Goal: Task Accomplishment & Management: Manage account settings

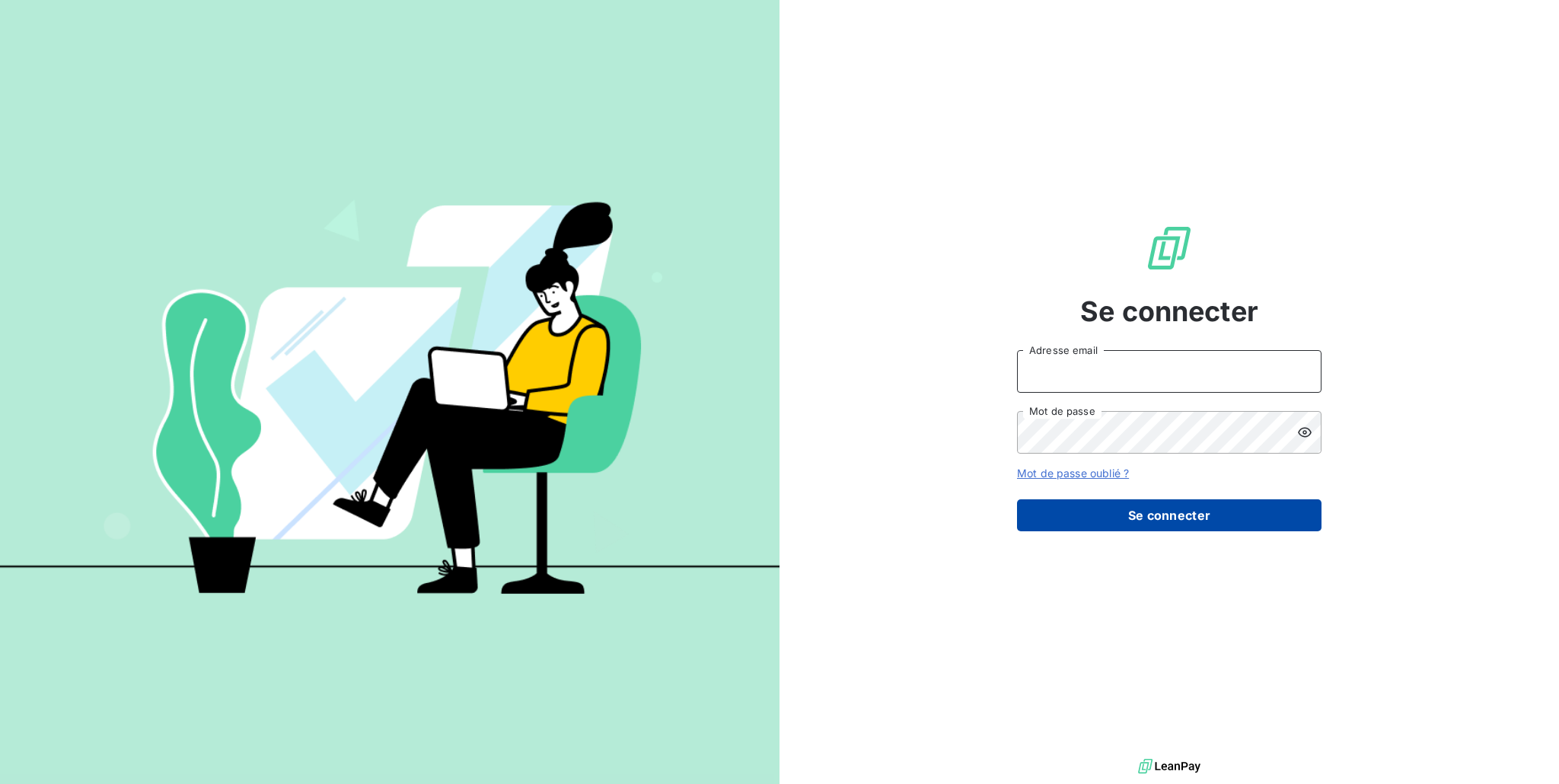
type input "[PERSON_NAME][EMAIL_ADDRESS][DOMAIN_NAME]"
click at [1050, 510] on button "Se connecter" at bounding box center [1170, 515] width 304 height 32
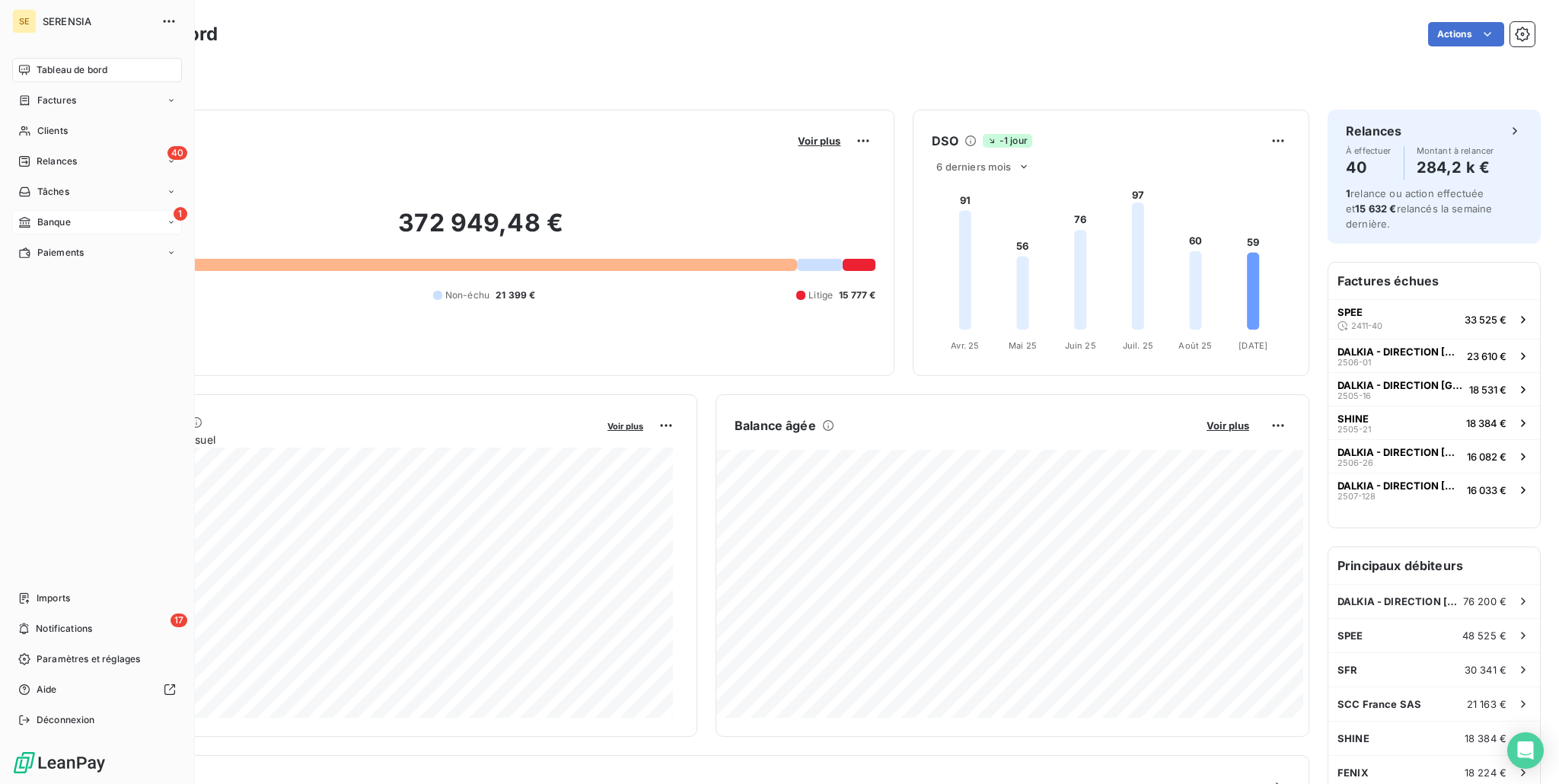
click at [60, 213] on div "1 Banque" at bounding box center [97, 222] width 170 height 25
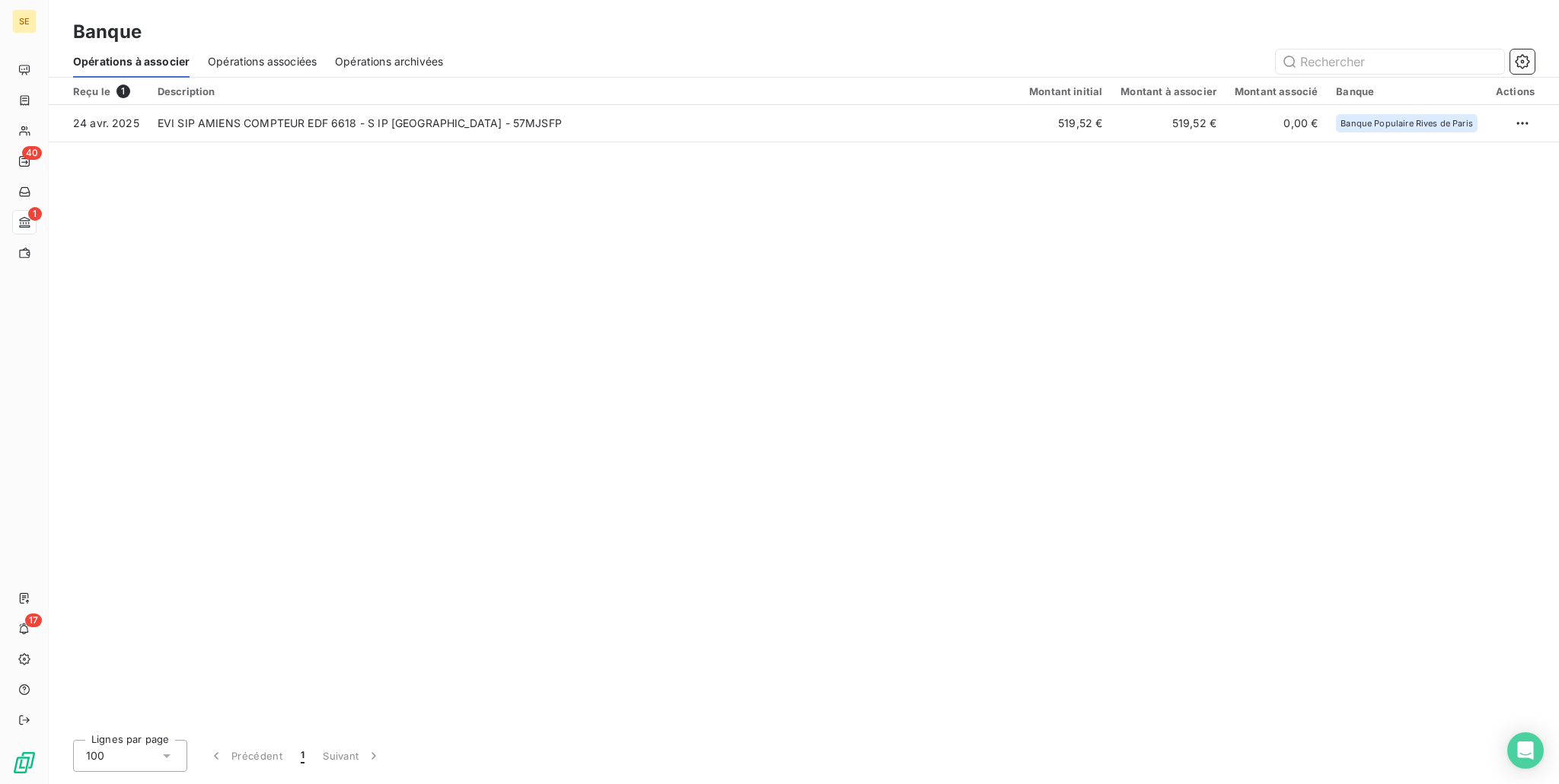
click at [257, 68] on div "Opérations associées" at bounding box center [262, 61] width 109 height 32
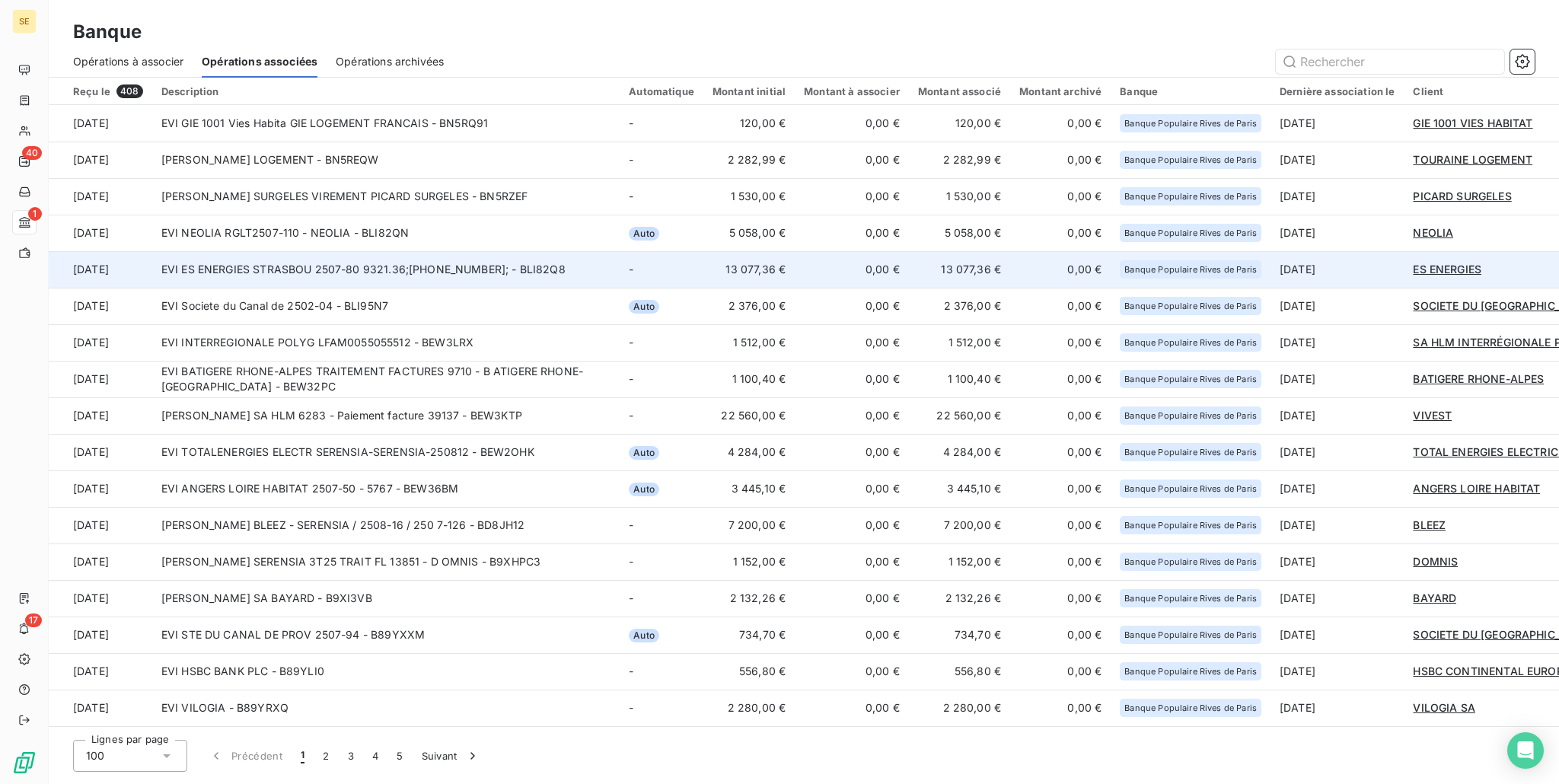
click at [581, 274] on td "EVI ES ENERGIES STRASBOU 2507-80 9321.36;[PHONE_NUMBER]; - BLI82Q8" at bounding box center [385, 269] width 467 height 37
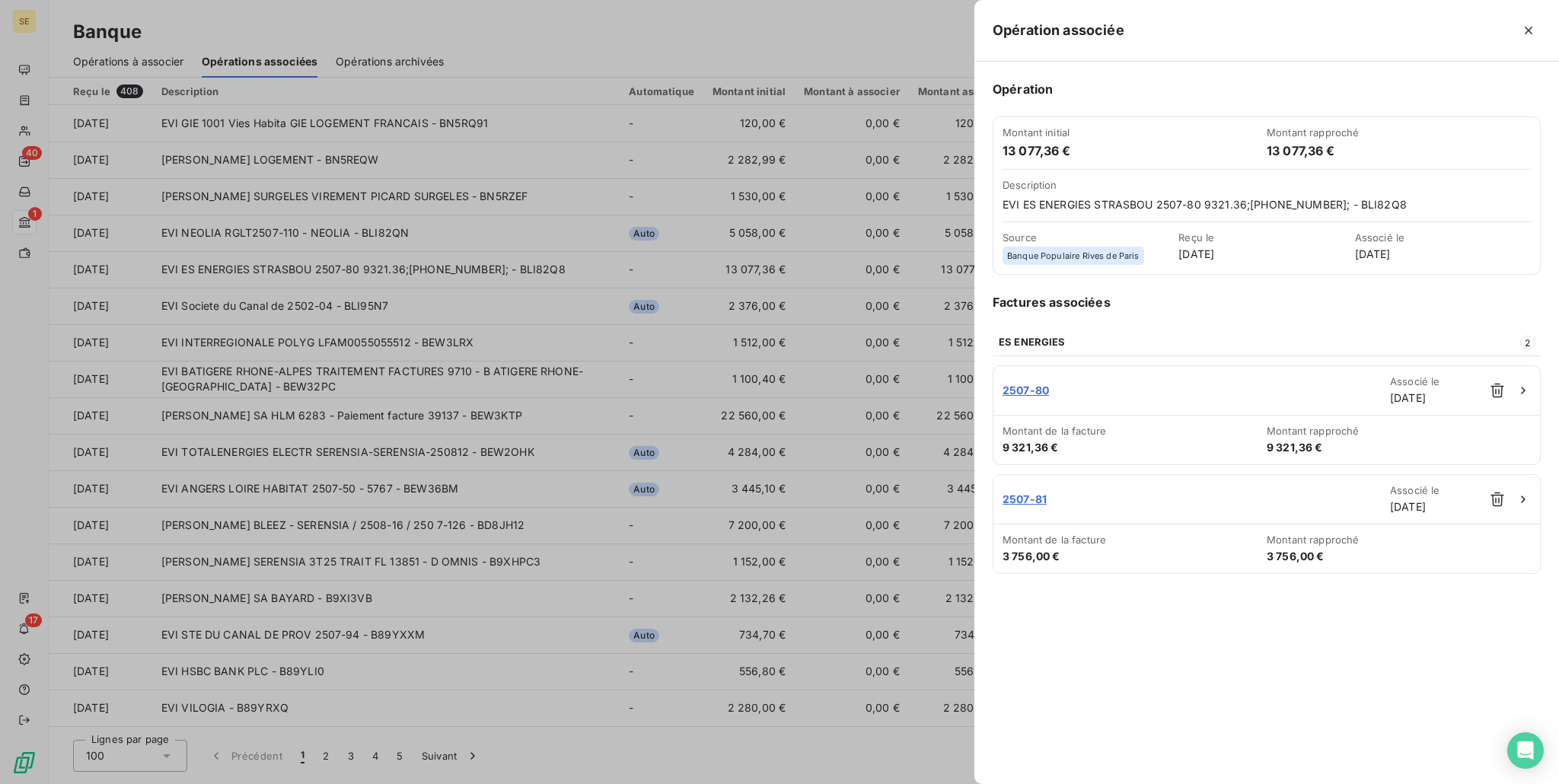
click at [502, 306] on div at bounding box center [780, 392] width 1559 height 784
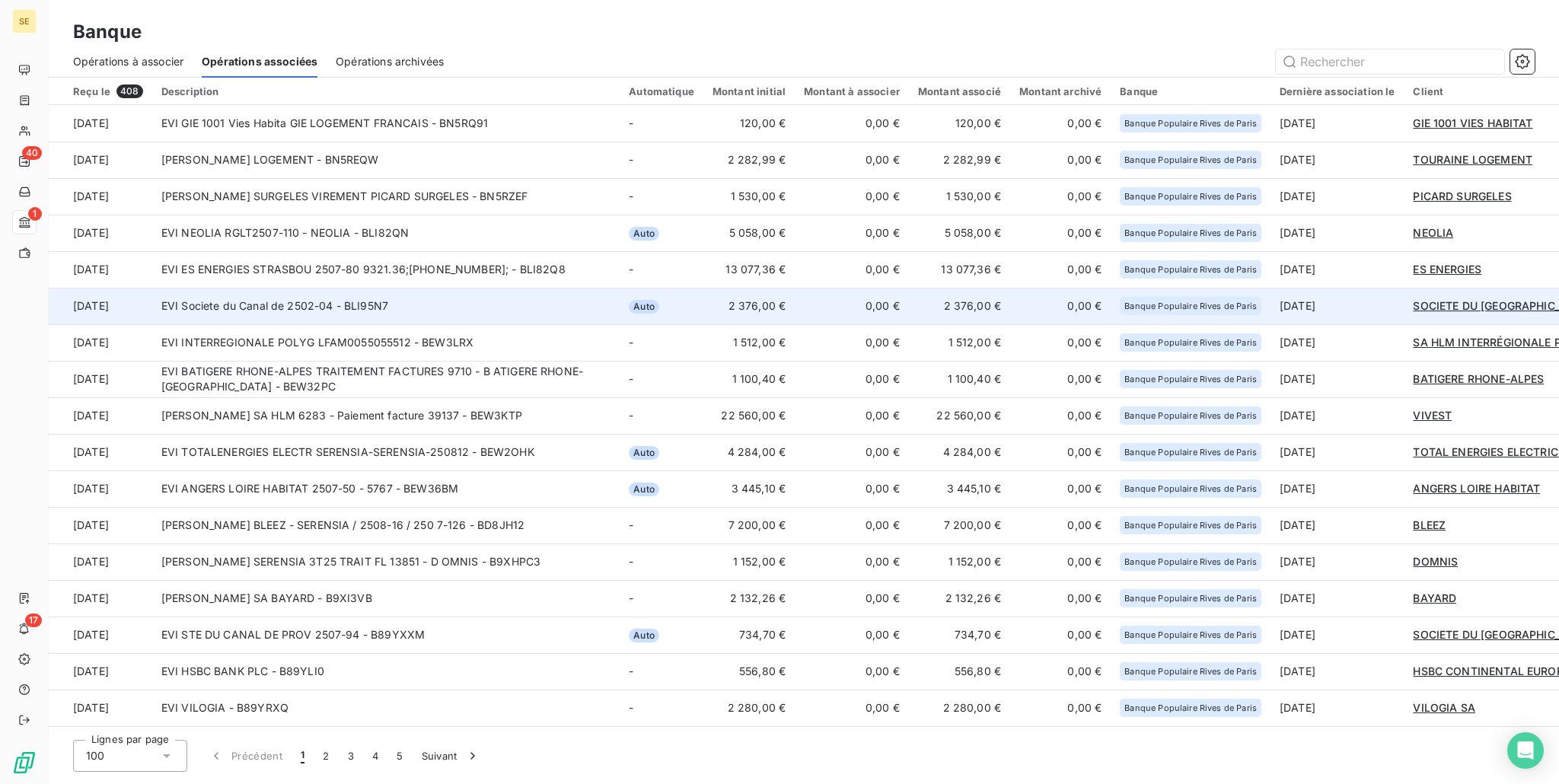
click at [392, 311] on td "EVI Societe du Canal de 2502-04 - BLI95N7" at bounding box center [385, 305] width 467 height 37
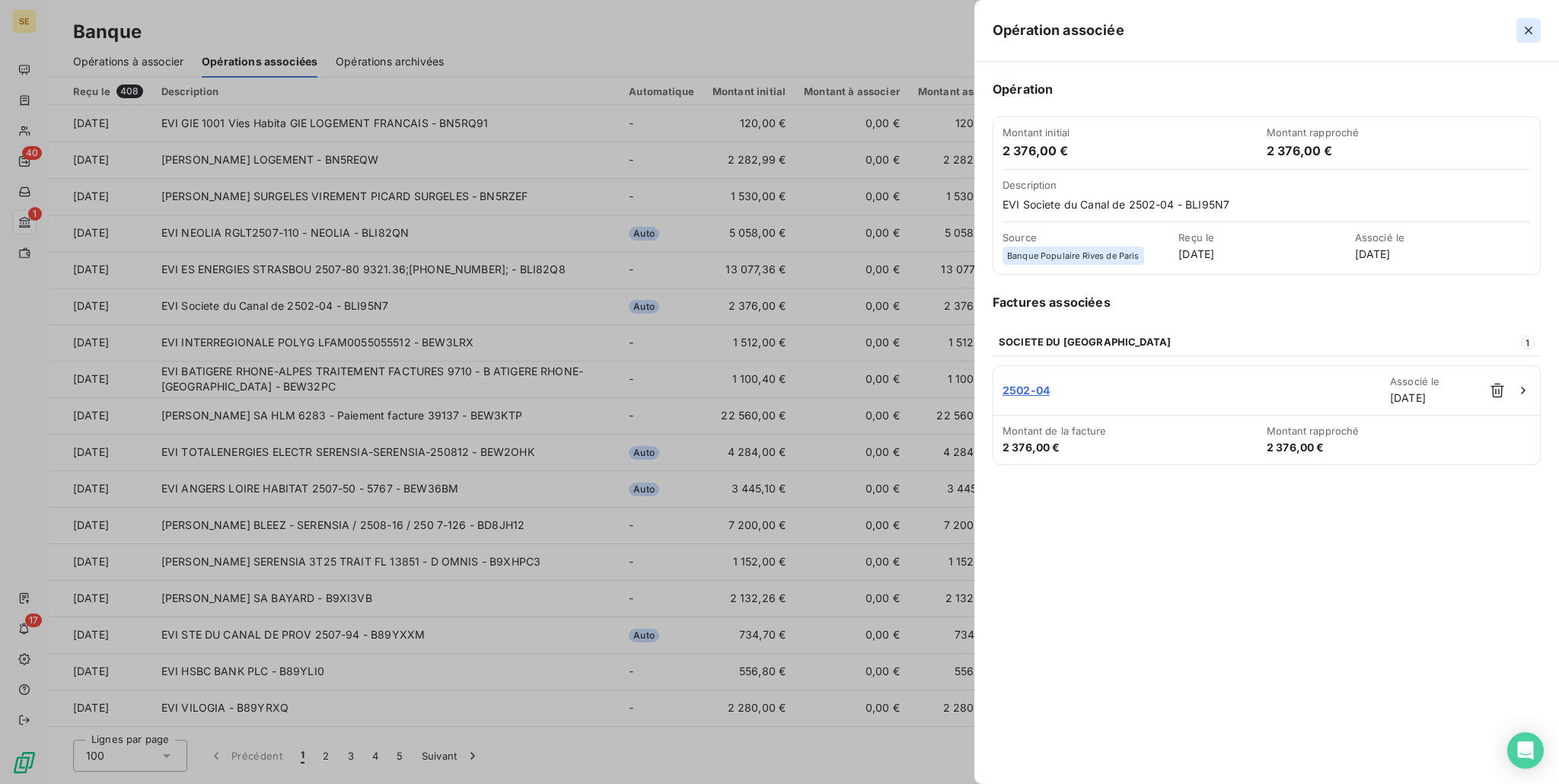
click at [1526, 26] on icon "button" at bounding box center [1528, 30] width 15 height 15
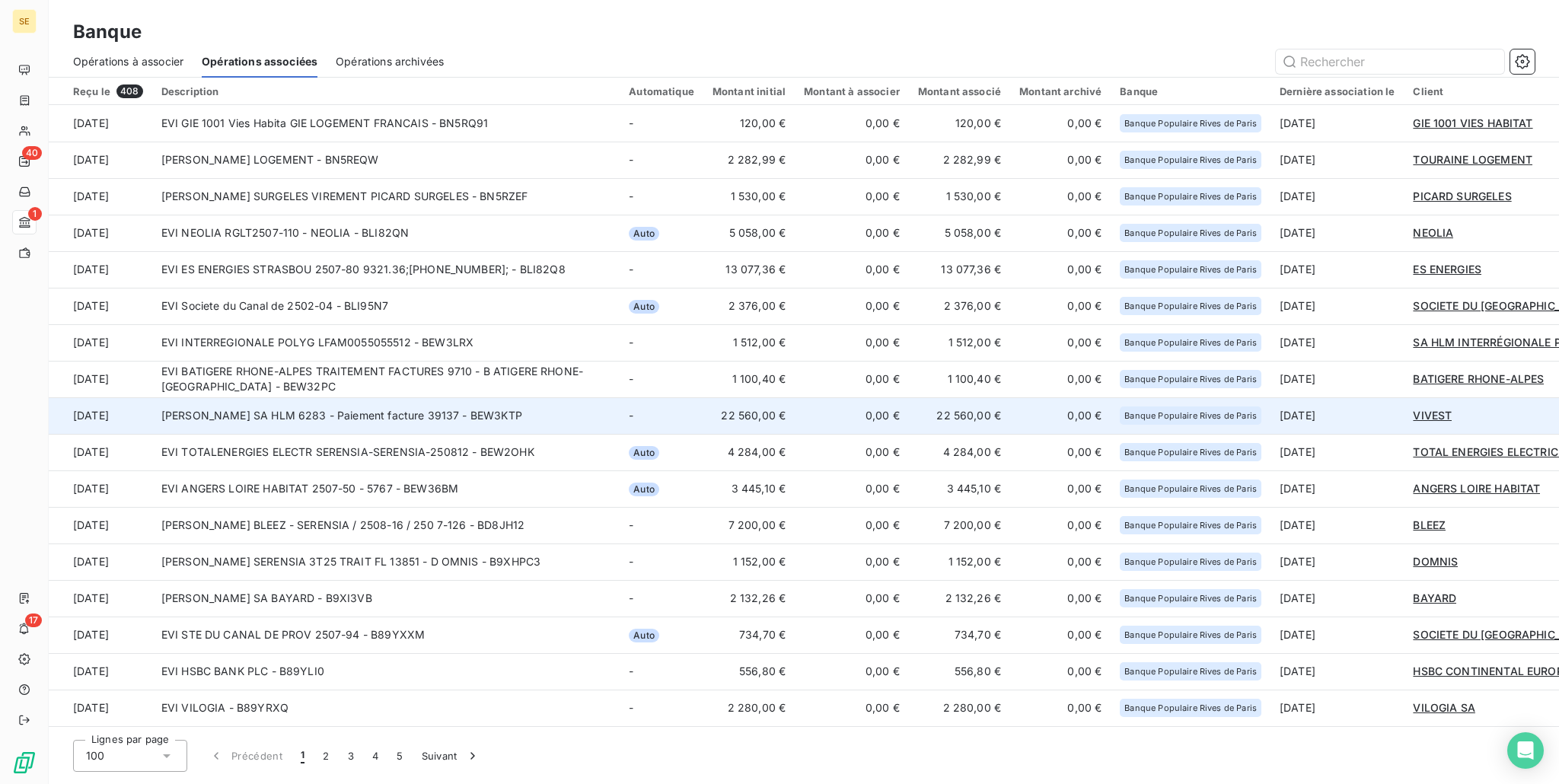
click at [526, 418] on td "[PERSON_NAME] SA HLM 6283 - Paiement facture 39137 - BEW3KTP" at bounding box center [385, 415] width 467 height 37
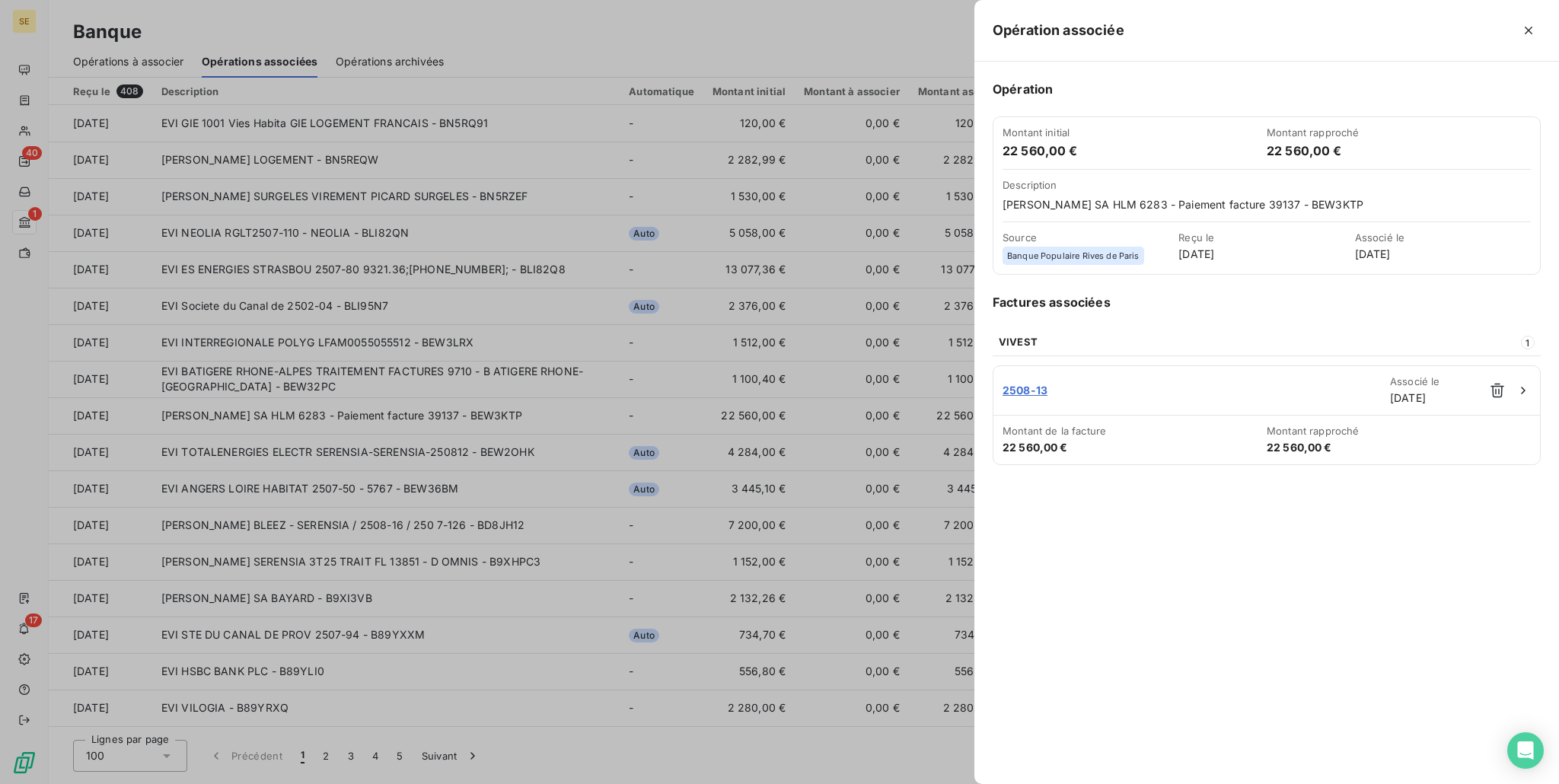
click at [596, 416] on div at bounding box center [780, 392] width 1559 height 784
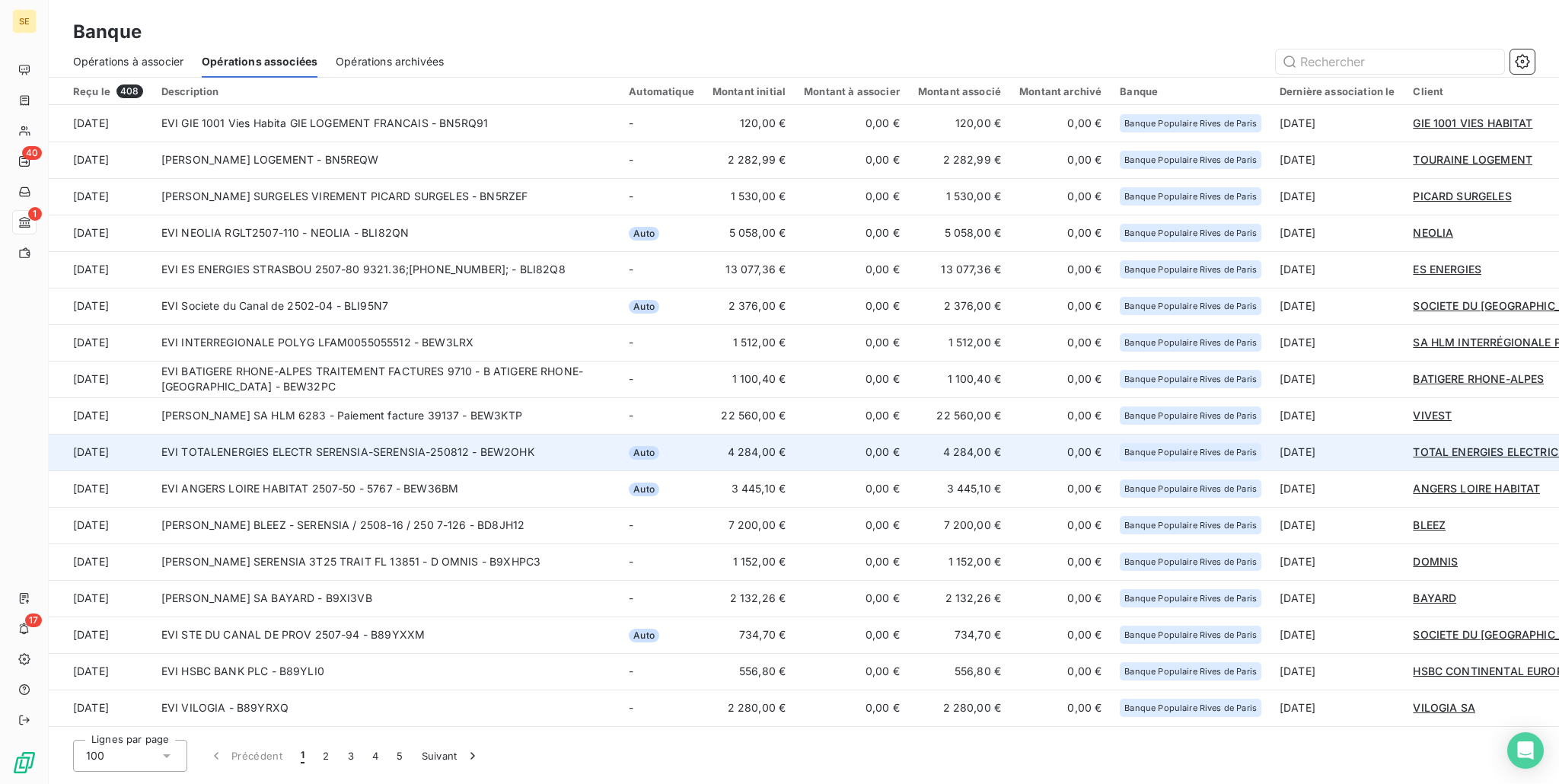
click at [575, 449] on td "EVI TOTALENERGIES ELECTR SERENSIA-SERENSIA-250812 - BEW2OHK" at bounding box center [385, 451] width 467 height 37
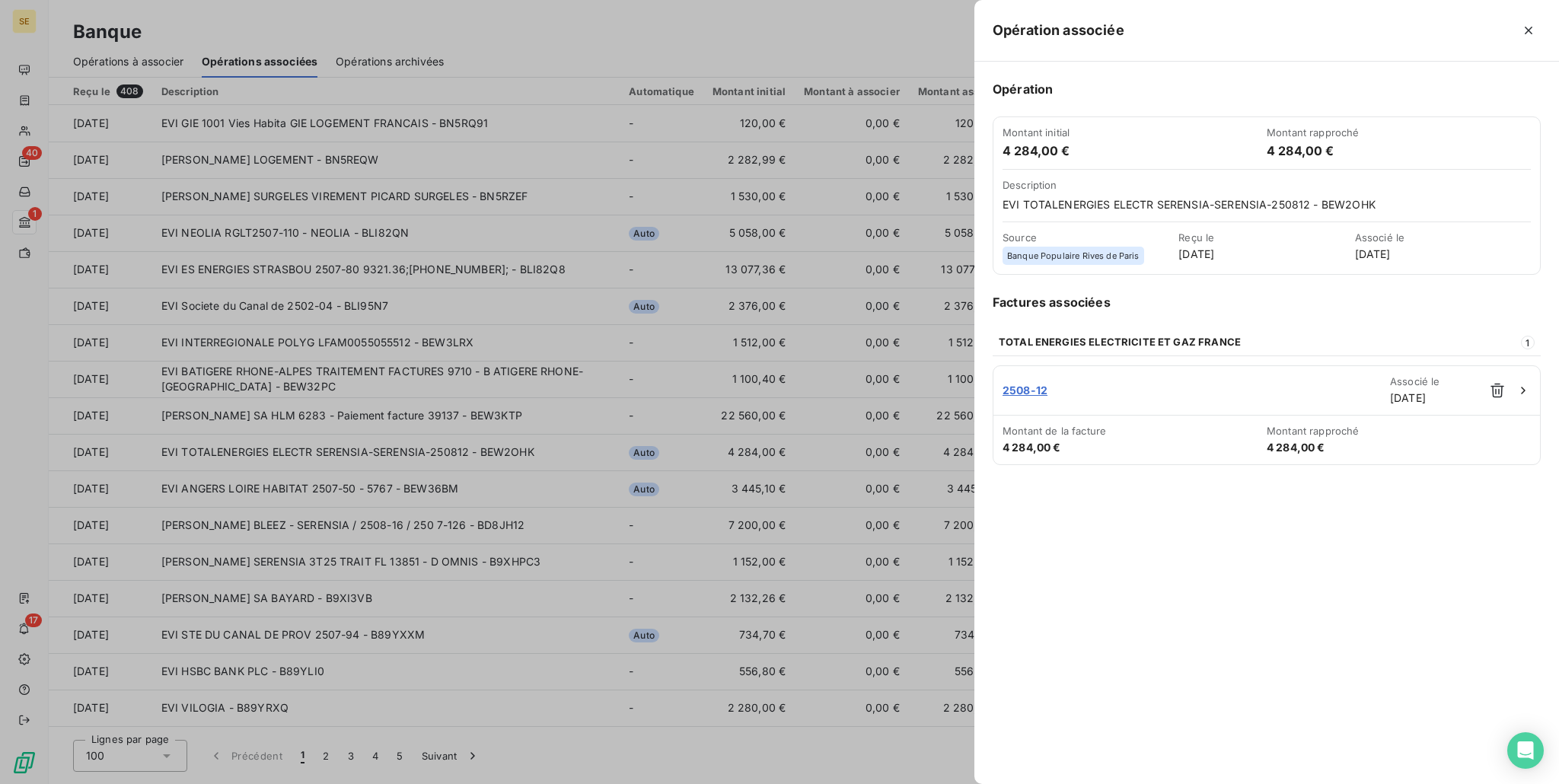
drag, startPoint x: 1527, startPoint y: 27, endPoint x: 1450, endPoint y: 55, distance: 81.9
click at [1528, 29] on icon "button" at bounding box center [1528, 30] width 15 height 15
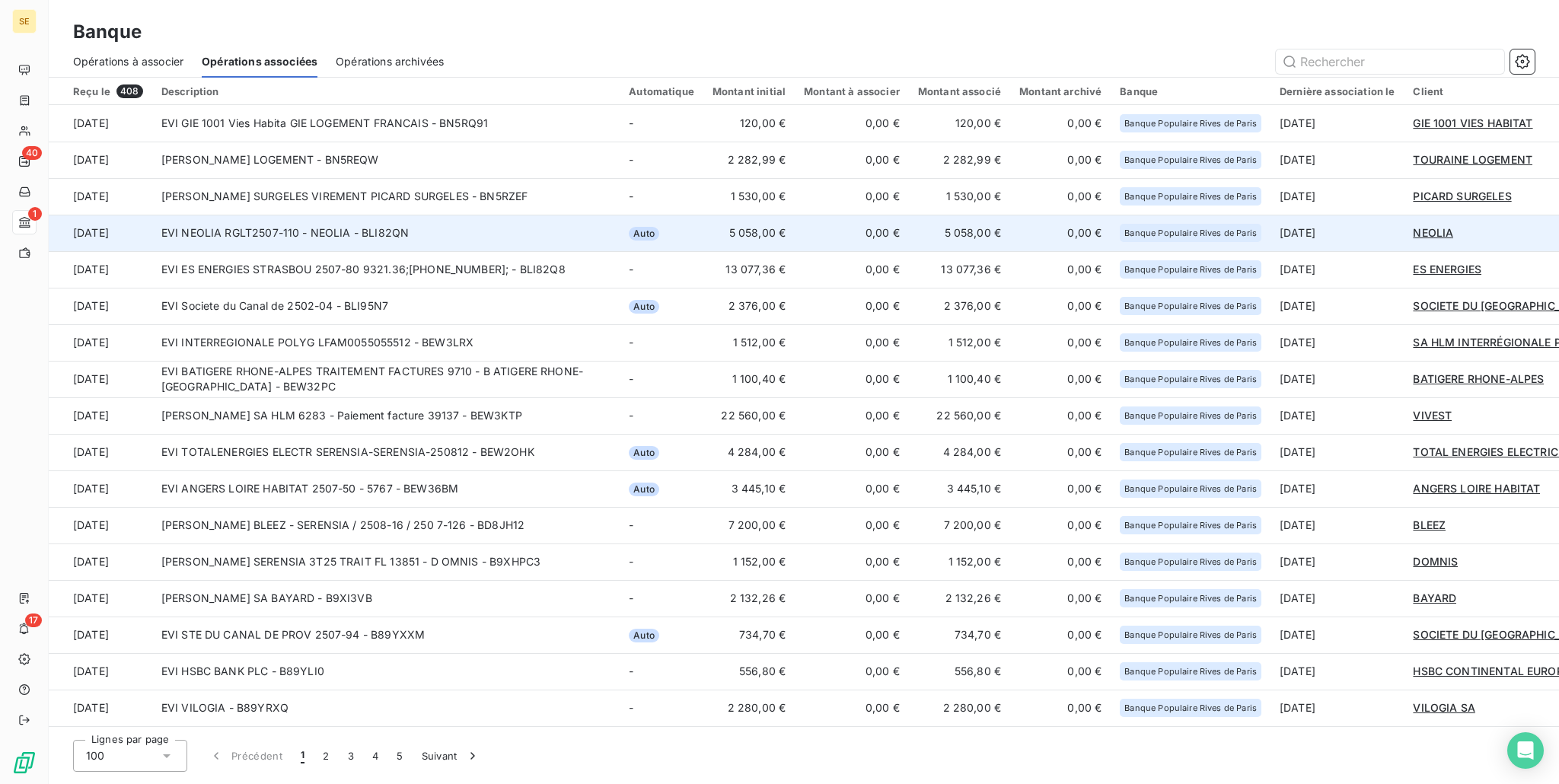
click at [545, 244] on td "EVI NEOLIA RGLT2507-110 - NEOLIA - BLI82QN" at bounding box center [385, 232] width 467 height 37
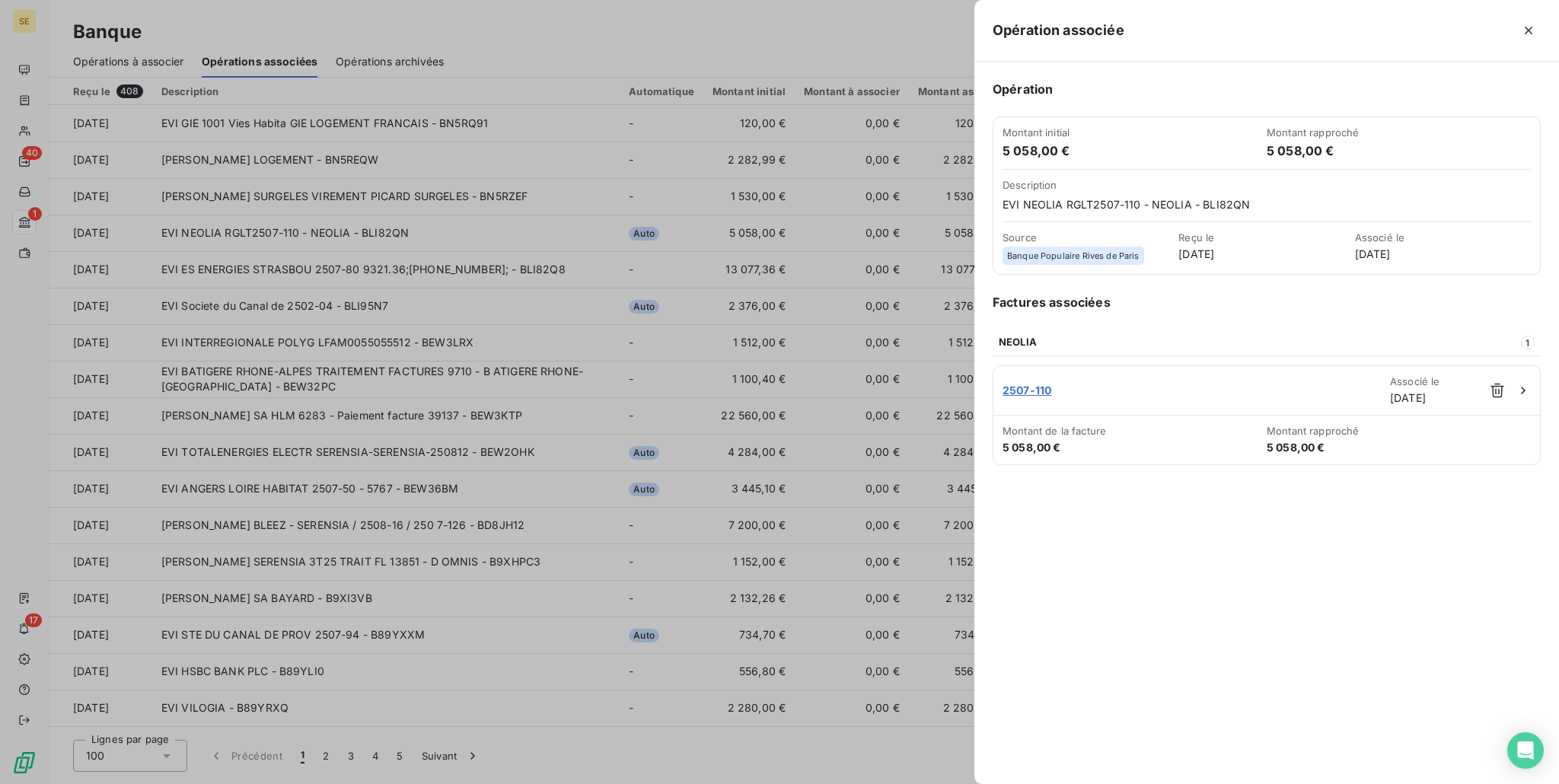
click at [818, 48] on div at bounding box center [780, 392] width 1559 height 784
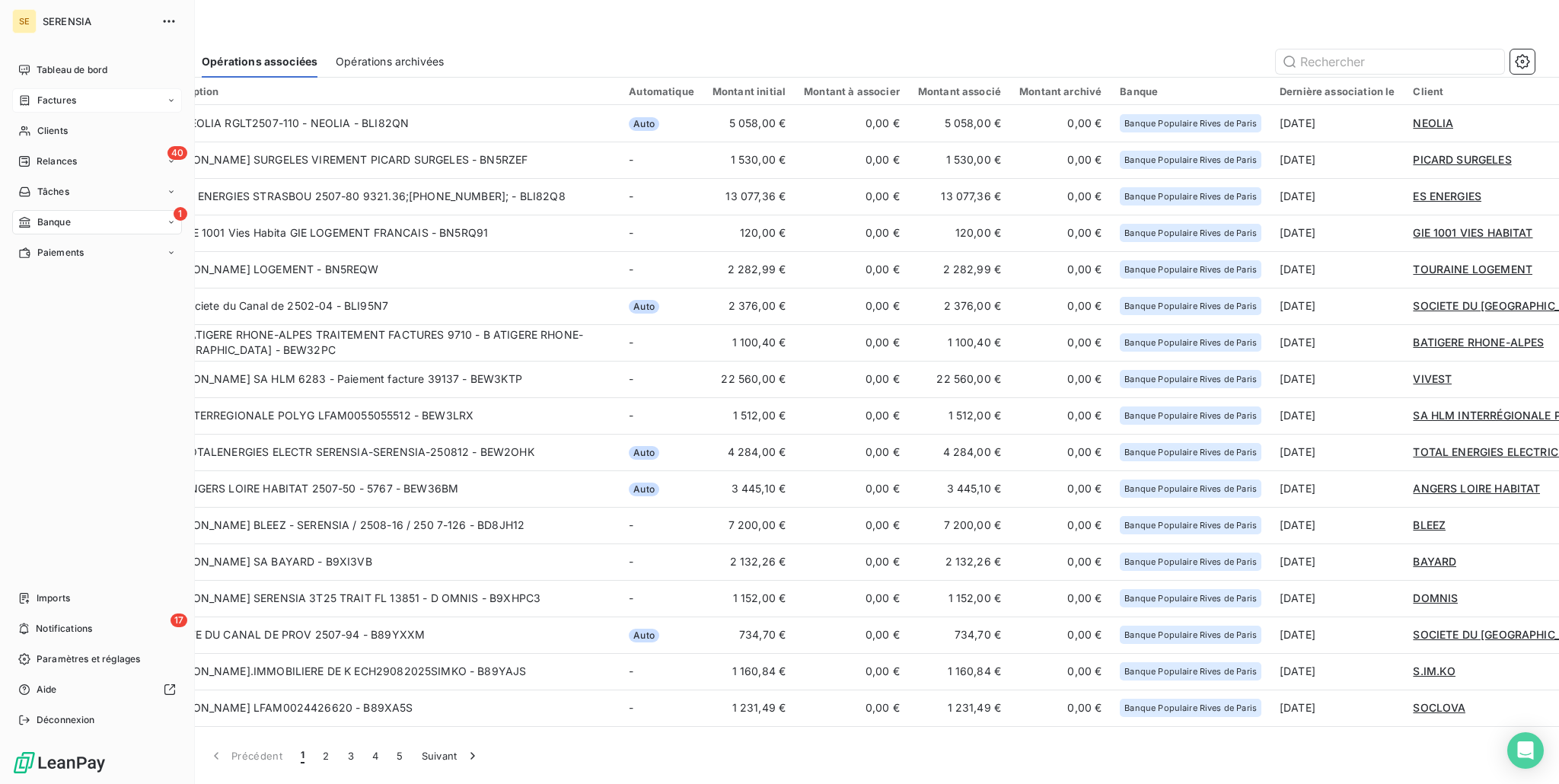
click at [55, 107] on span "Factures" at bounding box center [56, 101] width 39 height 14
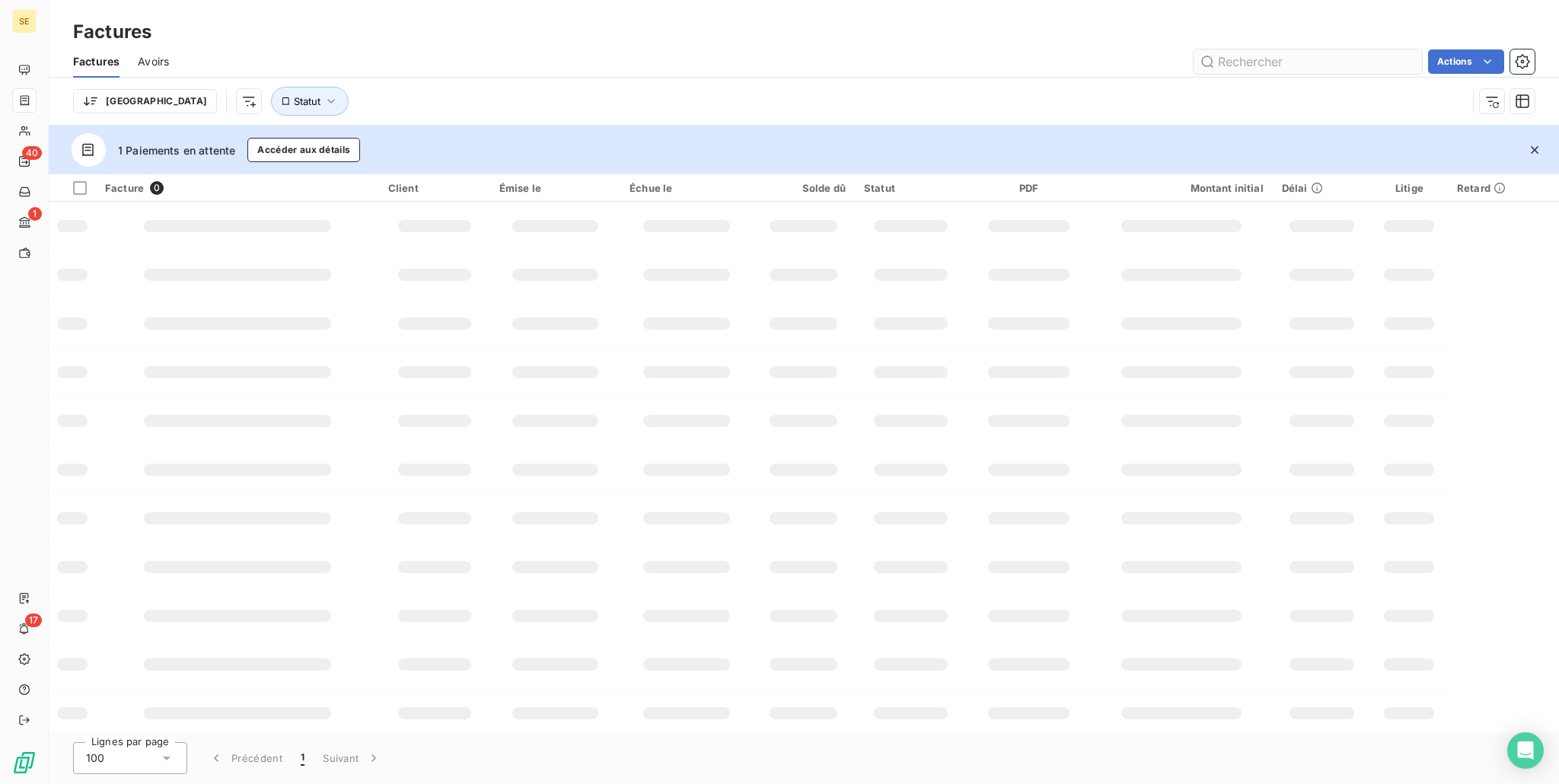
click at [1362, 61] on input "text" at bounding box center [1307, 61] width 228 height 25
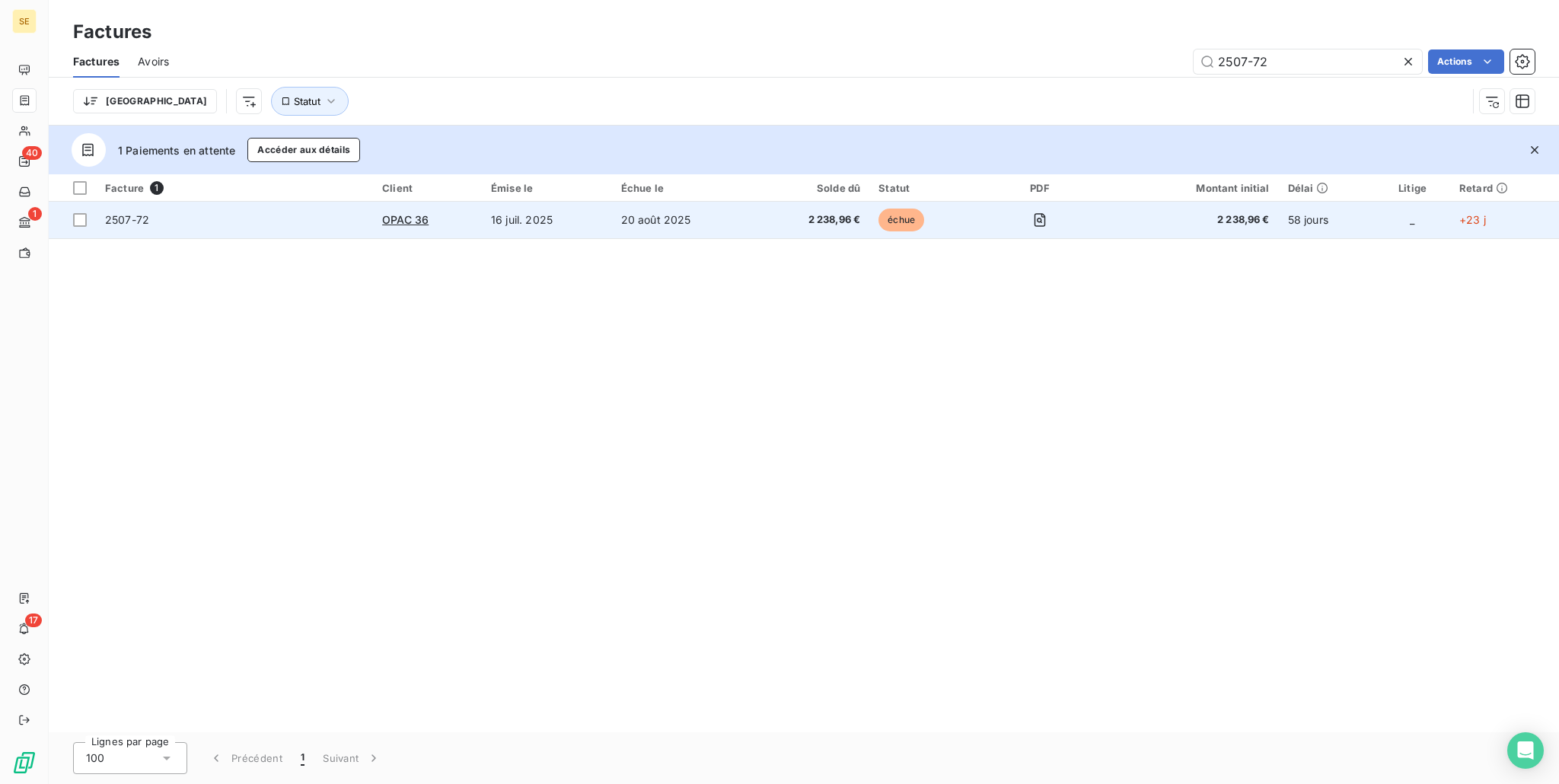
type input "2507-72"
click at [219, 229] on td "2507-72" at bounding box center [234, 219] width 278 height 37
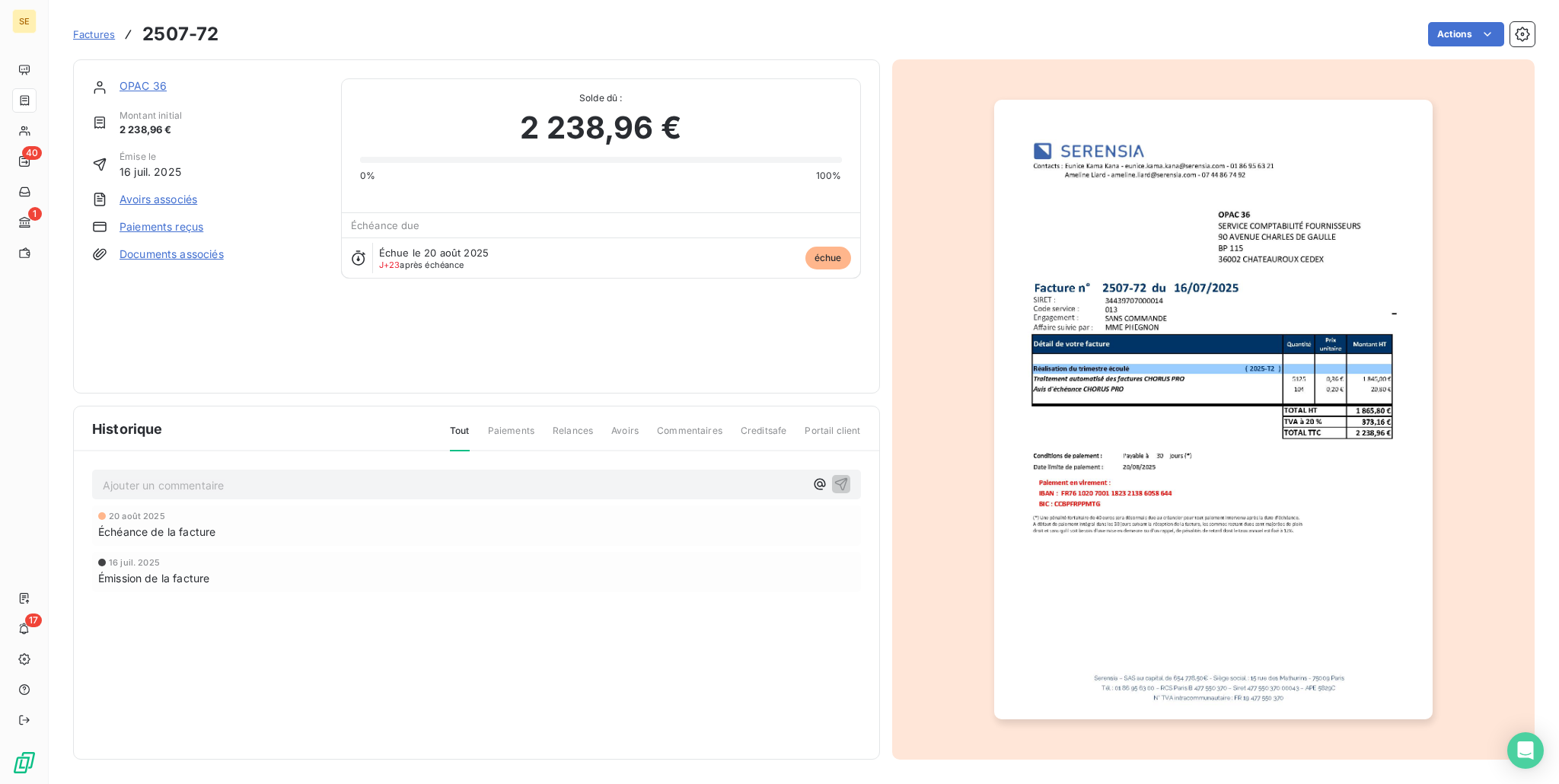
click at [166, 226] on link "Paiements reçus" at bounding box center [161, 226] width 84 height 15
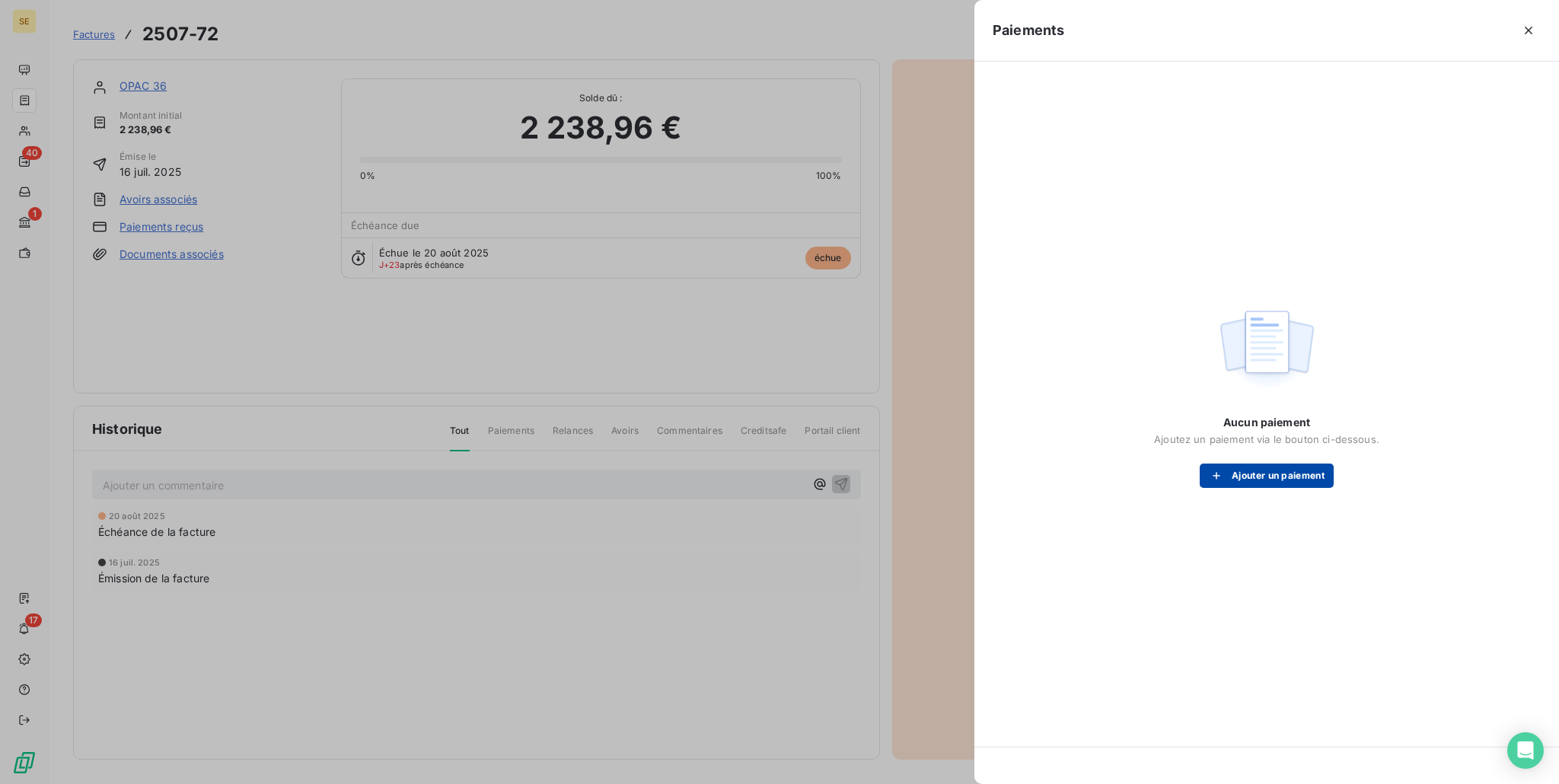
click at [1257, 477] on button "Ajouter un paiement" at bounding box center [1268, 475] width 134 height 25
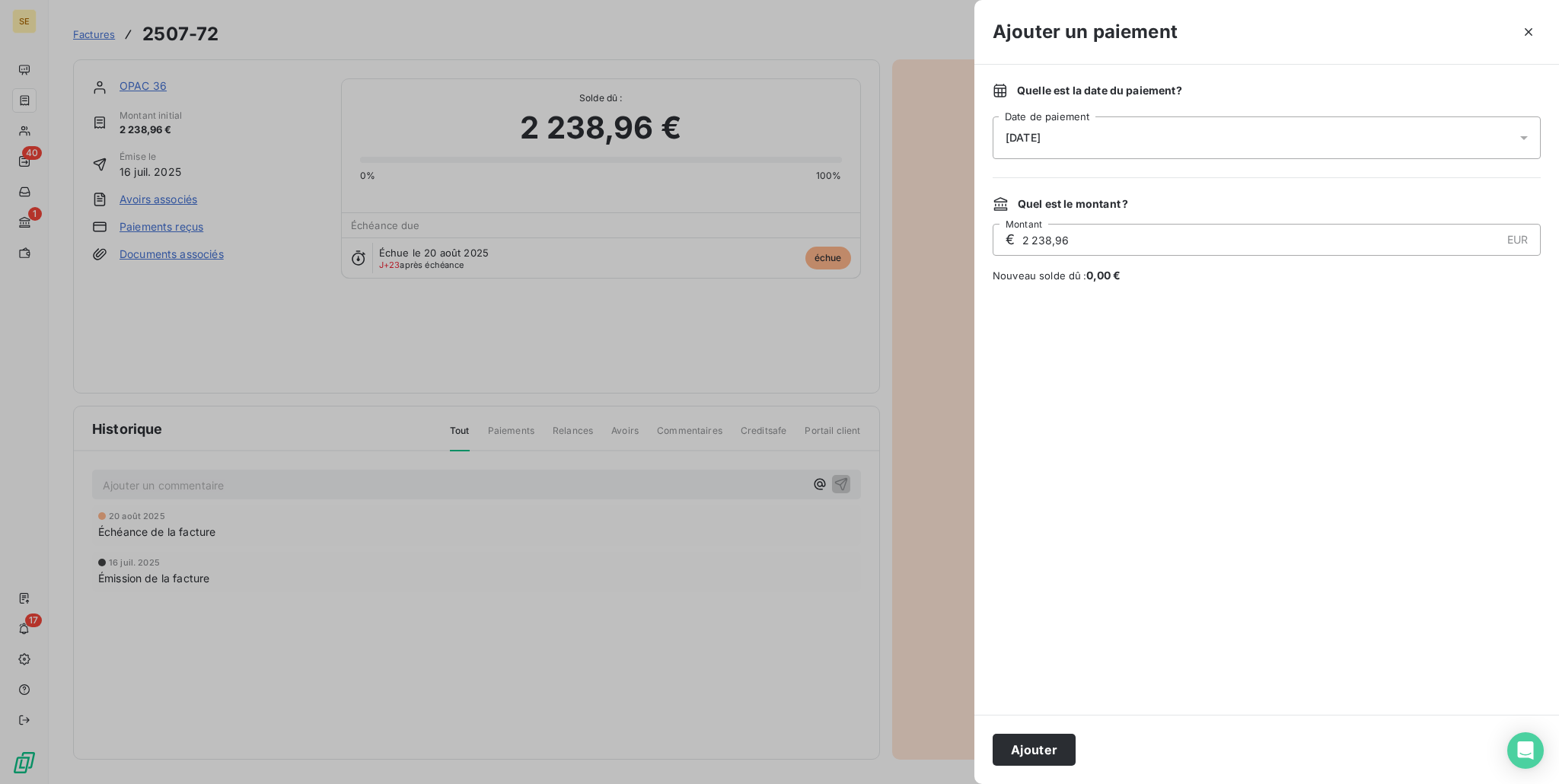
click at [1133, 134] on div "[DATE]" at bounding box center [1267, 137] width 548 height 42
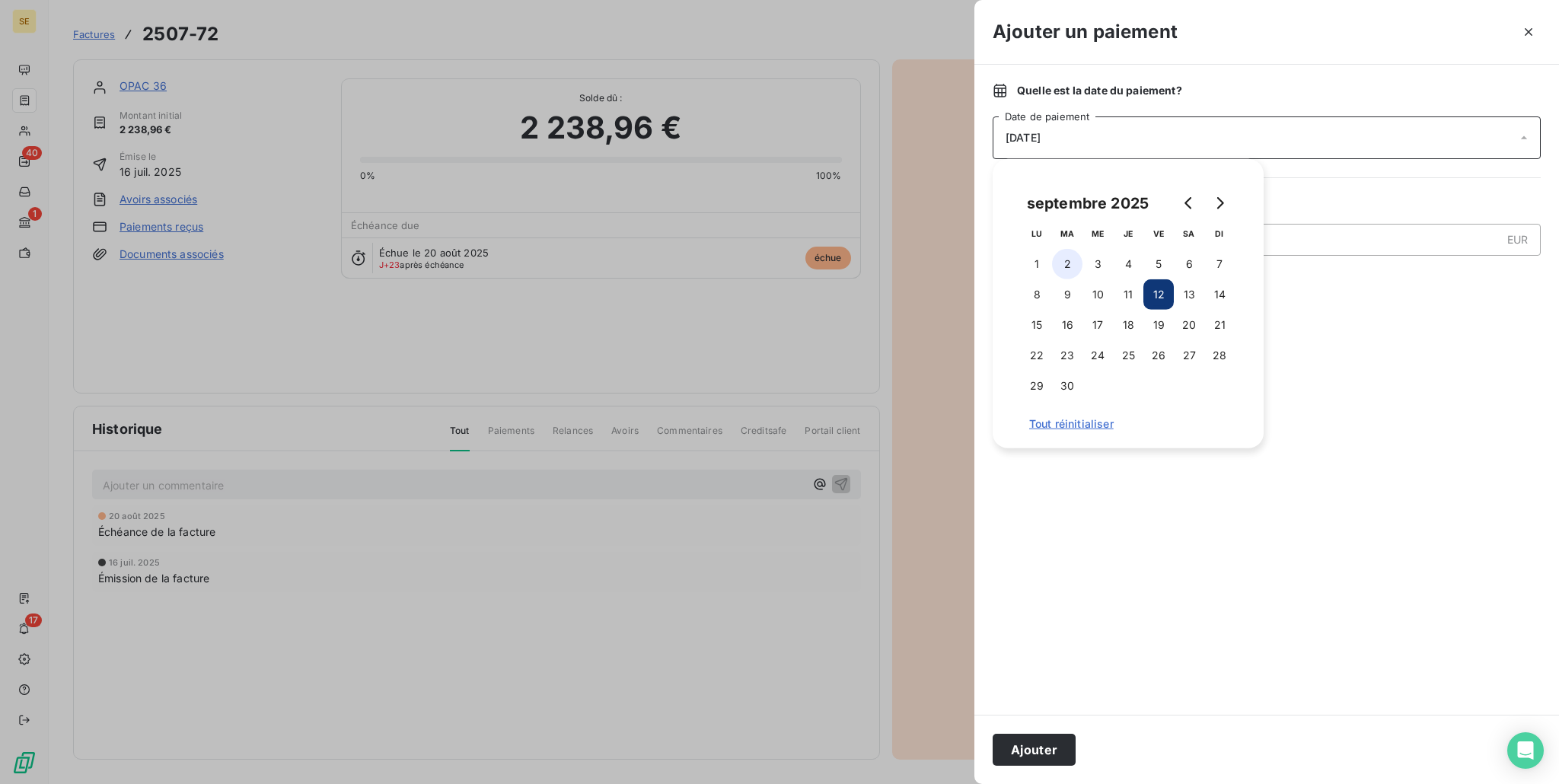
click at [1070, 264] on button "2" at bounding box center [1067, 264] width 31 height 31
click at [1024, 751] on button "Ajouter" at bounding box center [1034, 749] width 83 height 32
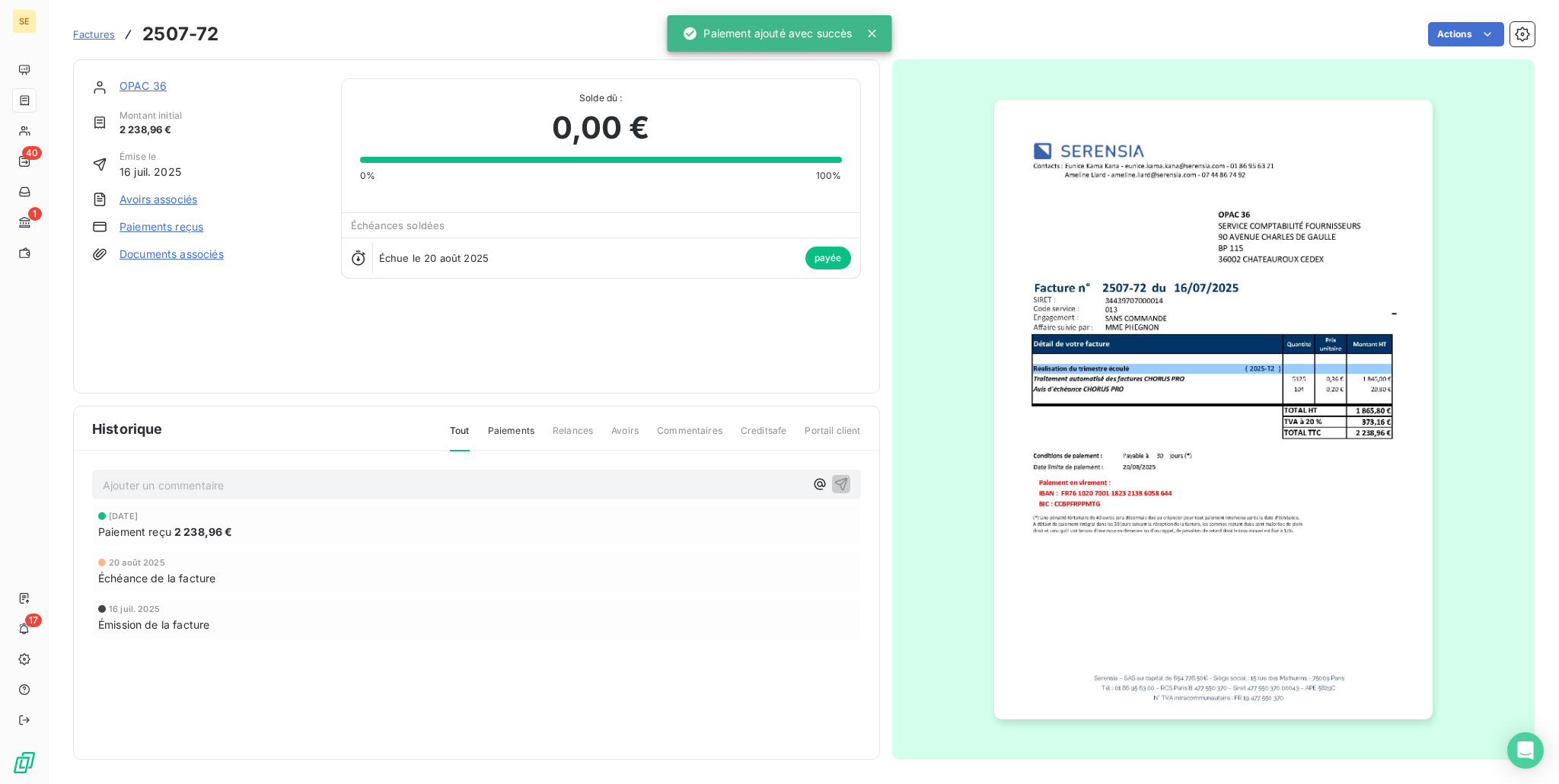
click at [367, 492] on p "Ajouter un commentaire ﻿" at bounding box center [453, 485] width 702 height 19
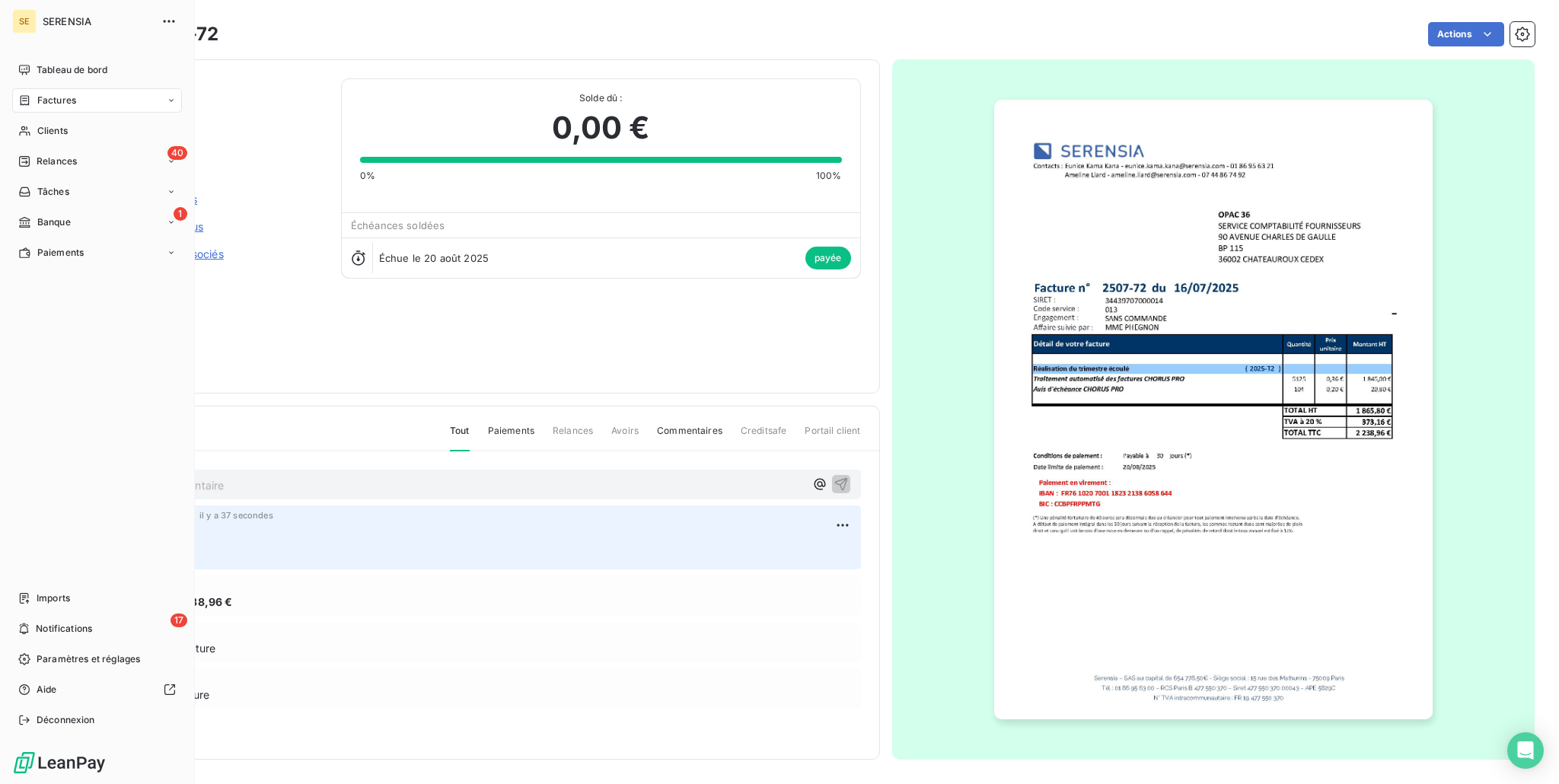
click at [64, 104] on span "Factures" at bounding box center [56, 101] width 39 height 14
click at [48, 99] on span "Factures" at bounding box center [56, 101] width 39 height 14
click at [53, 130] on span "Factures" at bounding box center [55, 131] width 39 height 14
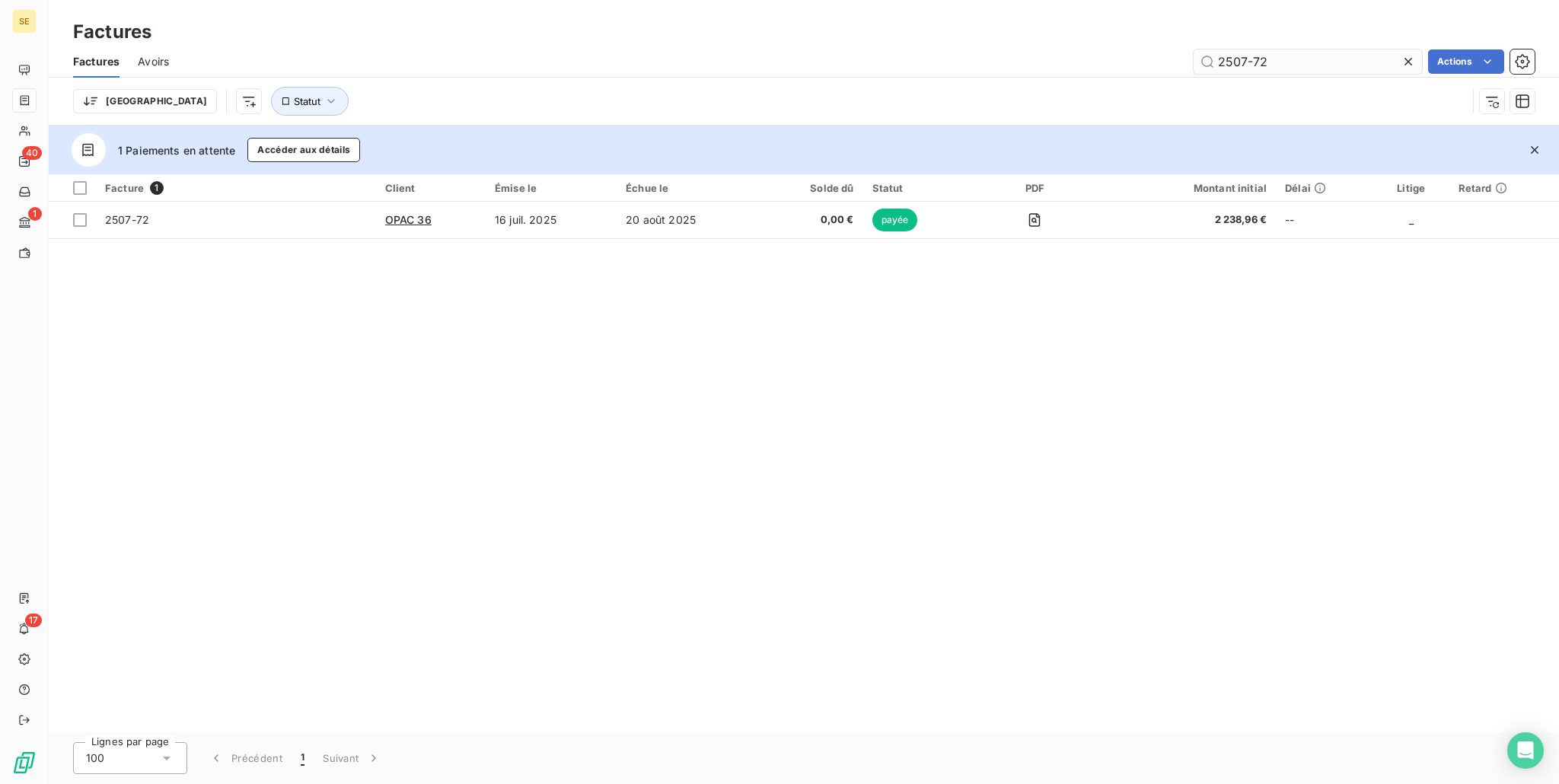
drag, startPoint x: 1306, startPoint y: 59, endPoint x: 1257, endPoint y: 58, distance: 49.0
click at [1293, 59] on input "2507-72" at bounding box center [1307, 61] width 228 height 25
drag, startPoint x: 1197, startPoint y: 54, endPoint x: 1188, endPoint y: 53, distance: 9.1
click at [1188, 53] on div "2507-72 Actions" at bounding box center [862, 61] width 1348 height 25
click at [1300, 66] on input "2507-72" at bounding box center [1307, 61] width 228 height 25
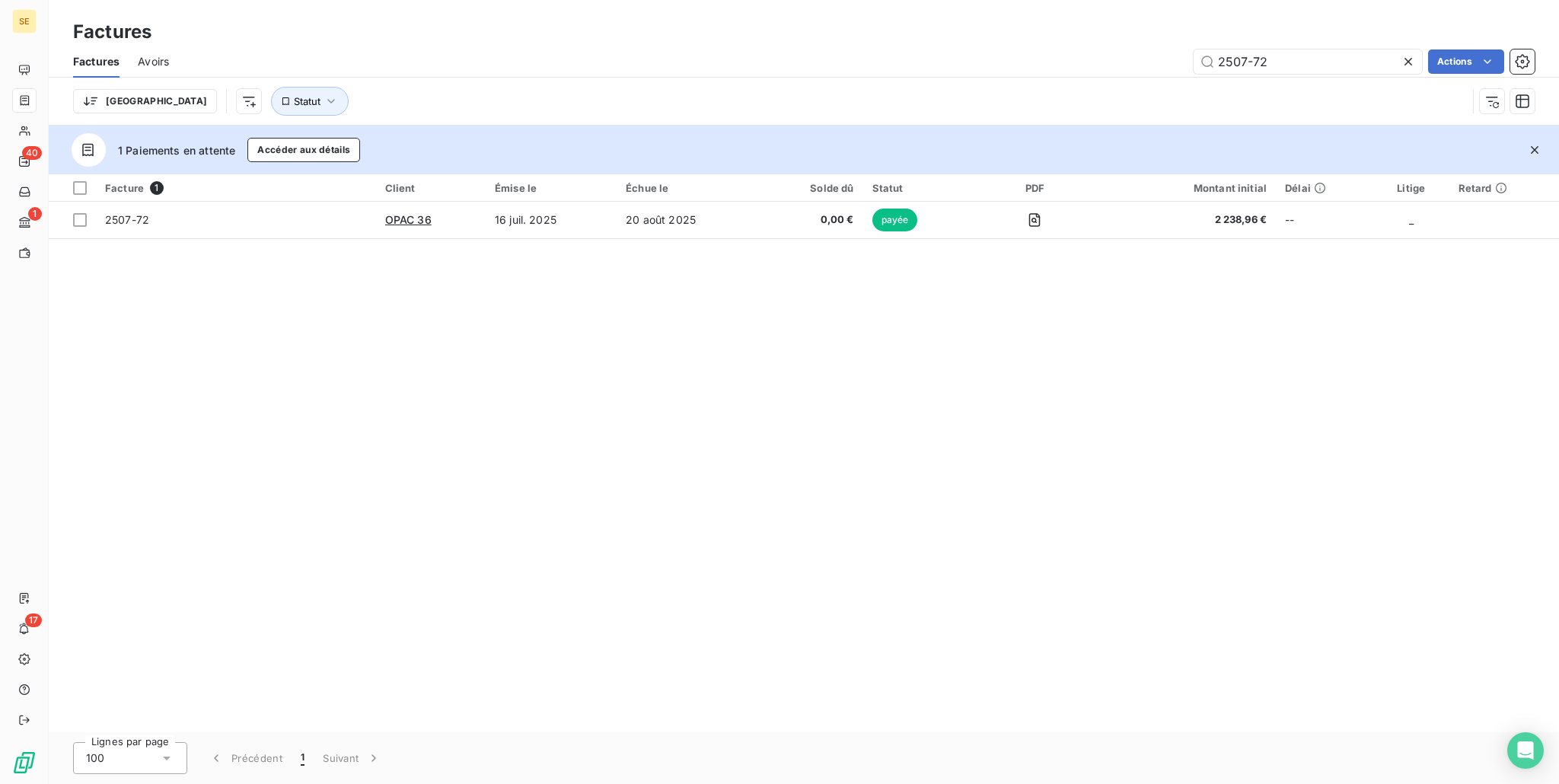
drag, startPoint x: 1288, startPoint y: 61, endPoint x: 1172, endPoint y: 58, distance: 116.0
click at [1172, 58] on div "2507-72 Actions" at bounding box center [862, 61] width 1348 height 25
drag, startPoint x: 1341, startPoint y: 78, endPoint x: 1416, endPoint y: 64, distance: 76.3
click at [1370, 71] on div "Factures Avoirs 2507-72 Actions Trier Statut" at bounding box center [803, 85] width 1511 height 79
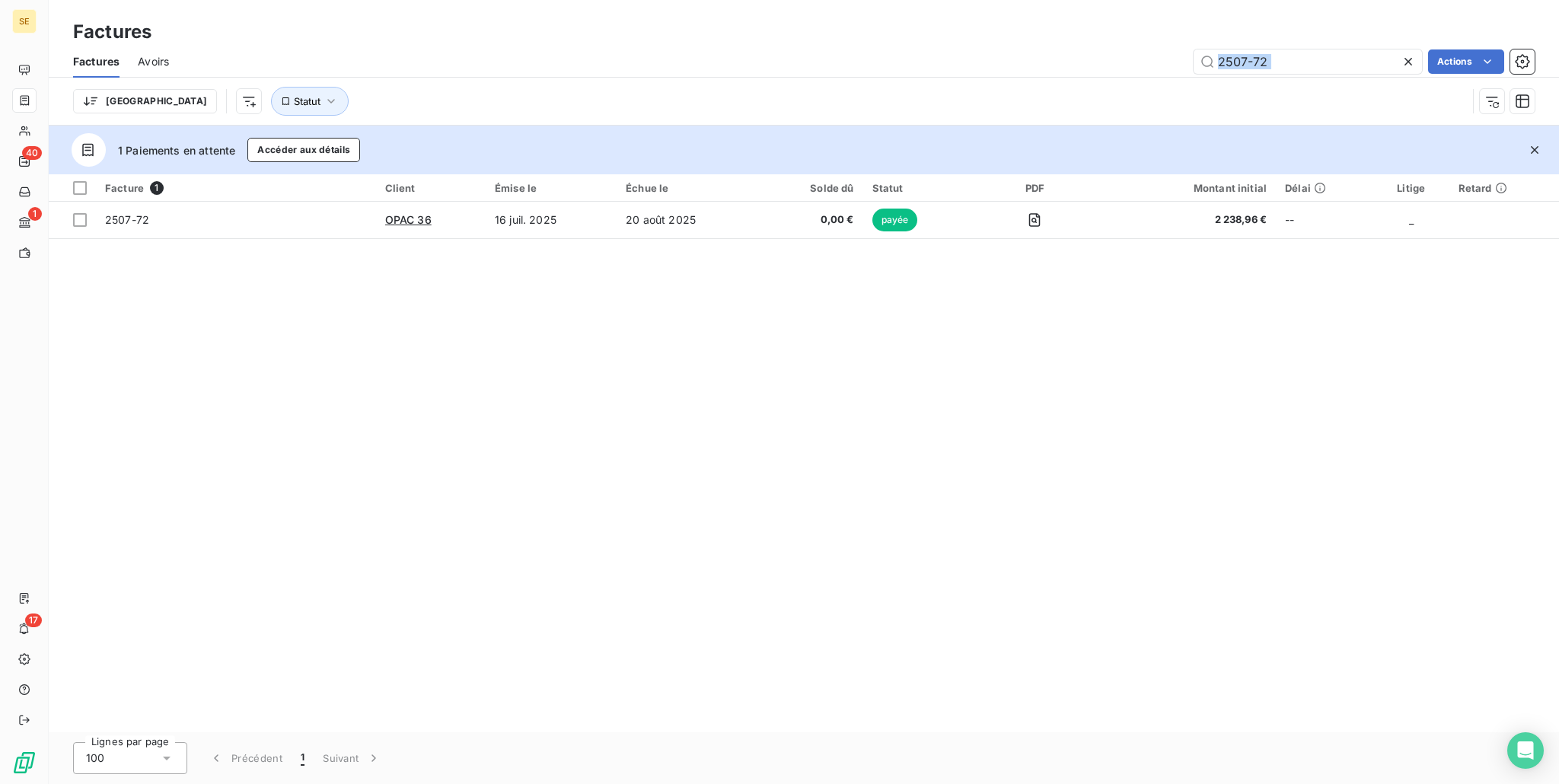
click at [1416, 64] on div at bounding box center [1412, 61] width 22 height 25
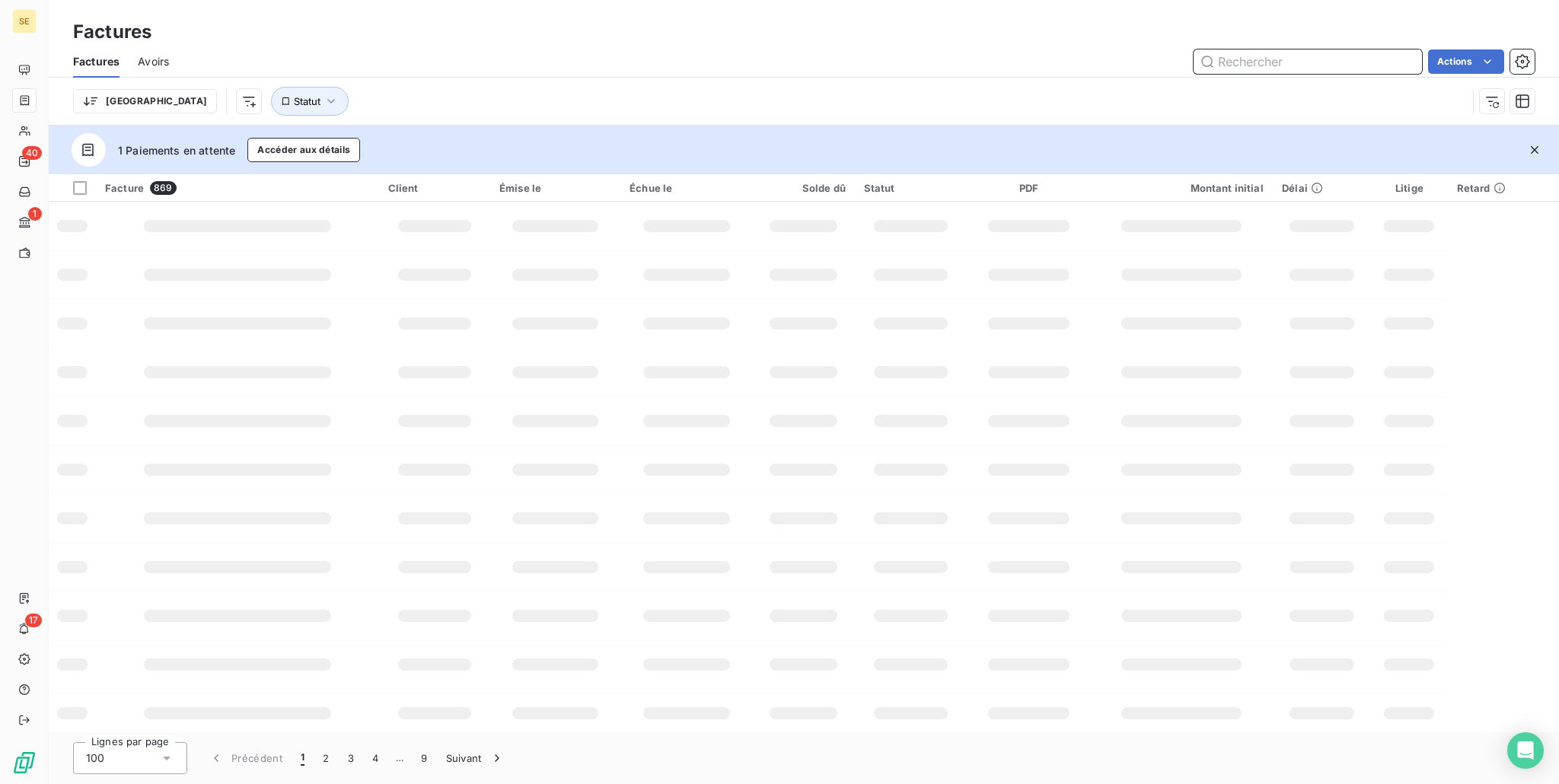
click at [1270, 58] on input "text" at bounding box center [1307, 61] width 228 height 25
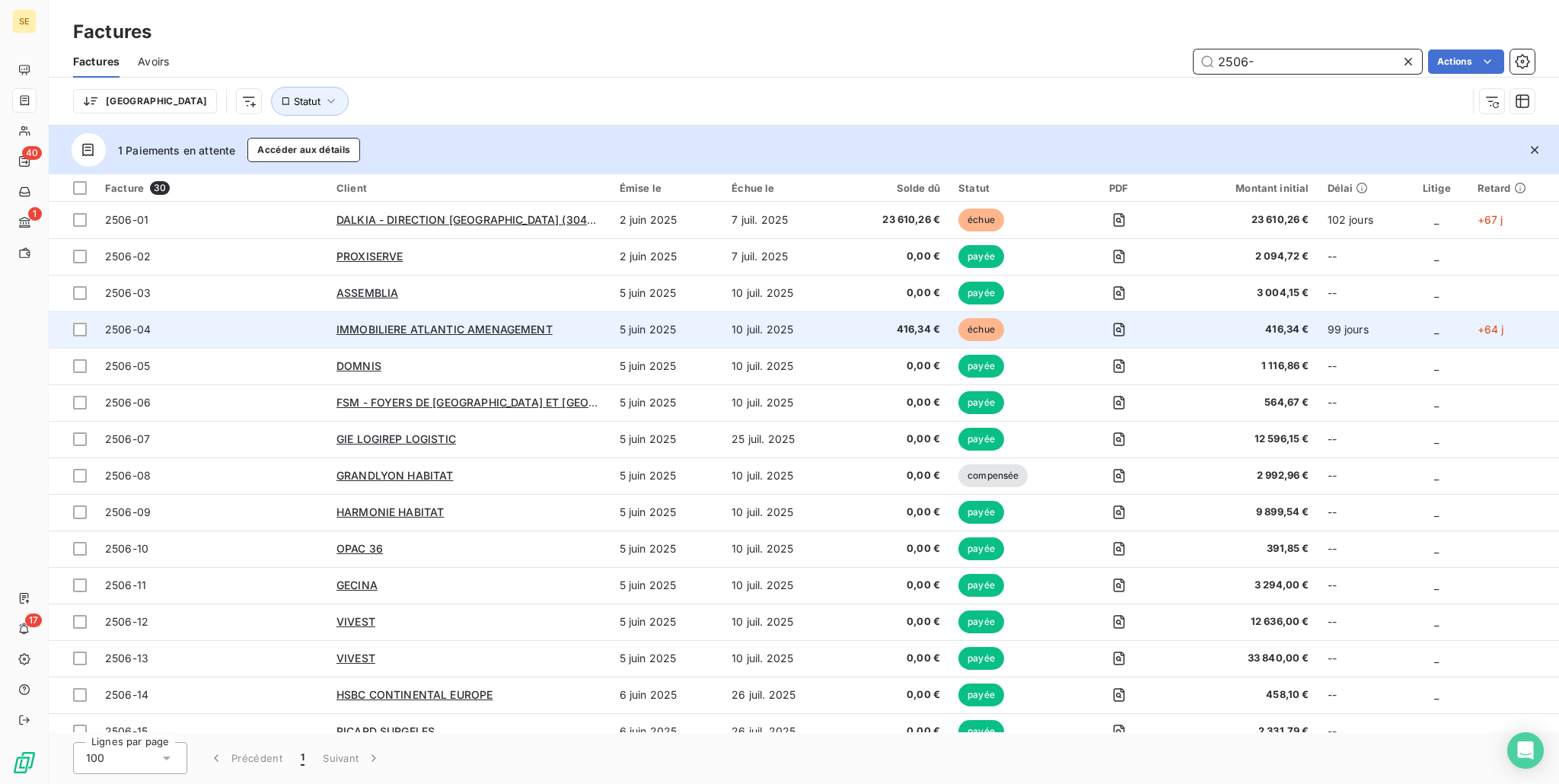
type input "2506-"
click at [816, 334] on td "10 juil. 2025" at bounding box center [781, 329] width 120 height 37
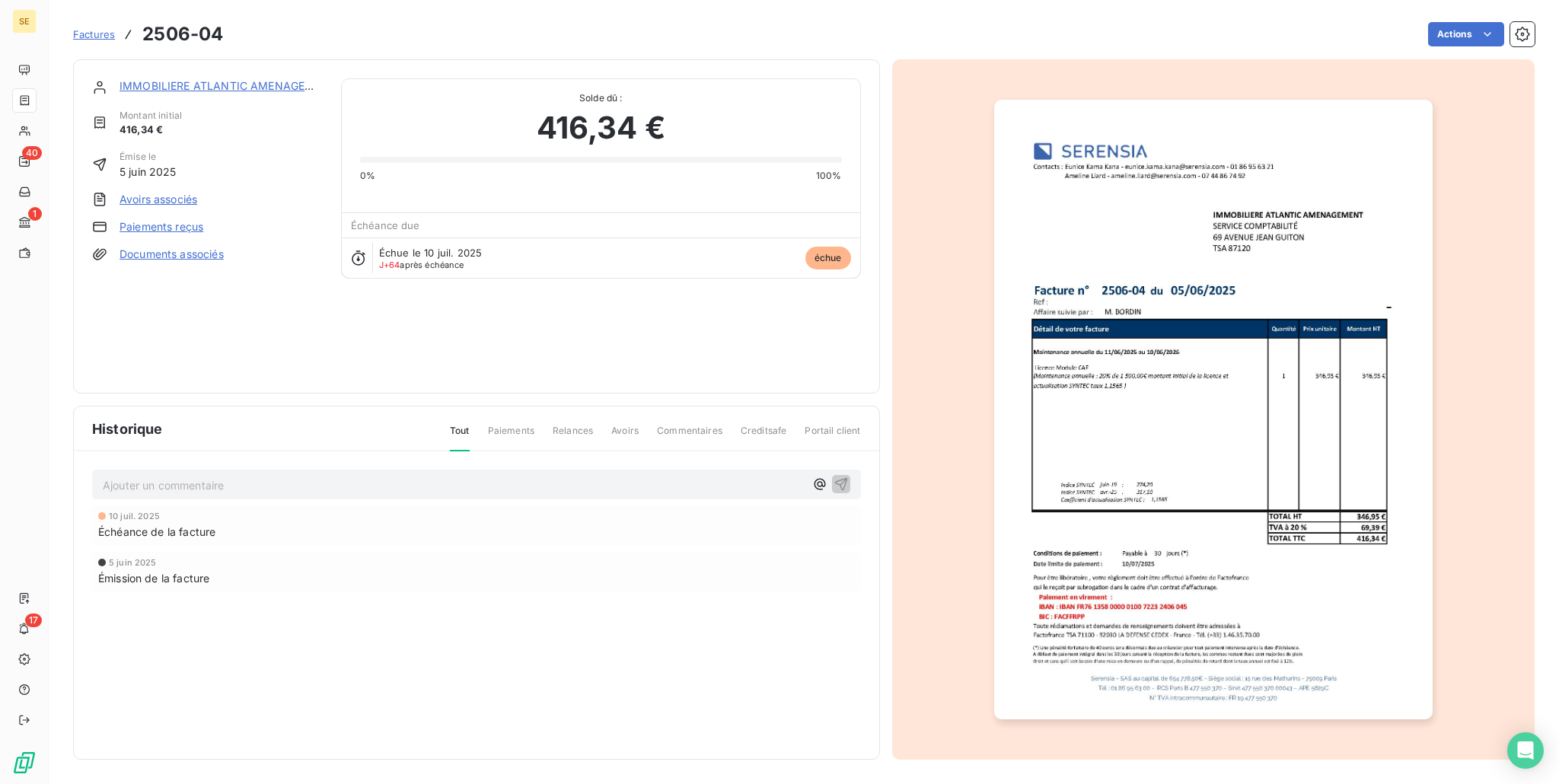
click at [171, 226] on link "Paiements reçus" at bounding box center [161, 226] width 84 height 15
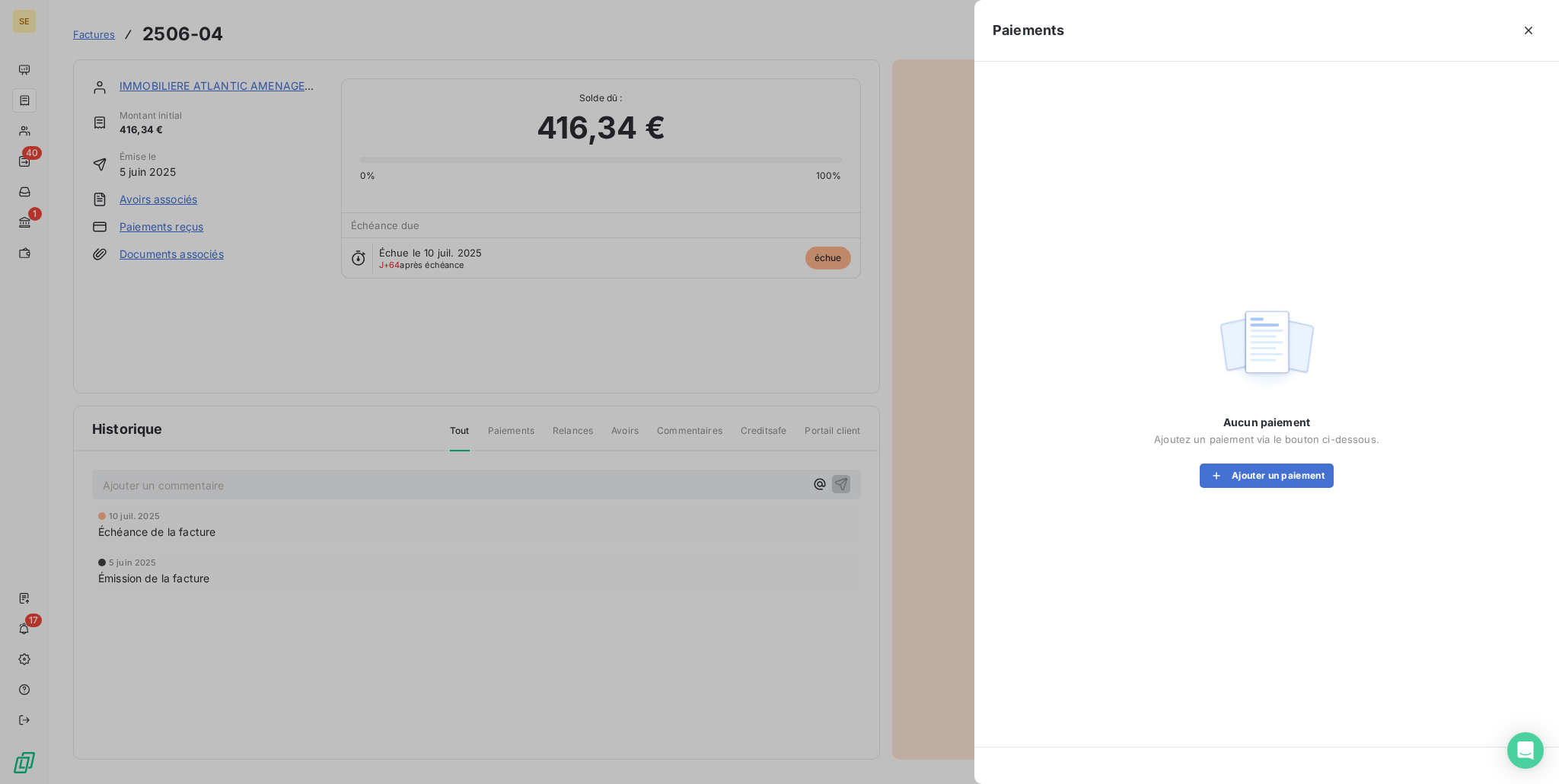
click at [1278, 490] on div "Aucun paiement Ajoutez un paiement via le bouton ci-dessous. Ajouter un paiement" at bounding box center [1267, 395] width 548 height 630
click at [1280, 479] on button "Ajouter un paiement" at bounding box center [1268, 475] width 134 height 25
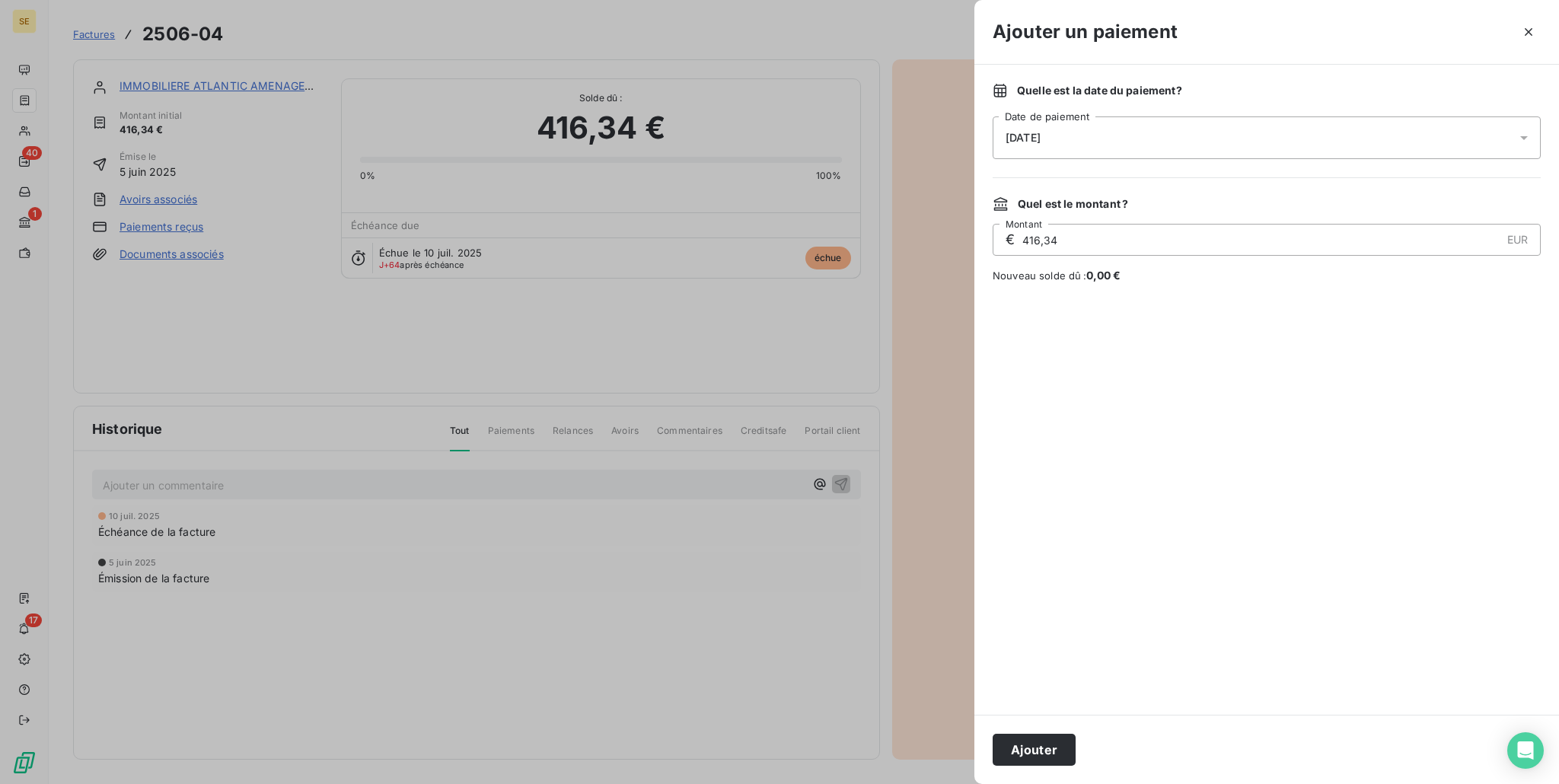
click at [1107, 137] on div "[DATE]" at bounding box center [1267, 137] width 548 height 42
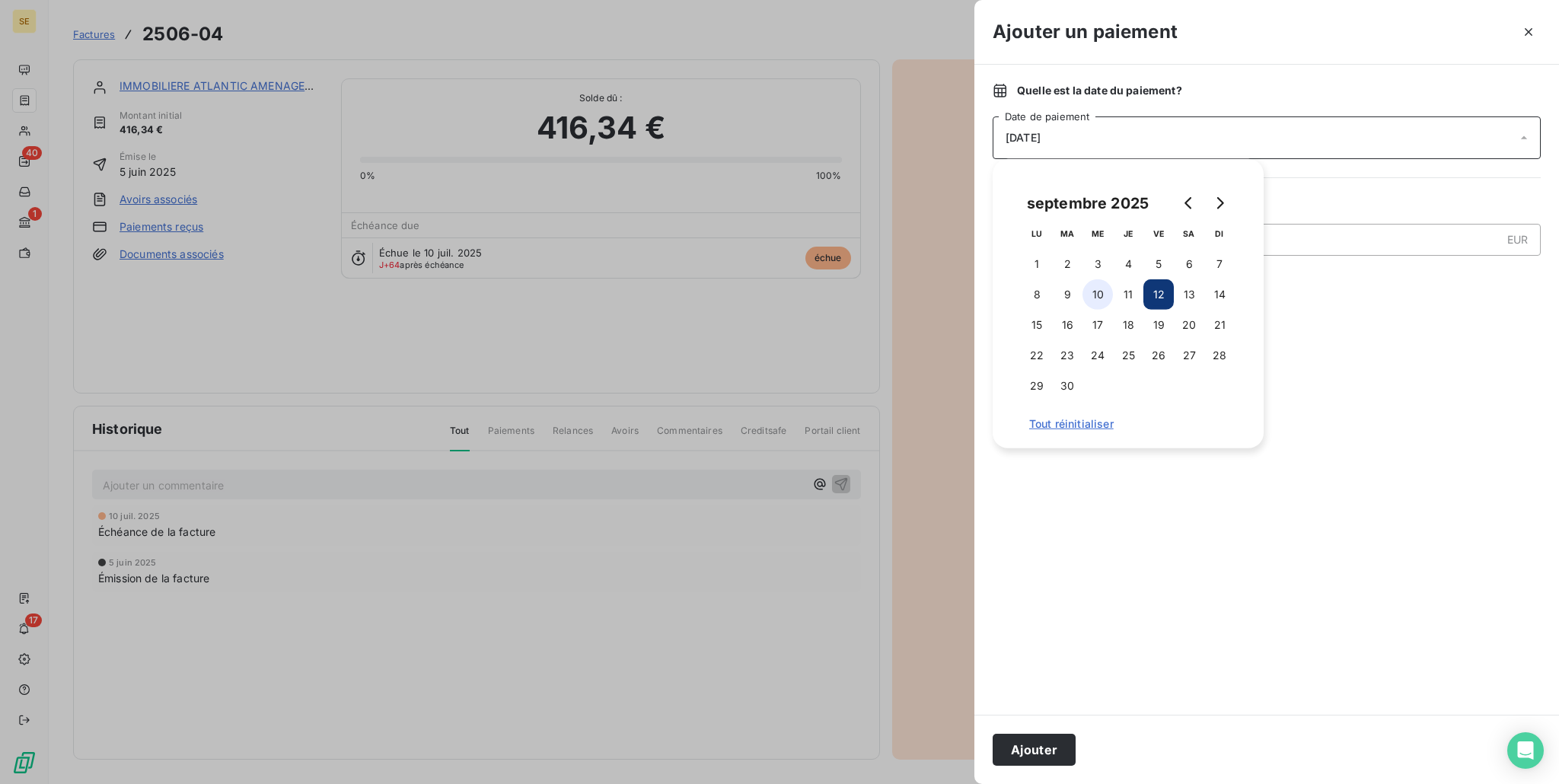
click at [1103, 302] on button "10" at bounding box center [1098, 294] width 31 height 31
click at [1002, 764] on button "Ajouter" at bounding box center [1034, 749] width 83 height 32
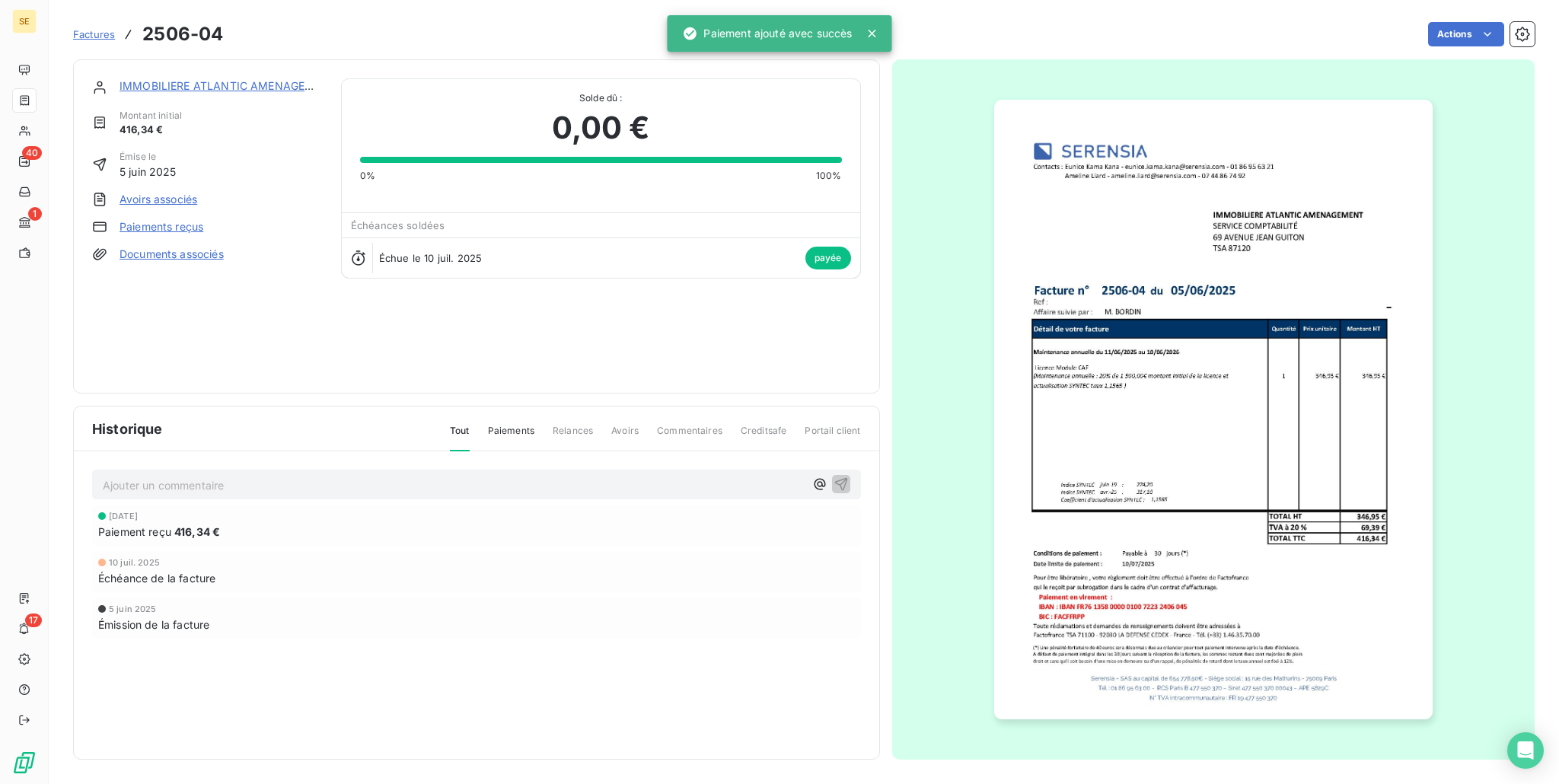
click at [354, 483] on p "Ajouter un commentaire ﻿" at bounding box center [453, 485] width 702 height 19
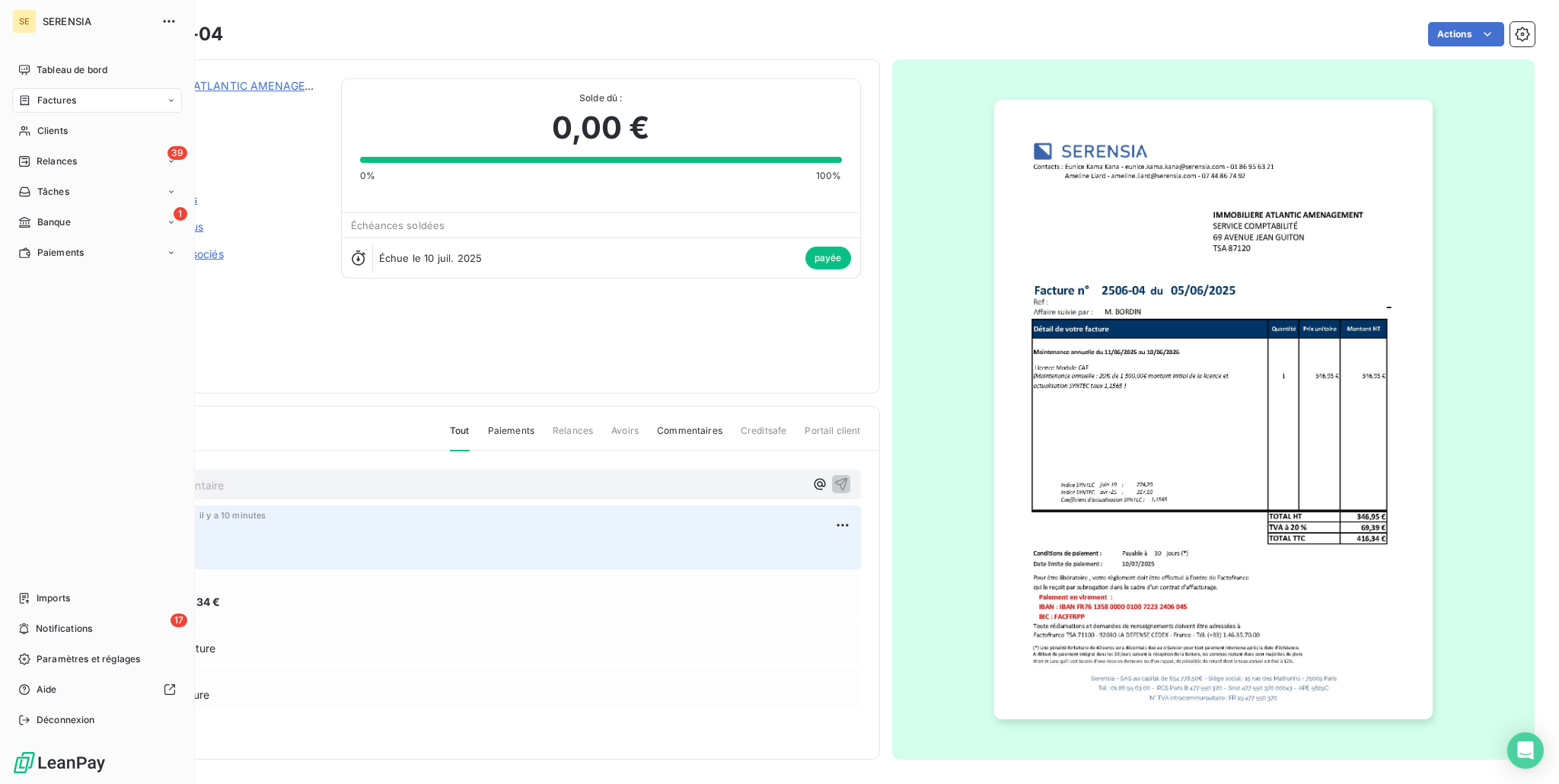
click at [59, 105] on span "Factures" at bounding box center [56, 101] width 39 height 14
click at [66, 132] on span "Factures" at bounding box center [55, 131] width 39 height 14
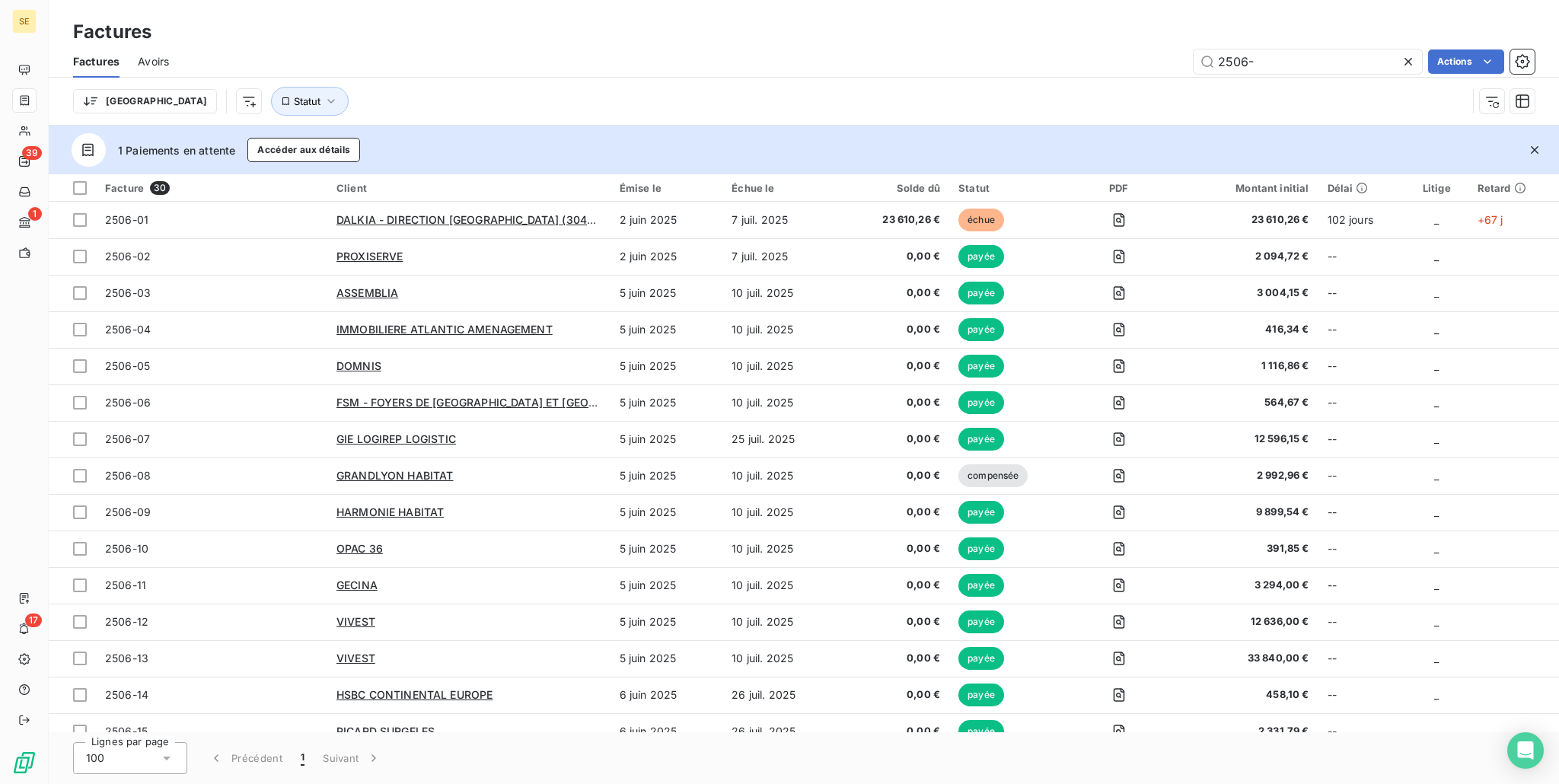
drag, startPoint x: 1267, startPoint y: 58, endPoint x: 1130, endPoint y: 41, distance: 138.1
click at [1175, 49] on div "2506- Actions" at bounding box center [862, 61] width 1348 height 25
drag, startPoint x: 1130, startPoint y: 41, endPoint x: 1121, endPoint y: 40, distance: 9.1
click at [1121, 40] on div "Factures" at bounding box center [803, 32] width 1511 height 28
click at [1267, 61] on input "2506-" at bounding box center [1307, 61] width 228 height 25
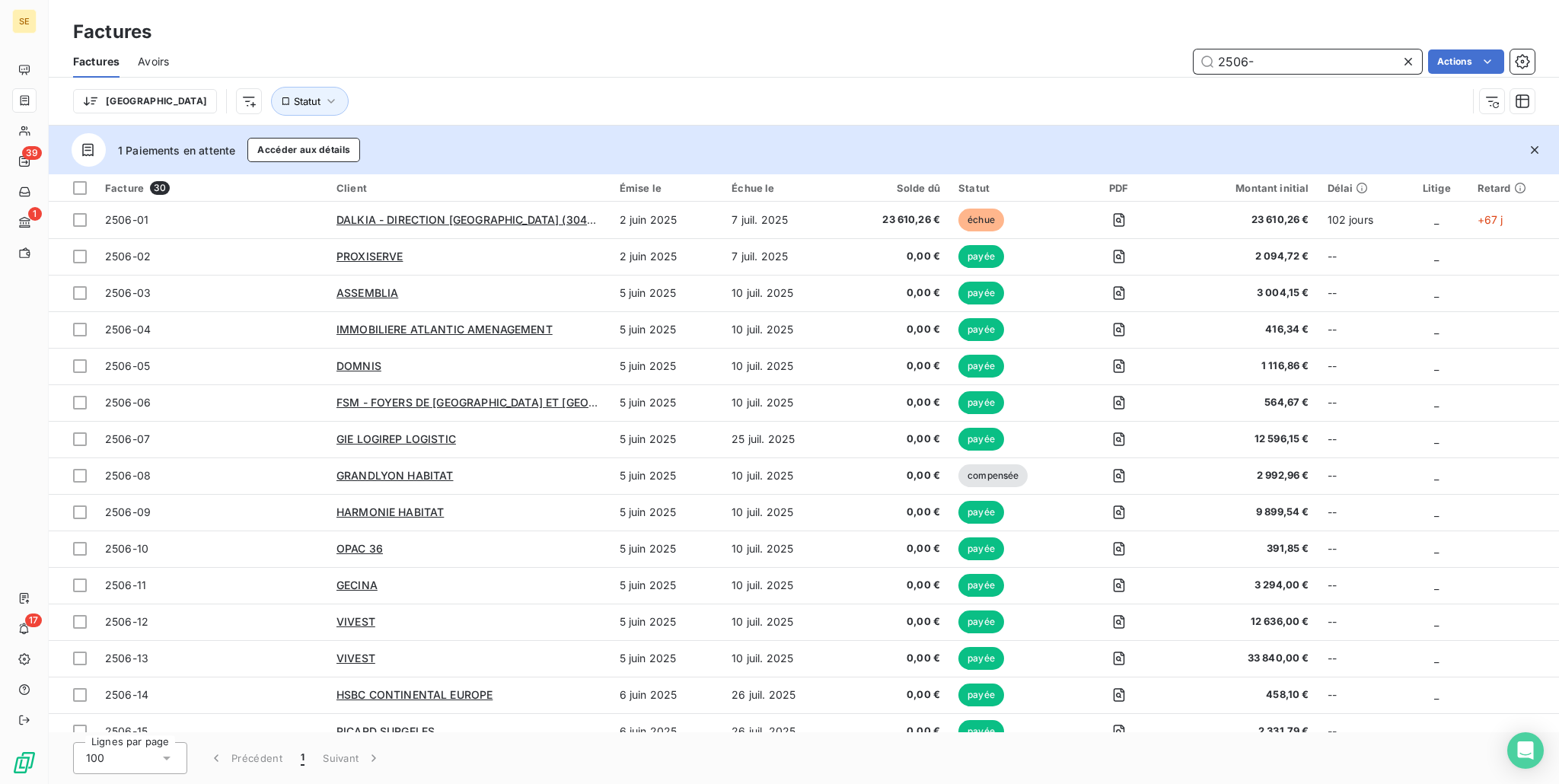
click at [1223, 65] on input "2506-" at bounding box center [1307, 61] width 228 height 25
click at [1221, 65] on input "2506-" at bounding box center [1307, 61] width 228 height 25
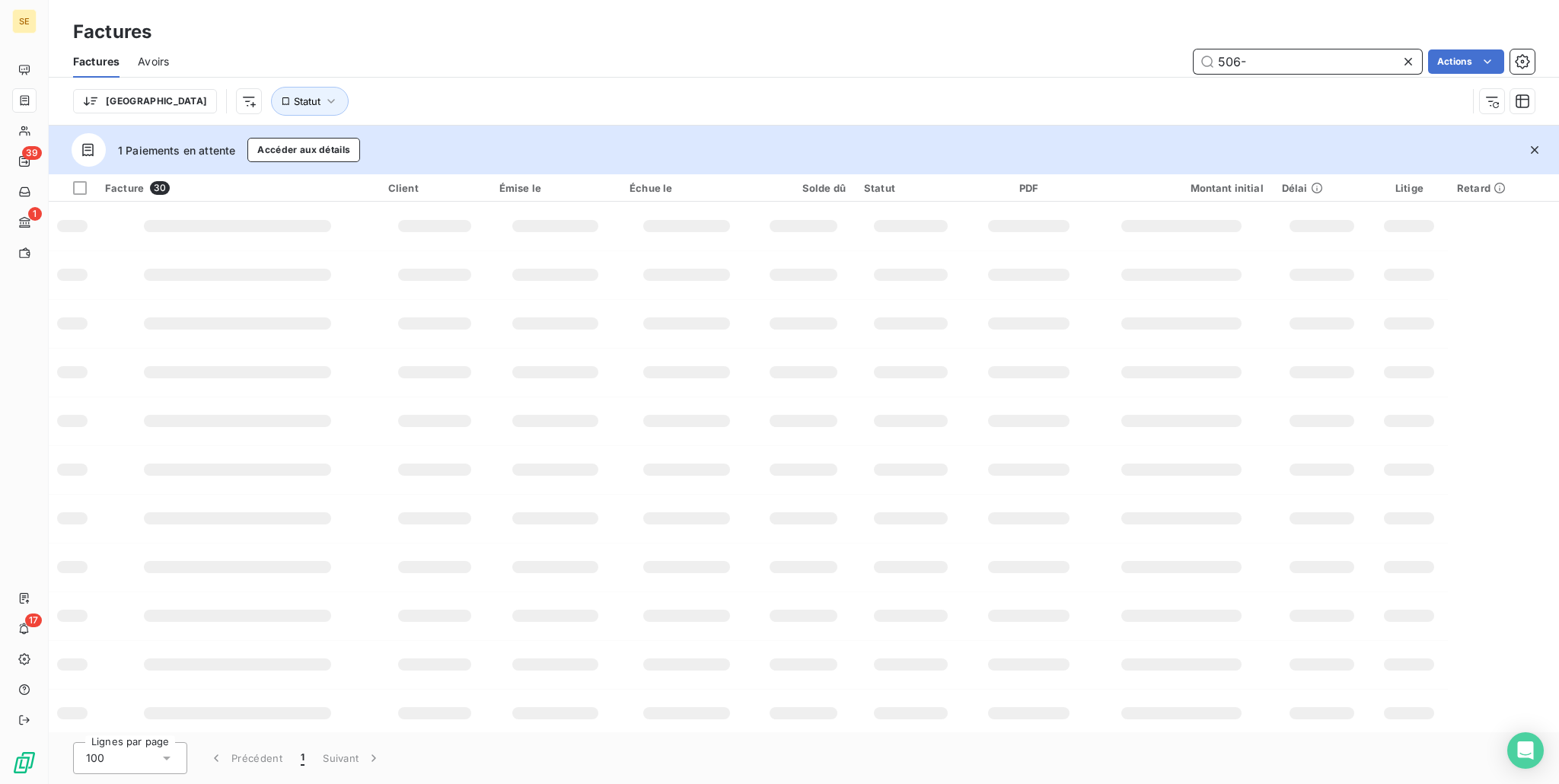
click at [1257, 61] on input "506-" at bounding box center [1307, 61] width 228 height 25
type input "5"
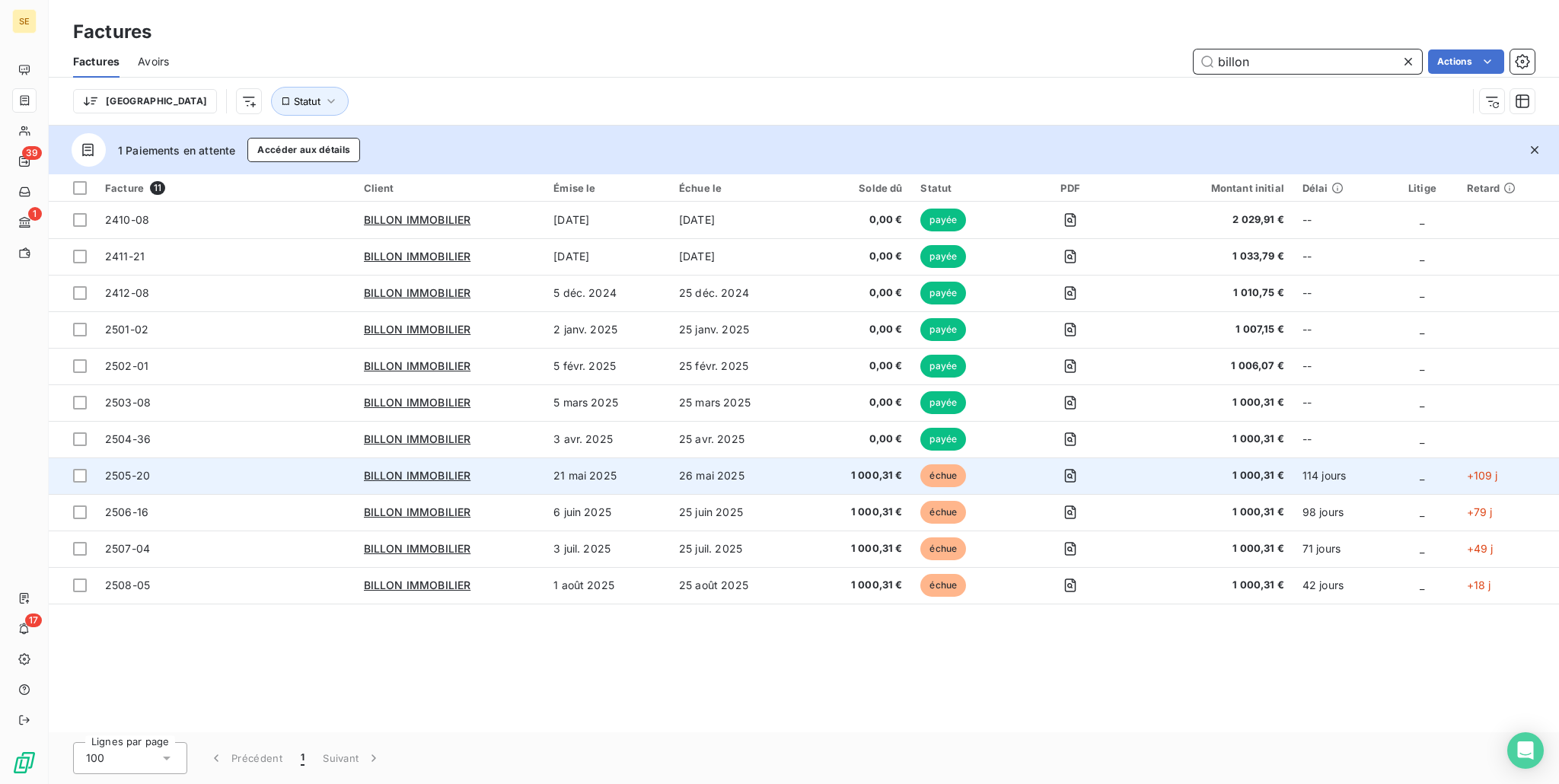
type input "billon"
click at [779, 482] on td "26 mai 2025" at bounding box center [738, 475] width 136 height 37
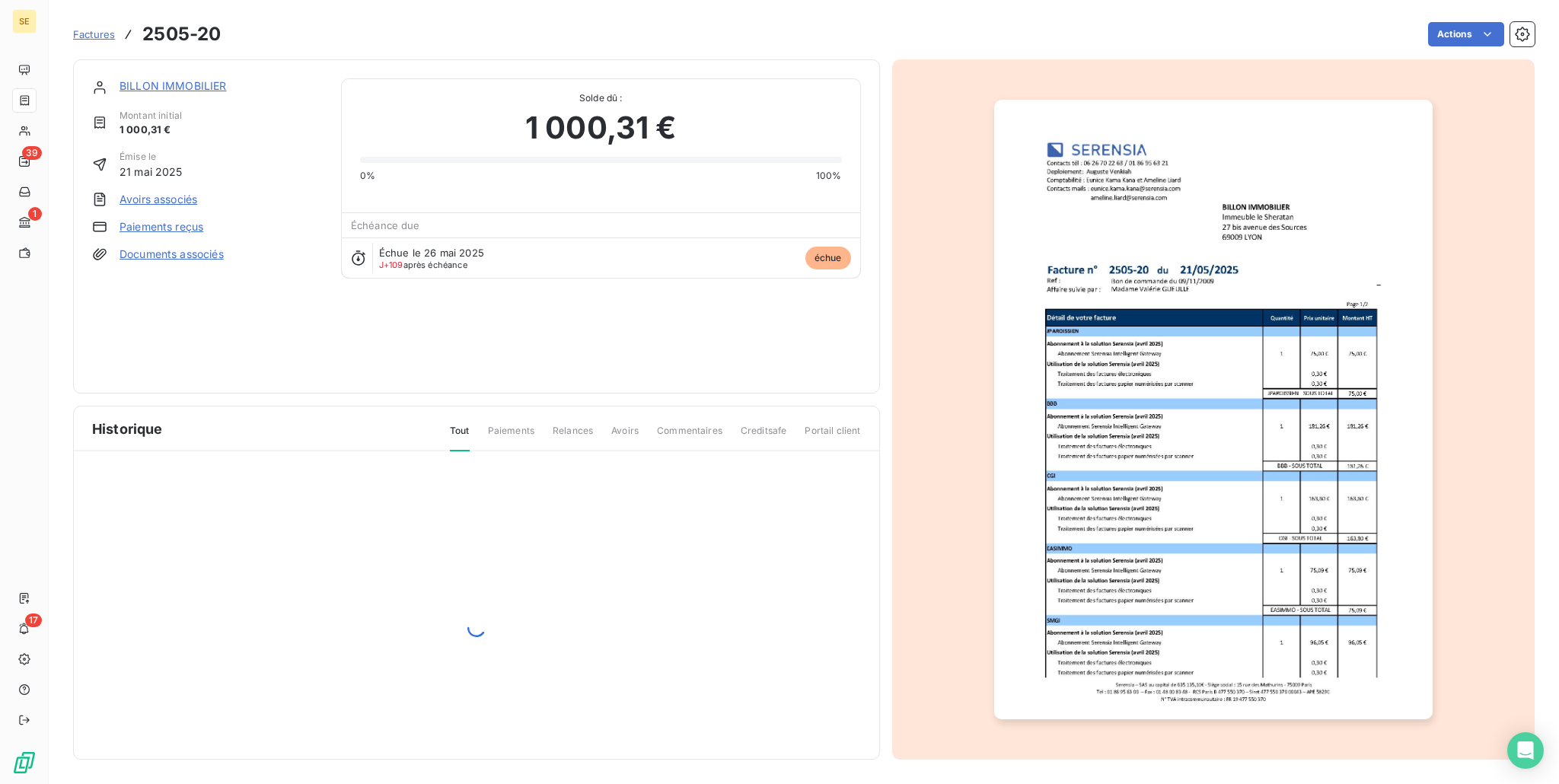
click at [185, 226] on link "Paiements reçus" at bounding box center [161, 226] width 84 height 15
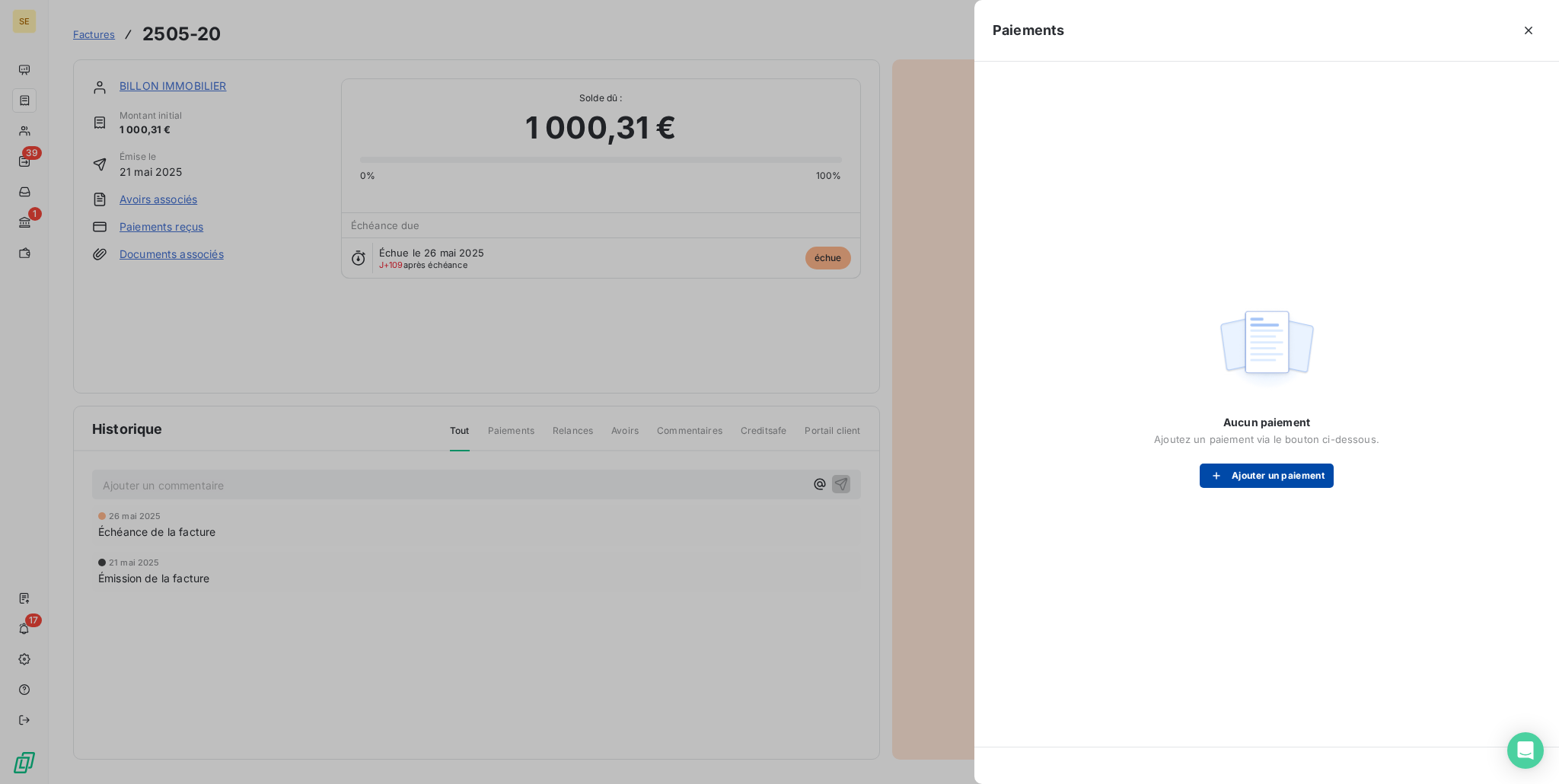
click at [1283, 480] on button "Ajouter un paiement" at bounding box center [1268, 475] width 134 height 25
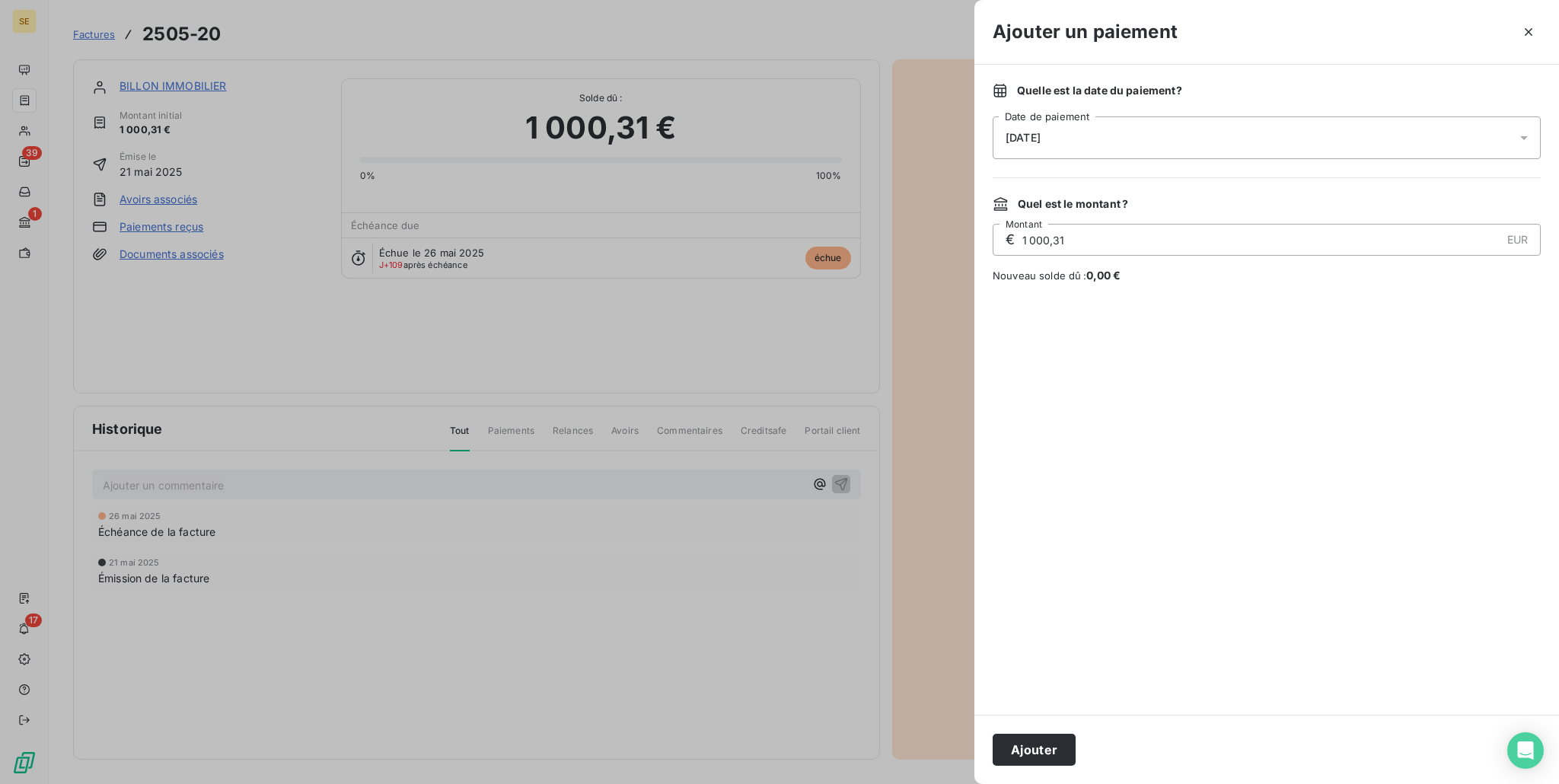
click at [1153, 128] on div "[DATE]" at bounding box center [1267, 137] width 548 height 42
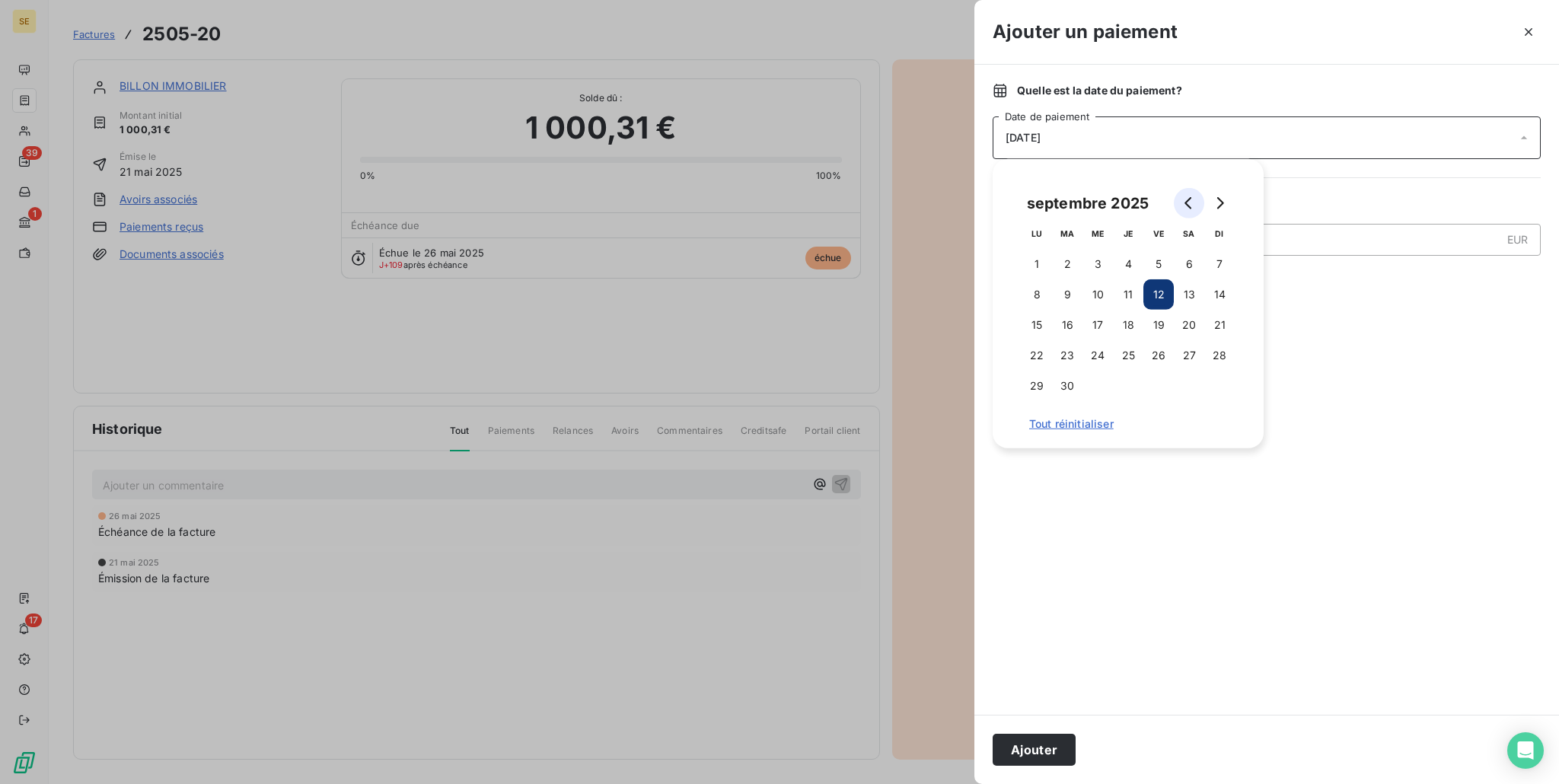
click at [1188, 204] on icon "Go to previous month" at bounding box center [1188, 203] width 7 height 12
click at [1181, 210] on button "Go to previous month" at bounding box center [1189, 202] width 31 height 31
click at [1097, 390] on button "28" at bounding box center [1098, 385] width 31 height 31
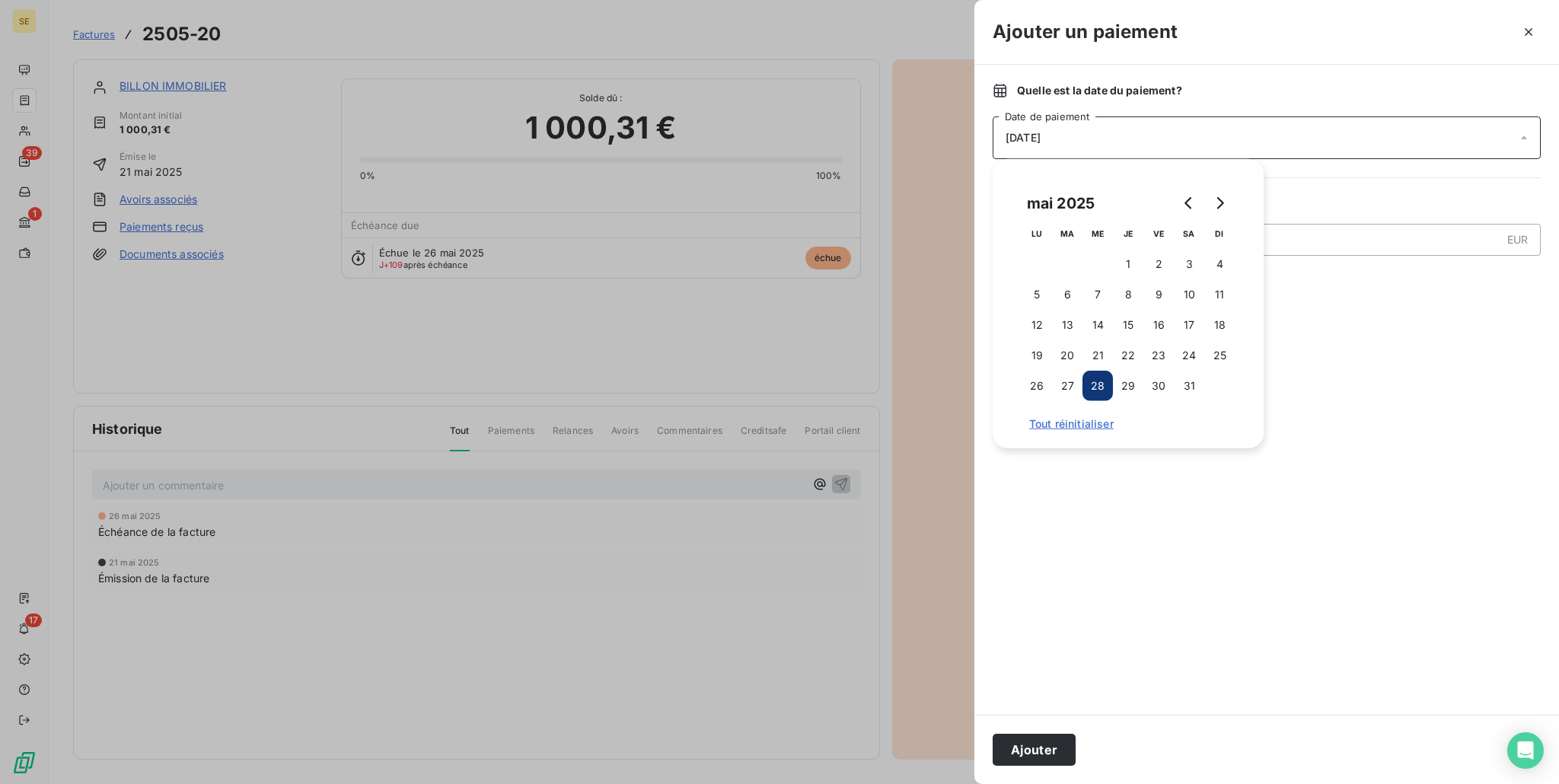
click at [1137, 521] on div at bounding box center [1267, 499] width 548 height 395
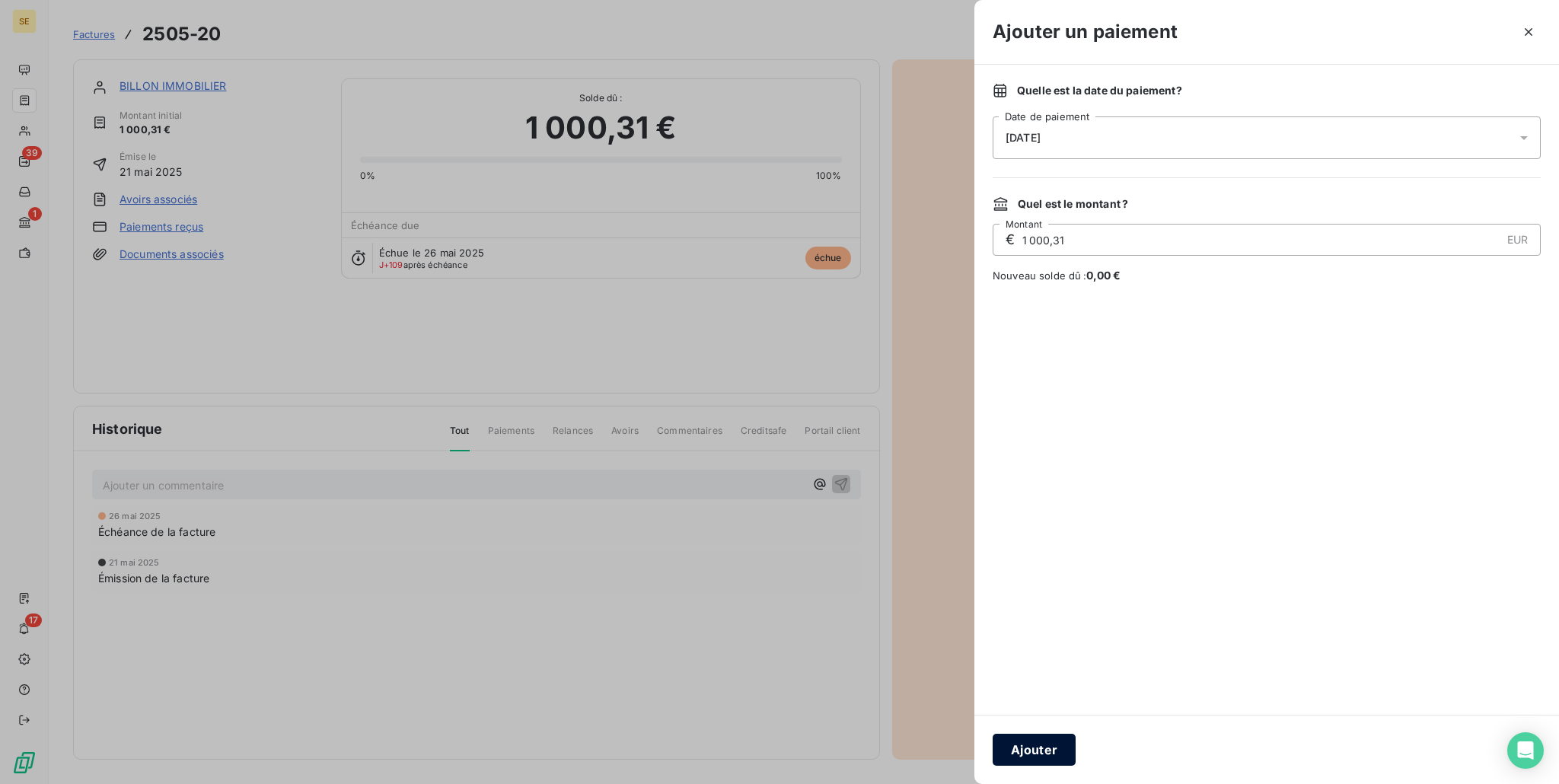
click at [1045, 751] on button "Ajouter" at bounding box center [1034, 749] width 83 height 32
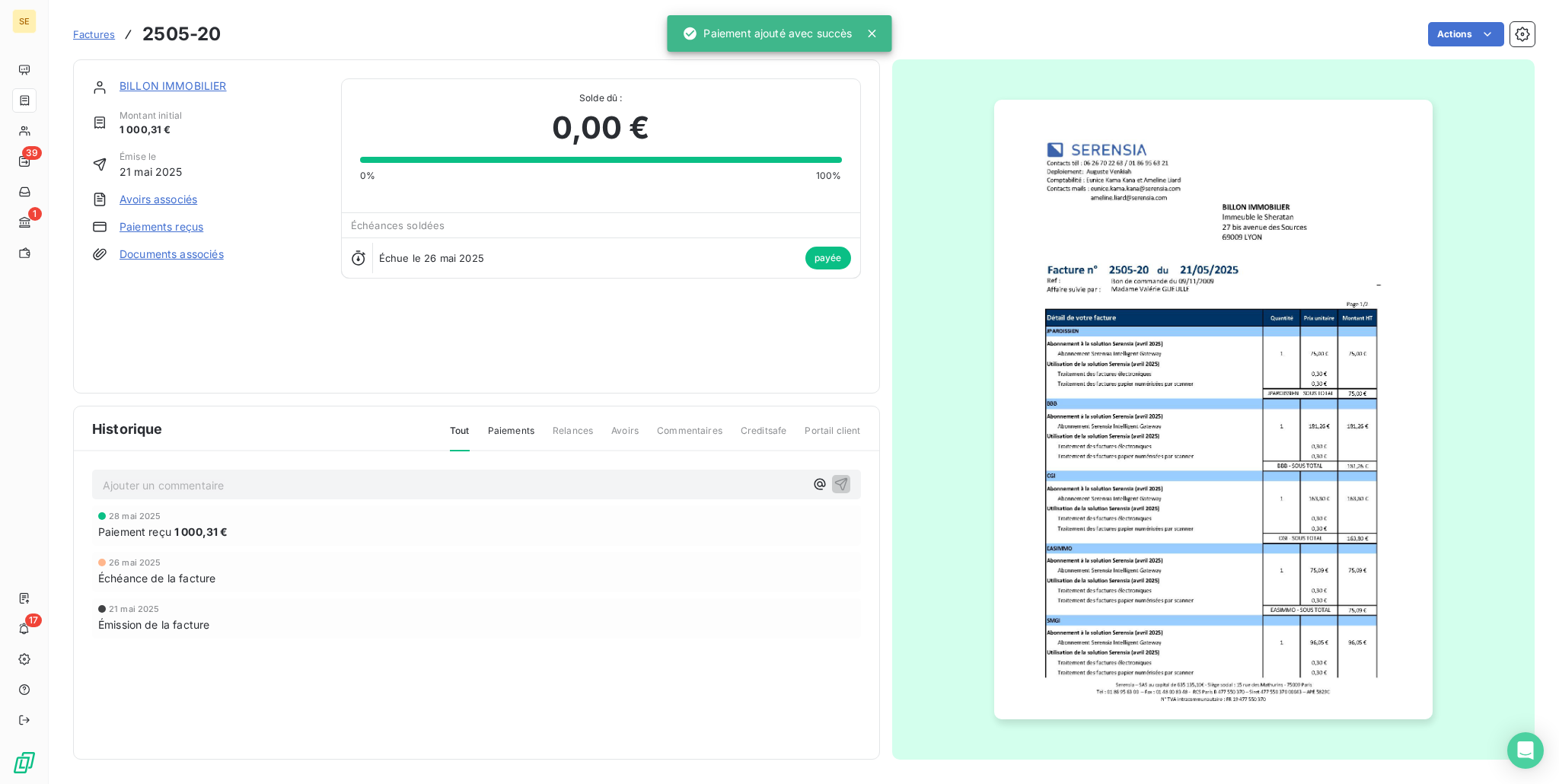
click at [374, 482] on p "Ajouter un commentaire ﻿" at bounding box center [453, 485] width 702 height 19
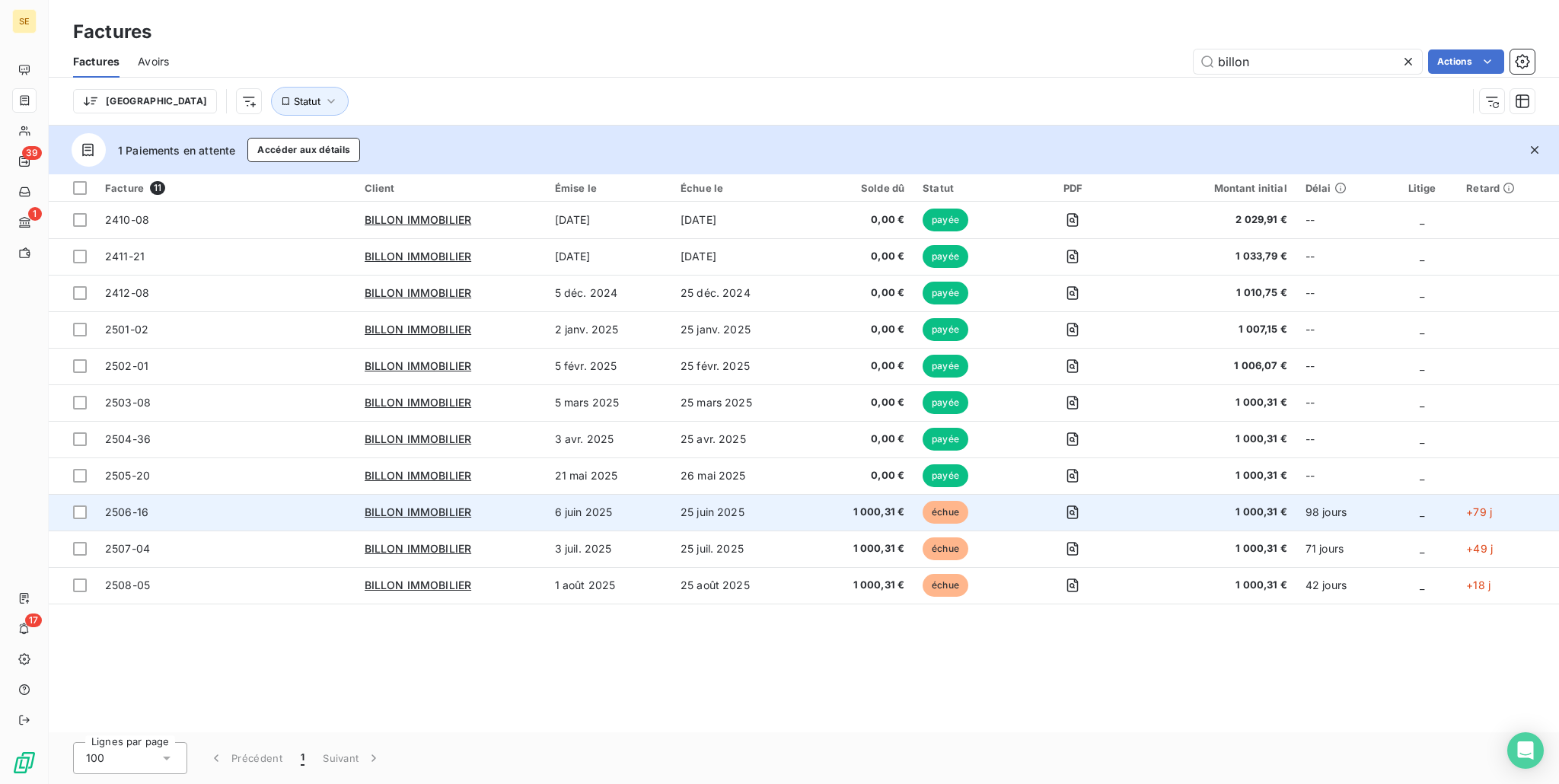
click at [816, 506] on td "1 000,31 €" at bounding box center [861, 511] width 106 height 37
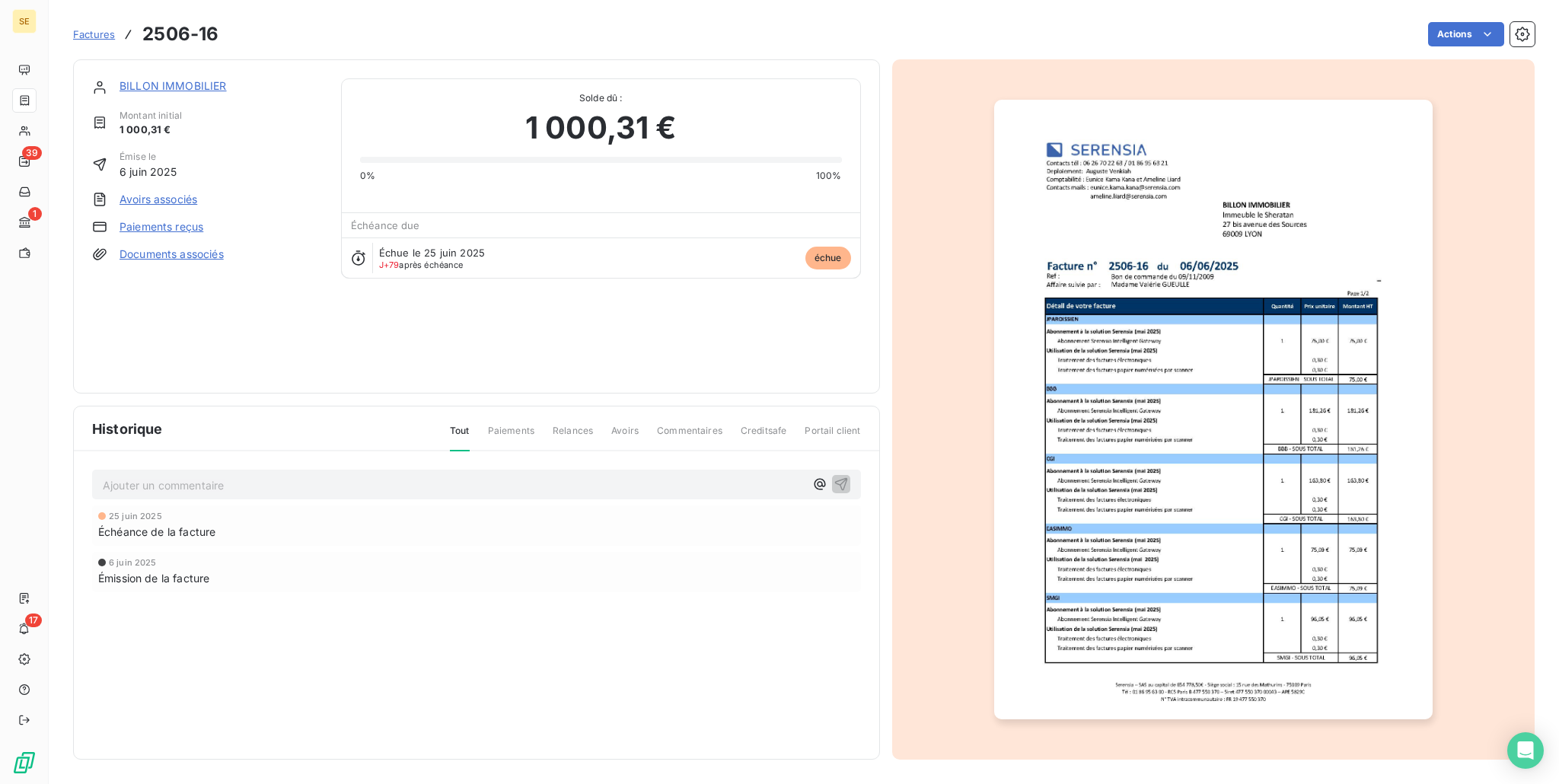
click at [136, 226] on link "Paiements reçus" at bounding box center [161, 226] width 84 height 15
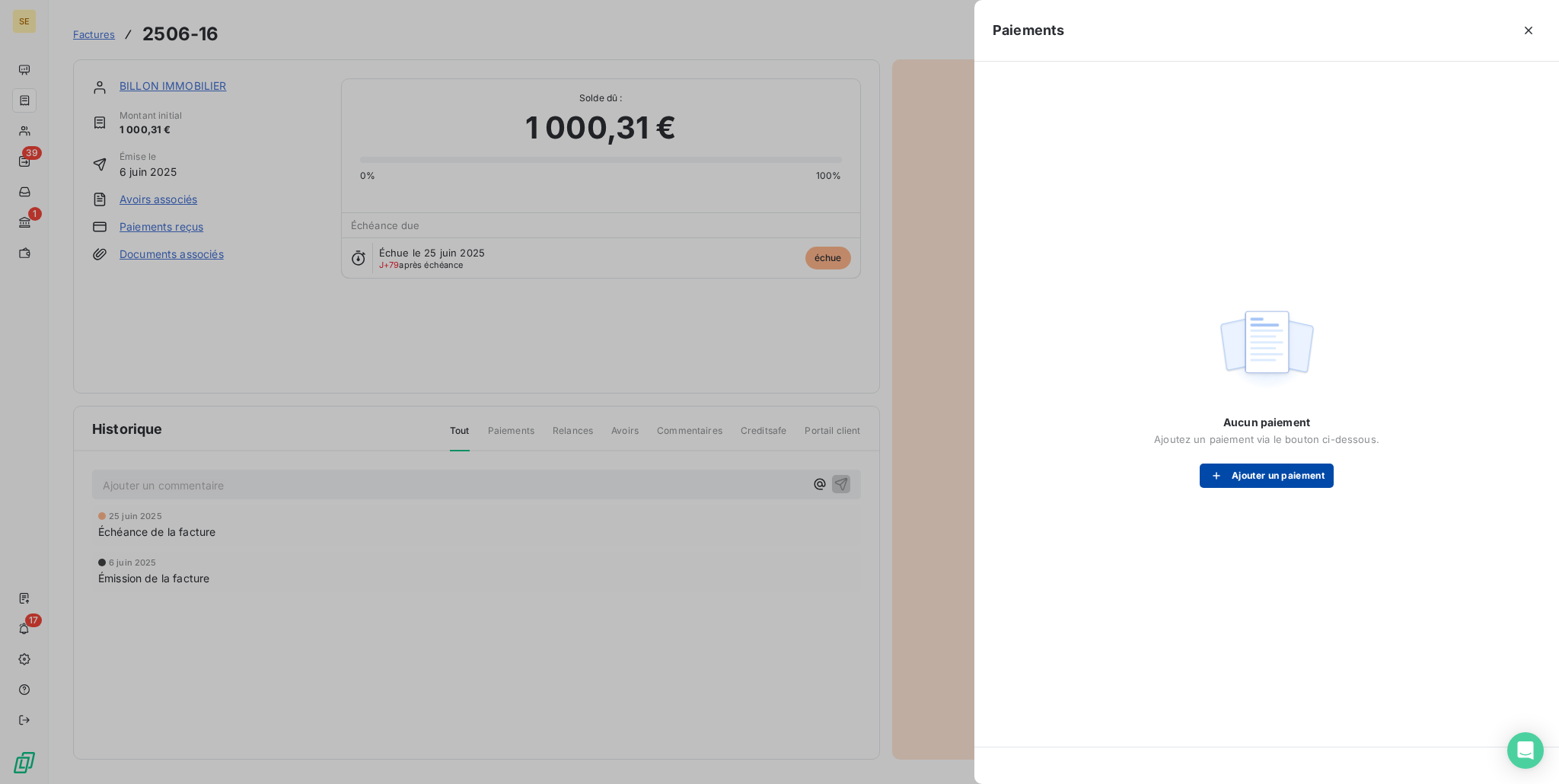
click at [1230, 471] on div "button" at bounding box center [1220, 475] width 23 height 15
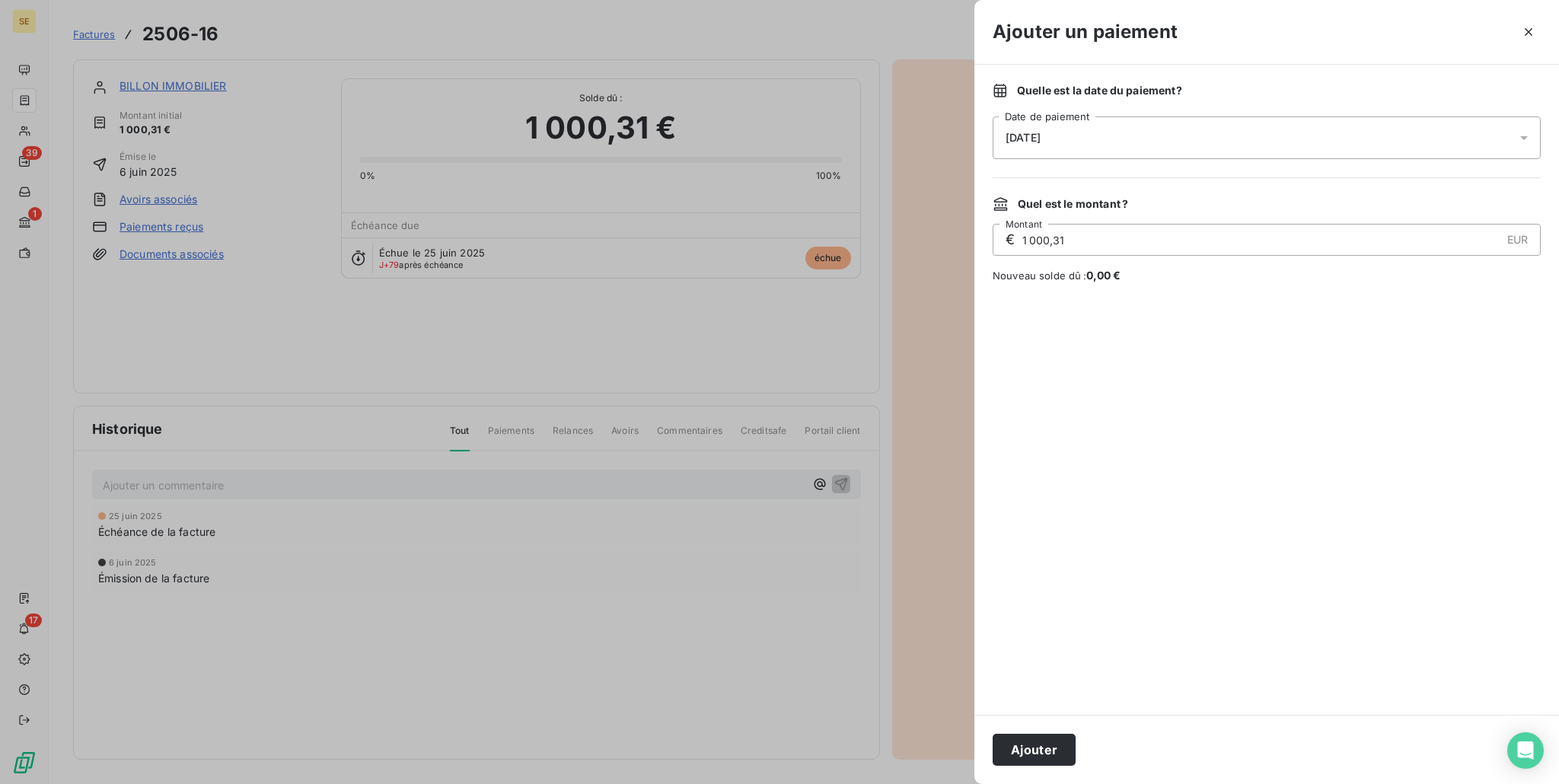
click at [1142, 126] on div "[DATE]" at bounding box center [1267, 137] width 548 height 42
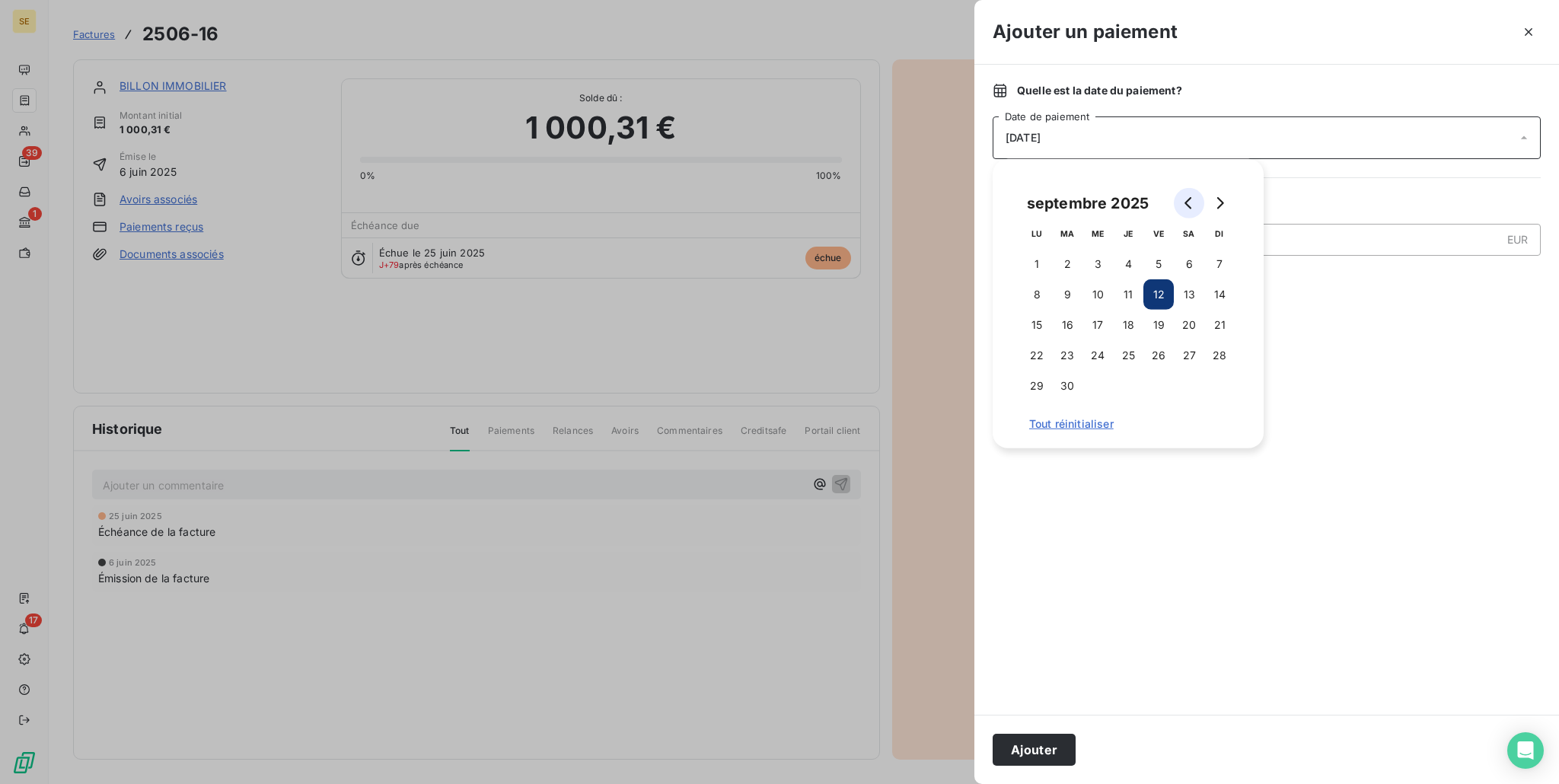
click at [1178, 196] on button "Go to previous month" at bounding box center [1189, 202] width 31 height 31
click at [1179, 196] on button "Go to previous month" at bounding box center [1189, 202] width 31 height 31
click at [1099, 396] on button "30" at bounding box center [1098, 385] width 31 height 31
click at [1101, 385] on button "30" at bounding box center [1098, 385] width 31 height 31
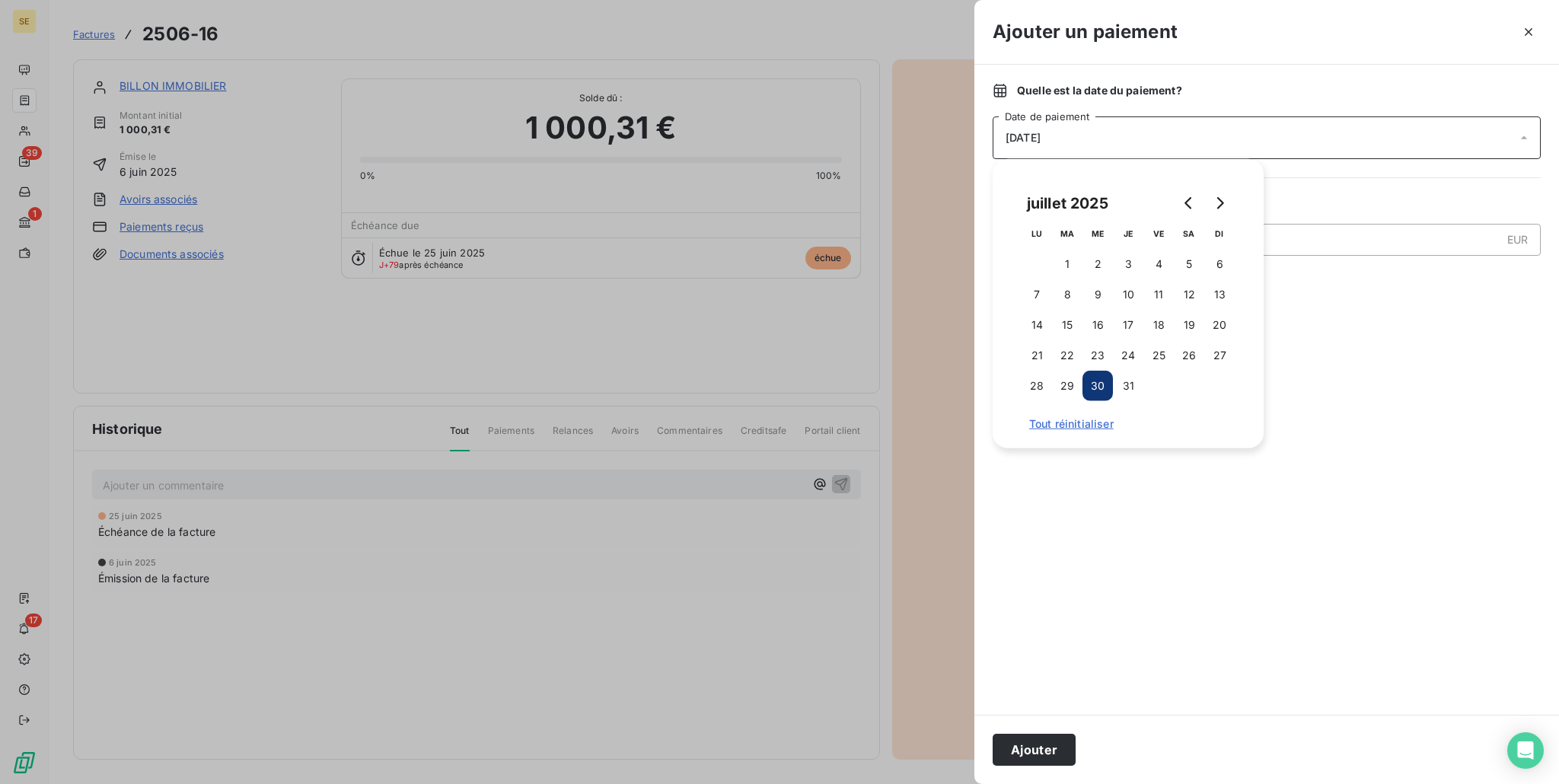
click at [1101, 385] on button "30" at bounding box center [1098, 385] width 31 height 31
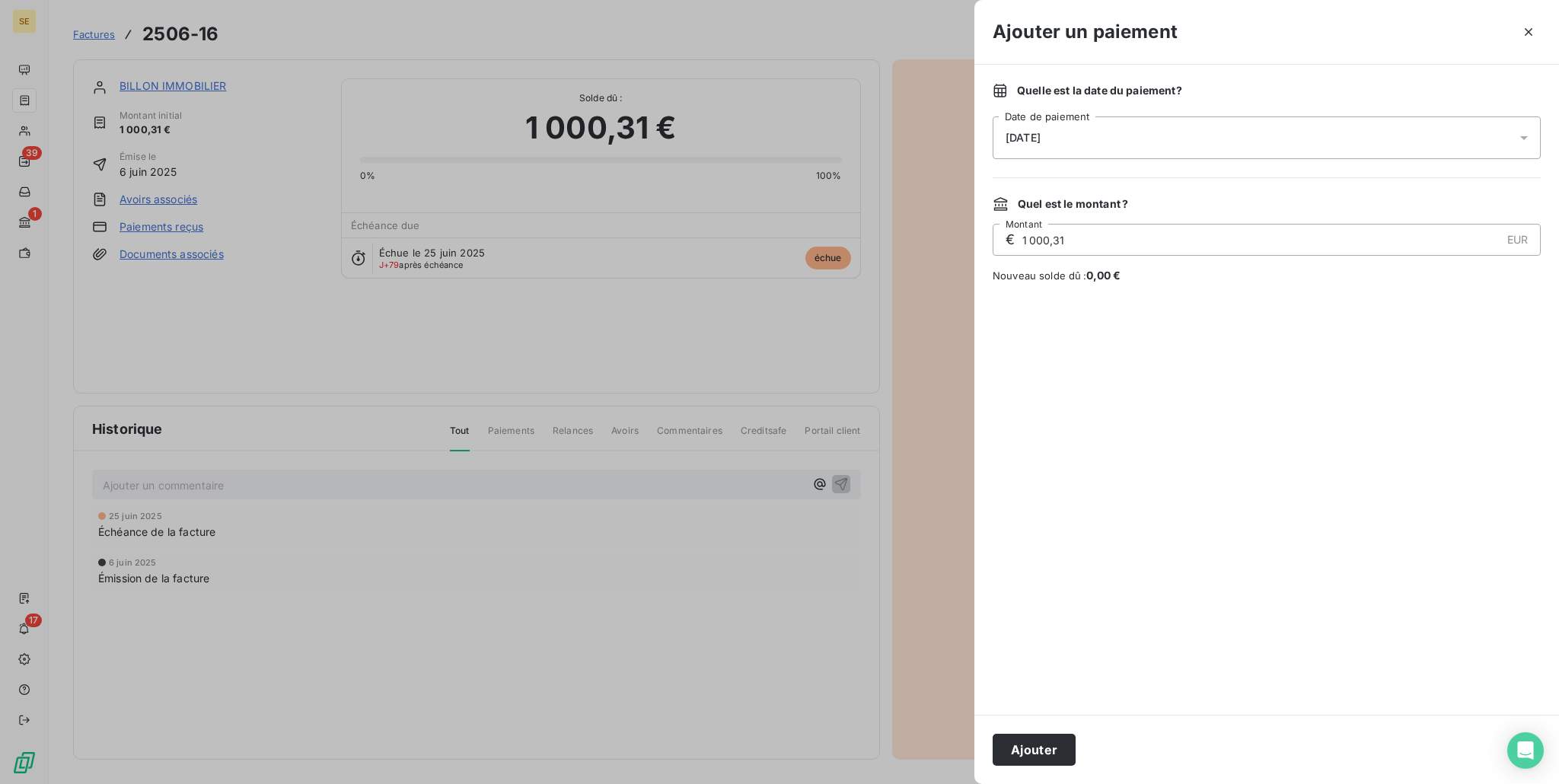
click at [1150, 485] on div at bounding box center [1267, 499] width 548 height 395
click at [1158, 134] on div "[DATE]" at bounding box center [1267, 137] width 548 height 42
click at [1196, 204] on button "Go to previous month" at bounding box center [1189, 202] width 31 height 31
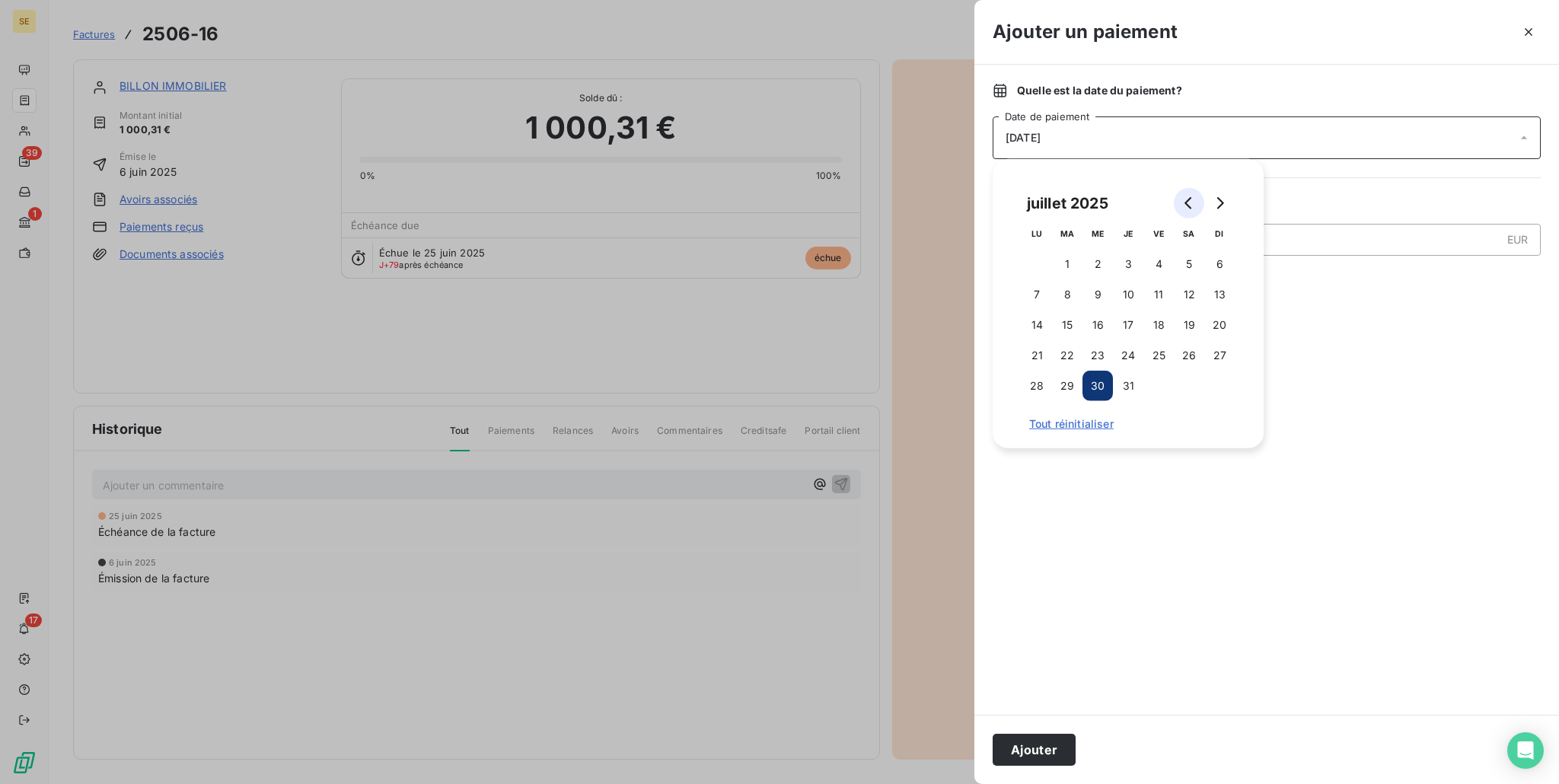
click at [1196, 204] on button "Go to previous month" at bounding box center [1189, 202] width 31 height 31
click at [1032, 414] on button "30" at bounding box center [1036, 416] width 31 height 31
click at [1072, 748] on button "Ajouter" at bounding box center [1034, 749] width 83 height 32
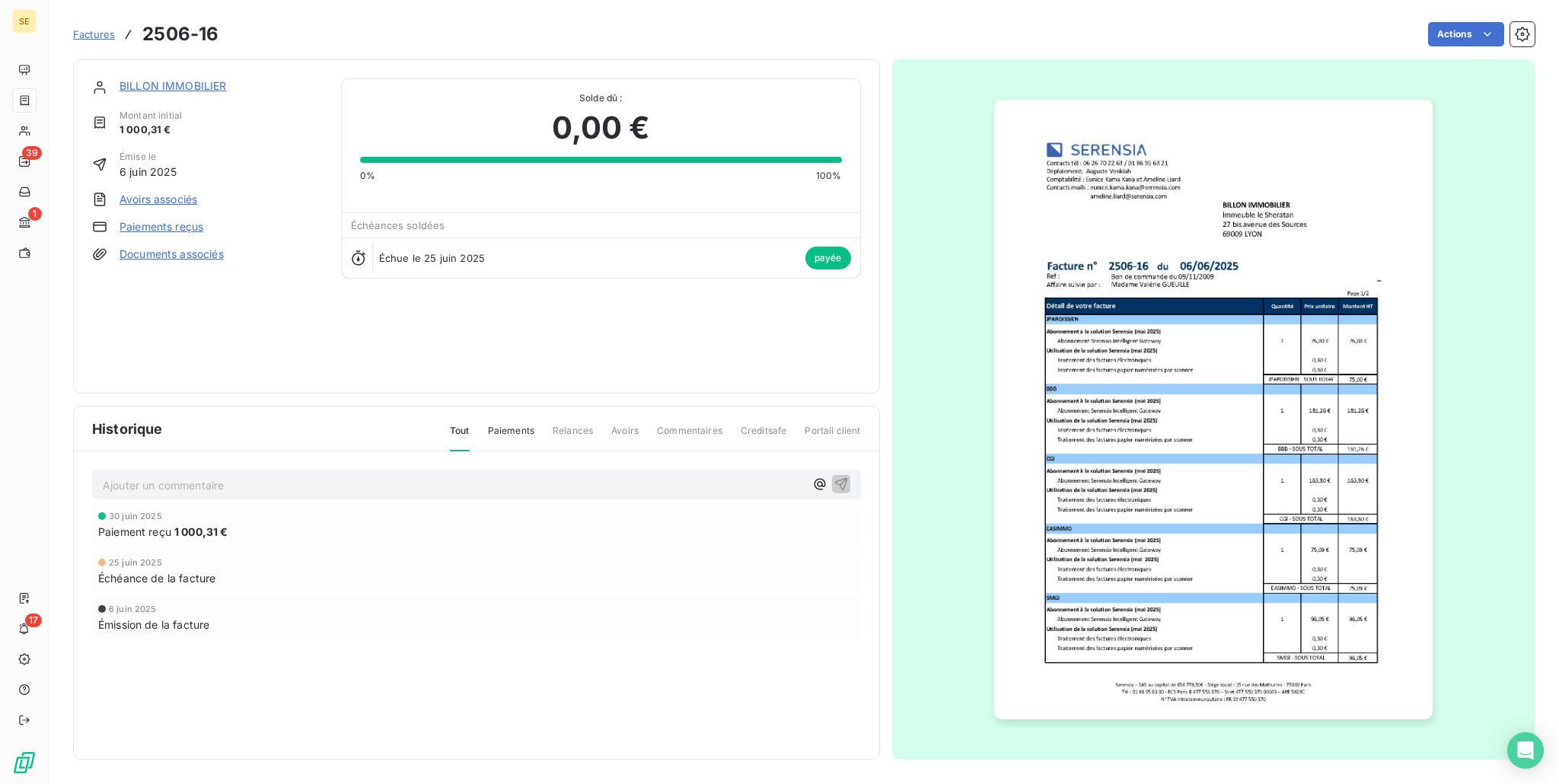
click at [323, 498] on div "Ajouter un commentaire ﻿" at bounding box center [476, 484] width 769 height 30
click at [323, 493] on p "Ajouter un commentaire ﻿" at bounding box center [453, 485] width 702 height 19
drag, startPoint x: 155, startPoint y: 475, endPoint x: 141, endPoint y: 483, distance: 16.1
click at [152, 476] on p "Prélevement HSBC" at bounding box center [453, 485] width 702 height 18
click at [134, 482] on span "Prélevement HSBC" at bounding box center [150, 483] width 96 height 13
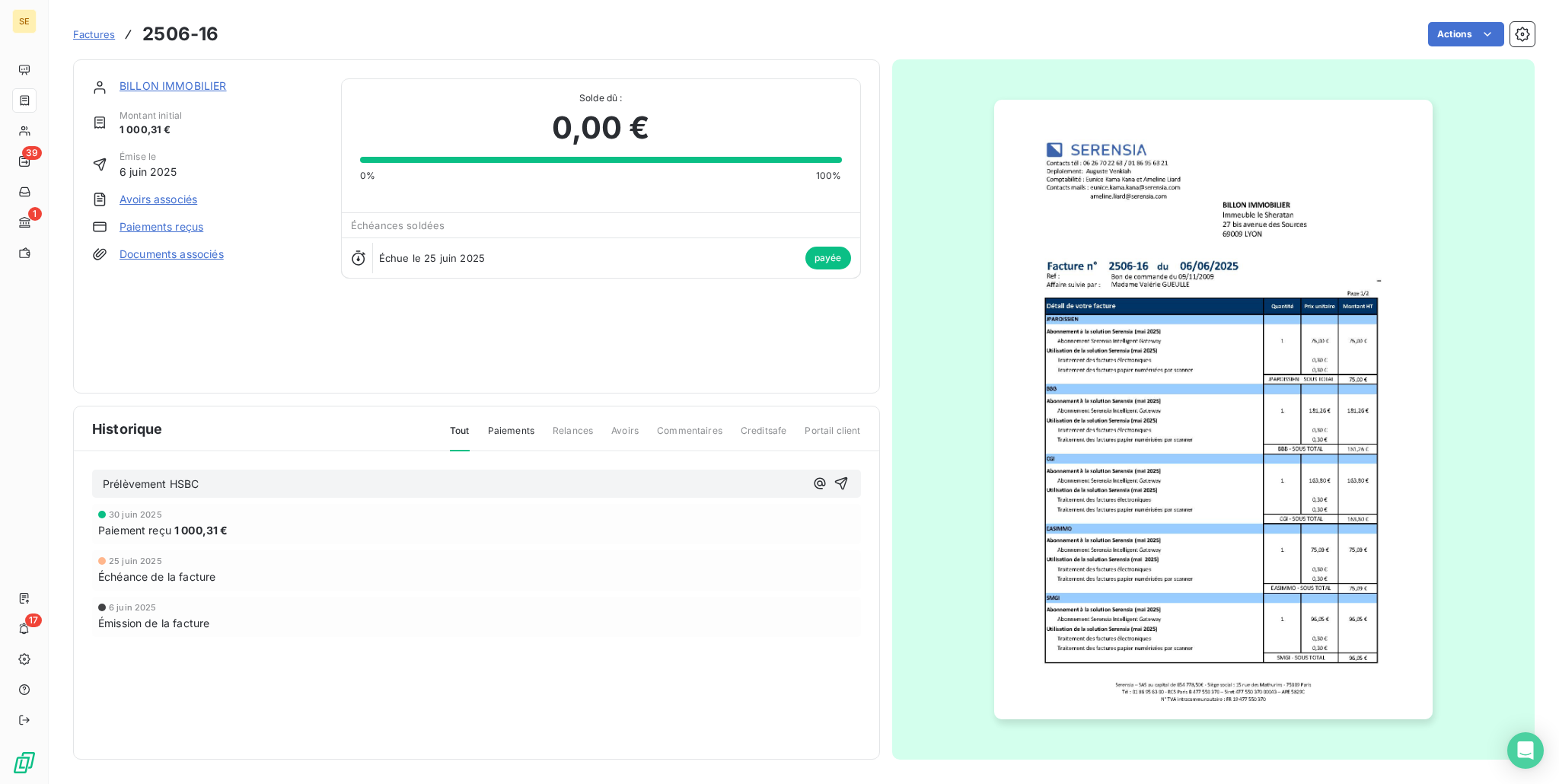
click at [287, 639] on div "[DATE] Paiement reçu 1 000,31 € [DATE] Échéance de la facture [DATE] Émission d…" at bounding box center [476, 600] width 769 height 195
click at [318, 465] on div "Prélèvement HSBC [DATE] Paiement reçu 1 000,31 € [DATE] Échéance de la facture …" at bounding box center [476, 575] width 805 height 247
click at [299, 486] on p "Prélèvement HSBC" at bounding box center [453, 485] width 702 height 18
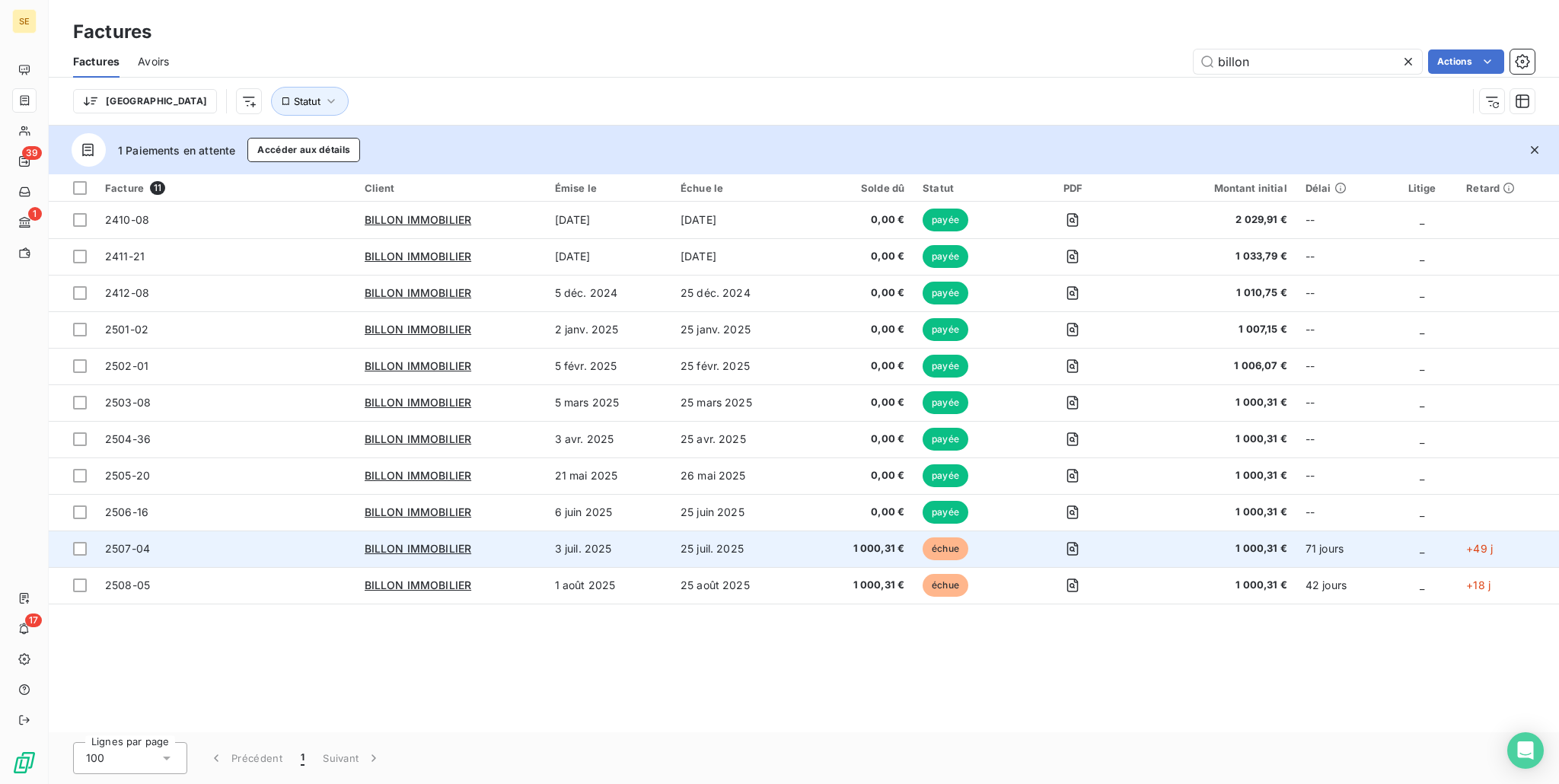
click at [804, 558] on td "25 juil. 2025" at bounding box center [740, 548] width 136 height 37
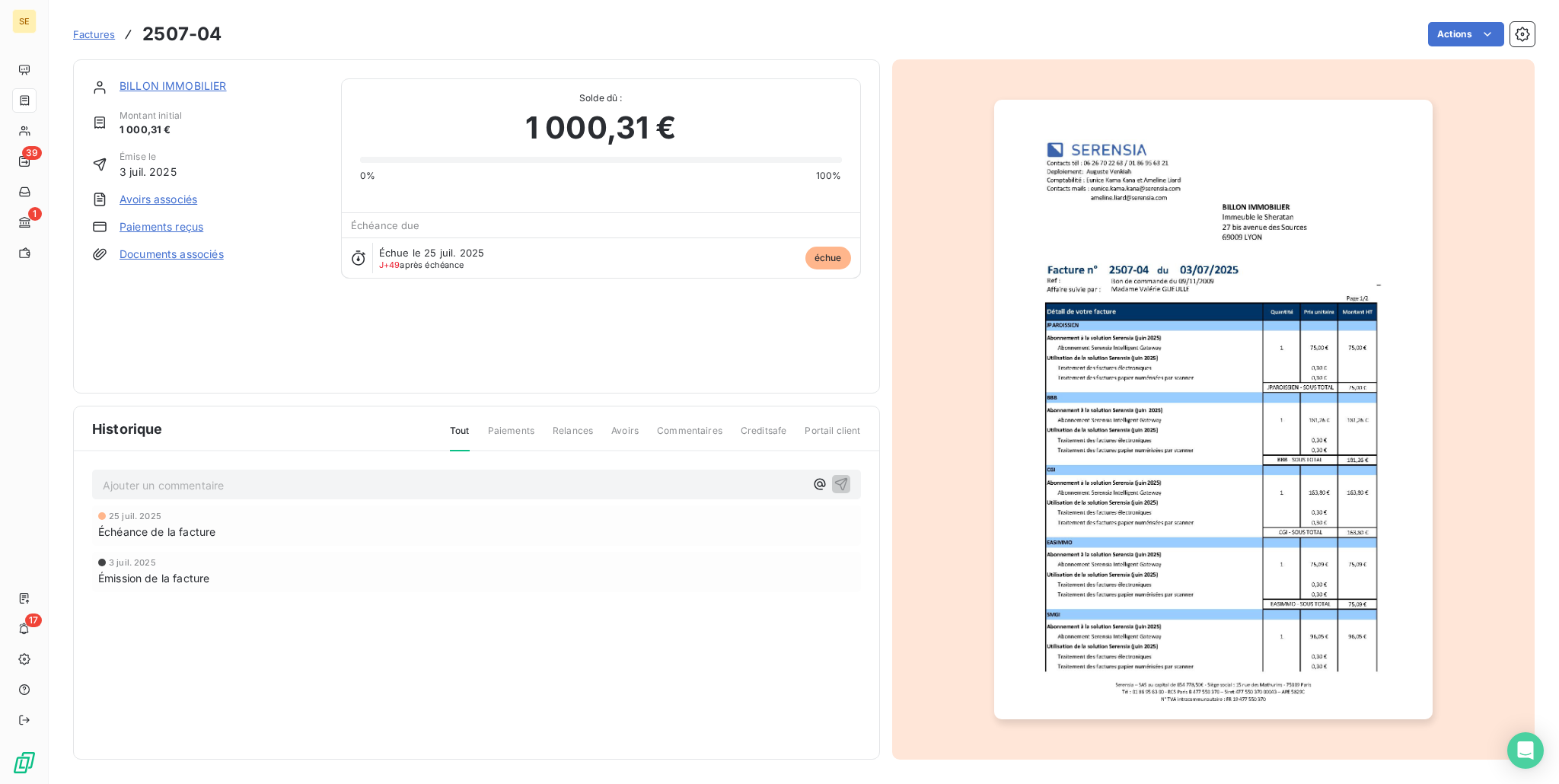
click at [133, 223] on link "Paiements reçus" at bounding box center [161, 226] width 84 height 15
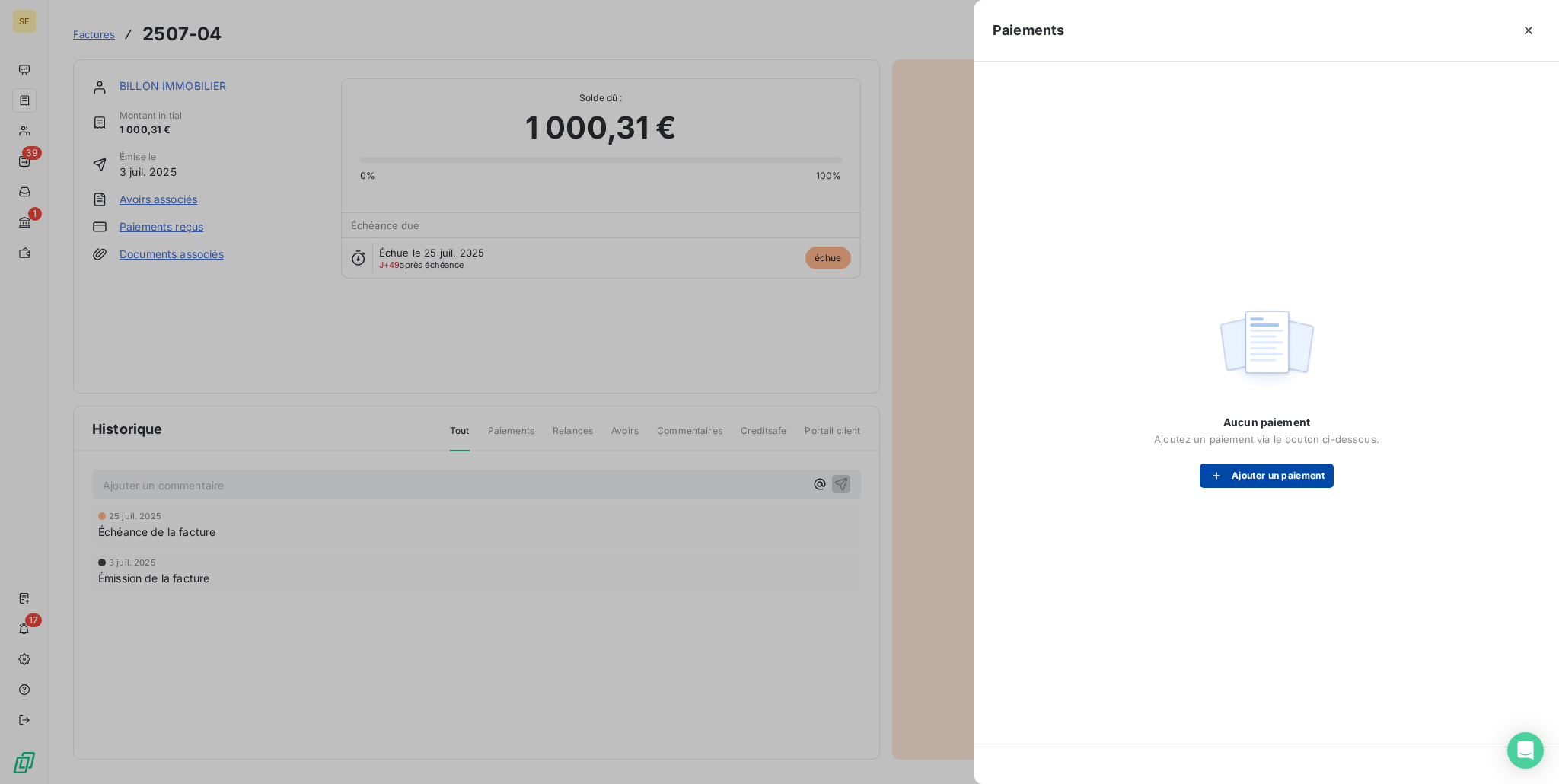
click at [1262, 482] on button "Ajouter un paiement" at bounding box center [1268, 475] width 134 height 25
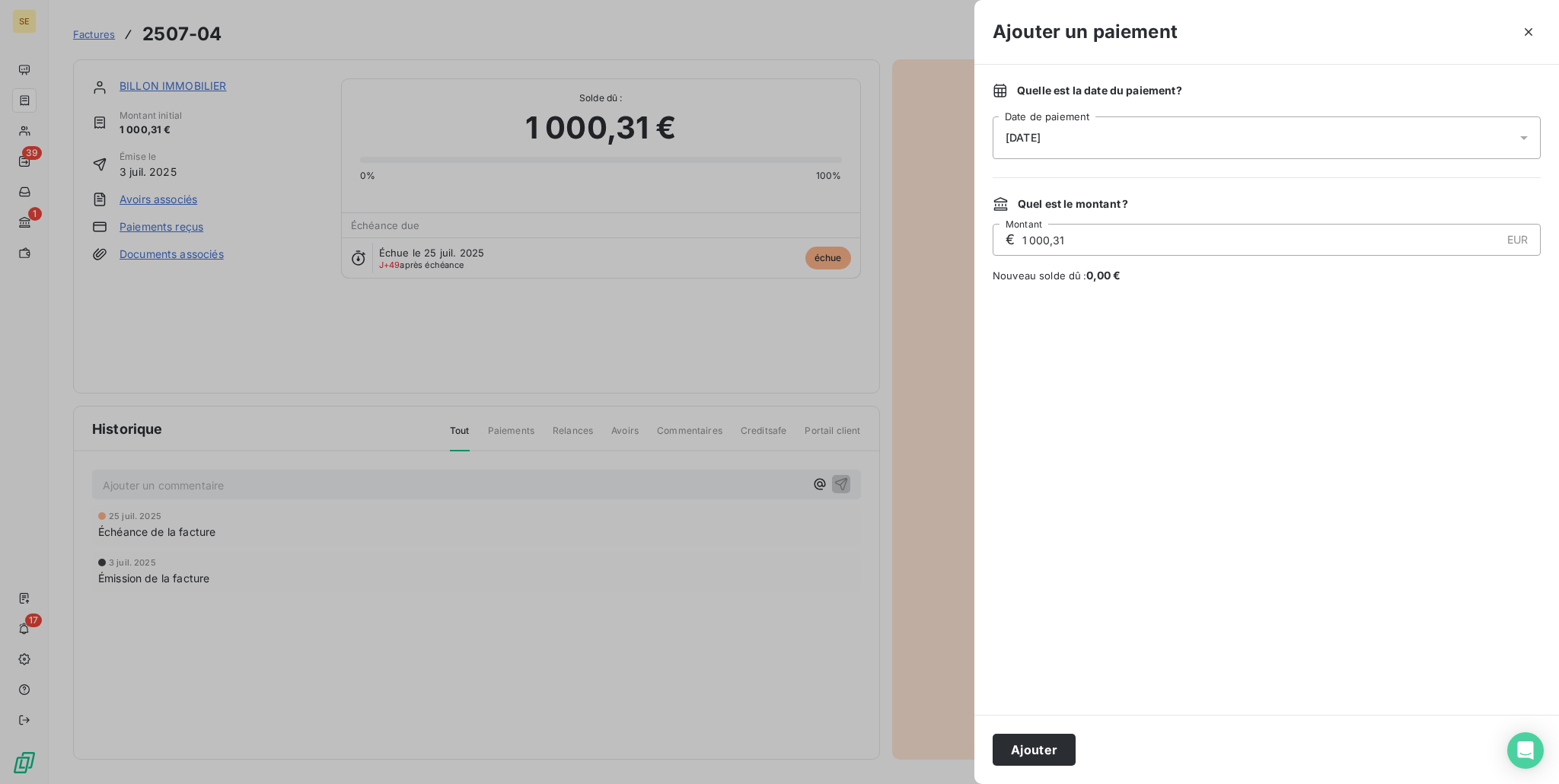
click at [1070, 144] on div "[DATE]" at bounding box center [1267, 137] width 548 height 42
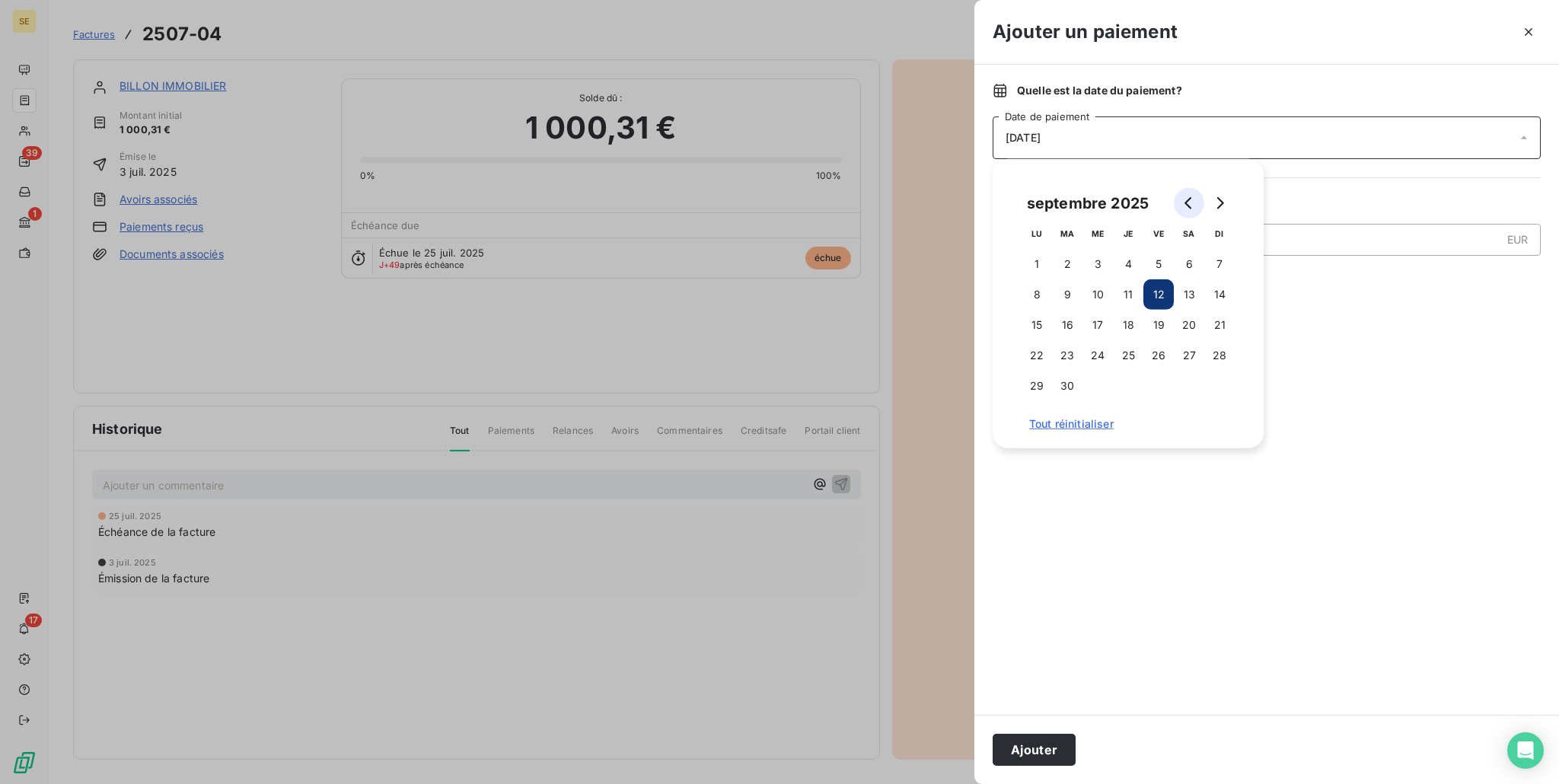
click at [1193, 197] on icon "Go to previous month" at bounding box center [1190, 203] width 12 height 12
click at [1167, 360] on button "25" at bounding box center [1158, 354] width 31 height 31
click at [1326, 334] on div at bounding box center [1267, 499] width 548 height 395
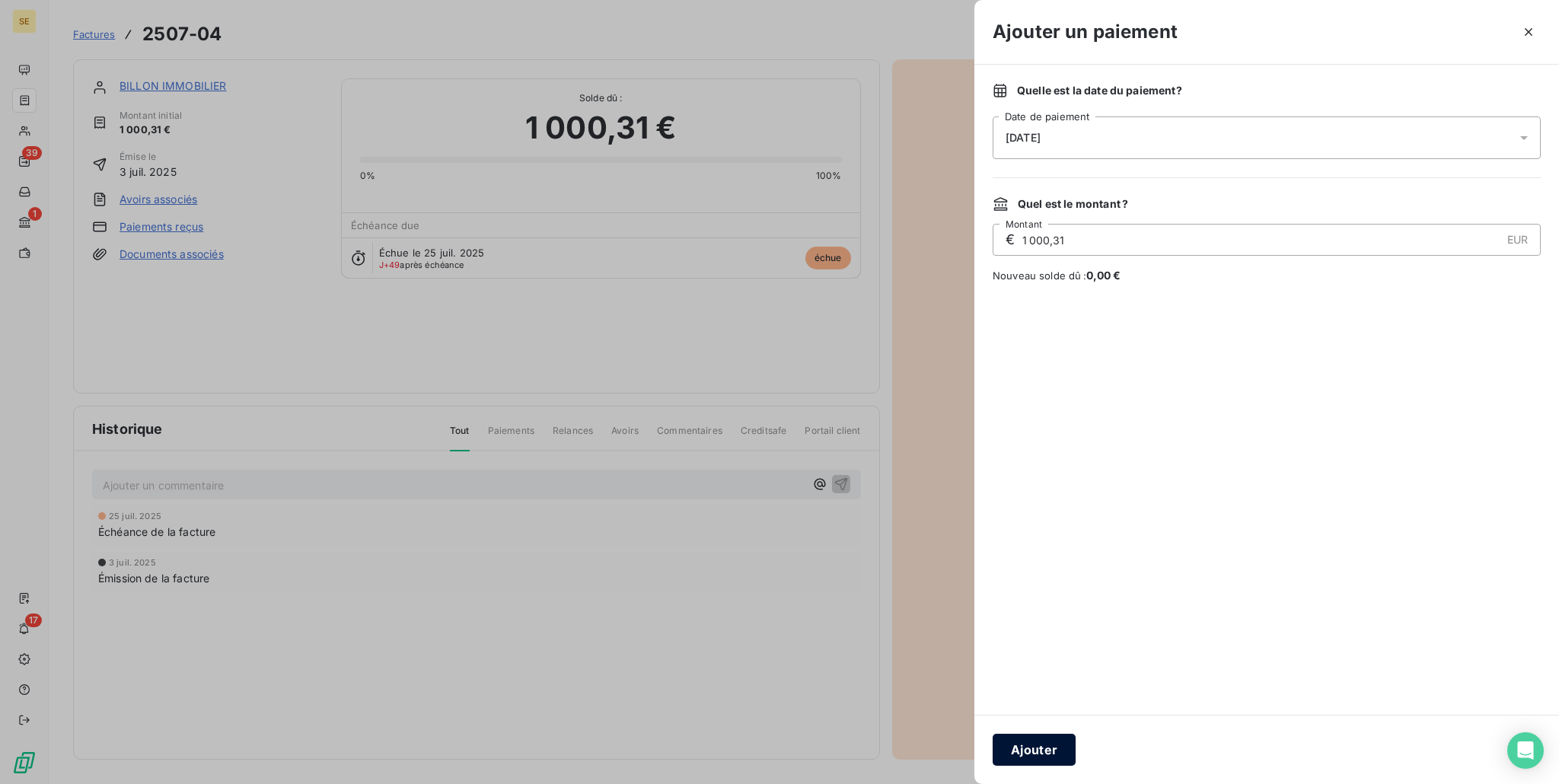
click at [1032, 746] on button "Ajouter" at bounding box center [1034, 749] width 83 height 32
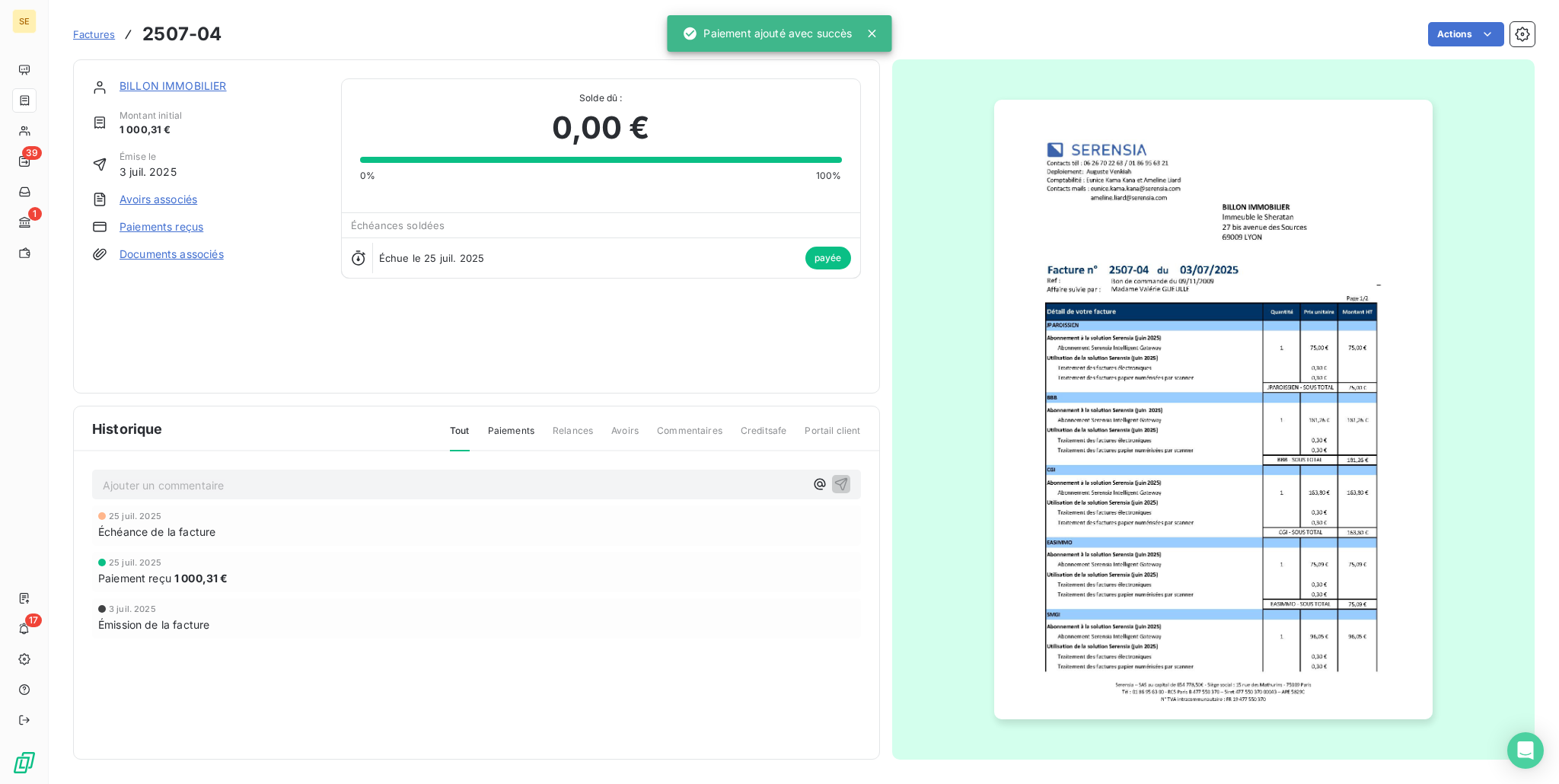
click at [414, 482] on p "Ajouter un commentaire ﻿" at bounding box center [453, 485] width 702 height 19
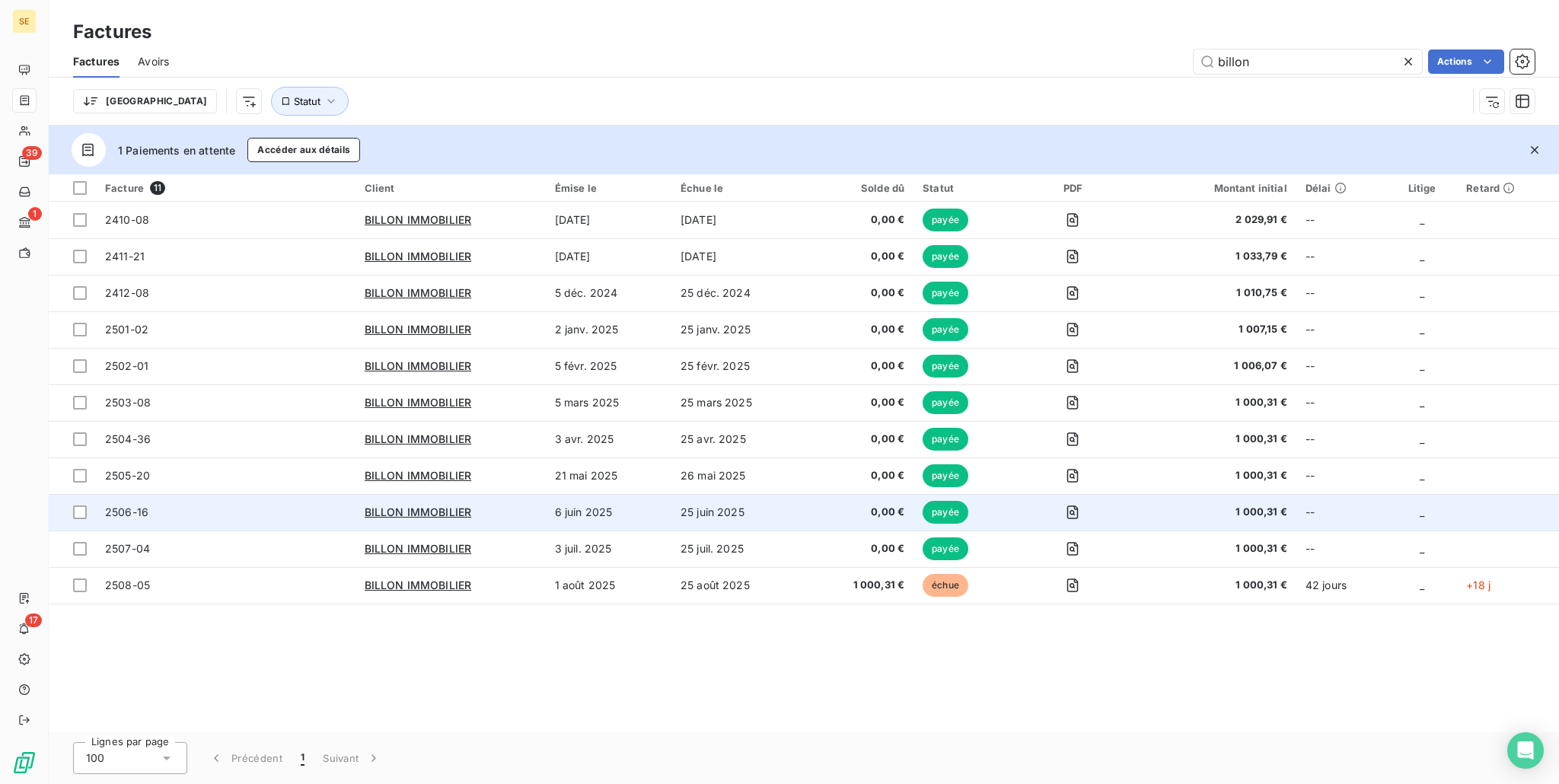
click at [795, 510] on td "25 juin 2025" at bounding box center [740, 511] width 136 height 37
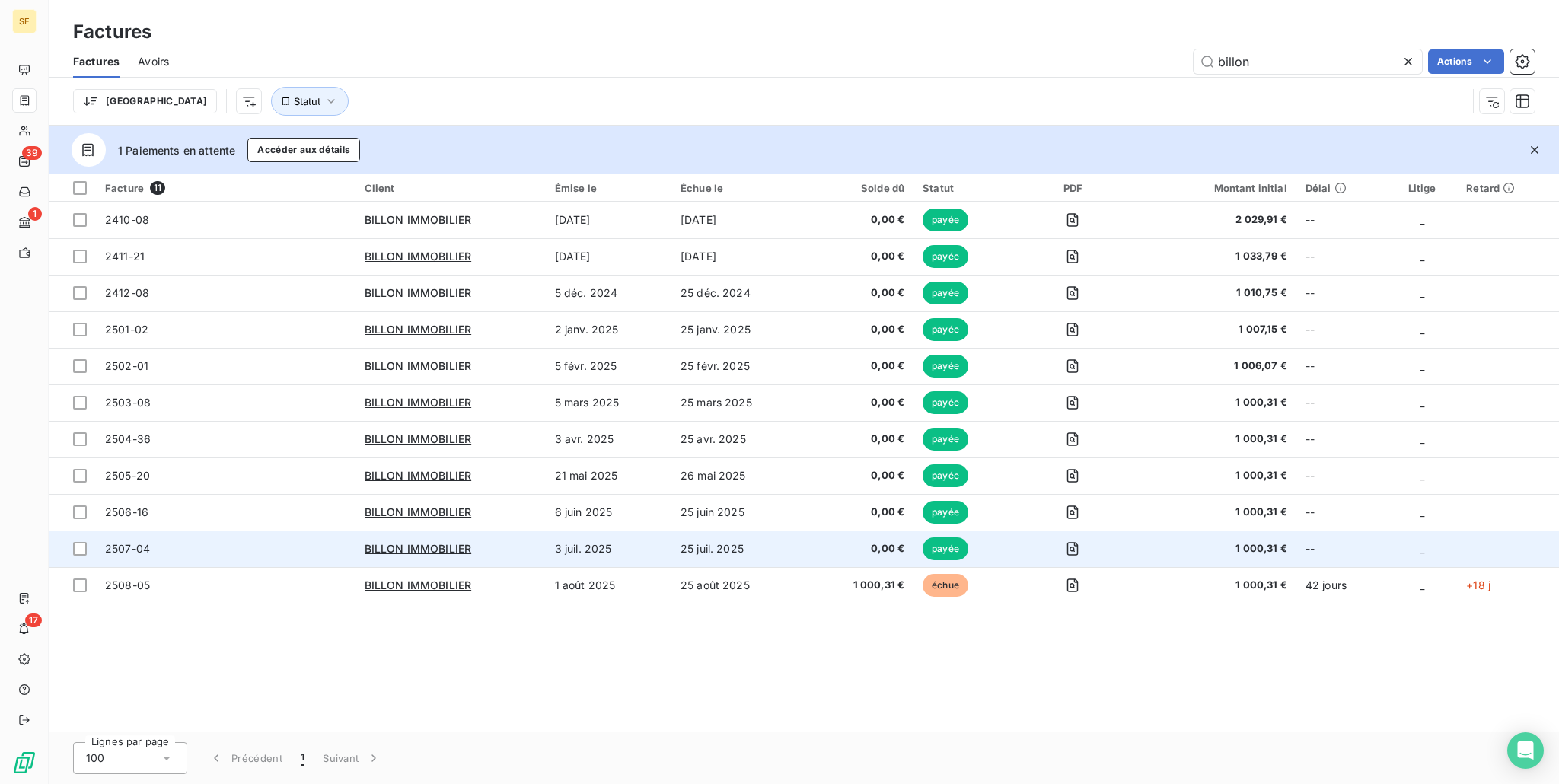
click at [828, 548] on span "0,00 €" at bounding box center [861, 548] width 88 height 15
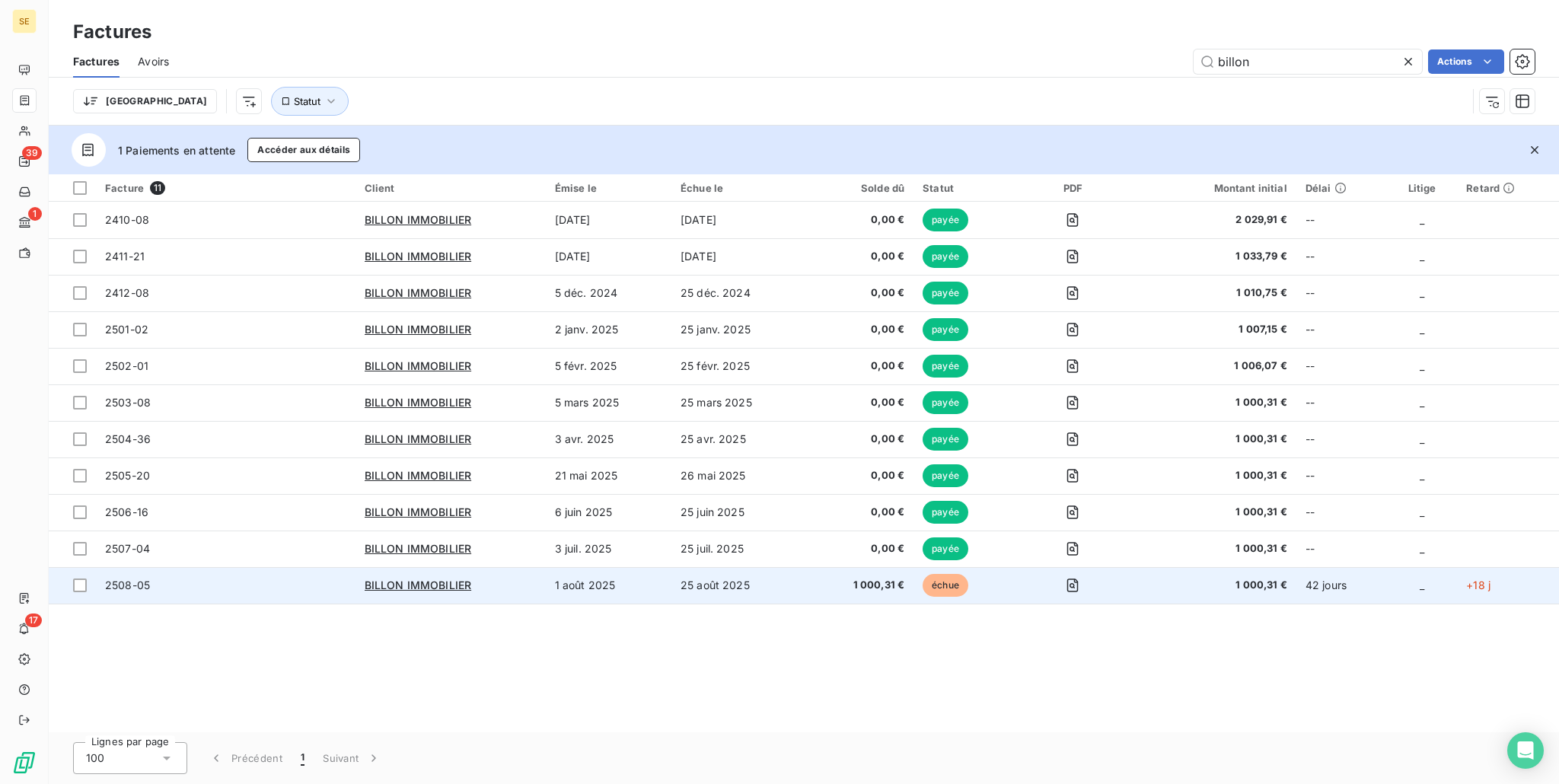
click at [533, 593] on td "BILLON IMMOBILIER" at bounding box center [451, 585] width 191 height 37
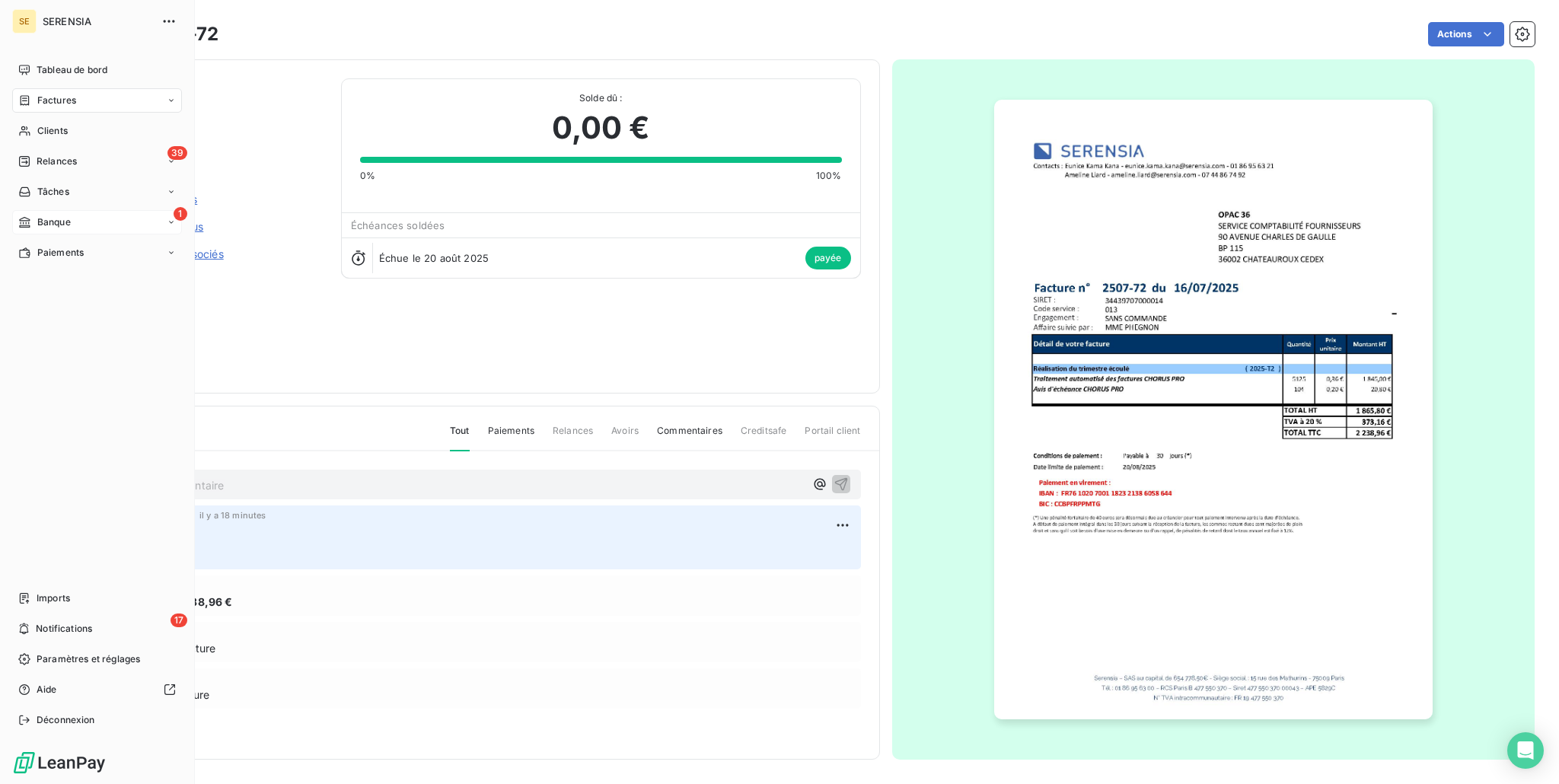
click at [39, 223] on span "Banque" at bounding box center [54, 222] width 34 height 14
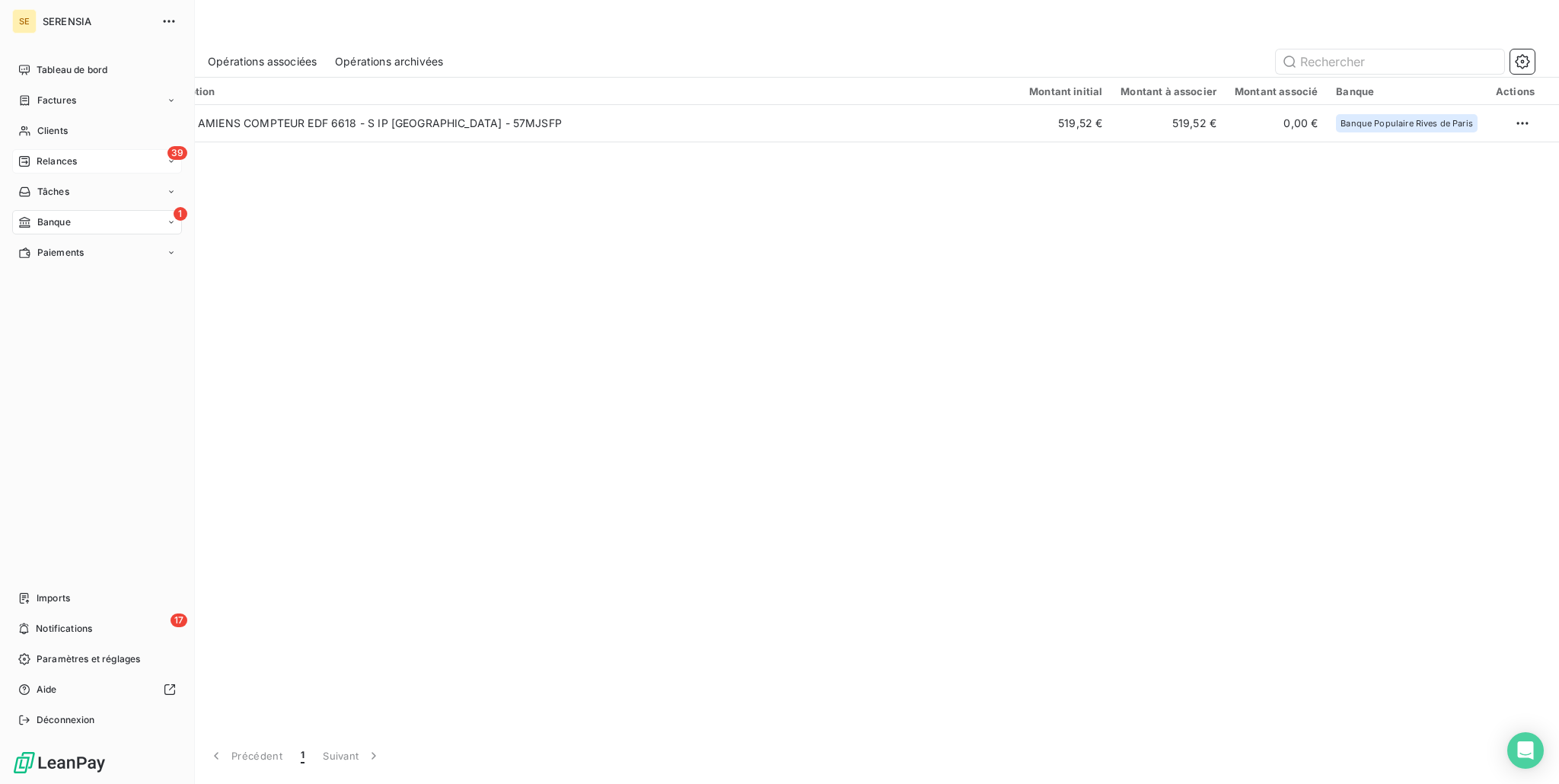
click at [42, 158] on span "Relances" at bounding box center [56, 161] width 41 height 14
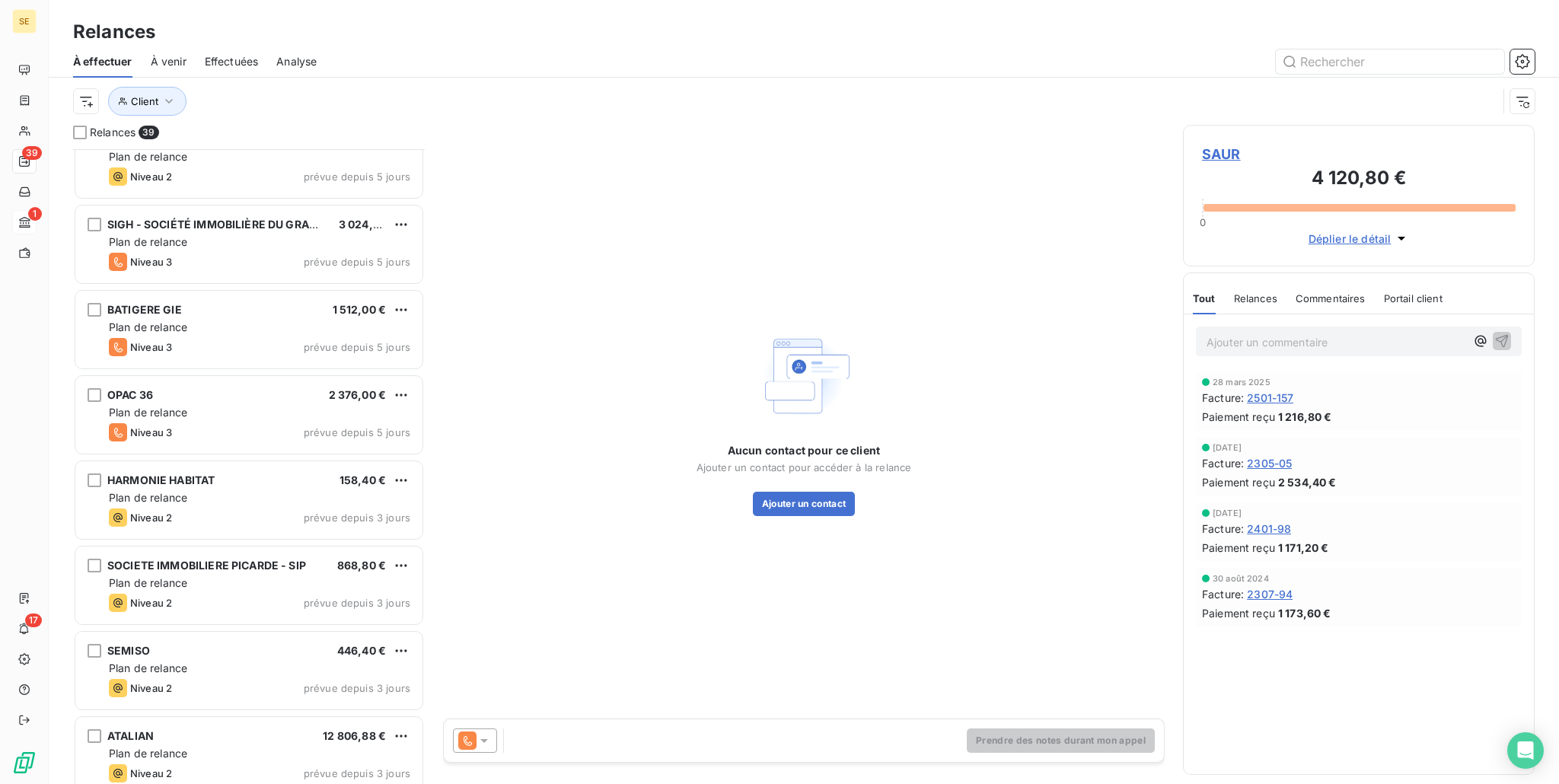
scroll to position [2689, 0]
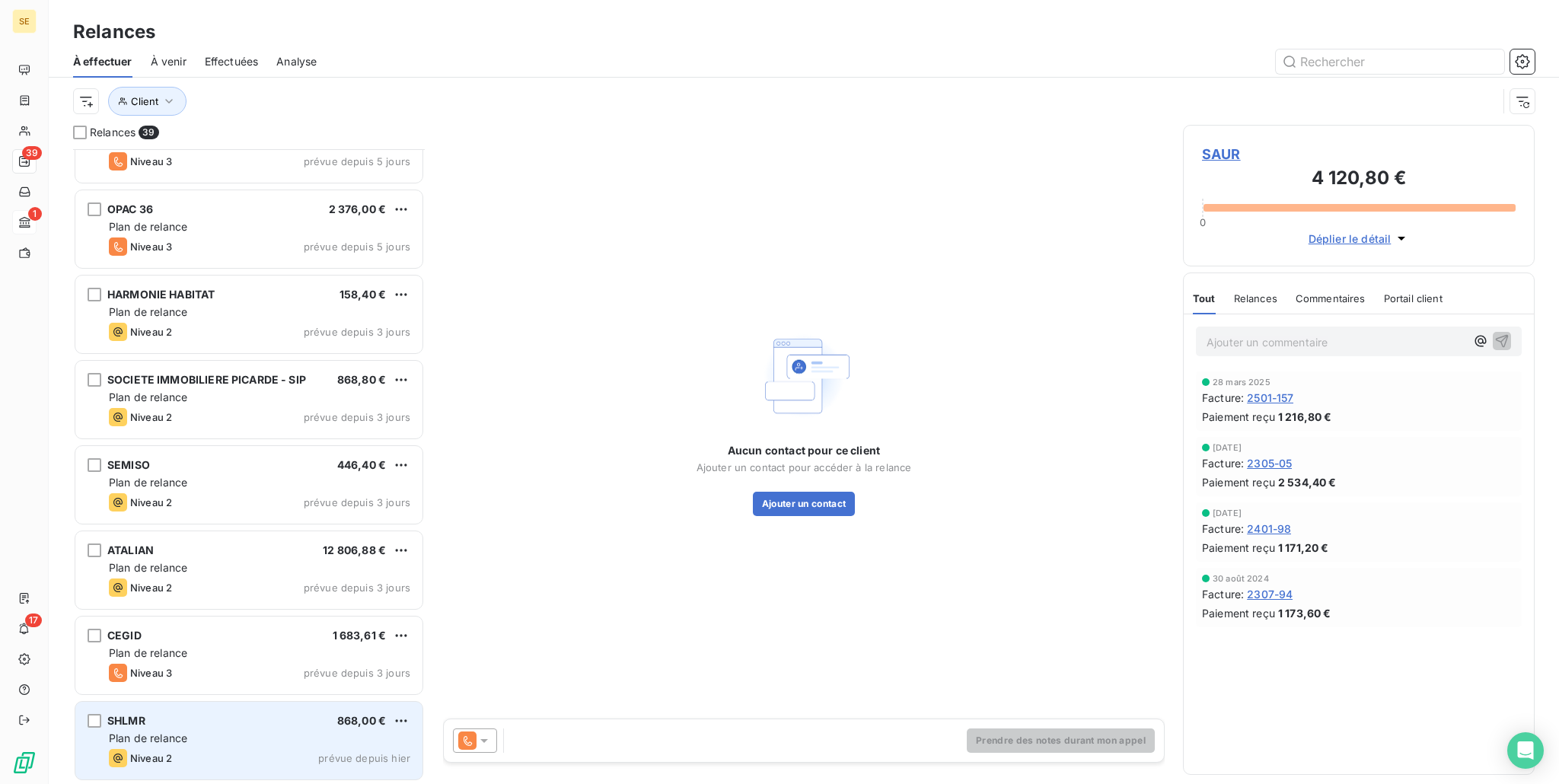
click at [220, 741] on div "Plan de relance" at bounding box center [259, 738] width 301 height 15
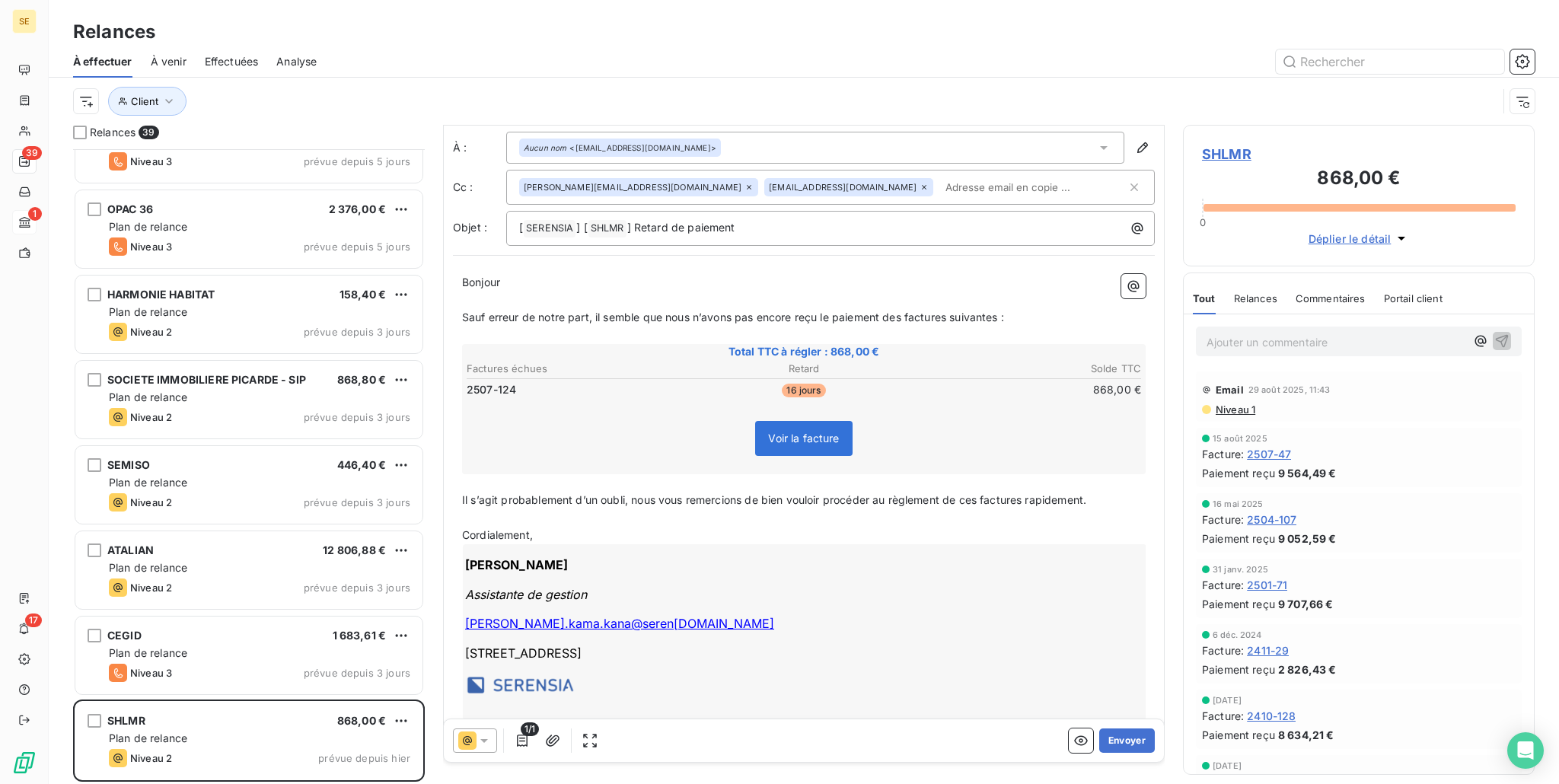
scroll to position [51, 0]
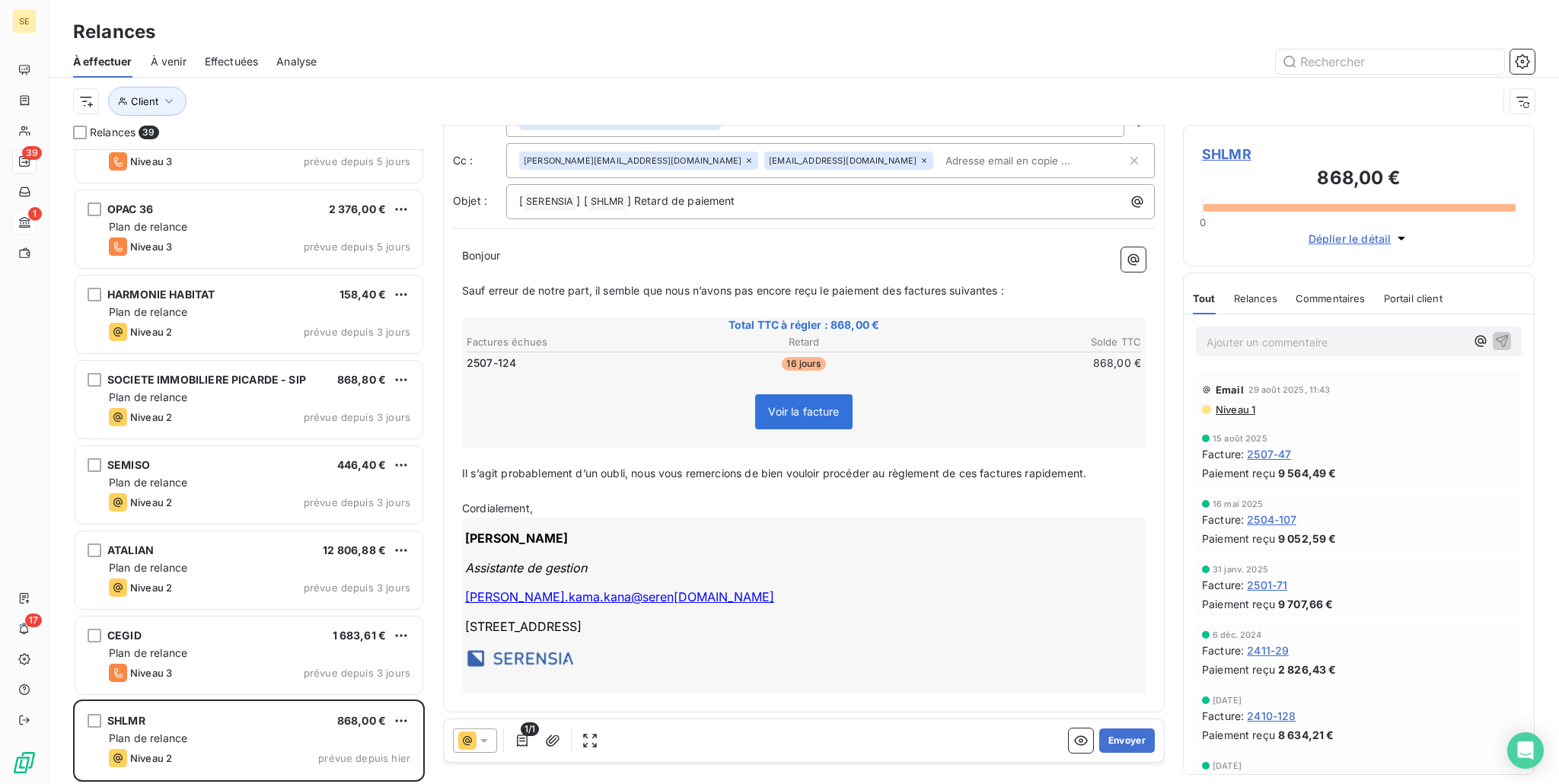
click at [478, 740] on icon at bounding box center [483, 740] width 15 height 15
click at [524, 675] on span "Niveau 2" at bounding box center [506, 678] width 45 height 15
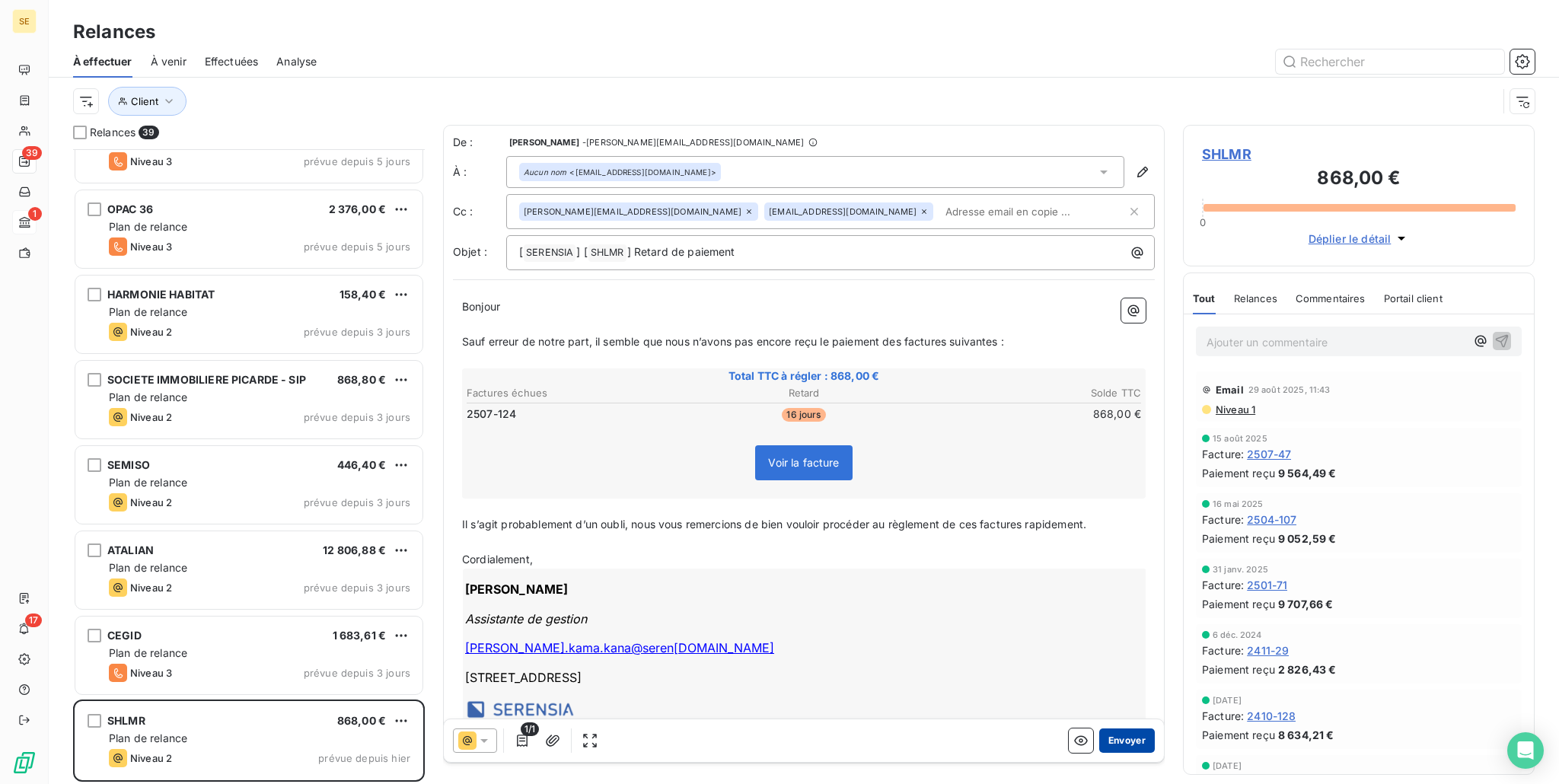
click at [1115, 738] on button "Envoyer" at bounding box center [1127, 740] width 55 height 25
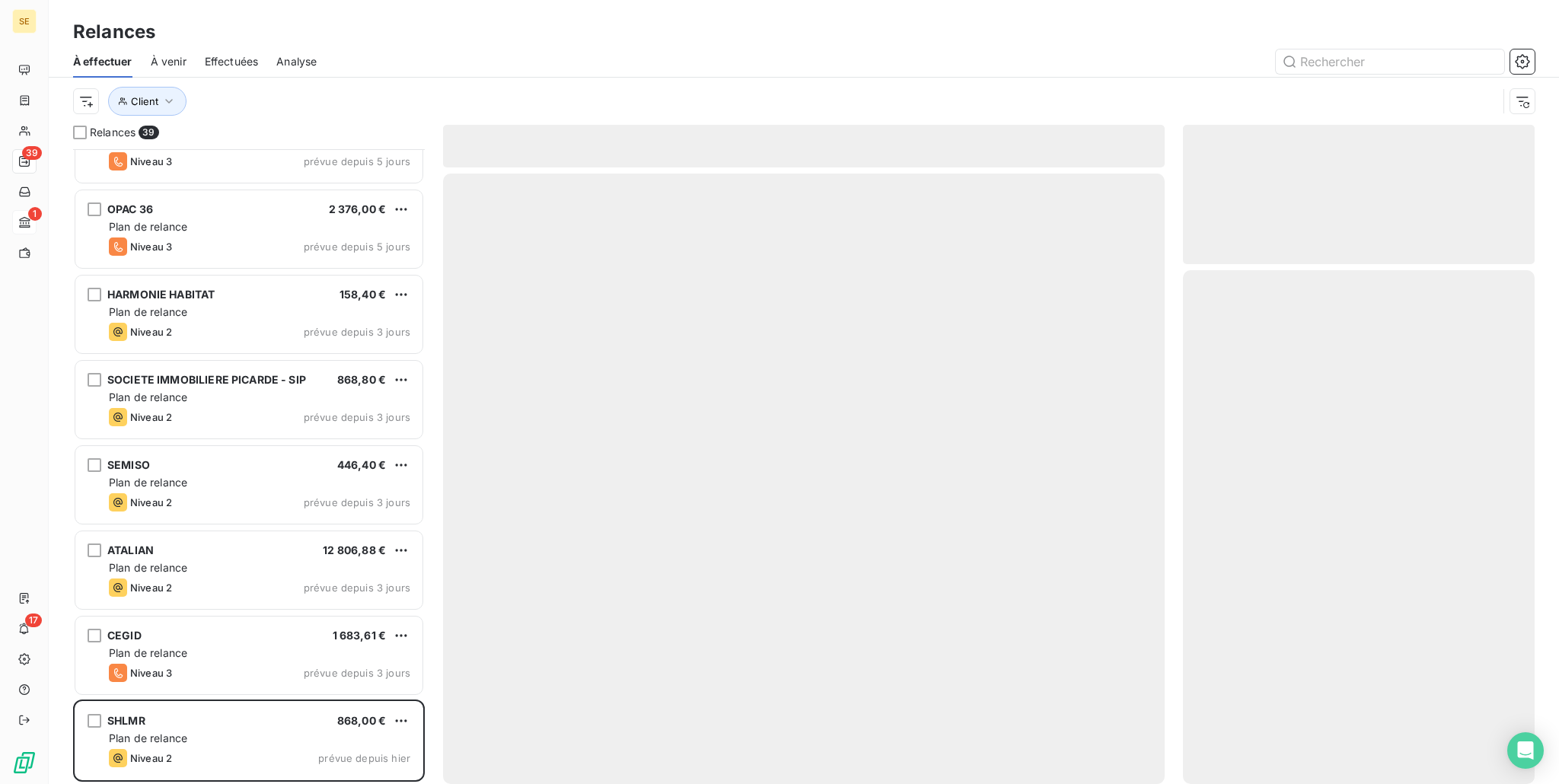
click at [1115, 738] on div at bounding box center [804, 479] width 722 height 610
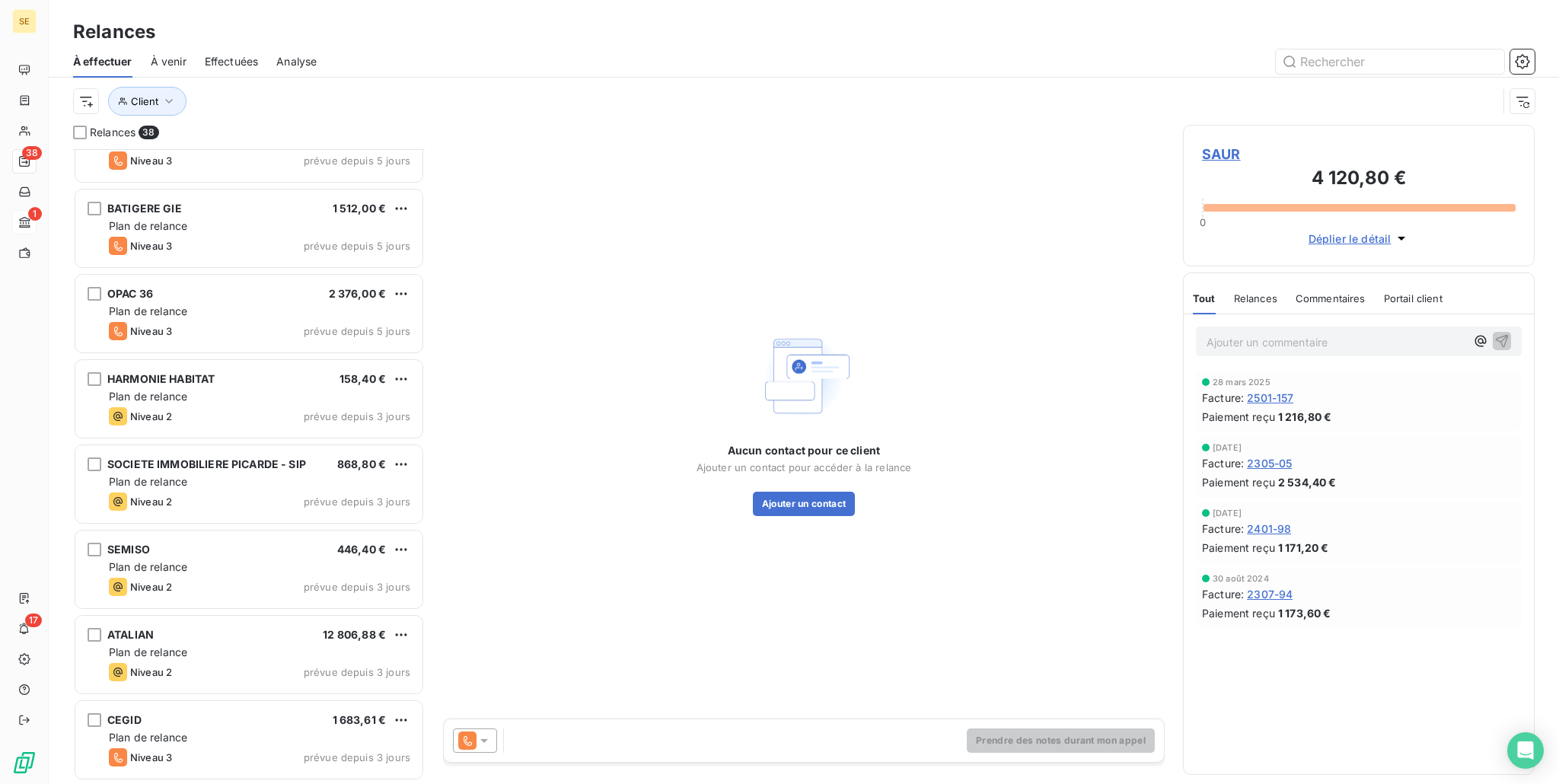
scroll to position [2604, 0]
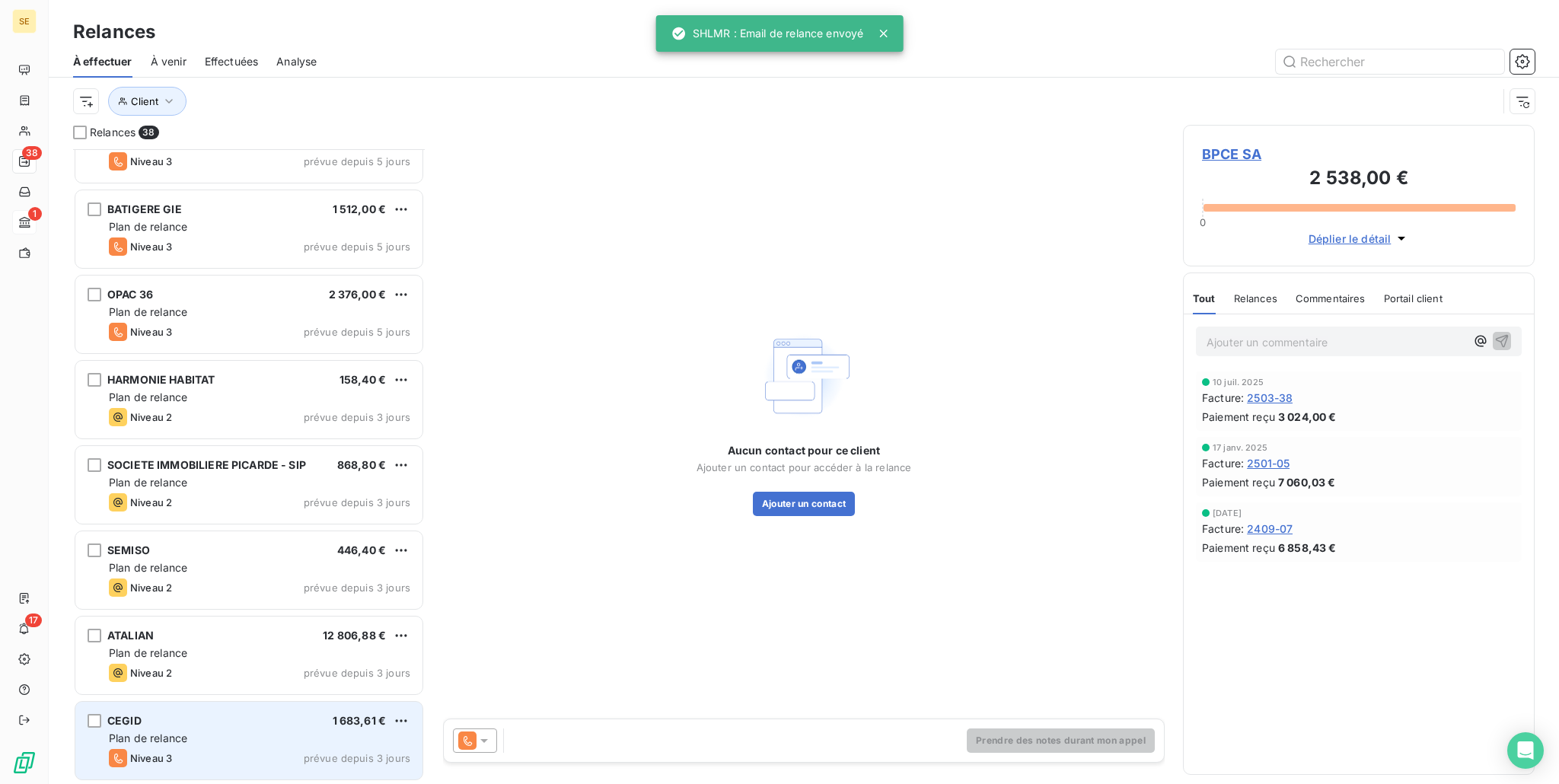
click at [260, 732] on div "Plan de relance" at bounding box center [259, 738] width 301 height 15
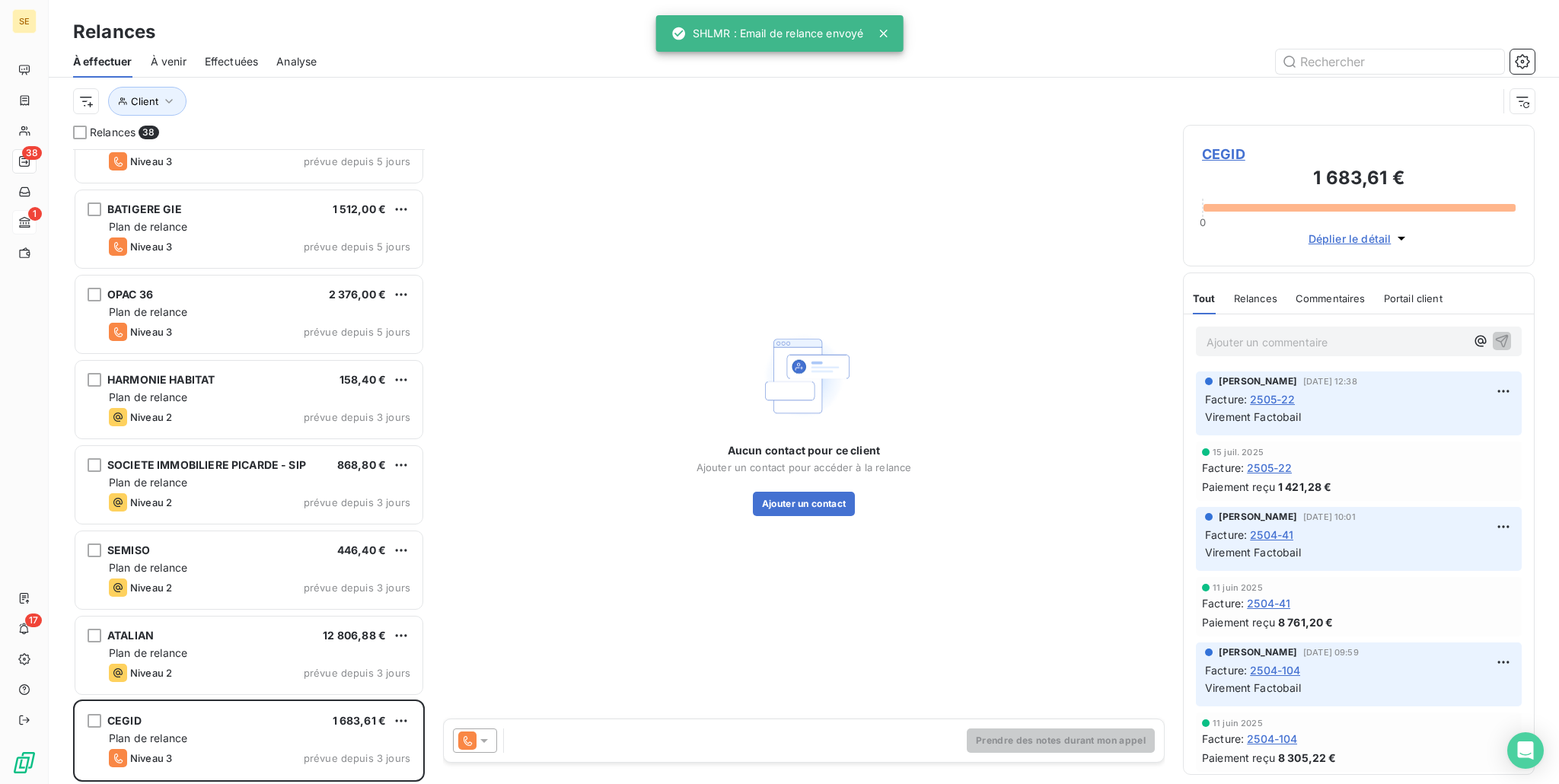
click at [481, 746] on icon at bounding box center [483, 740] width 15 height 15
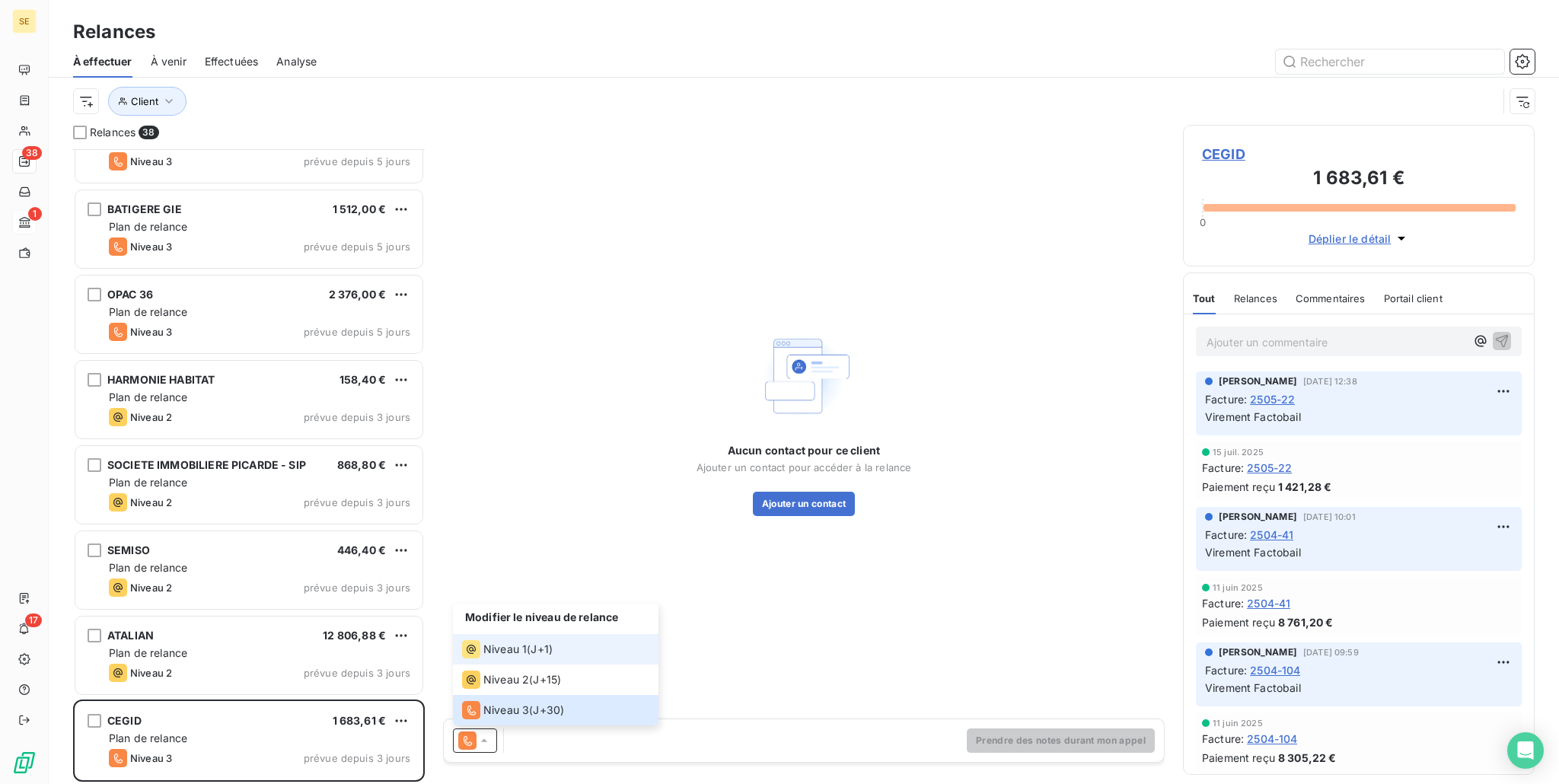
click at [525, 661] on li "Niveau 1 ( J+1 )" at bounding box center [556, 649] width 205 height 31
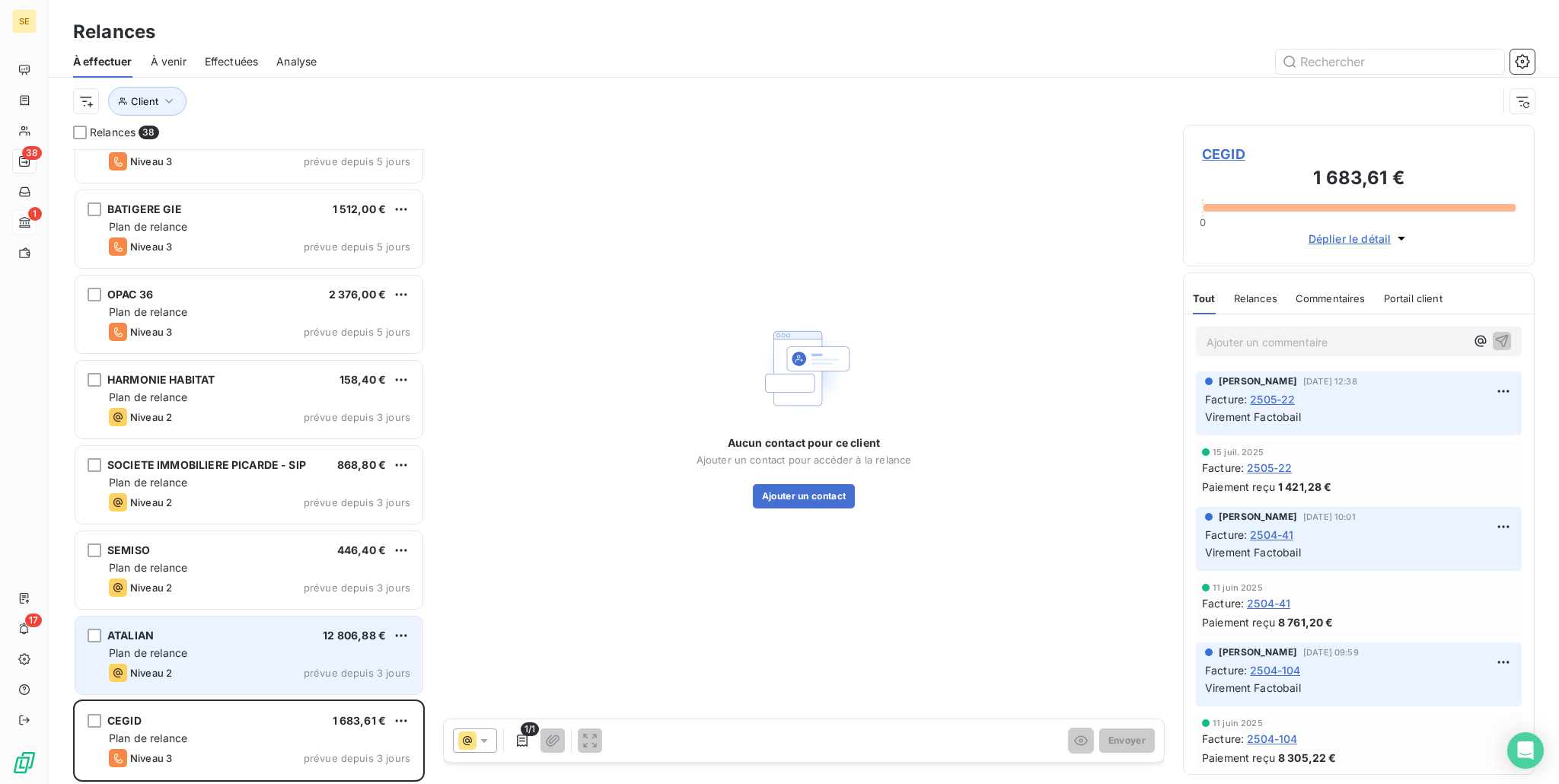
click at [326, 656] on div "Plan de relance" at bounding box center [259, 652] width 301 height 15
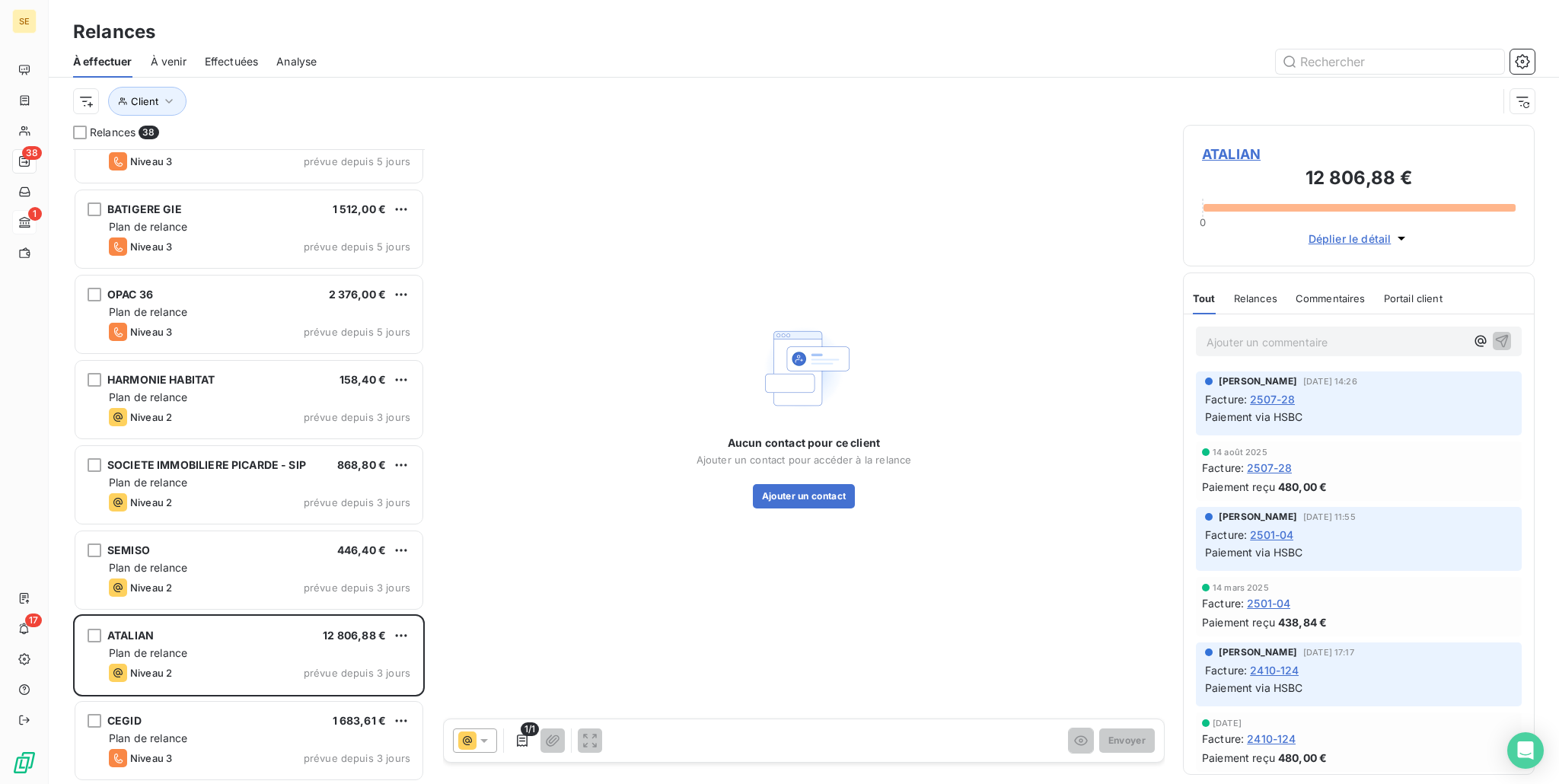
click at [478, 735] on icon at bounding box center [483, 740] width 15 height 15
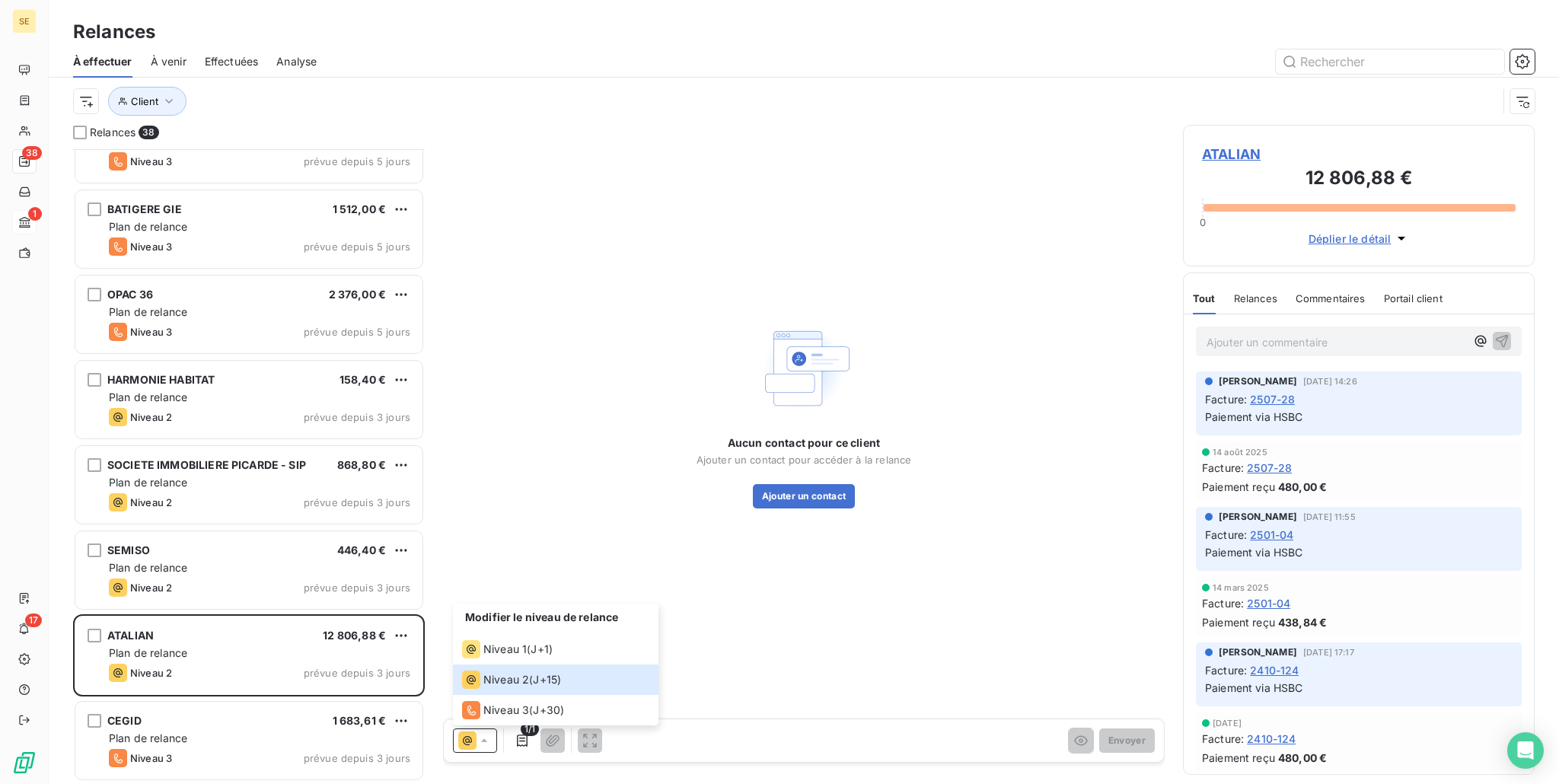
click at [859, 606] on div "Aucun contact pour ce client Ajouter un contact pour accéder à la relance Ajout…" at bounding box center [804, 414] width 722 height 579
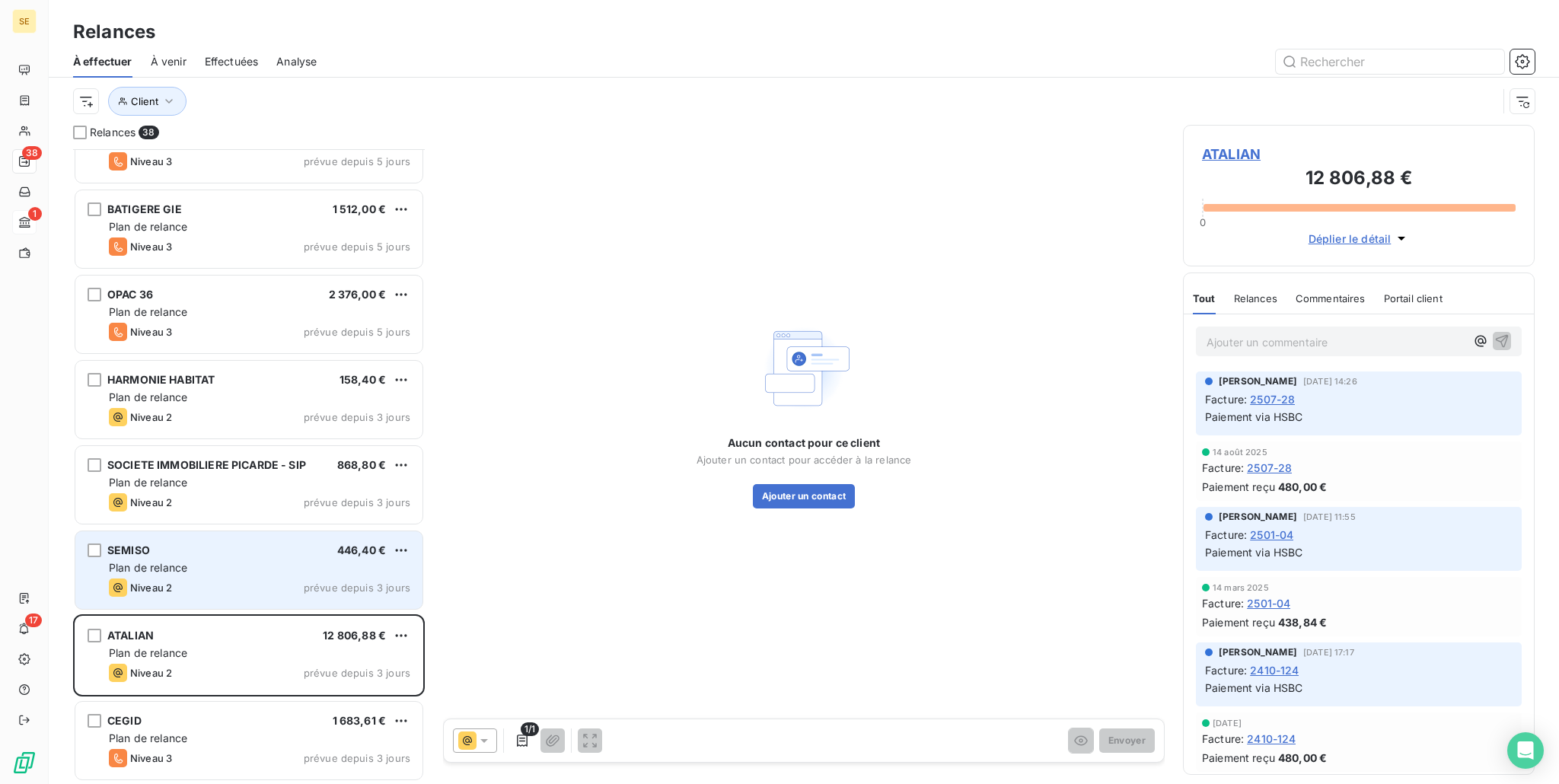
click at [196, 603] on div "SEMISO 446,40 € Plan de relance Niveau 2 prévue depuis 3 jours" at bounding box center [248, 570] width 347 height 78
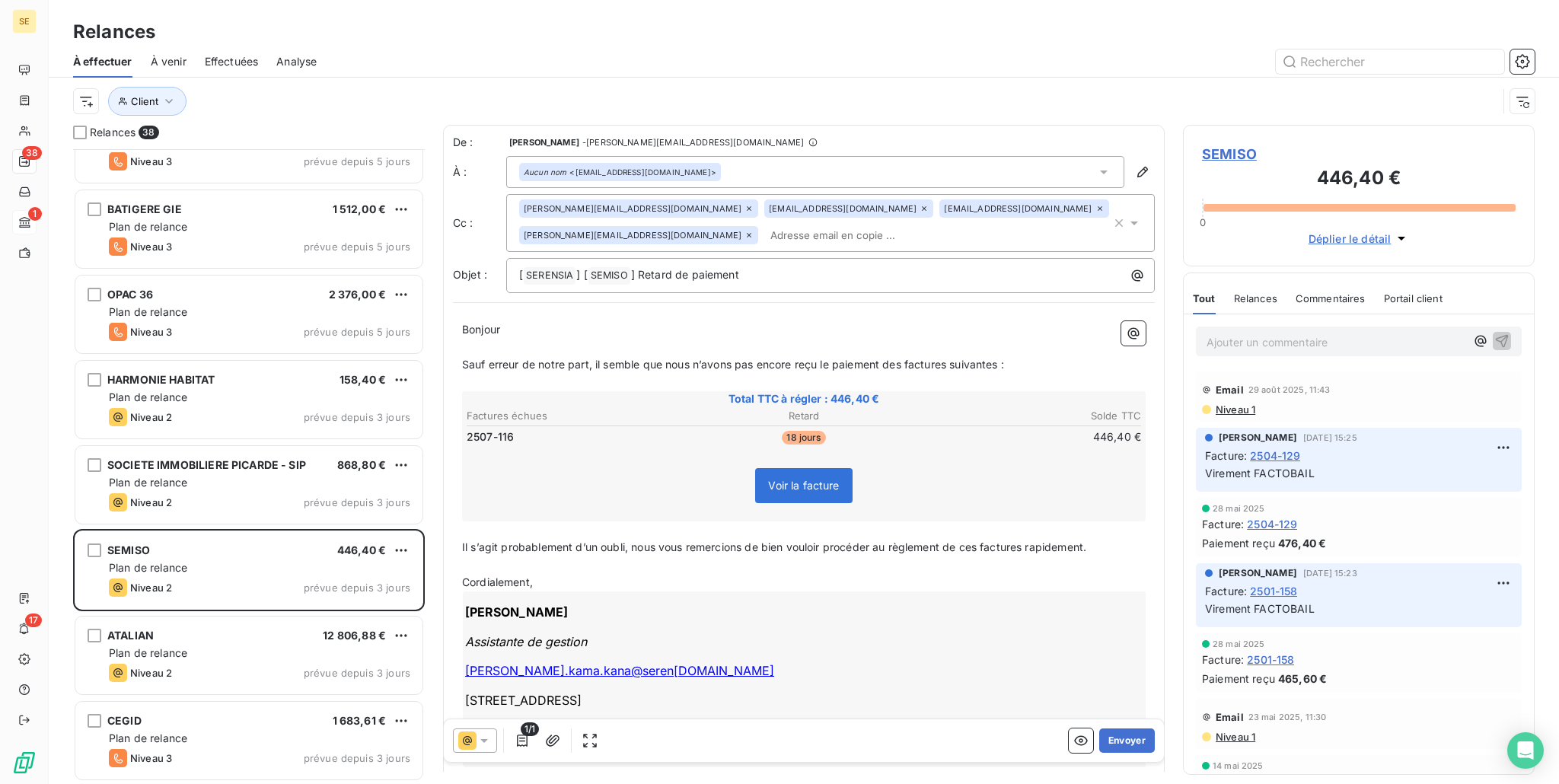
click at [477, 739] on icon at bounding box center [483, 740] width 15 height 15
click at [500, 678] on span "Niveau 2" at bounding box center [506, 678] width 45 height 15
click at [1114, 744] on button "Envoyer" at bounding box center [1127, 740] width 55 height 25
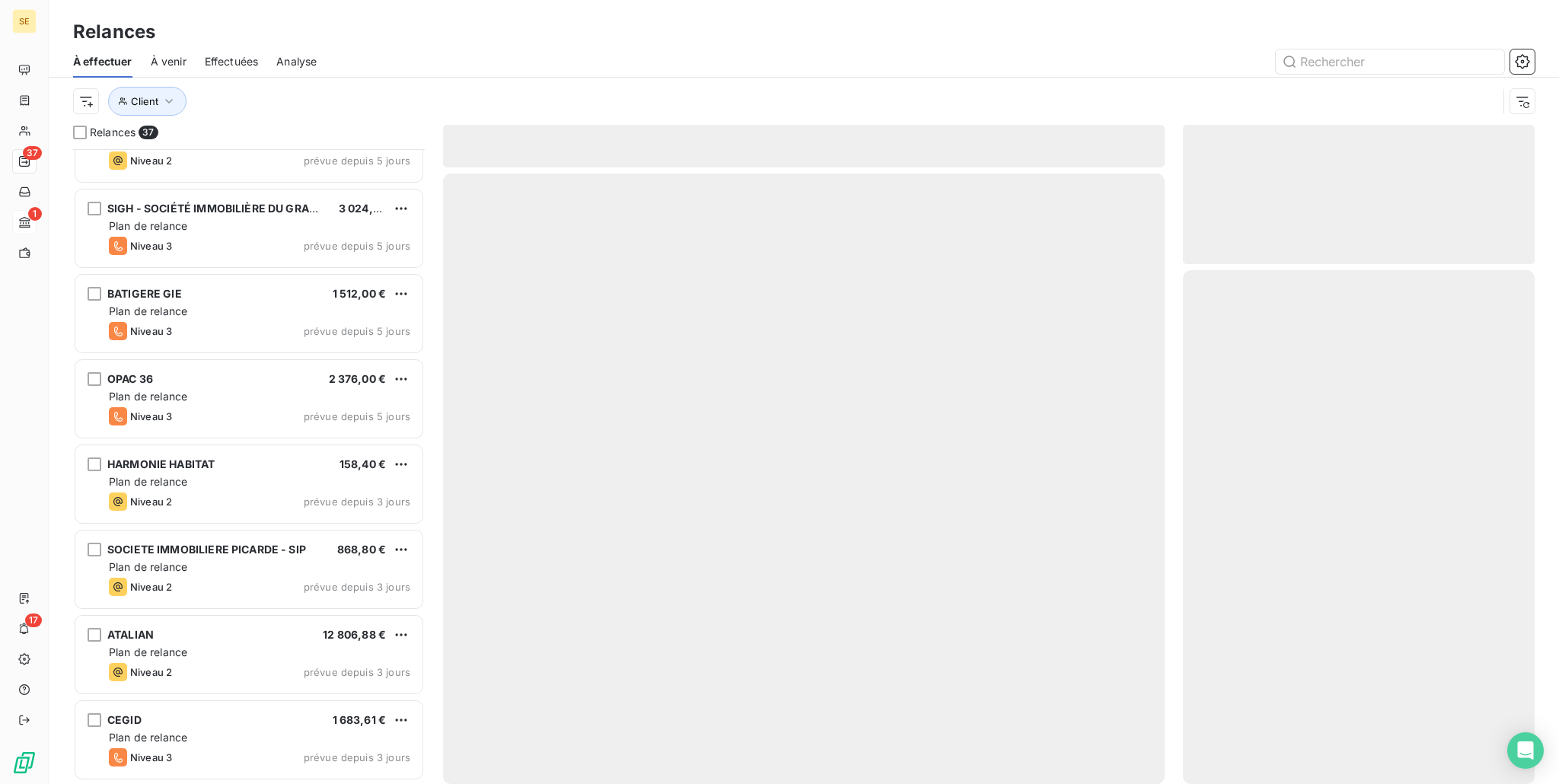
scroll to position [2519, 0]
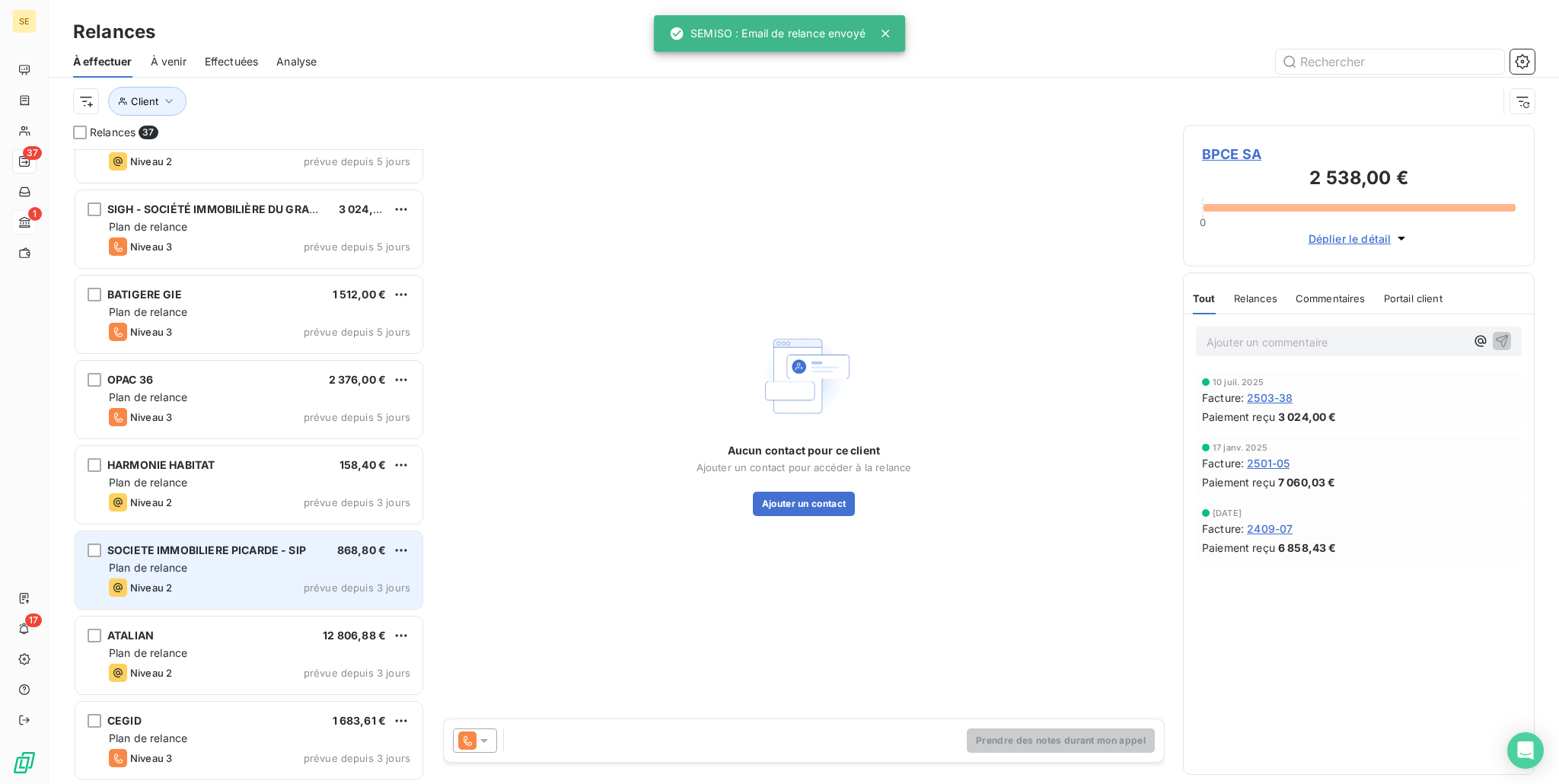
click at [245, 573] on div "Plan de relance" at bounding box center [259, 567] width 301 height 15
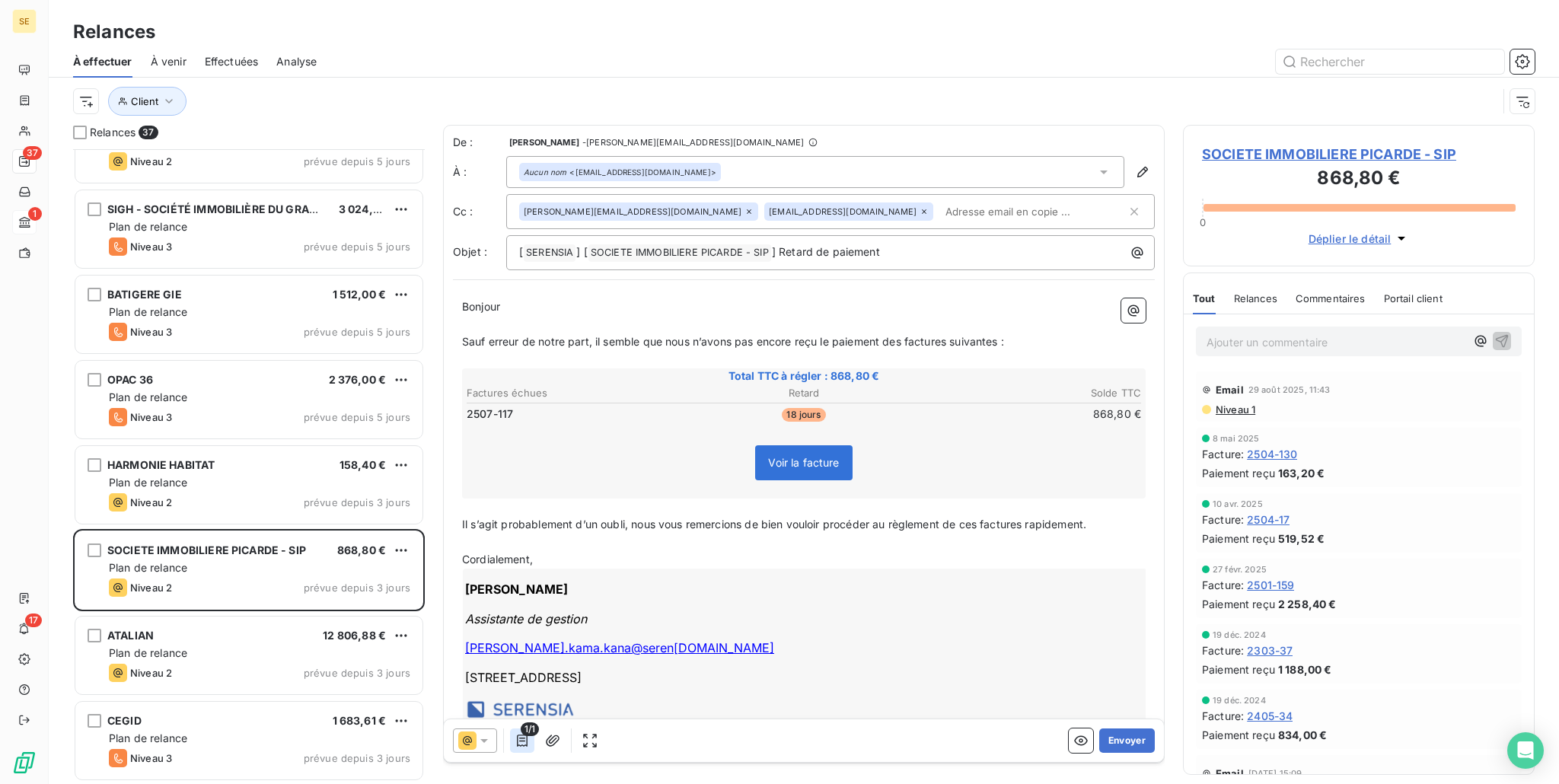
click at [526, 737] on icon "button" at bounding box center [522, 740] width 15 height 15
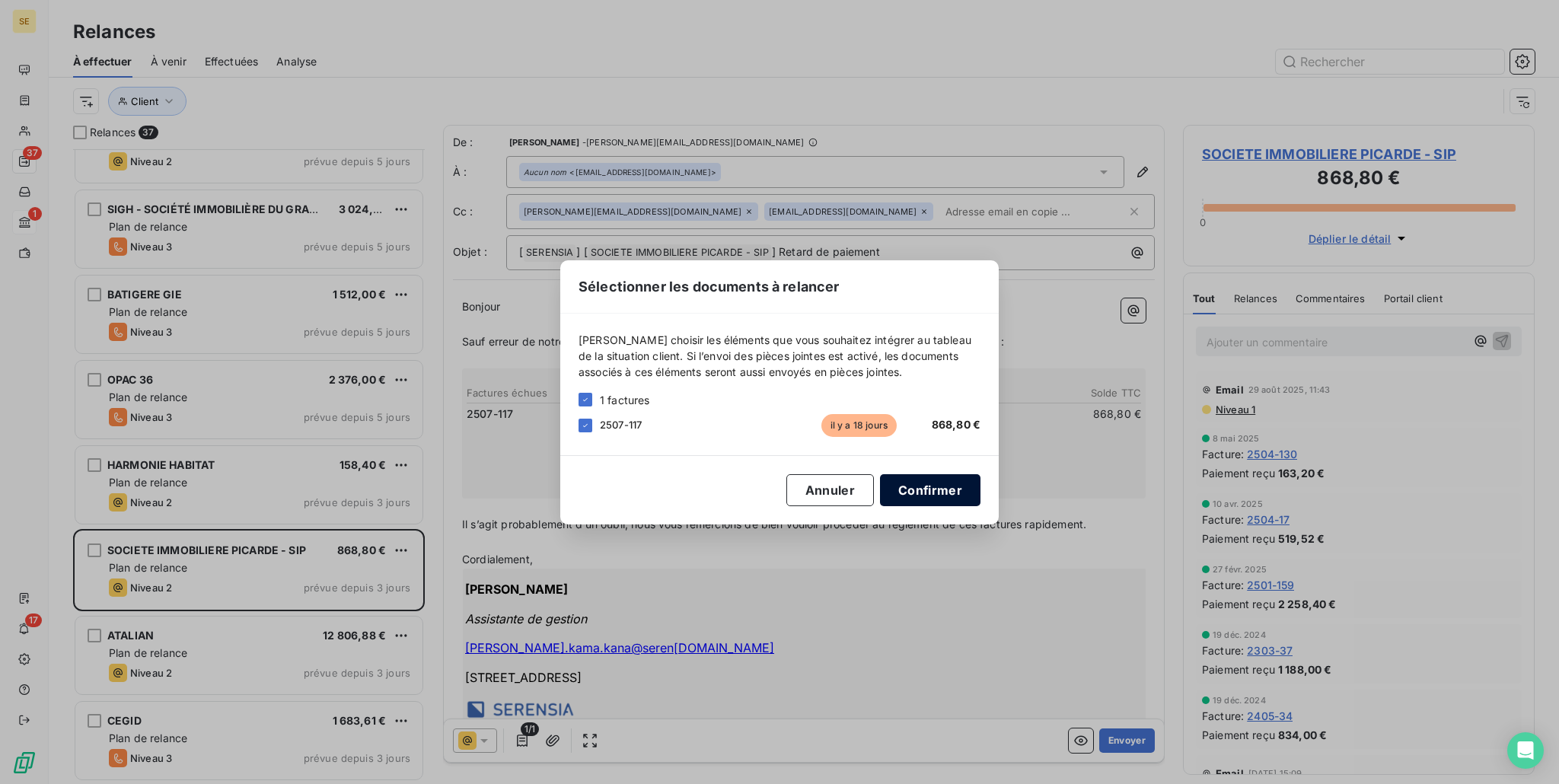
click at [925, 488] on button "Confirmer" at bounding box center [931, 490] width 101 height 32
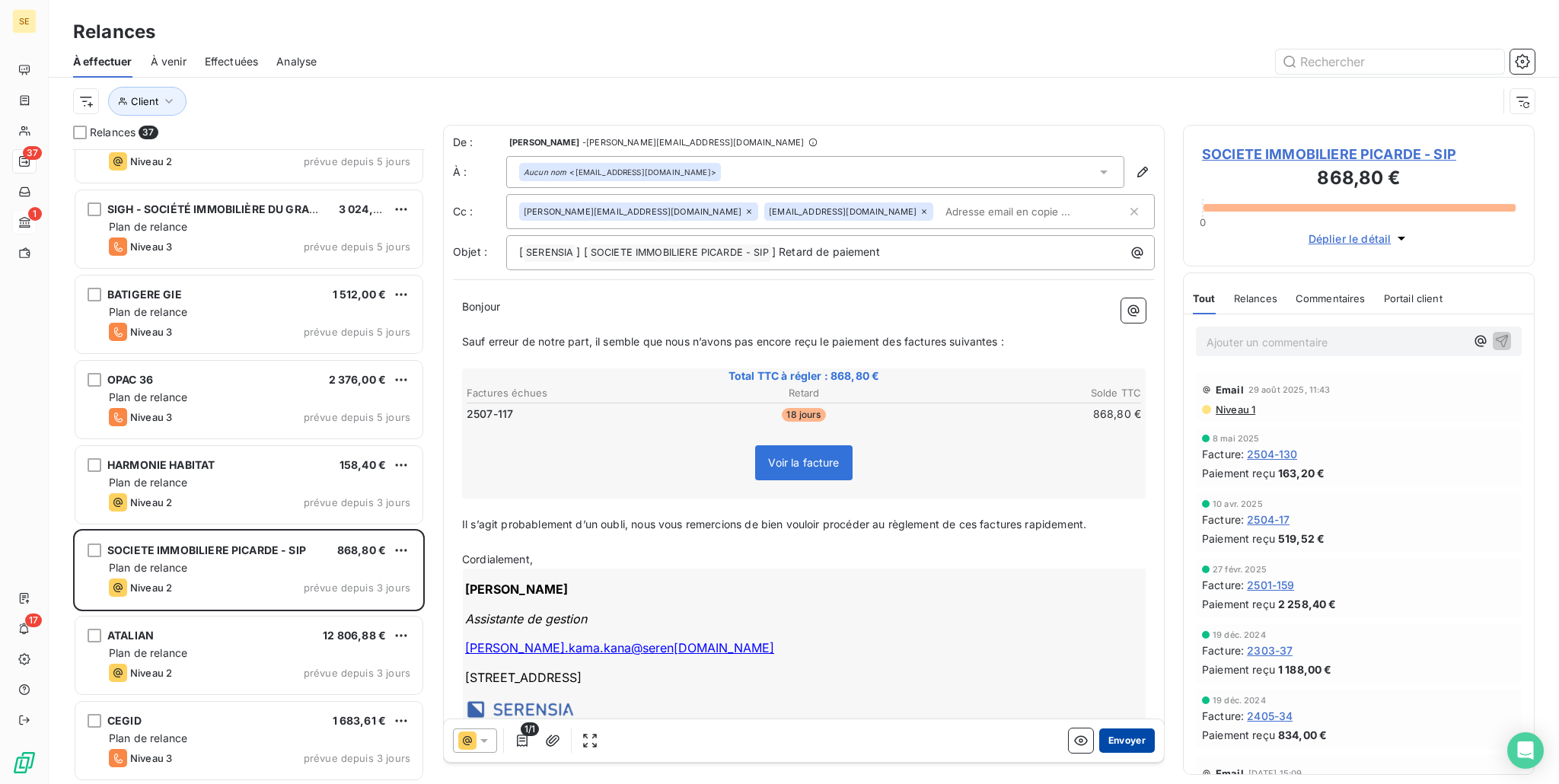
click at [1107, 744] on button "Envoyer" at bounding box center [1127, 740] width 55 height 25
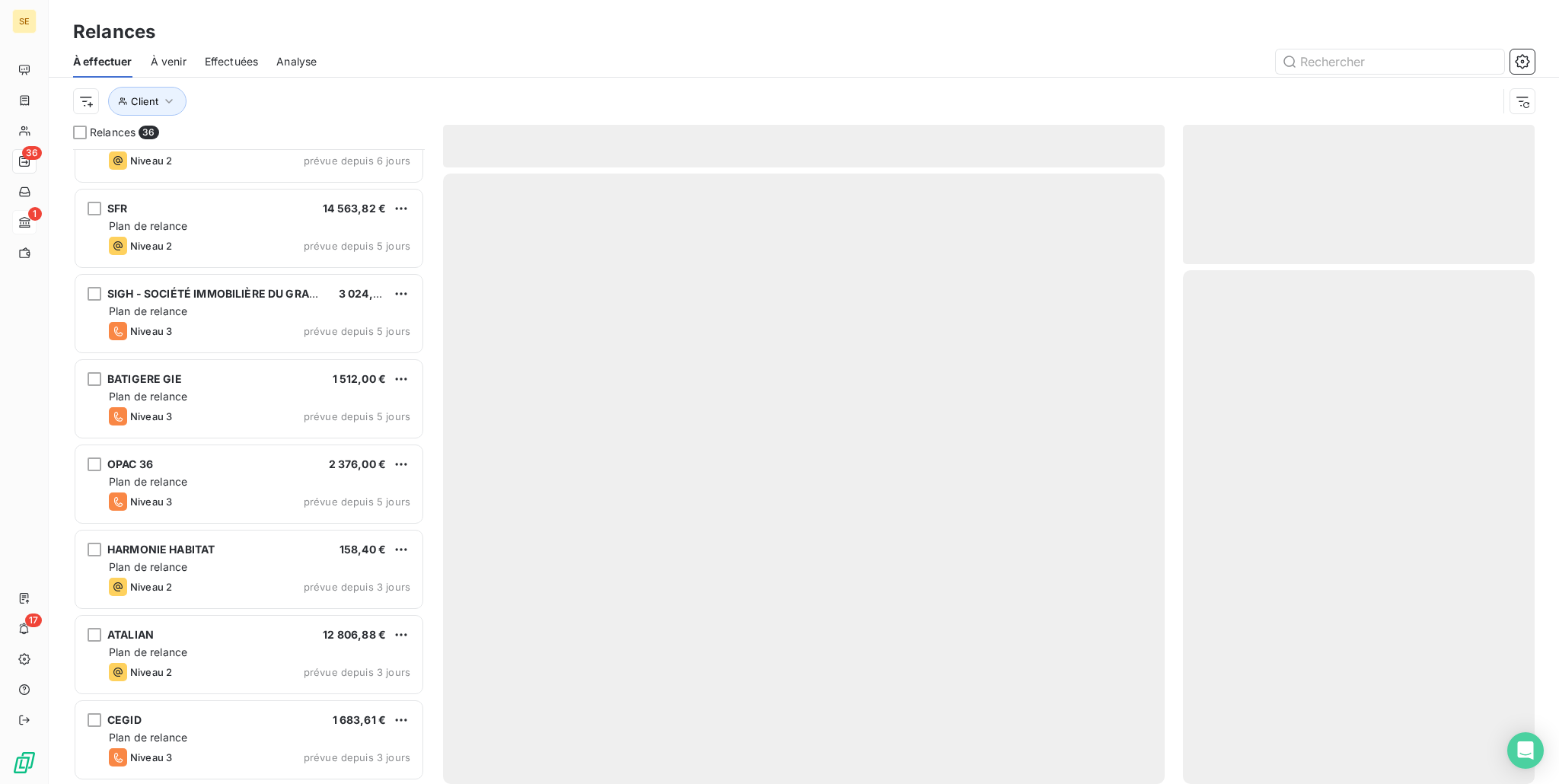
scroll to position [2433, 0]
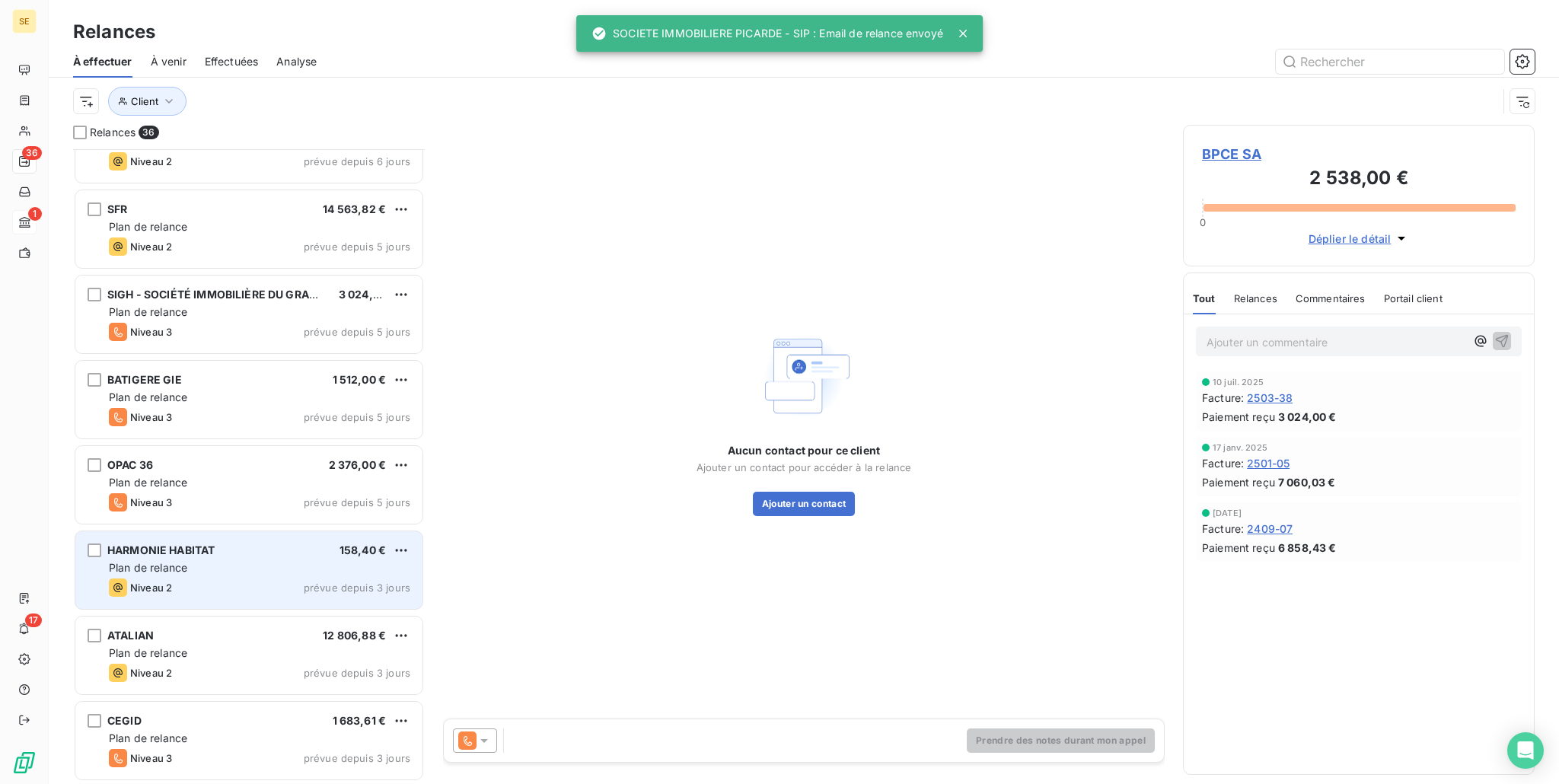
click at [181, 592] on div "Niveau 2 prévue depuis 3 jours" at bounding box center [259, 588] width 301 height 18
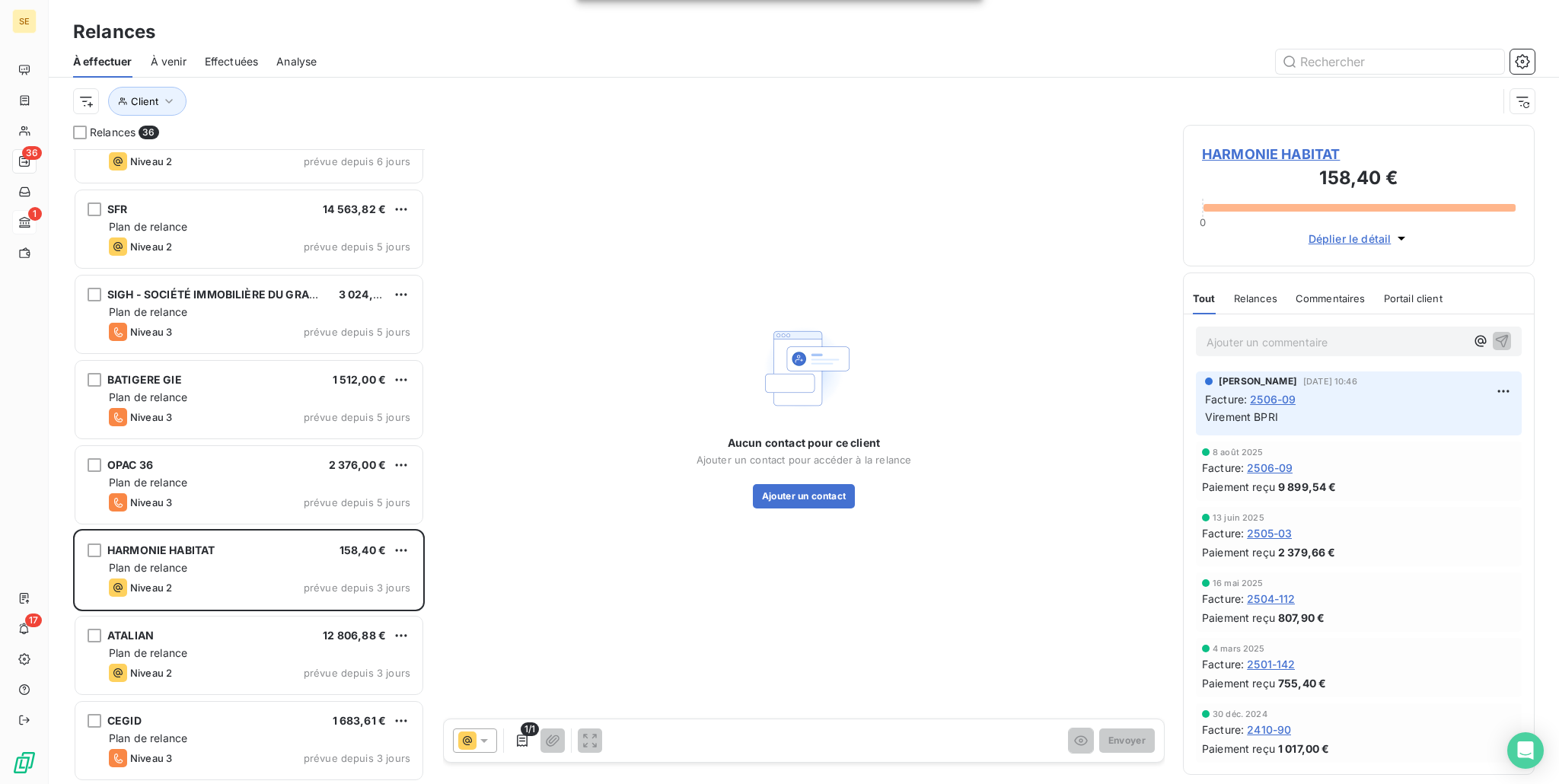
click at [521, 735] on span "1/1" at bounding box center [530, 729] width 18 height 14
click at [522, 737] on icon "button" at bounding box center [522, 740] width 15 height 15
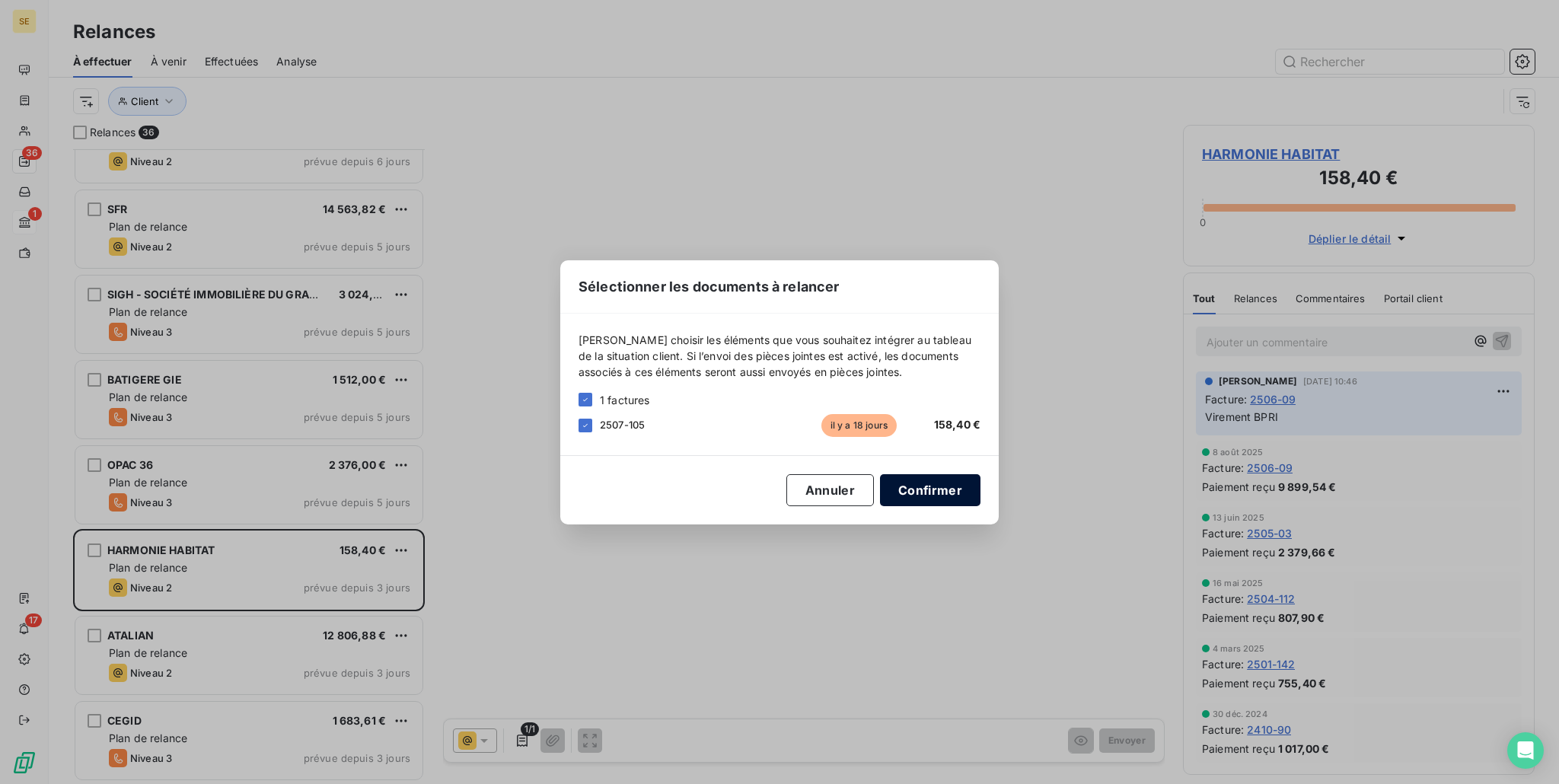
click at [929, 473] on div "Sélectionner les documents à relancer [PERSON_NAME] choisir les éléments que vo…" at bounding box center [780, 392] width 439 height 264
click at [930, 490] on button "Confirmer" at bounding box center [931, 490] width 101 height 32
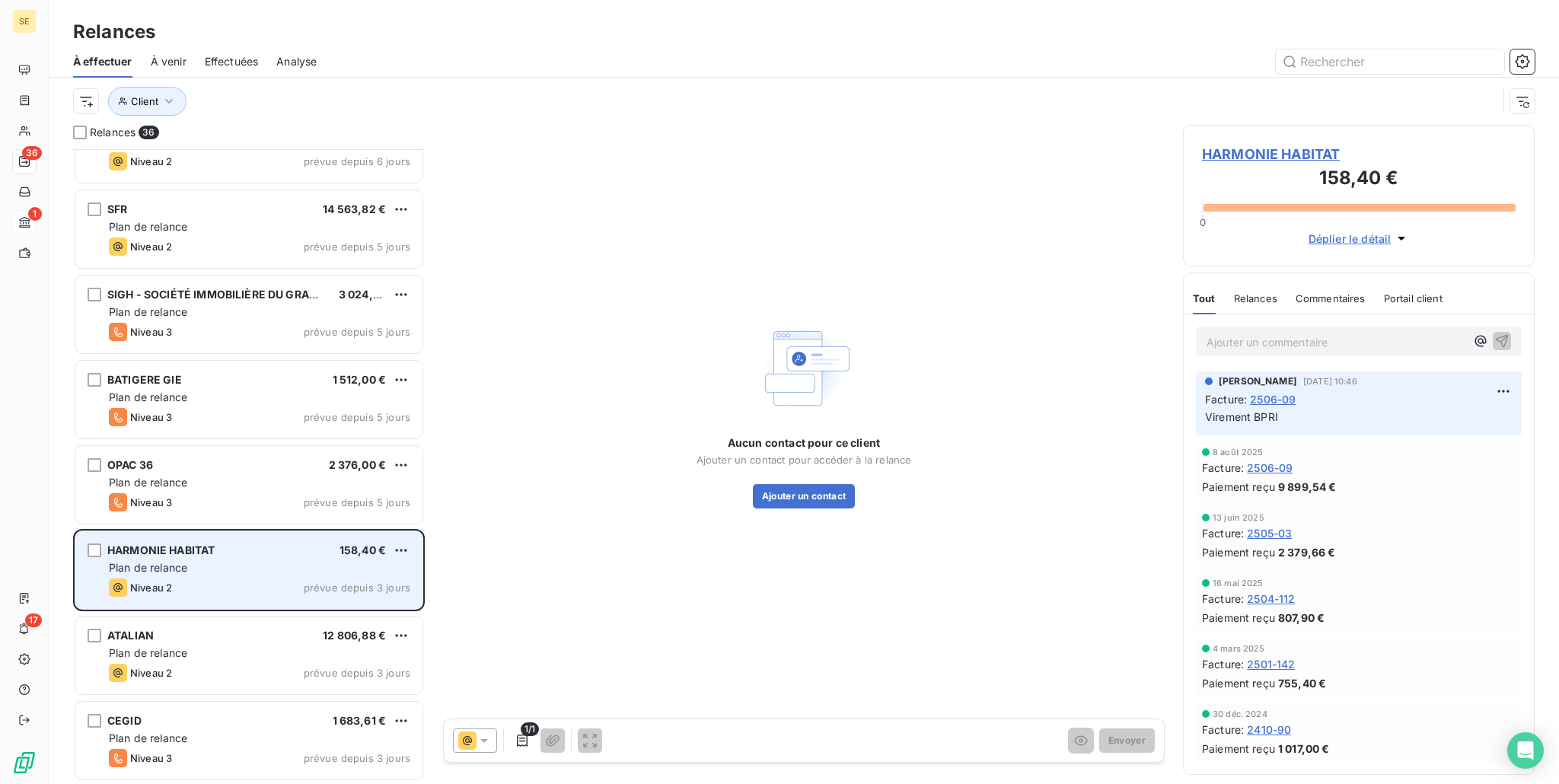
click at [228, 579] on div "Niveau 2 prévue depuis 3 jours" at bounding box center [259, 588] width 301 height 18
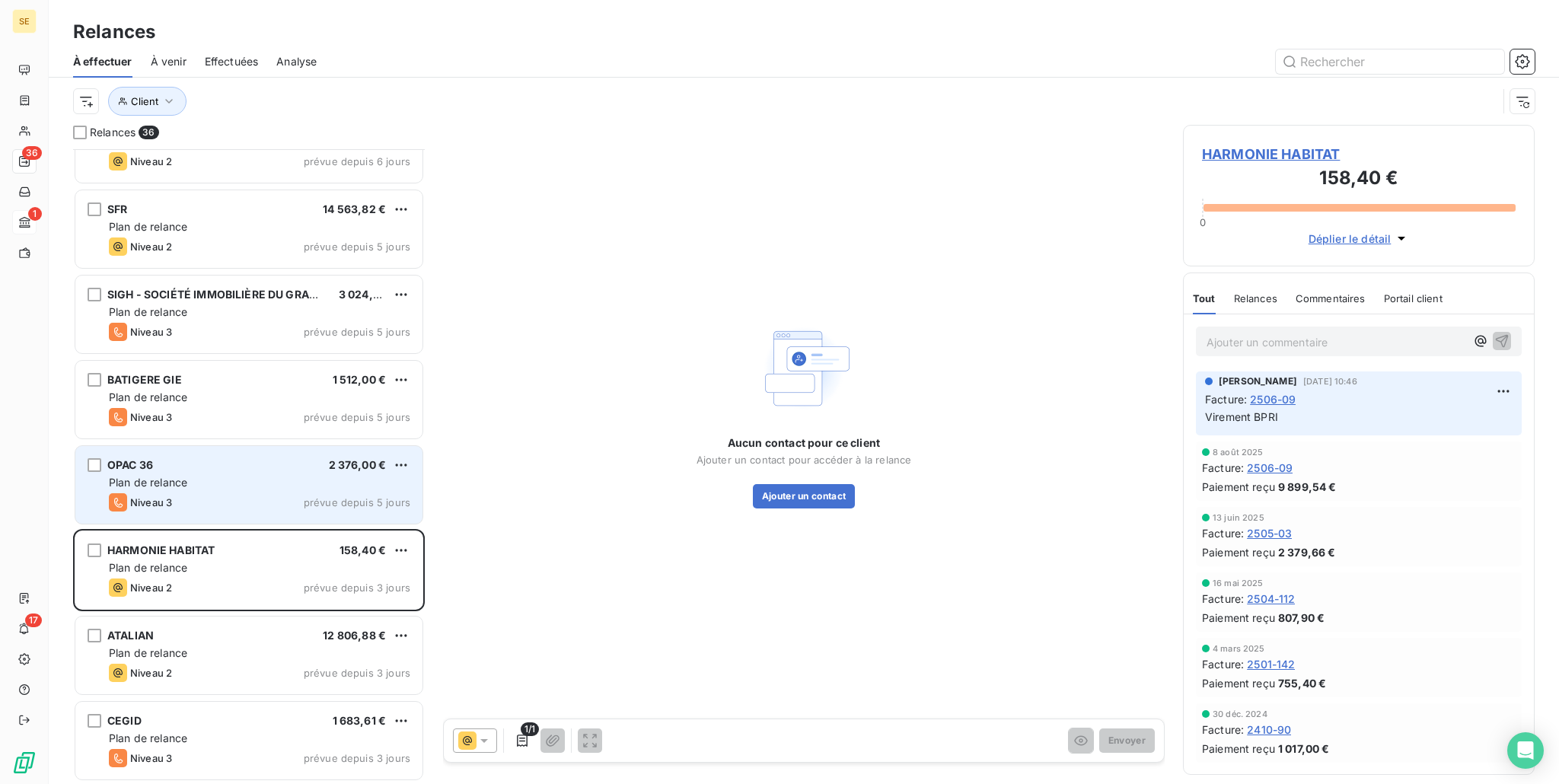
click at [225, 485] on div "Plan de relance" at bounding box center [259, 482] width 301 height 15
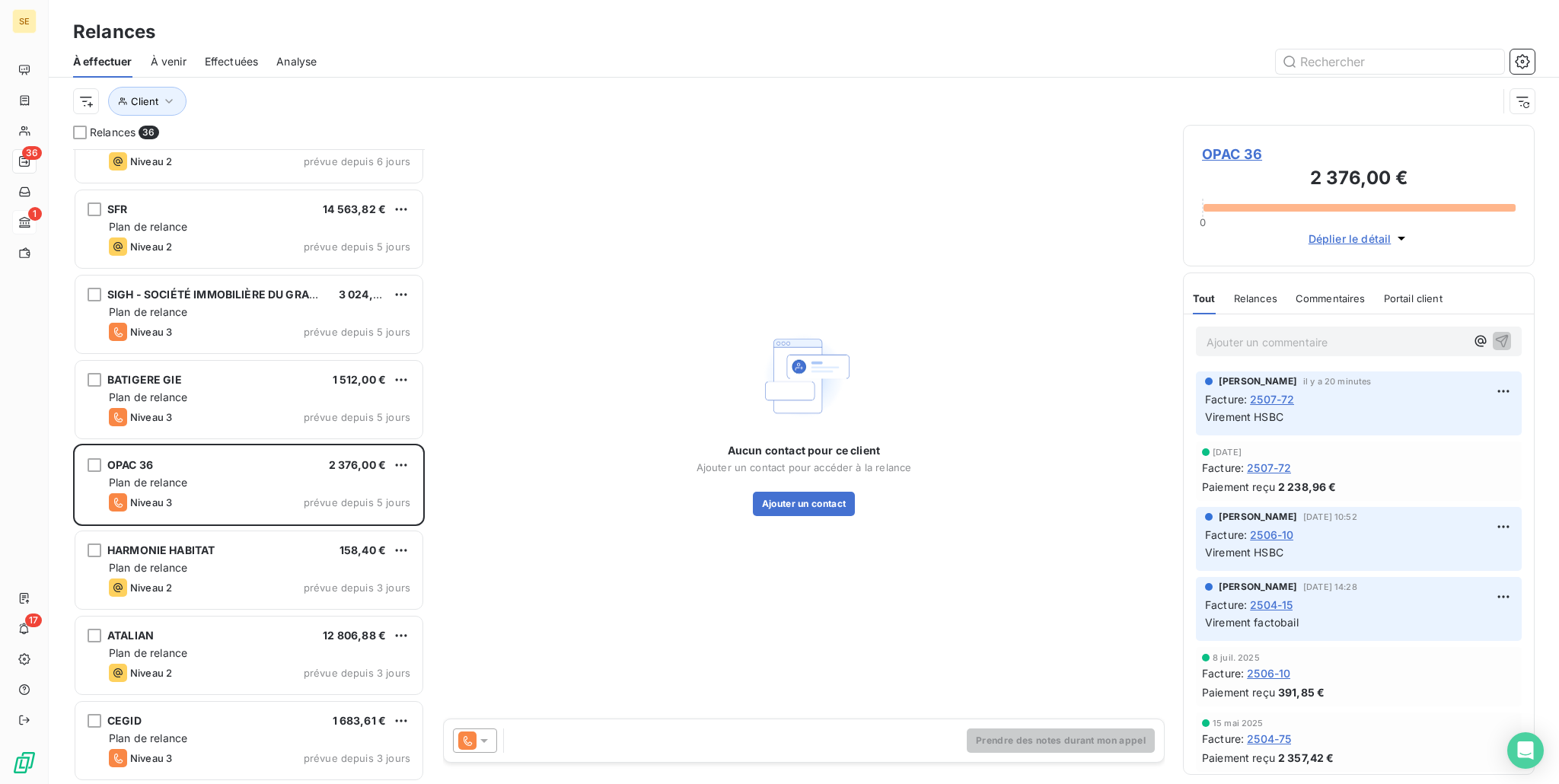
click at [481, 738] on icon at bounding box center [483, 740] width 15 height 15
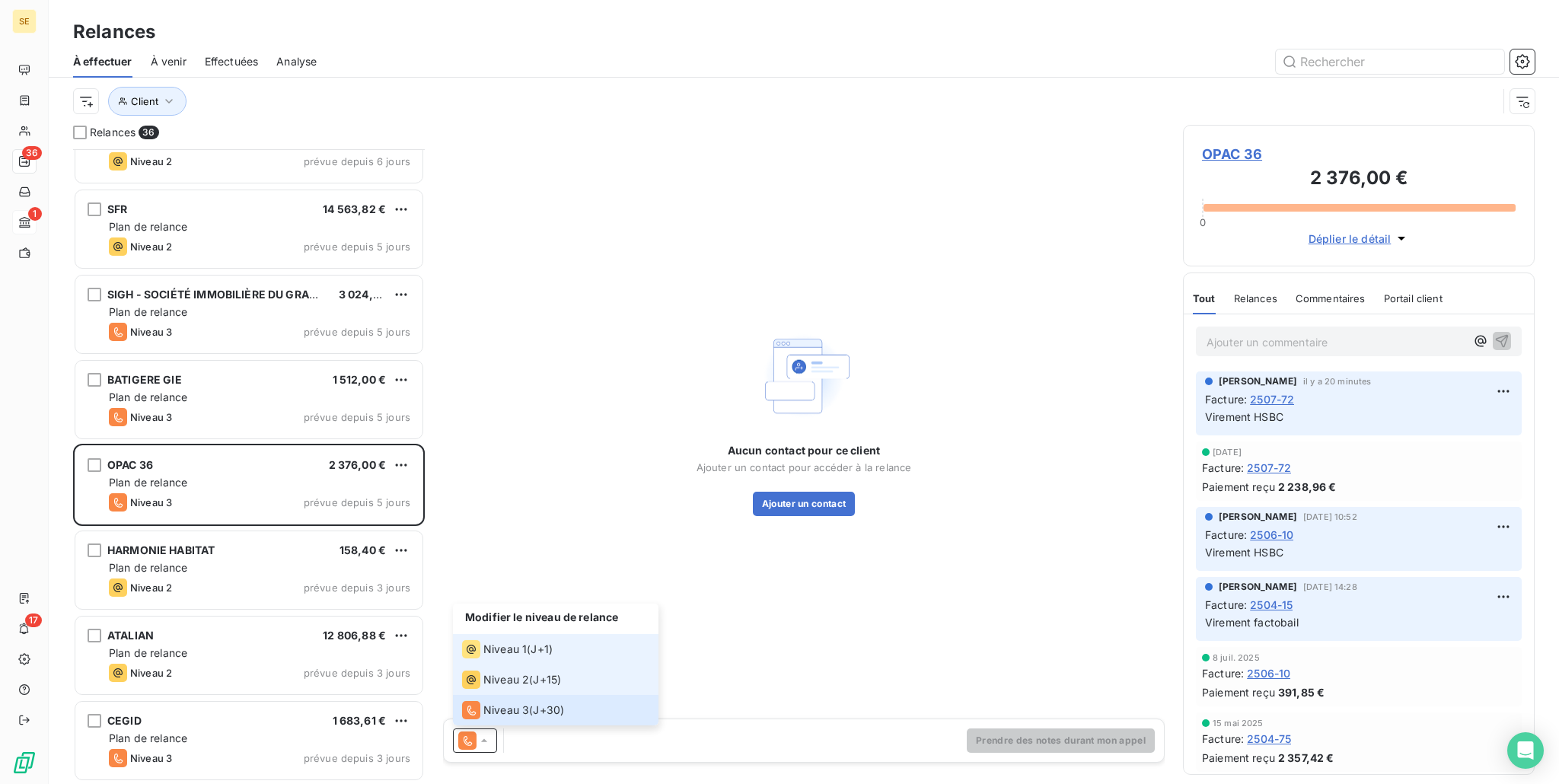
click at [520, 652] on span "Niveau 1" at bounding box center [505, 649] width 43 height 15
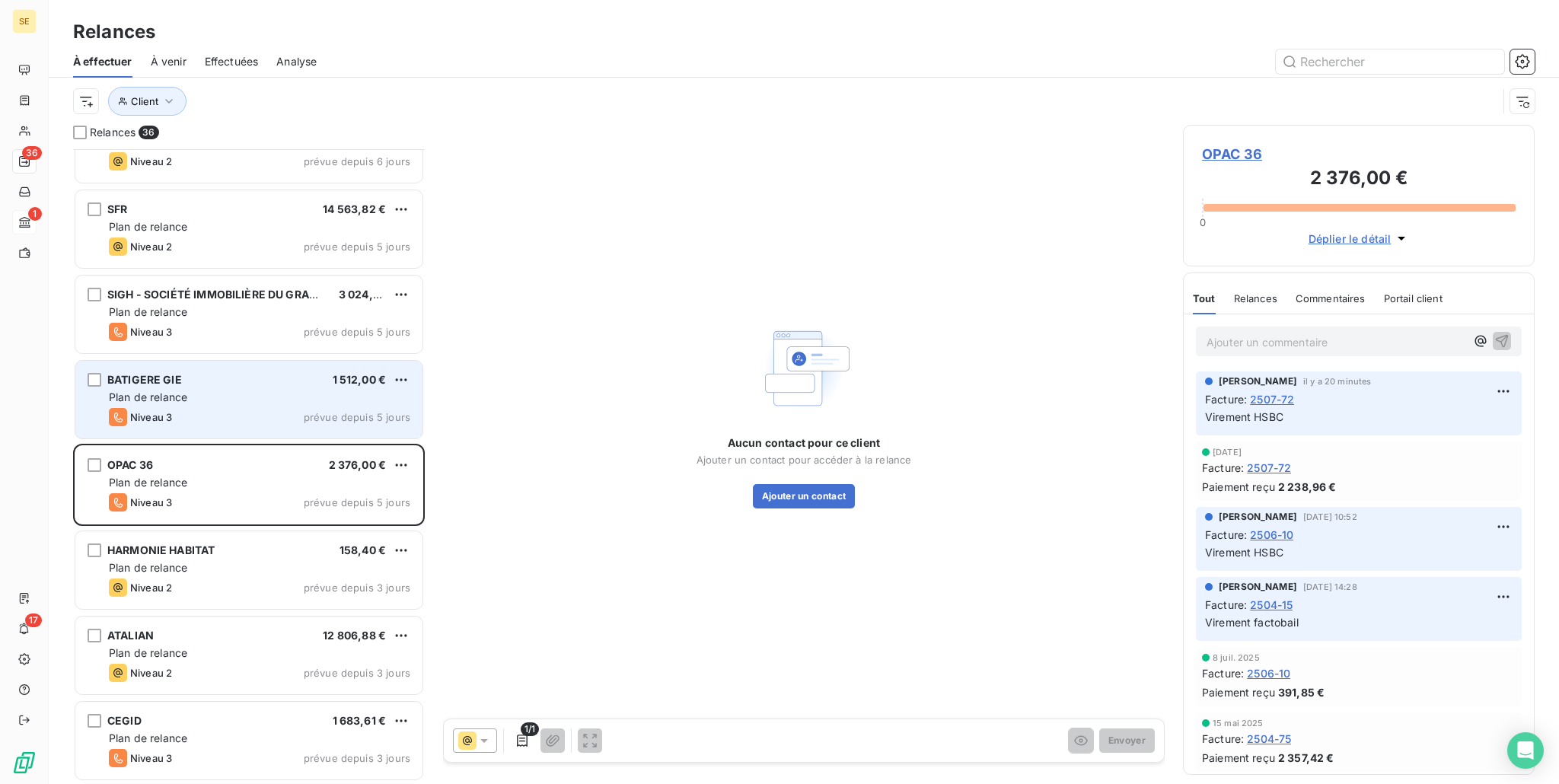
click at [155, 411] on span "Niveau 3" at bounding box center [151, 417] width 41 height 12
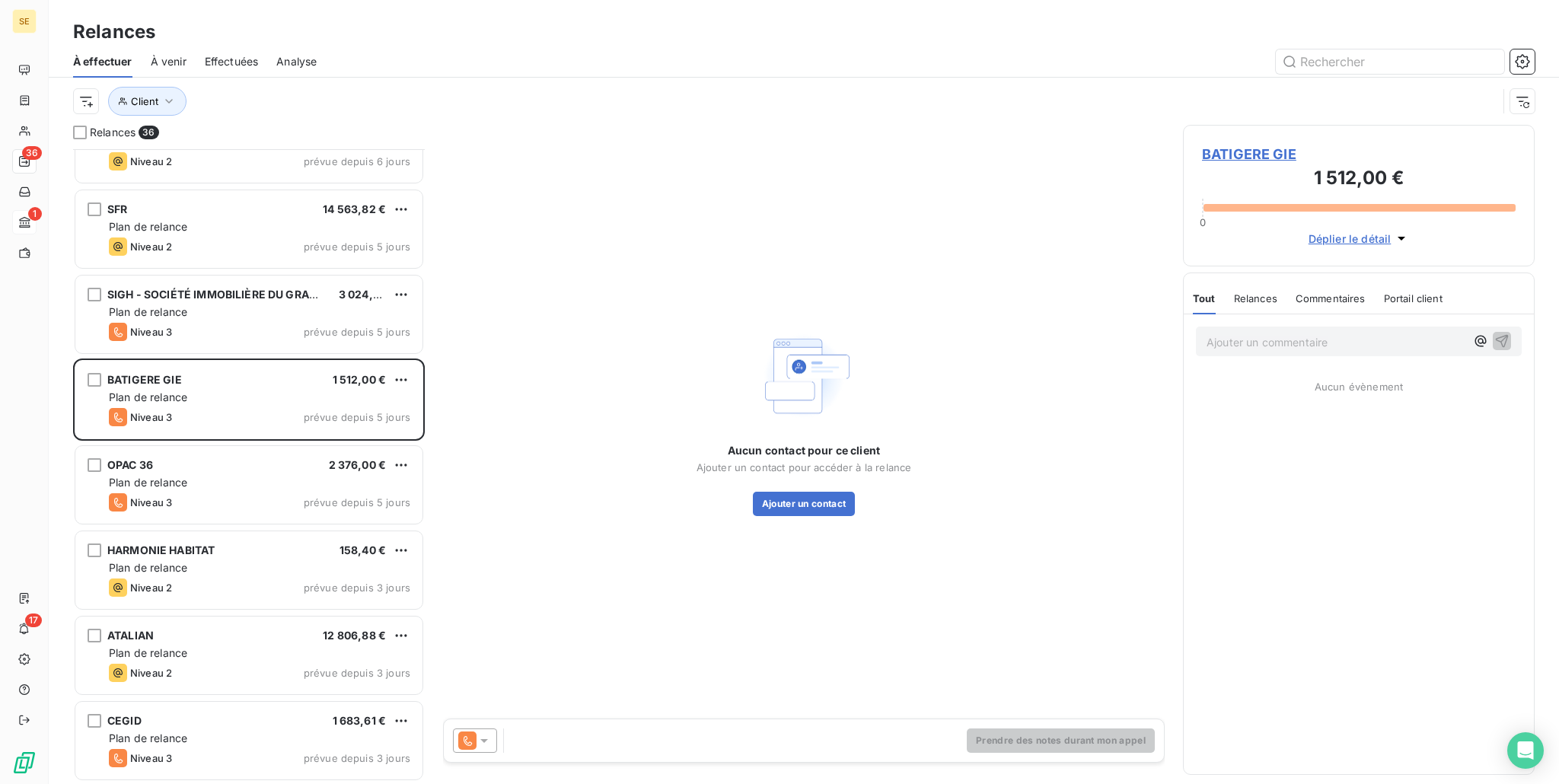
click at [474, 741] on icon at bounding box center [467, 741] width 18 height 18
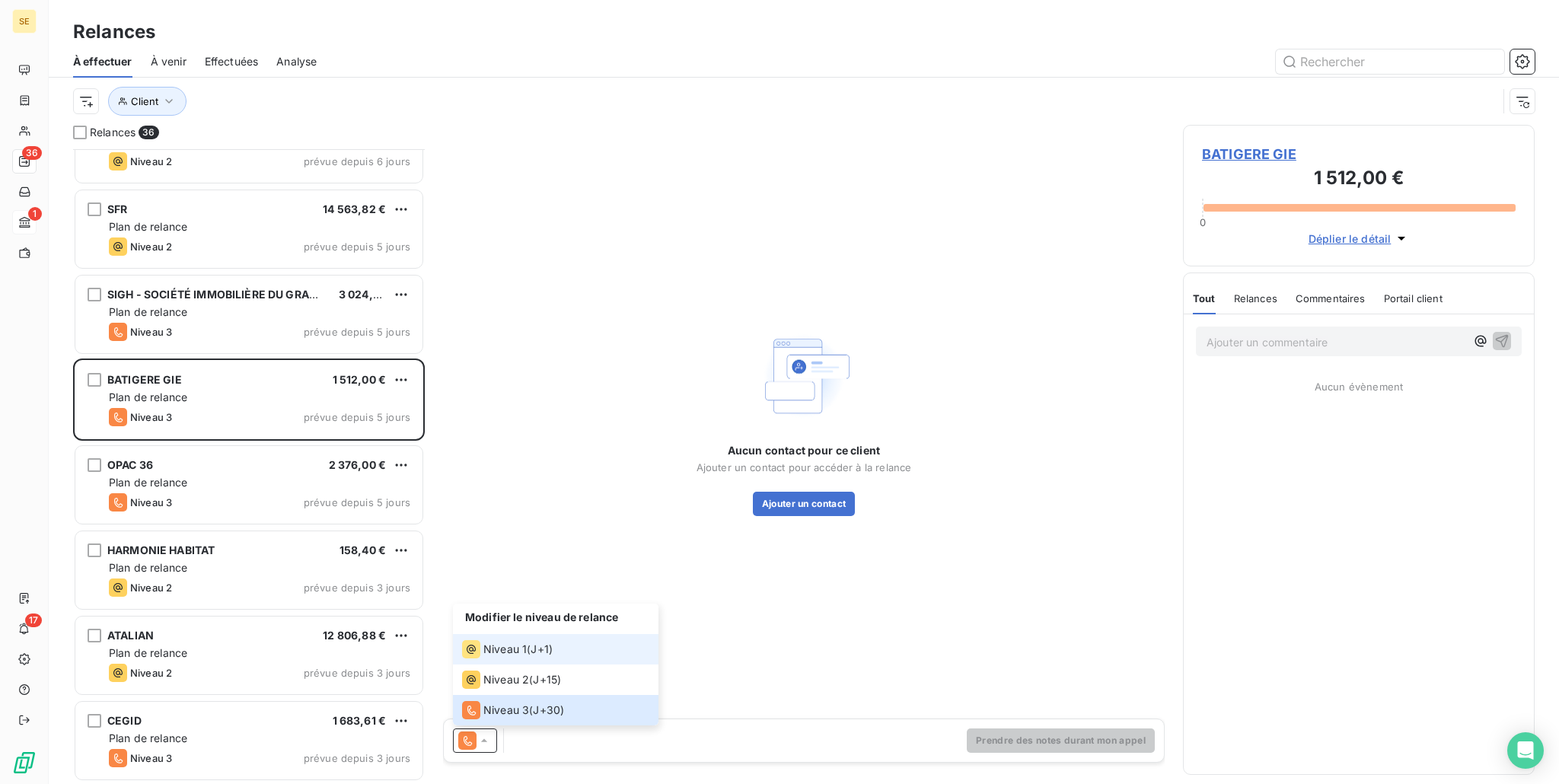
click at [531, 645] on div "Niveau 1 ( J+1 )" at bounding box center [508, 649] width 91 height 18
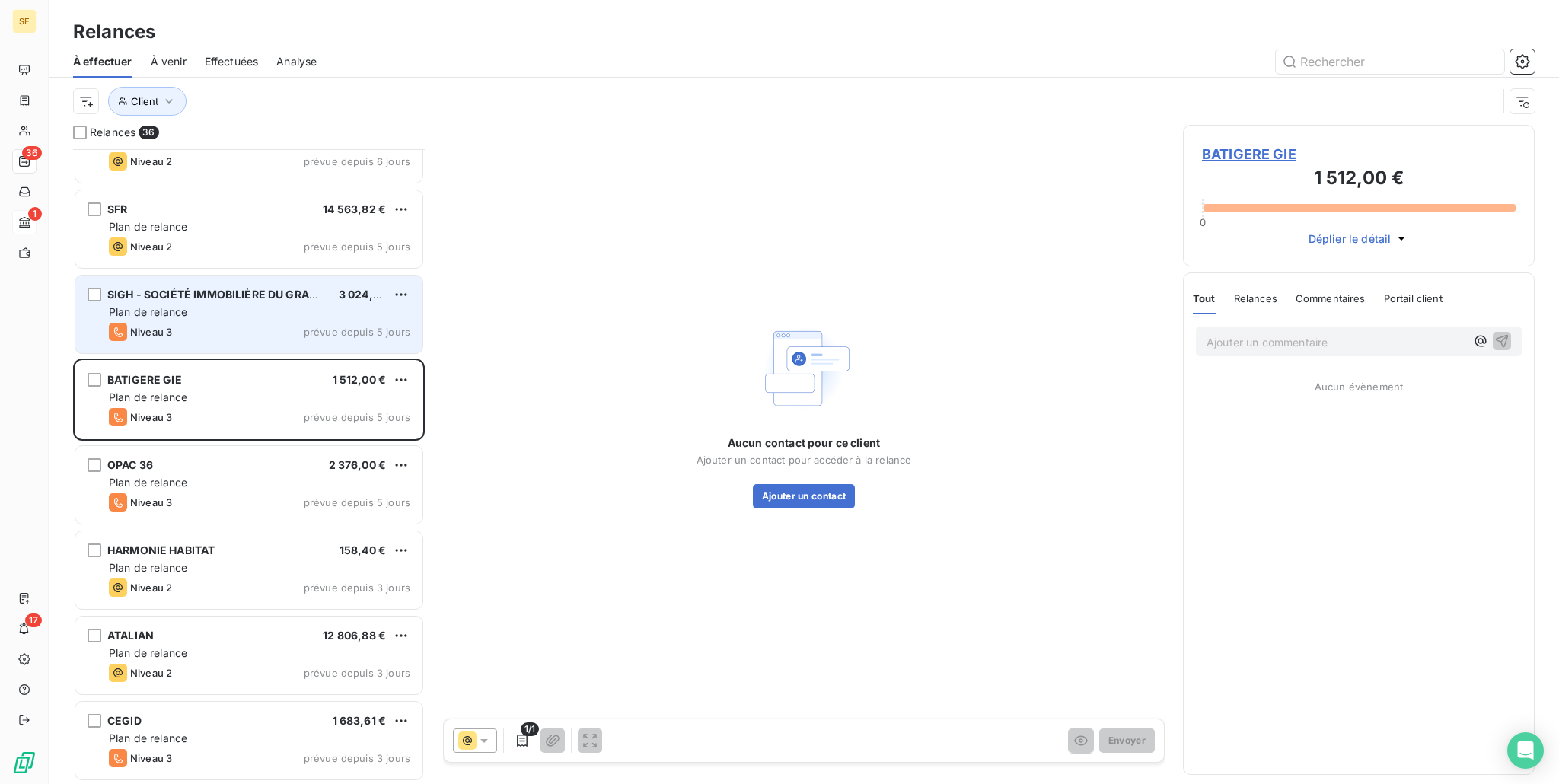
click at [192, 344] on div "SIGH - SOCIÉTÉ IMMOBILIÈRE DU GRAND HAINAUT 3 024,00 € Plan de relance Niveau 3…" at bounding box center [248, 314] width 347 height 78
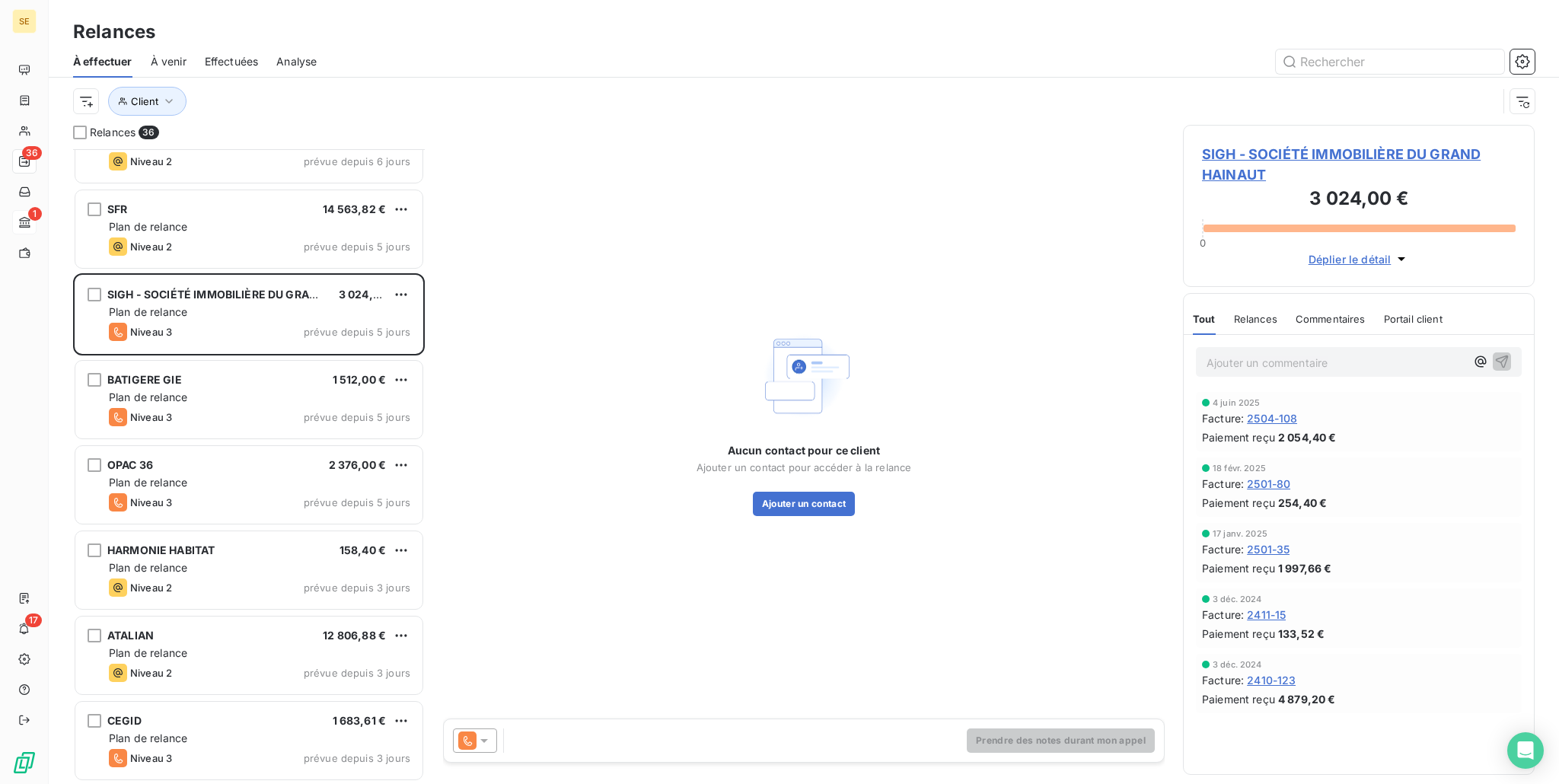
click at [469, 741] on icon at bounding box center [467, 741] width 18 height 18
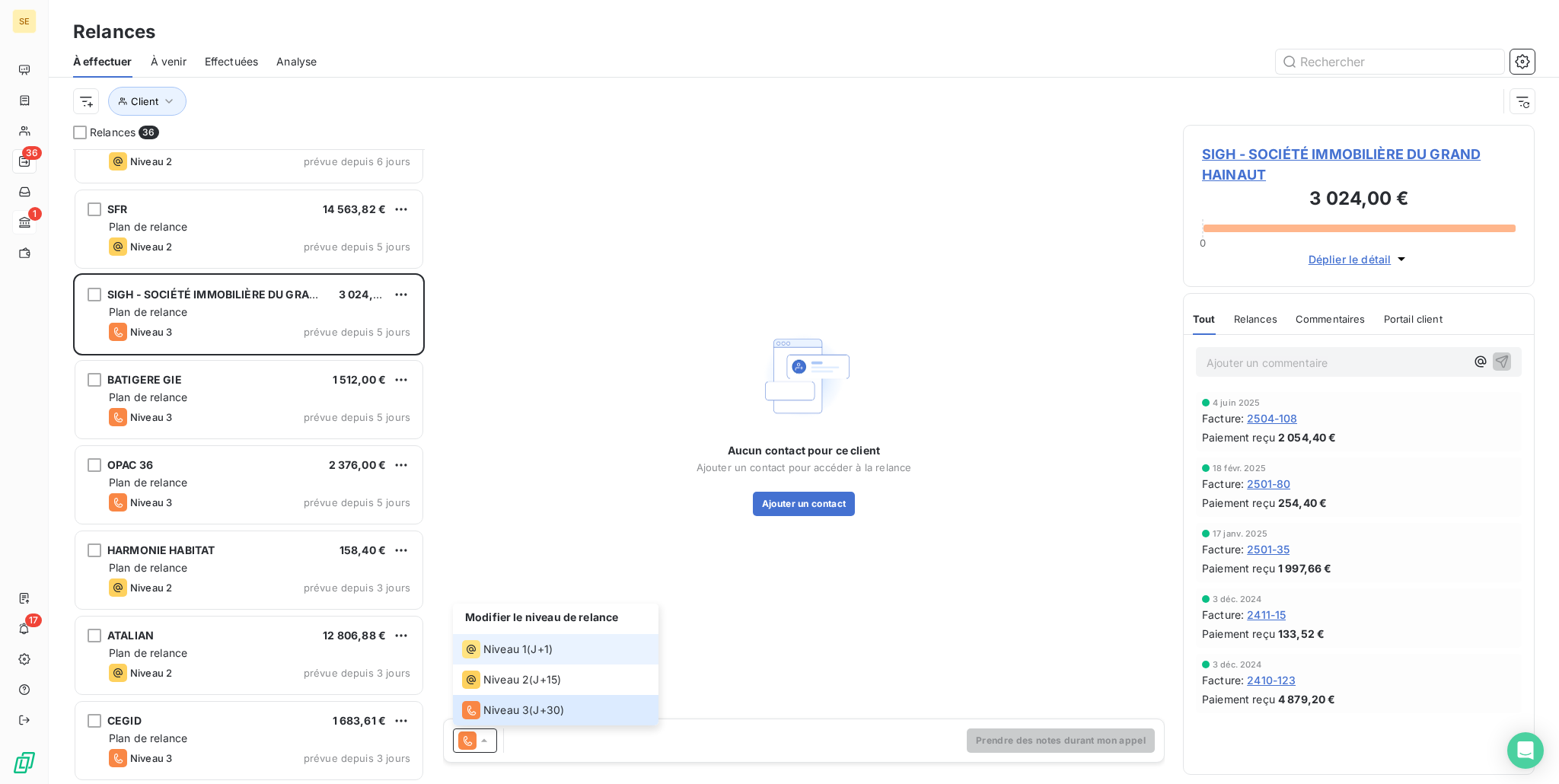
click at [508, 652] on span "Niveau 1" at bounding box center [505, 649] width 43 height 15
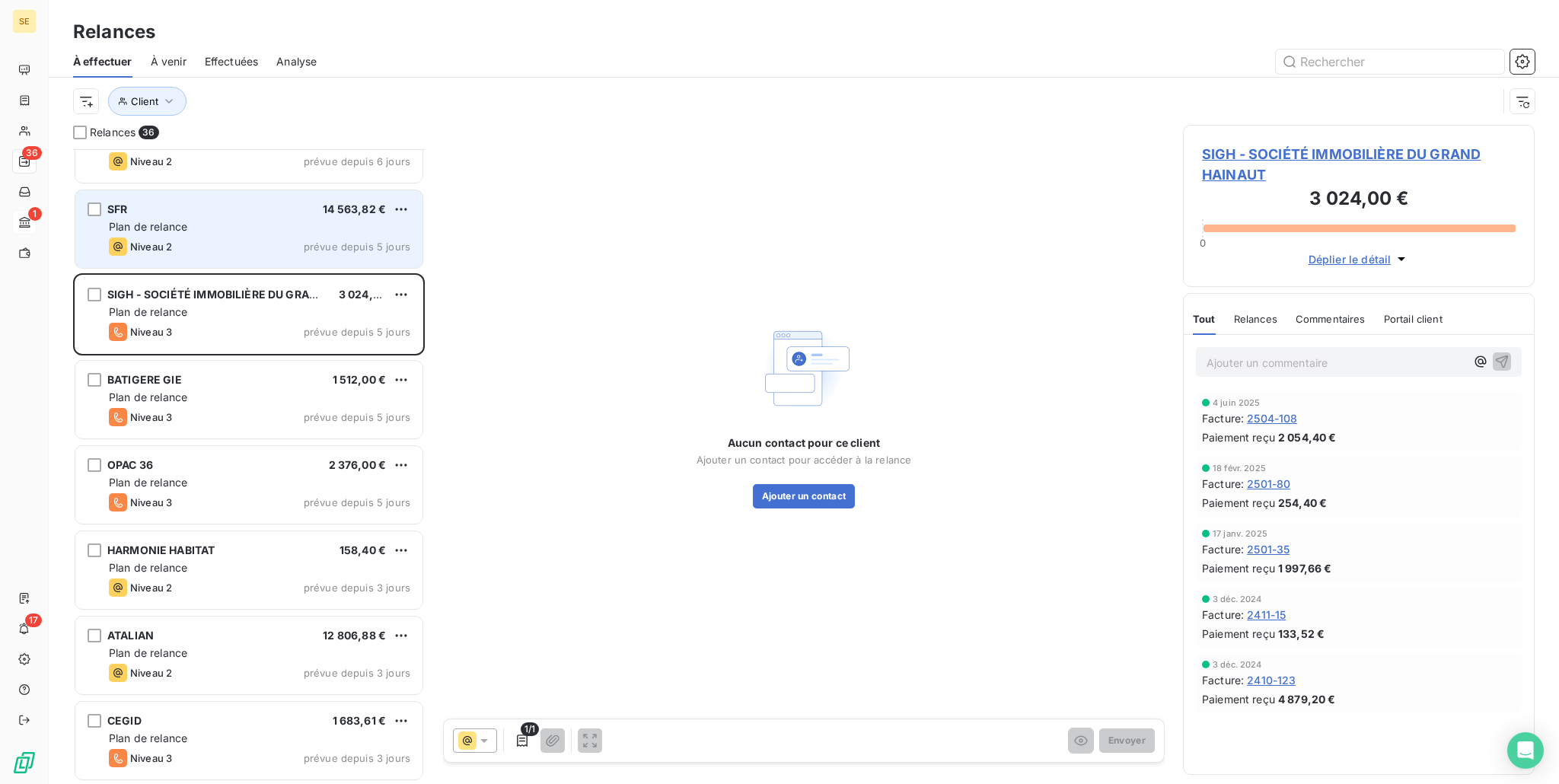
click at [146, 230] on span "Plan de relance" at bounding box center [147, 226] width 78 height 13
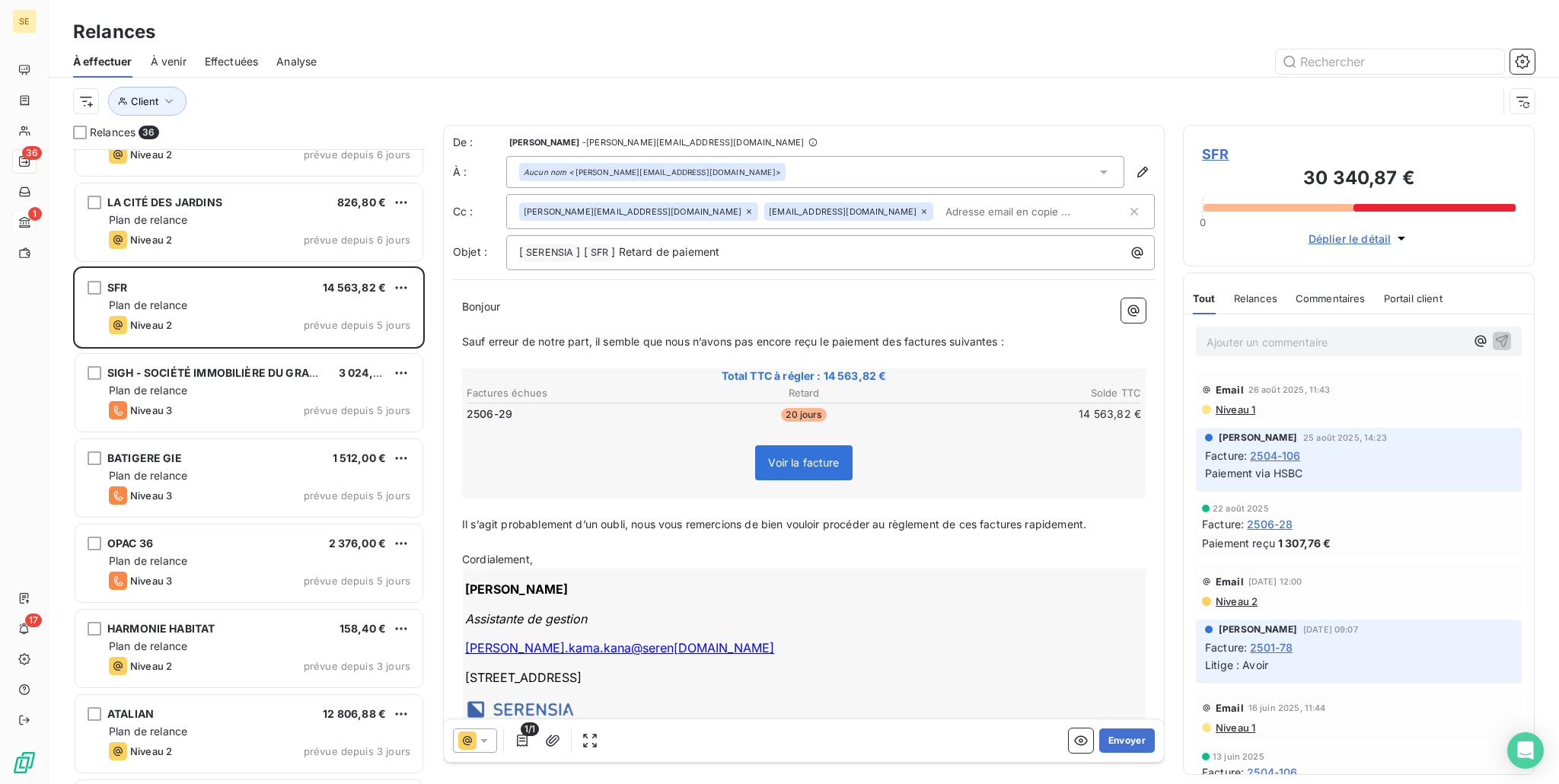
scroll to position [2205, 0]
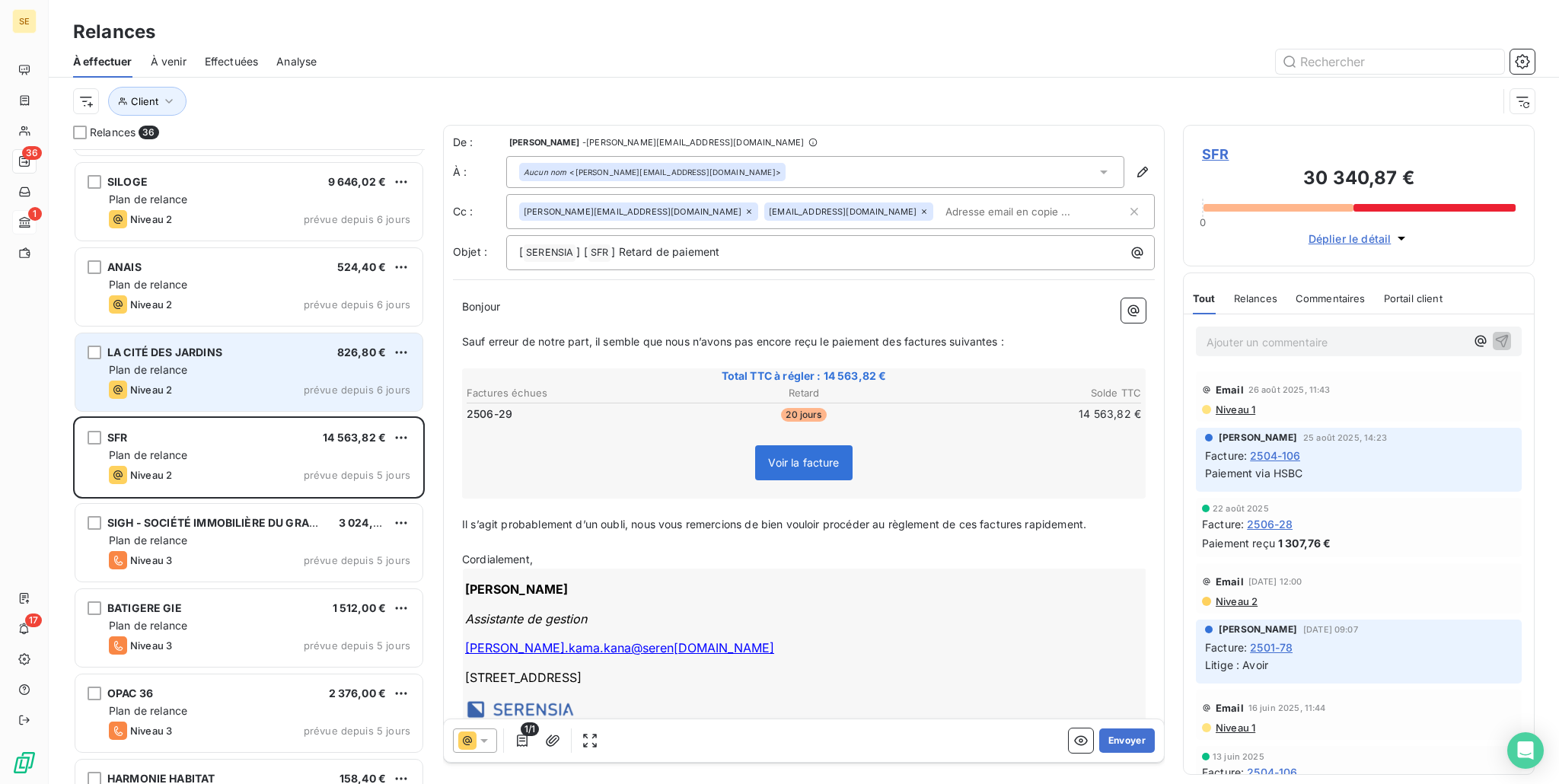
click at [203, 409] on div "LA CITÉ DES JARDINS 826,80 € Plan de relance Niveau 2 prévue depuis 6 jours" at bounding box center [248, 372] width 347 height 78
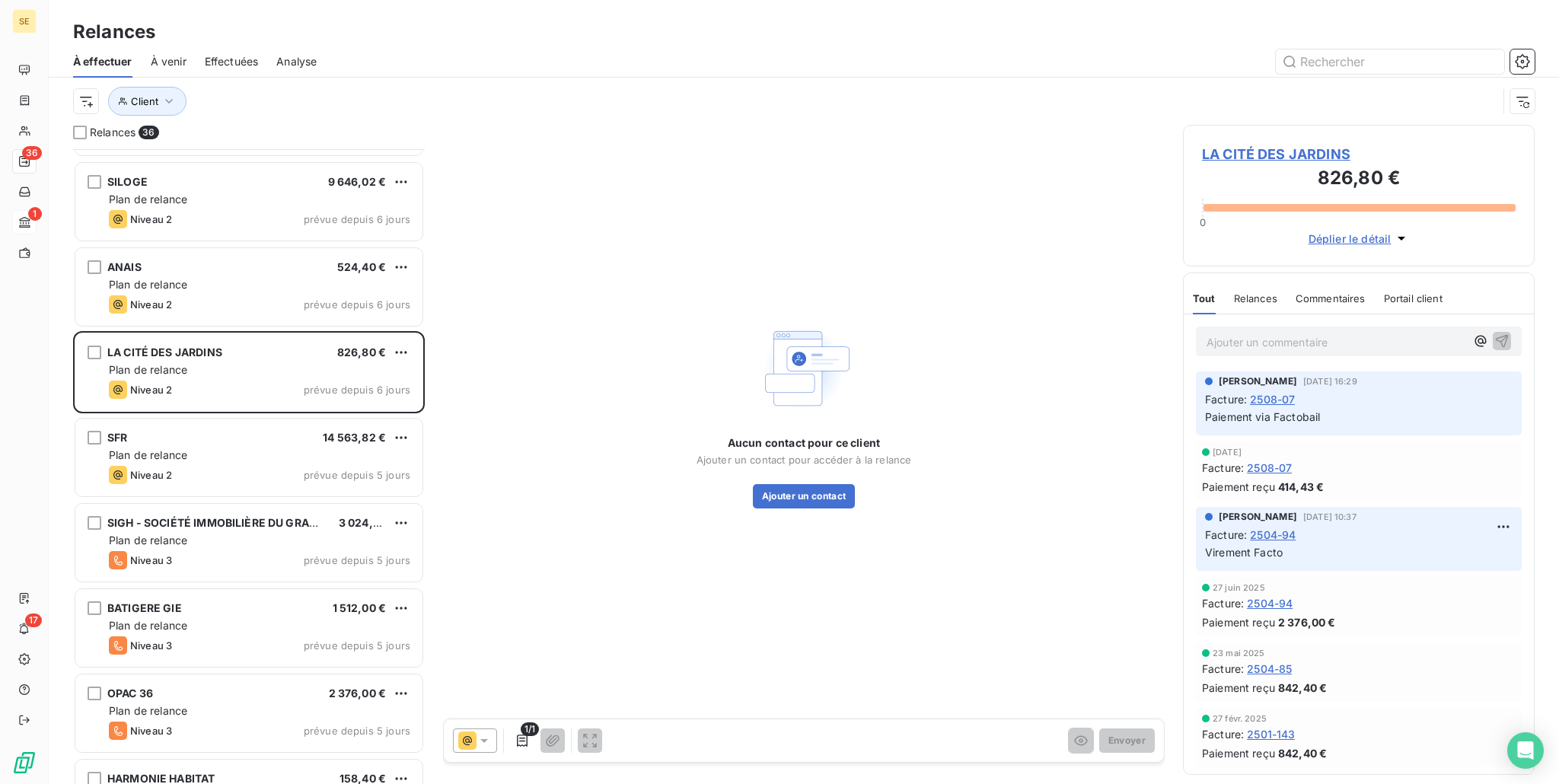
click at [477, 736] on icon at bounding box center [483, 740] width 15 height 15
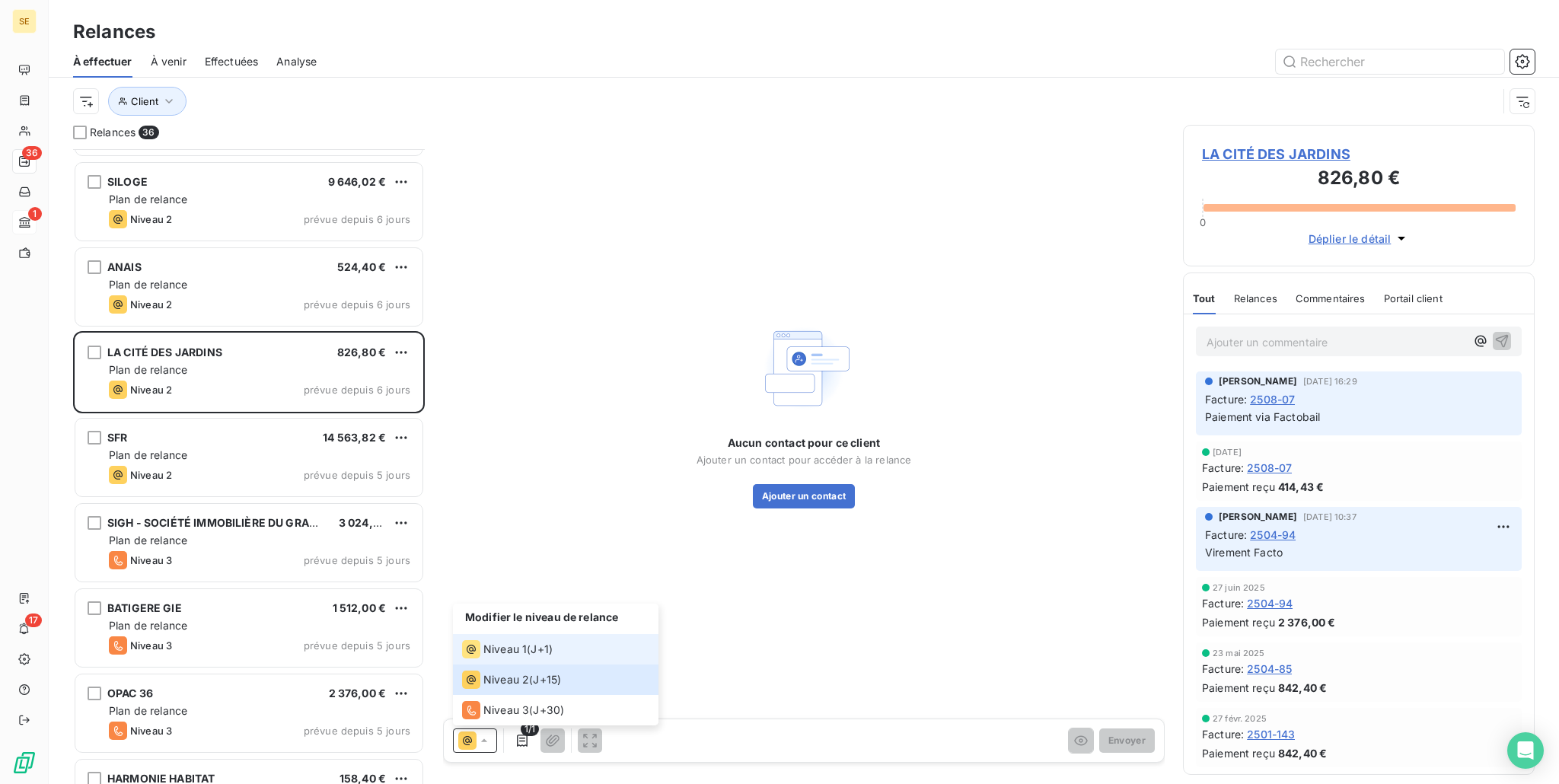
click at [524, 634] on li "Niveau 1 ( J+1 )" at bounding box center [556, 649] width 205 height 31
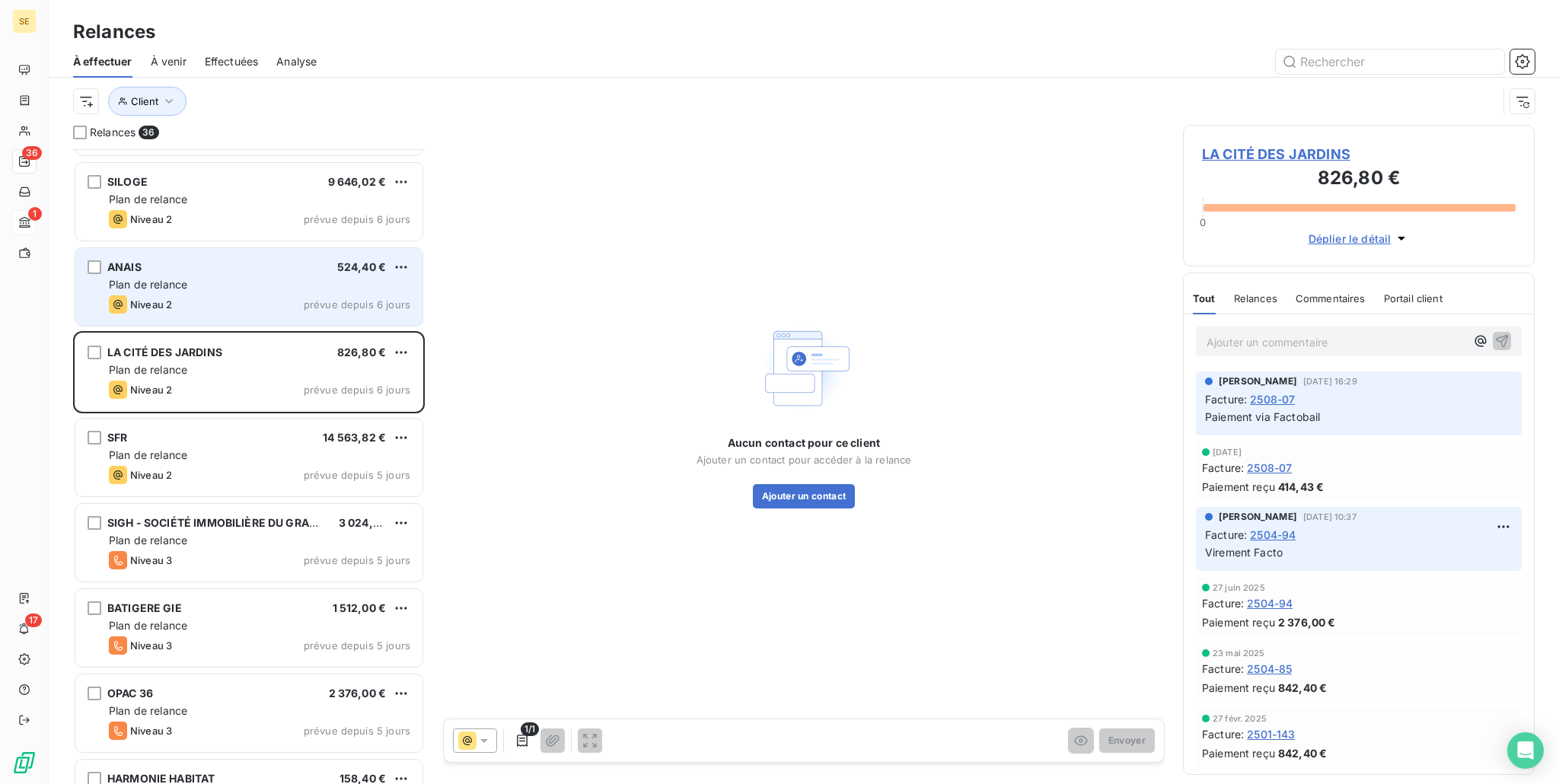
click at [262, 317] on div "ANAIS 524,40 € Plan de relance Niveau 2 prévue depuis 6 jours" at bounding box center [248, 286] width 347 height 78
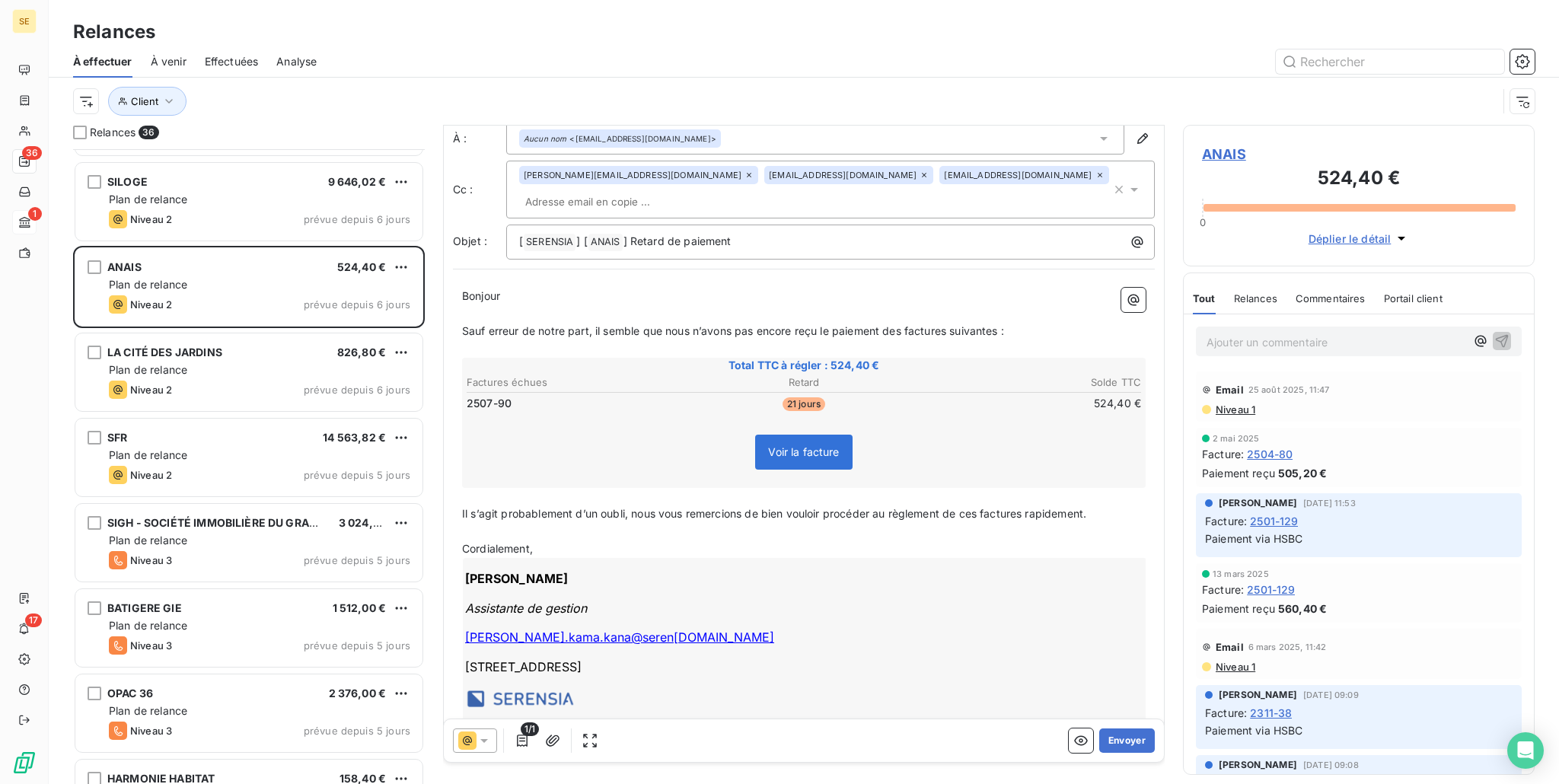
scroll to position [75, 0]
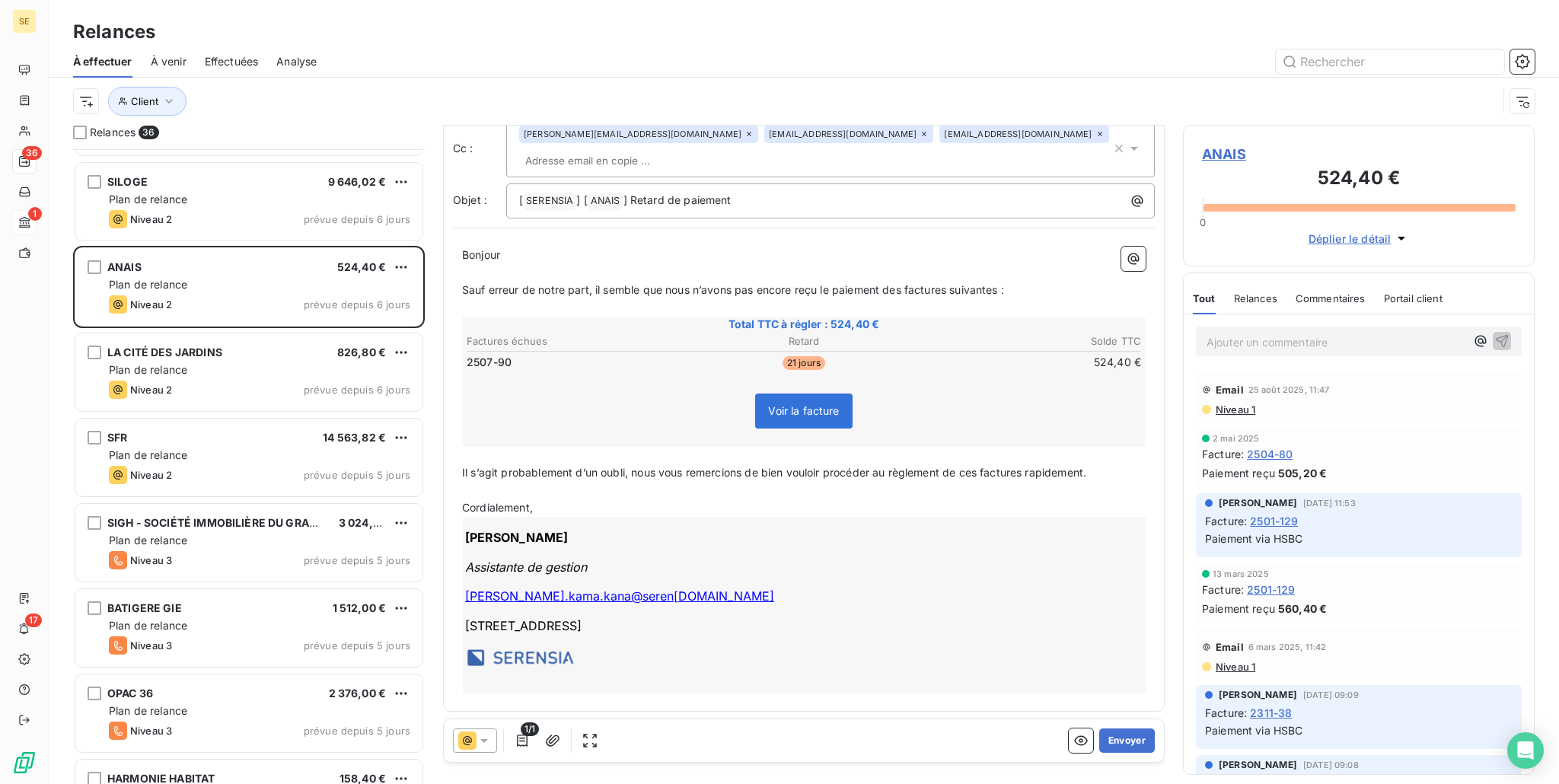
click at [480, 738] on icon at bounding box center [483, 740] width 15 height 15
click at [546, 671] on span "J+15 )" at bounding box center [546, 678] width 29 height 15
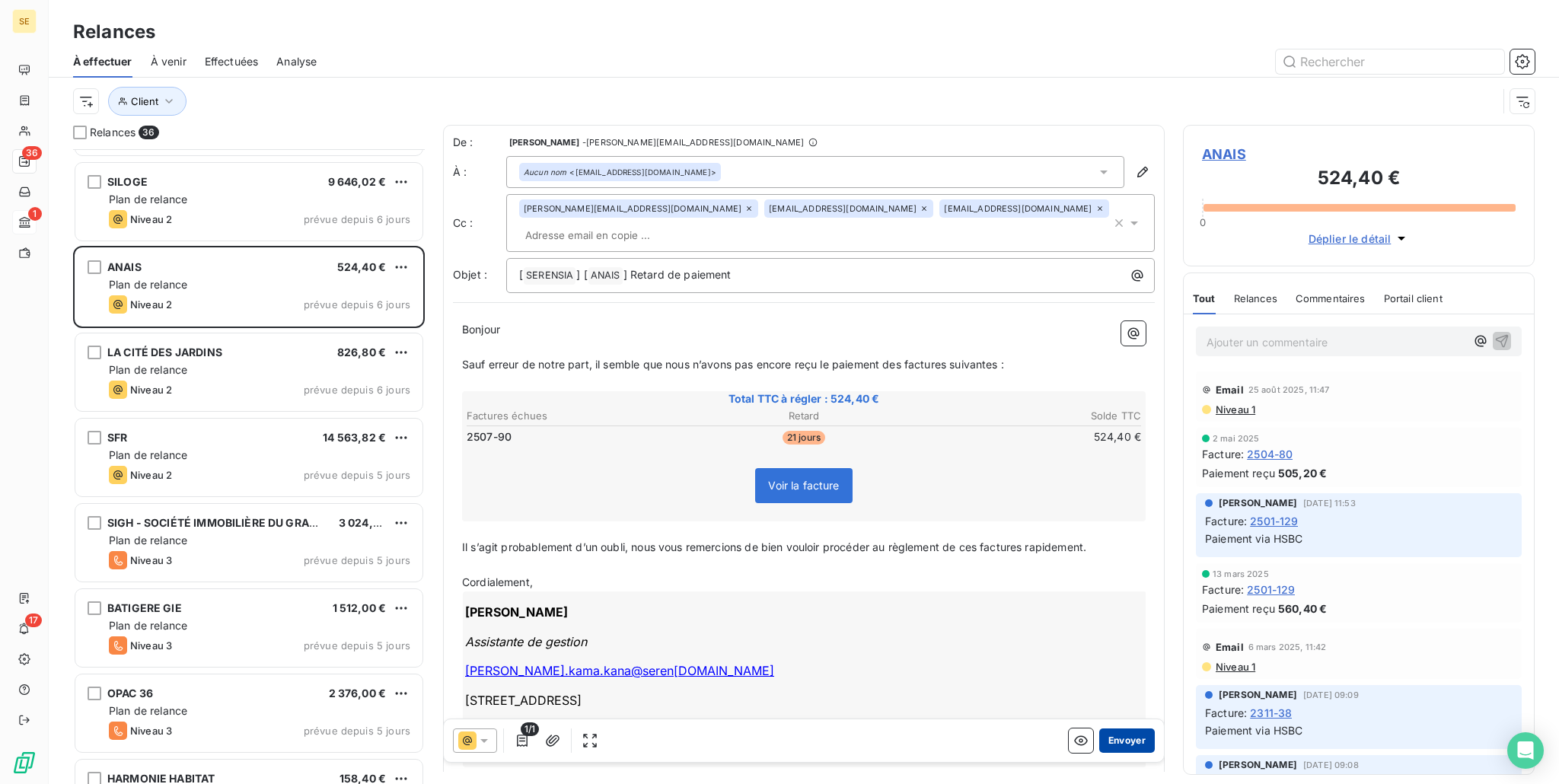
click at [1123, 745] on button "Envoyer" at bounding box center [1127, 740] width 55 height 25
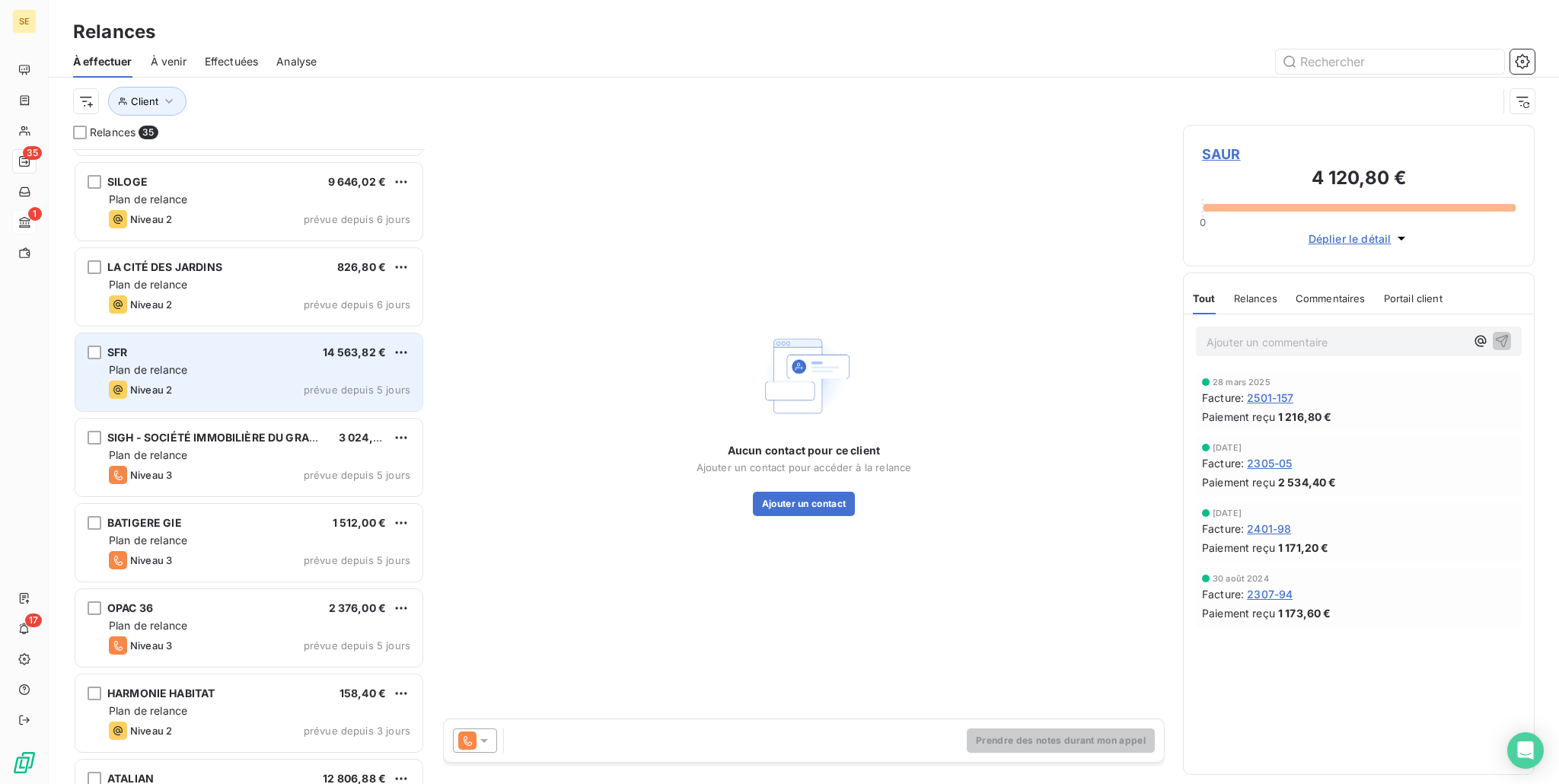
click at [188, 364] on span "Plan de relance" at bounding box center [147, 369] width 78 height 13
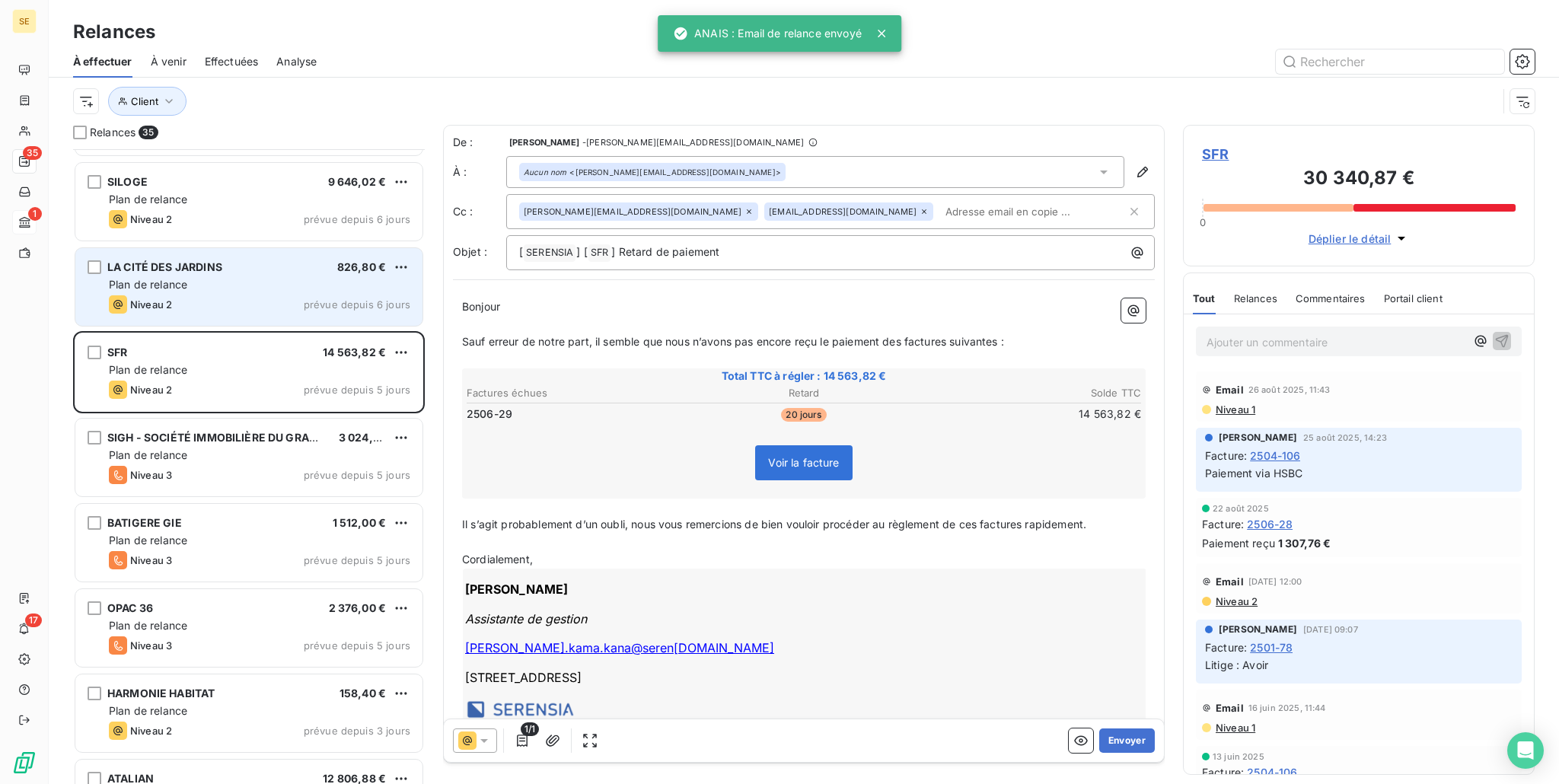
click at [201, 296] on div "Niveau 2 prévue depuis 6 jours" at bounding box center [259, 304] width 301 height 18
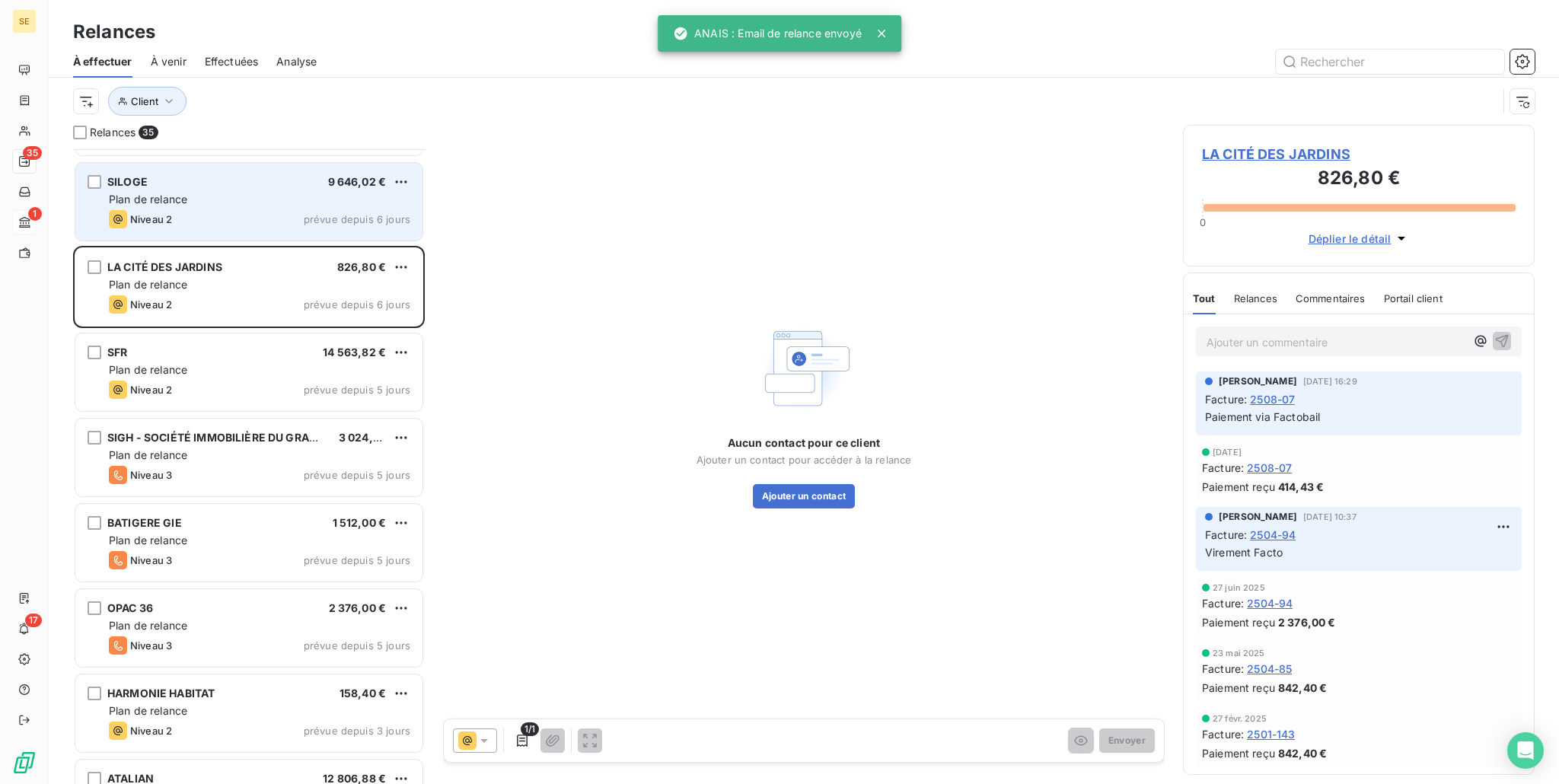
click at [233, 227] on div "Niveau 2 prévue depuis 6 jours" at bounding box center [259, 219] width 301 height 18
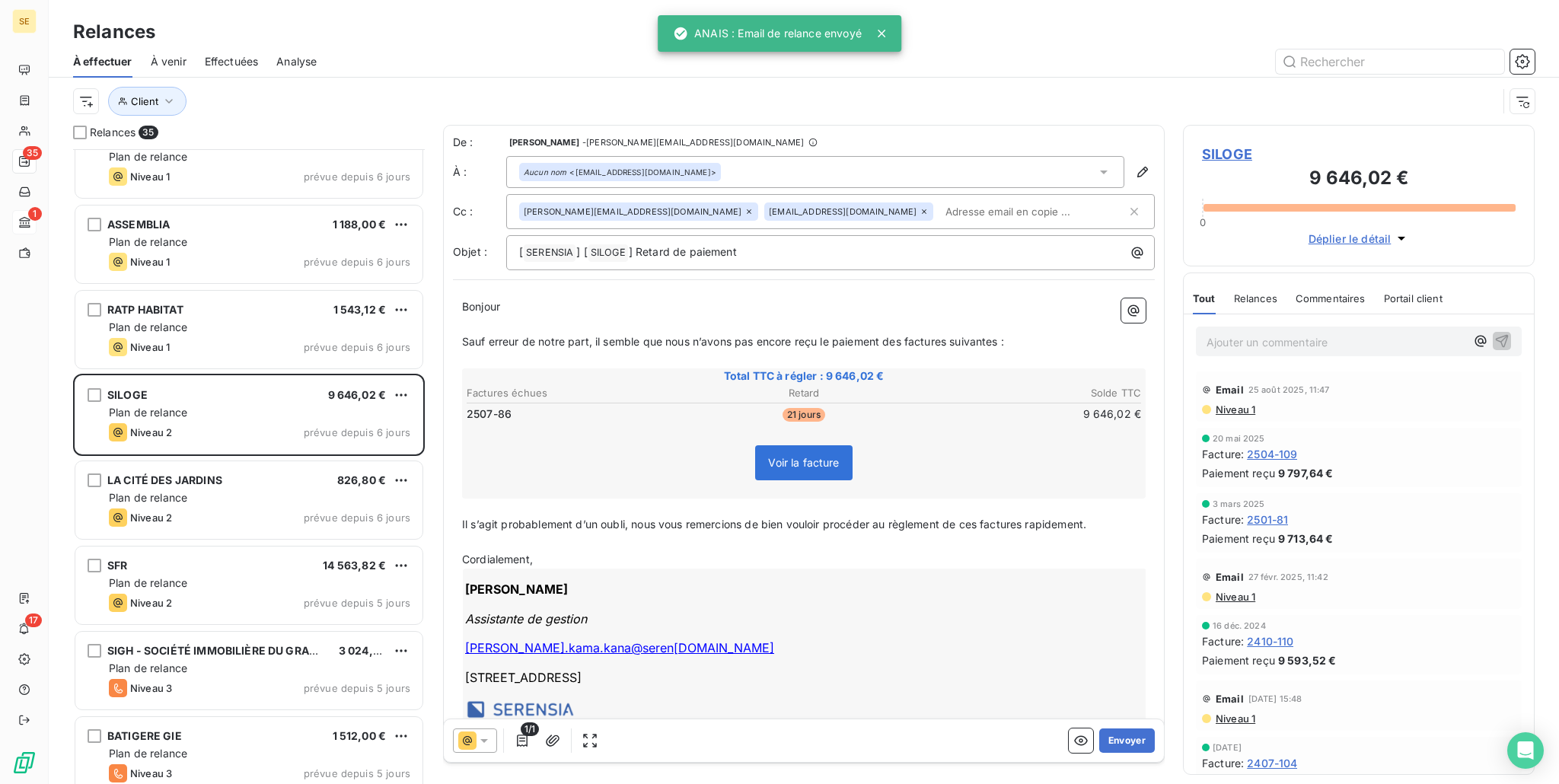
scroll to position [1977, 0]
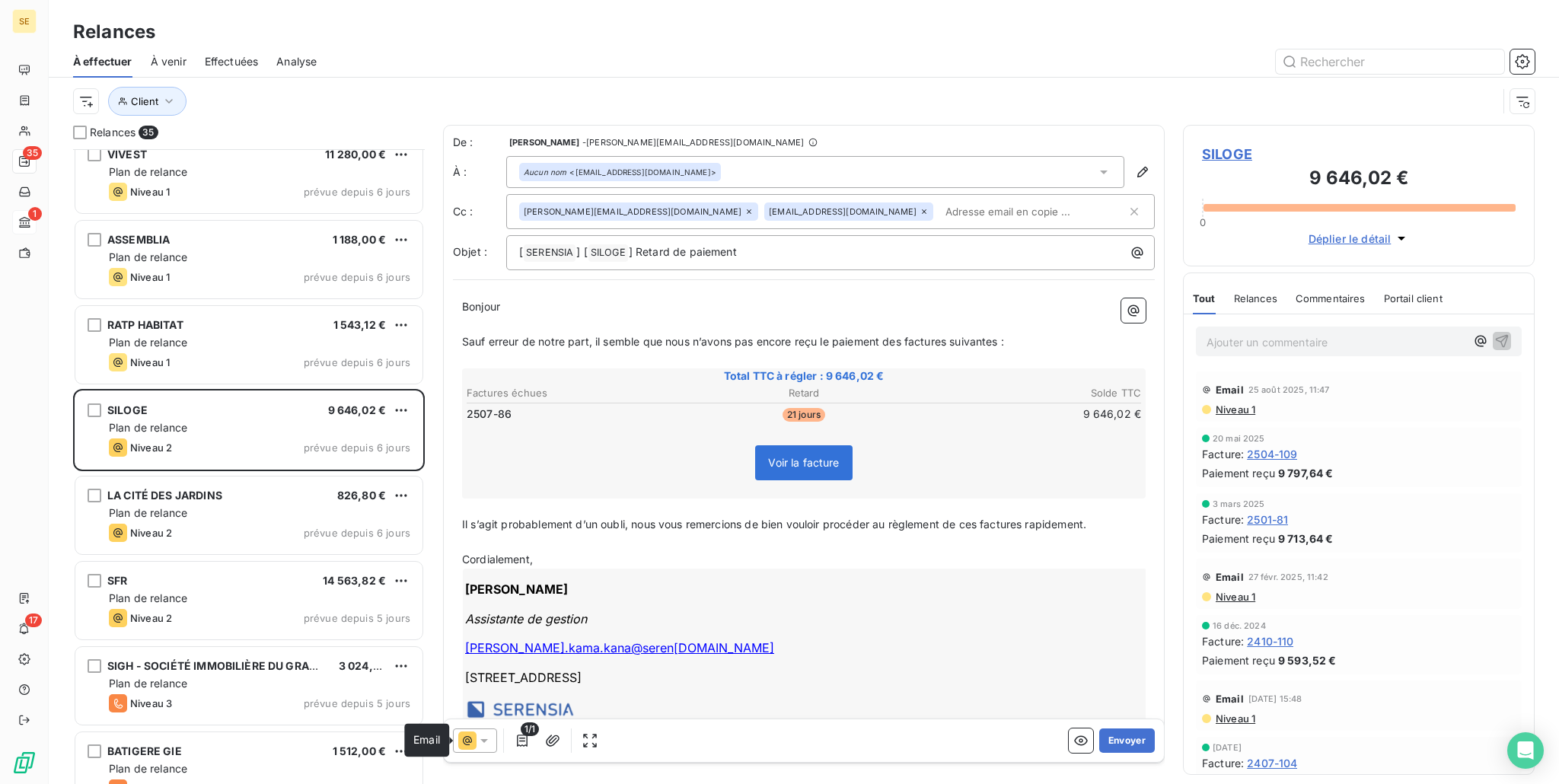
click at [463, 746] on icon at bounding box center [467, 741] width 18 height 18
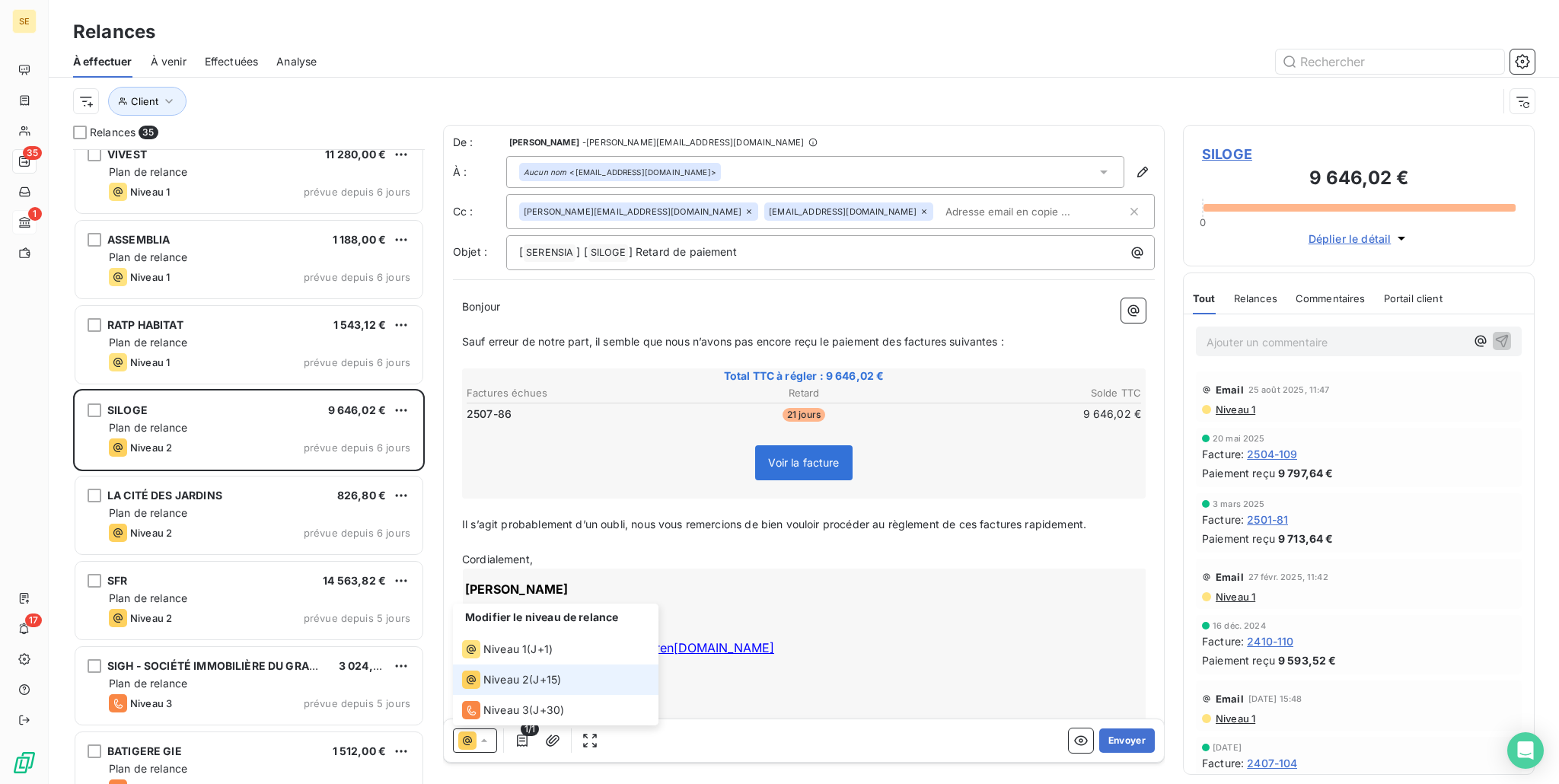
click at [490, 679] on span "Niveau 2" at bounding box center [506, 678] width 45 height 15
click at [465, 742] on icon at bounding box center [467, 741] width 18 height 18
click at [536, 676] on span "J+15 )" at bounding box center [546, 678] width 29 height 15
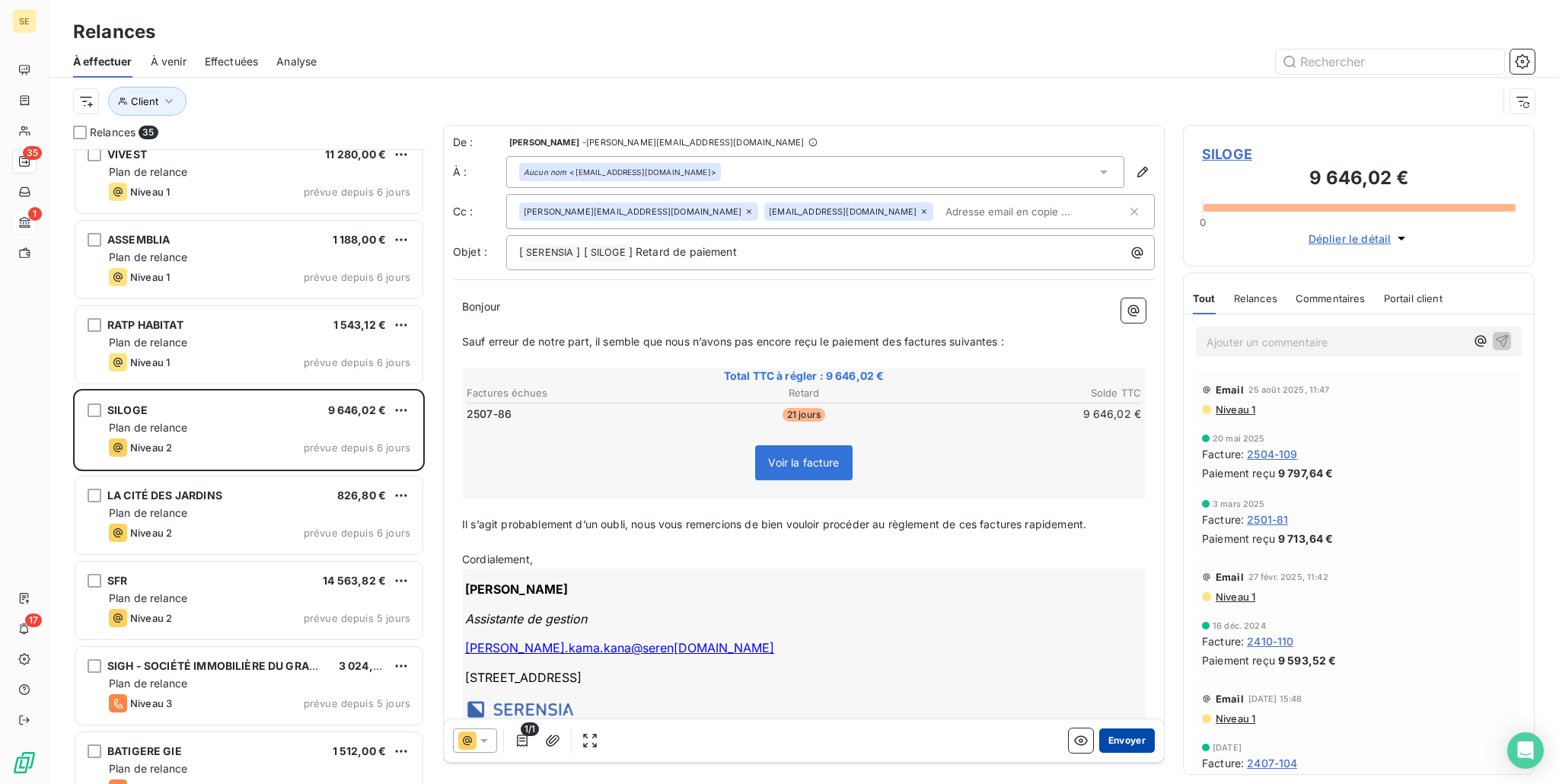
click at [1113, 739] on button "Envoyer" at bounding box center [1127, 740] width 55 height 25
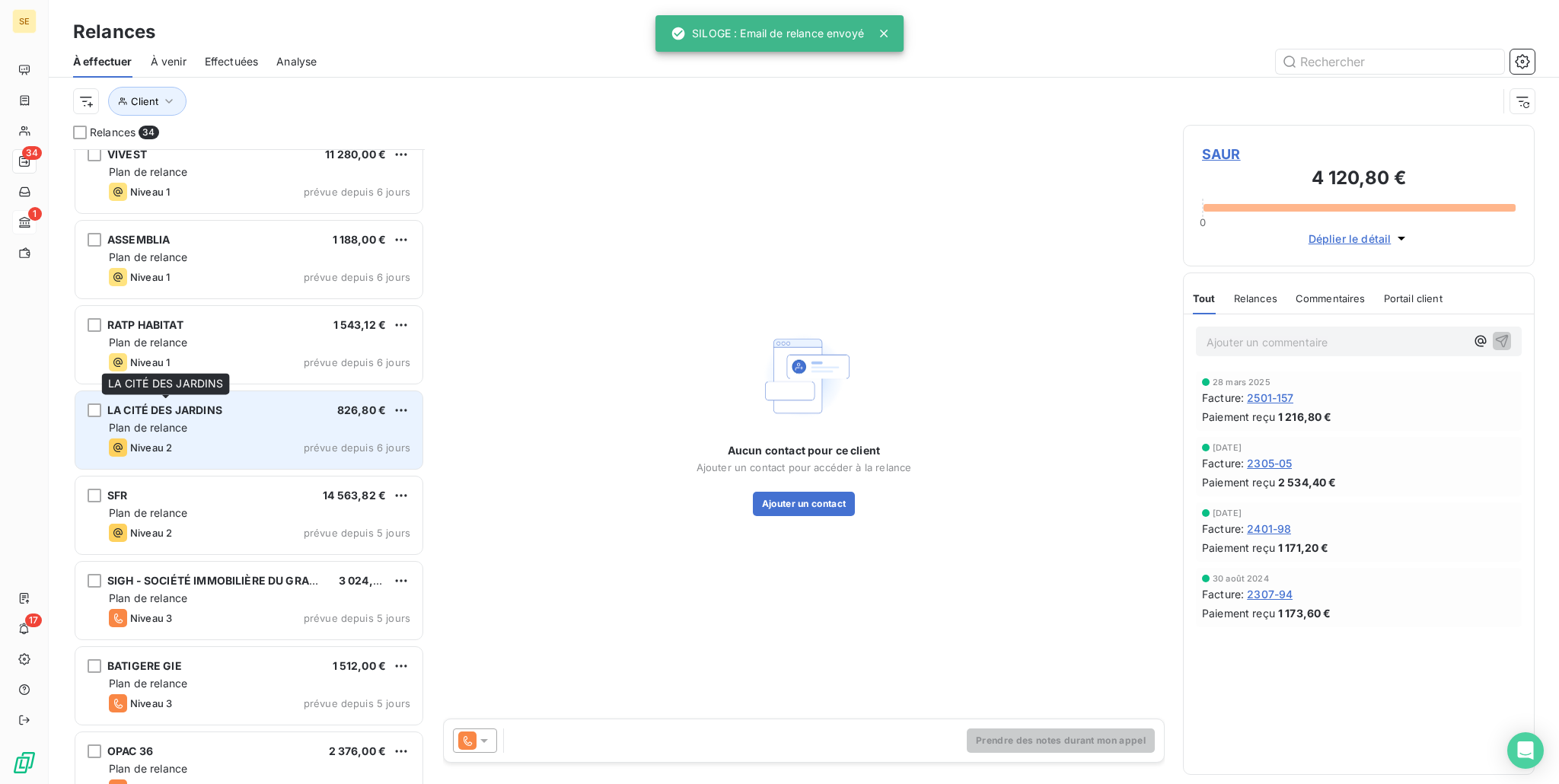
click at [183, 413] on span "LA CITÉ DES JARDINS" at bounding box center [165, 409] width 115 height 13
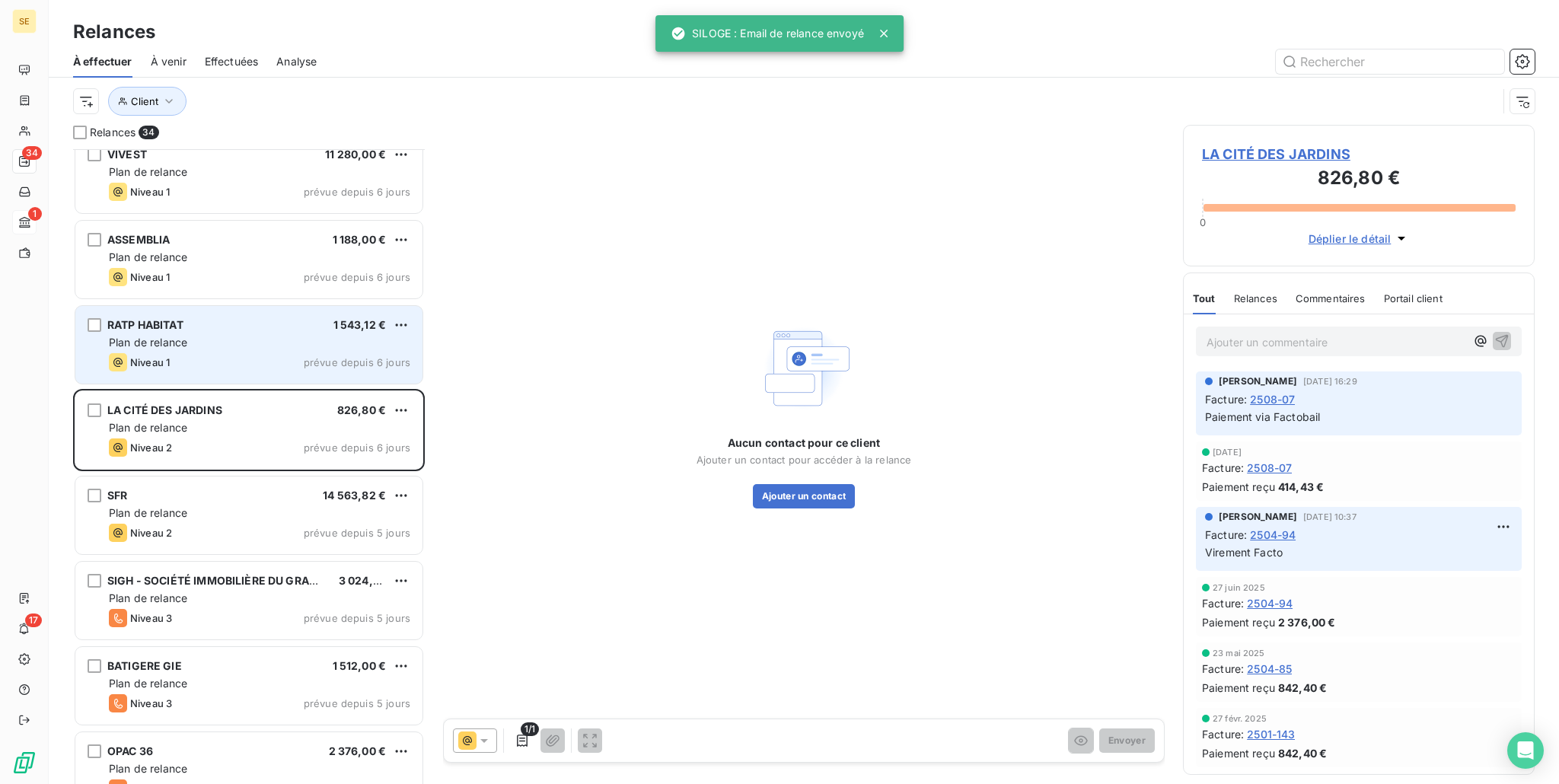
drag, startPoint x: 183, startPoint y: 413, endPoint x: 139, endPoint y: 344, distance: 81.8
click at [139, 344] on span "Plan de relance" at bounding box center [147, 342] width 78 height 13
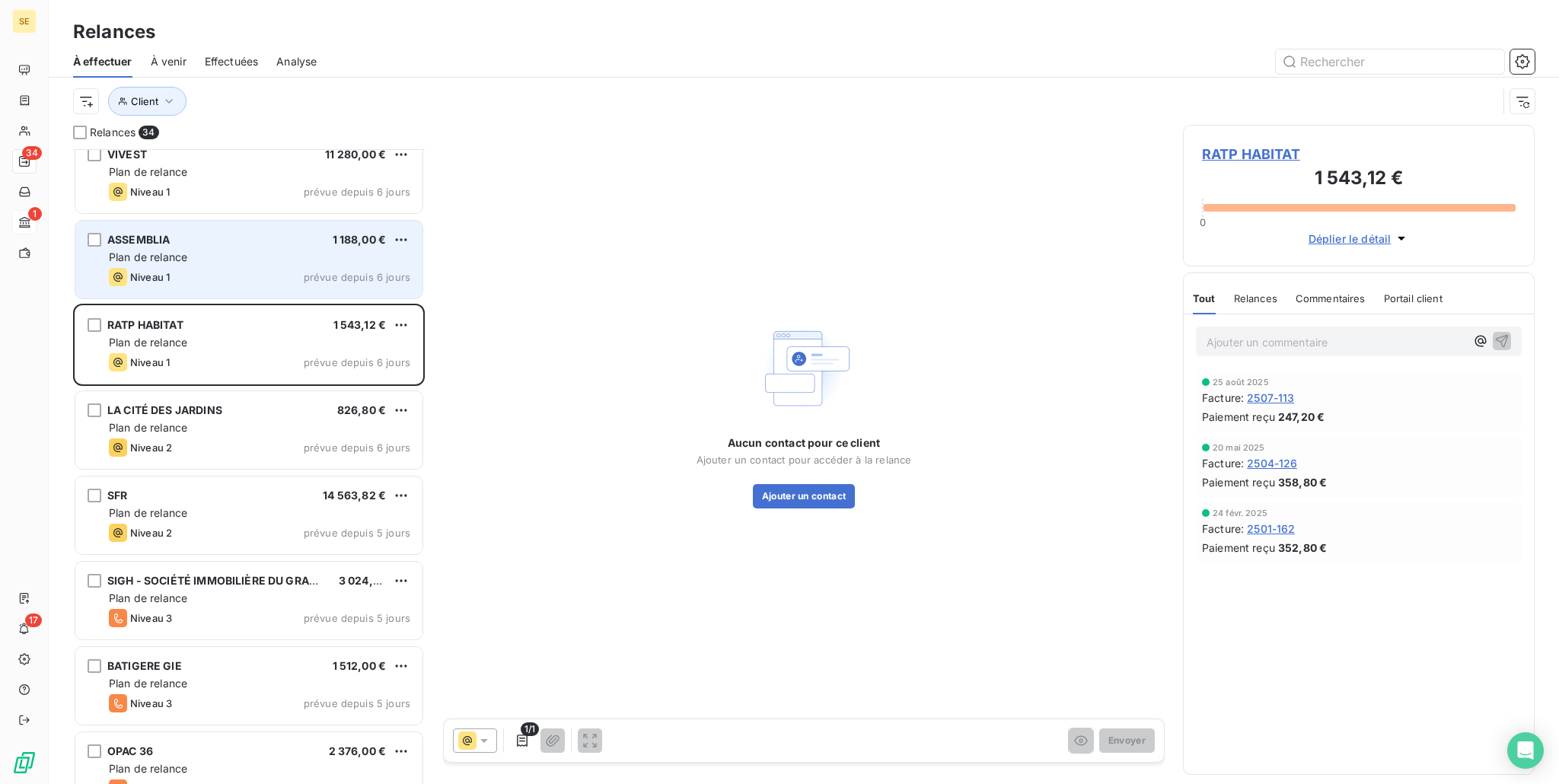
click at [224, 257] on div "Plan de relance" at bounding box center [259, 257] width 301 height 15
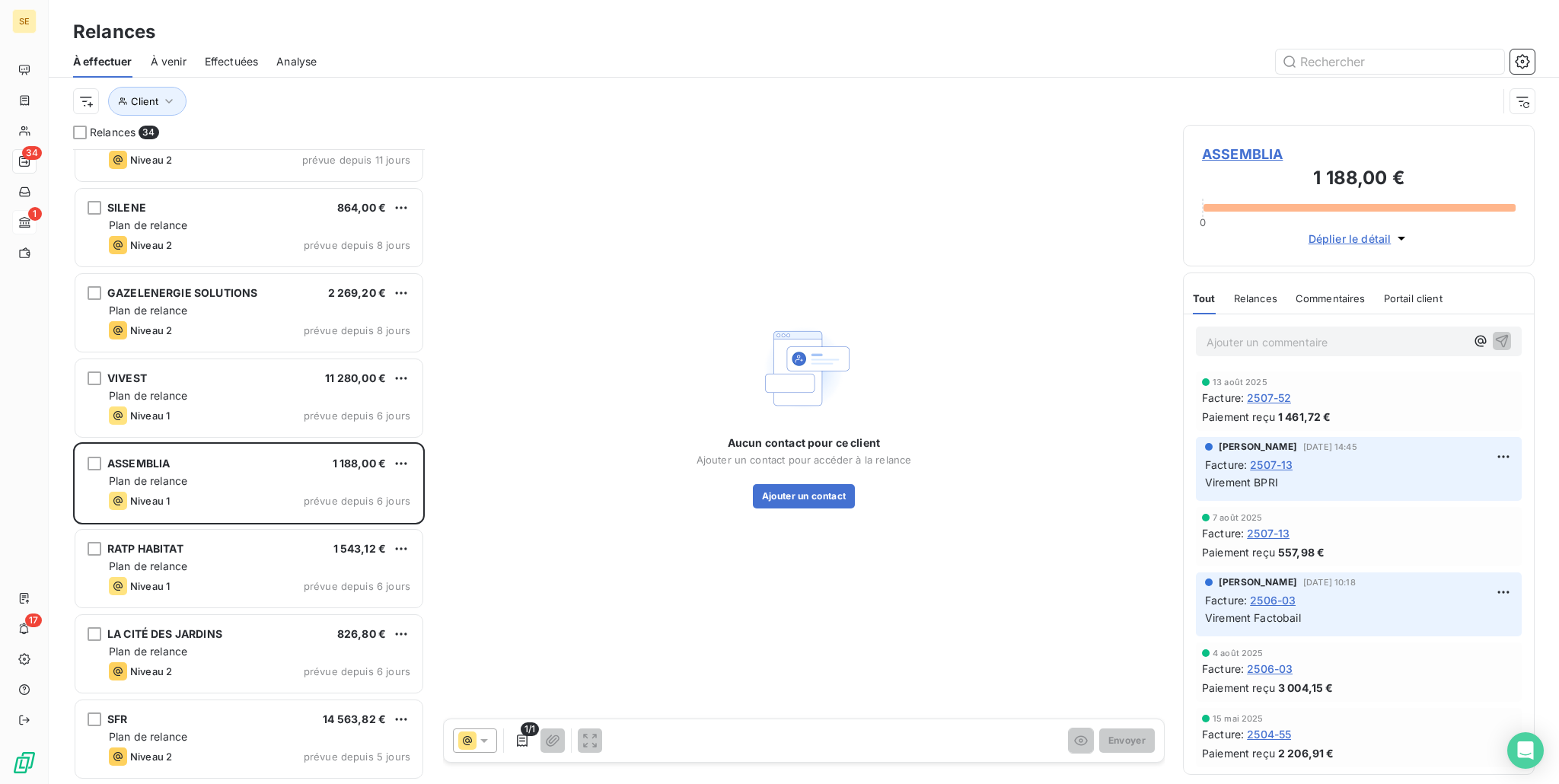
scroll to position [1749, 0]
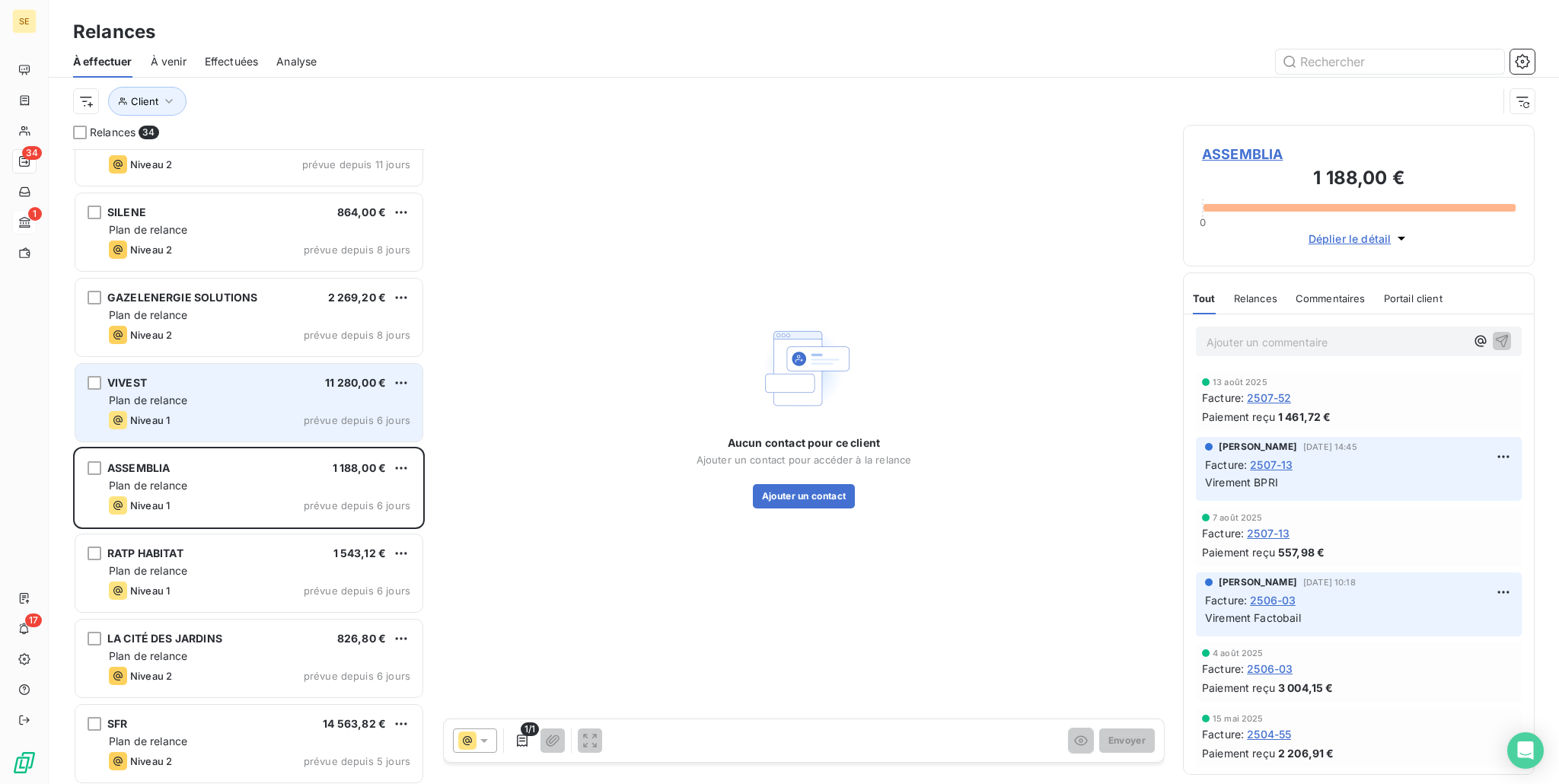
click at [207, 408] on div "VIVEST 11 280,00 € Plan de relance Niveau 1 prévue depuis 6 jours" at bounding box center [248, 402] width 347 height 78
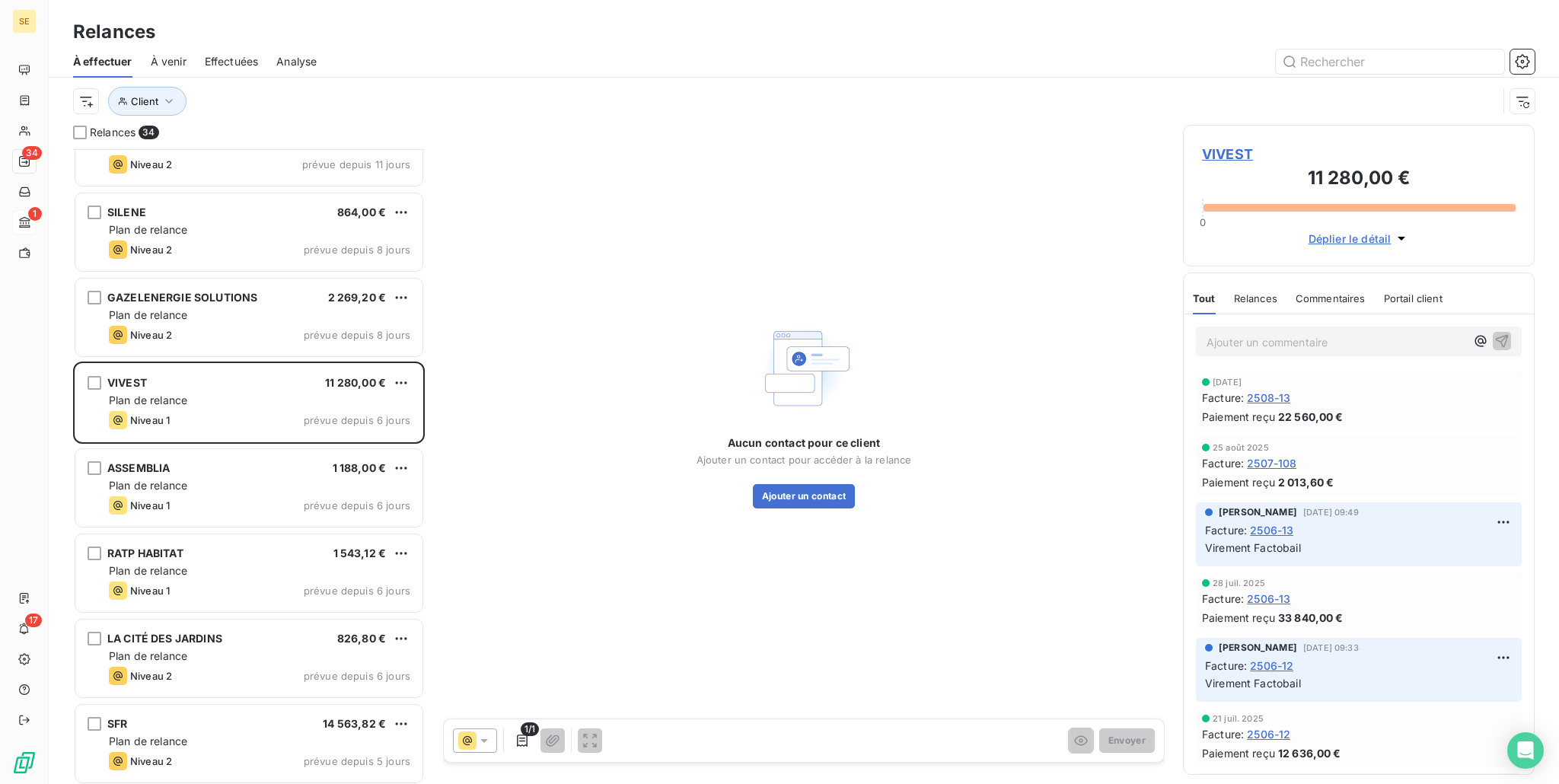
click at [486, 745] on icon at bounding box center [483, 740] width 15 height 15
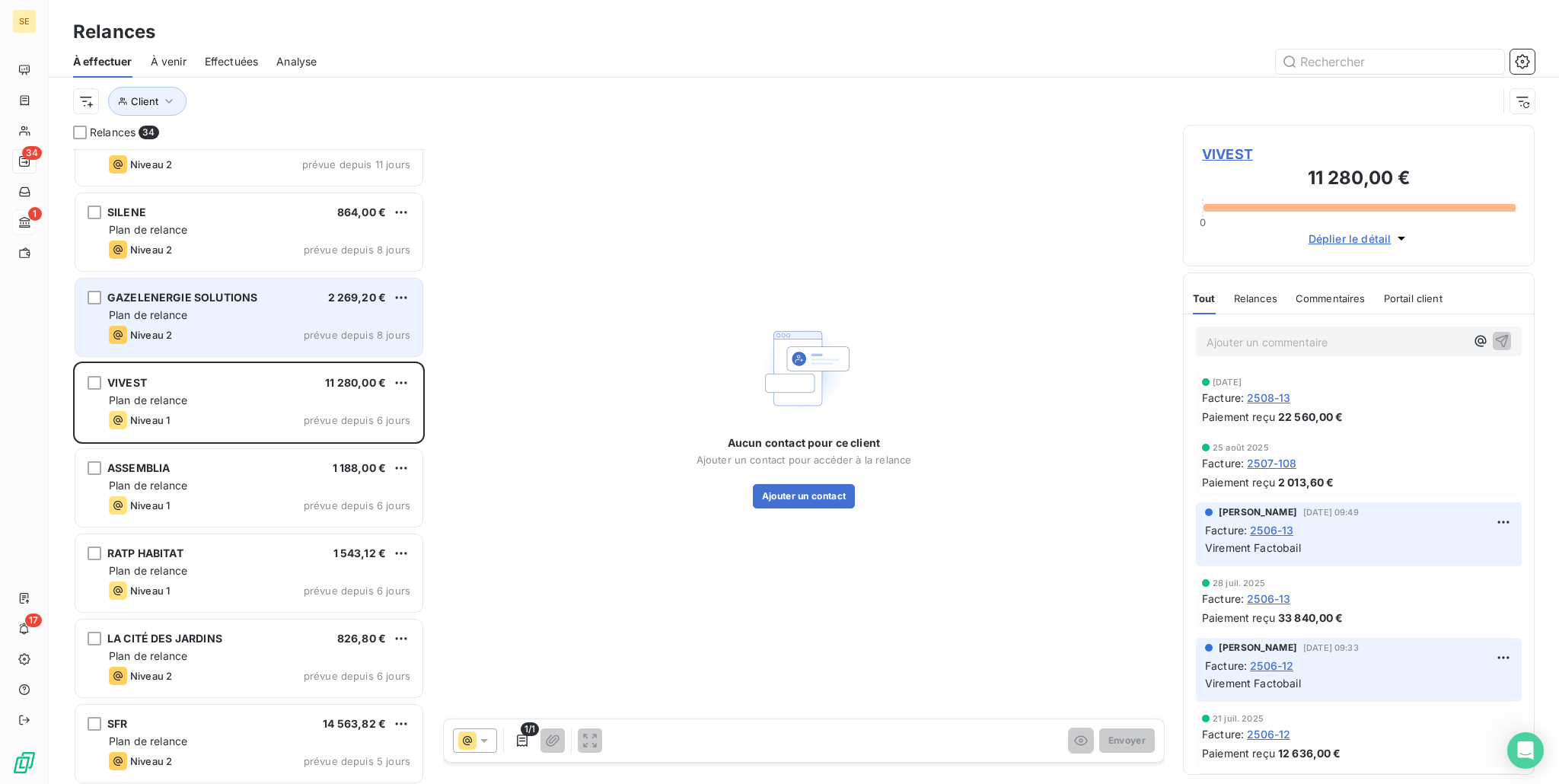
click at [241, 324] on div "GAZELENERGIE SOLUTIONS 2 269,20 € Plan de relance Niveau 2 prévue depuis 8 jours" at bounding box center [248, 317] width 347 height 78
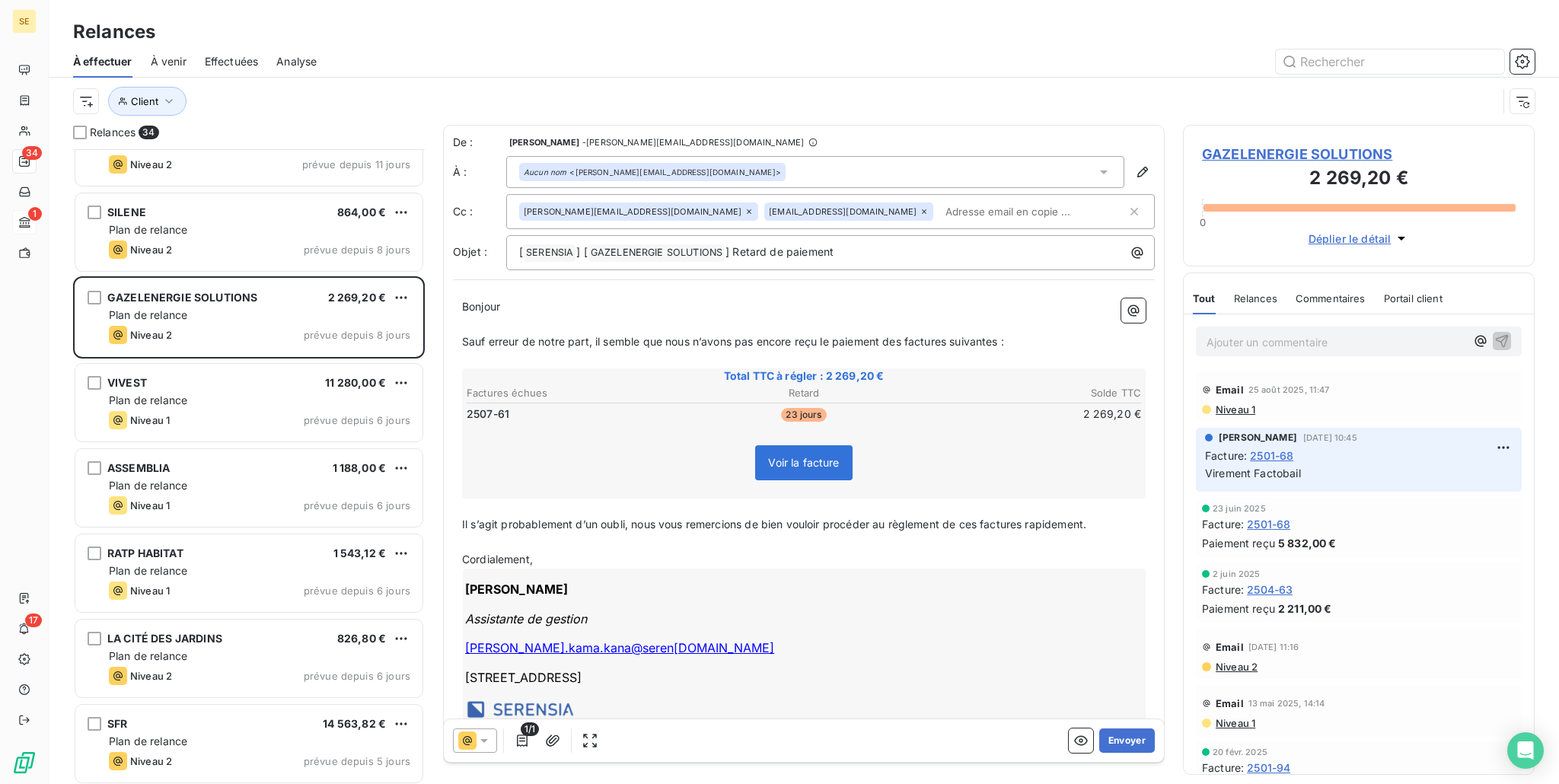
click at [480, 745] on icon at bounding box center [483, 740] width 15 height 15
click at [521, 683] on span "Niveau 2" at bounding box center [506, 678] width 45 height 15
click at [1114, 739] on button "Envoyer" at bounding box center [1127, 740] width 55 height 25
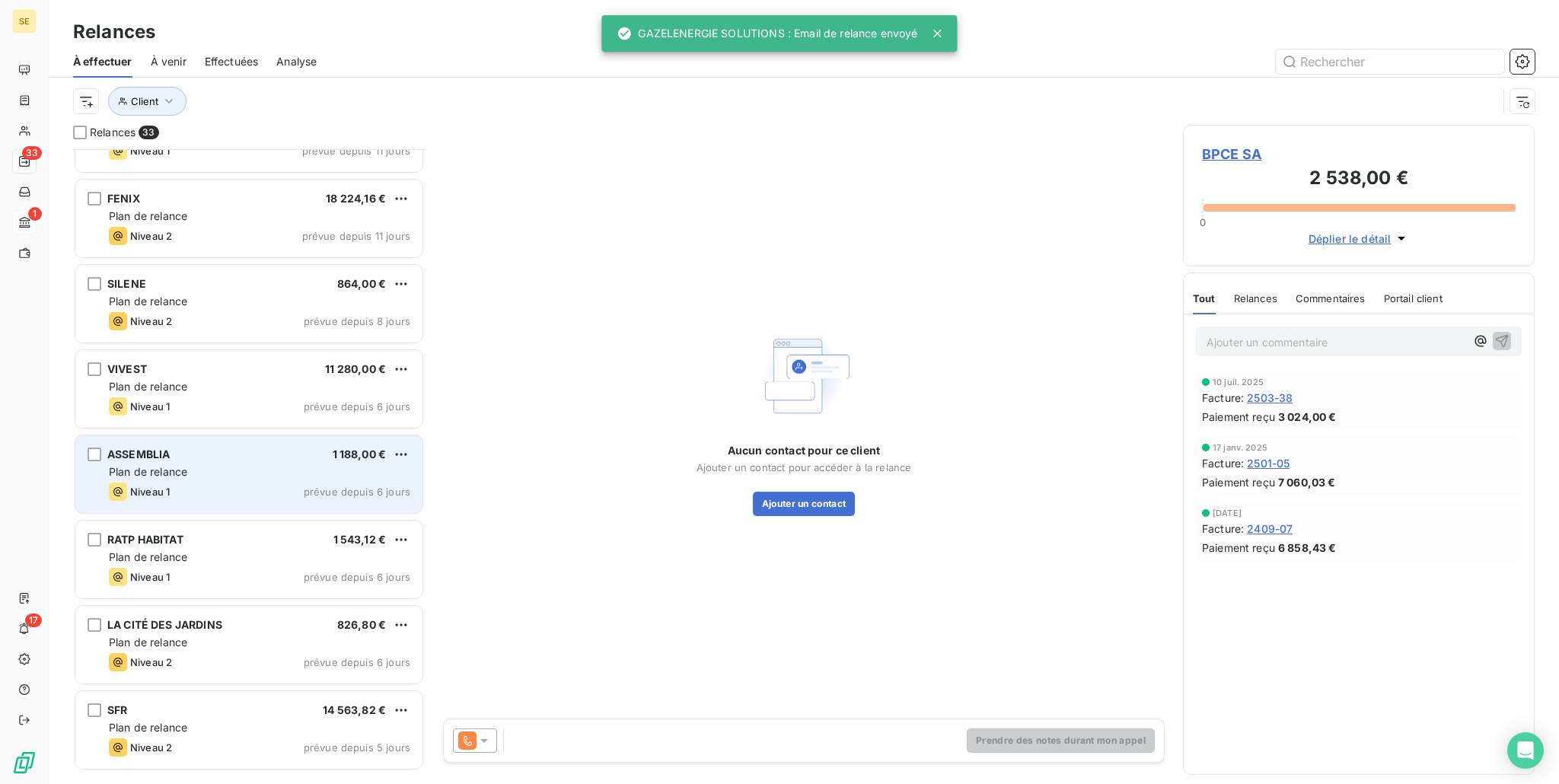
scroll to position [1521, 0]
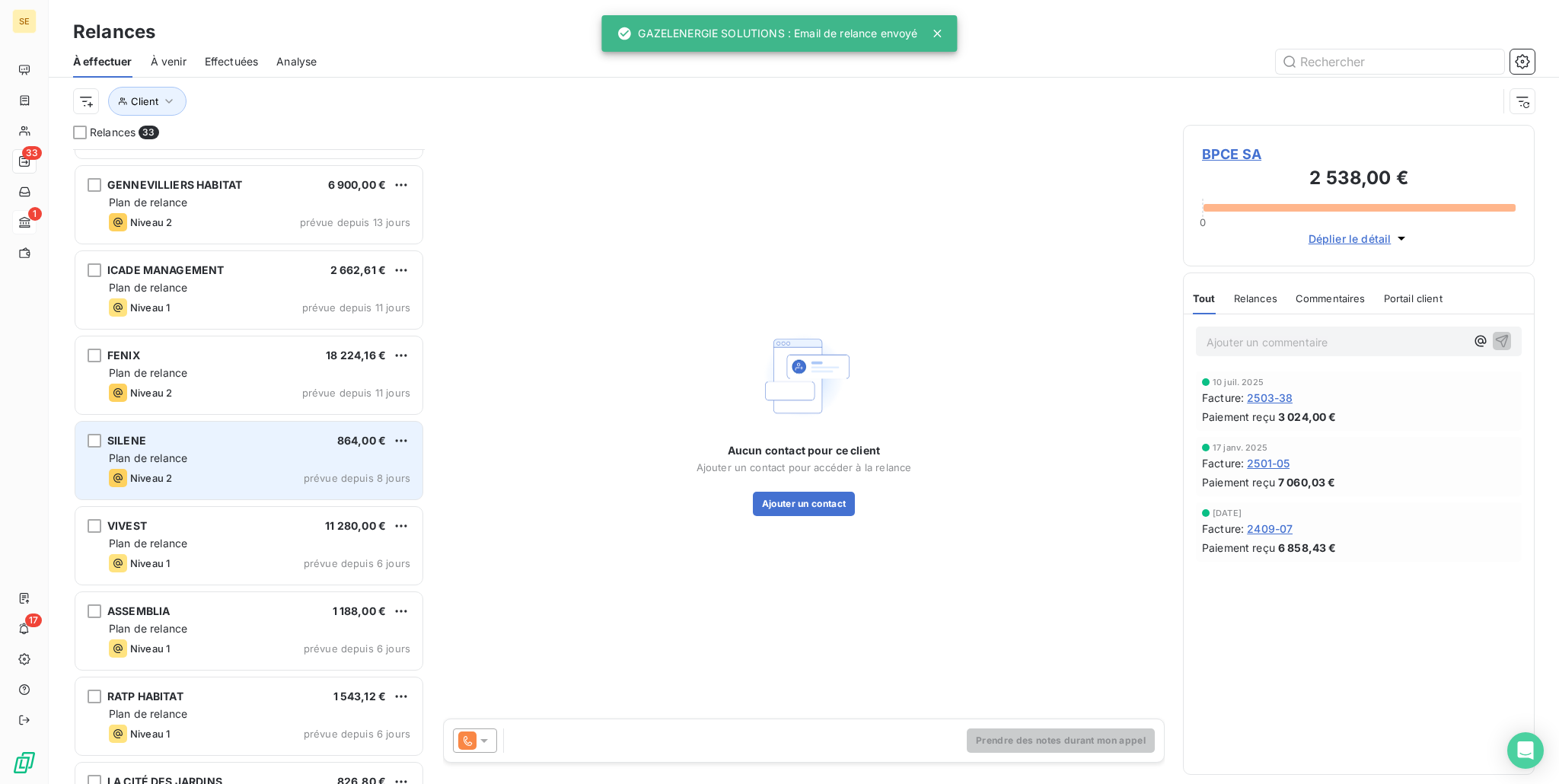
click at [201, 436] on div "SILENE 864,00 €" at bounding box center [259, 440] width 301 height 14
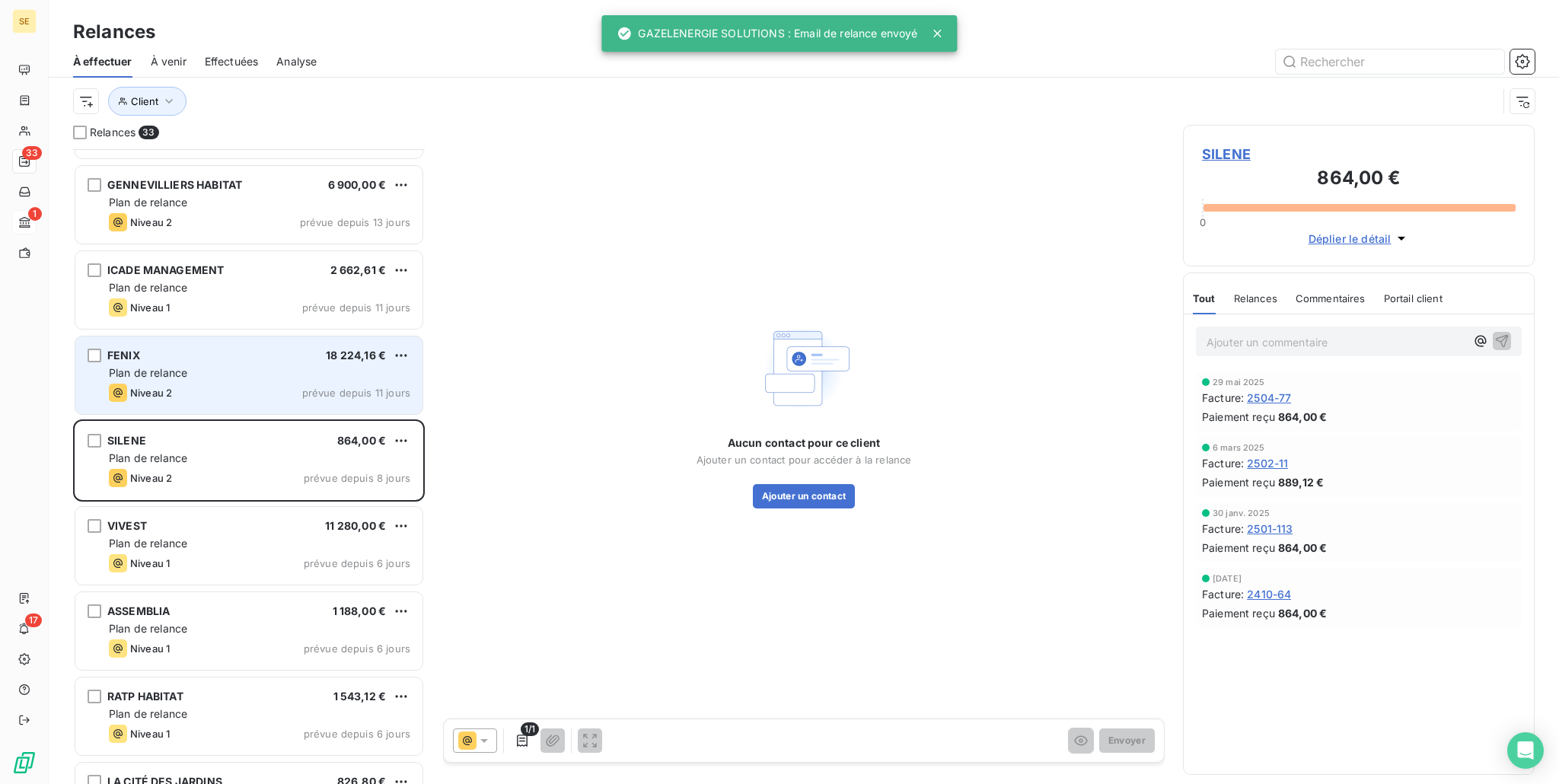
click at [239, 365] on div "Plan de relance" at bounding box center [259, 372] width 301 height 15
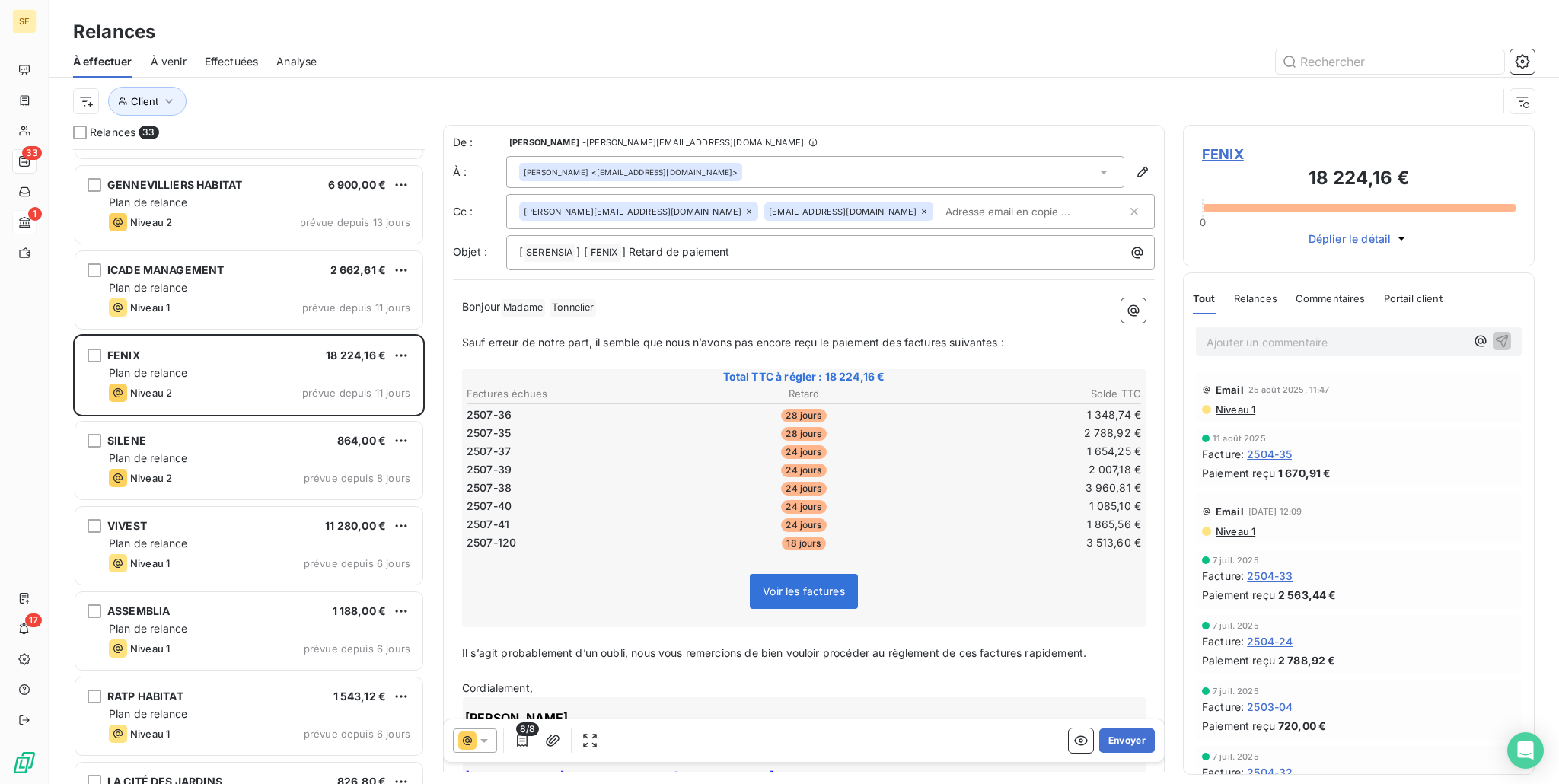
click at [438, 744] on div "Relances 33 DALKIA - DIRECTION [GEOGRAPHIC_DATA] (30446) 76 199,98 € Plan de re…" at bounding box center [803, 453] width 1511 height 659
click at [461, 743] on icon at bounding box center [467, 741] width 18 height 18
click at [547, 681] on span "J+15 )" at bounding box center [546, 678] width 29 height 15
click at [465, 743] on icon at bounding box center [467, 741] width 18 height 18
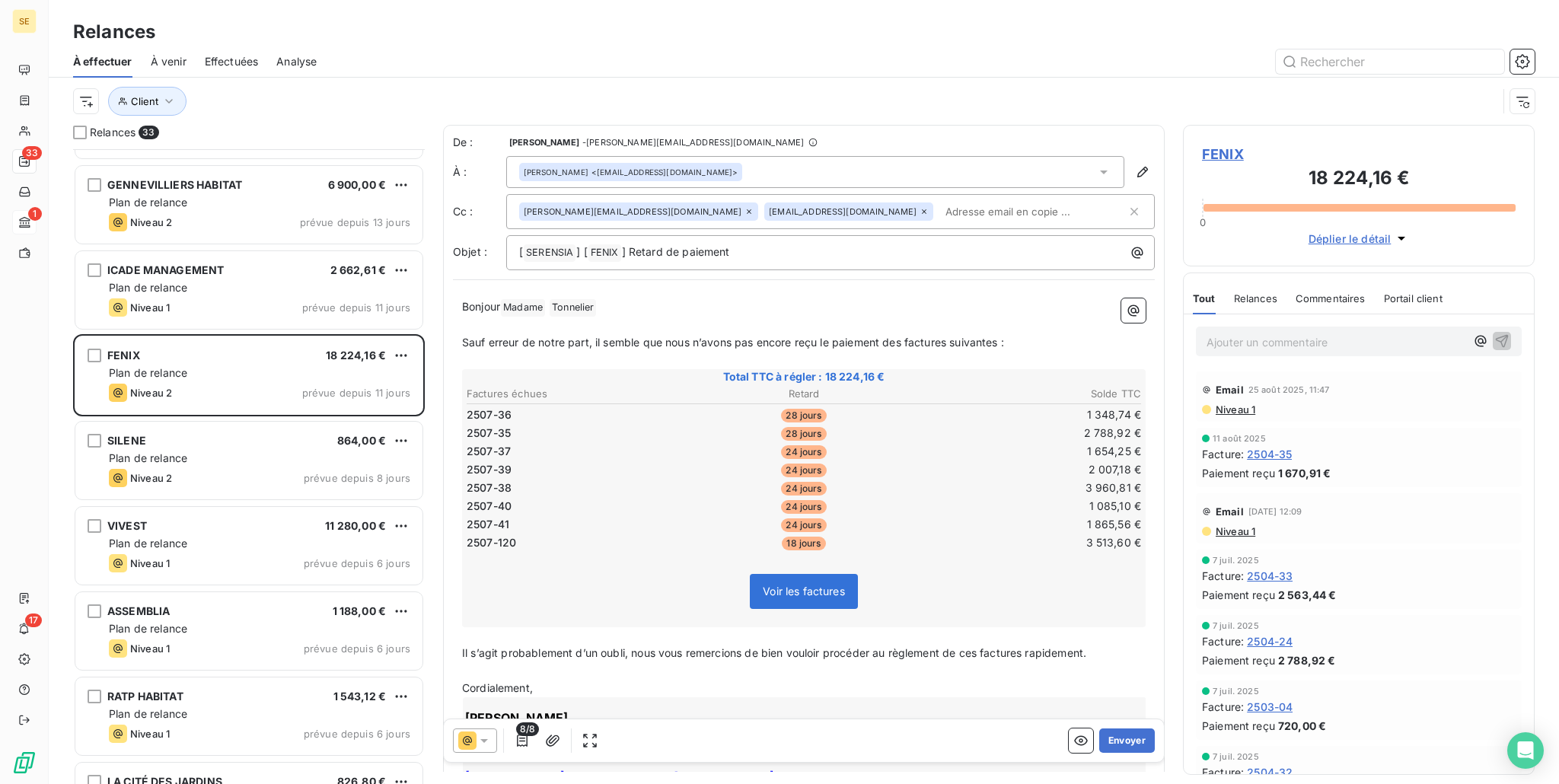
click at [820, 590] on span "Voir les factures" at bounding box center [803, 590] width 82 height 13
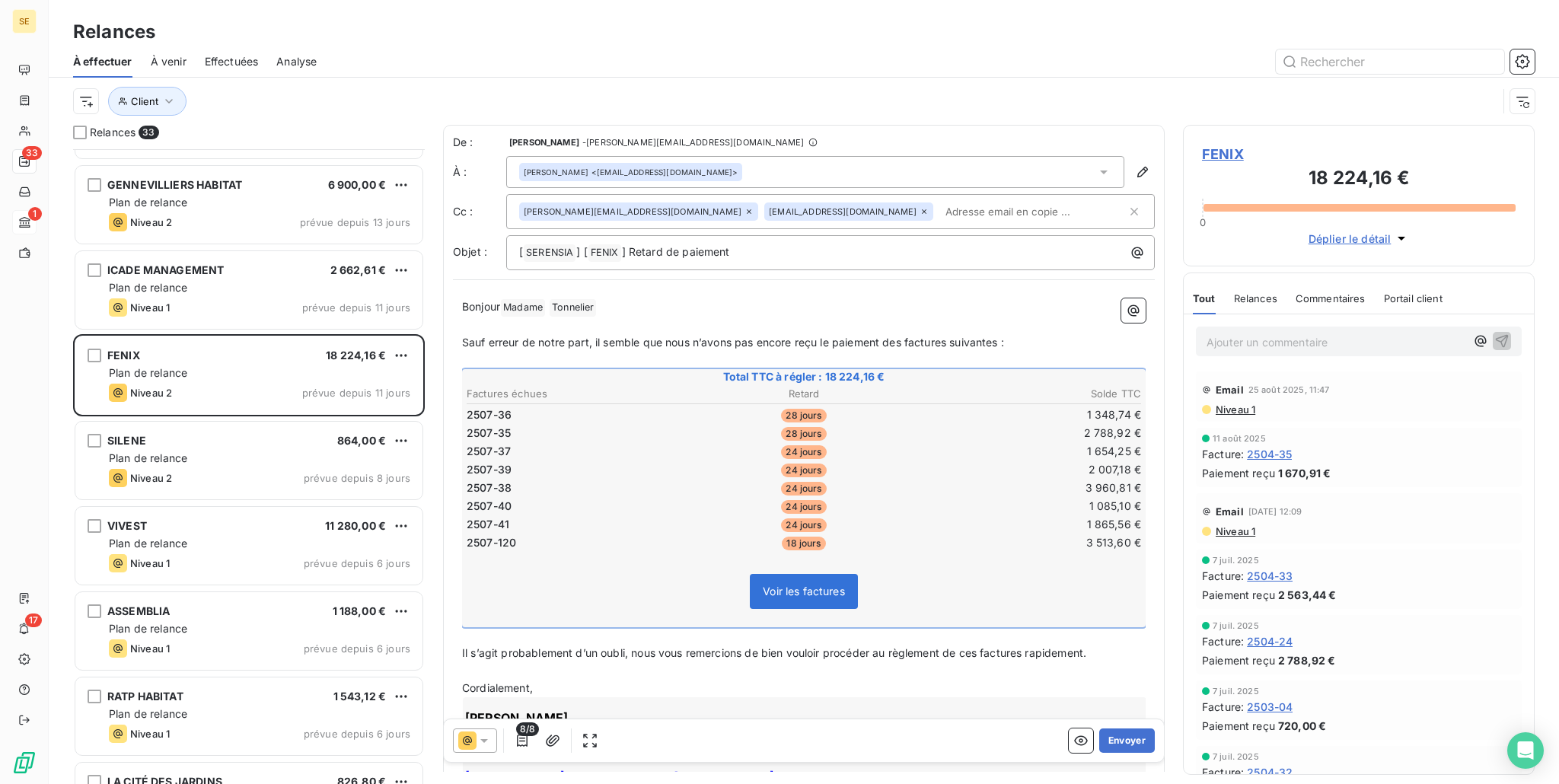
click at [682, 304] on p "Bonjour Madame ﻿ [PERSON_NAME] ﻿ ﻿" at bounding box center [804, 307] width 684 height 18
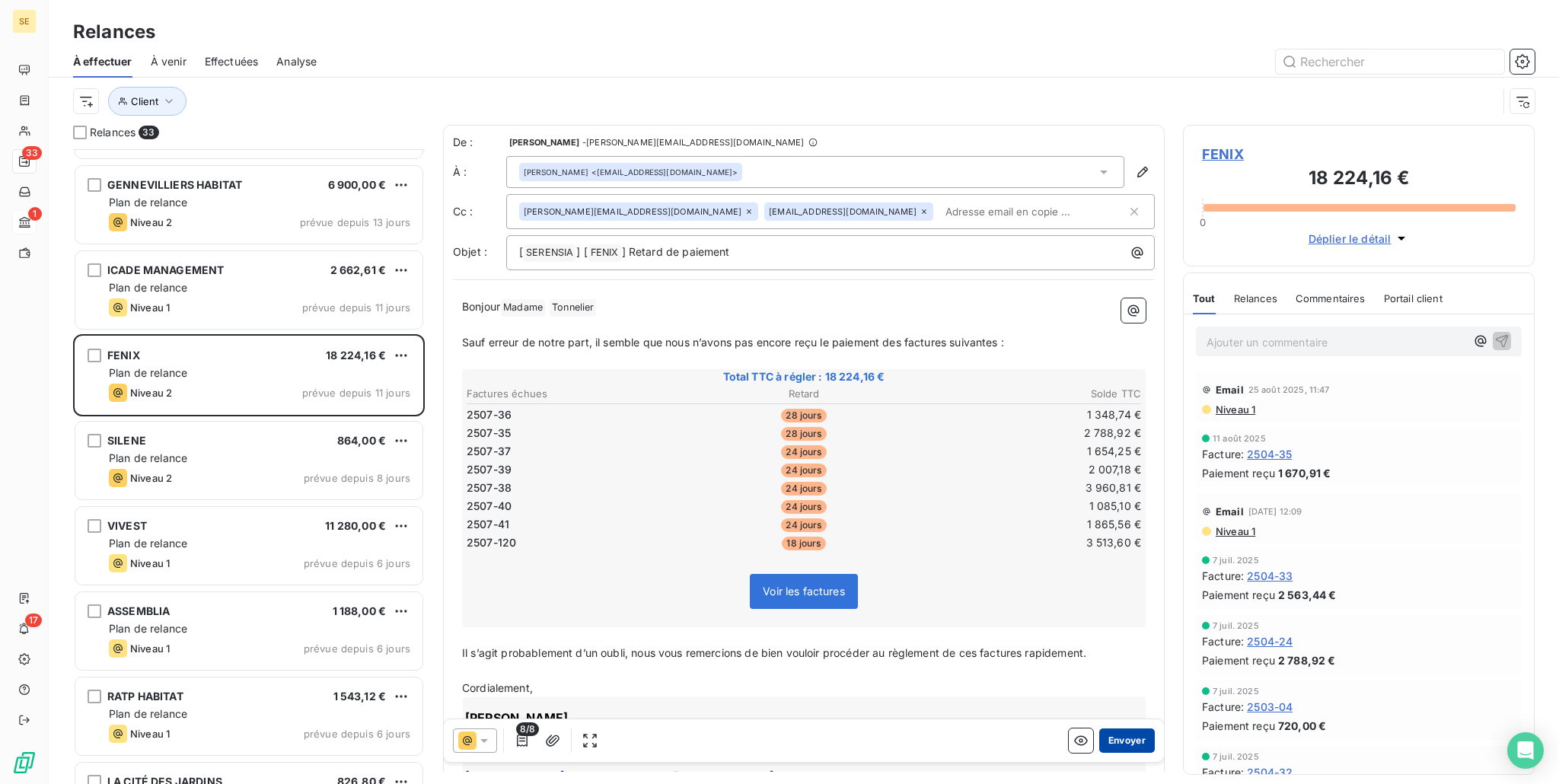
click at [1110, 739] on button "Envoyer" at bounding box center [1127, 740] width 55 height 25
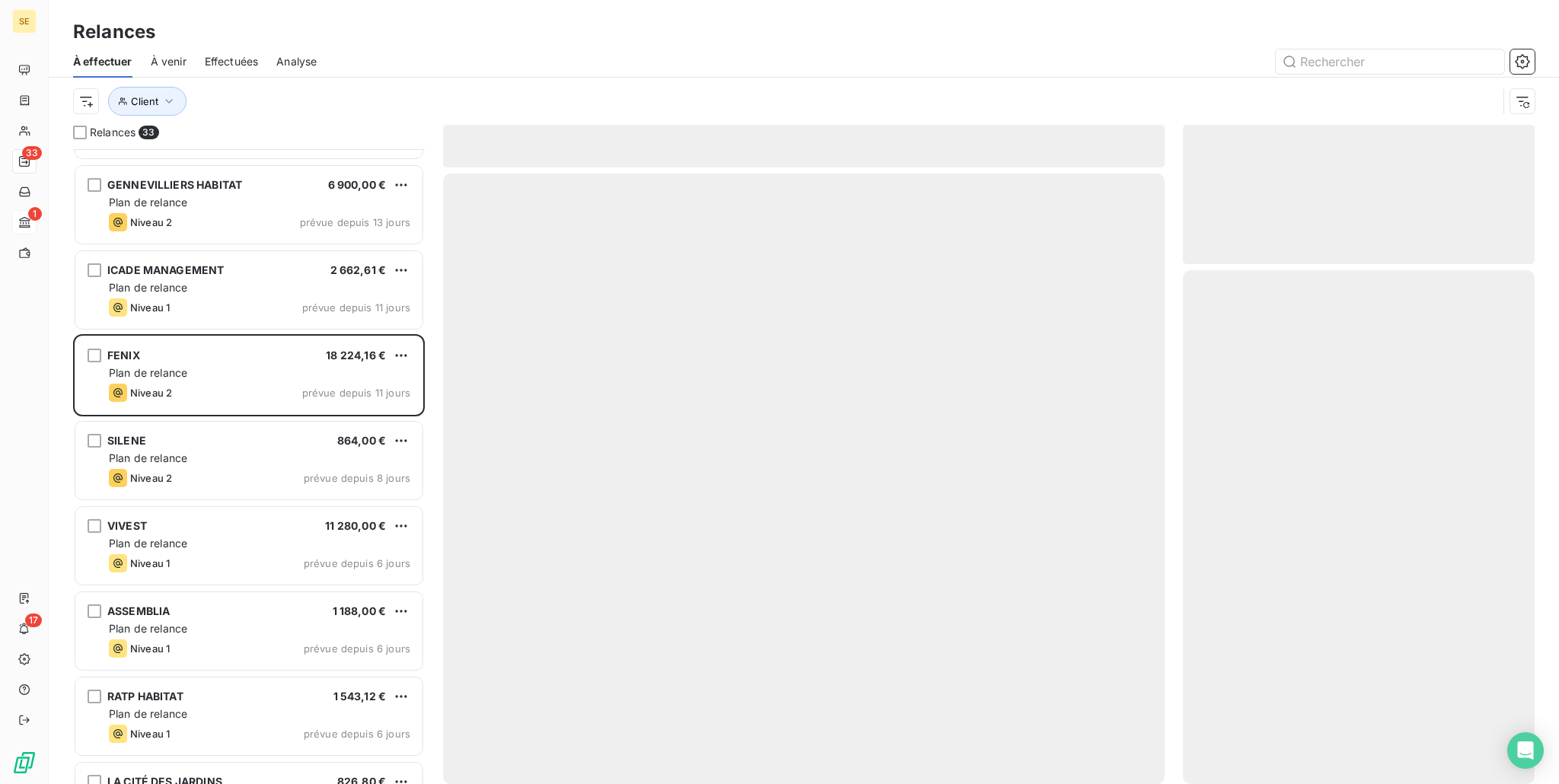
click at [1110, 739] on div at bounding box center [804, 479] width 722 height 610
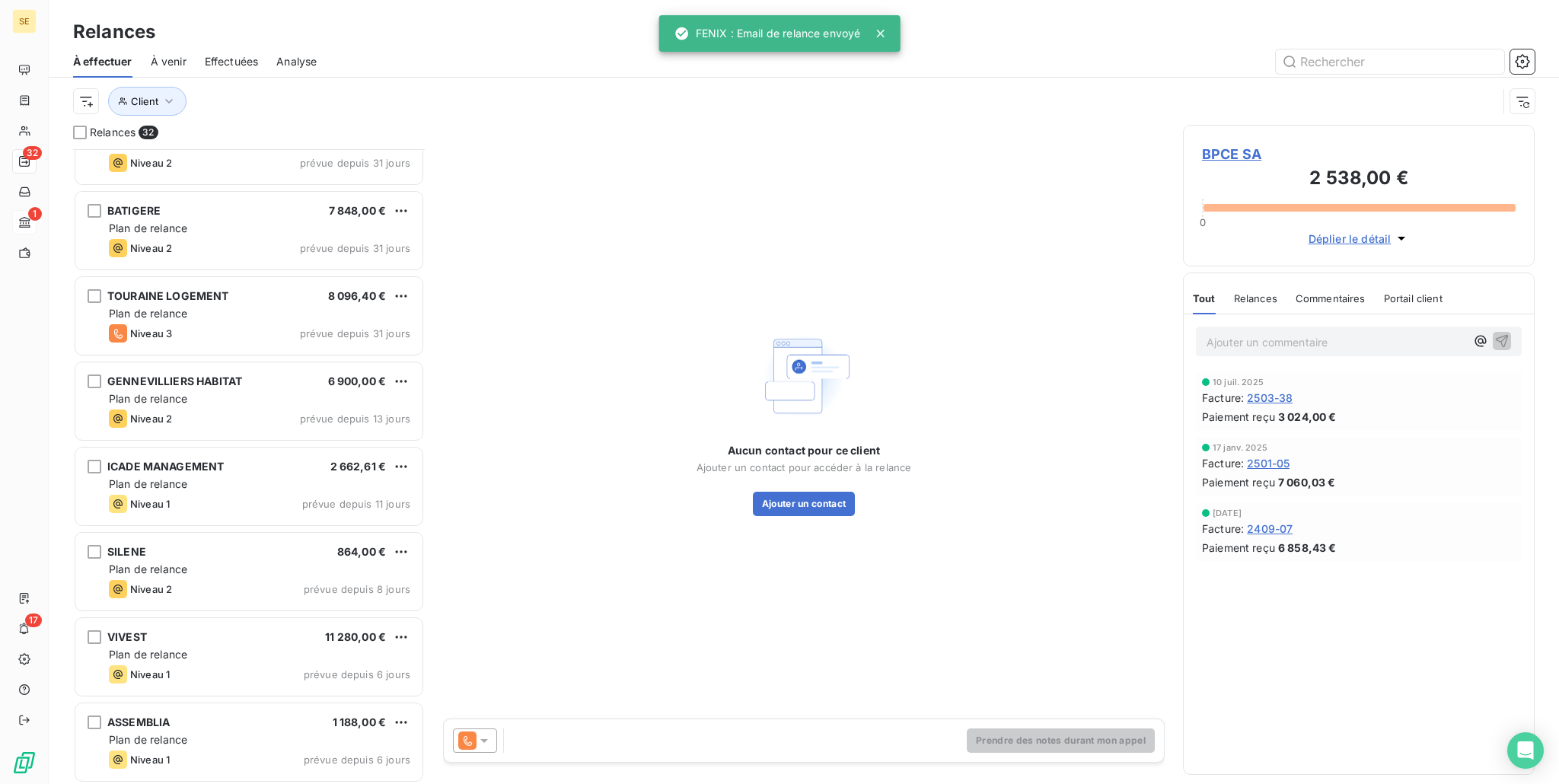
scroll to position [1293, 0]
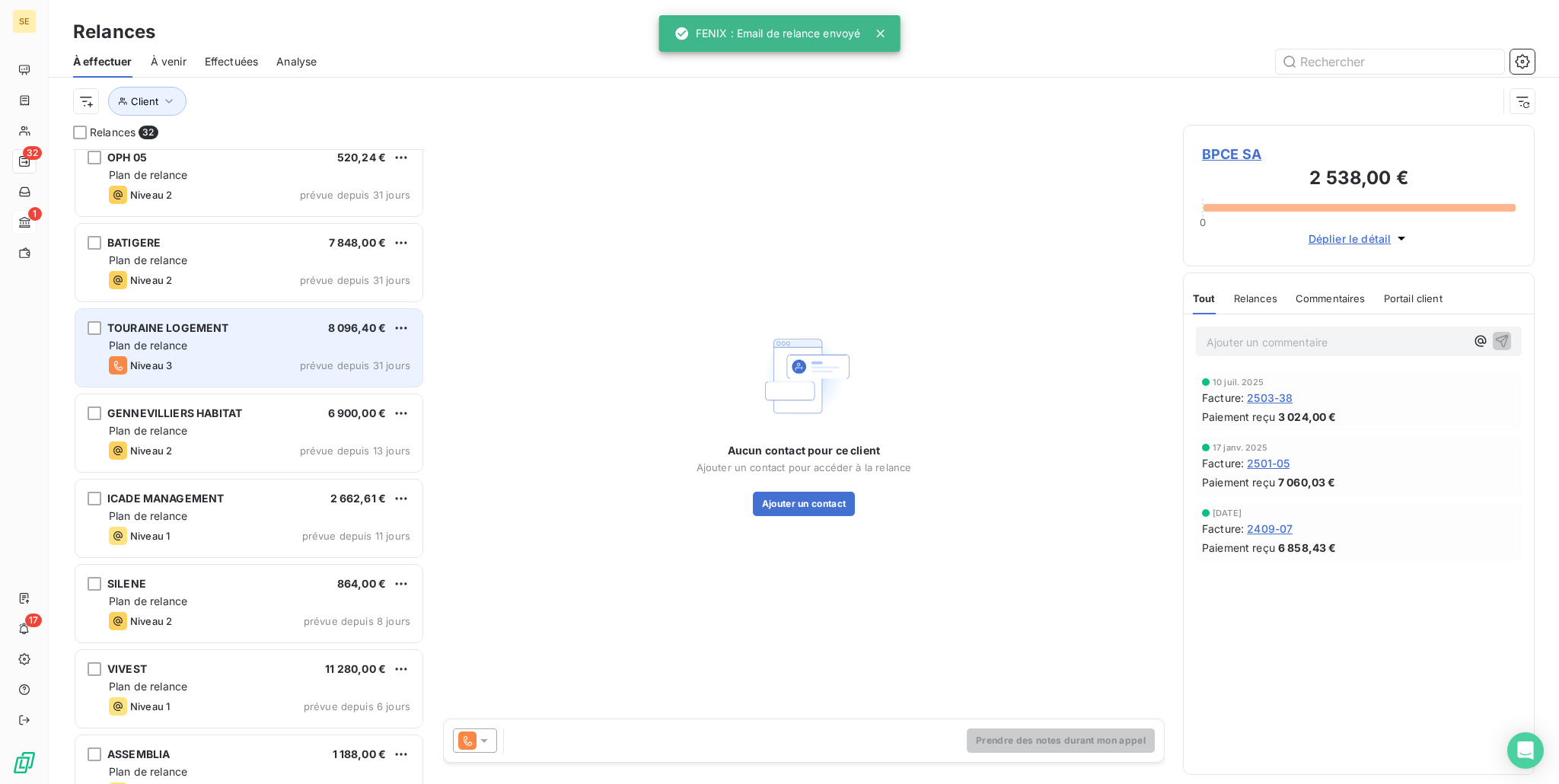
drag, startPoint x: 198, startPoint y: 387, endPoint x: 208, endPoint y: 366, distance: 23.3
click at [205, 376] on div "TOURAINE LOGEMENT 8 096,40 € Plan de relance Niveau 3 prévue depuis 31 jours" at bounding box center [249, 350] width 352 height 85
click at [212, 357] on div "Niveau 3 prévue depuis 31 jours" at bounding box center [259, 365] width 301 height 18
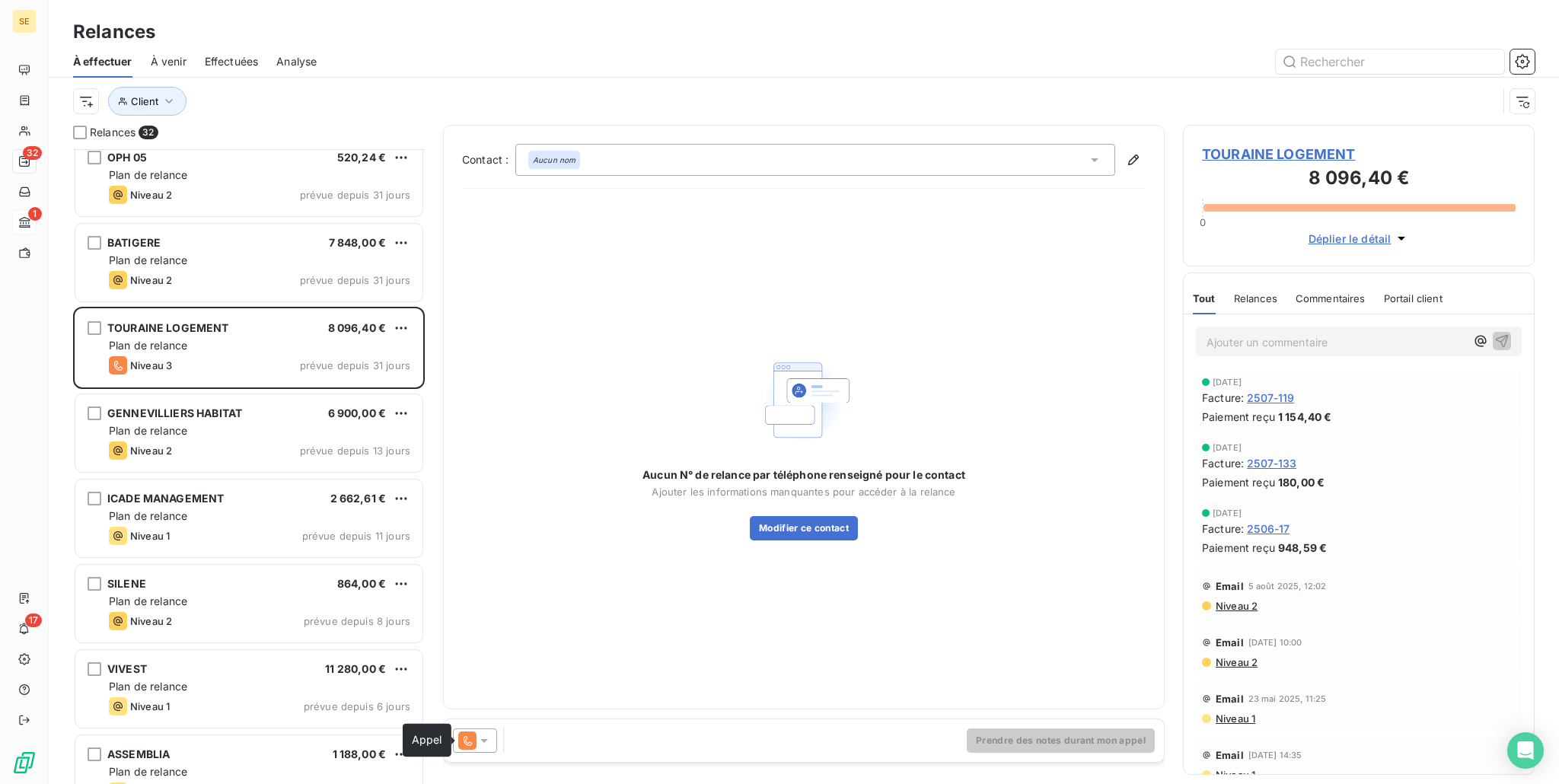
click at [465, 738] on icon at bounding box center [467, 741] width 18 height 18
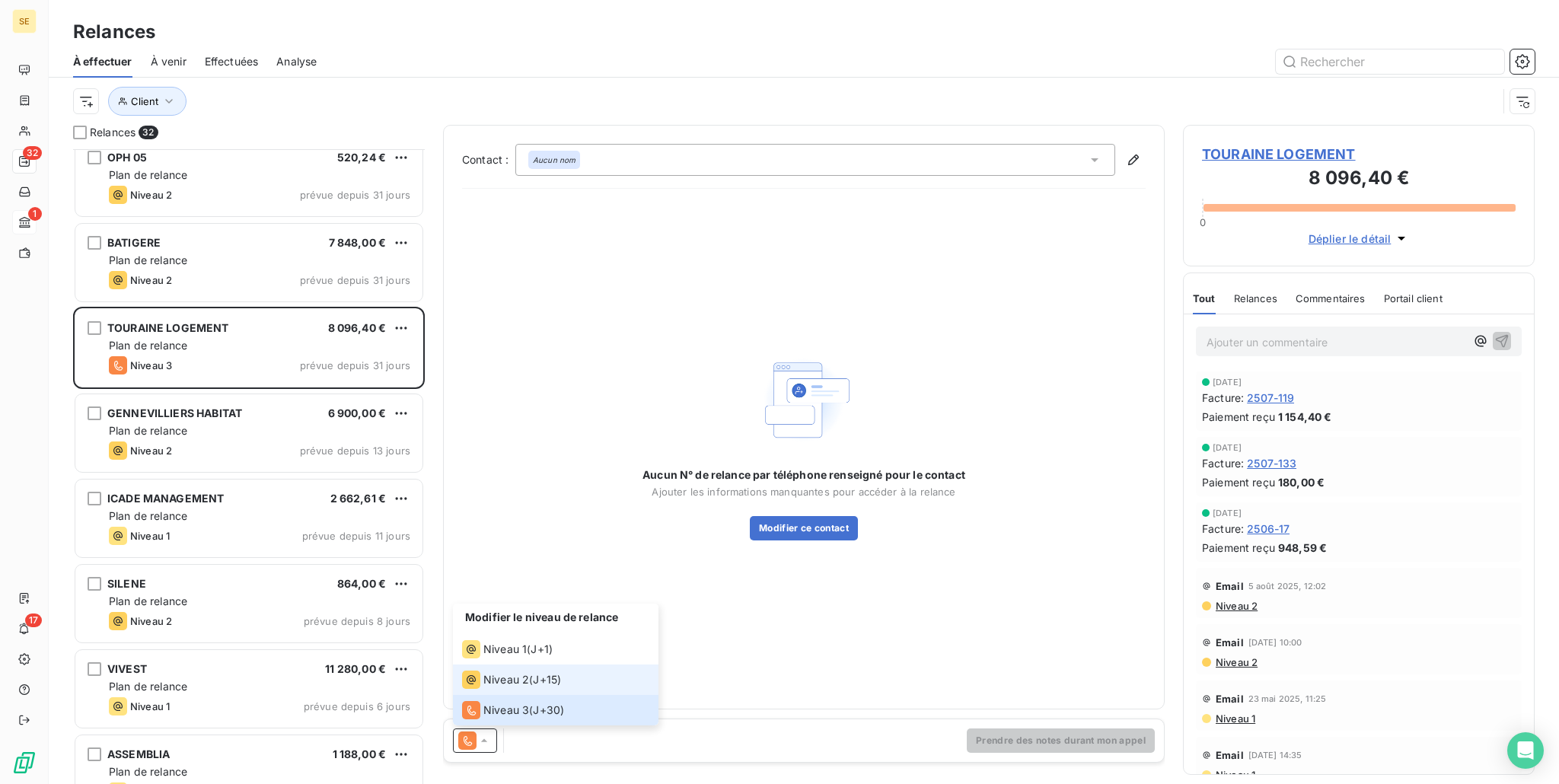
click at [499, 667] on li "Niveau 2 ( J+15 )" at bounding box center [556, 679] width 205 height 31
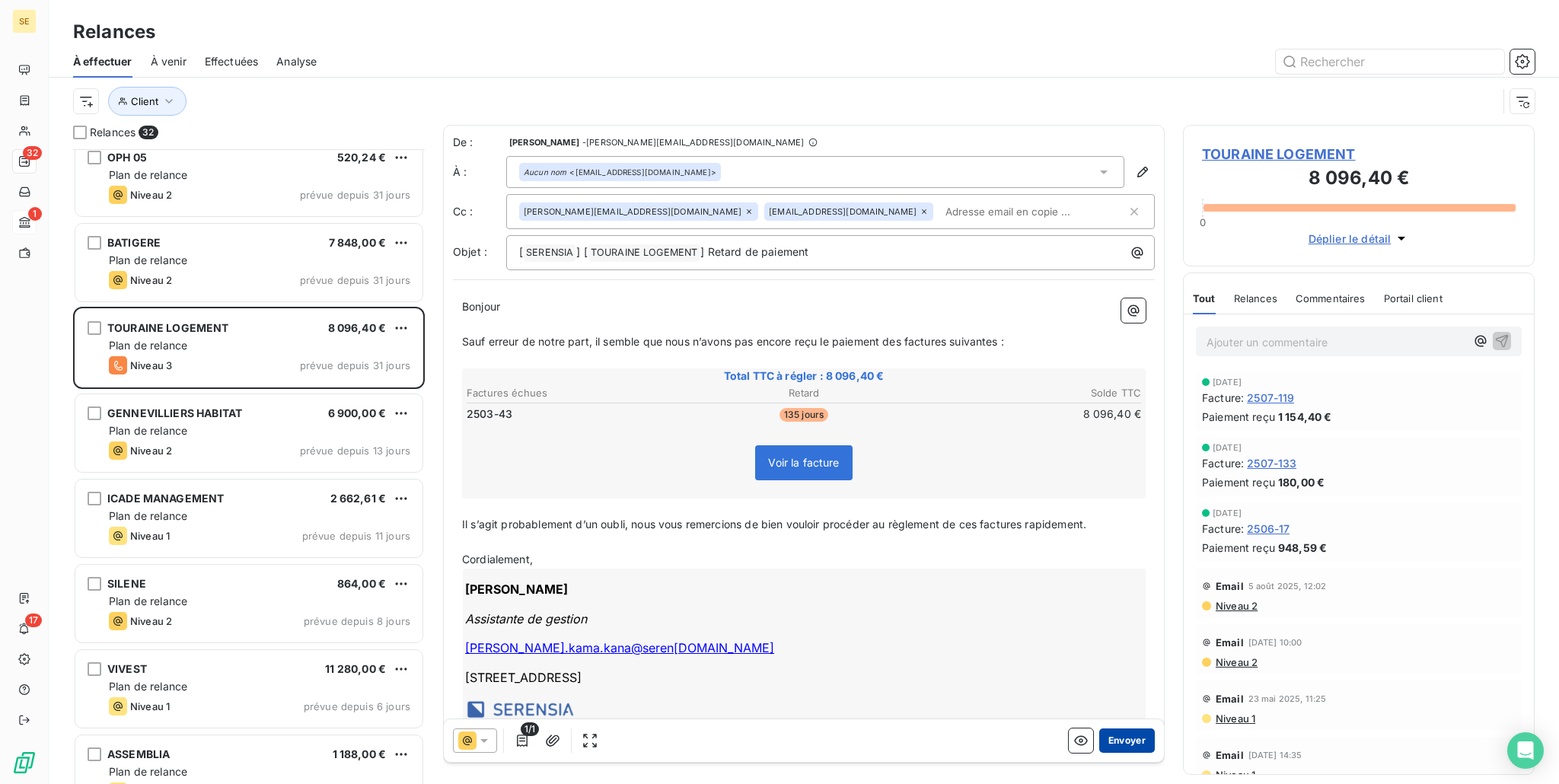
click at [1109, 741] on button "Envoyer" at bounding box center [1127, 740] width 55 height 25
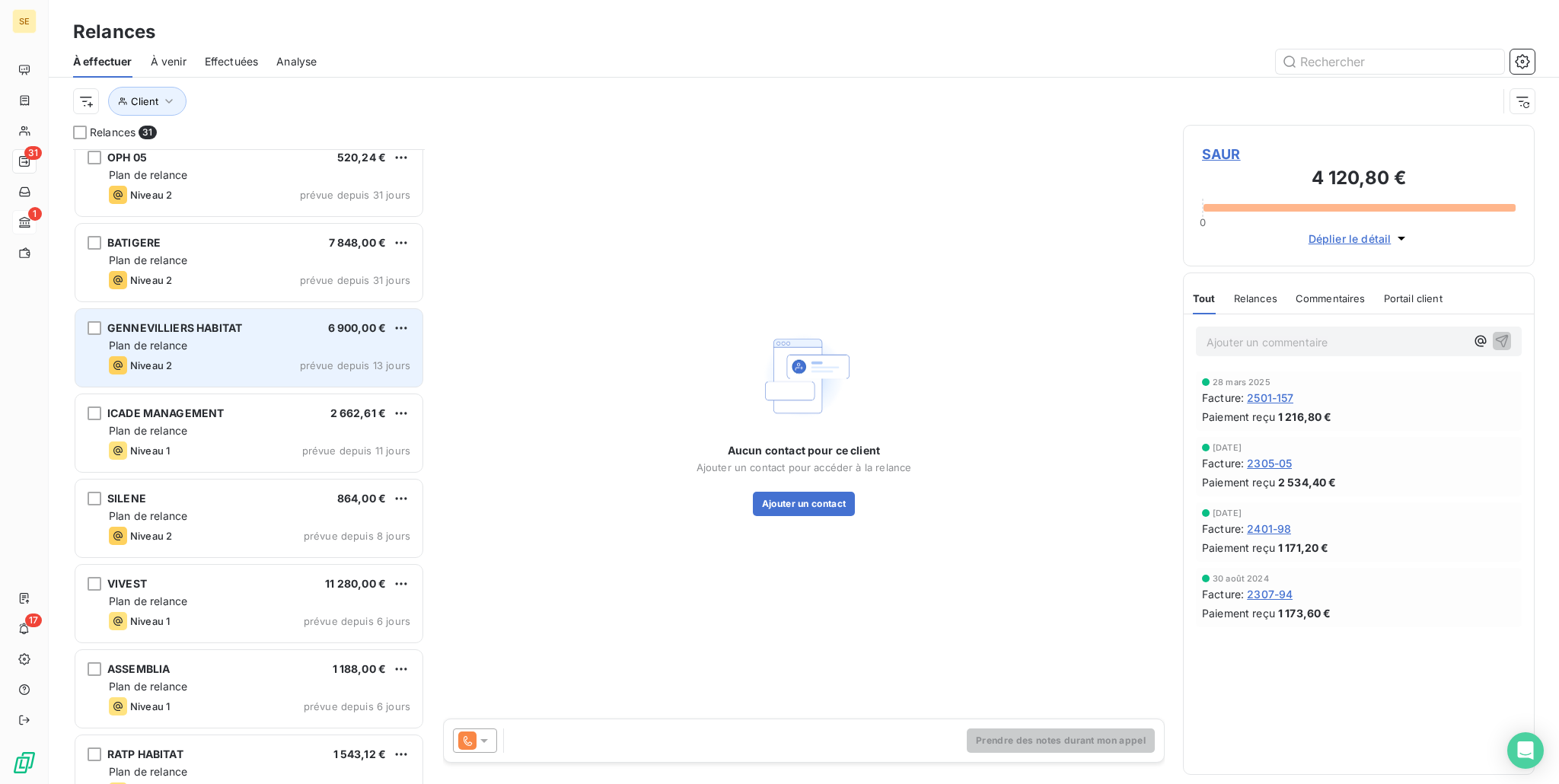
click at [280, 349] on div "Plan de relance" at bounding box center [259, 345] width 301 height 15
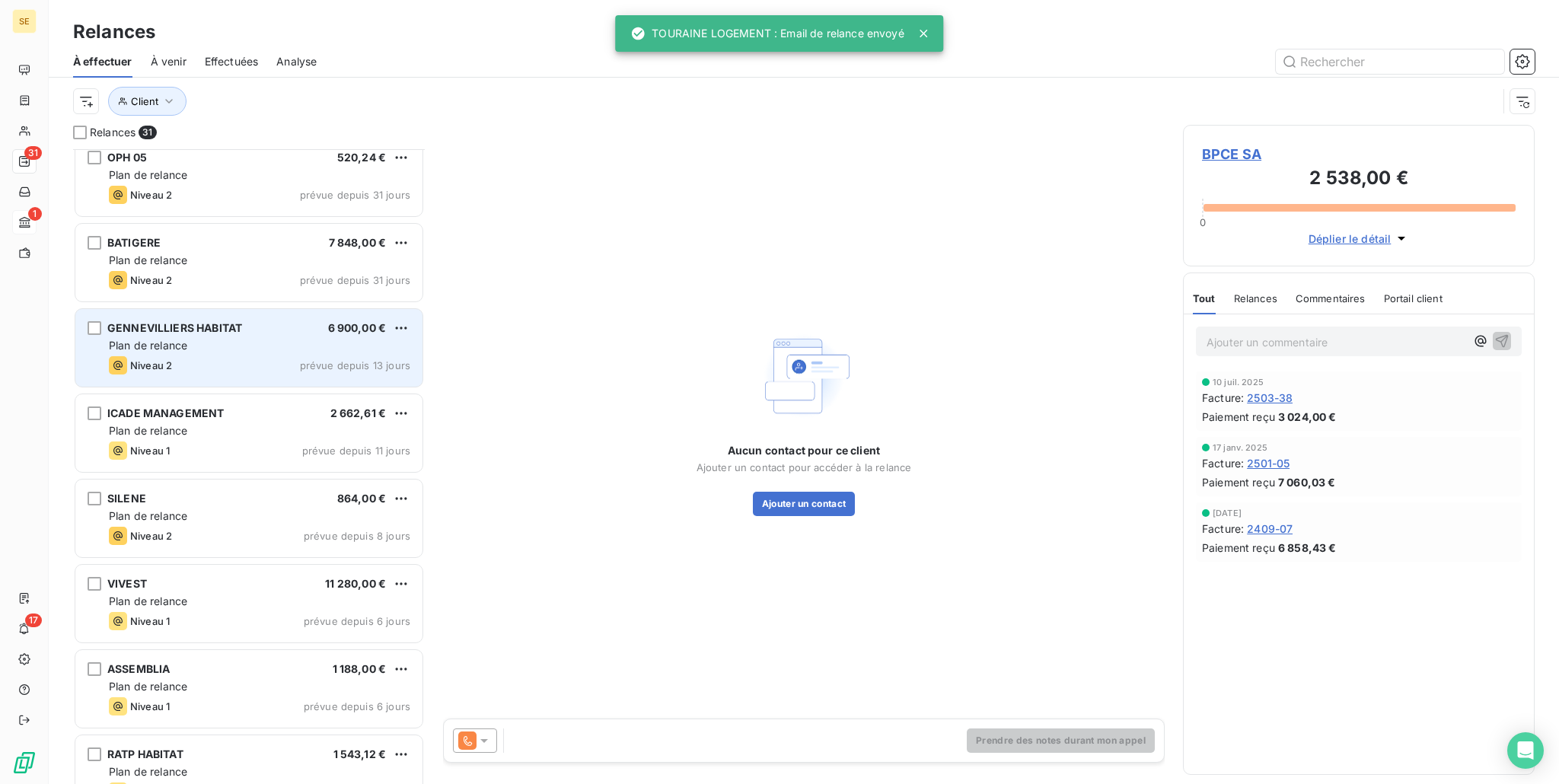
click at [237, 309] on div "GENNEVILLIERS HABITAT 6 900,00 € Plan de relance Niveau 2 prévue depuis 13 jours" at bounding box center [248, 348] width 347 height 78
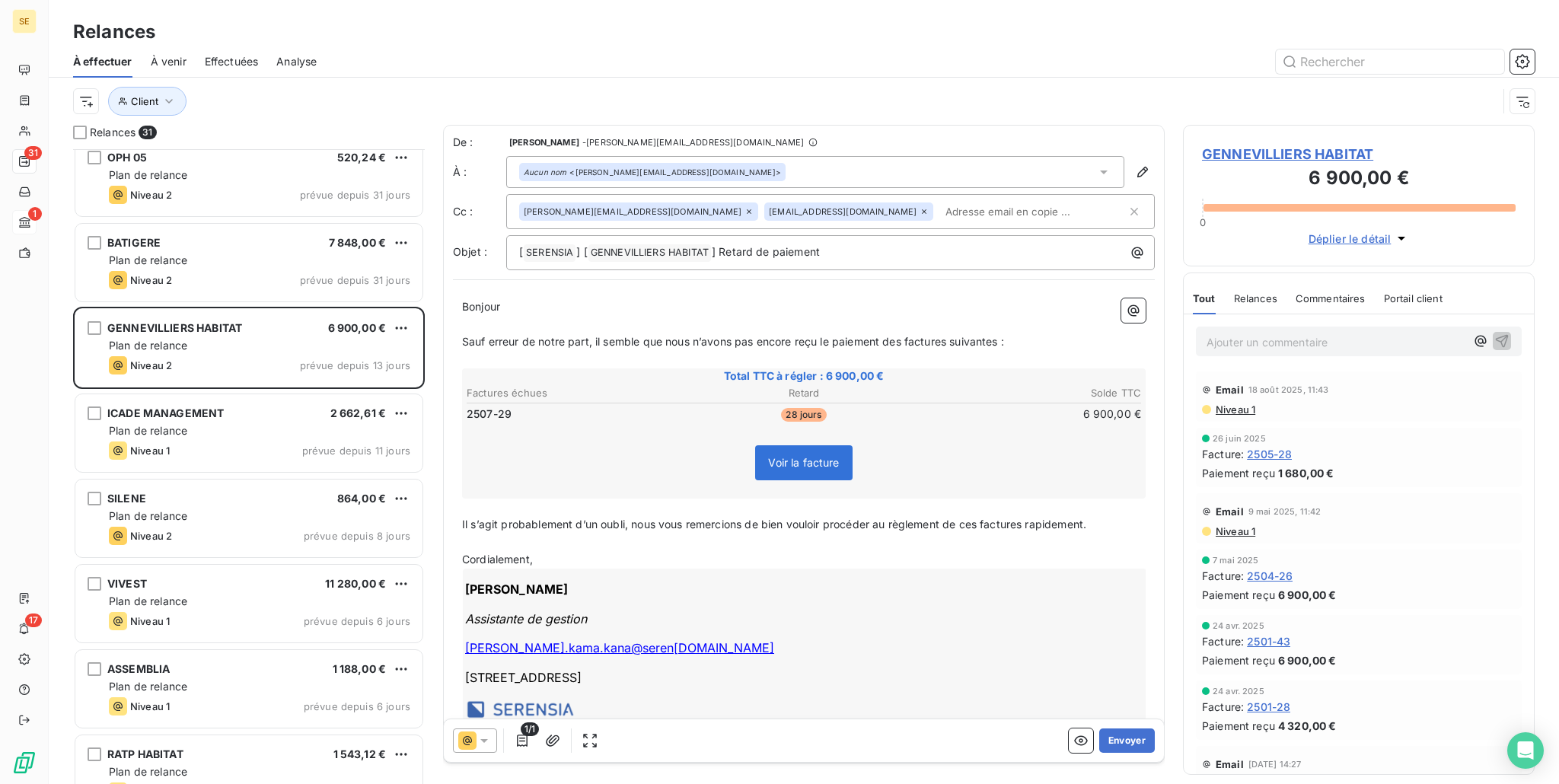
click at [481, 737] on icon at bounding box center [483, 740] width 15 height 15
click at [600, 680] on li "Niveau 2 ( J+15 )" at bounding box center [556, 679] width 205 height 31
click at [1100, 745] on button "Envoyer" at bounding box center [1127, 740] width 55 height 25
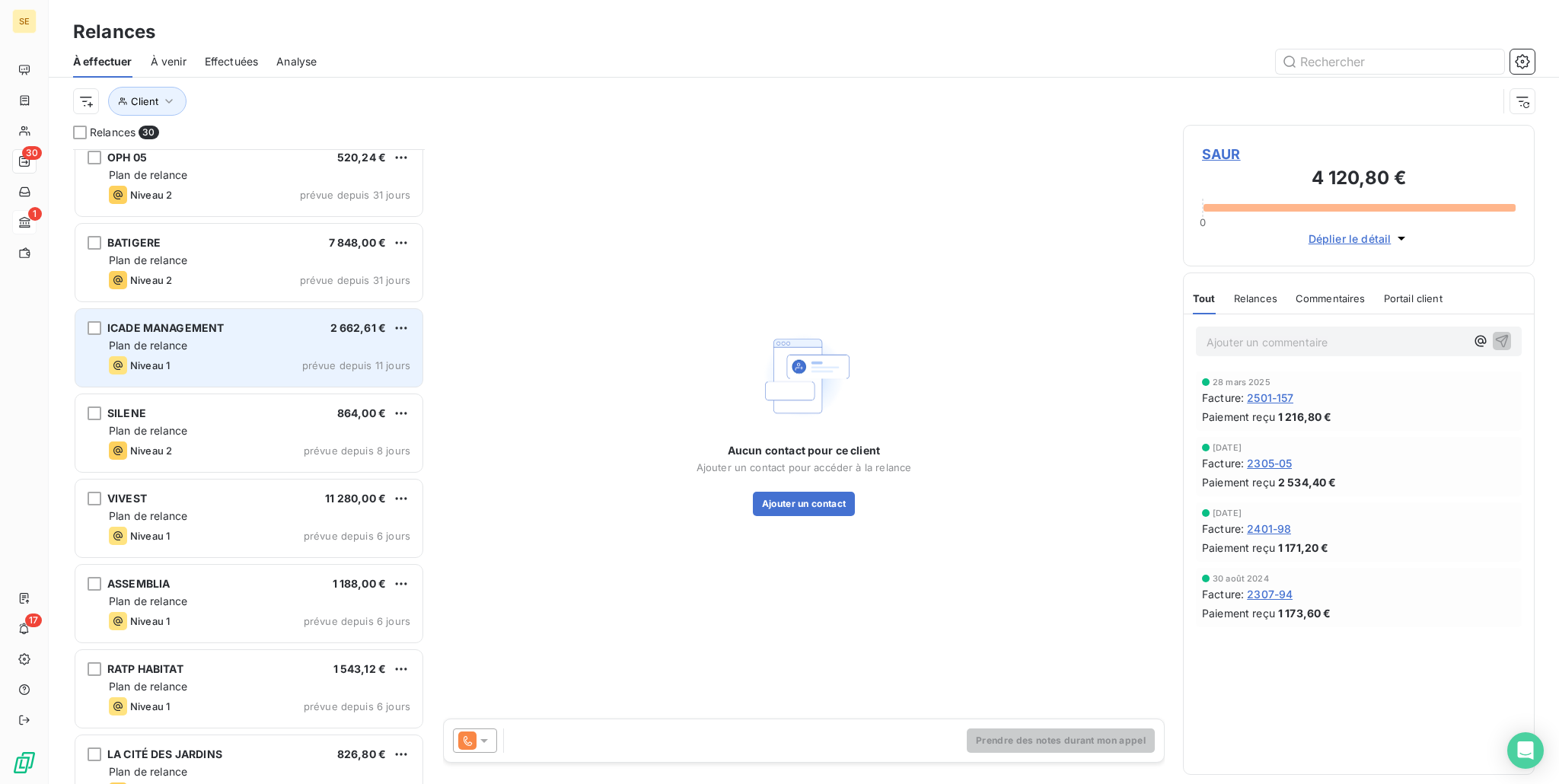
click at [229, 339] on div "Plan de relance" at bounding box center [259, 345] width 301 height 15
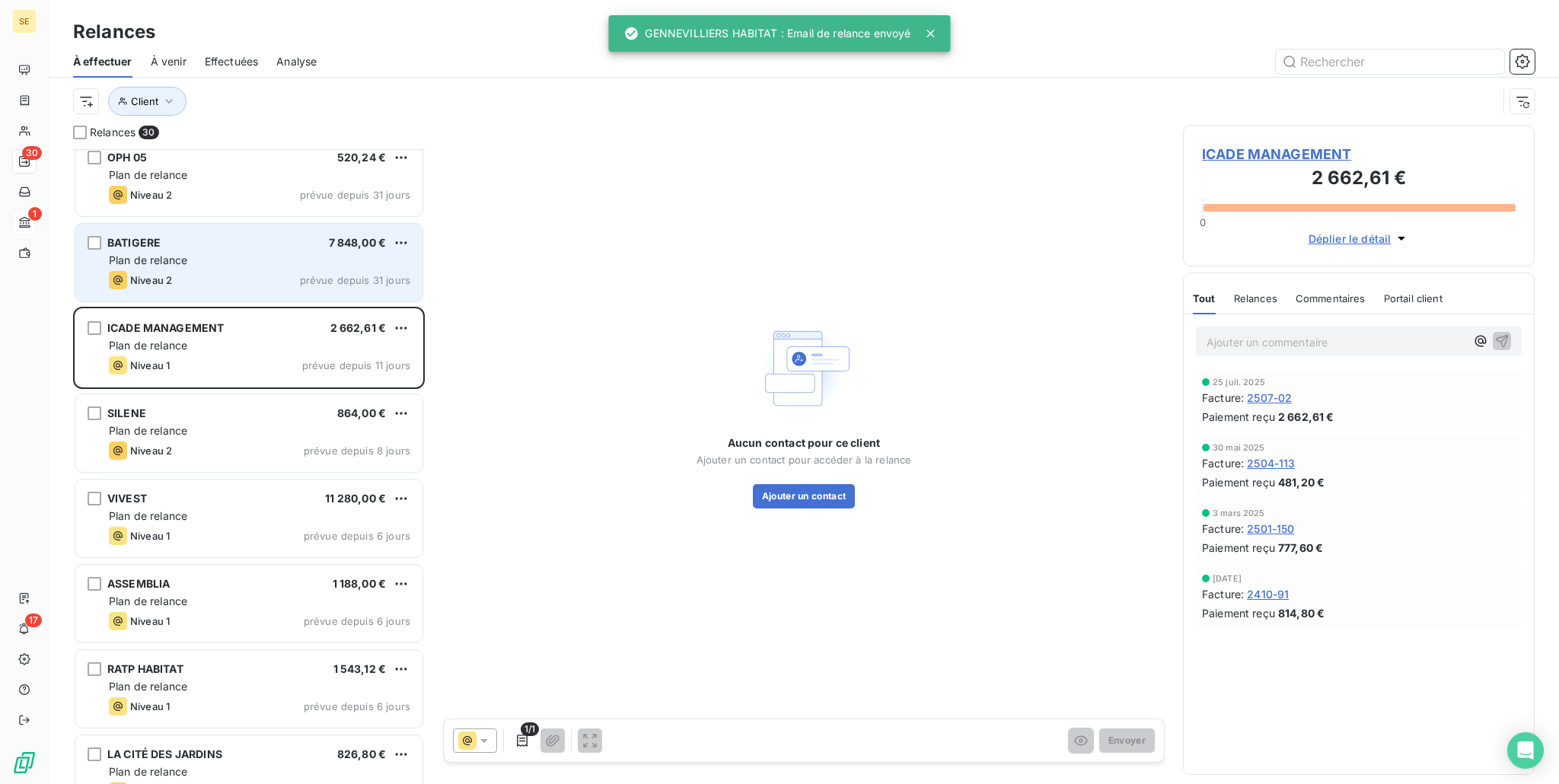
click at [234, 267] on div "BATIGERE 7 848,00 € Plan de relance Niveau 2 prévue depuis 31 jours" at bounding box center [248, 263] width 347 height 78
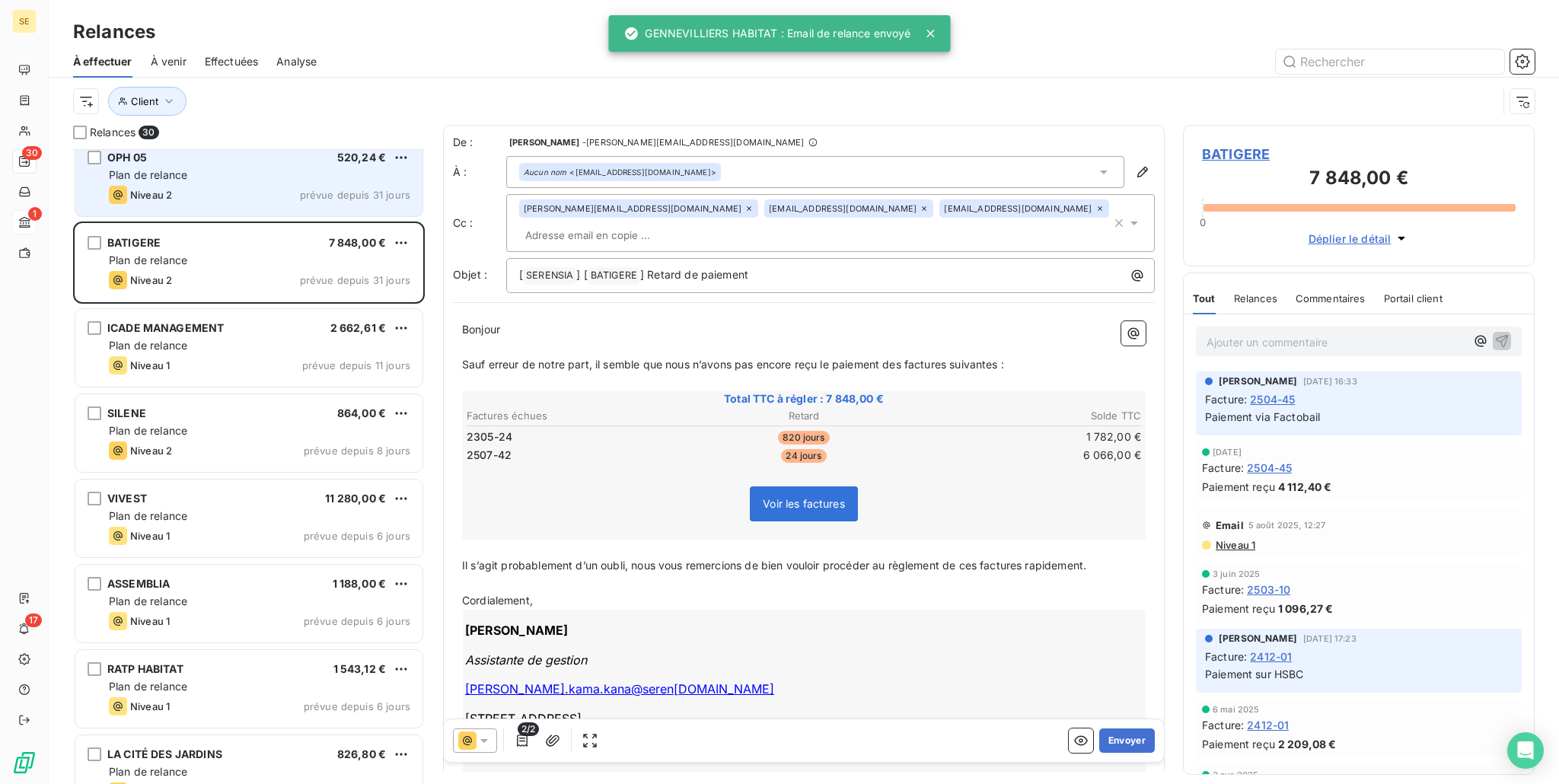
click at [217, 186] on div "Niveau 2 prévue depuis 31 jours" at bounding box center [259, 195] width 301 height 18
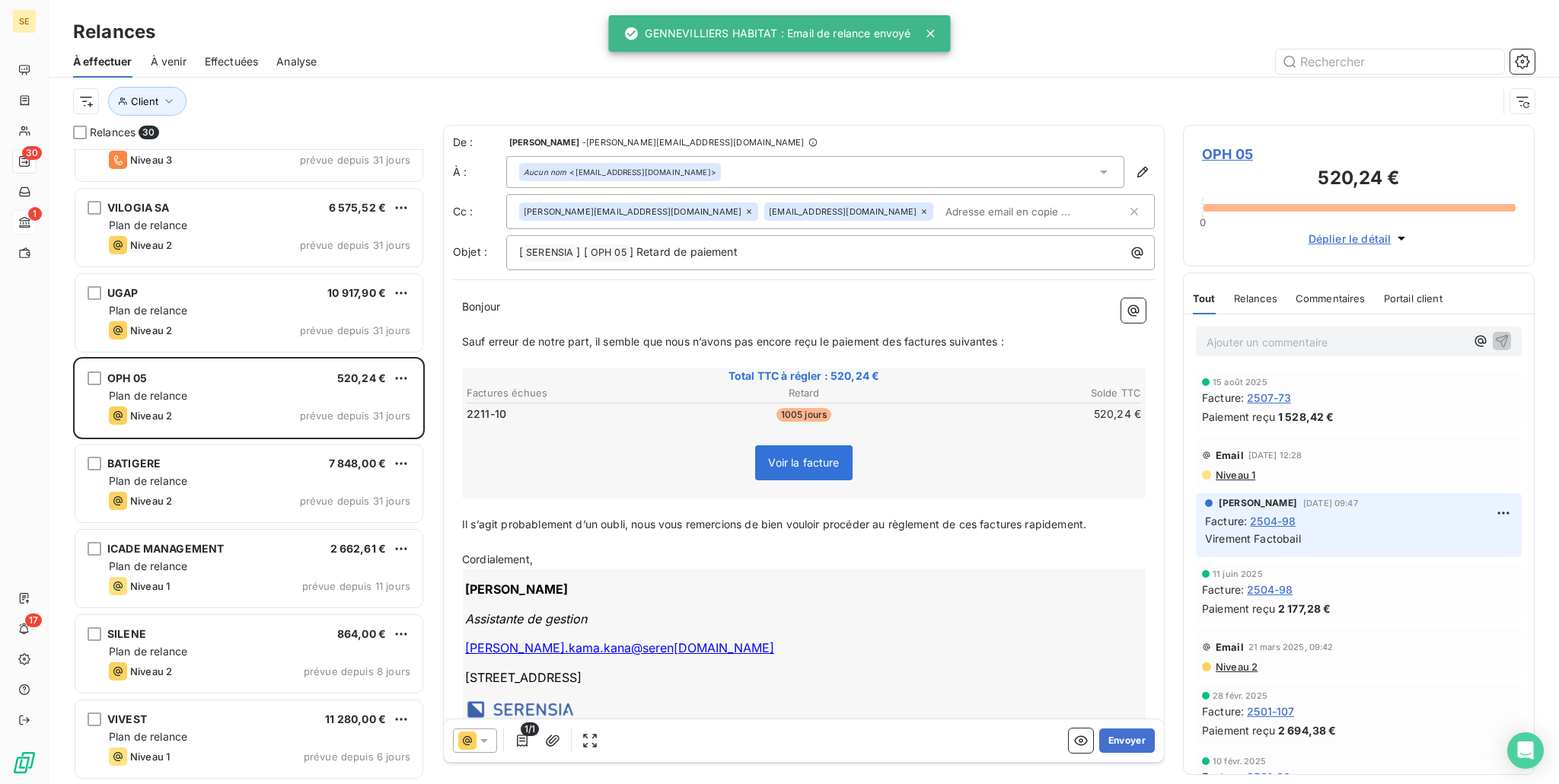
scroll to position [1063, 0]
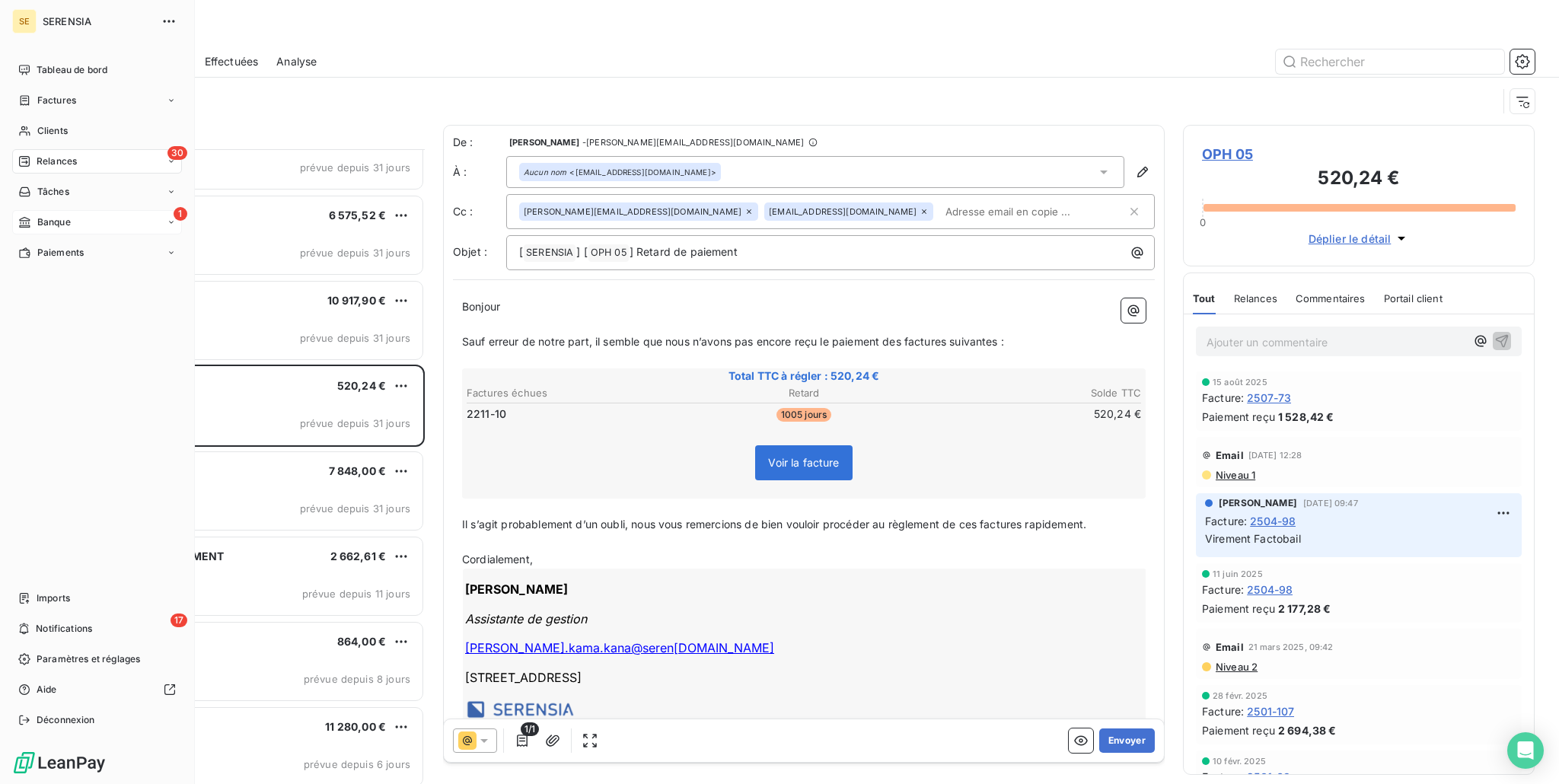
click at [64, 231] on div "1 Banque" at bounding box center [97, 222] width 170 height 25
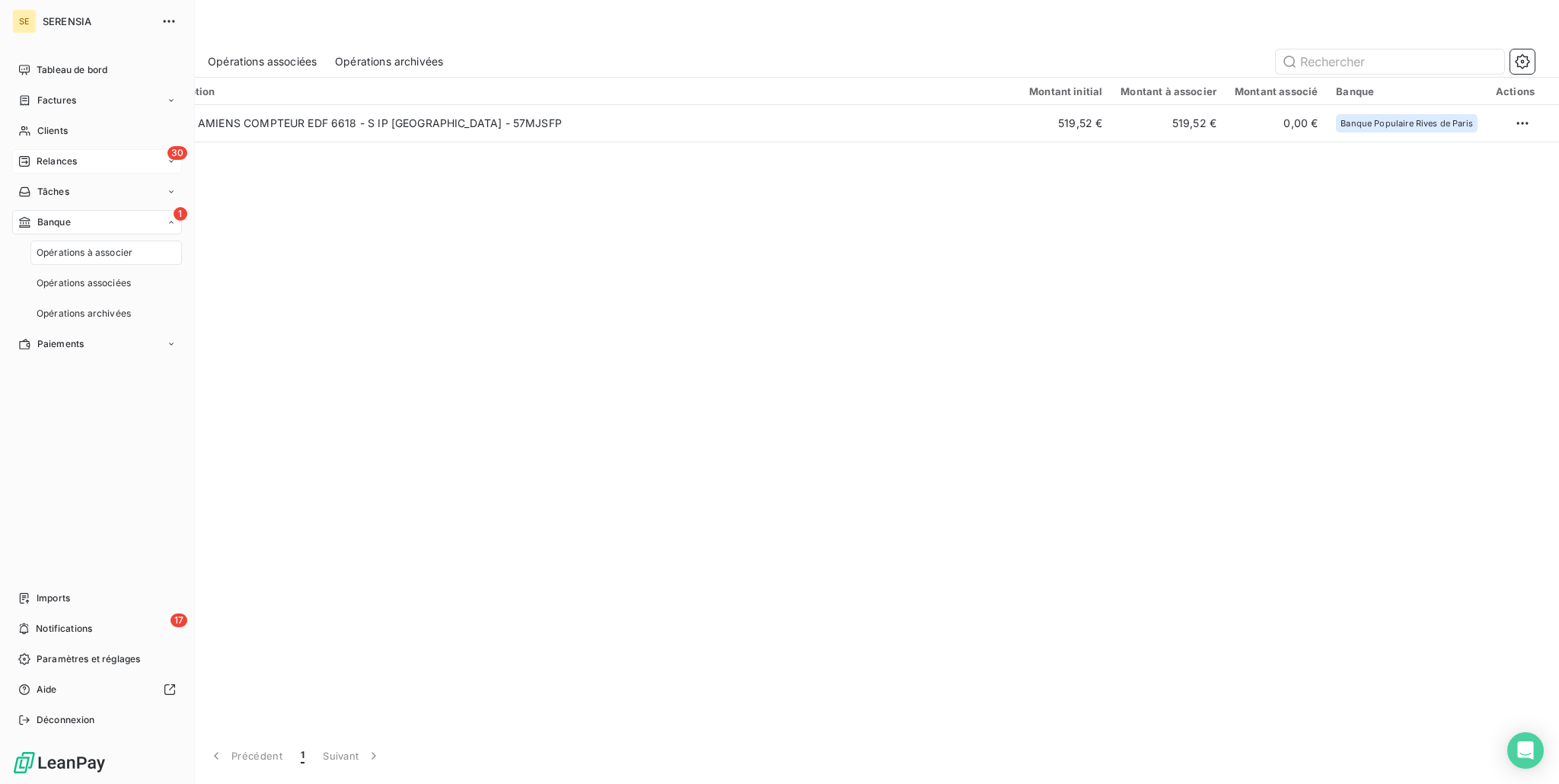
click at [67, 154] on span "Relances" at bounding box center [56, 161] width 41 height 14
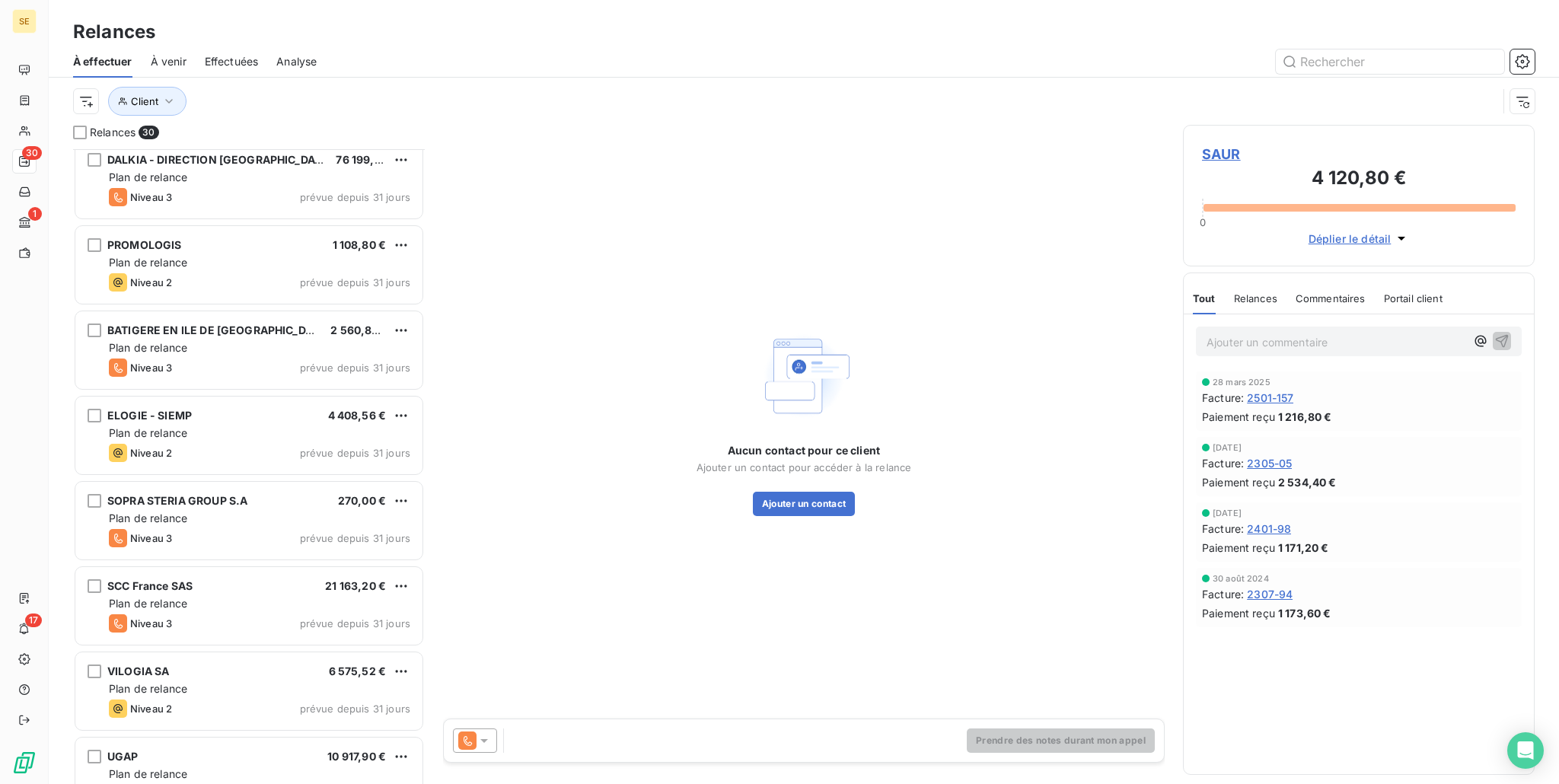
scroll to position [608, 0]
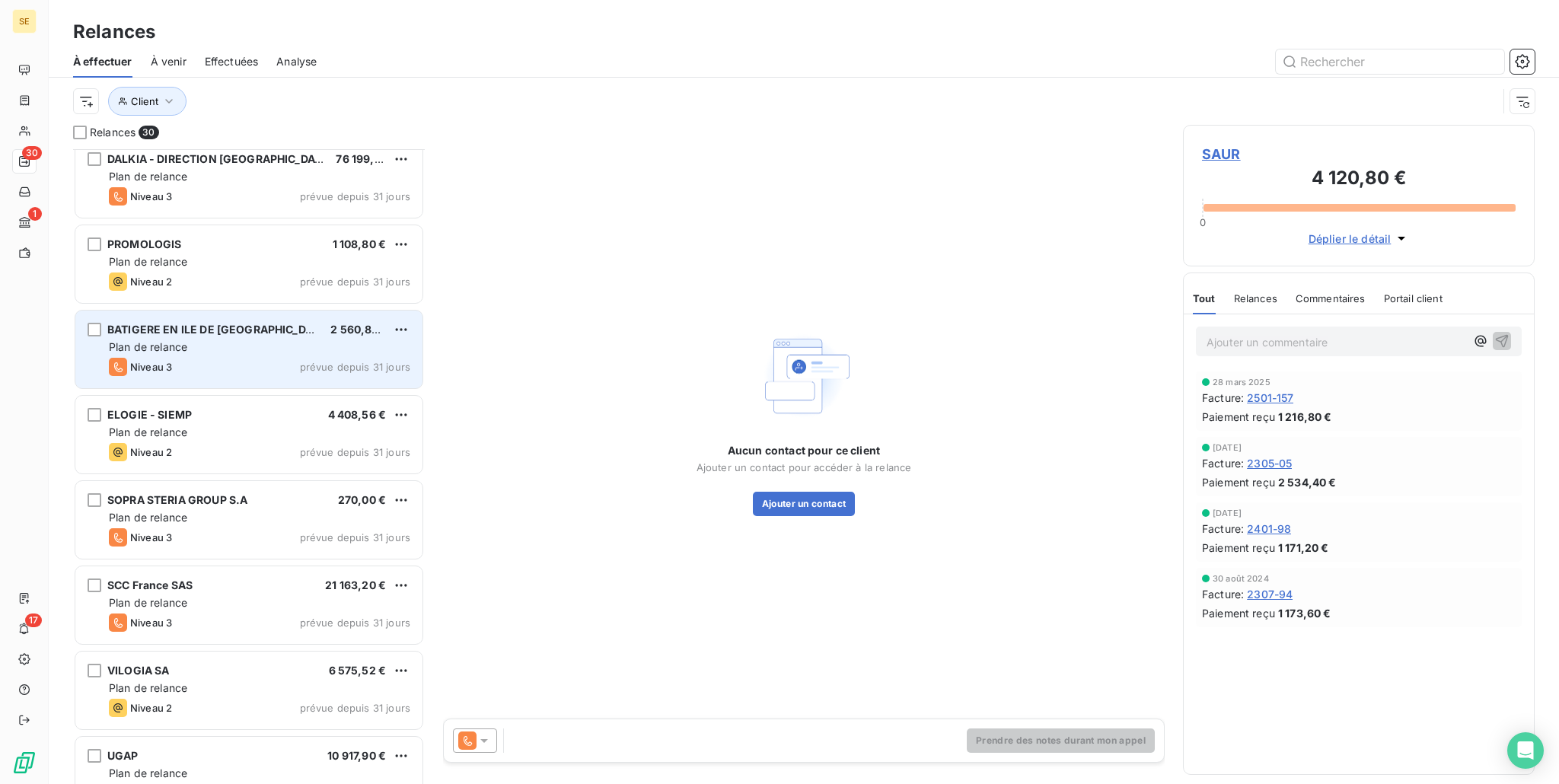
click at [245, 337] on div "BATIGERE EN ILE DE FRANCE 2 560,80 € Plan de relance Niveau 3 prévue depuis 31 …" at bounding box center [248, 349] width 347 height 78
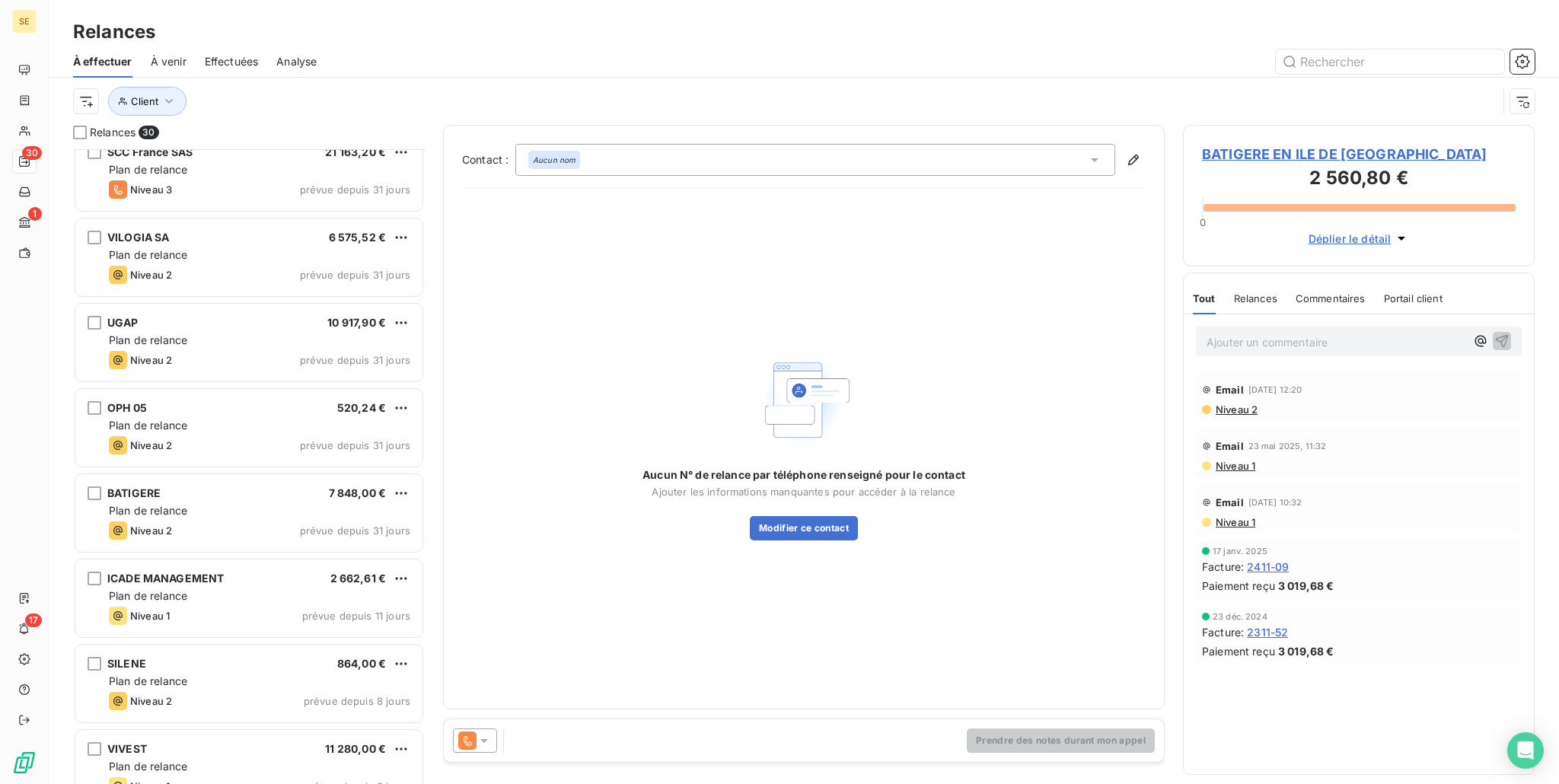
scroll to position [1065, 0]
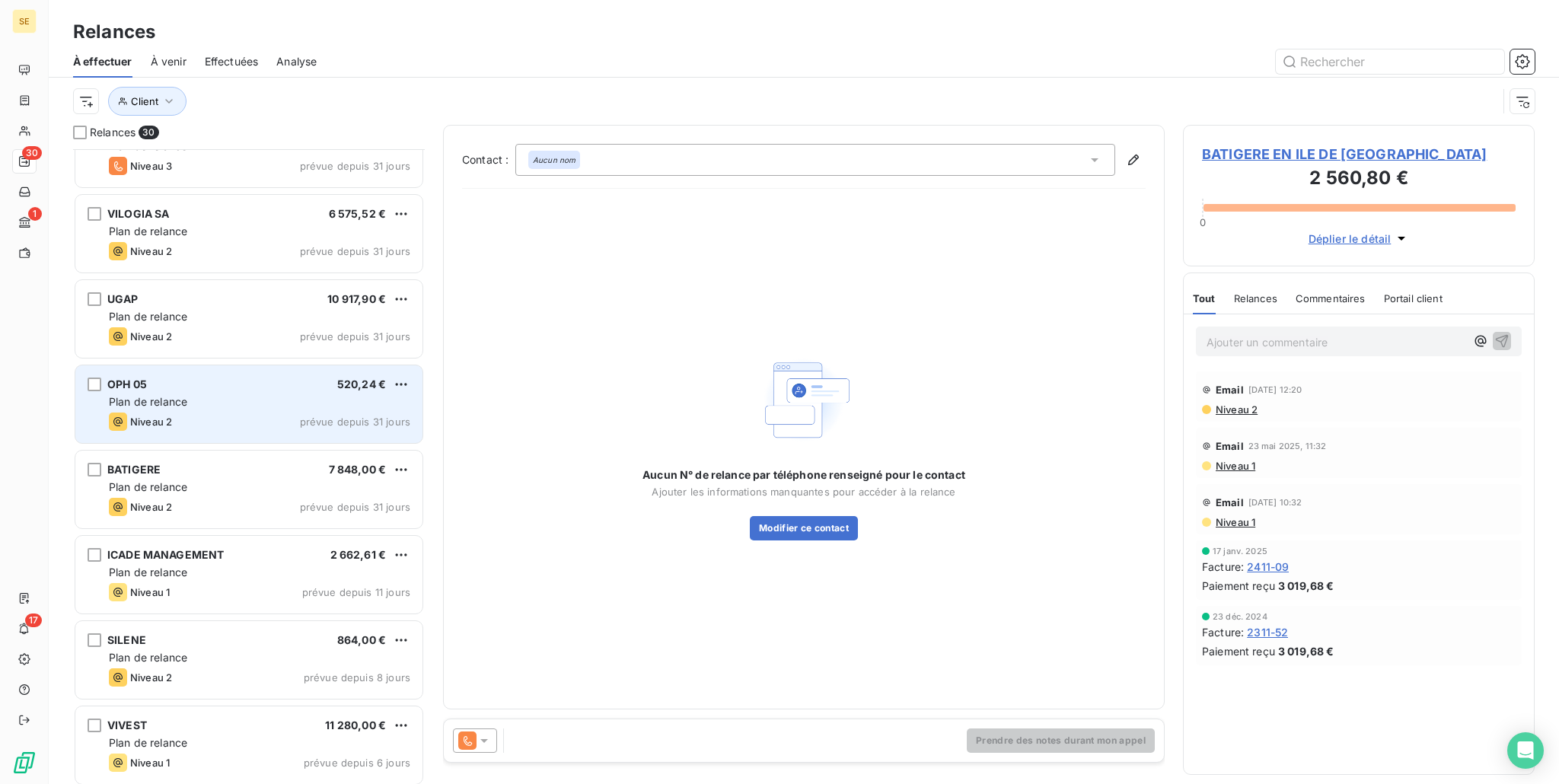
click at [254, 421] on div "Niveau 2 prévue depuis 31 jours" at bounding box center [259, 422] width 301 height 18
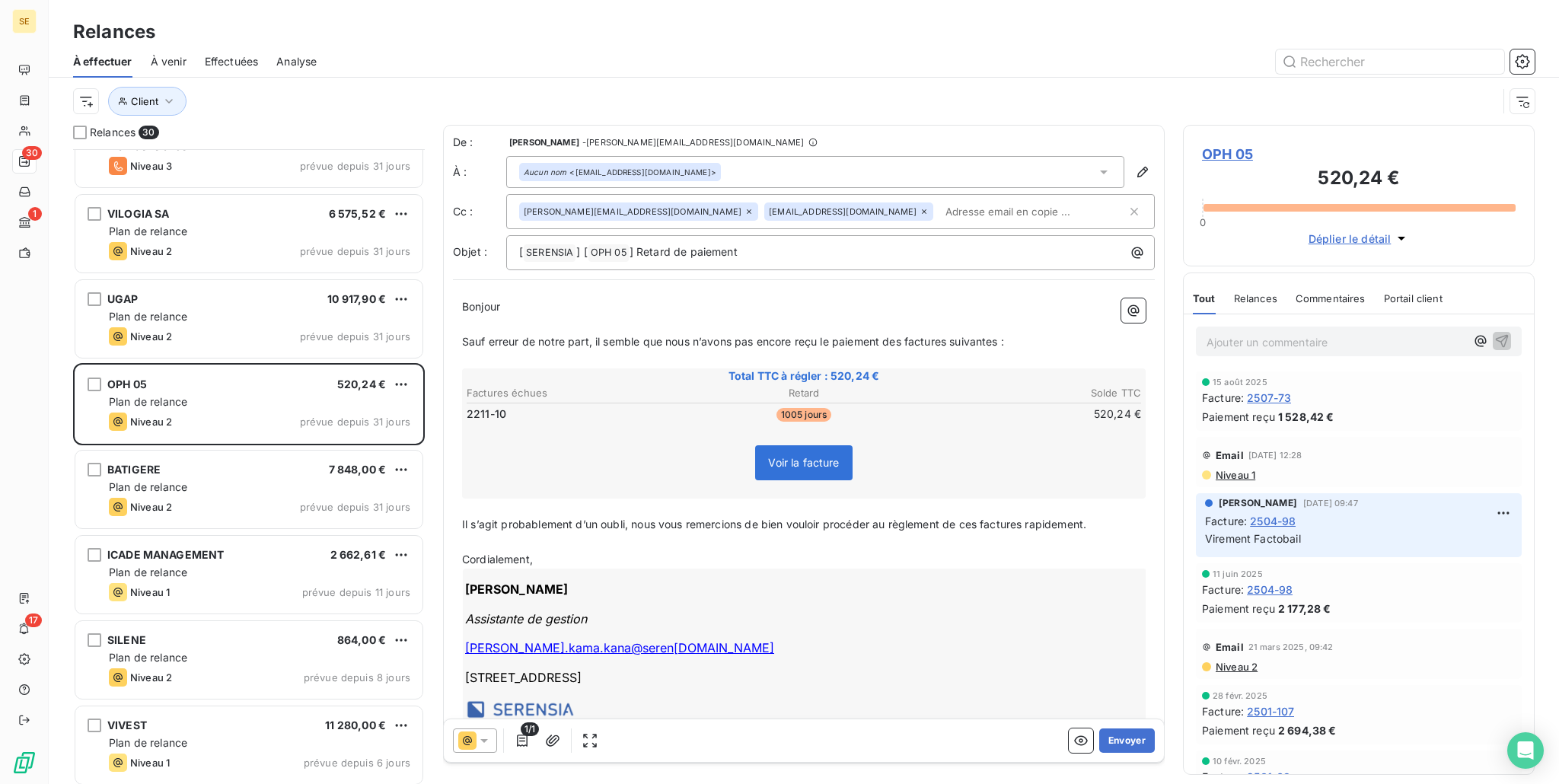
click at [485, 739] on icon at bounding box center [483, 740] width 15 height 15
click at [515, 683] on span "Niveau 2" at bounding box center [506, 678] width 45 height 15
click at [1120, 750] on button "Envoyer" at bounding box center [1127, 740] width 55 height 25
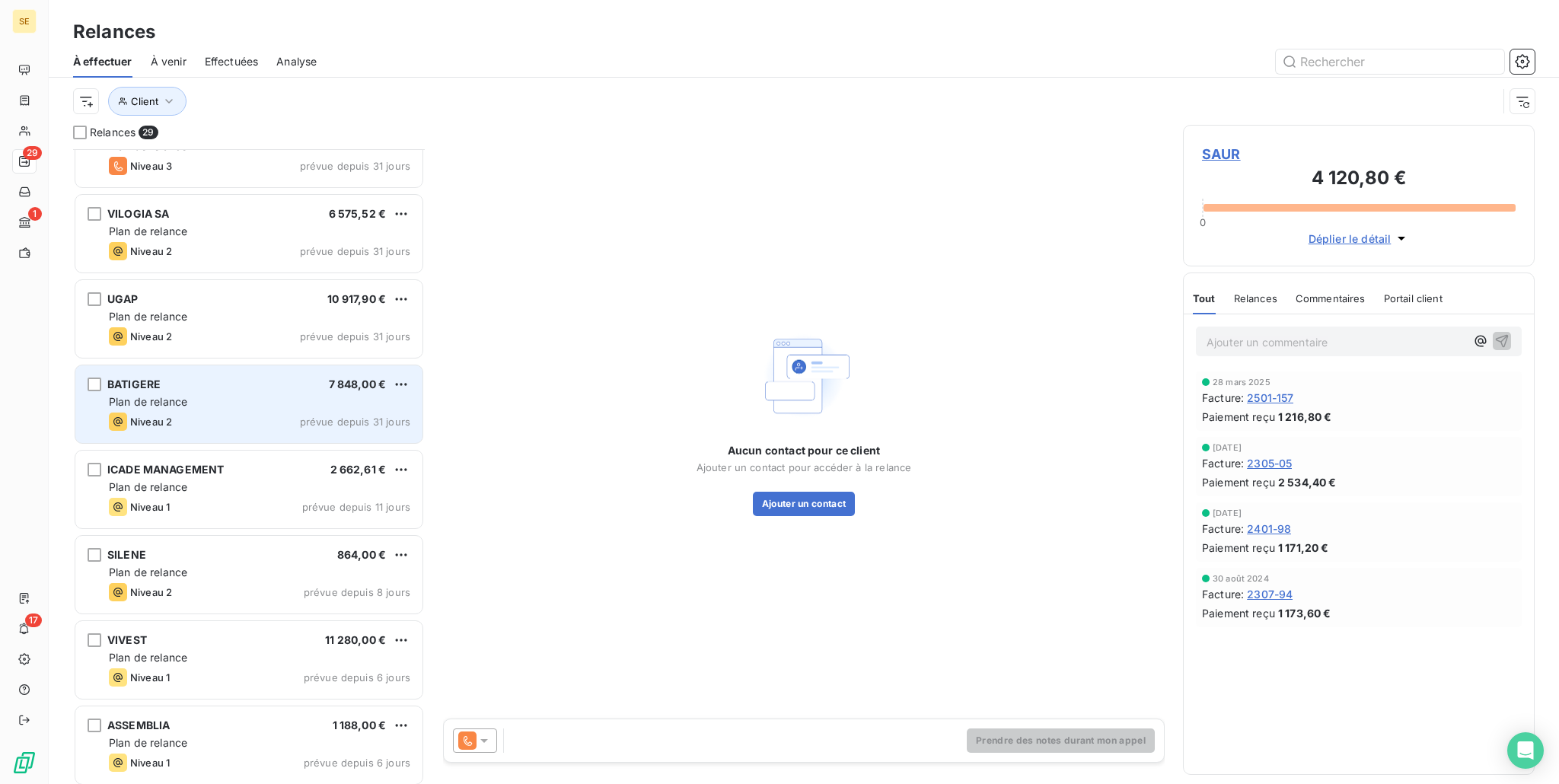
click at [190, 404] on div "Plan de relance" at bounding box center [259, 401] width 301 height 15
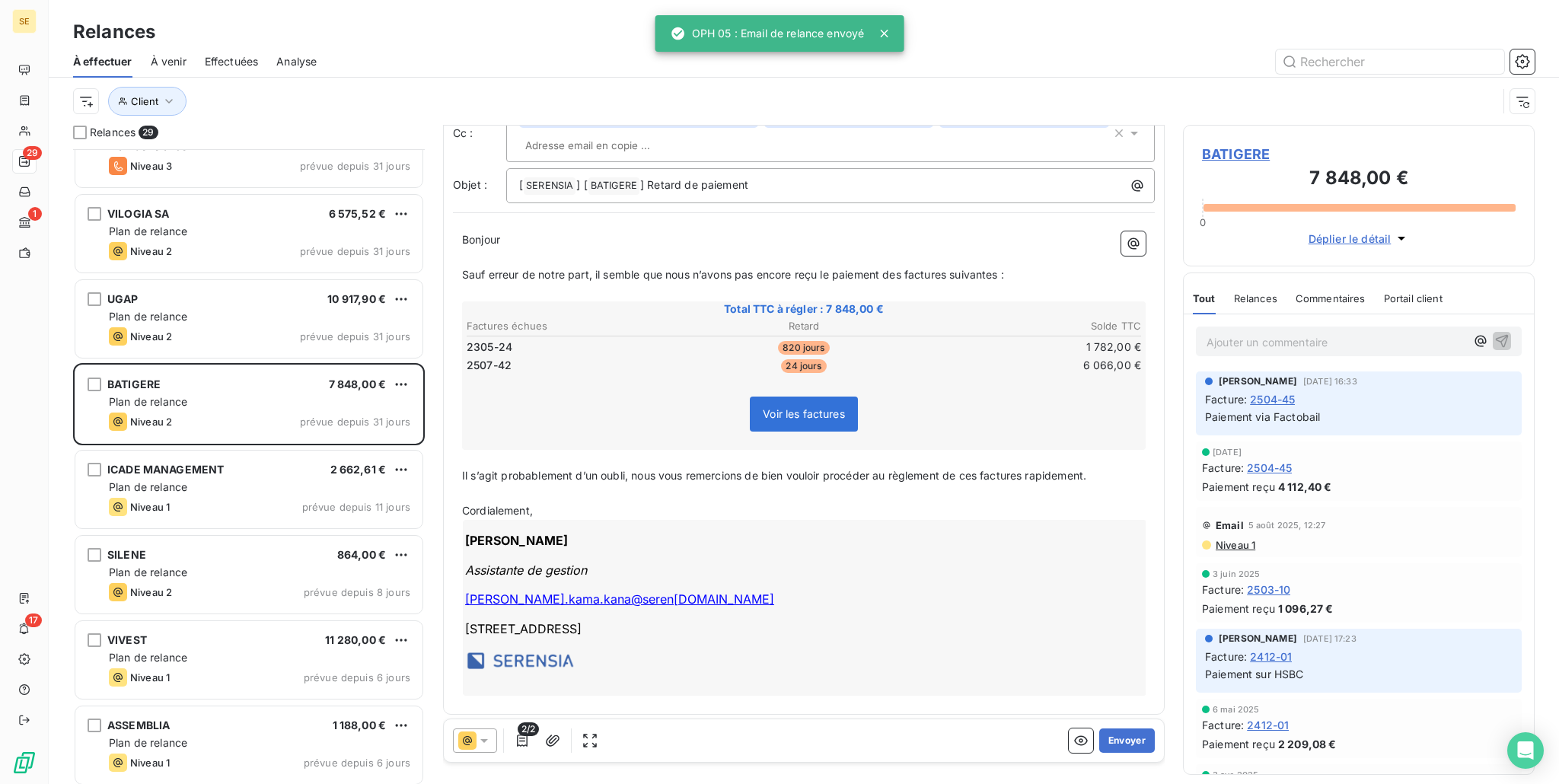
scroll to position [94, 0]
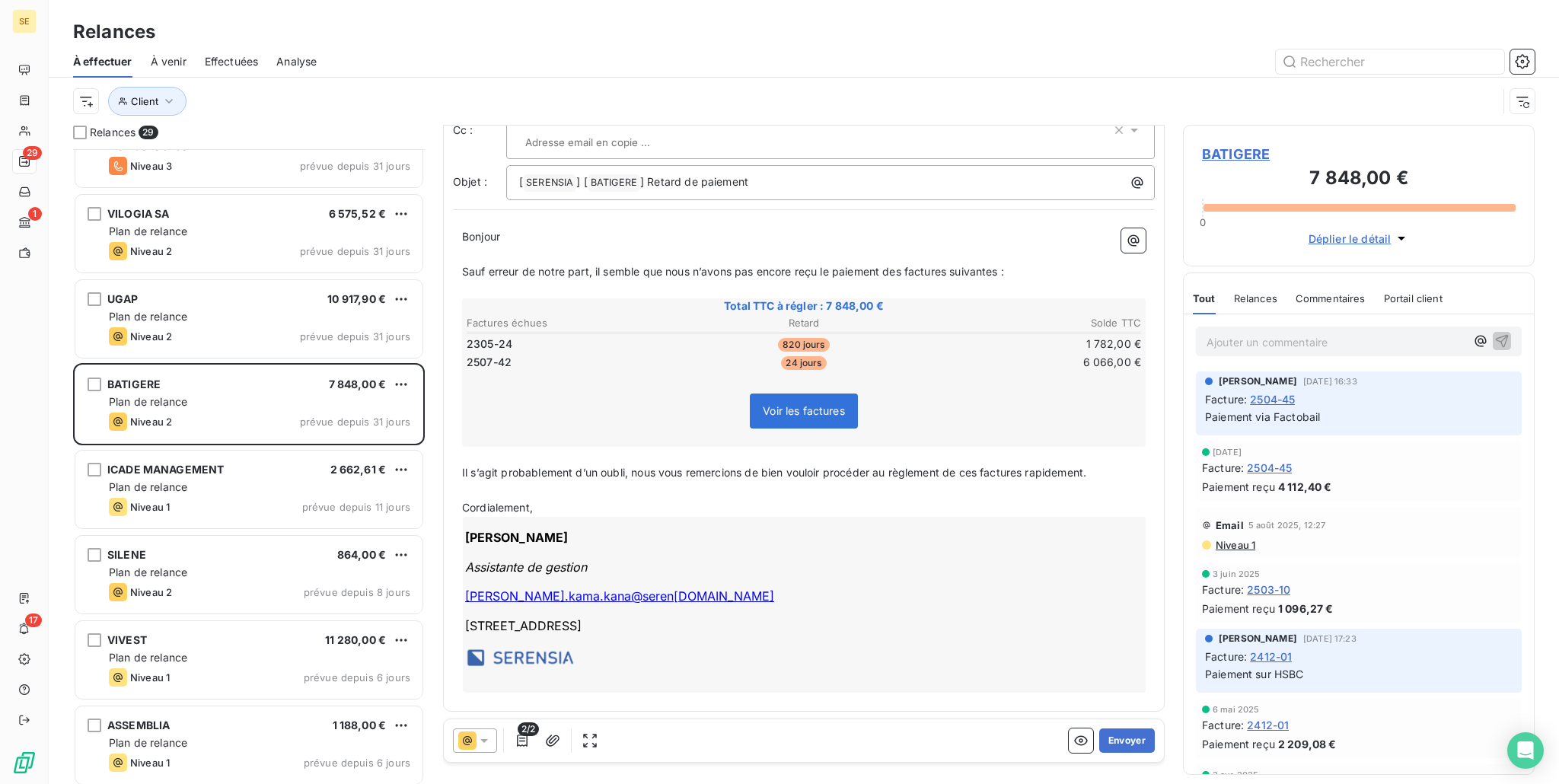
click at [469, 729] on div at bounding box center [475, 740] width 44 height 25
click at [466, 738] on icon at bounding box center [467, 740] width 9 height 9
click at [1100, 741] on button "Envoyer" at bounding box center [1127, 740] width 55 height 25
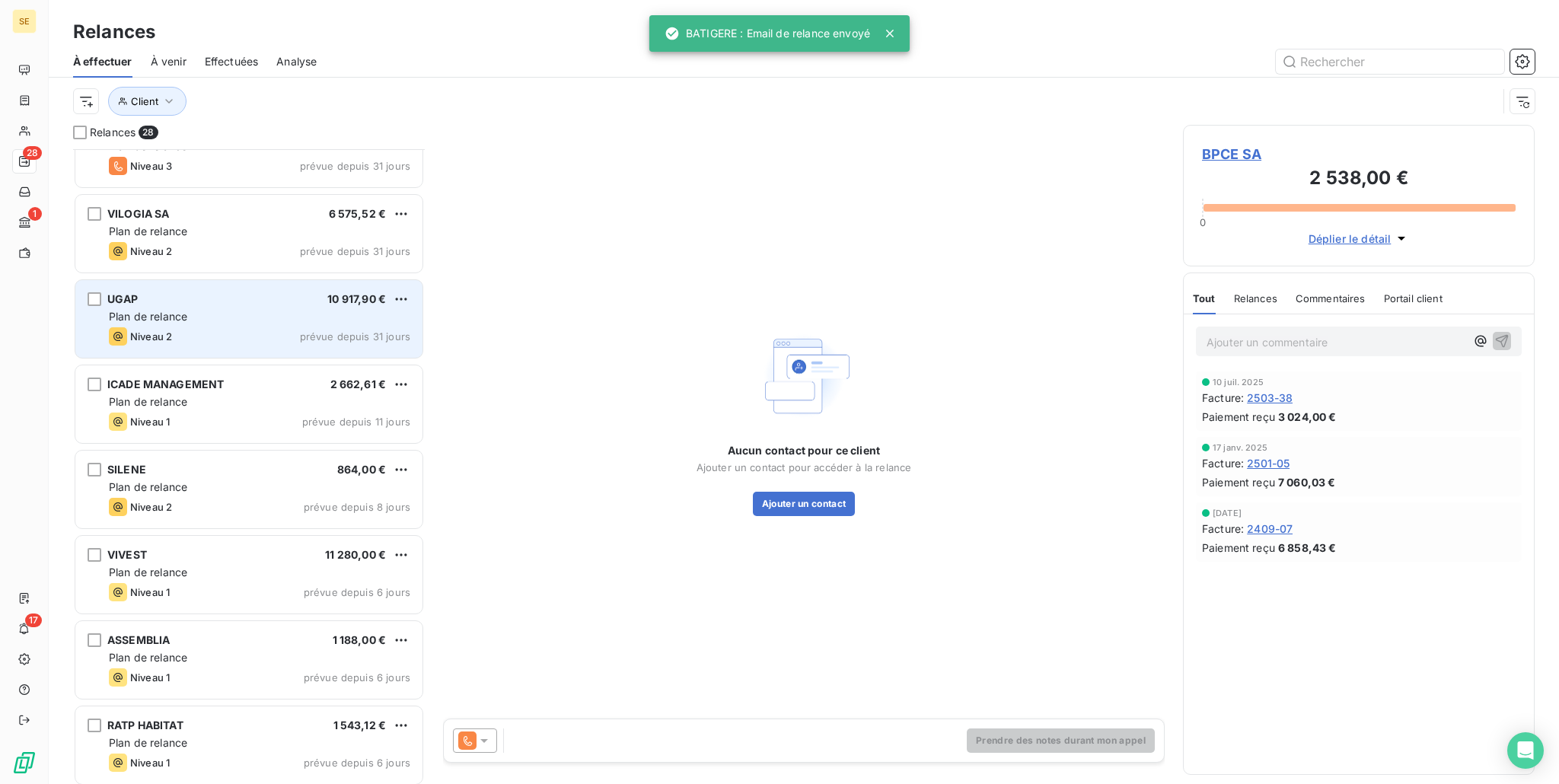
click at [180, 327] on div "Niveau 2 prévue depuis 31 jours" at bounding box center [259, 336] width 301 height 18
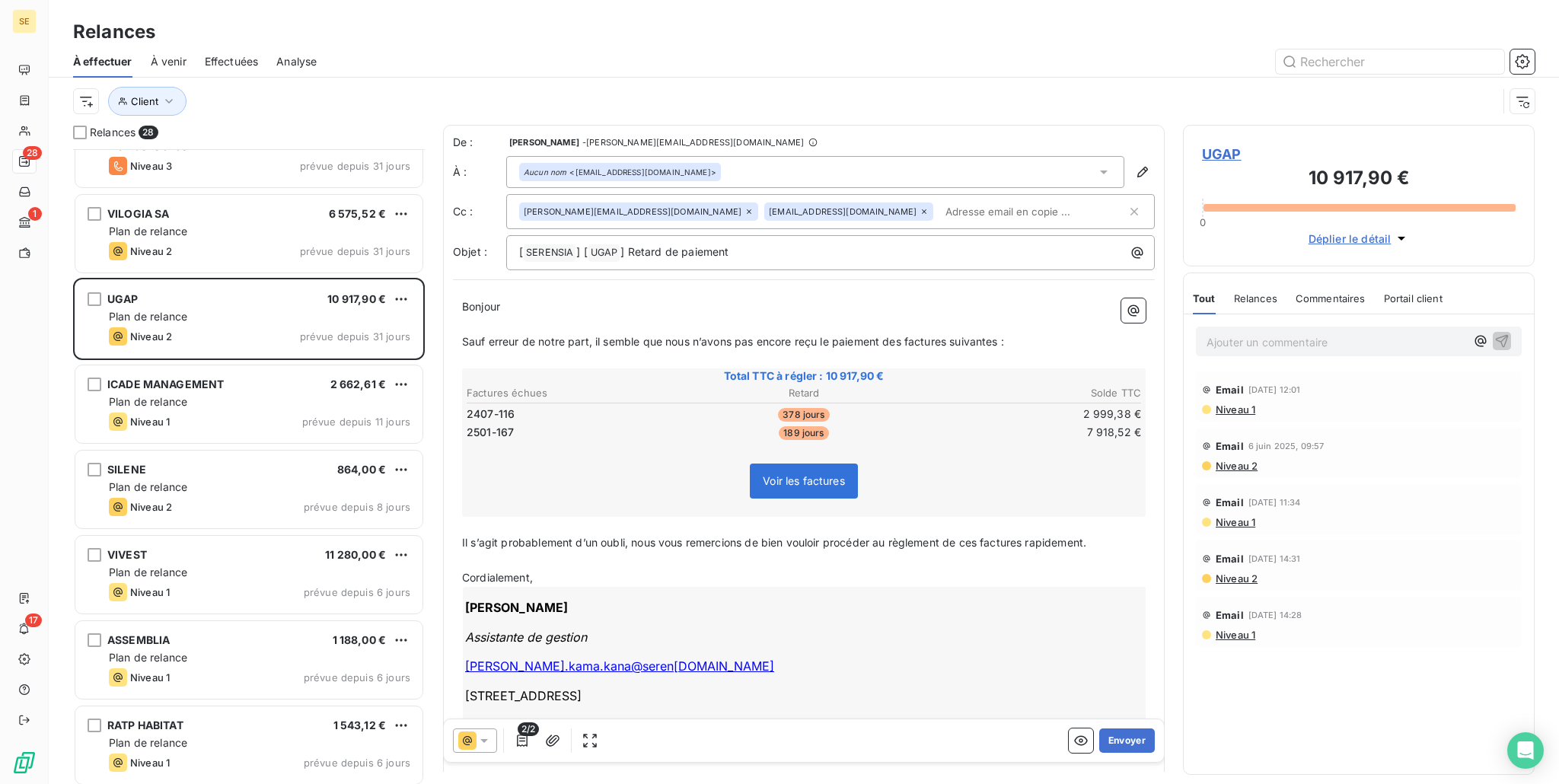
click at [463, 738] on icon at bounding box center [467, 741] width 18 height 18
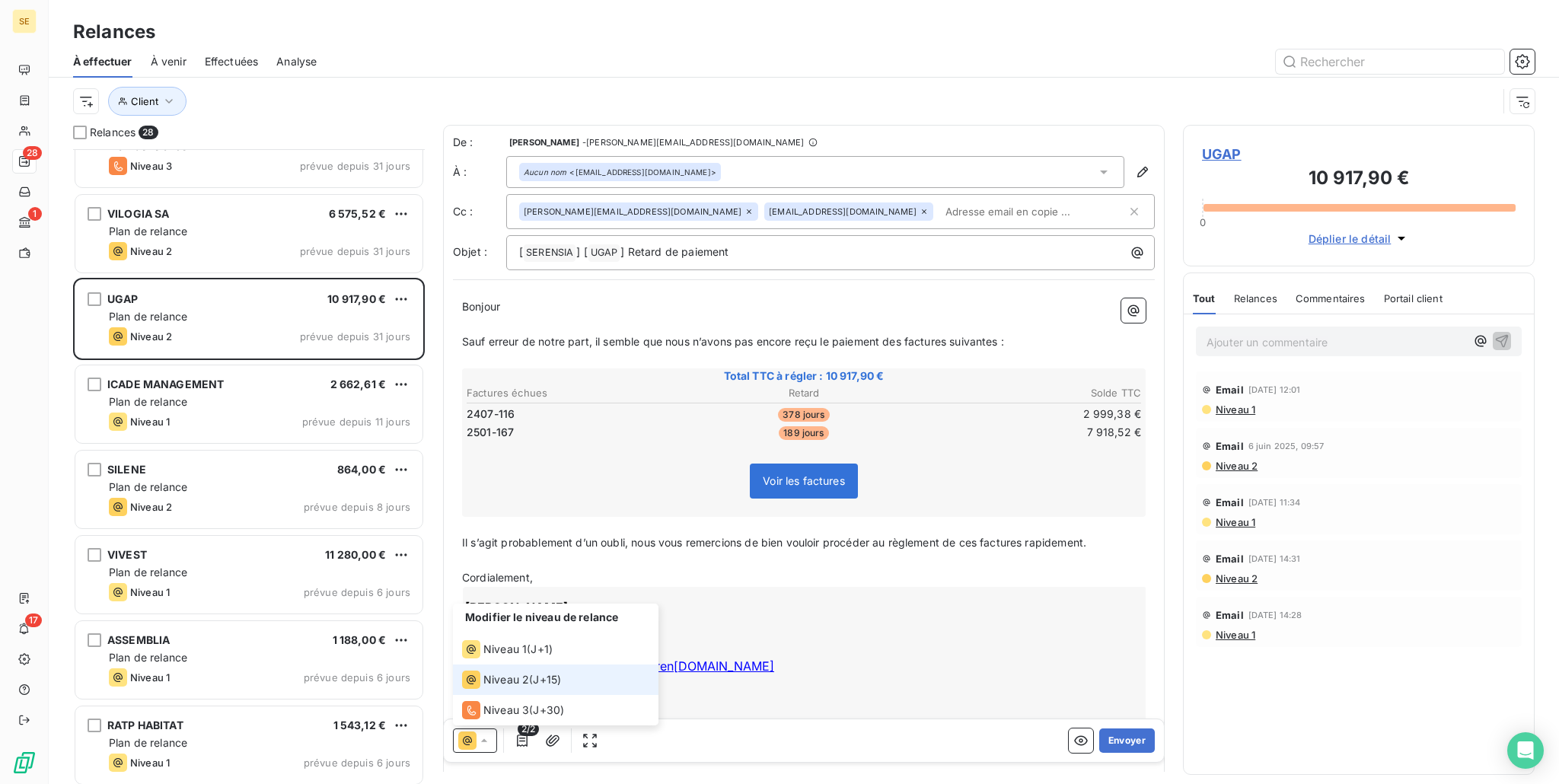
click at [463, 738] on icon at bounding box center [467, 740] width 9 height 9
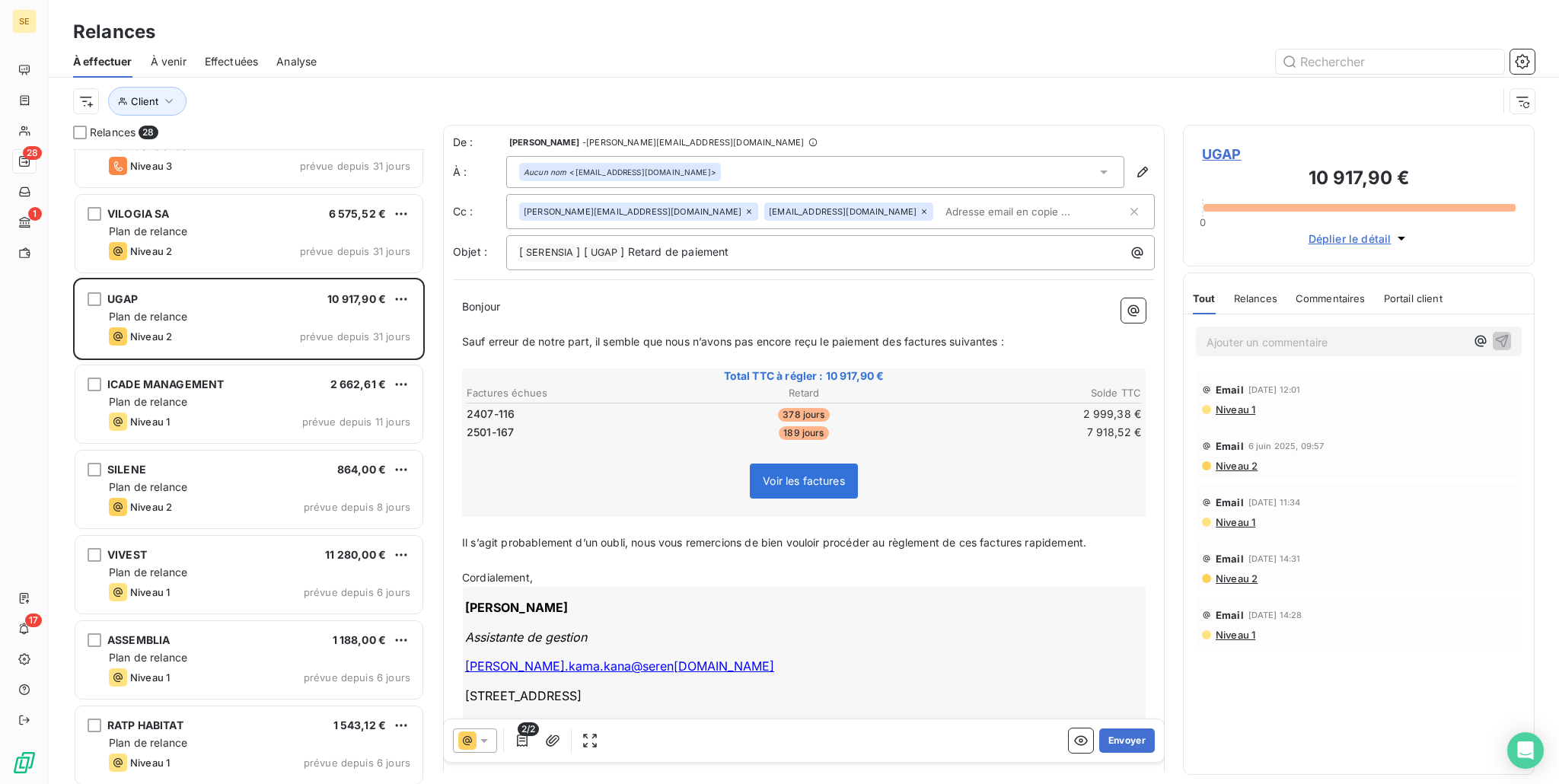
click at [785, 466] on span "Voir les factures" at bounding box center [803, 480] width 108 height 35
click at [777, 475] on span "Voir les factures" at bounding box center [803, 480] width 82 height 13
click at [755, 500] on div "Voir les factures" at bounding box center [803, 484] width 679 height 65
click at [1100, 744] on button "Envoyer" at bounding box center [1127, 740] width 55 height 25
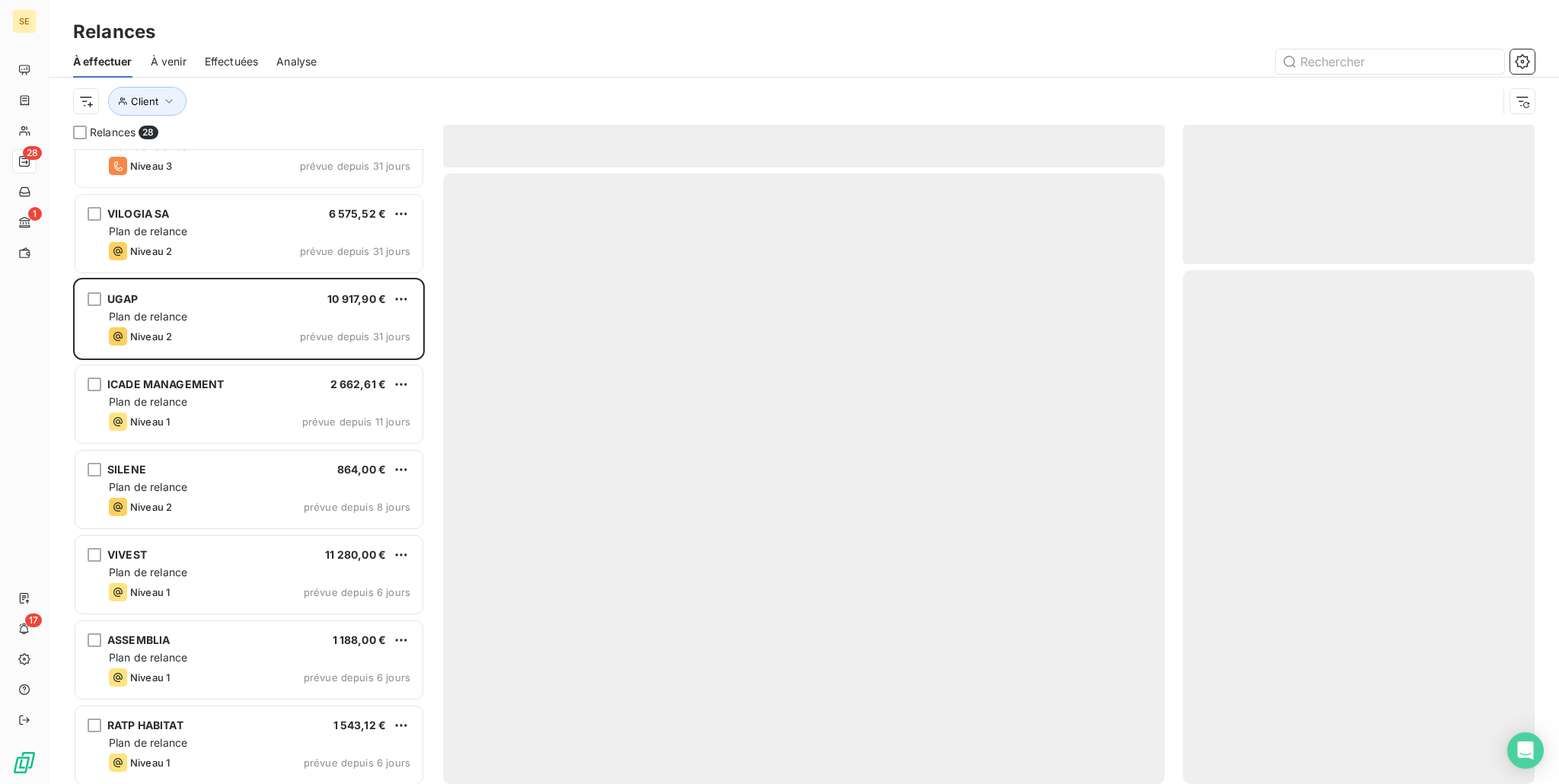
click at [1087, 744] on div at bounding box center [804, 479] width 722 height 610
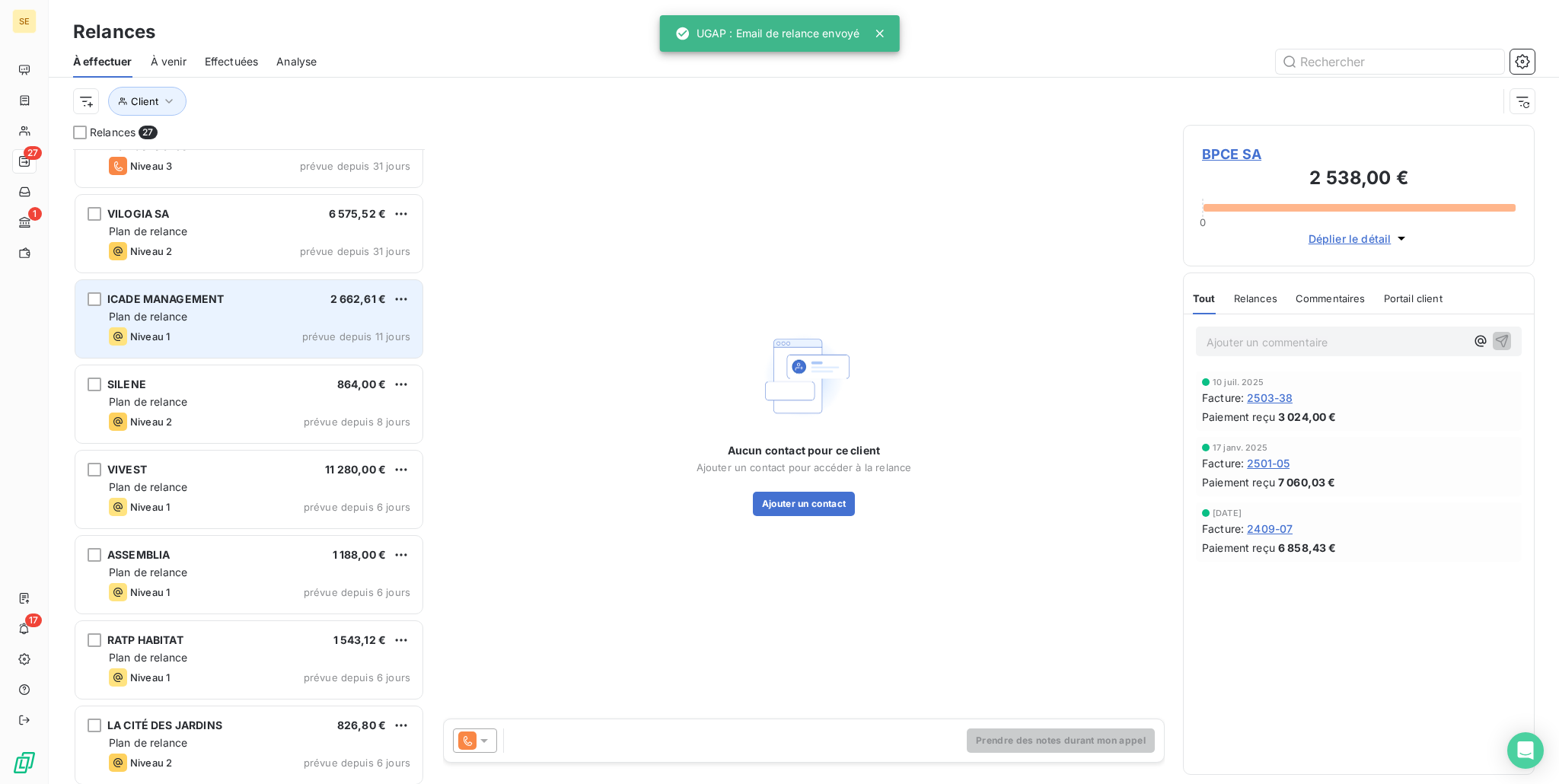
click at [205, 323] on div "Plan de relance" at bounding box center [259, 316] width 301 height 15
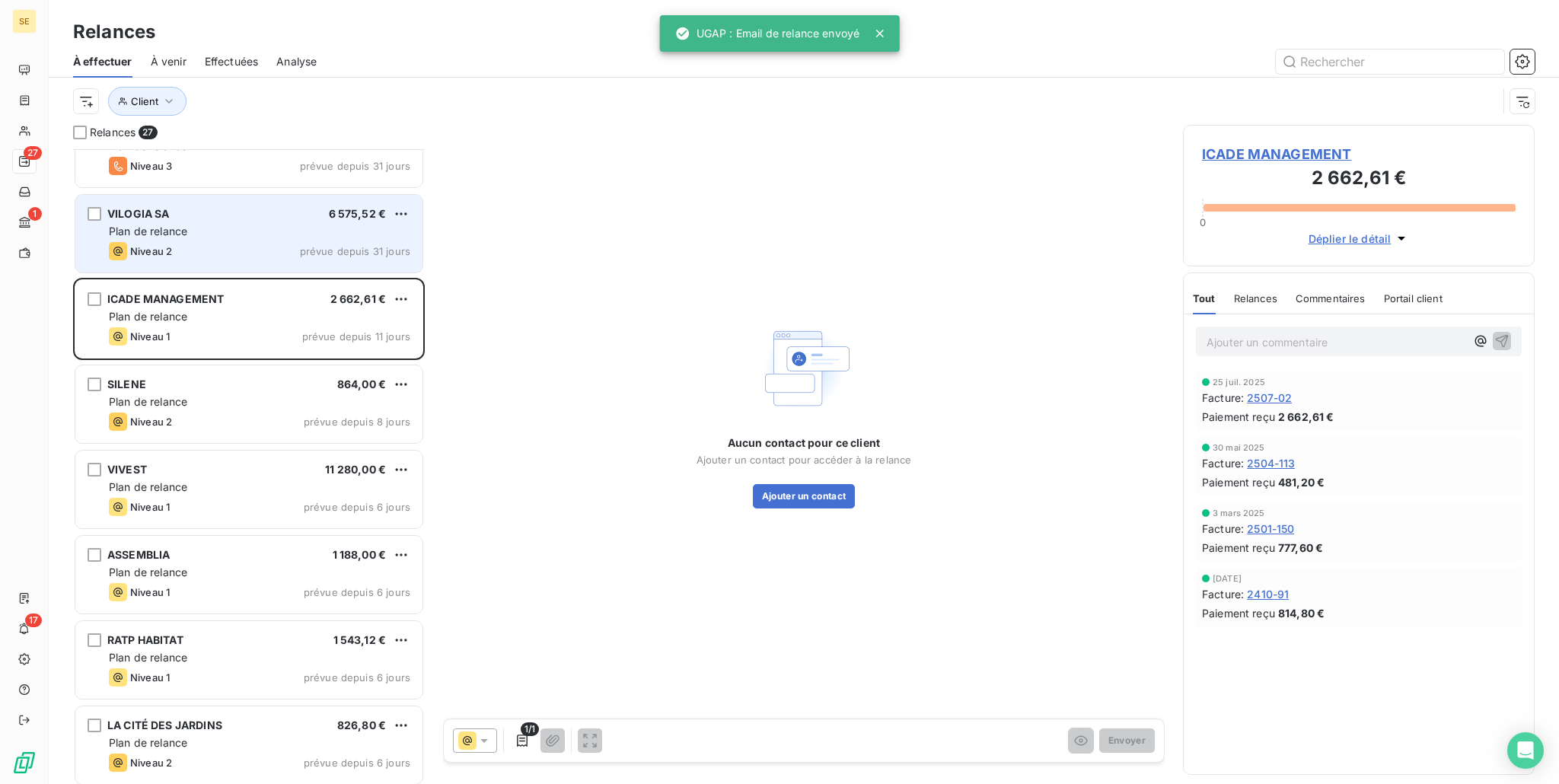
click at [267, 234] on div "Plan de relance" at bounding box center [259, 231] width 301 height 15
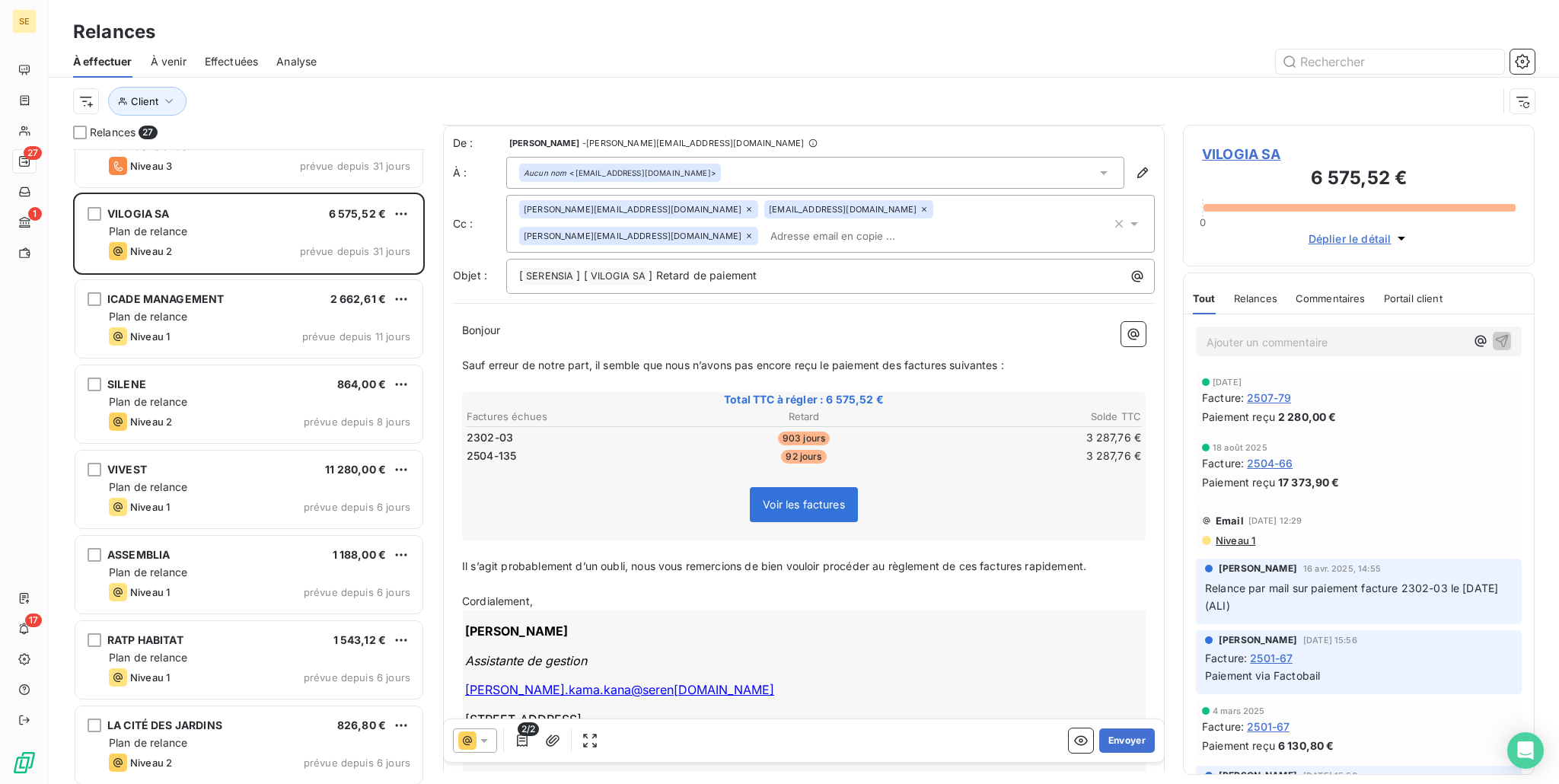
scroll to position [70, 0]
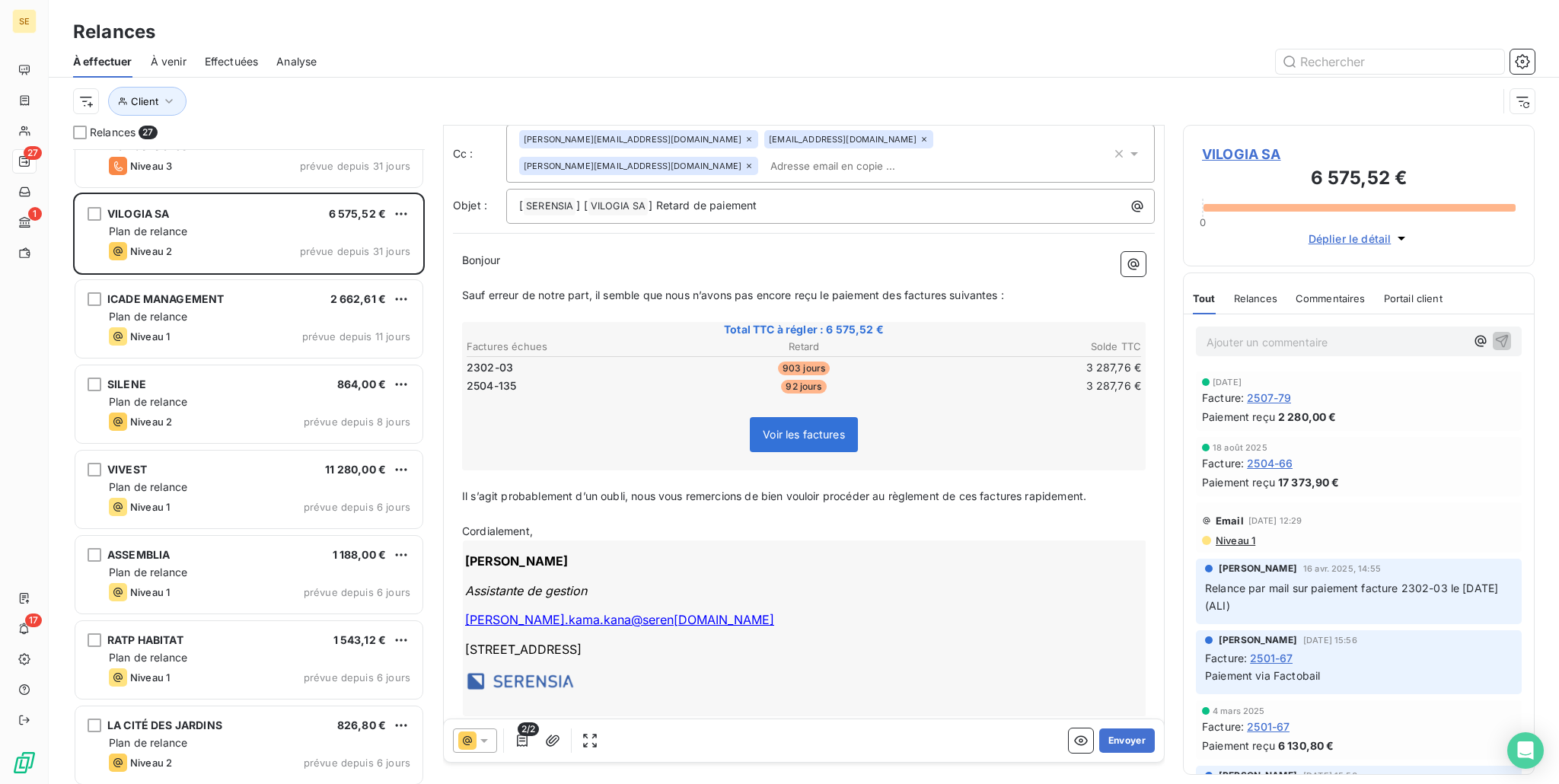
click at [477, 745] on icon at bounding box center [483, 740] width 15 height 15
click at [538, 681] on span "J+15 )" at bounding box center [546, 678] width 29 height 15
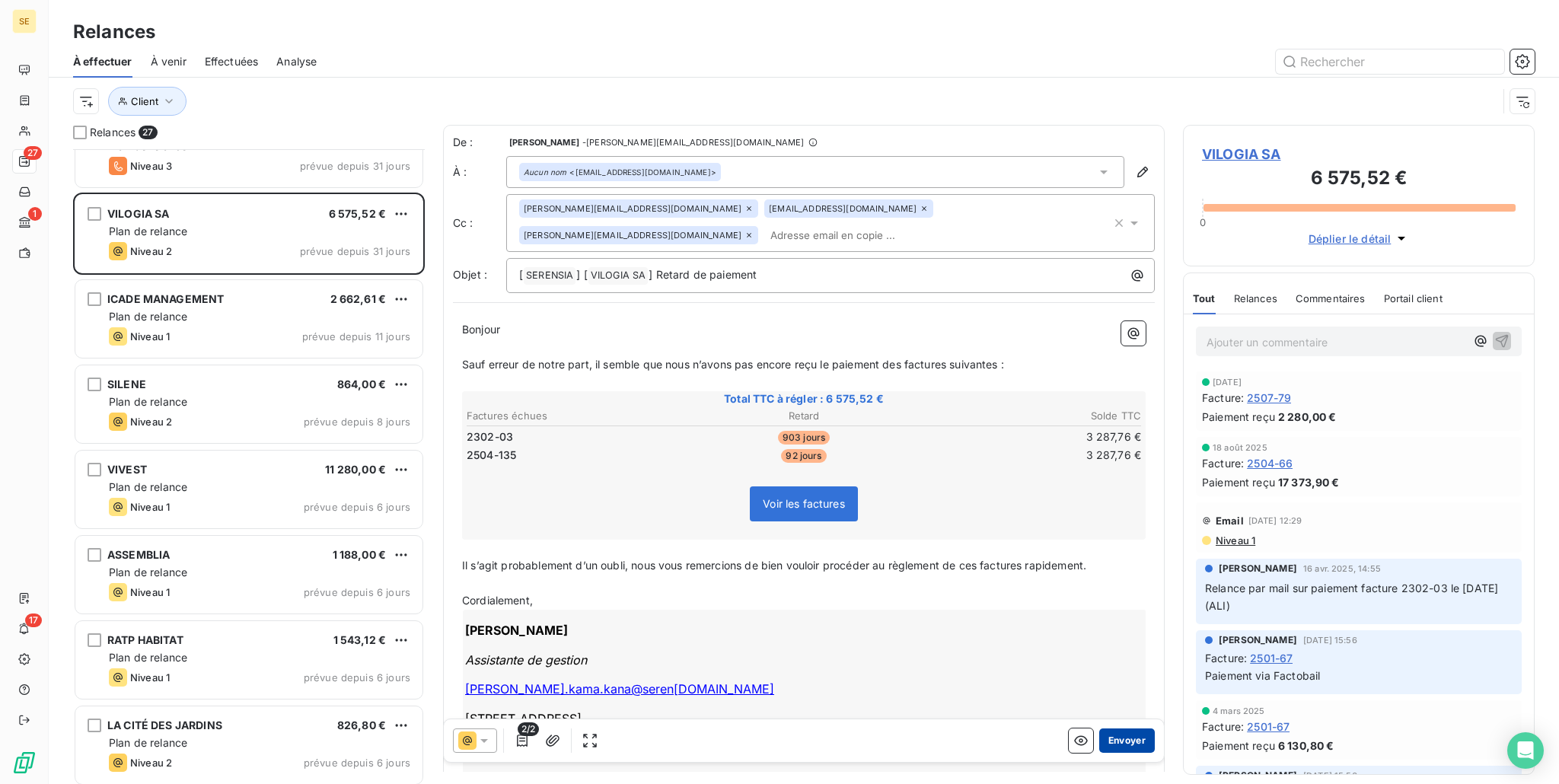
click at [1127, 744] on button "Envoyer" at bounding box center [1127, 740] width 55 height 25
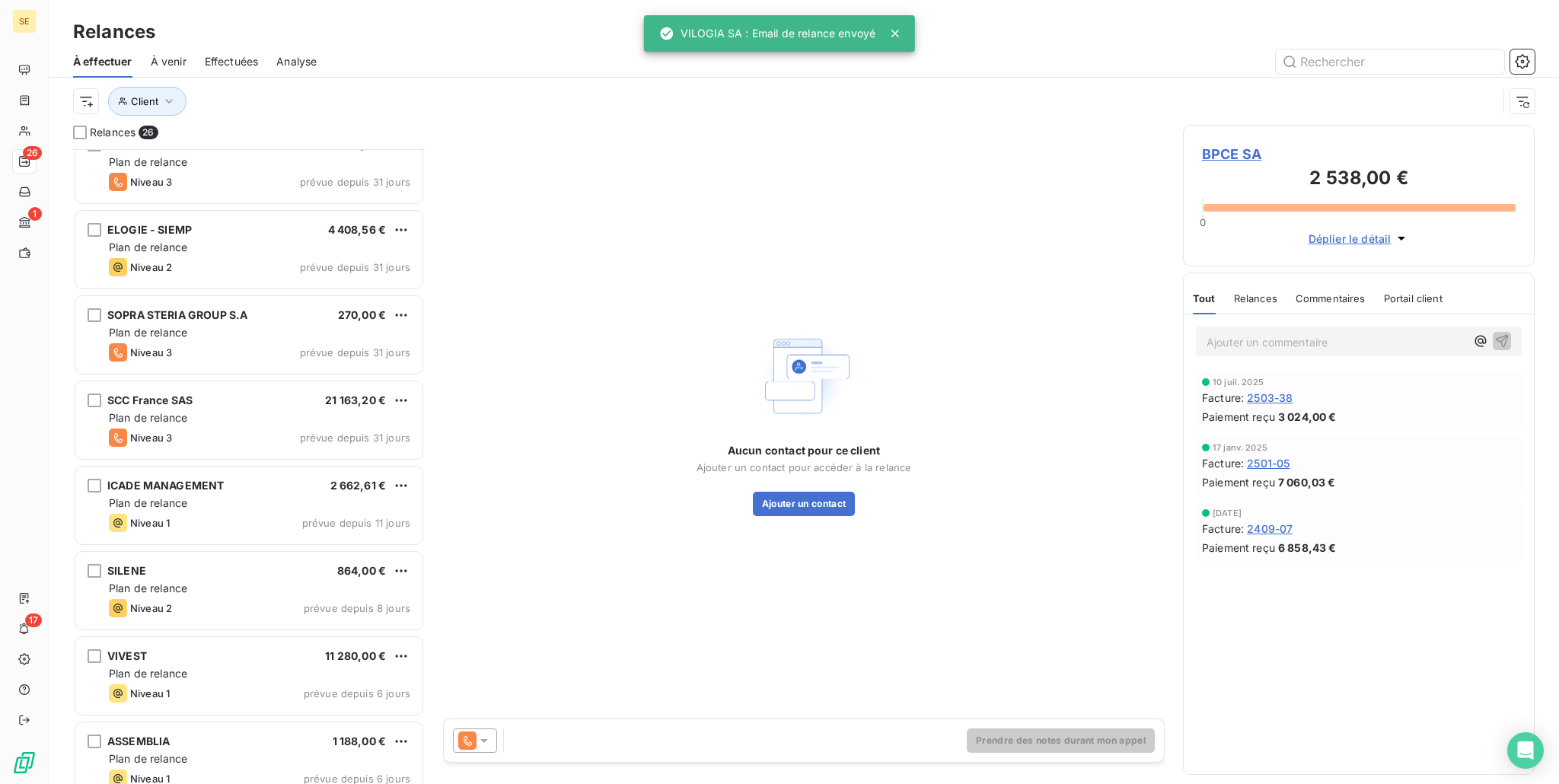
scroll to position [761, 0]
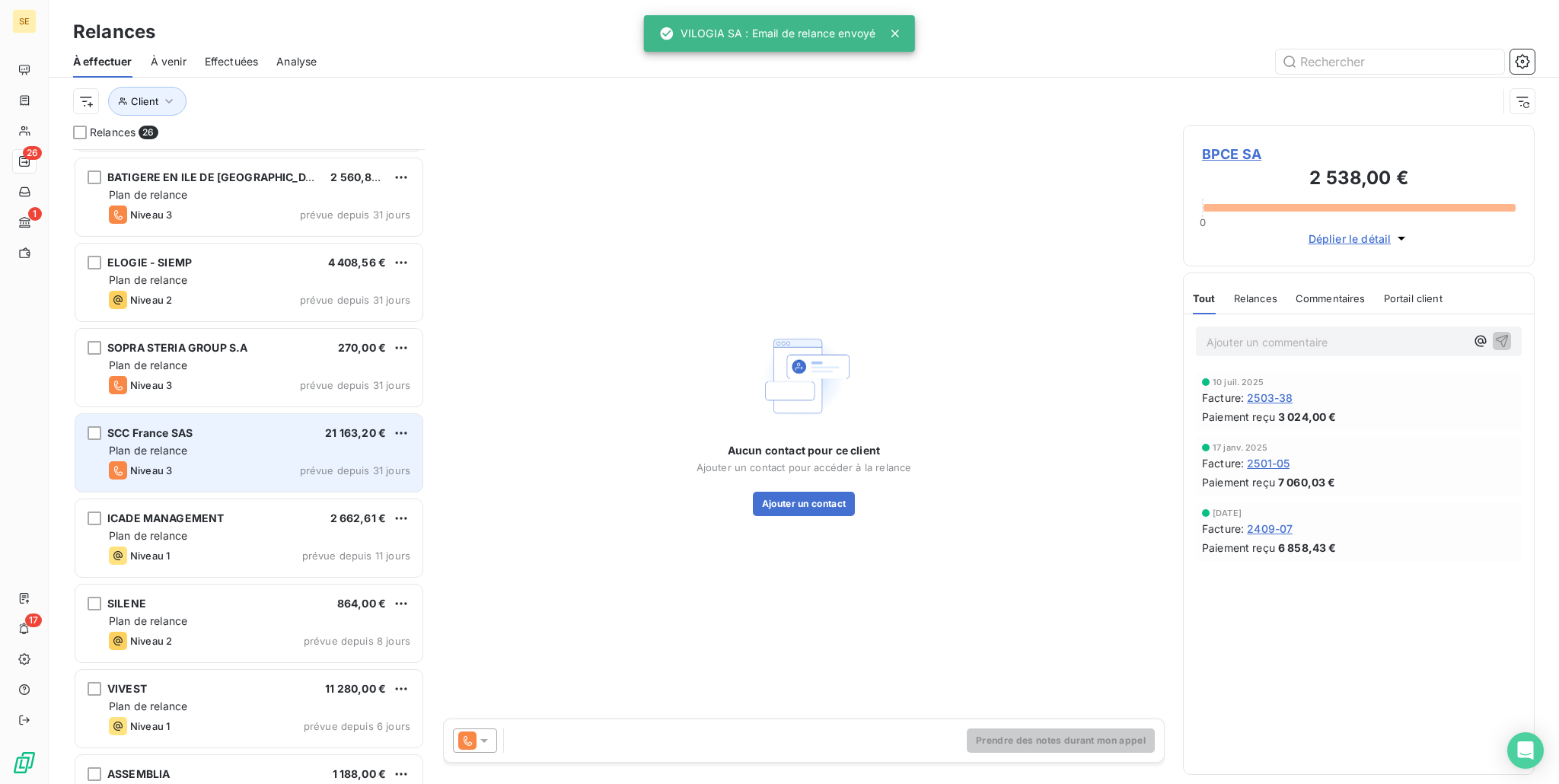
click at [149, 436] on span "SCC France SAS" at bounding box center [150, 432] width 85 height 13
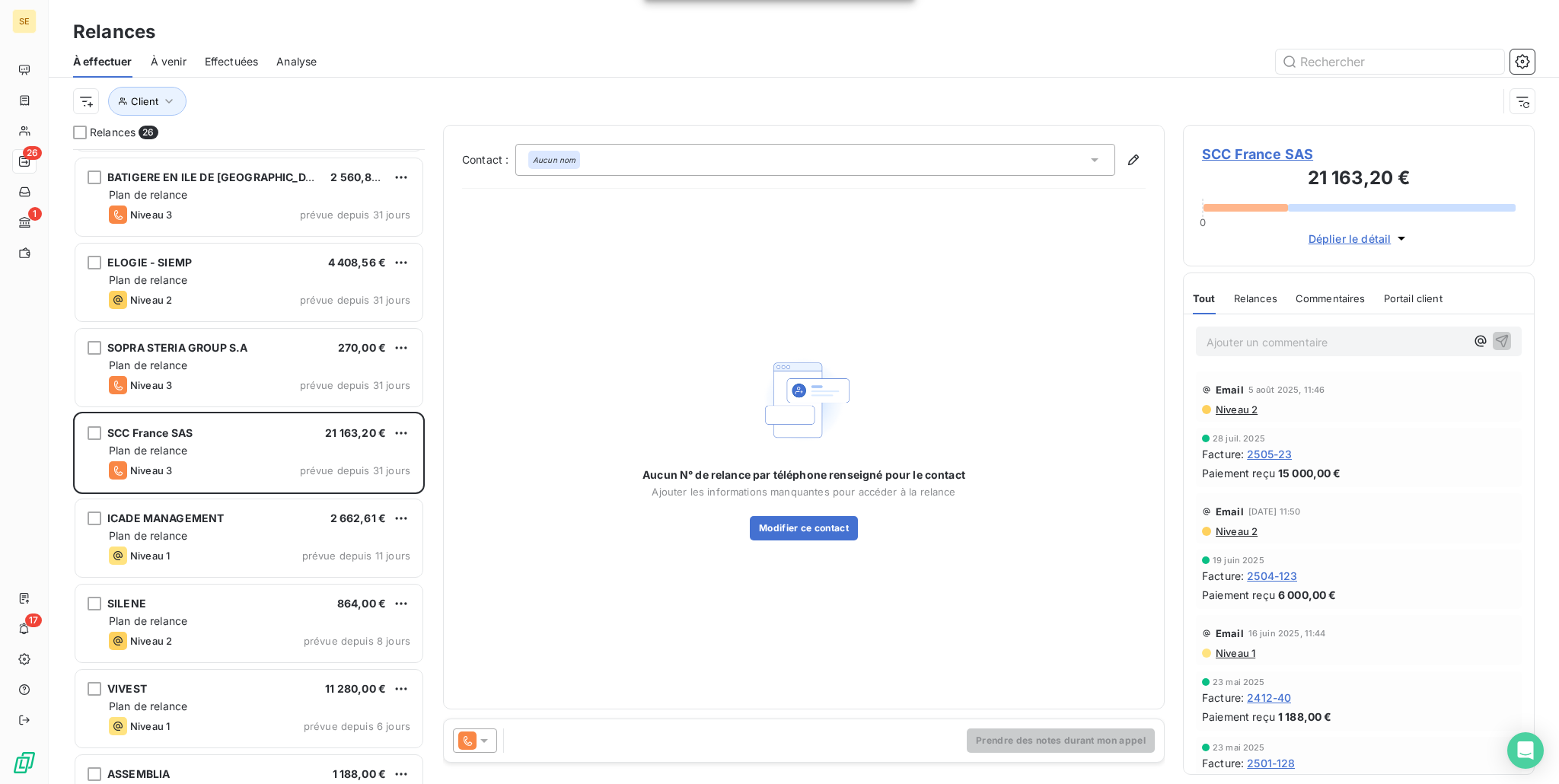
click at [478, 744] on icon at bounding box center [483, 740] width 15 height 15
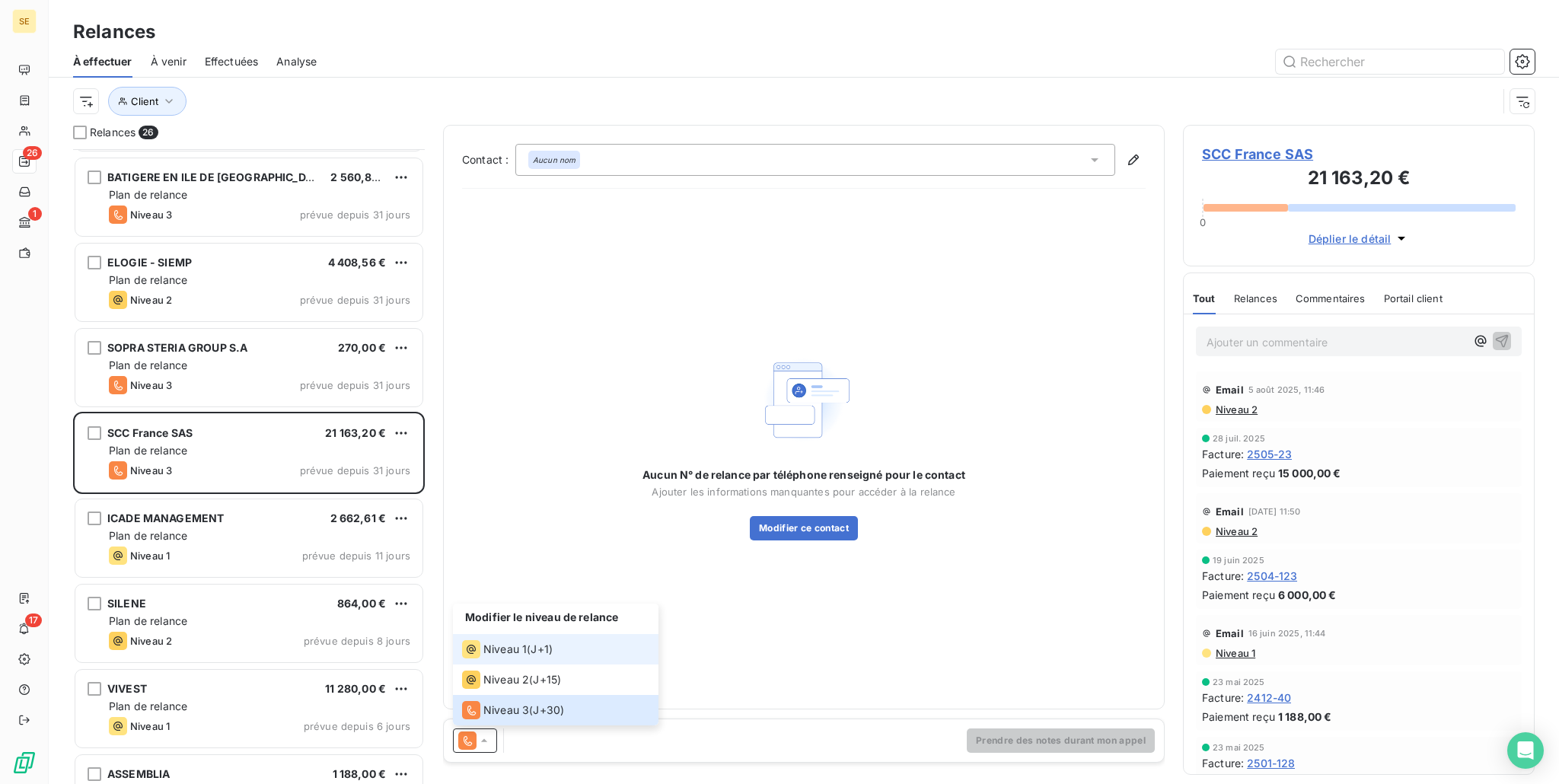
click at [516, 651] on span "Niveau 1" at bounding box center [505, 649] width 43 height 15
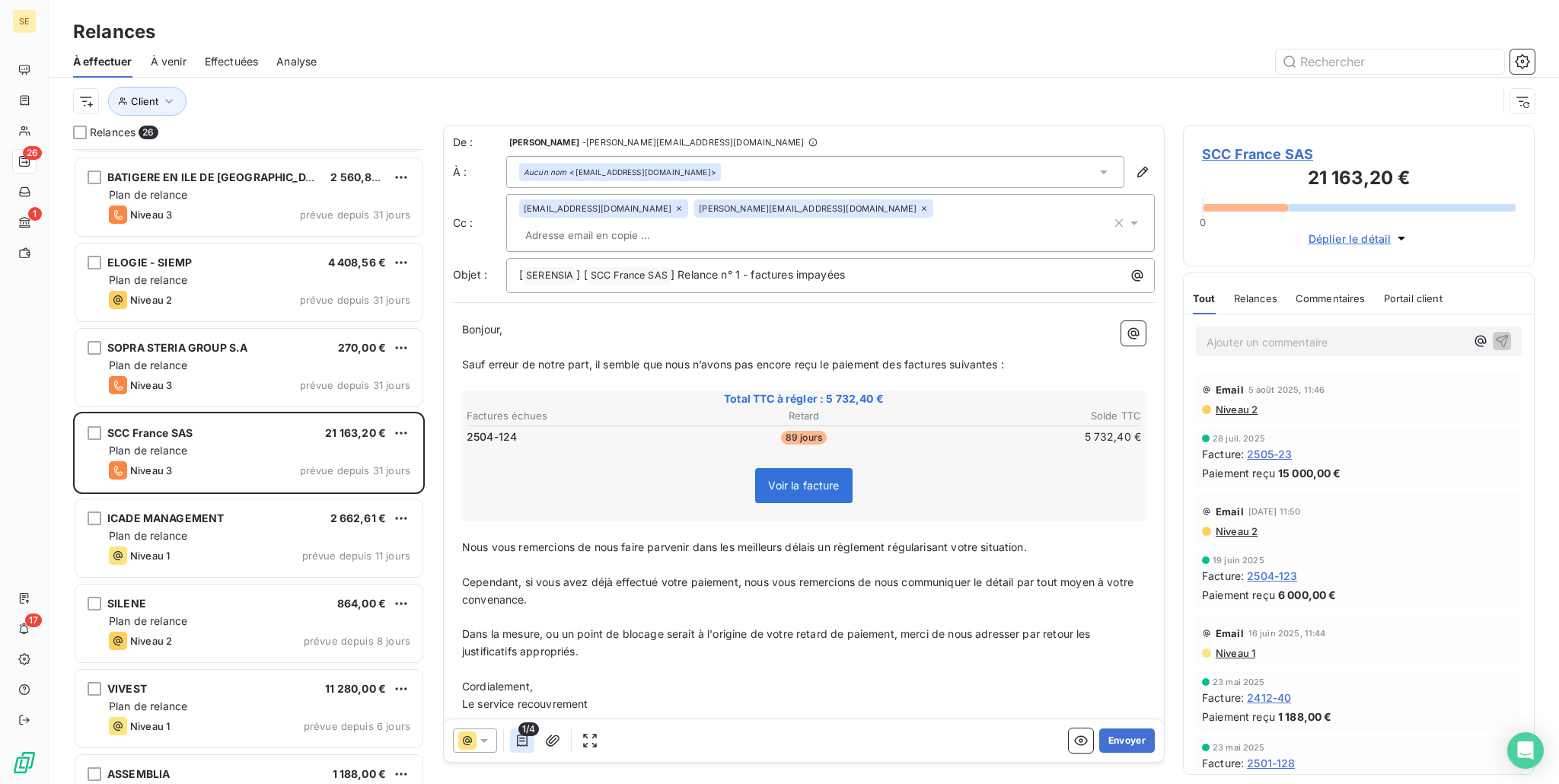
click at [520, 741] on icon "button" at bounding box center [522, 741] width 11 height 12
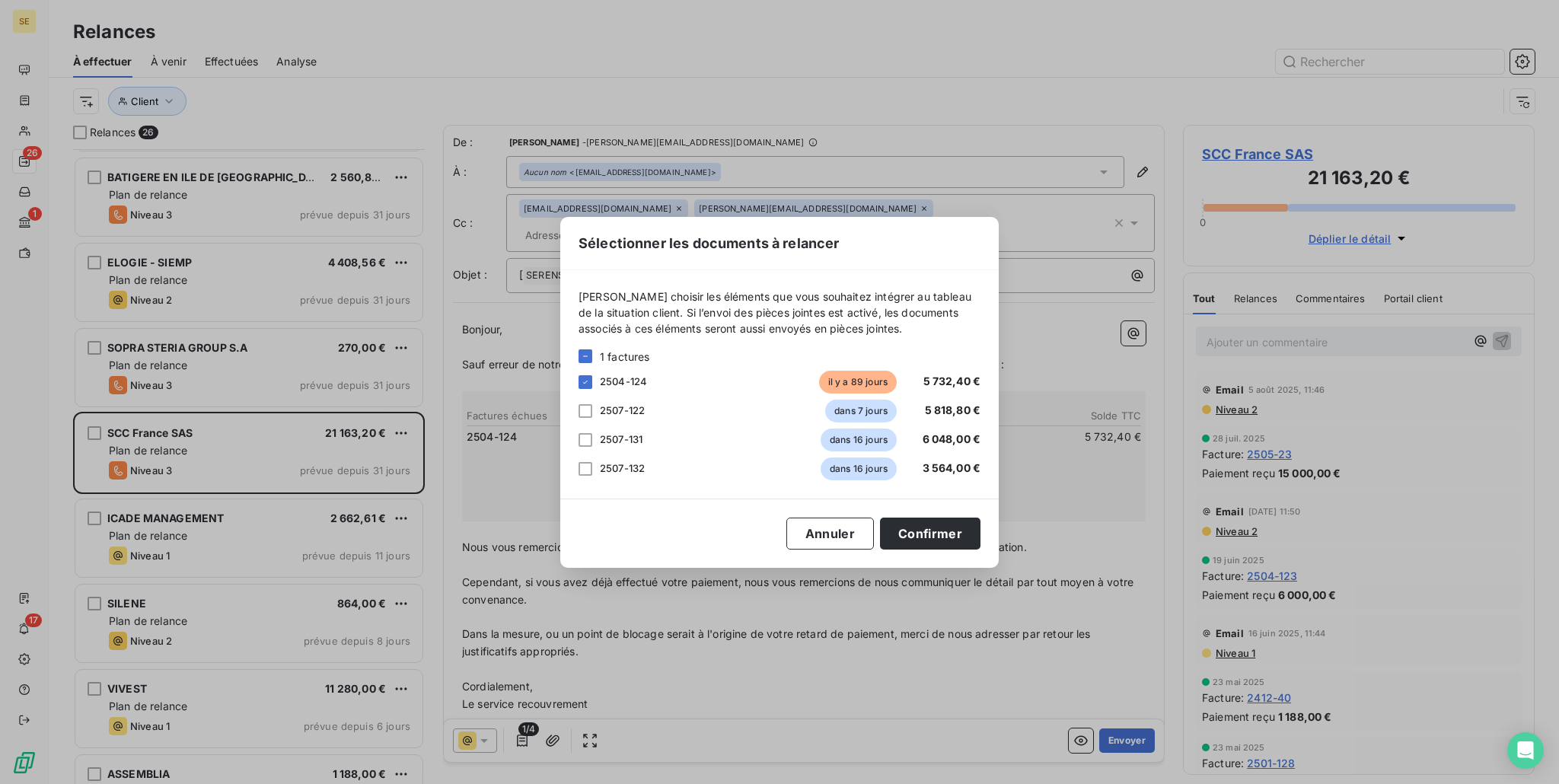
click at [694, 610] on div "Sélectionner les documents à relancer [PERSON_NAME] choisir les éléments que vo…" at bounding box center [780, 392] width 1559 height 784
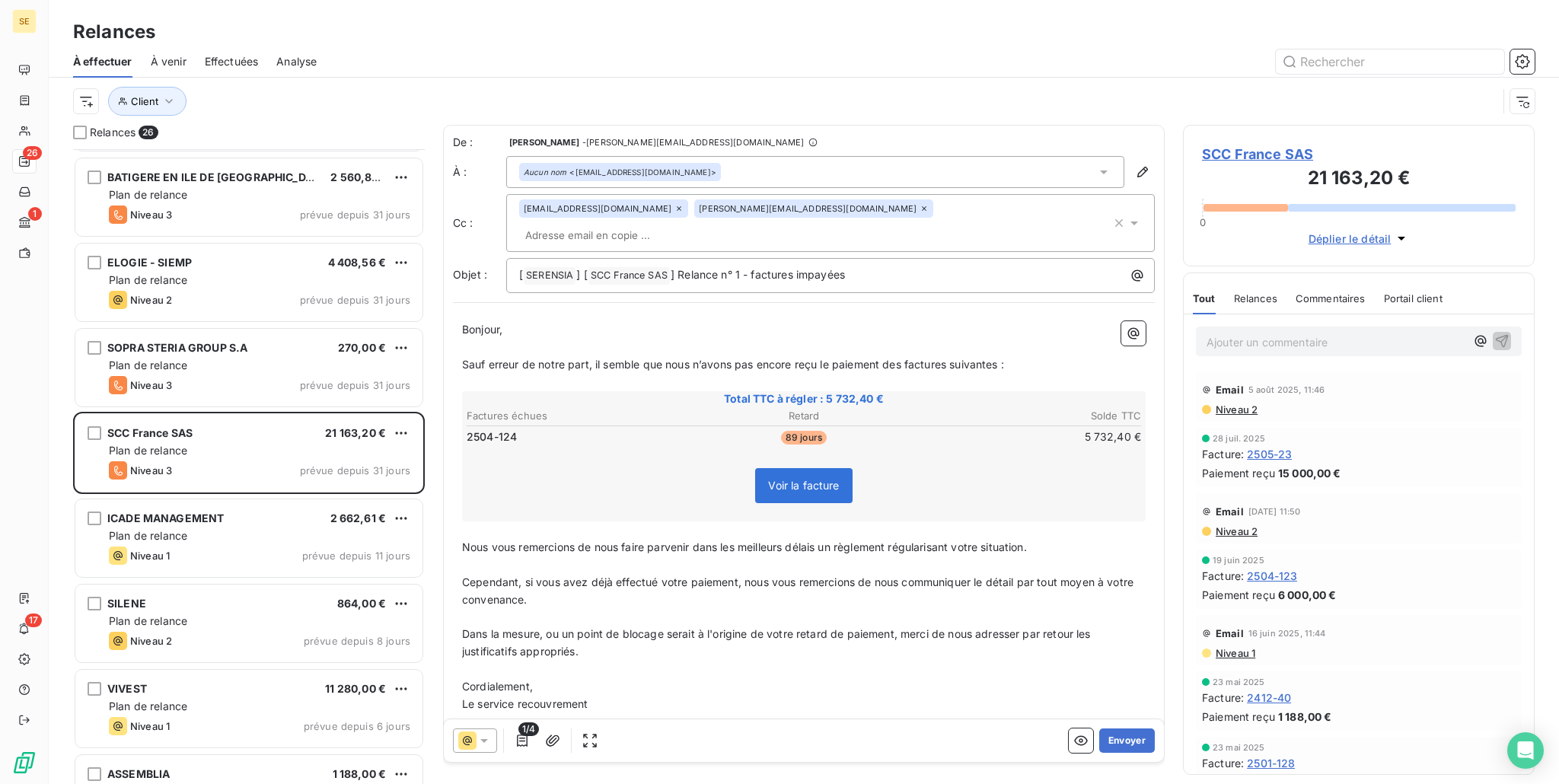
click at [477, 743] on icon at bounding box center [483, 740] width 15 height 15
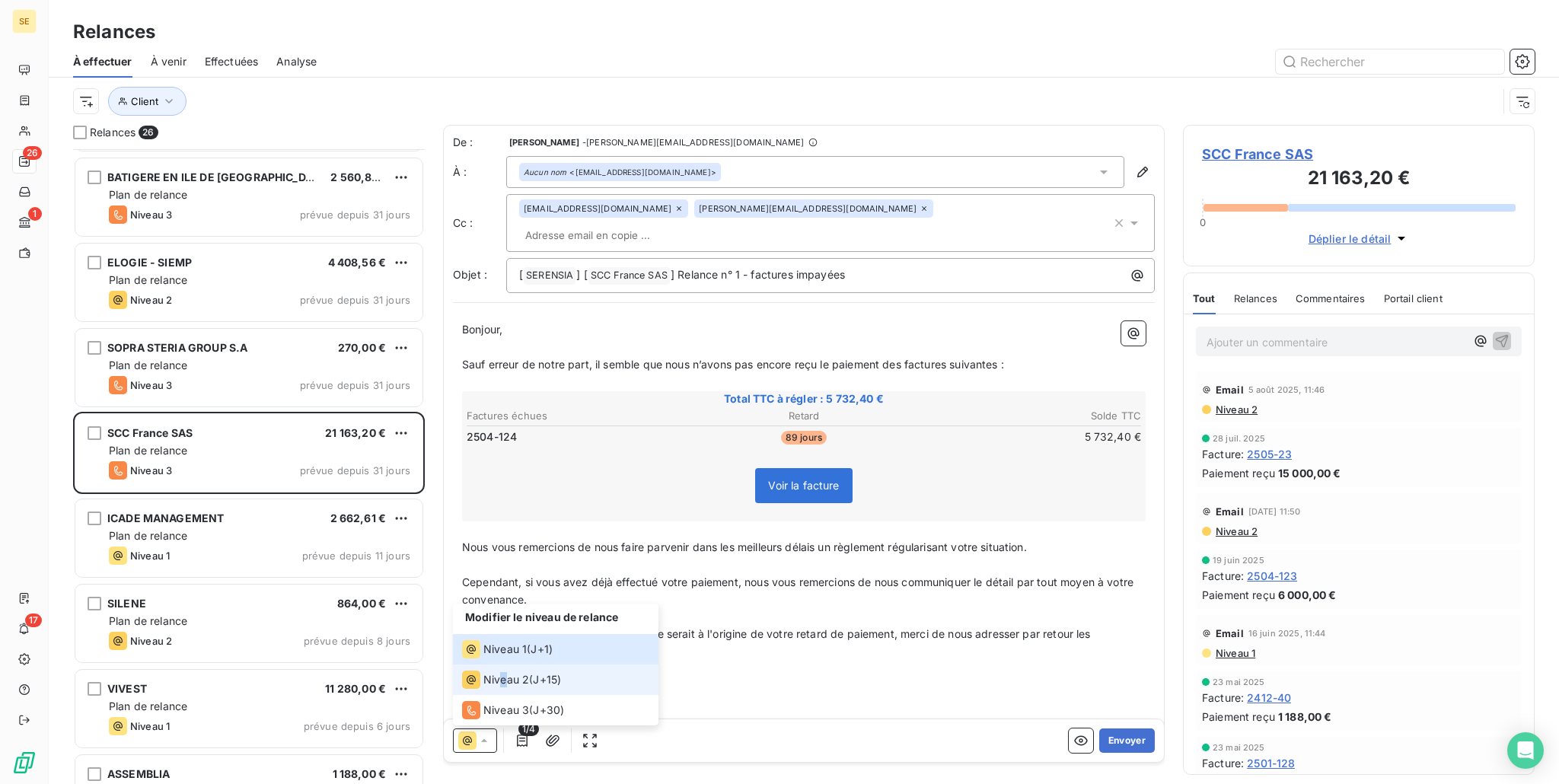
click at [503, 681] on span "Niveau 2" at bounding box center [506, 678] width 45 height 15
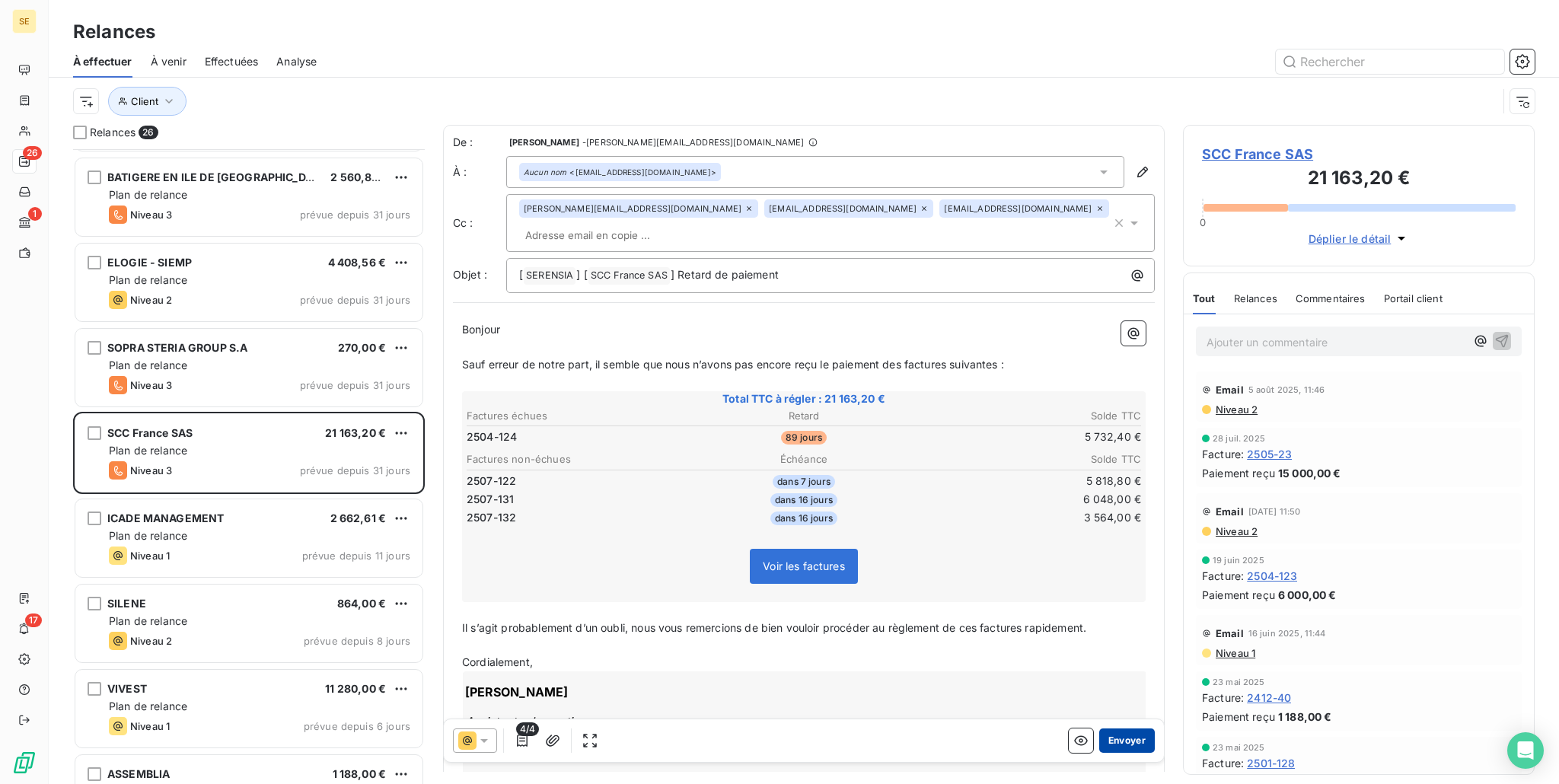
click at [1104, 745] on button "Envoyer" at bounding box center [1127, 740] width 55 height 25
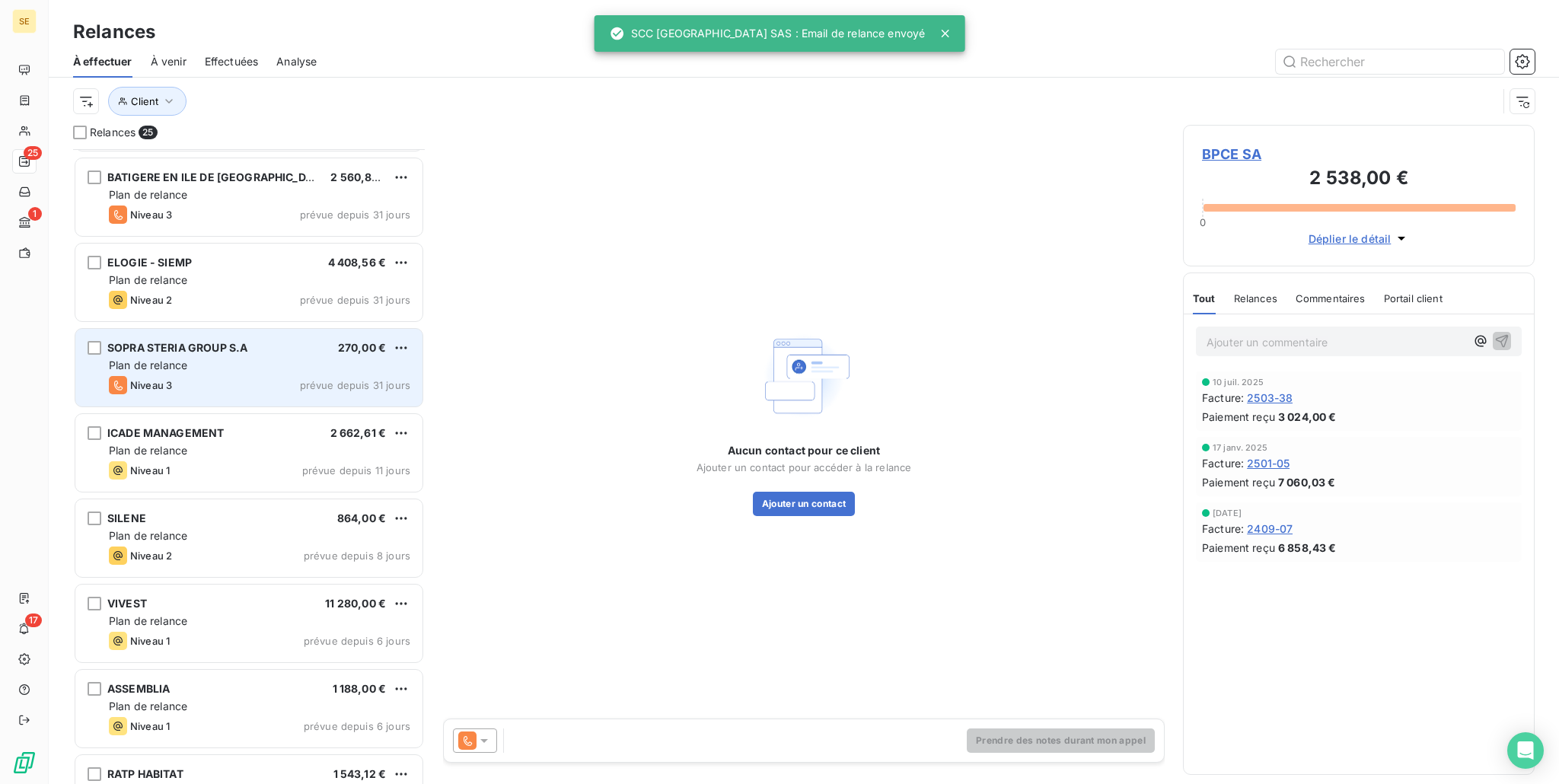
click at [253, 387] on div "Niveau 3 prévue depuis 31 jours" at bounding box center [259, 385] width 301 height 18
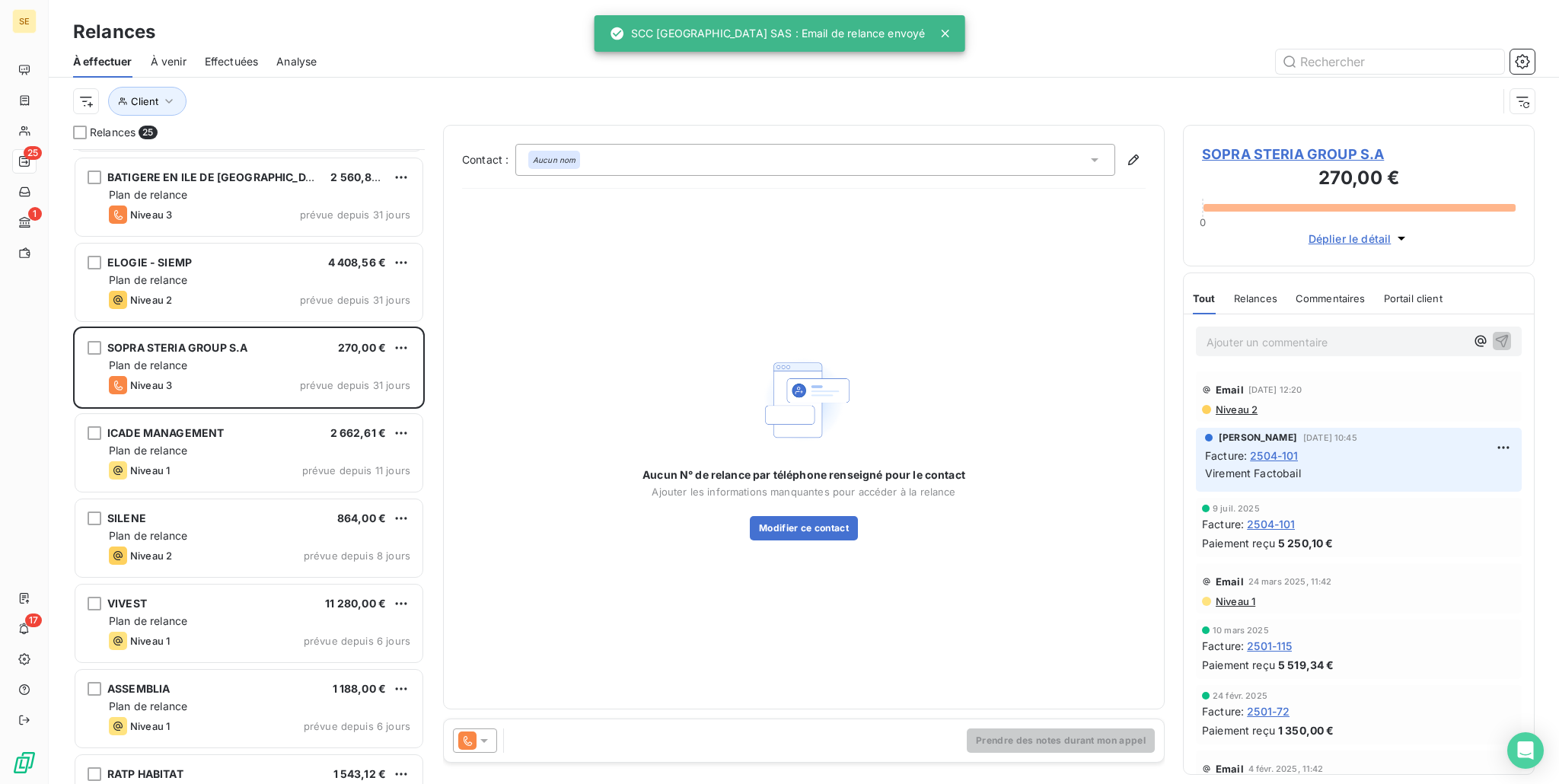
click at [476, 737] on icon at bounding box center [483, 740] width 15 height 15
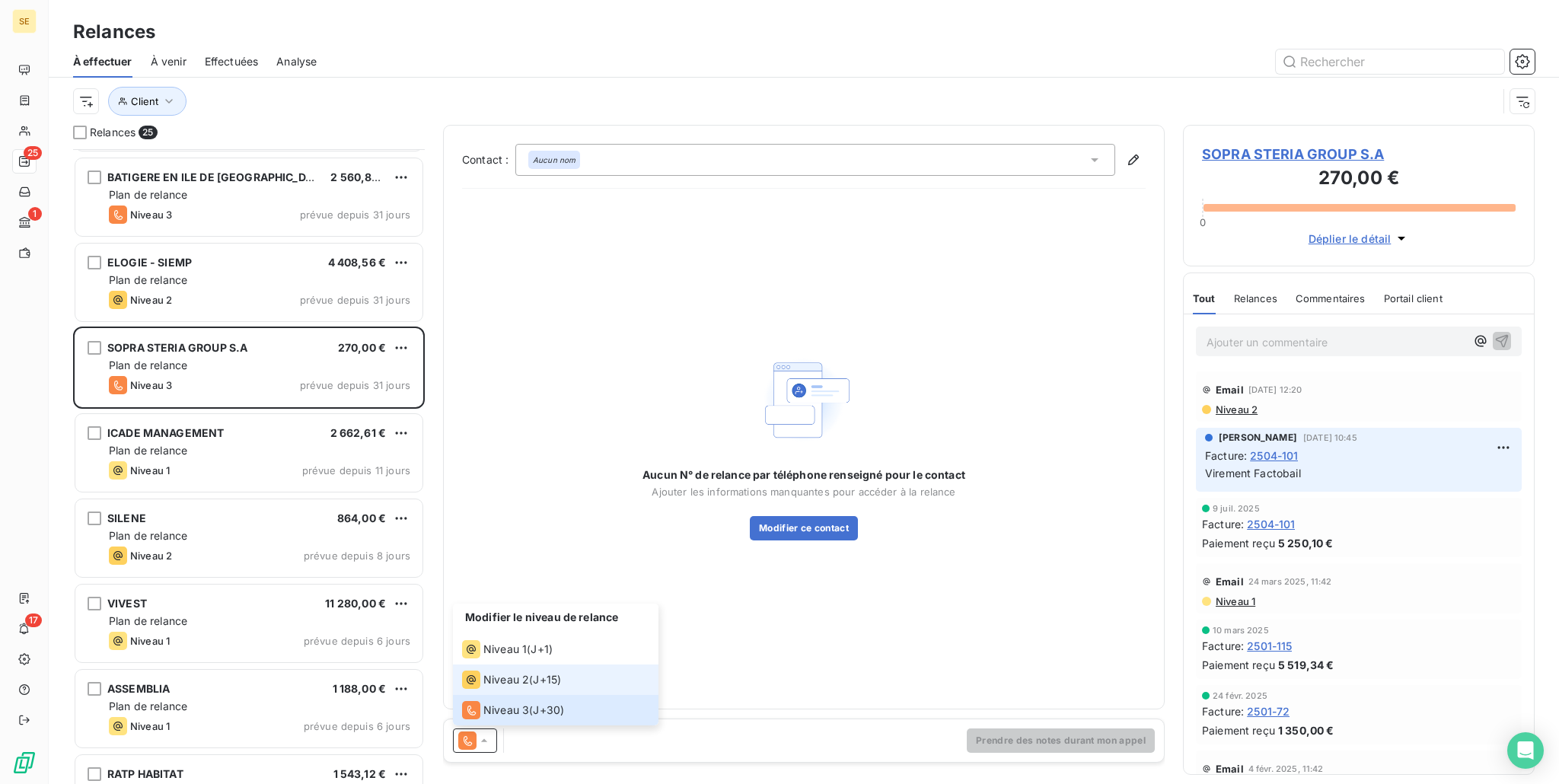
click at [519, 689] on li "Niveau 2 ( J+15 )" at bounding box center [556, 679] width 205 height 31
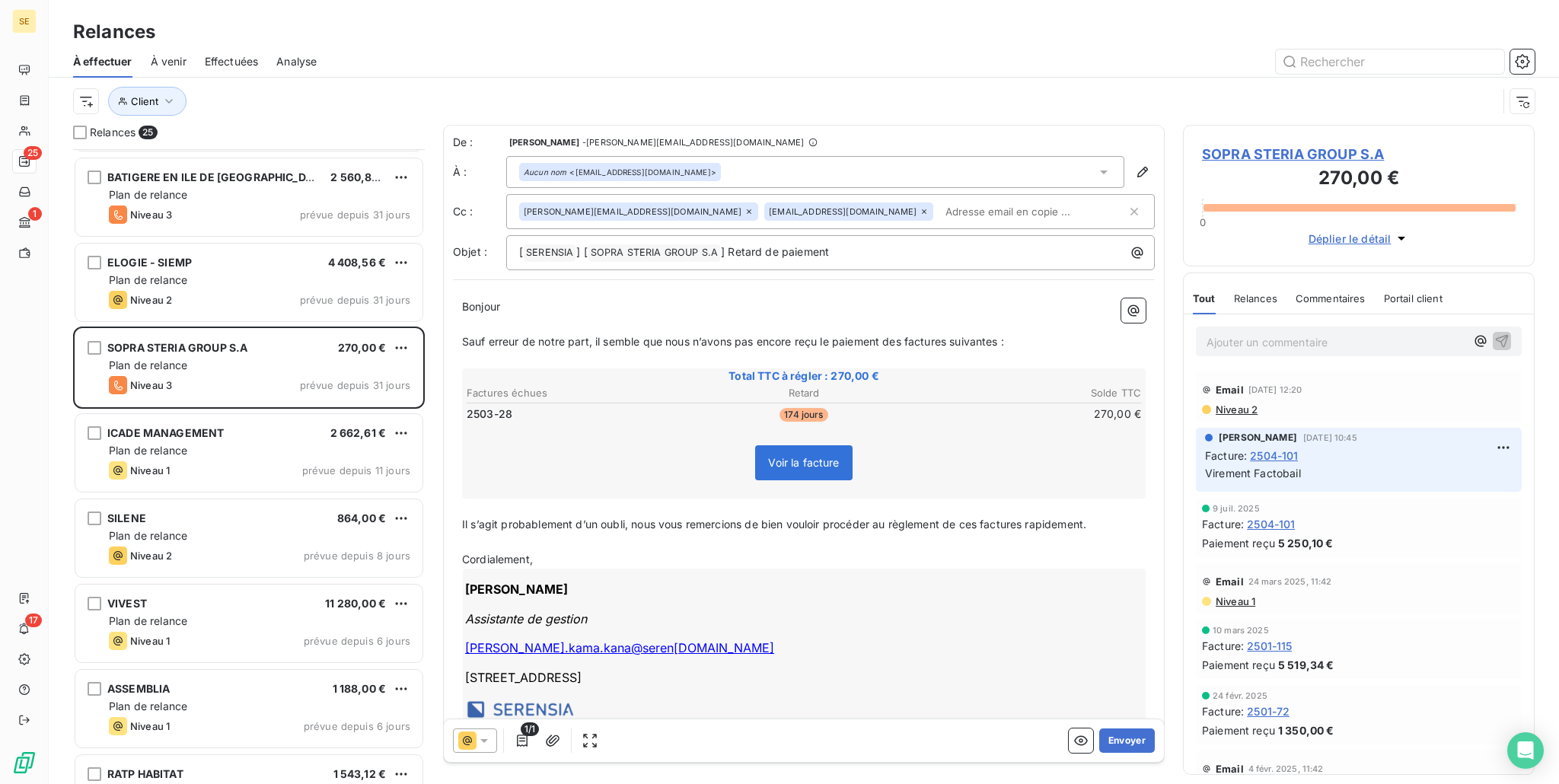
click at [469, 747] on icon at bounding box center [467, 741] width 18 height 18
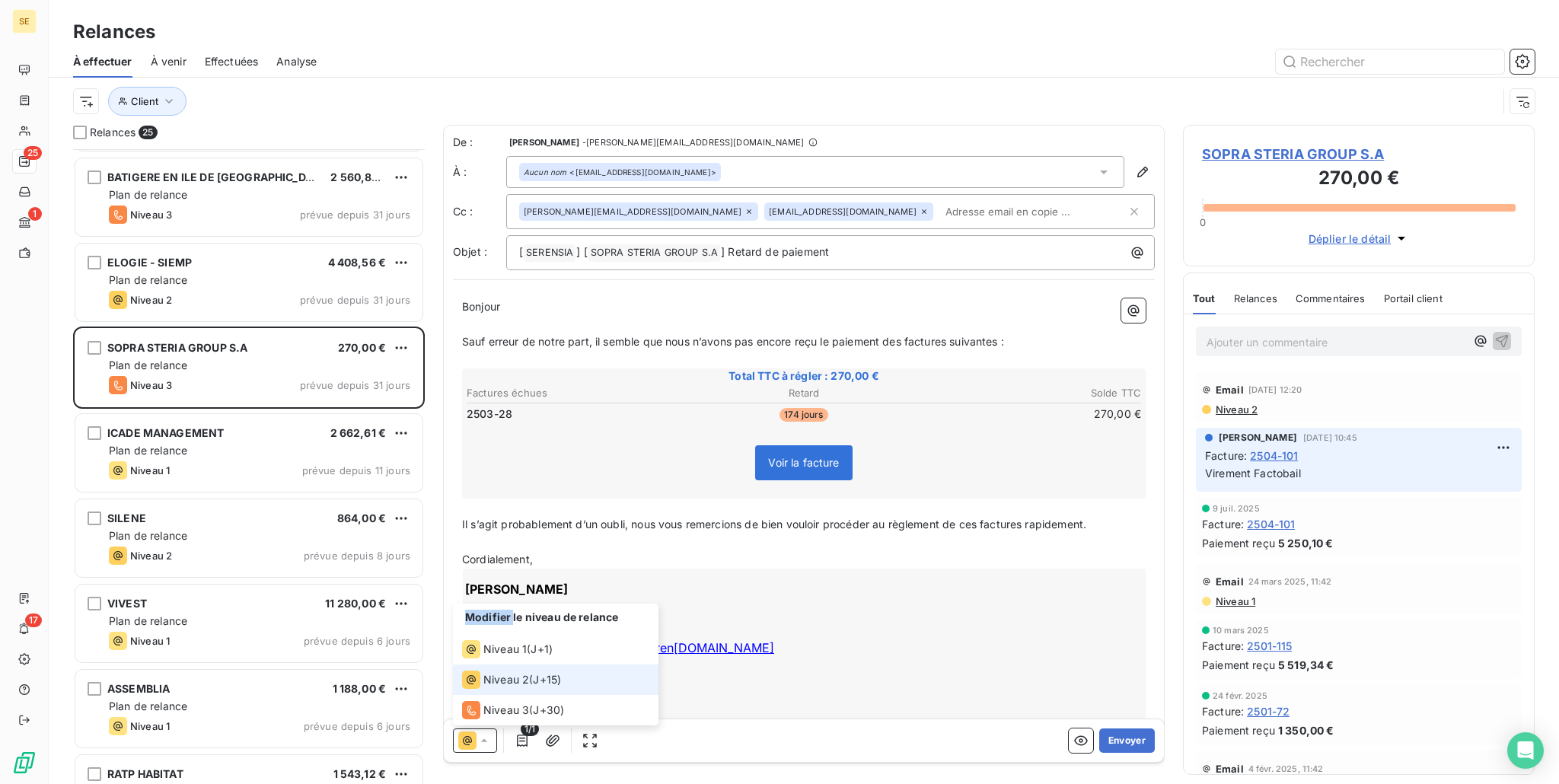
click at [469, 747] on icon at bounding box center [467, 741] width 18 height 18
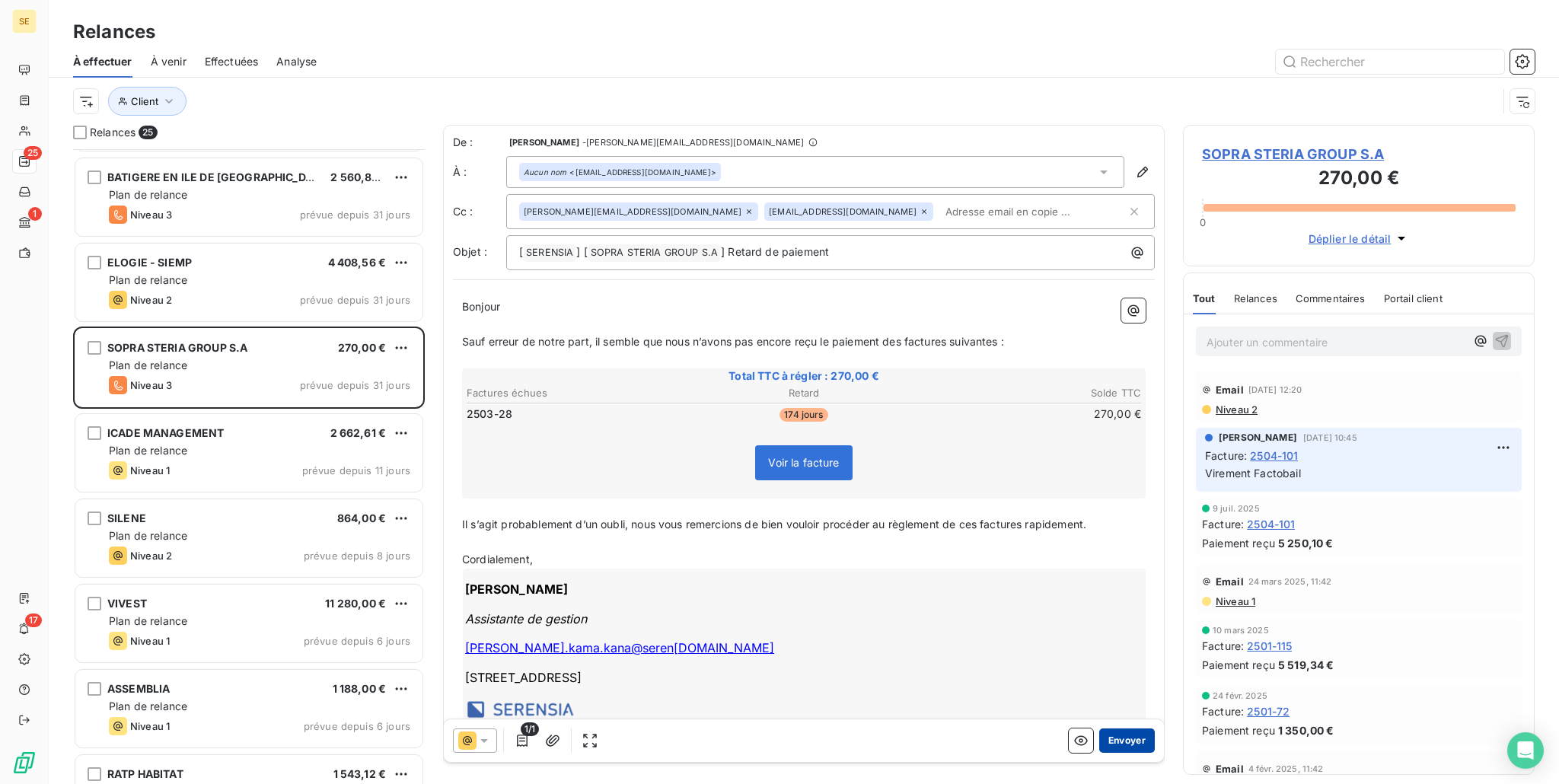
click at [1105, 748] on button "Envoyer" at bounding box center [1127, 740] width 55 height 25
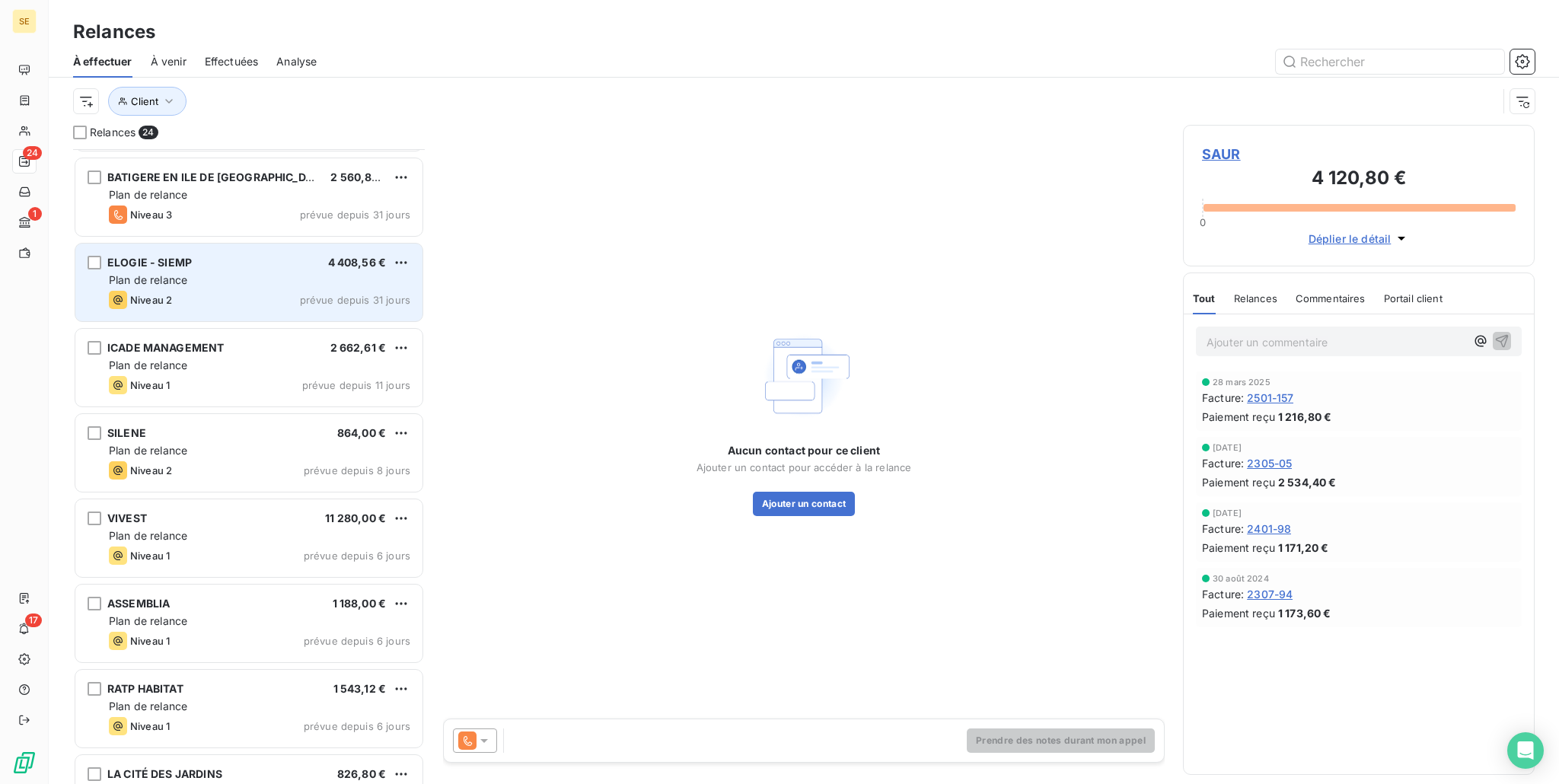
click at [137, 274] on span "Plan de relance" at bounding box center [147, 279] width 78 height 13
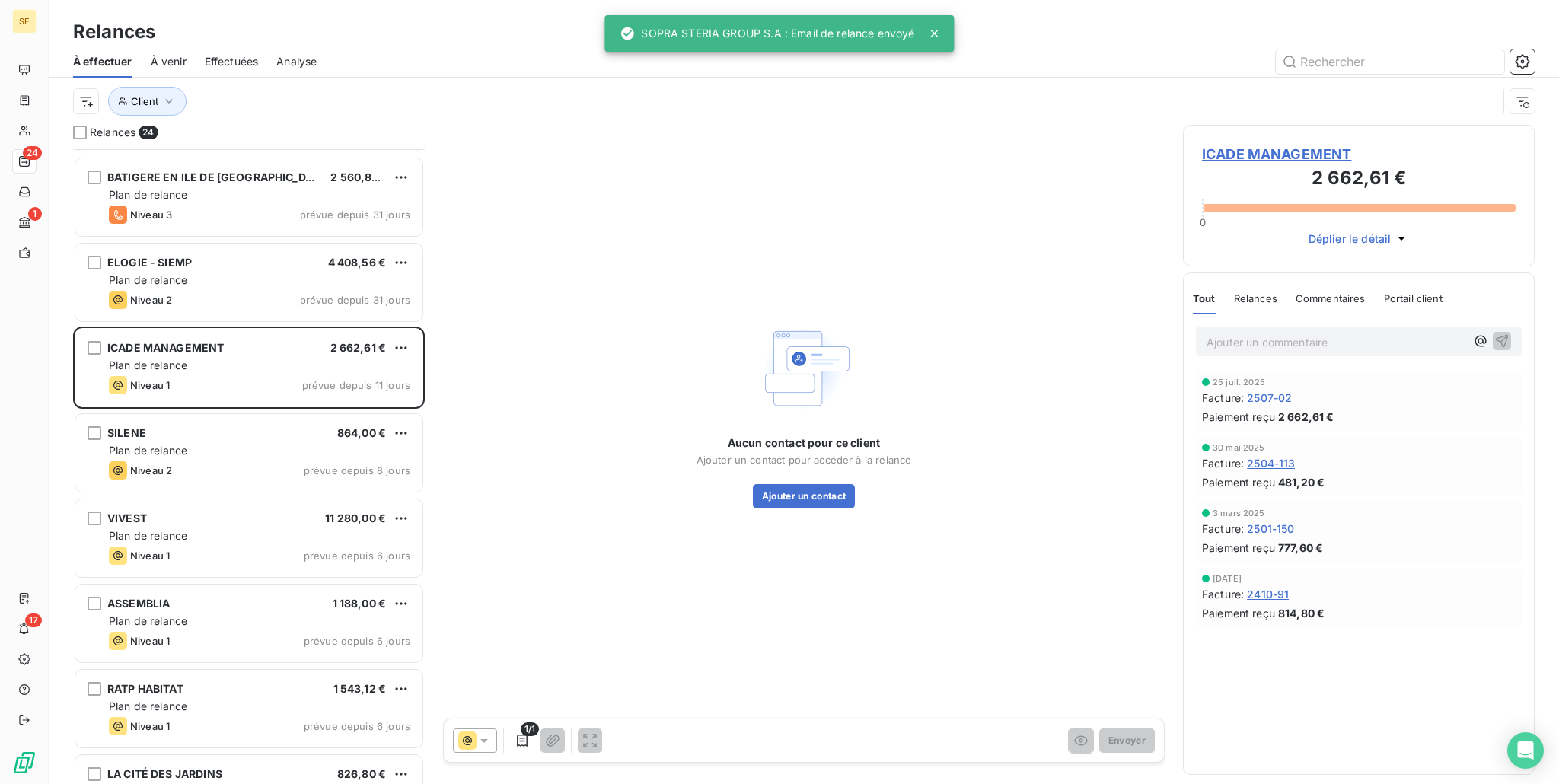
click at [494, 744] on div at bounding box center [475, 740] width 44 height 25
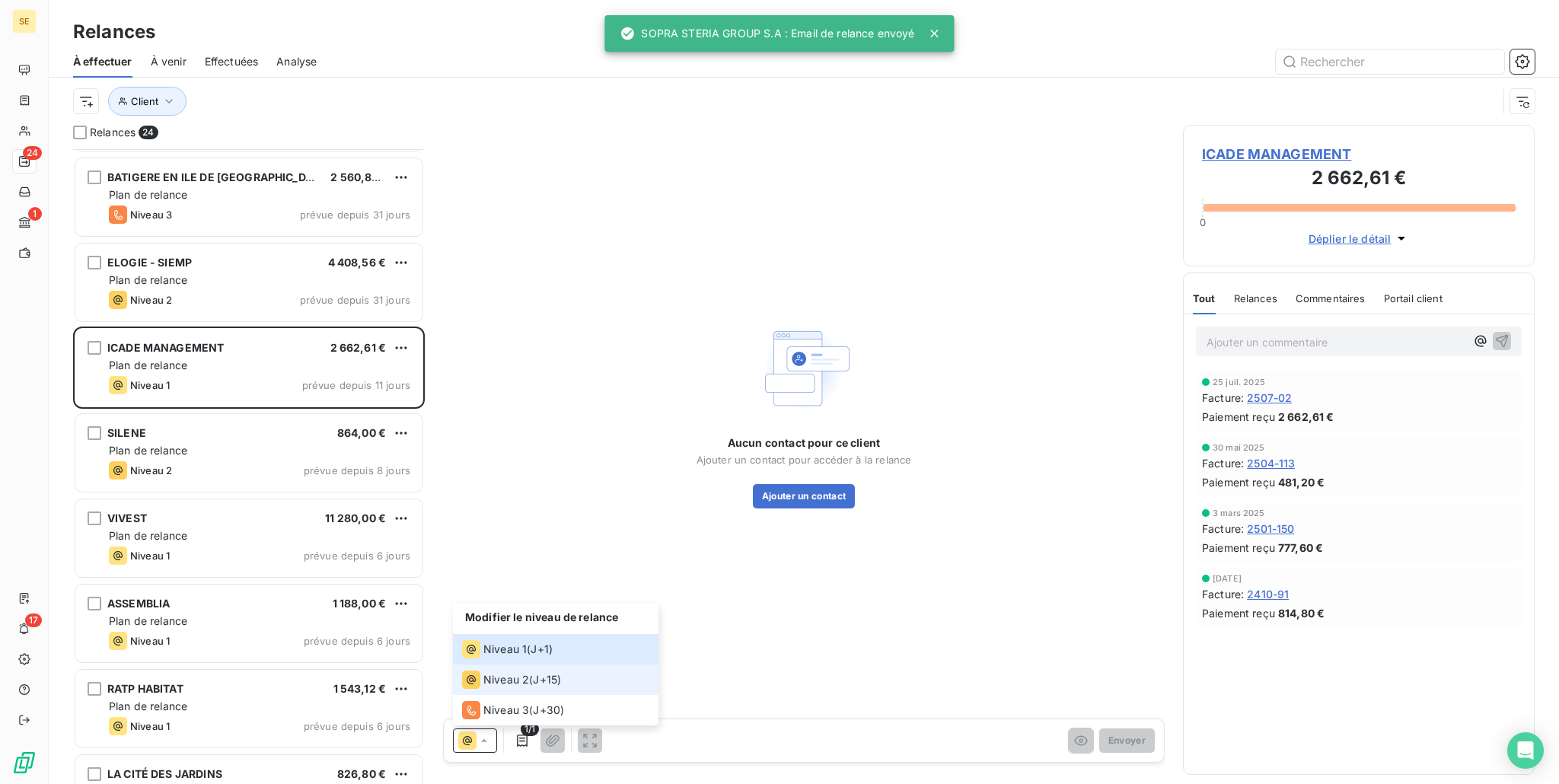
click at [530, 670] on div "Niveau 2 ( J+15 )" at bounding box center [512, 679] width 99 height 18
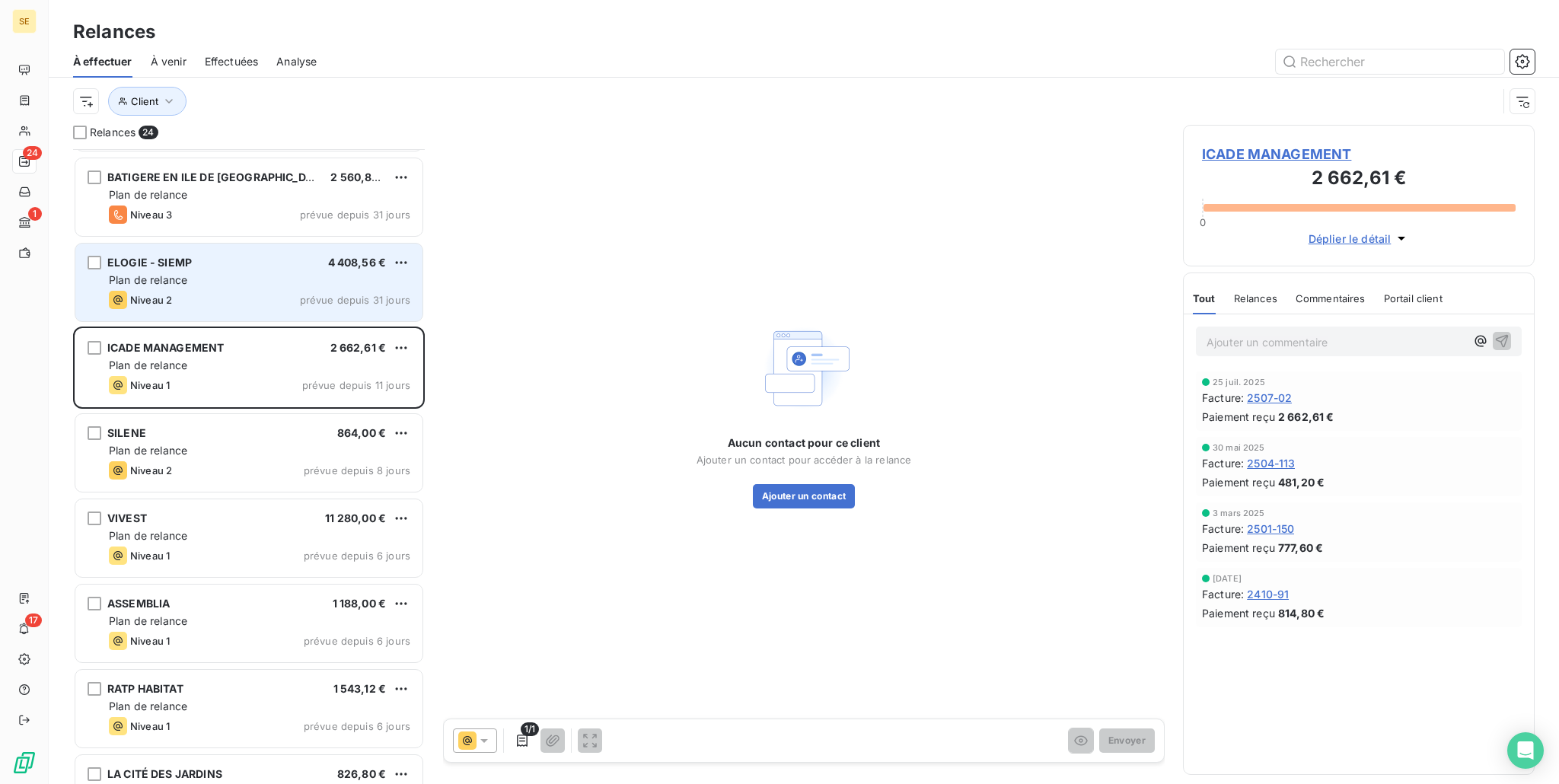
click at [148, 278] on span "Plan de relance" at bounding box center [147, 279] width 78 height 13
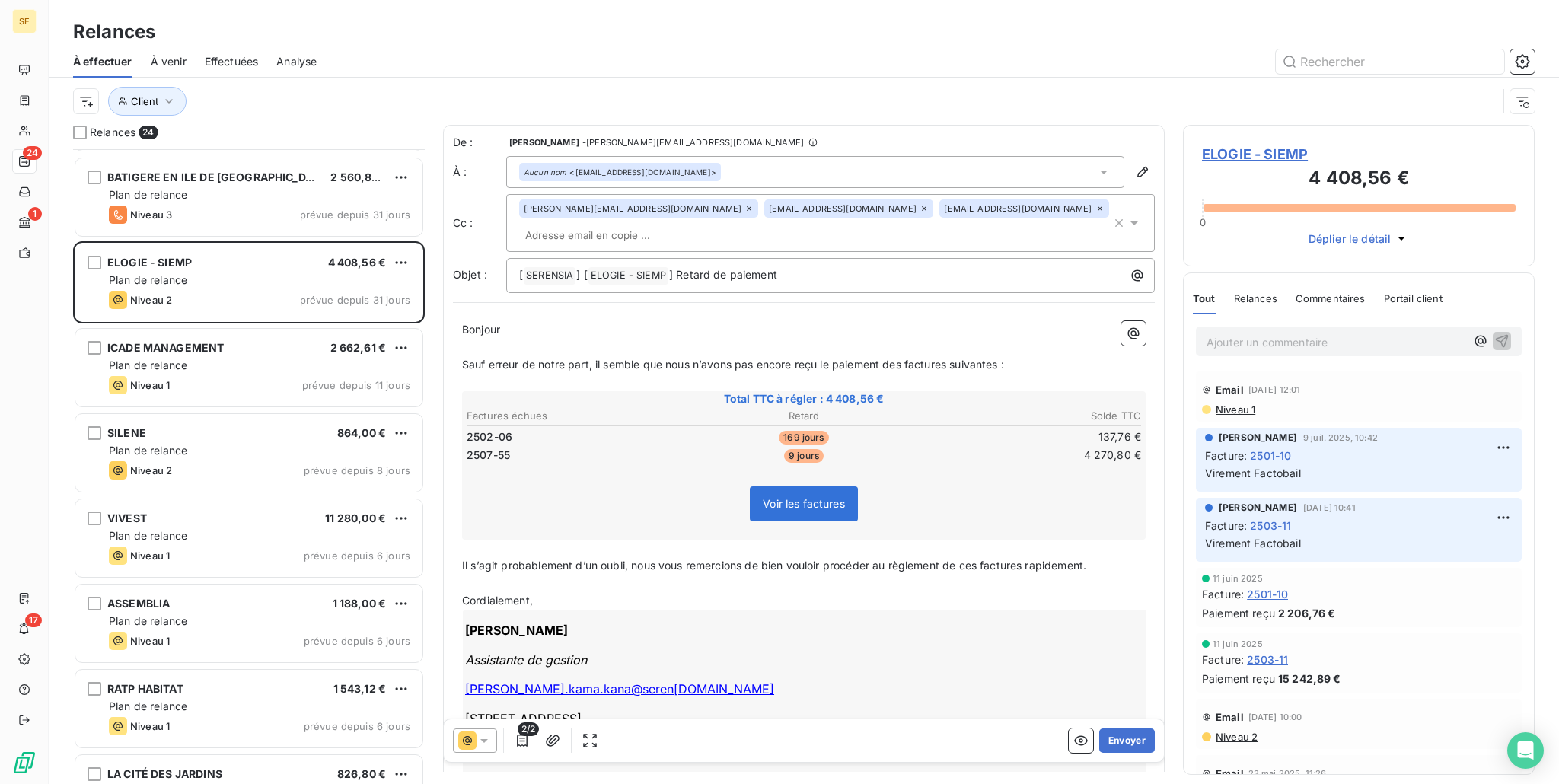
click at [473, 742] on icon at bounding box center [467, 741] width 18 height 18
click at [1141, 745] on button "Envoyer" at bounding box center [1127, 740] width 55 height 25
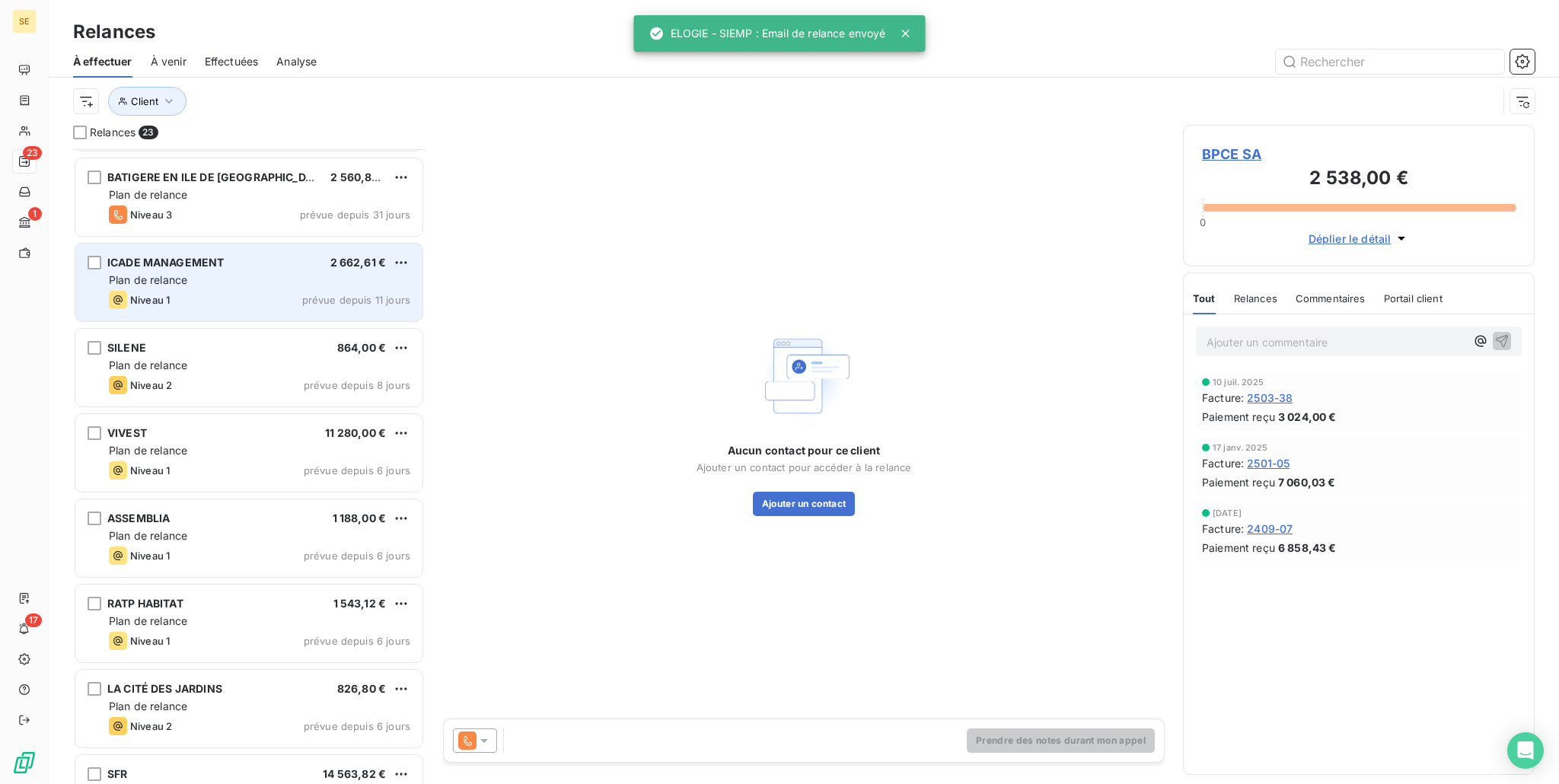
click at [146, 273] on div "Plan de relance" at bounding box center [259, 279] width 301 height 15
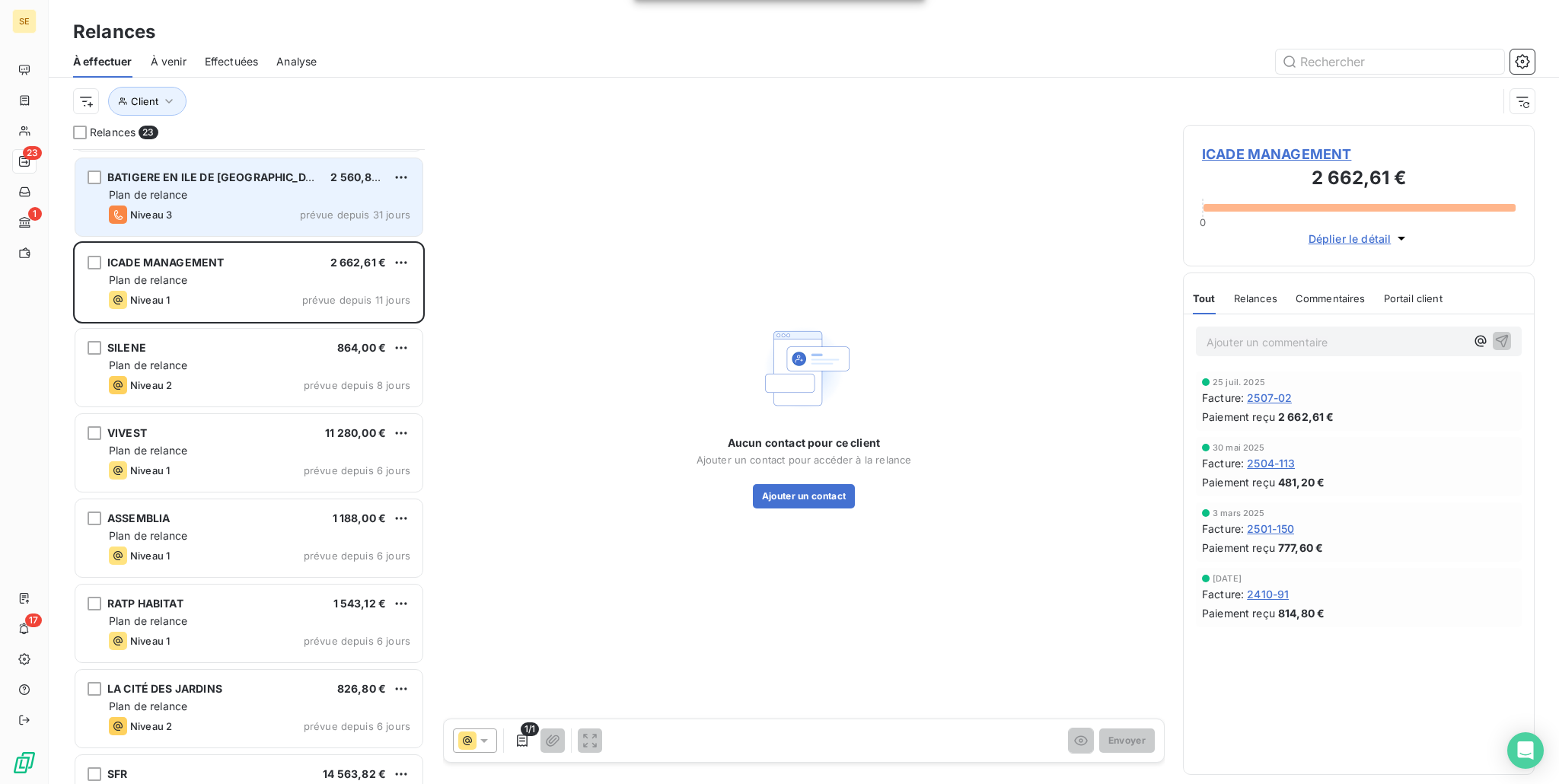
click at [198, 197] on div "Plan de relance" at bounding box center [259, 195] width 301 height 15
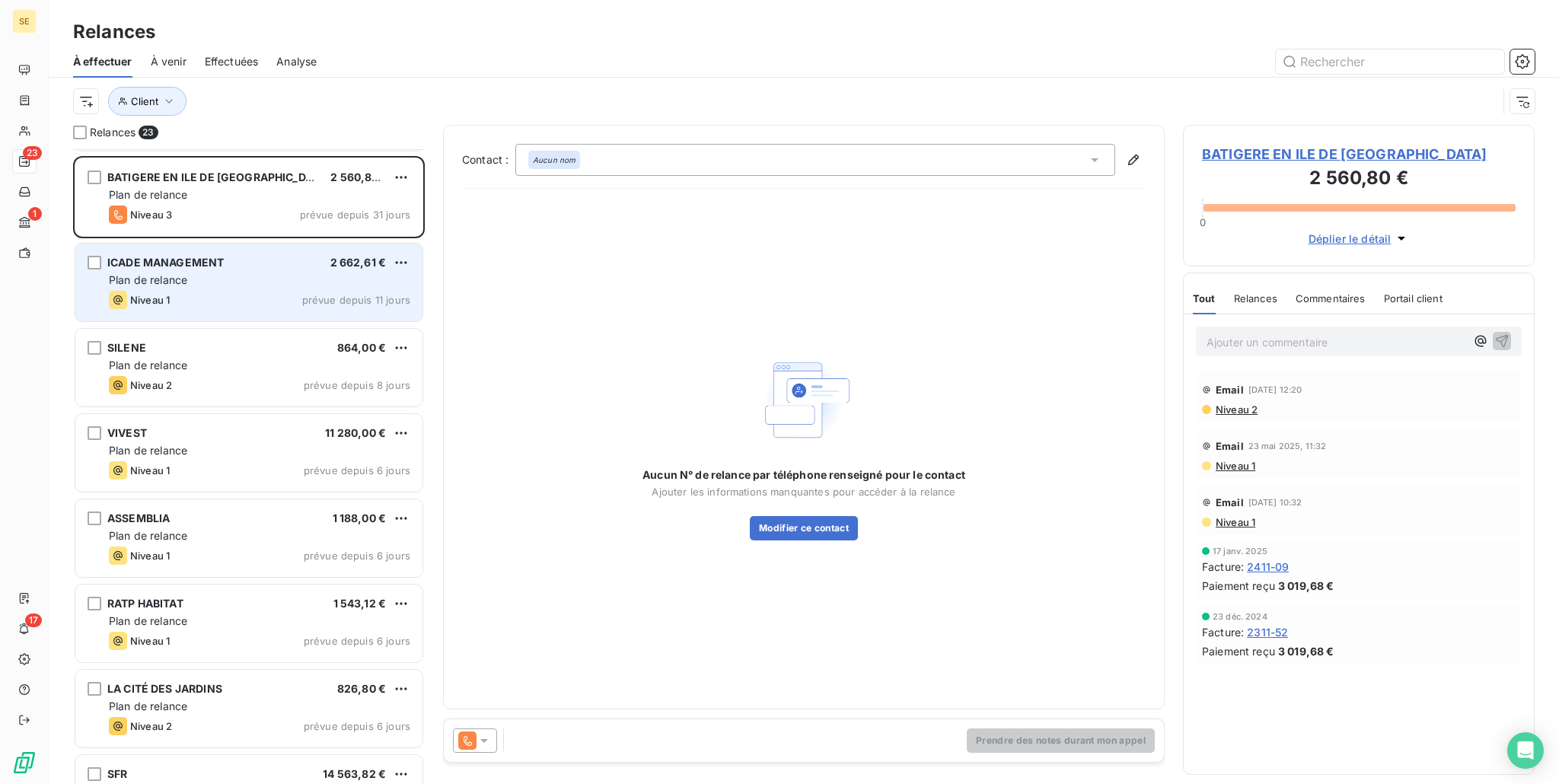
click at [153, 300] on span "Niveau 1" at bounding box center [150, 299] width 40 height 12
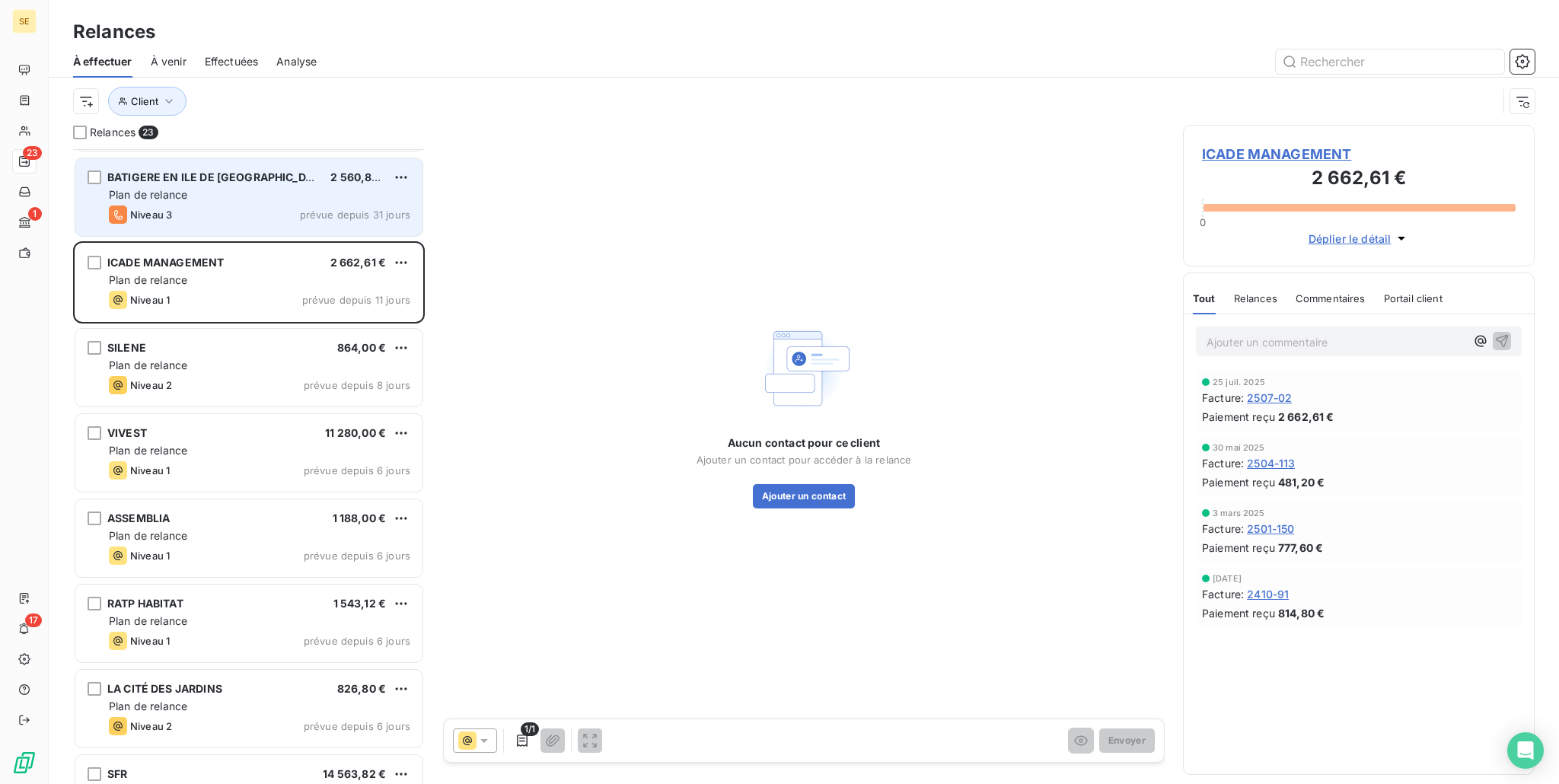
click at [240, 214] on div "Niveau 3 prévue depuis 31 jours" at bounding box center [259, 214] width 301 height 18
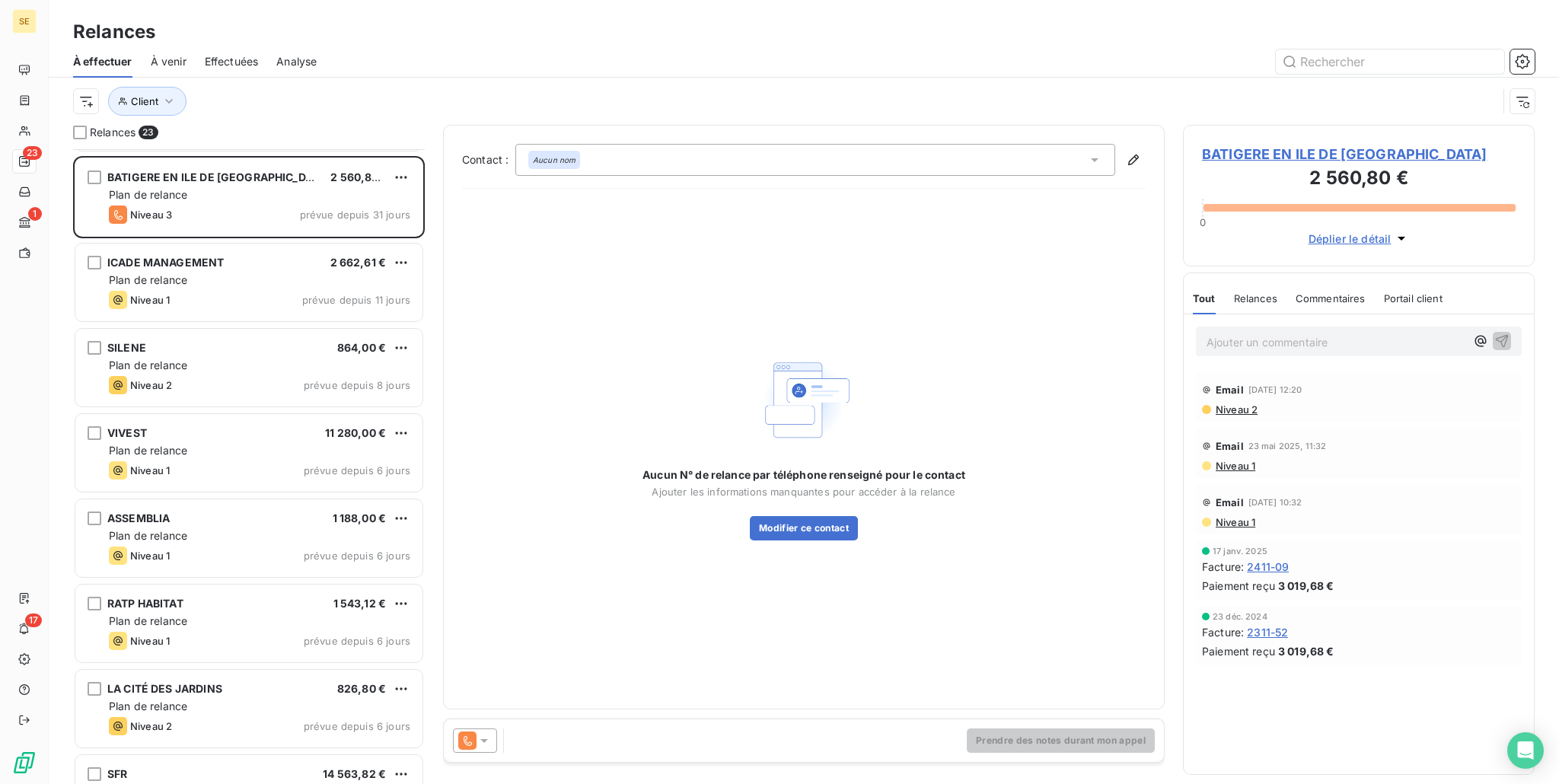
click at [481, 742] on icon at bounding box center [483, 740] width 15 height 15
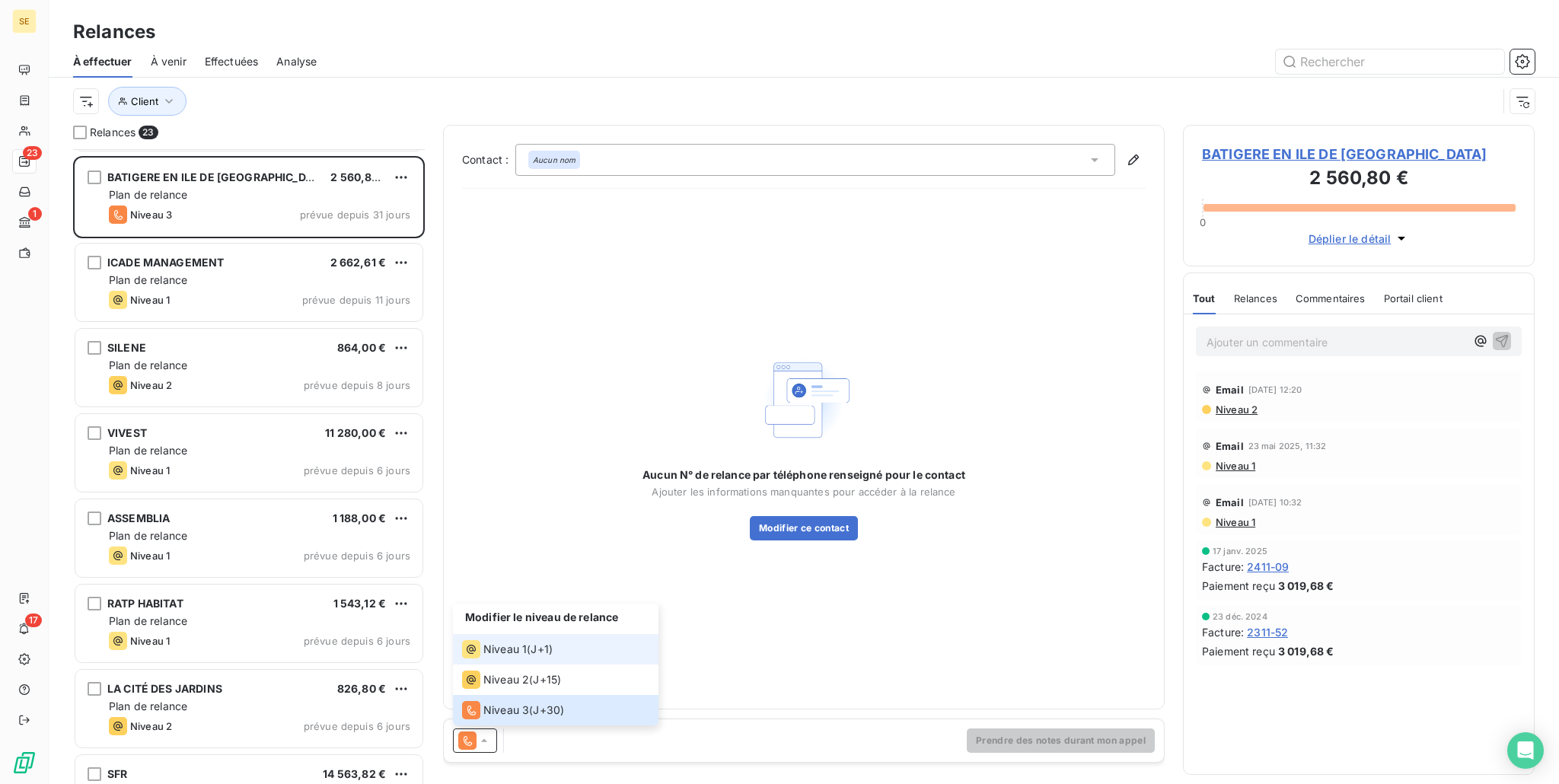
click at [512, 662] on li "Niveau 1 ( J+1 )" at bounding box center [556, 649] width 205 height 31
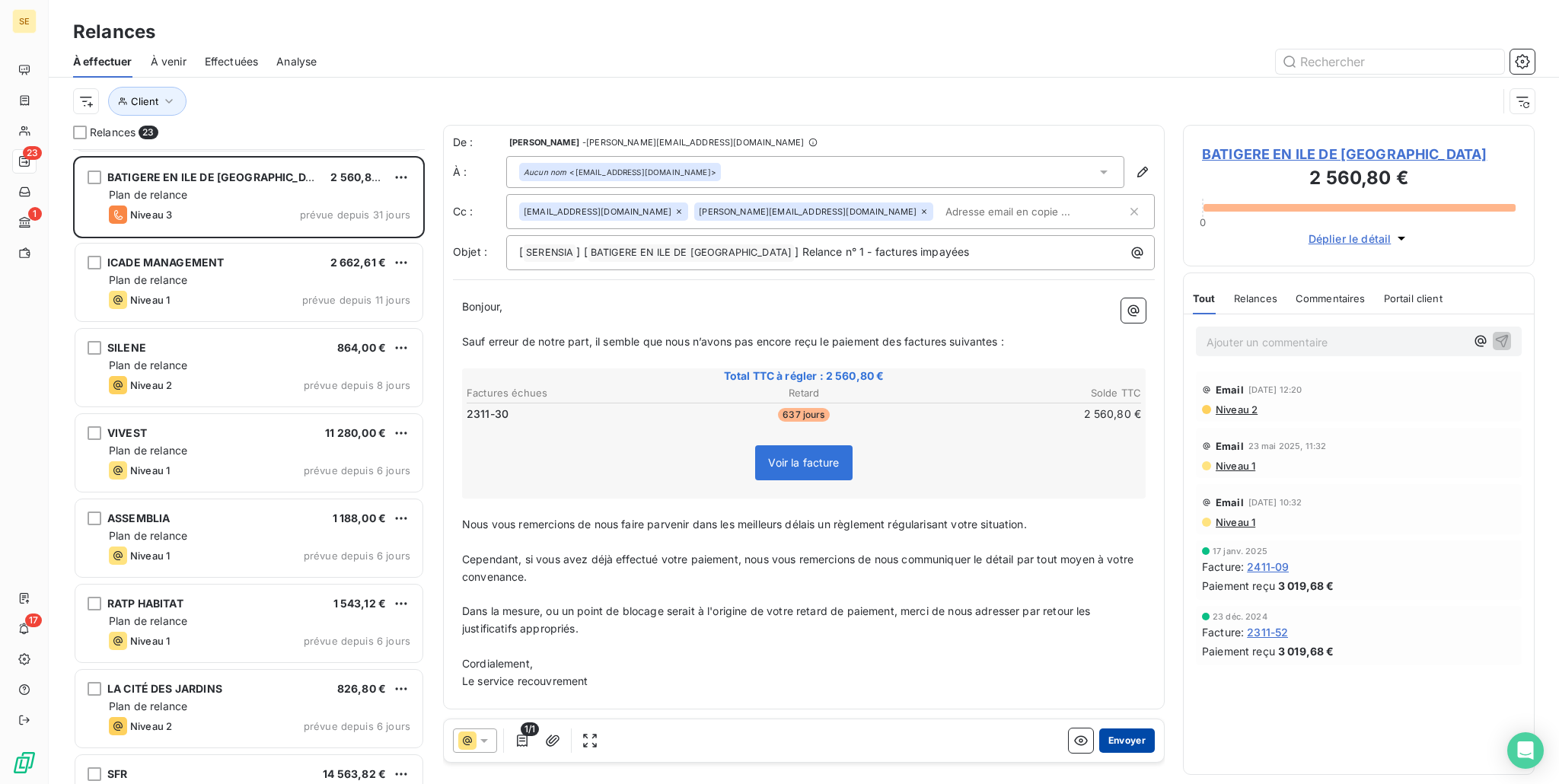
click at [1128, 741] on button "Envoyer" at bounding box center [1127, 740] width 55 height 25
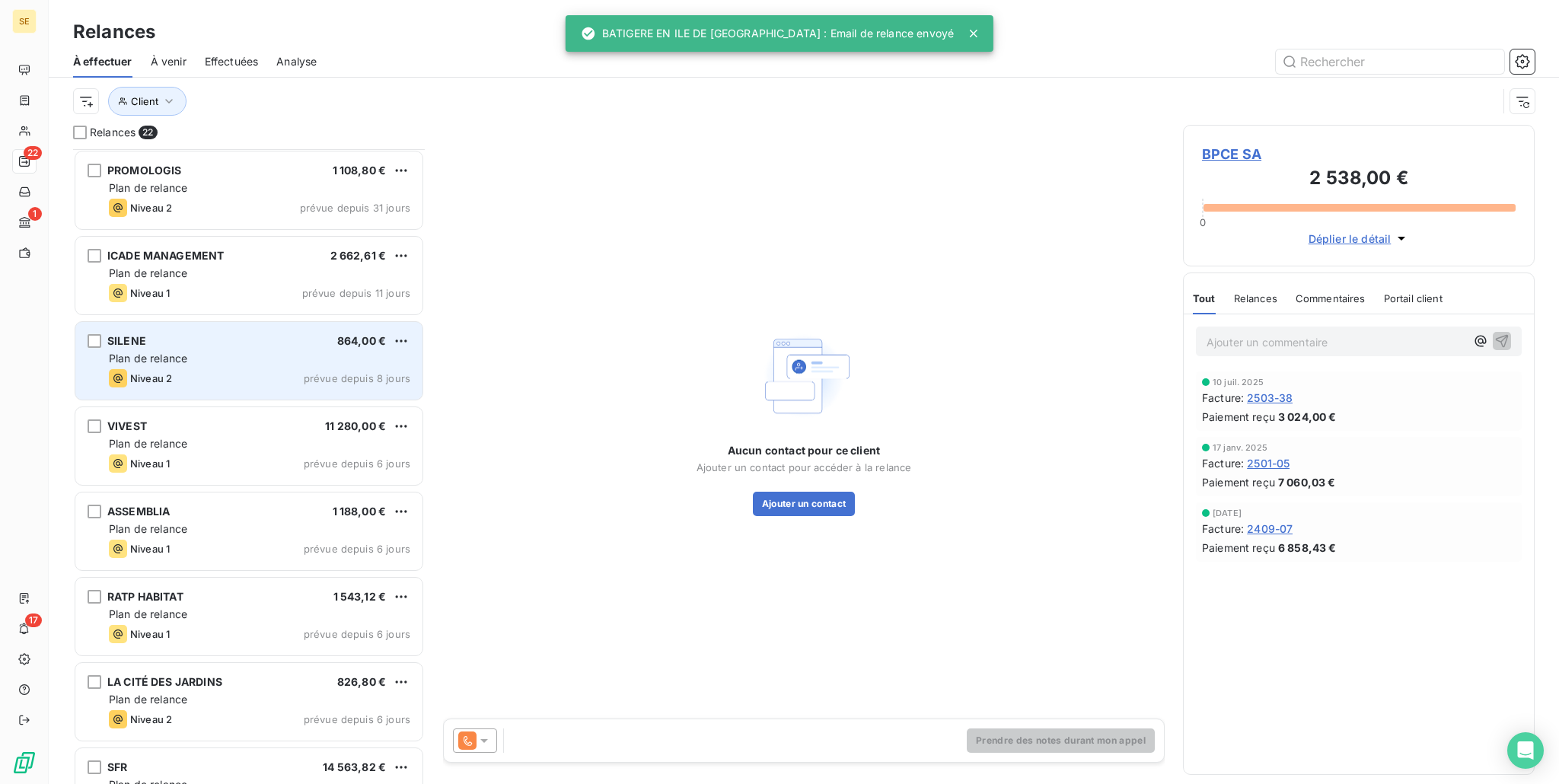
scroll to position [608, 0]
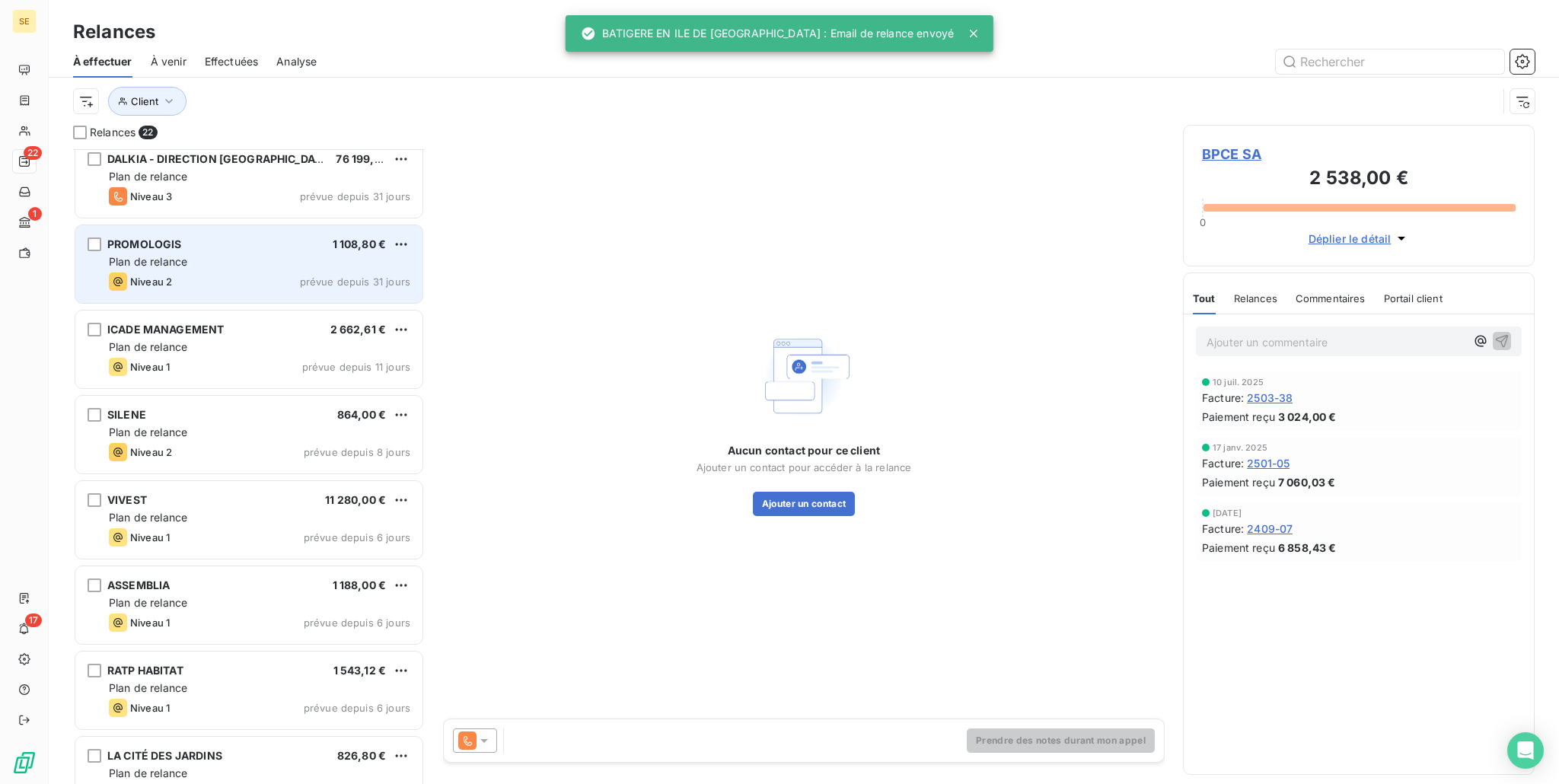
click at [212, 274] on div "Niveau 2 prévue depuis 31 jours" at bounding box center [259, 281] width 301 height 18
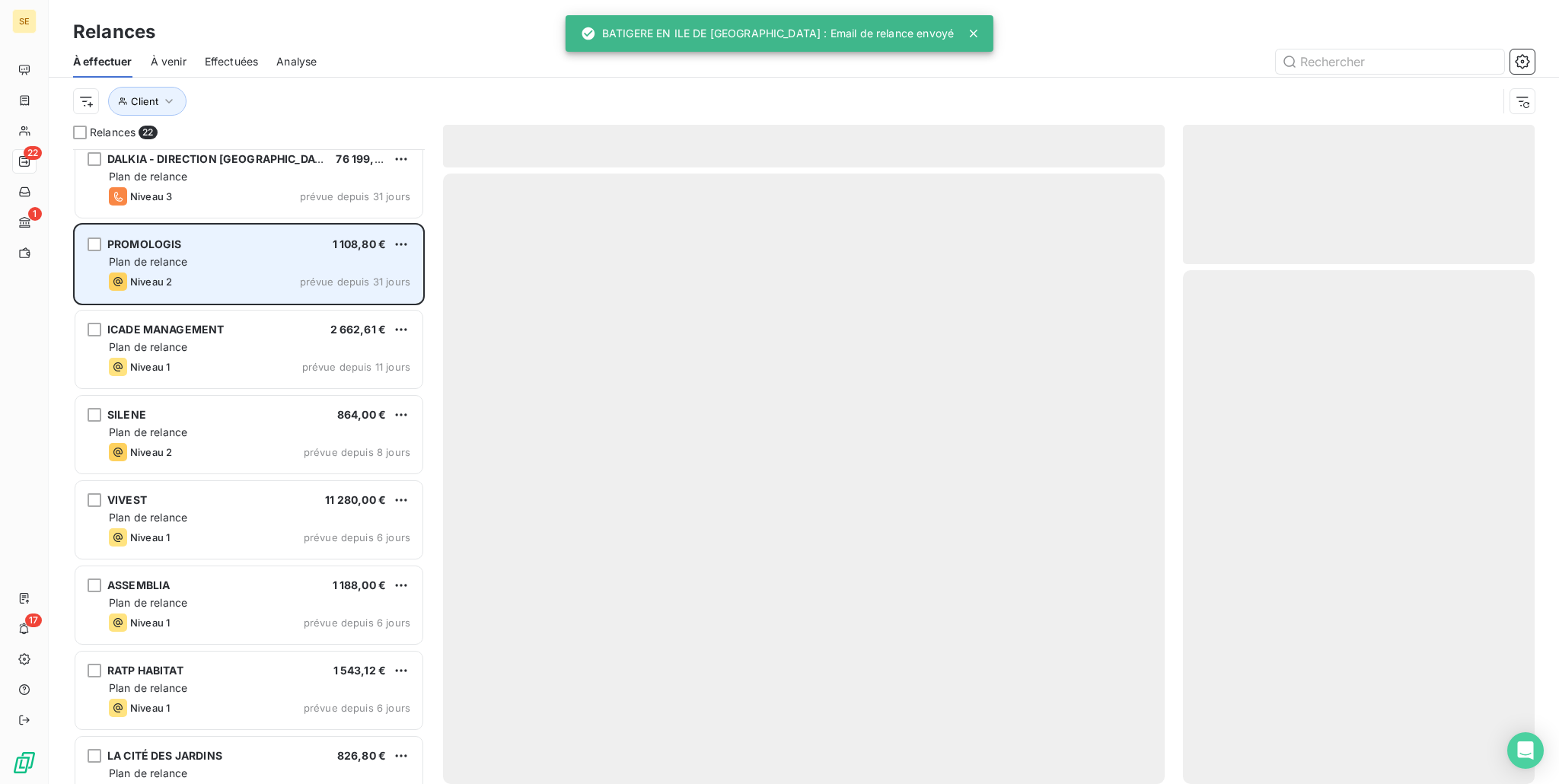
click at [212, 274] on div "Niveau 2 prévue depuis 31 jours" at bounding box center [259, 281] width 301 height 18
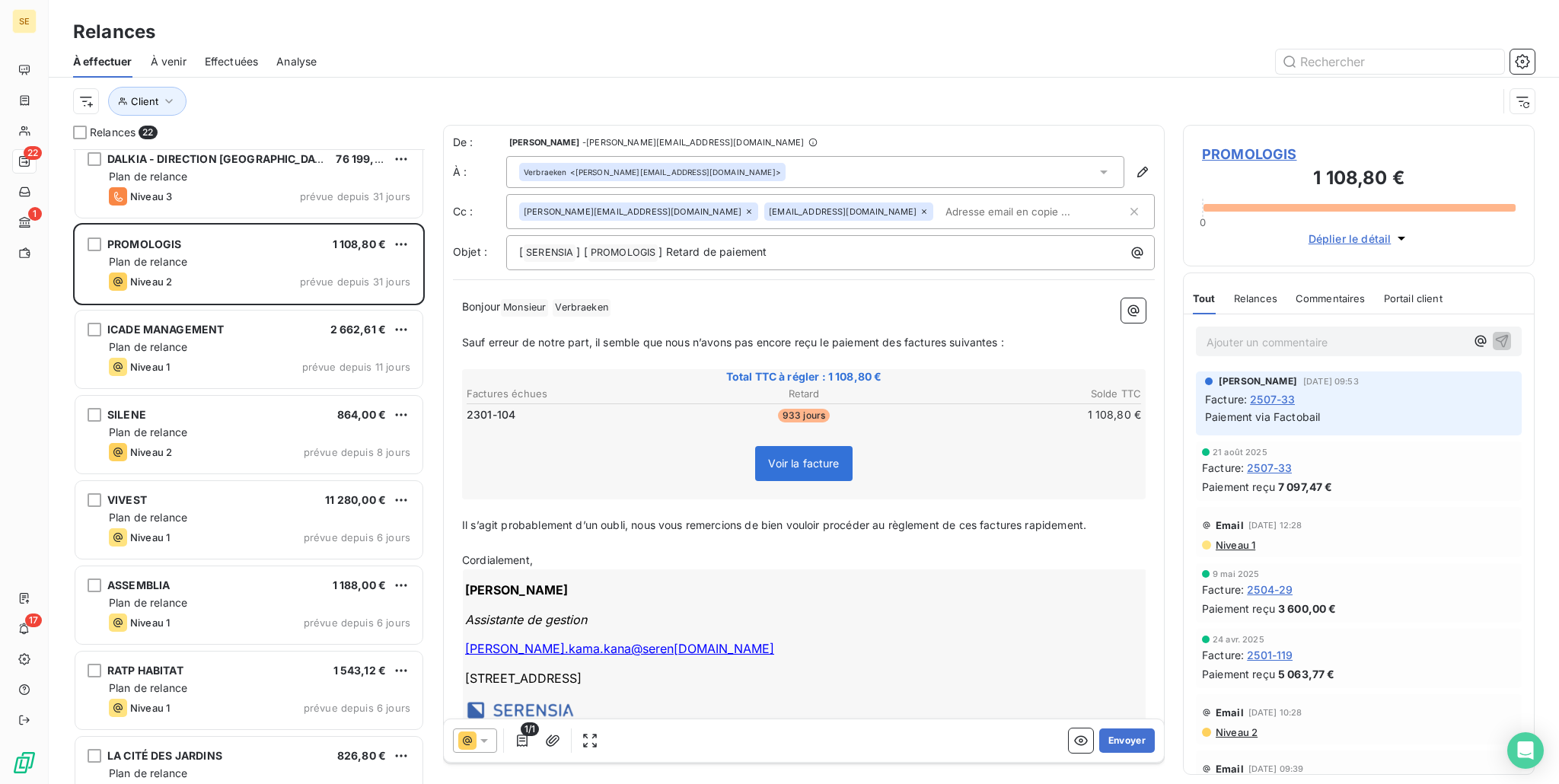
click at [468, 741] on icon at bounding box center [467, 741] width 18 height 18
click at [1104, 745] on button "Envoyer" at bounding box center [1127, 740] width 55 height 25
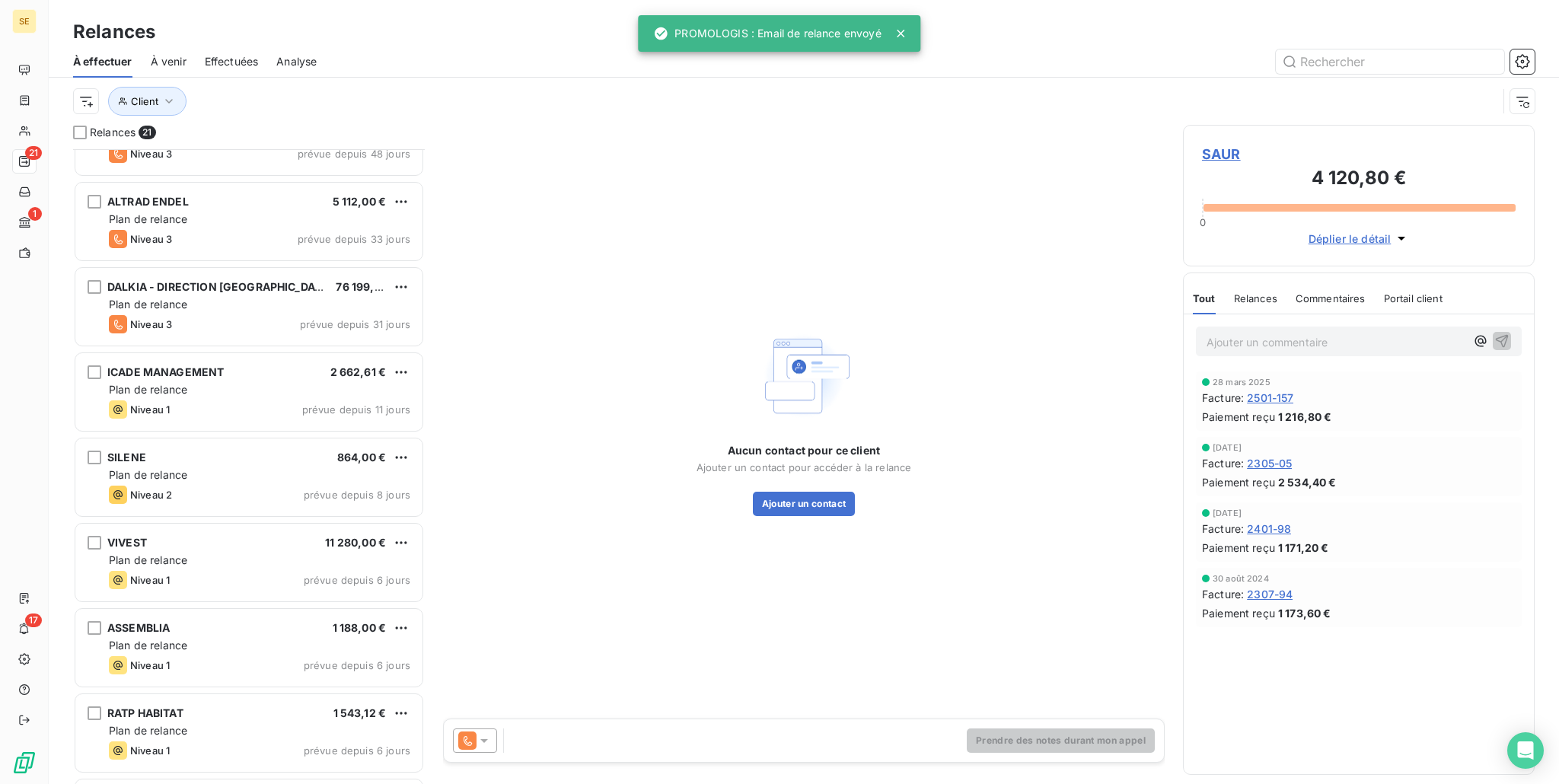
scroll to position [456, 0]
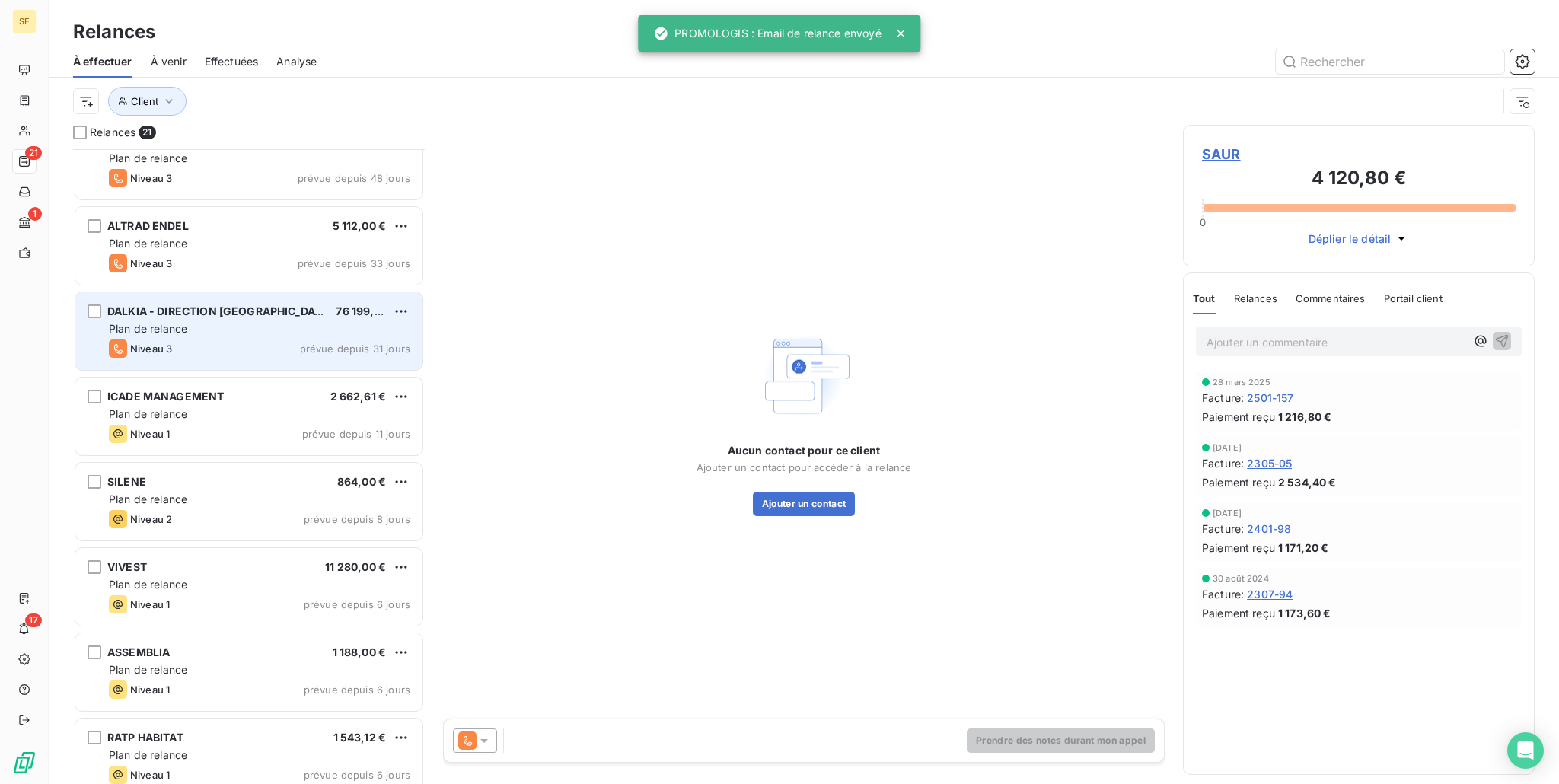
click at [161, 343] on span "Niveau 3" at bounding box center [151, 349] width 41 height 12
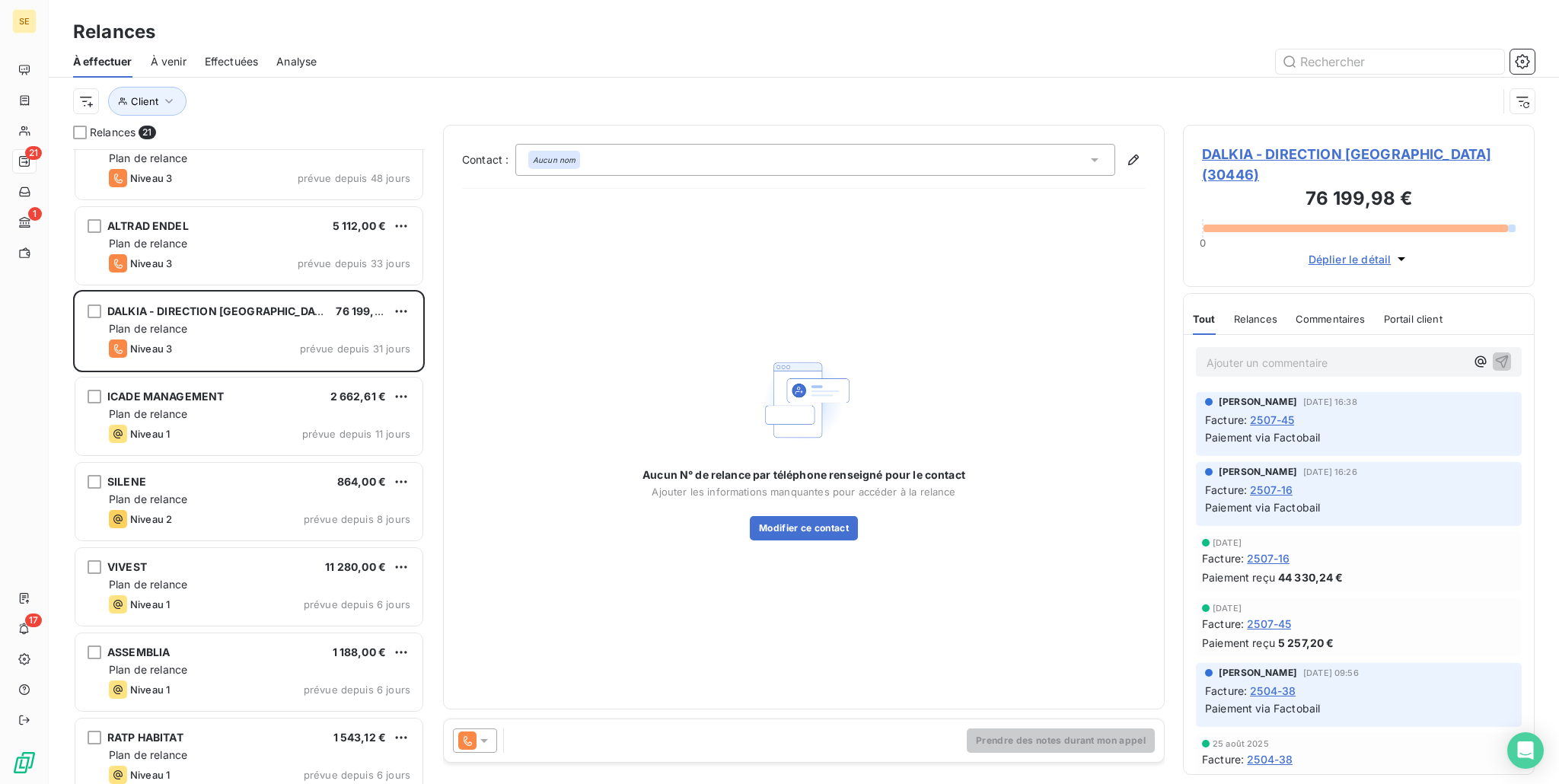
click at [483, 742] on icon at bounding box center [484, 741] width 8 height 4
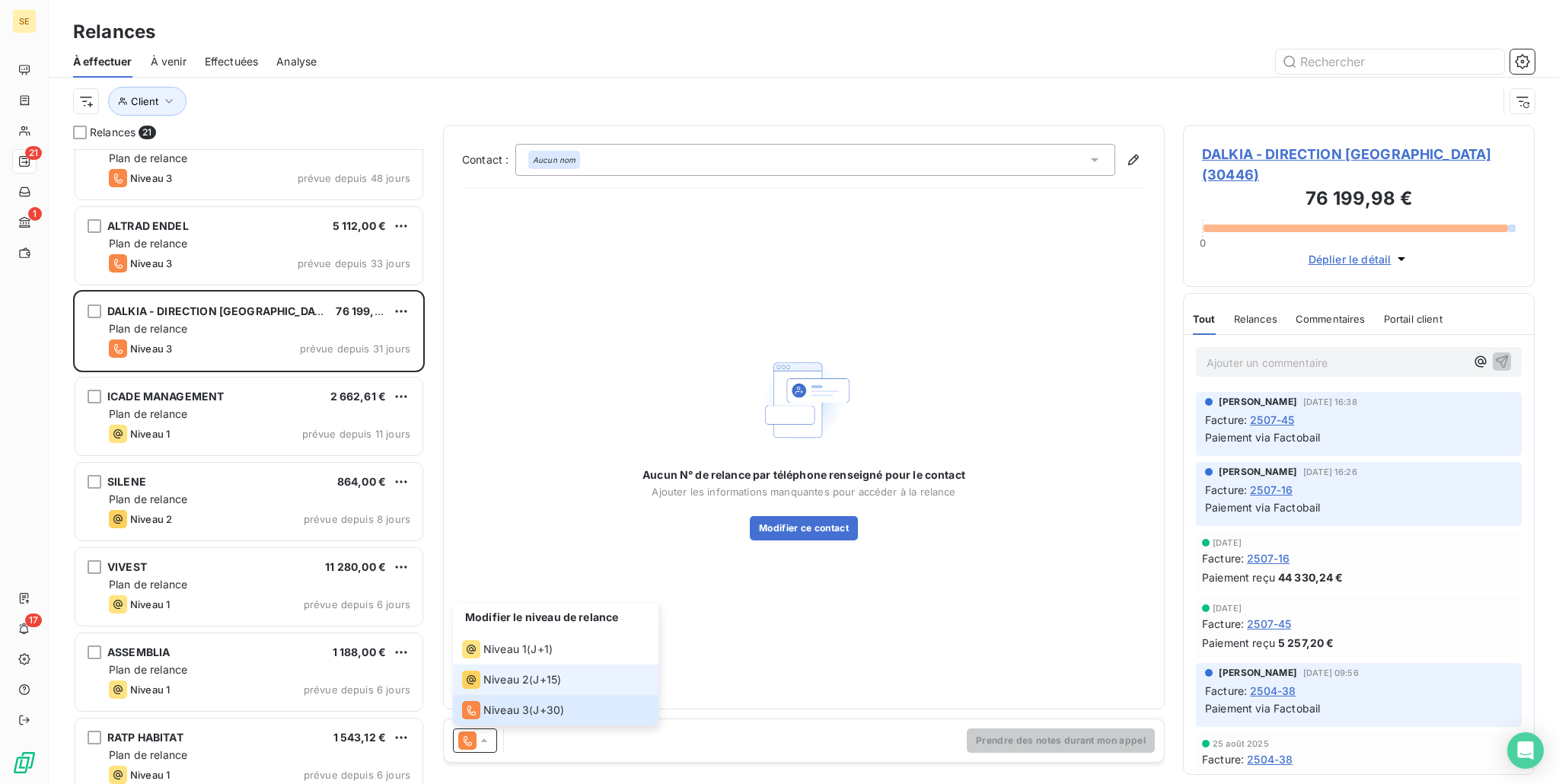
click at [496, 685] on span "Niveau 2" at bounding box center [506, 678] width 45 height 15
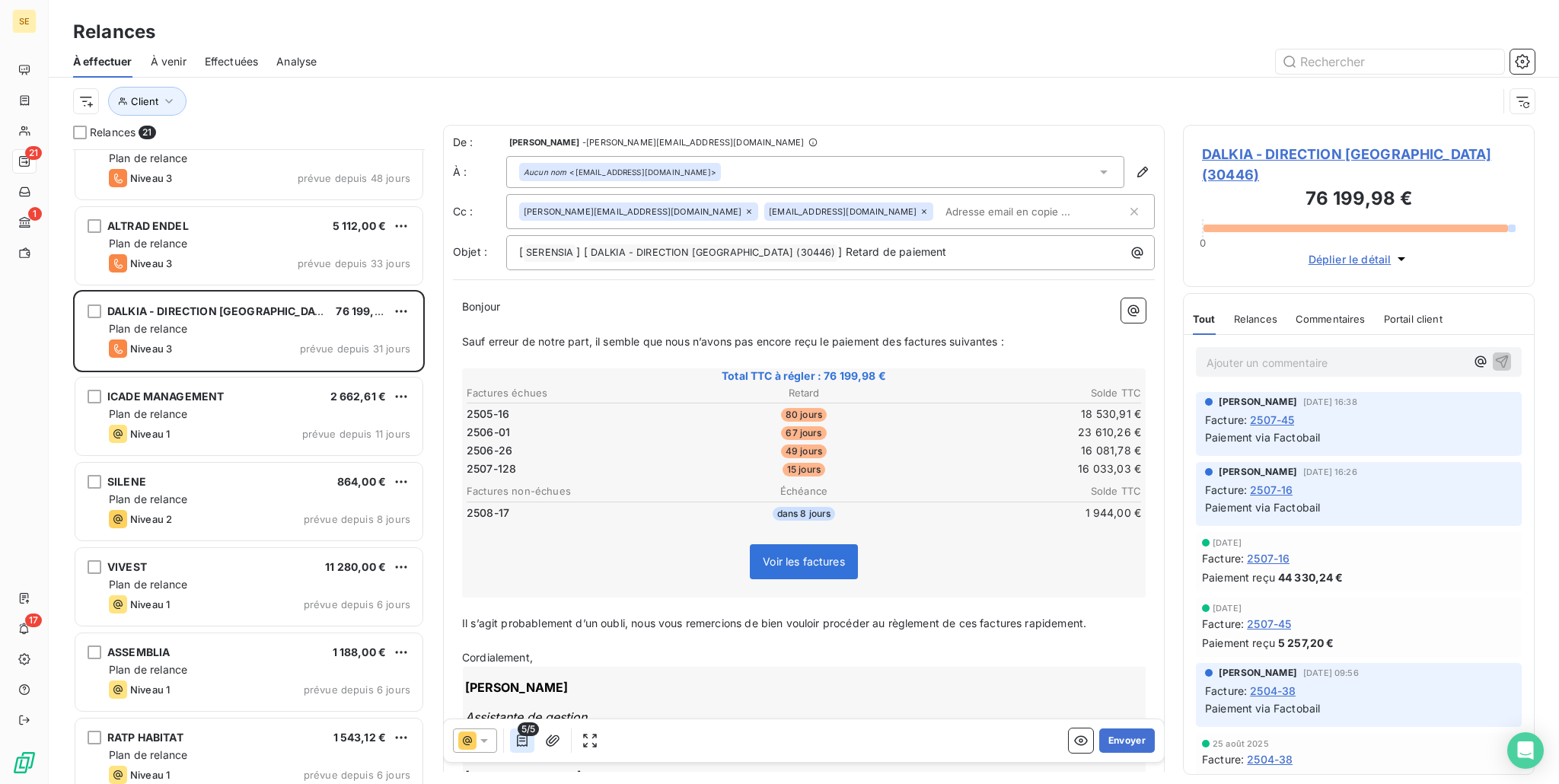
click at [517, 741] on icon "button" at bounding box center [522, 741] width 11 height 12
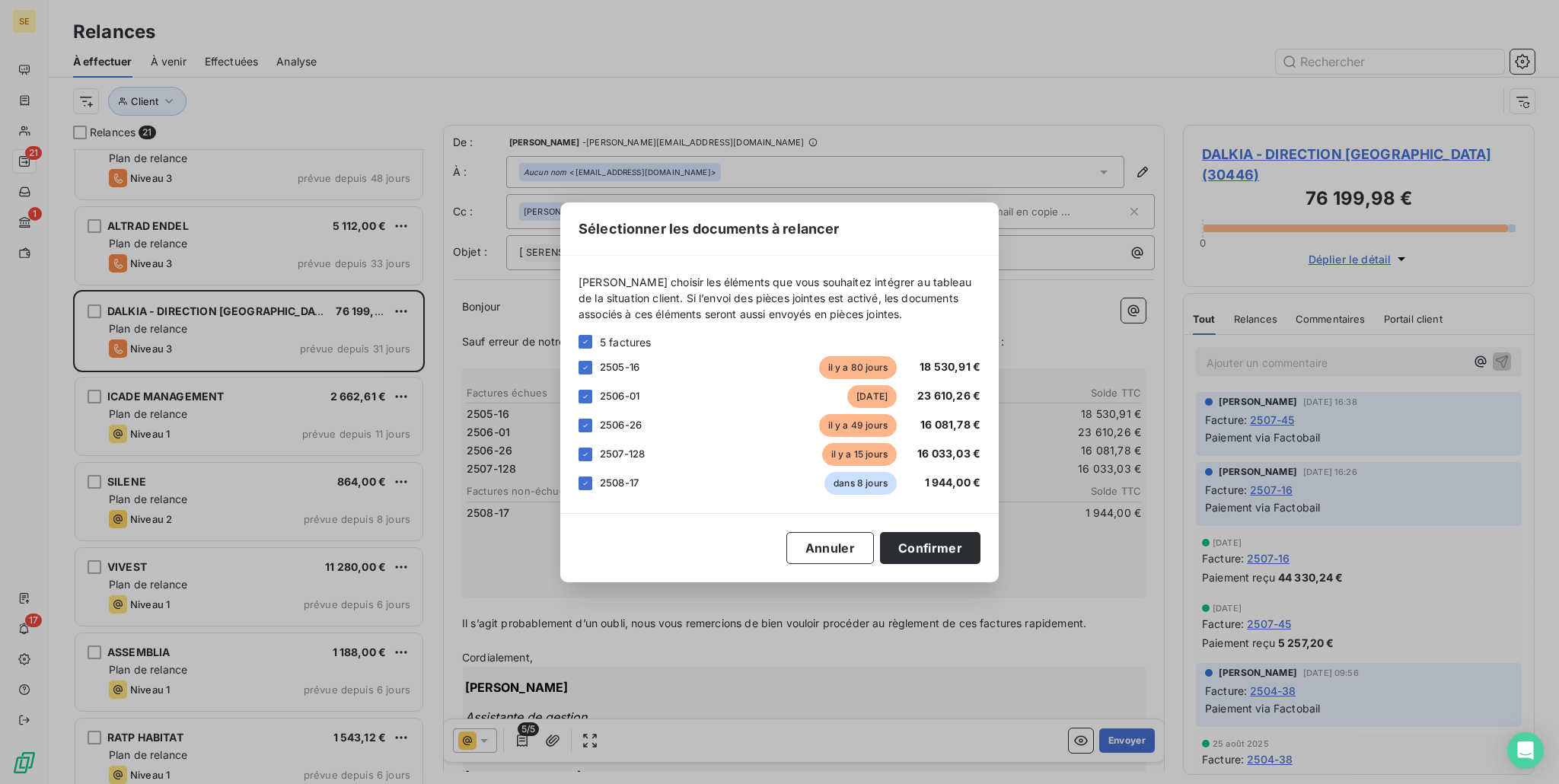
click at [588, 491] on div "2508-17 dans 8 jours 1 944,00 €" at bounding box center [780, 483] width 402 height 23
click at [586, 480] on icon at bounding box center [585, 483] width 9 height 9
click at [932, 557] on button "Confirmer" at bounding box center [931, 548] width 101 height 32
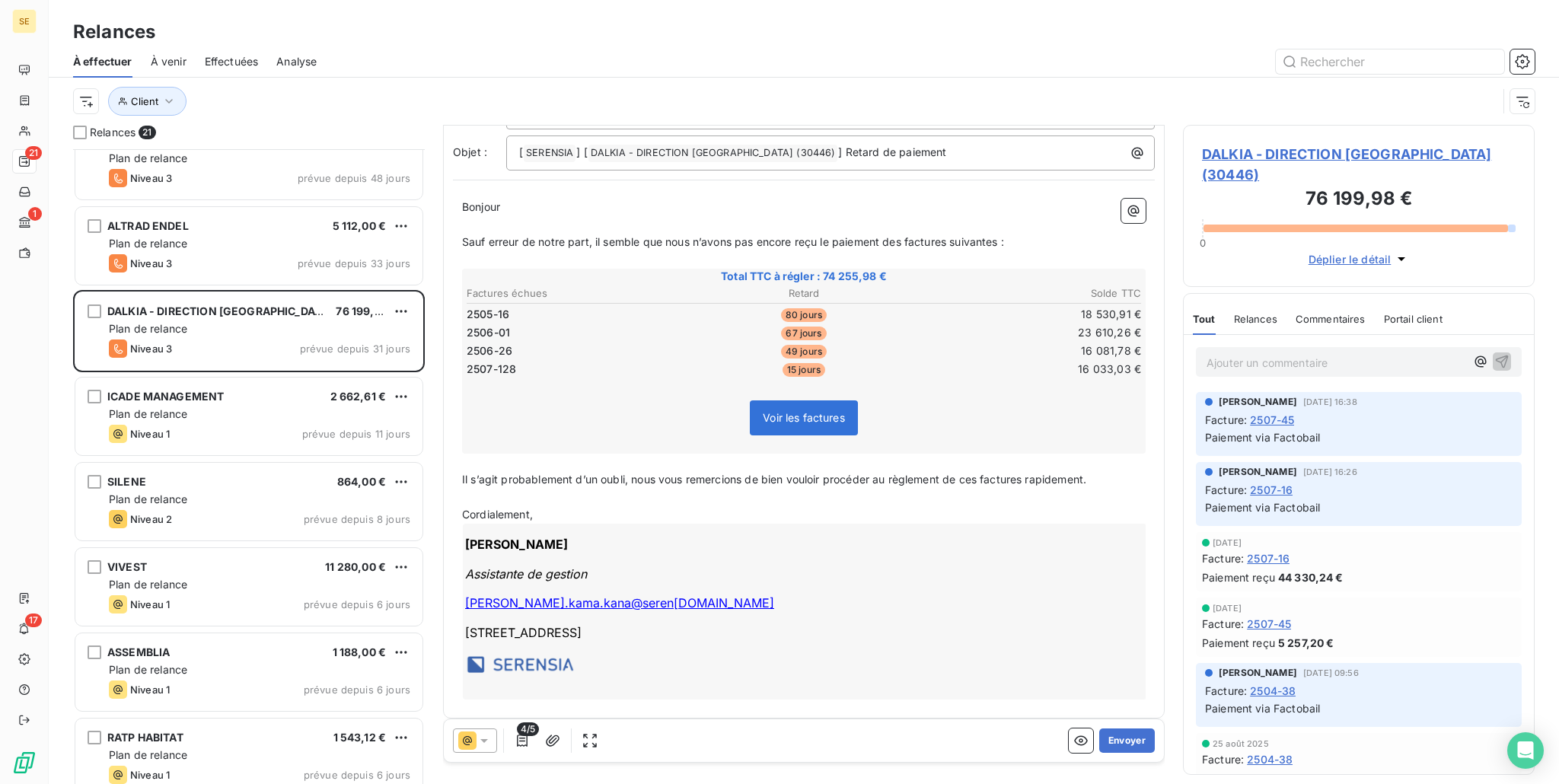
scroll to position [107, 0]
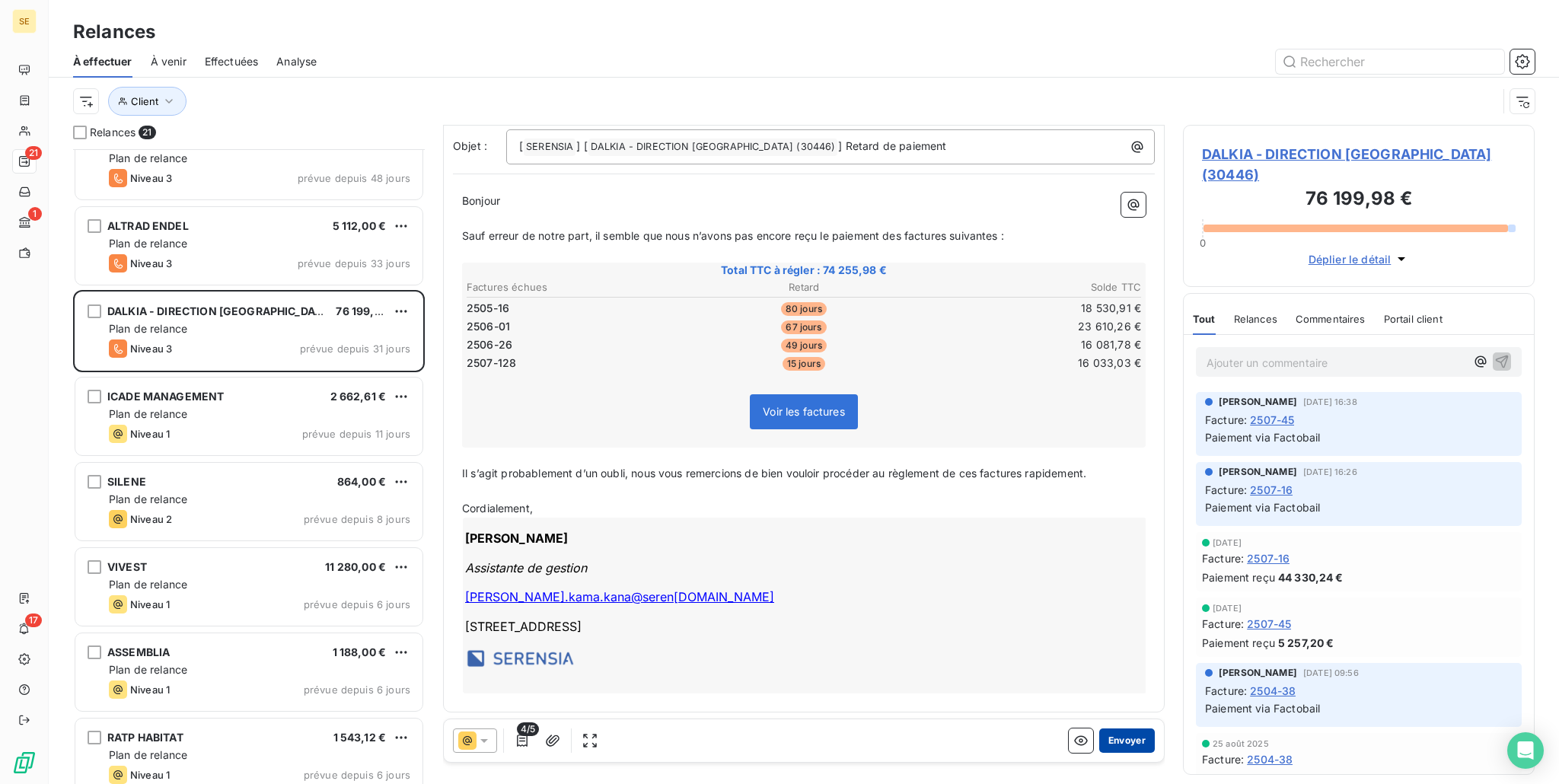
click at [1126, 747] on button "Envoyer" at bounding box center [1127, 740] width 55 height 25
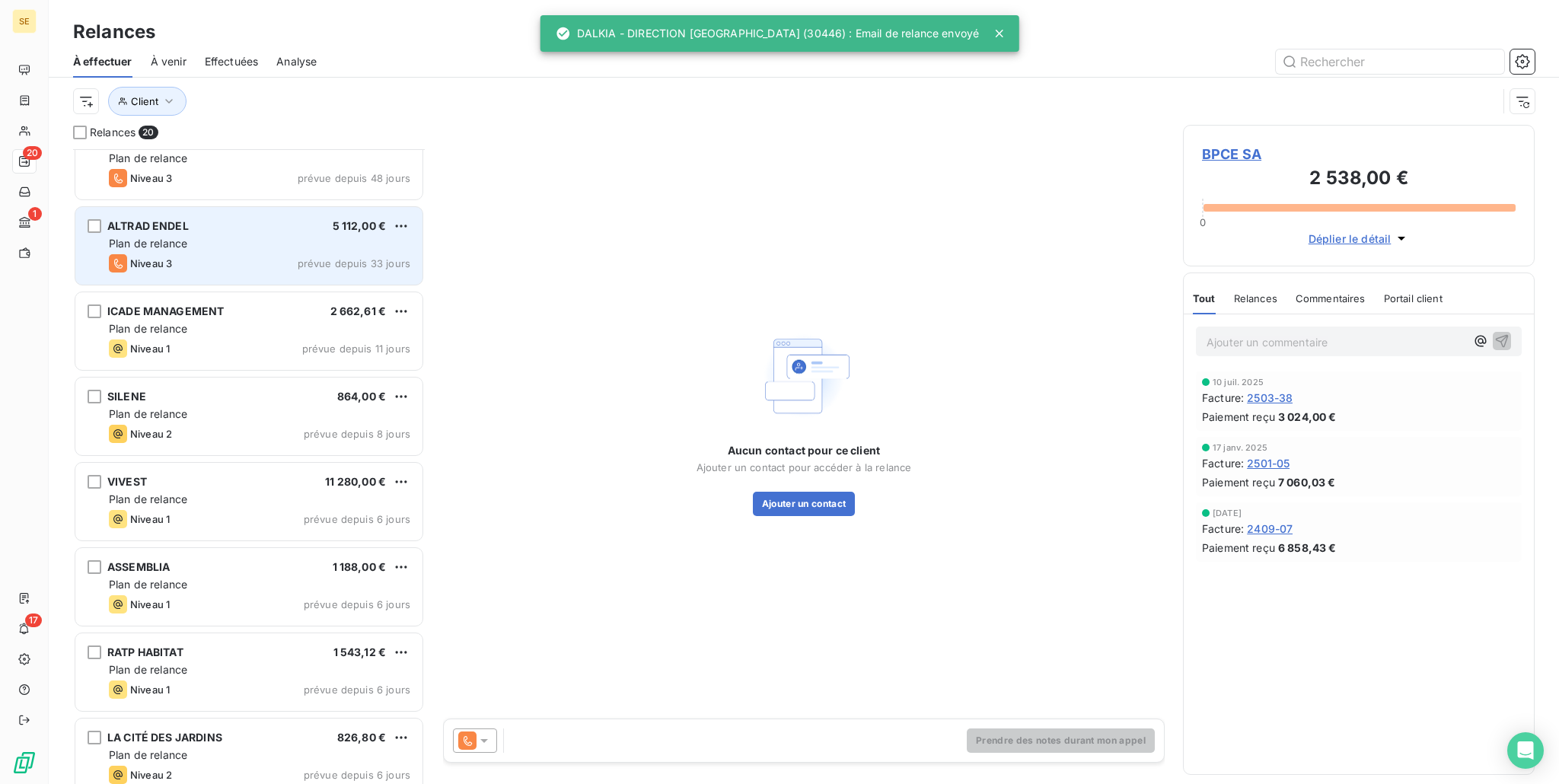
click at [201, 219] on div "ALTRAD ENDEL 5 112,00 €" at bounding box center [259, 226] width 301 height 14
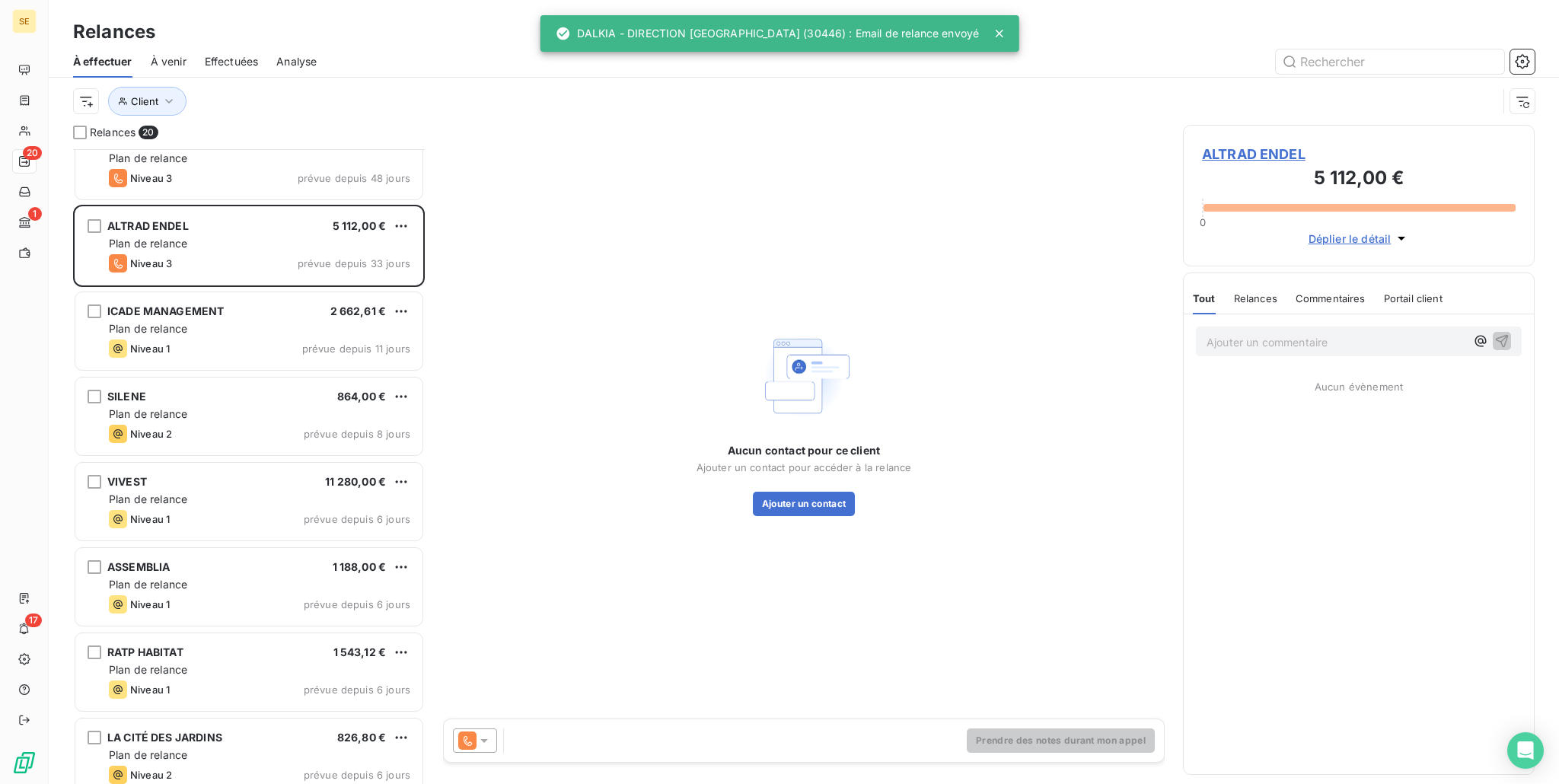
click at [488, 739] on icon at bounding box center [483, 740] width 15 height 15
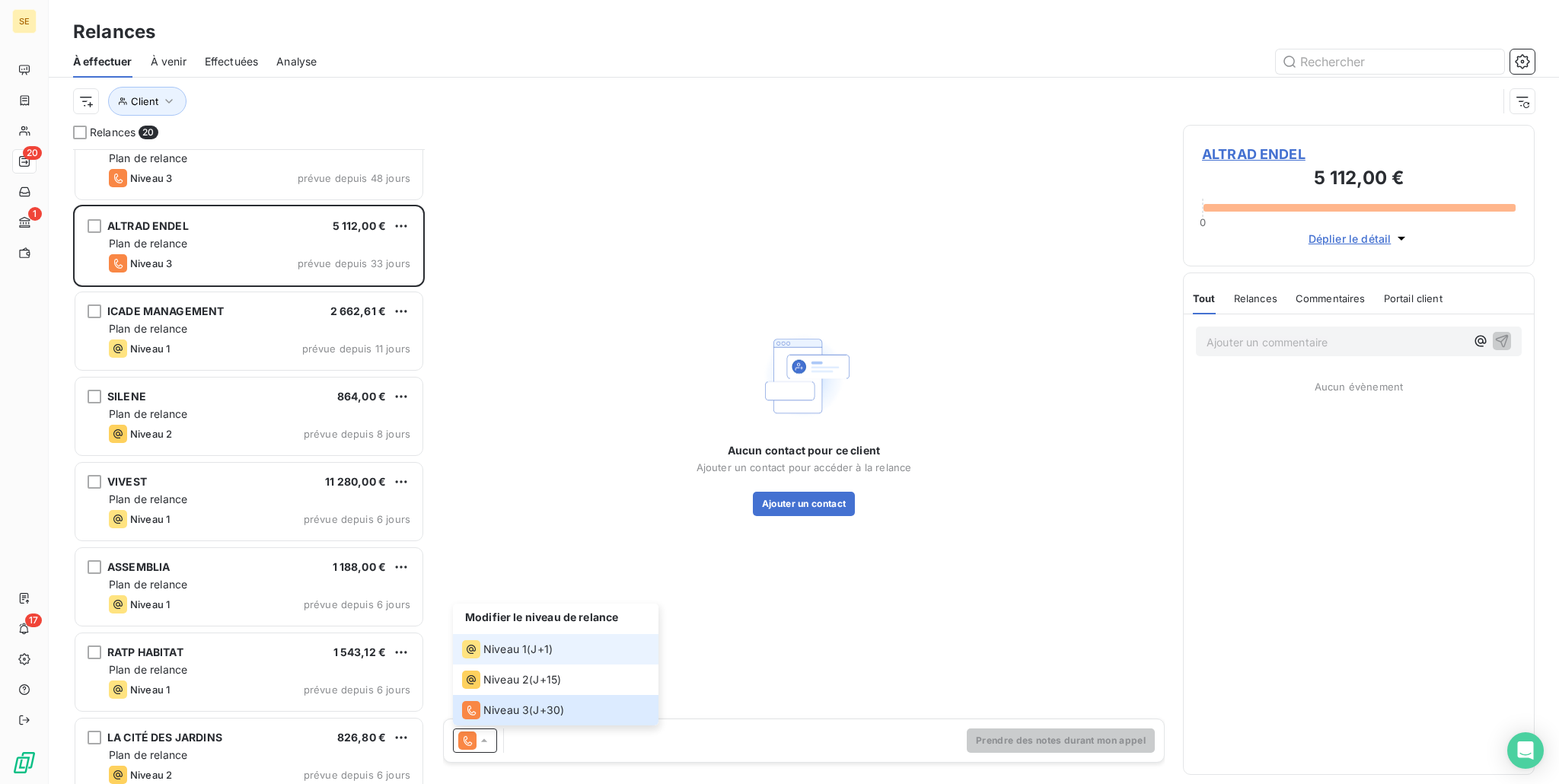
click at [498, 661] on li "Niveau 1 ( J+1 )" at bounding box center [556, 649] width 205 height 31
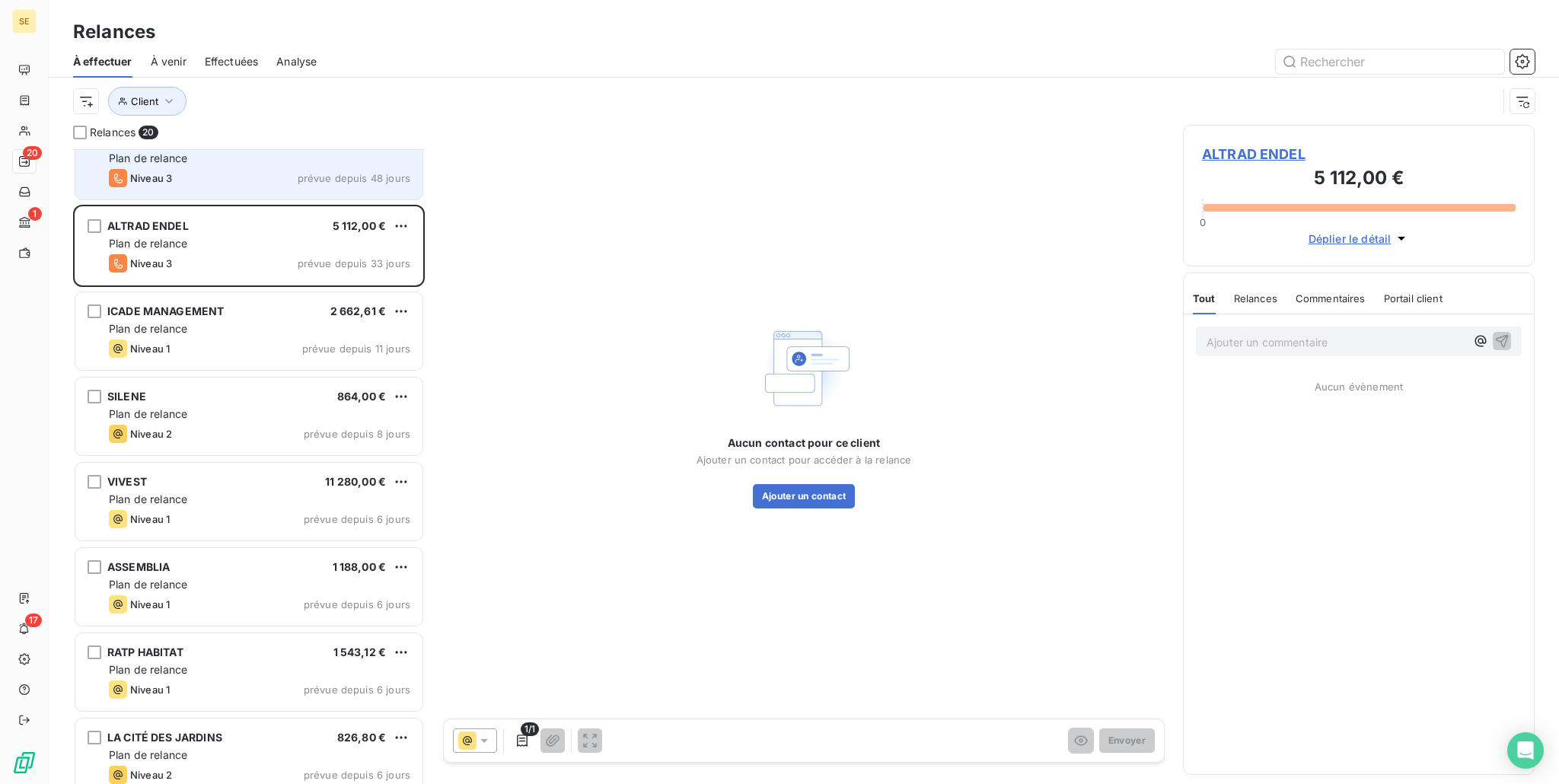
click at [255, 170] on div "Niveau 3 prévue depuis 48 jours" at bounding box center [259, 178] width 301 height 18
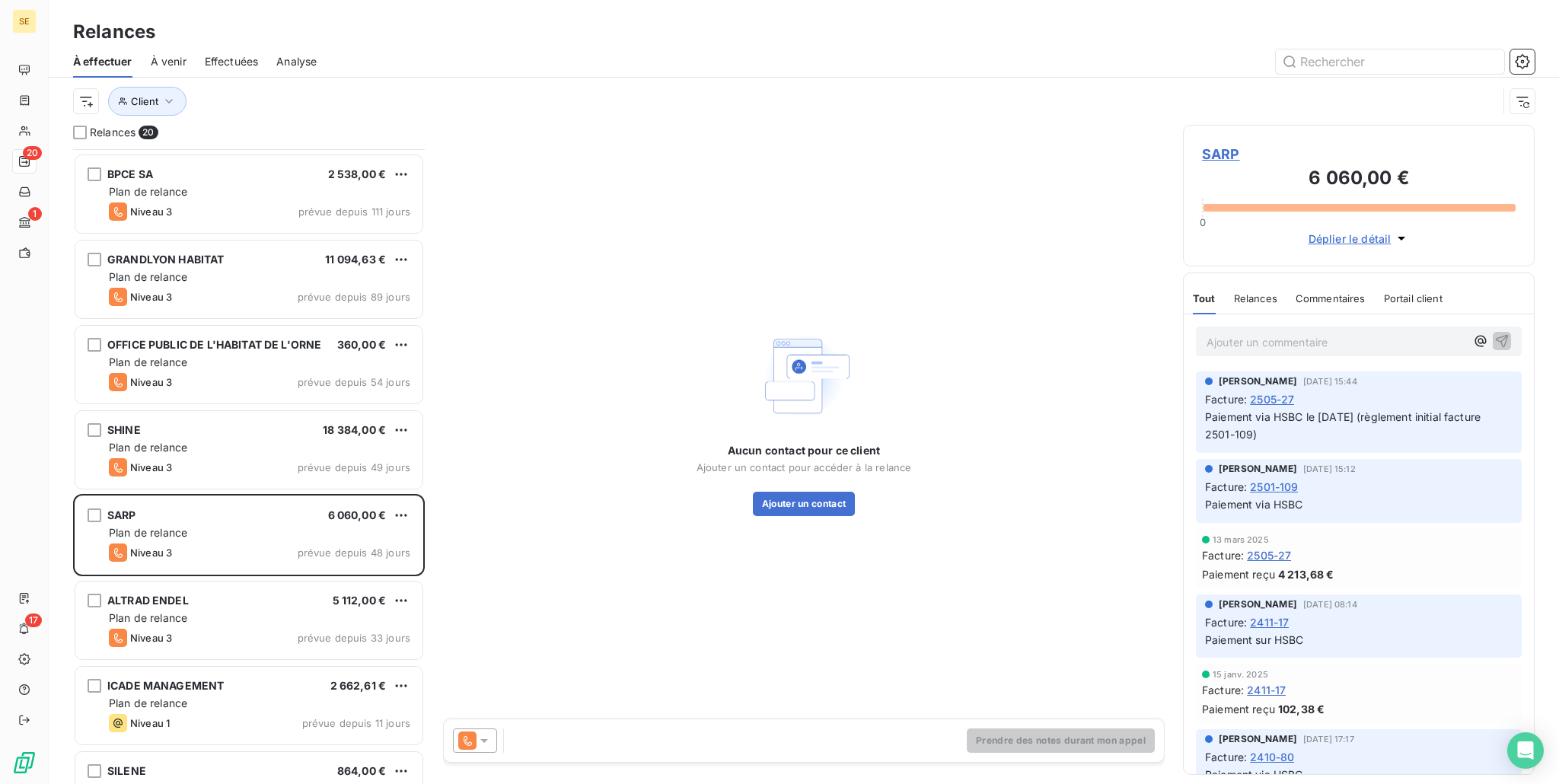
scroll to position [76, 0]
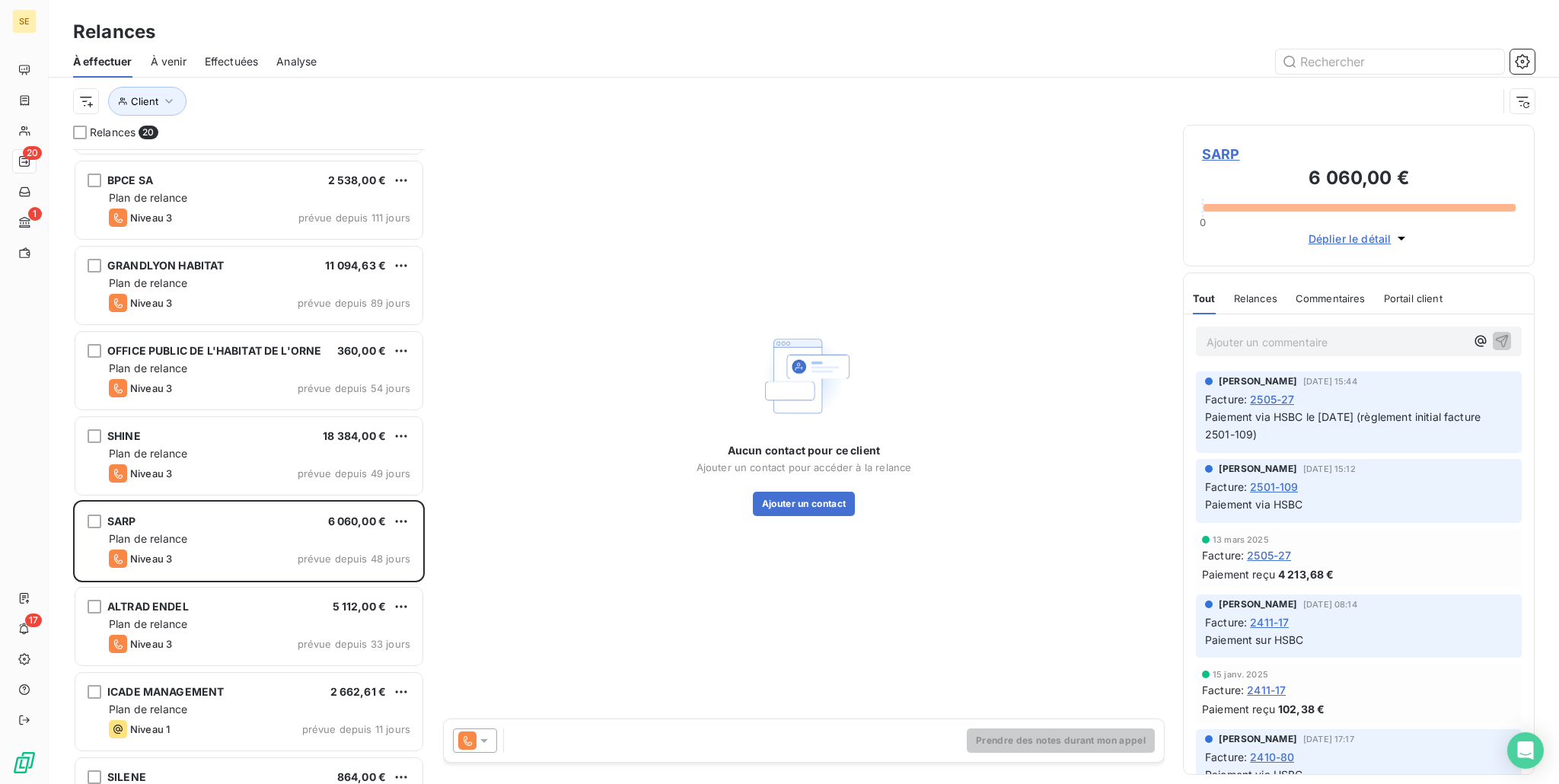
click at [491, 747] on div at bounding box center [475, 740] width 44 height 25
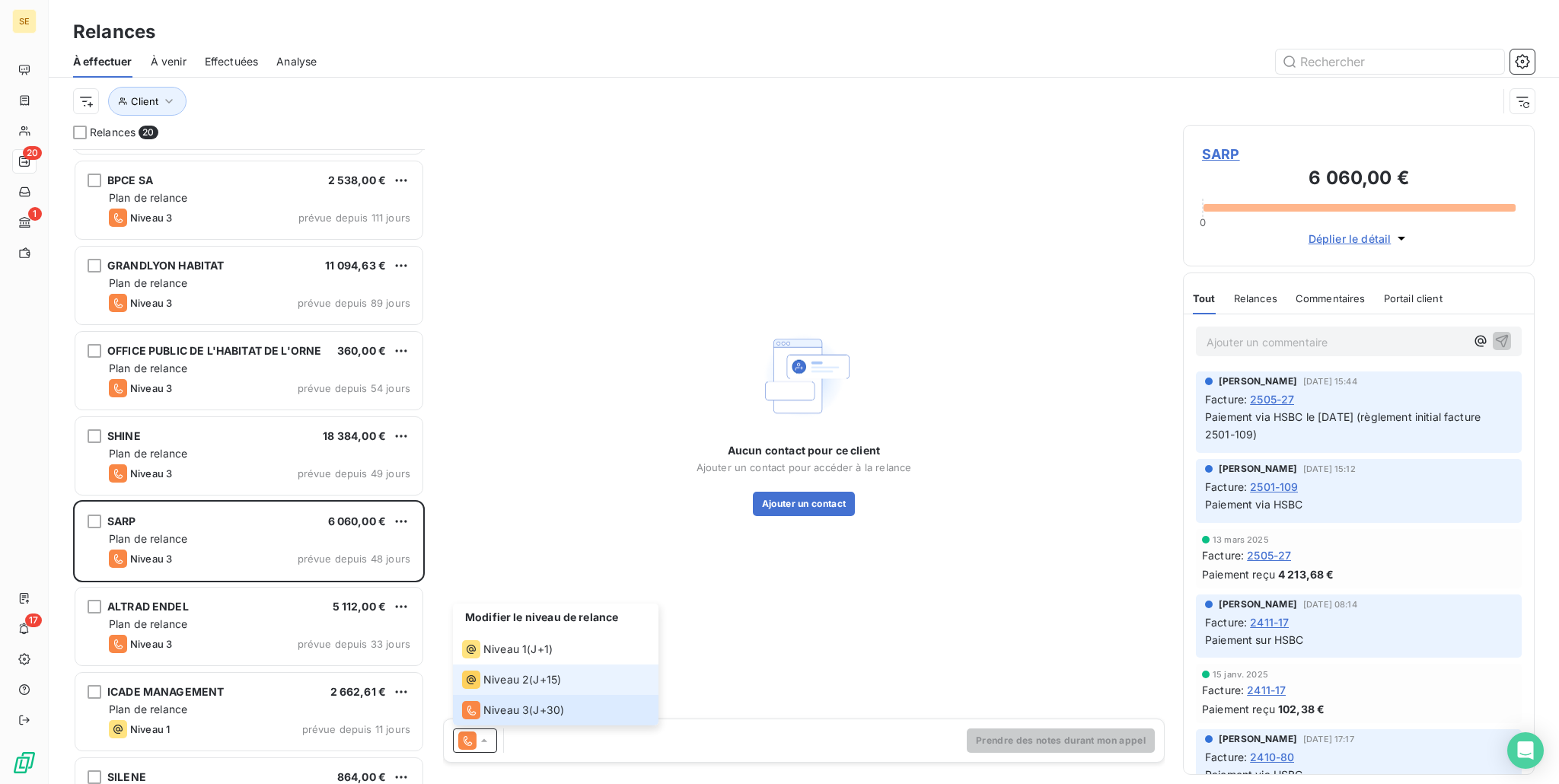
click at [527, 685] on span "Niveau 2" at bounding box center [506, 678] width 45 height 15
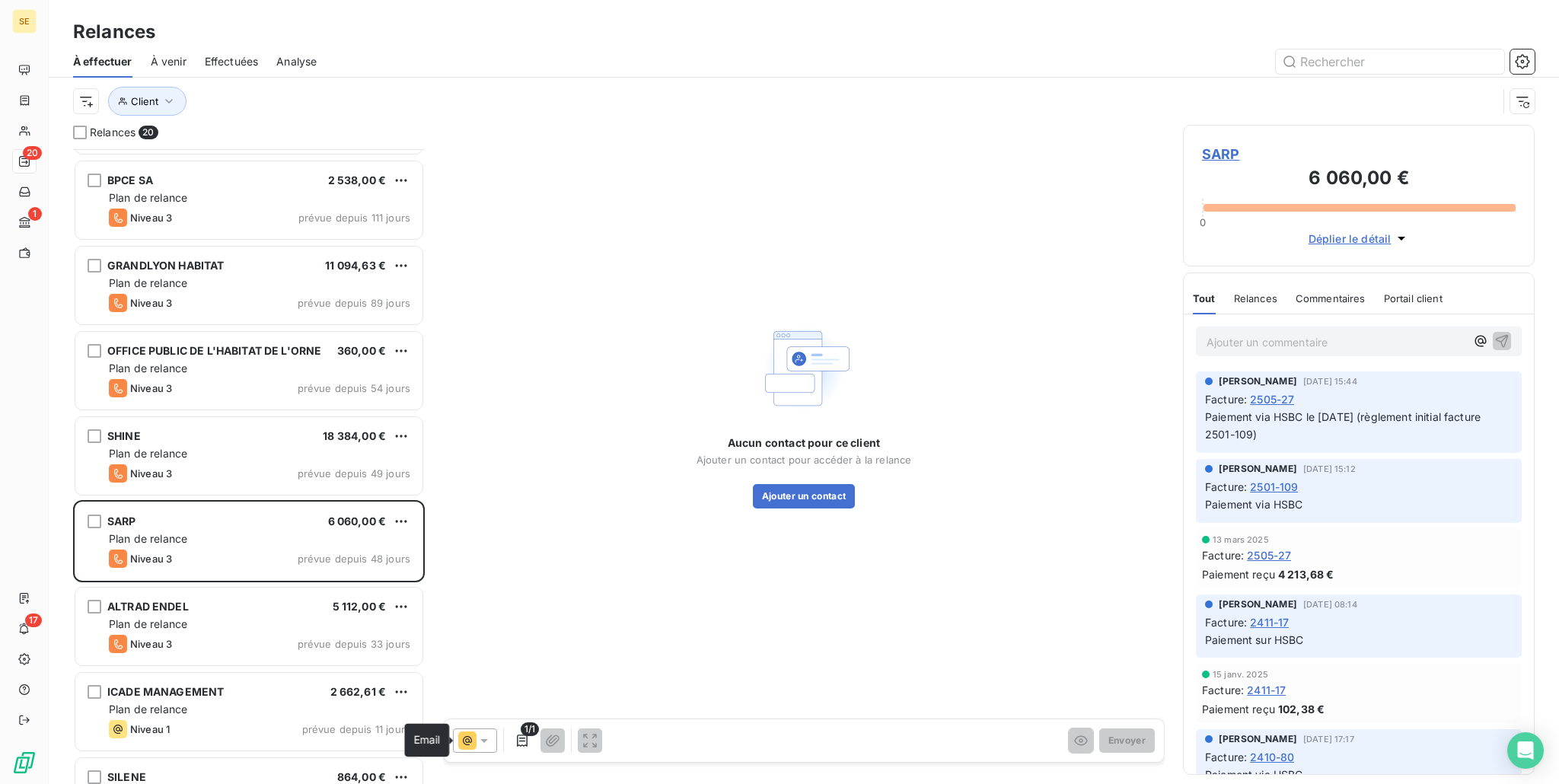
click at [458, 738] on icon at bounding box center [467, 741] width 18 height 18
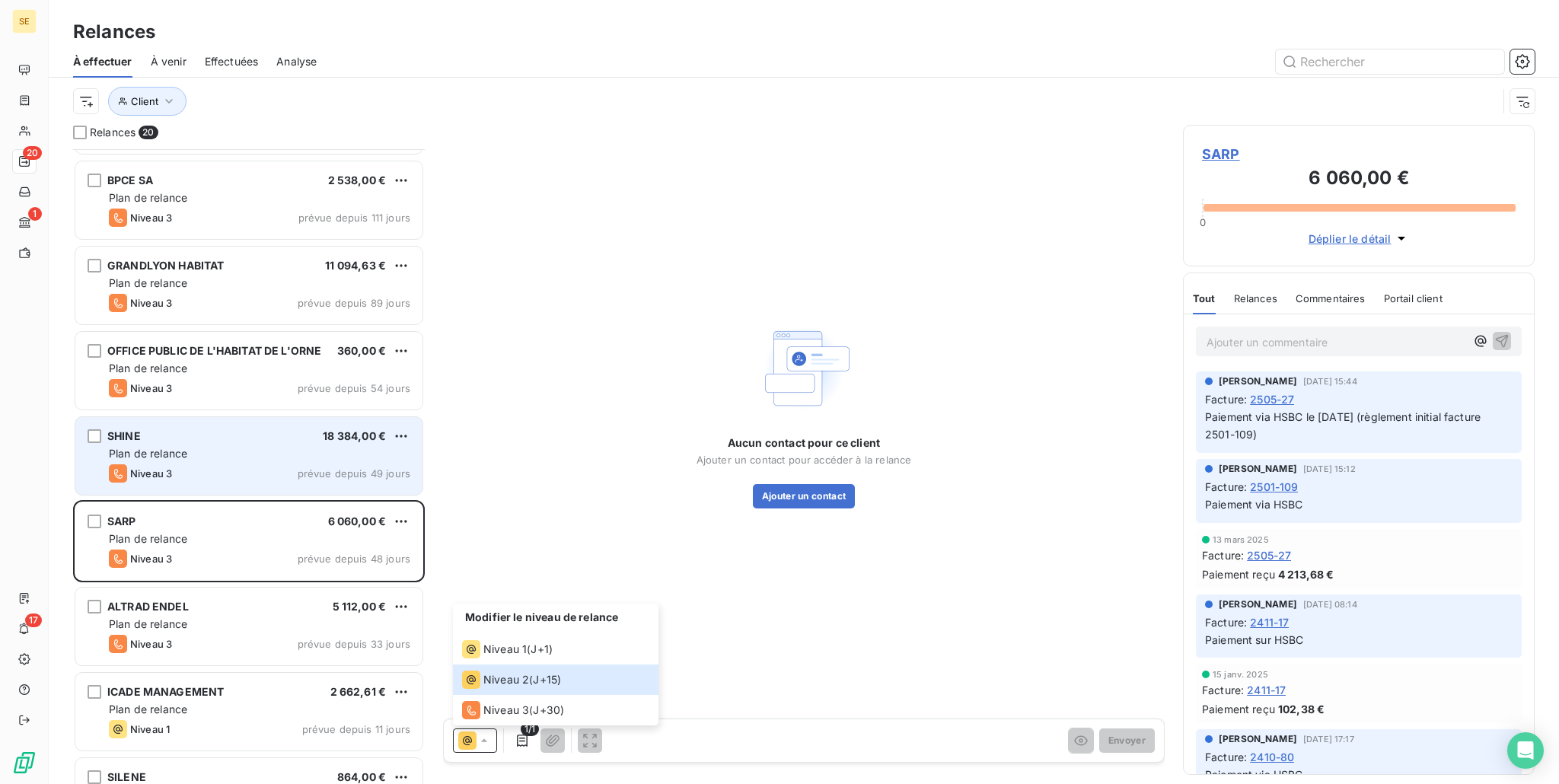
click at [293, 457] on div "Plan de relance" at bounding box center [259, 453] width 301 height 15
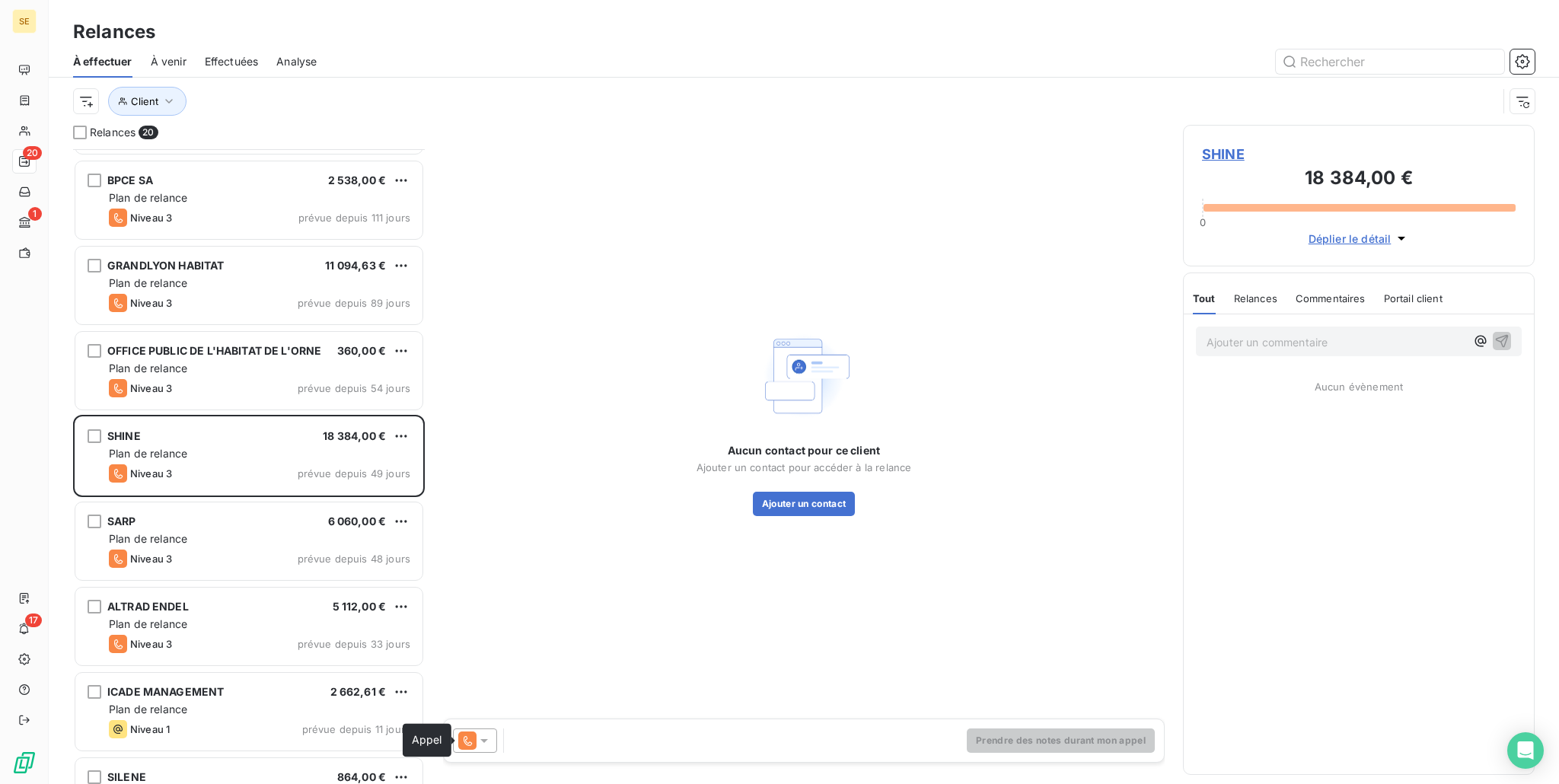
click at [461, 745] on icon at bounding box center [467, 741] width 18 height 18
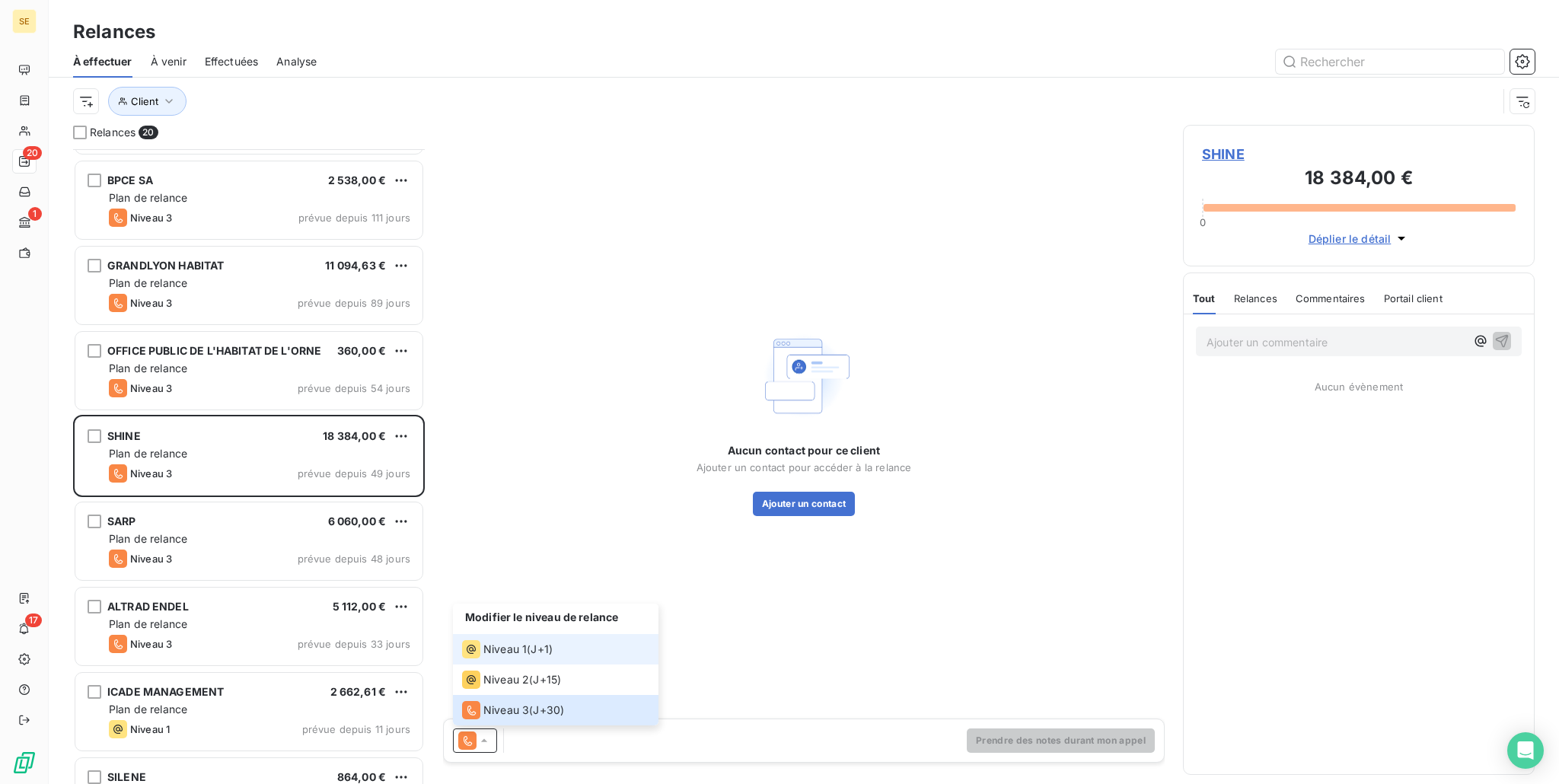
click at [526, 652] on span "Niveau 1" at bounding box center [505, 649] width 43 height 15
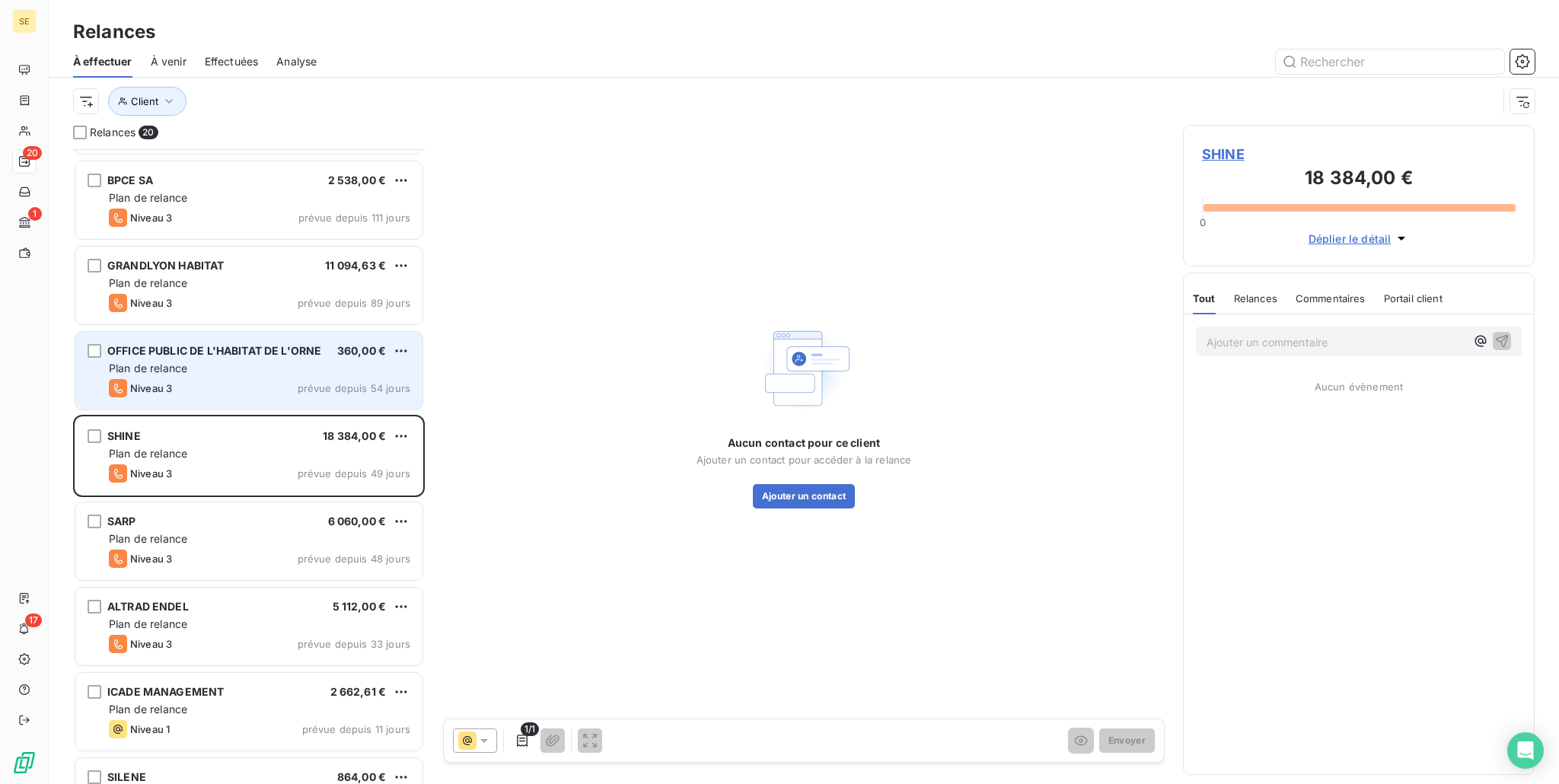
click at [217, 392] on div "Niveau 3 prévue depuis 54 jours" at bounding box center [259, 388] width 301 height 18
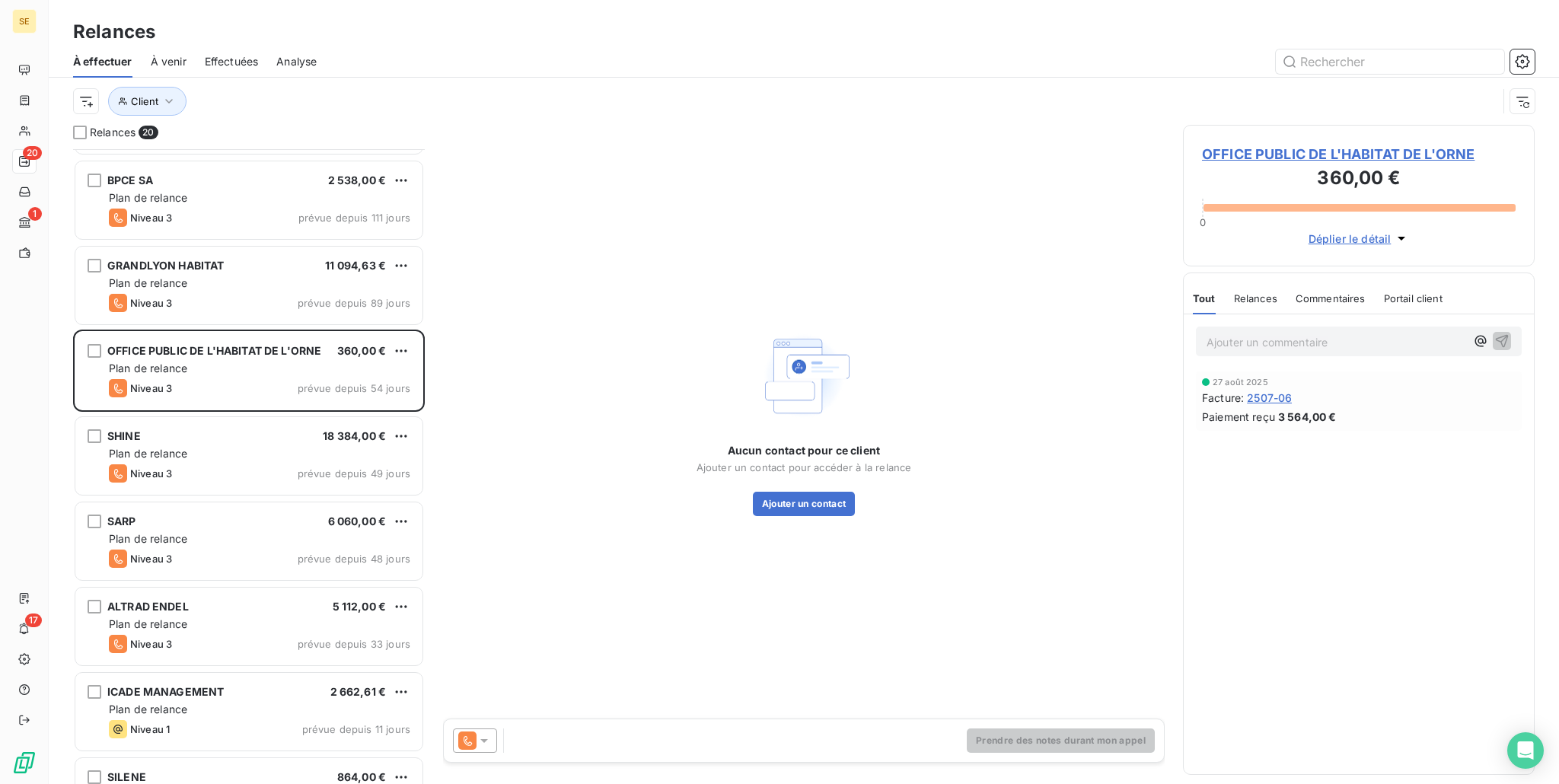
click at [479, 748] on div at bounding box center [475, 740] width 44 height 25
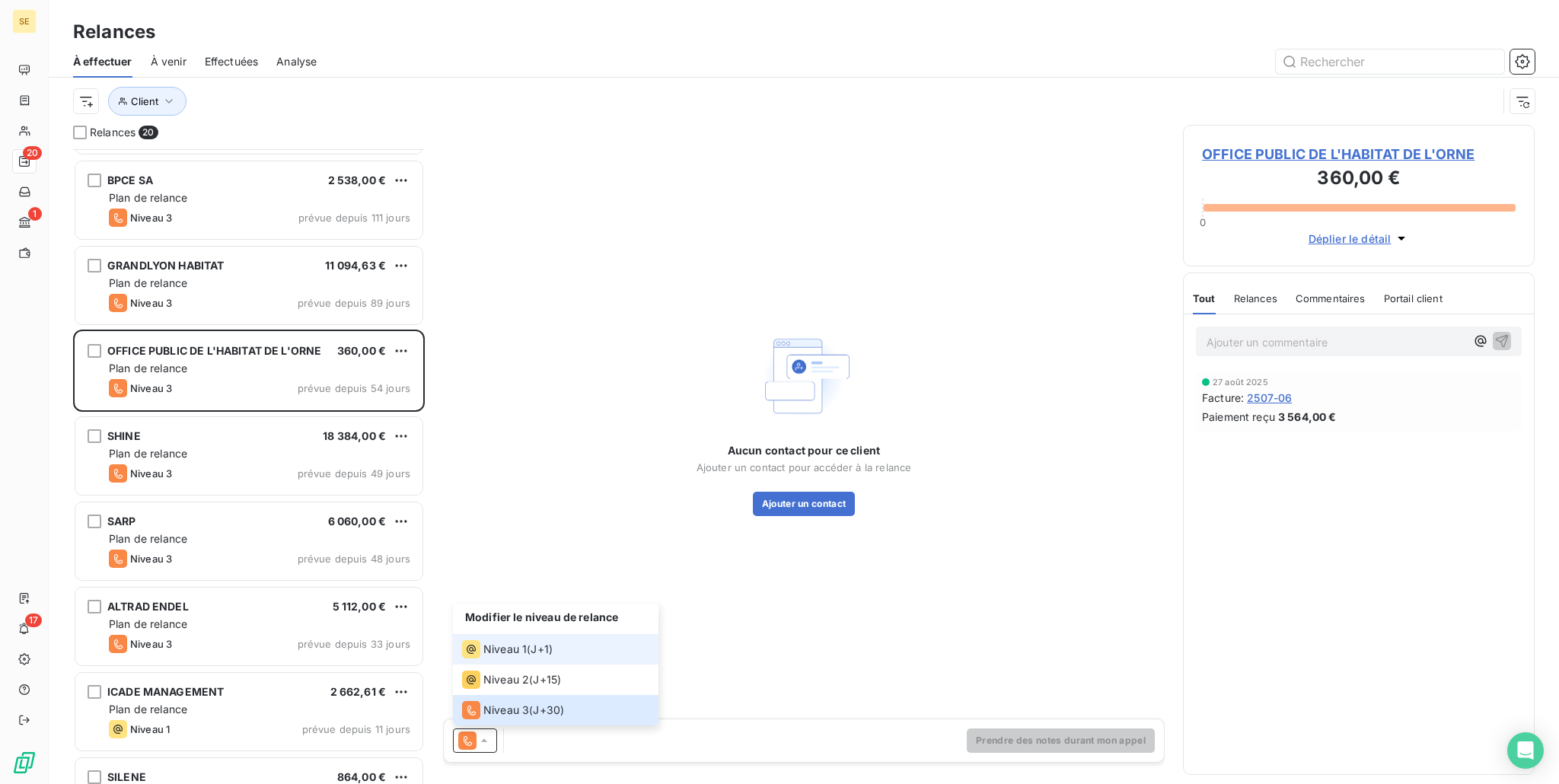
click at [491, 662] on li "Niveau 1 ( J+1 )" at bounding box center [556, 649] width 205 height 31
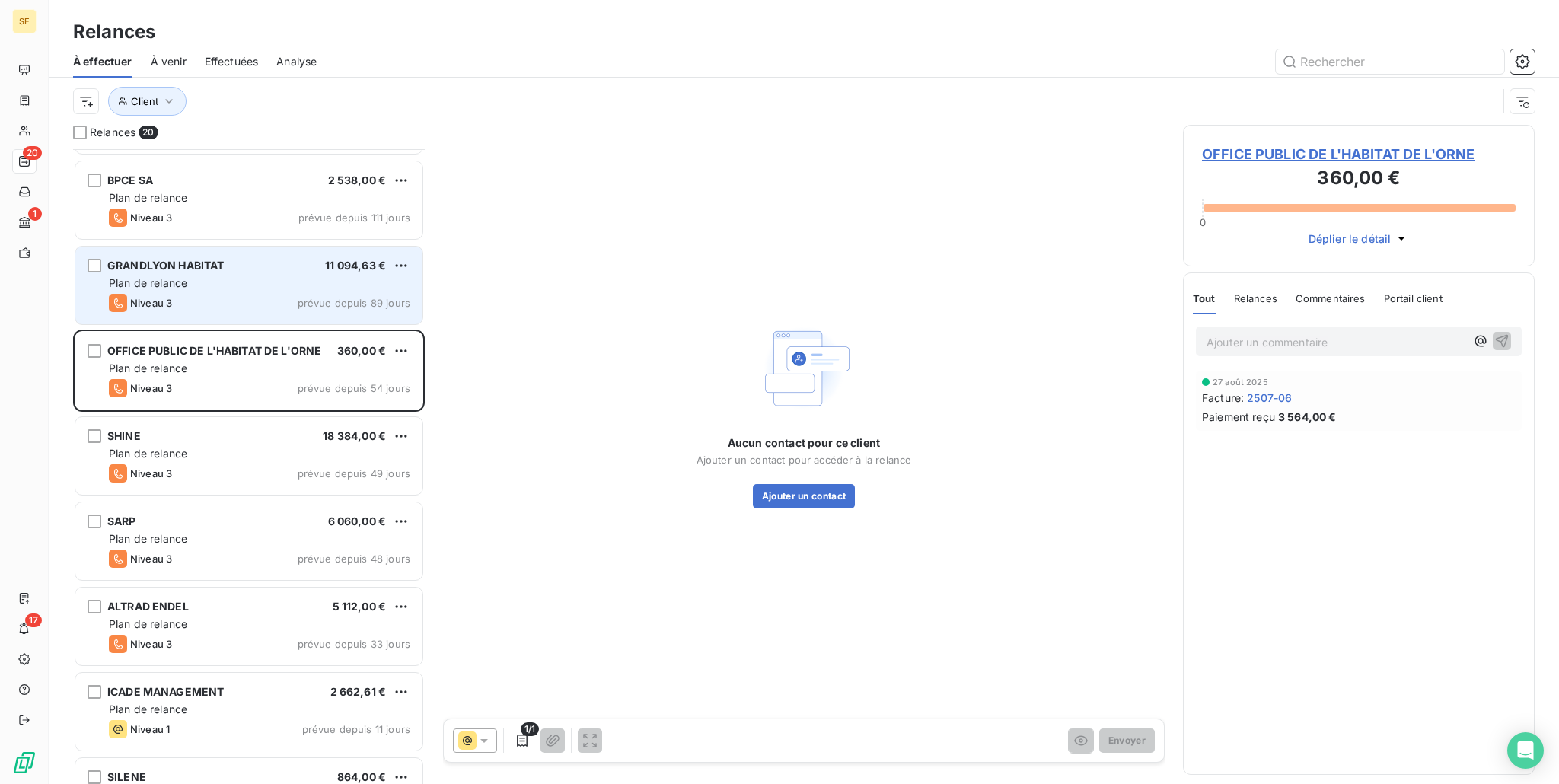
click at [179, 290] on div "GRANDLYON HABITAT 11 094,63 € Plan de relance Niveau 3 prévue depuis 89 jours" at bounding box center [248, 285] width 347 height 78
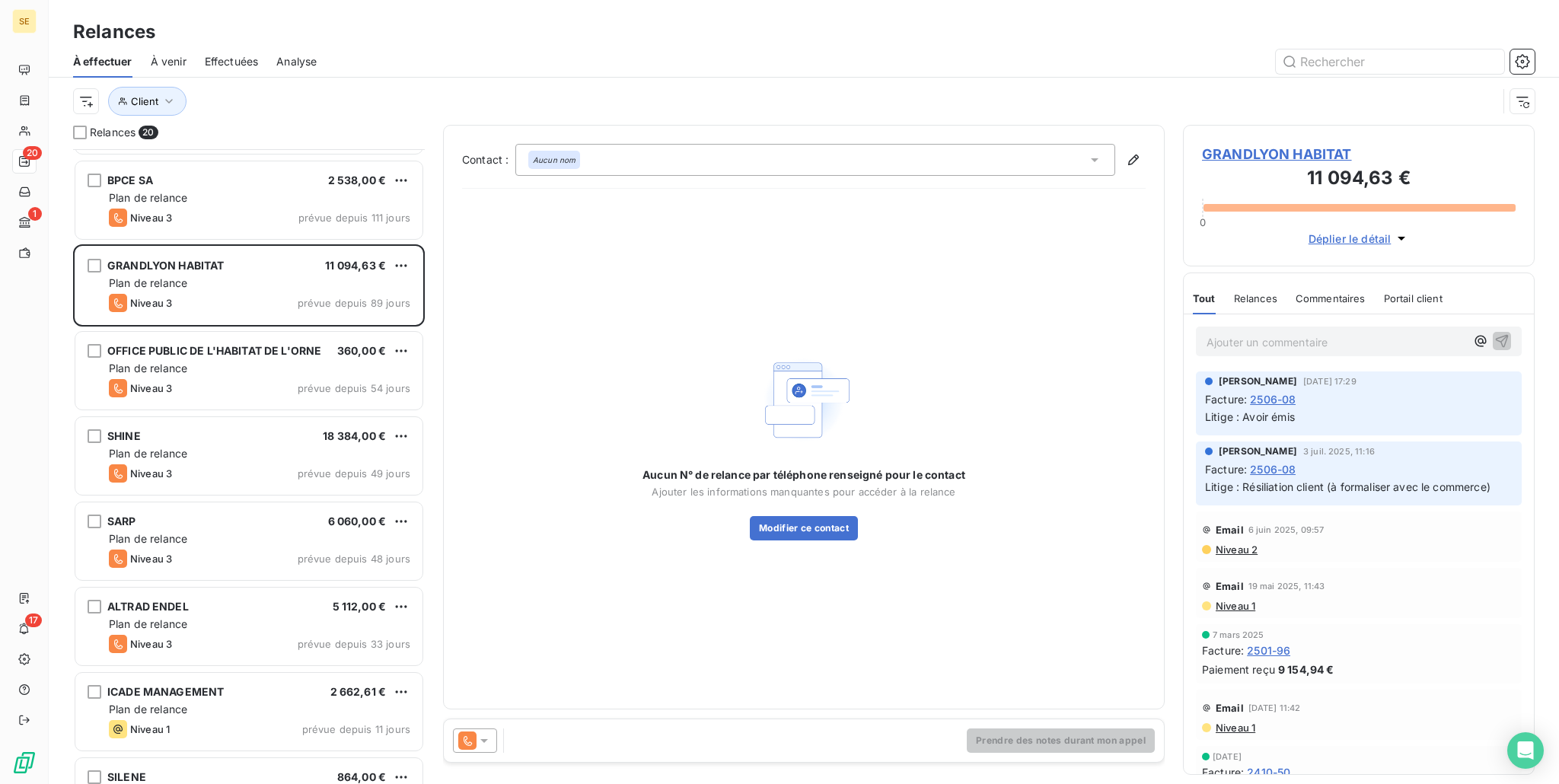
click at [466, 751] on div at bounding box center [475, 740] width 44 height 25
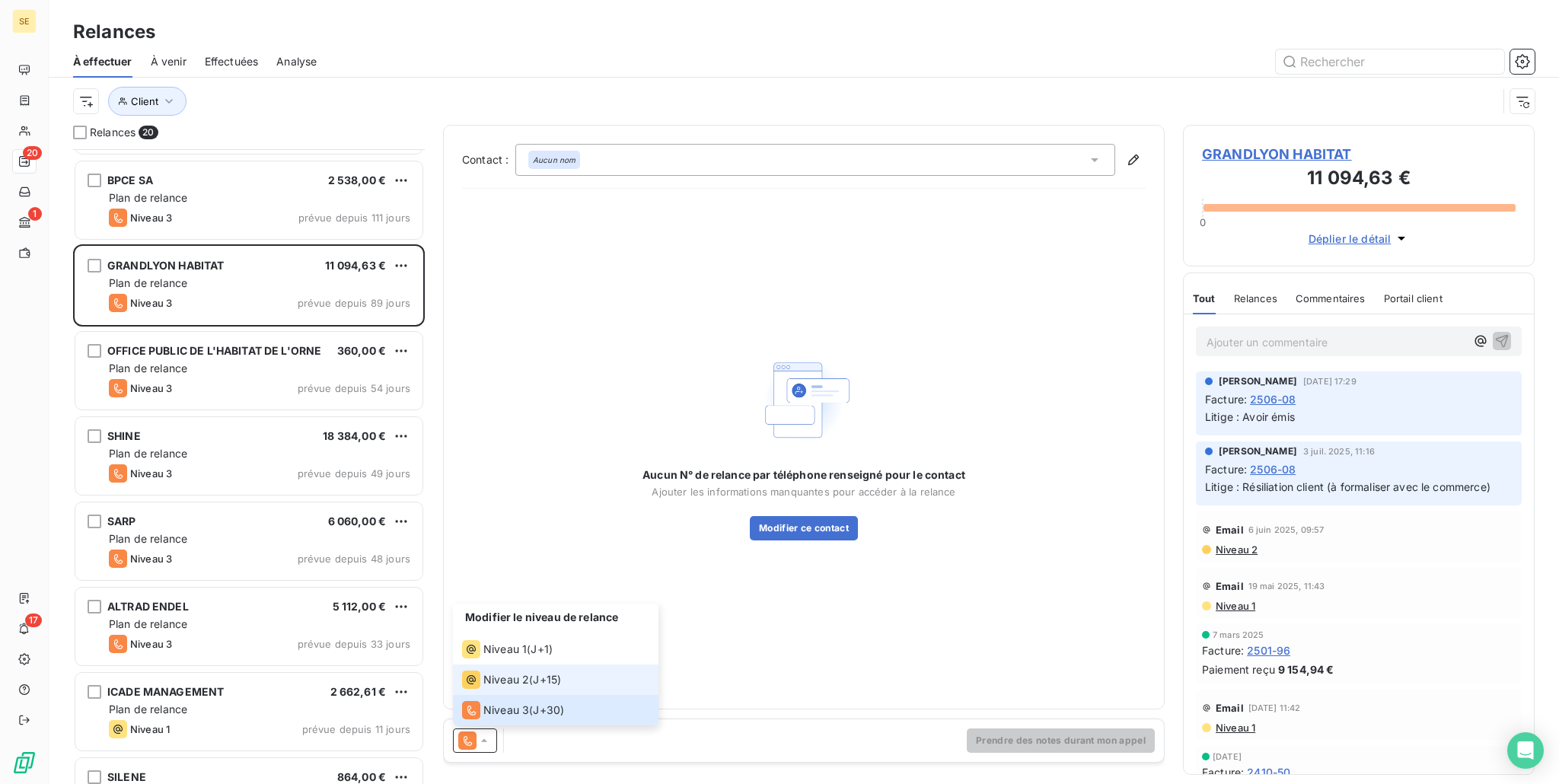
click at [523, 679] on span "Niveau 2" at bounding box center [506, 678] width 45 height 15
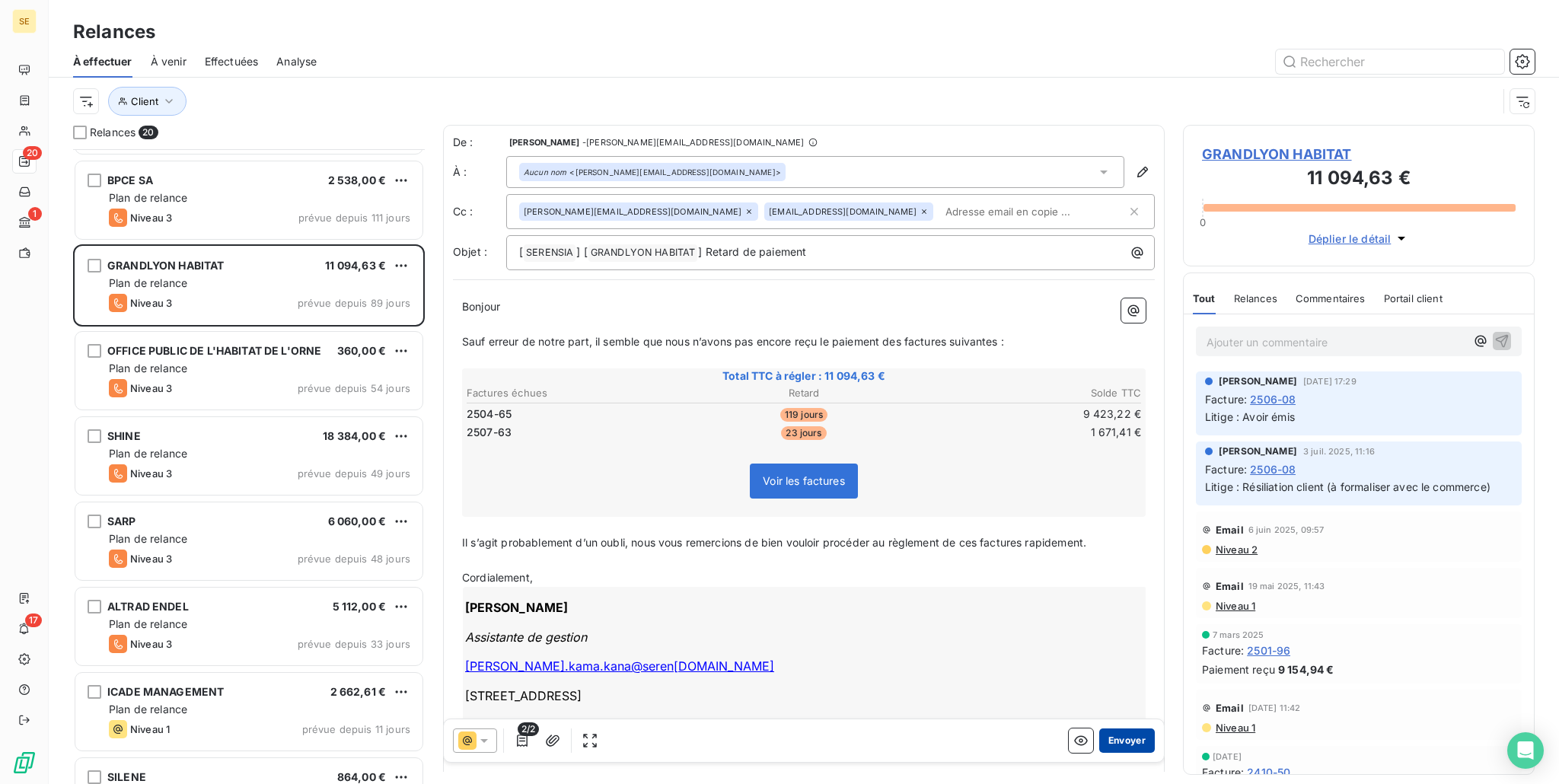
click at [1101, 744] on button "Envoyer" at bounding box center [1127, 740] width 55 height 25
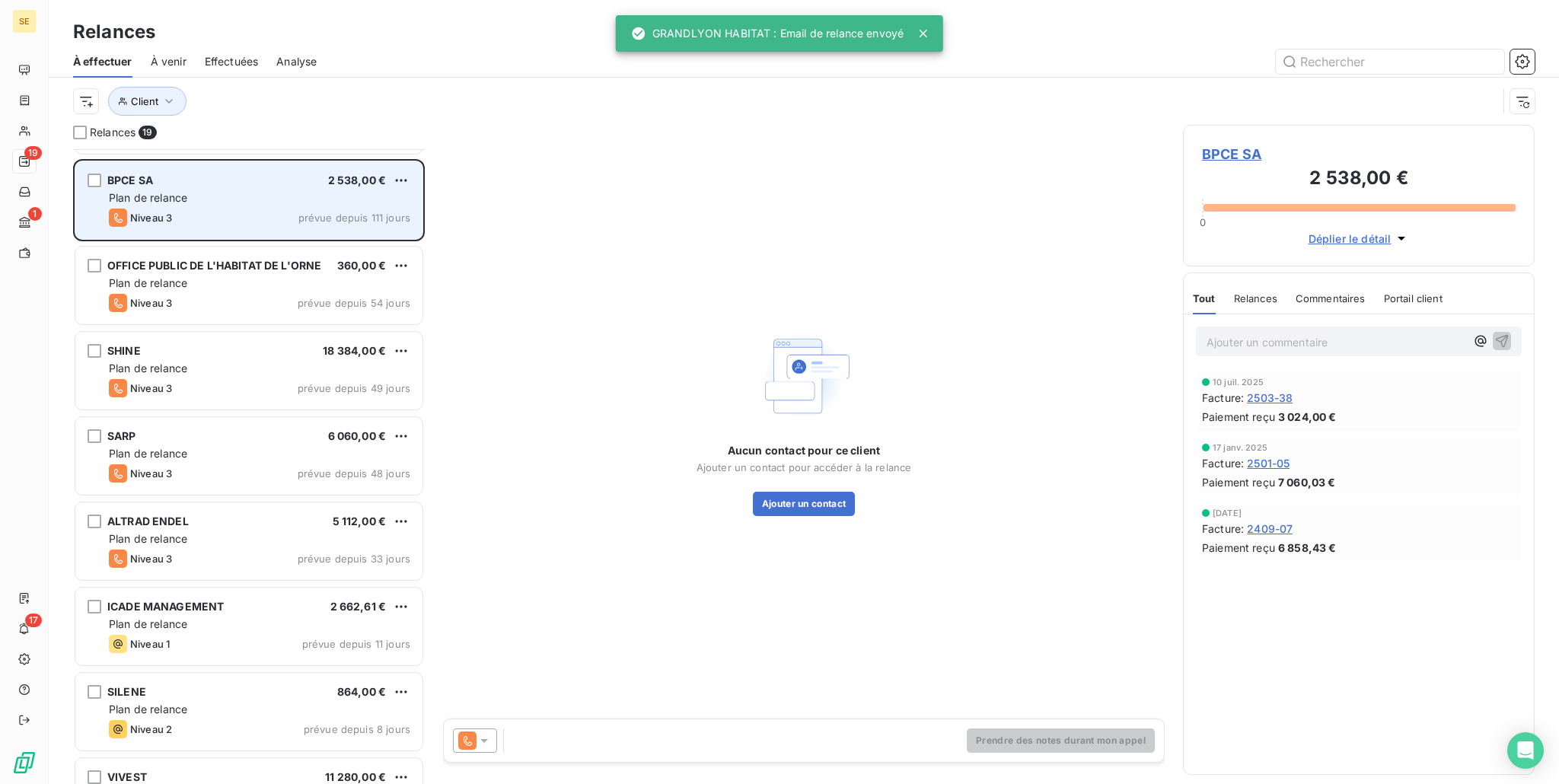
click at [254, 230] on div "BPCE SA 2 538,00 € Plan de relance Niveau 3 prévue depuis 111 jours" at bounding box center [248, 199] width 347 height 78
click at [269, 210] on div "Niveau 3 prévue depuis 111 jours" at bounding box center [259, 217] width 301 height 18
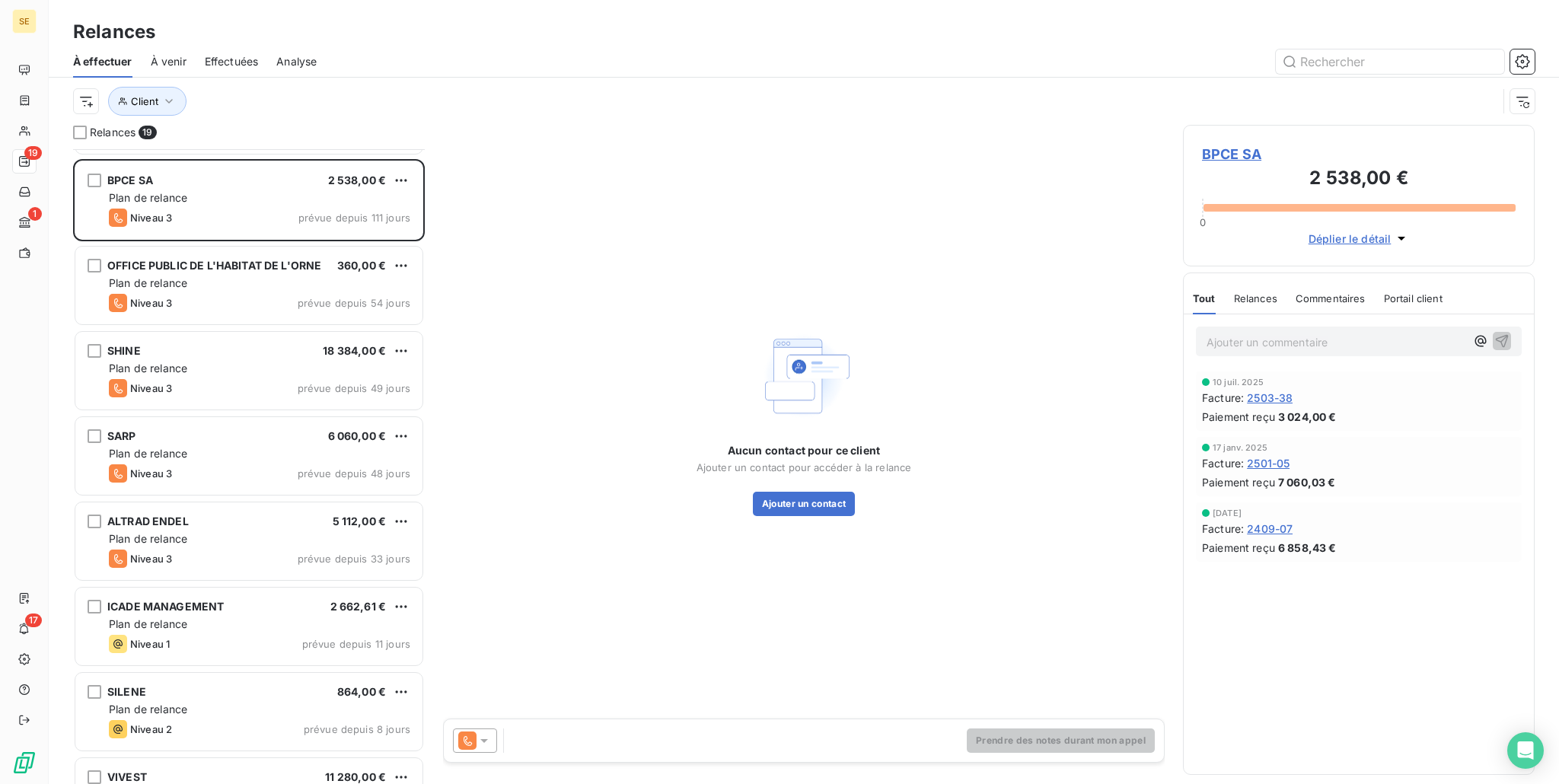
click at [479, 742] on icon at bounding box center [483, 740] width 15 height 15
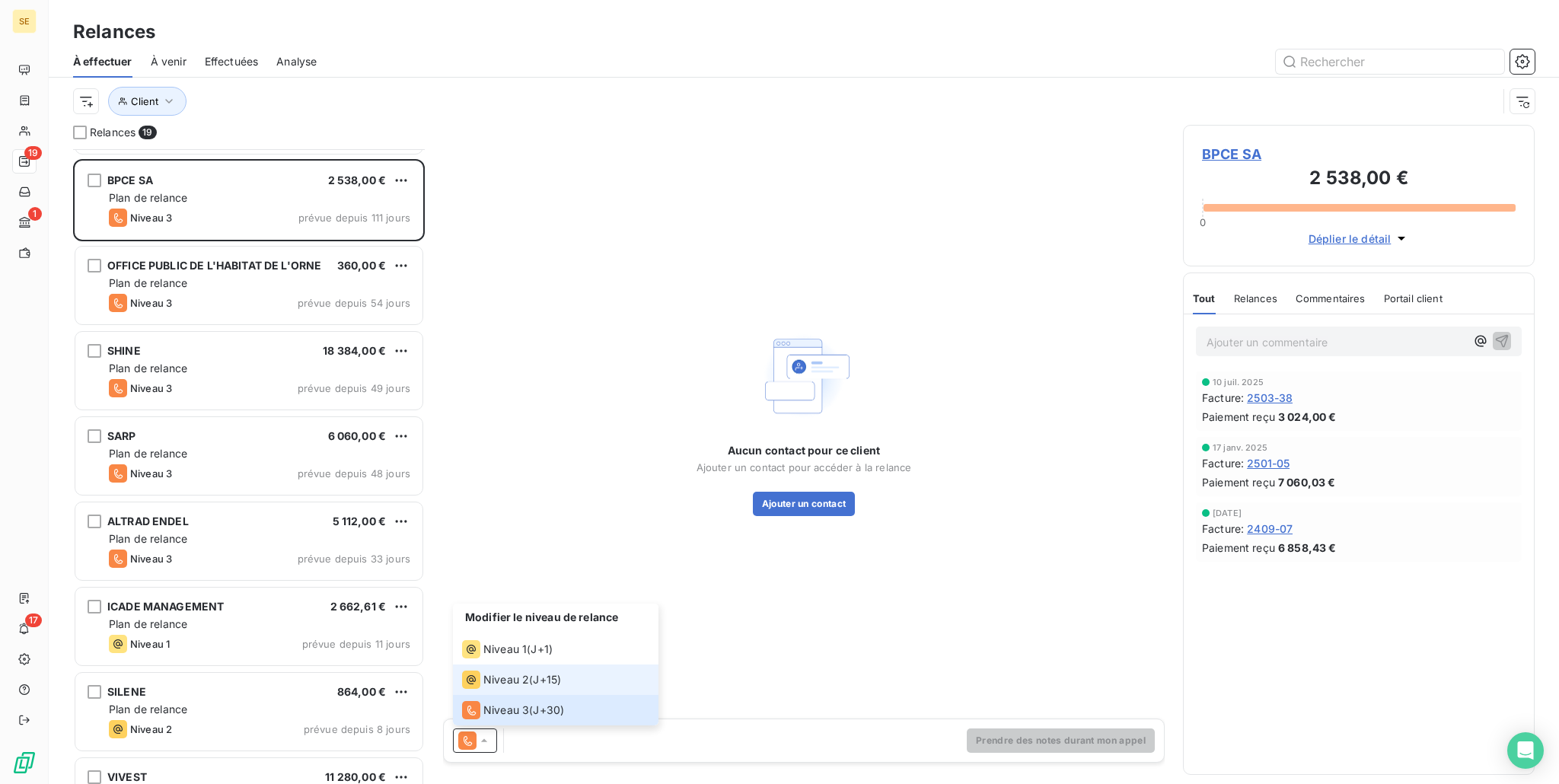
click at [503, 675] on span "Niveau 2" at bounding box center [506, 678] width 45 height 15
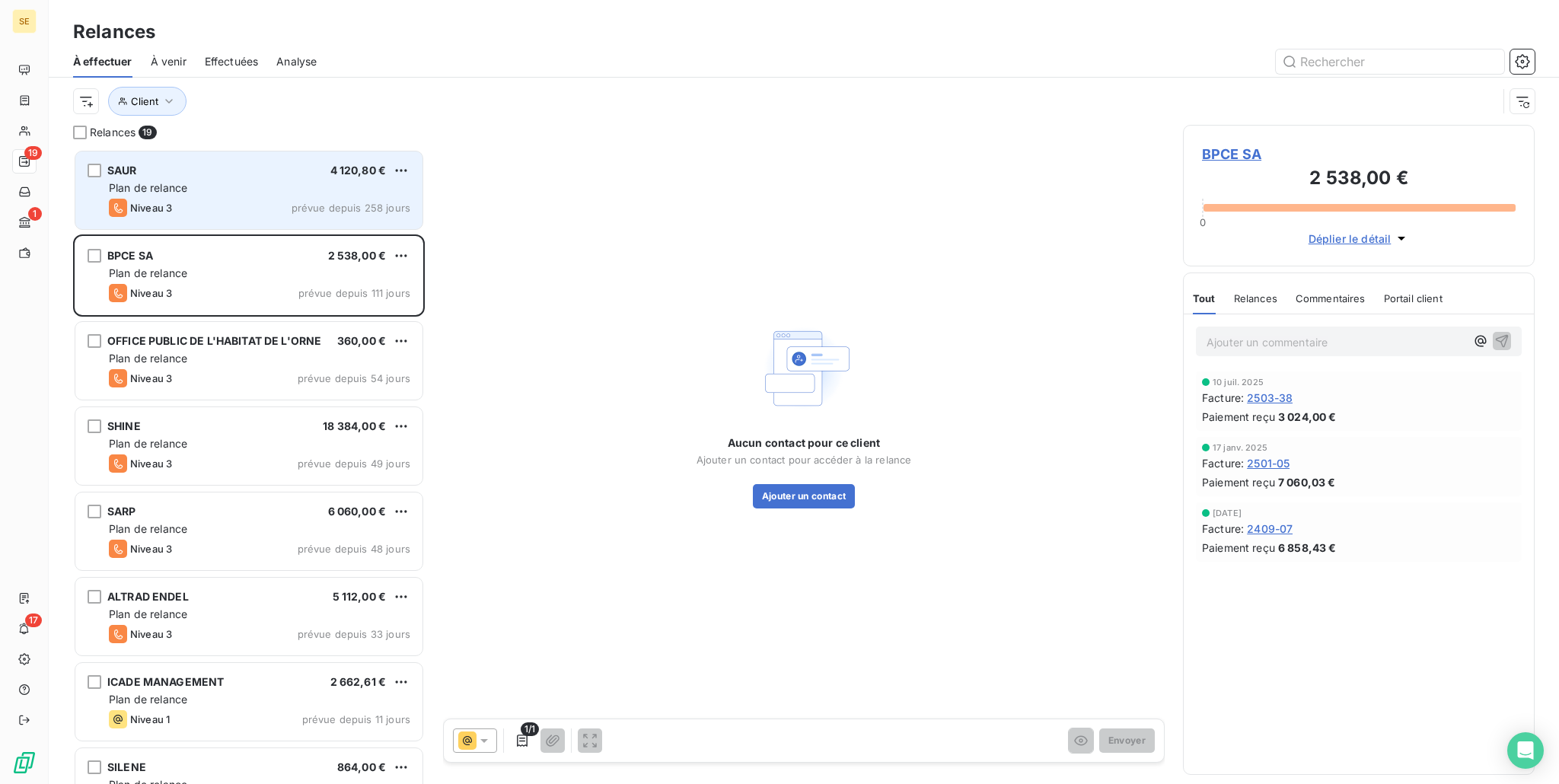
click at [237, 223] on div "SAUR 4 120,80 € Plan de relance Niveau 3 prévue depuis 258 jours" at bounding box center [248, 190] width 347 height 78
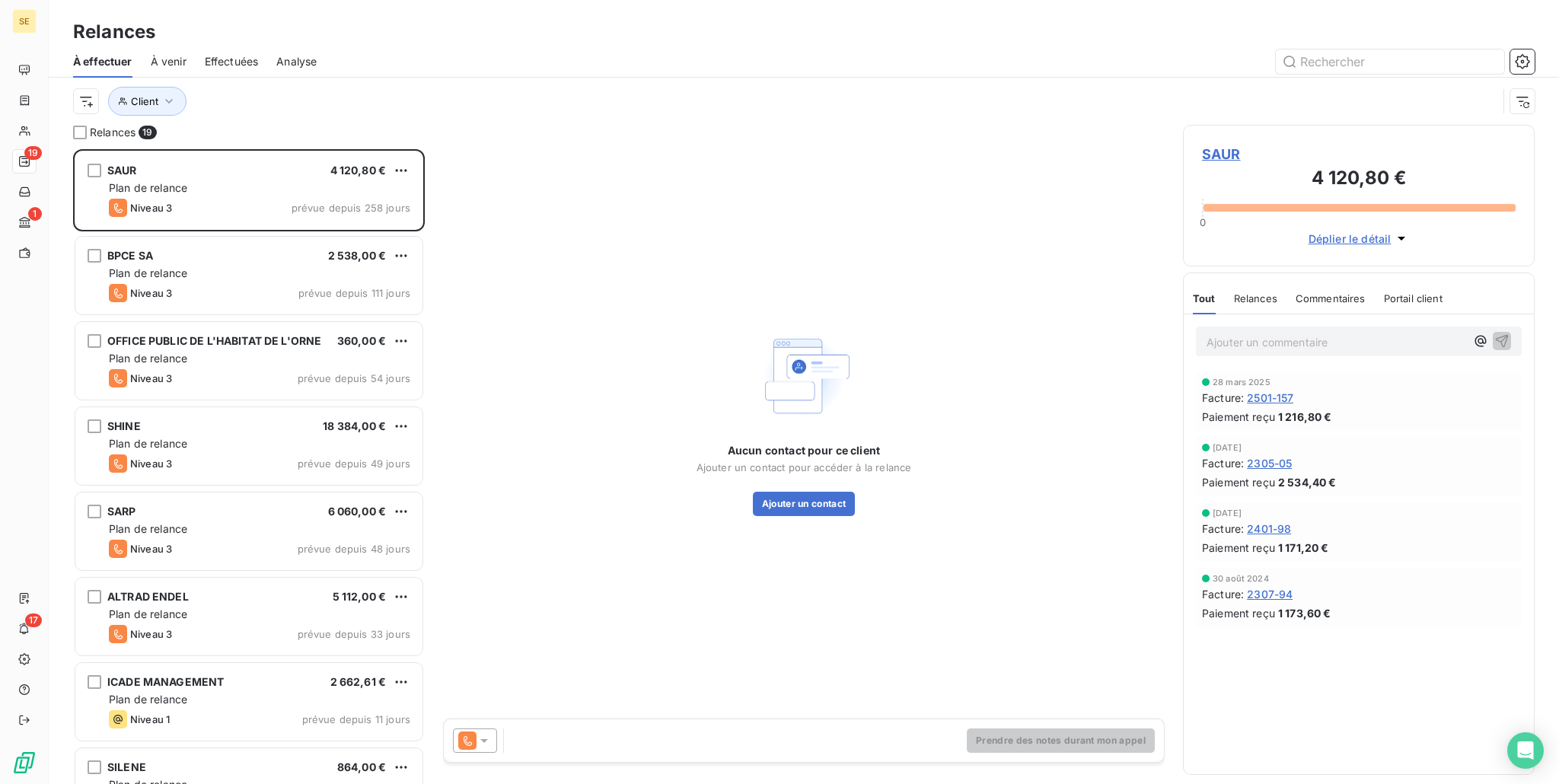
click at [470, 738] on icon at bounding box center [467, 741] width 18 height 18
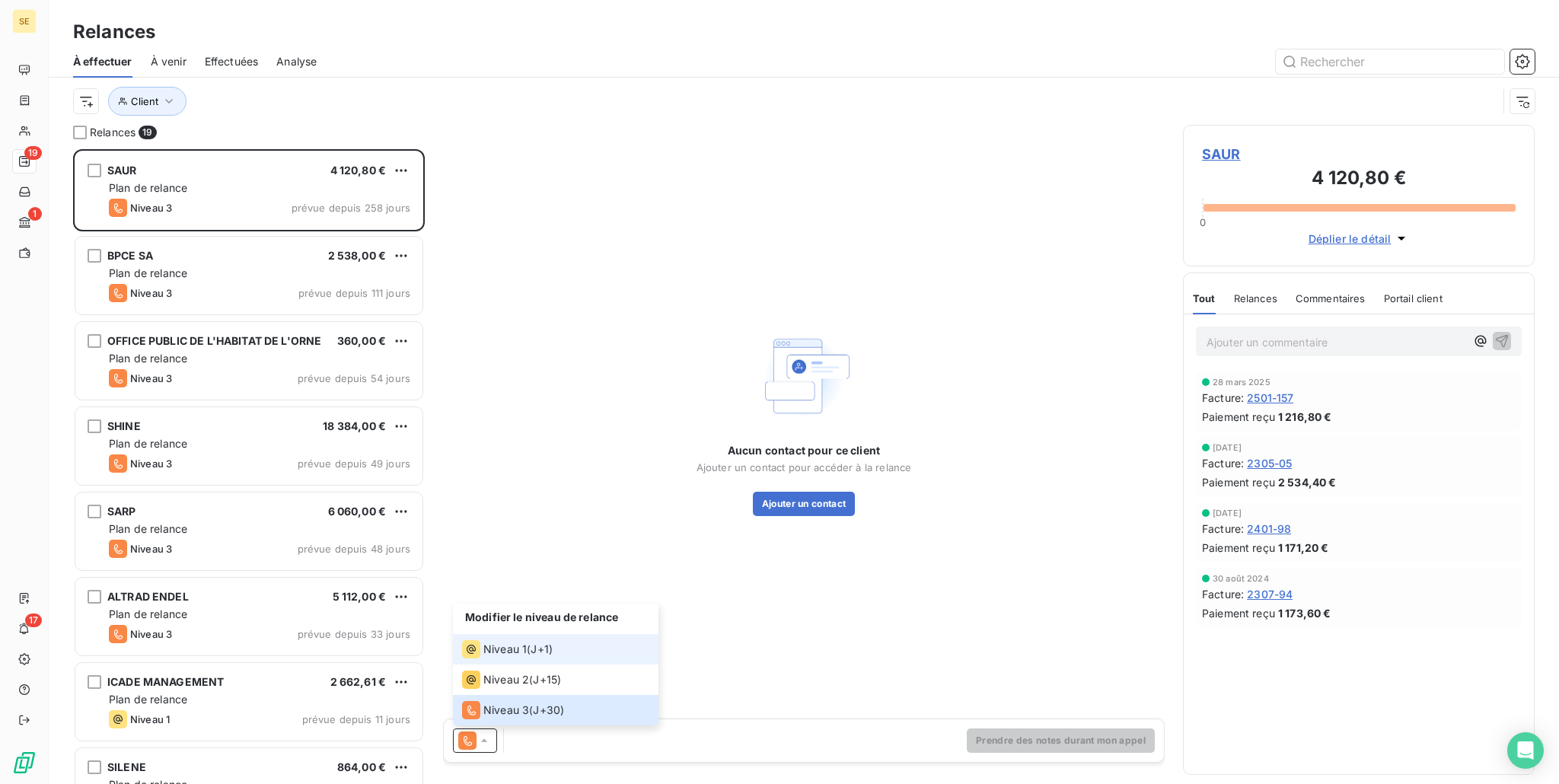
click at [498, 650] on span "Niveau 1" at bounding box center [505, 649] width 43 height 15
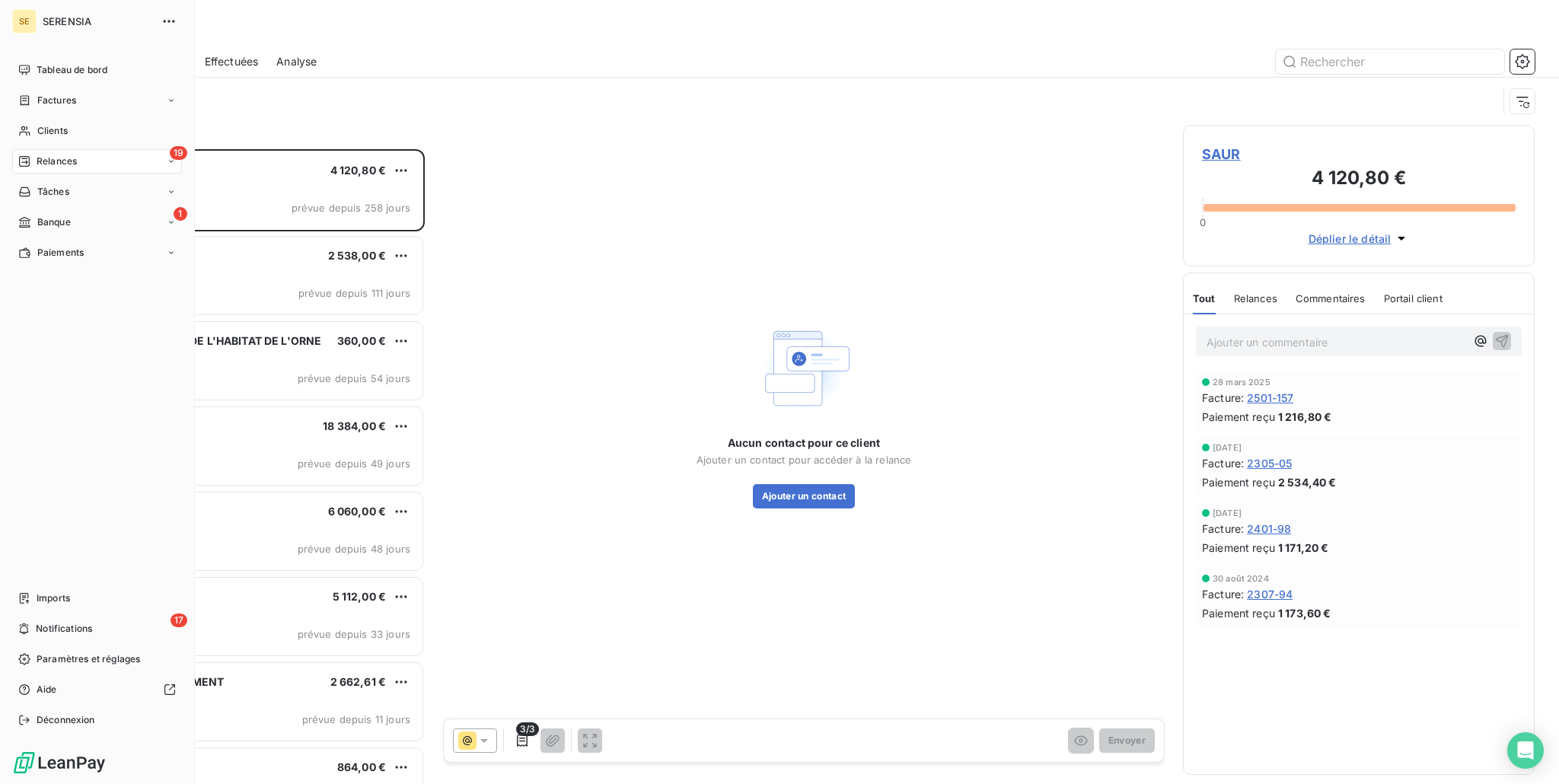
click at [34, 220] on div "Banque" at bounding box center [43, 222] width 52 height 14
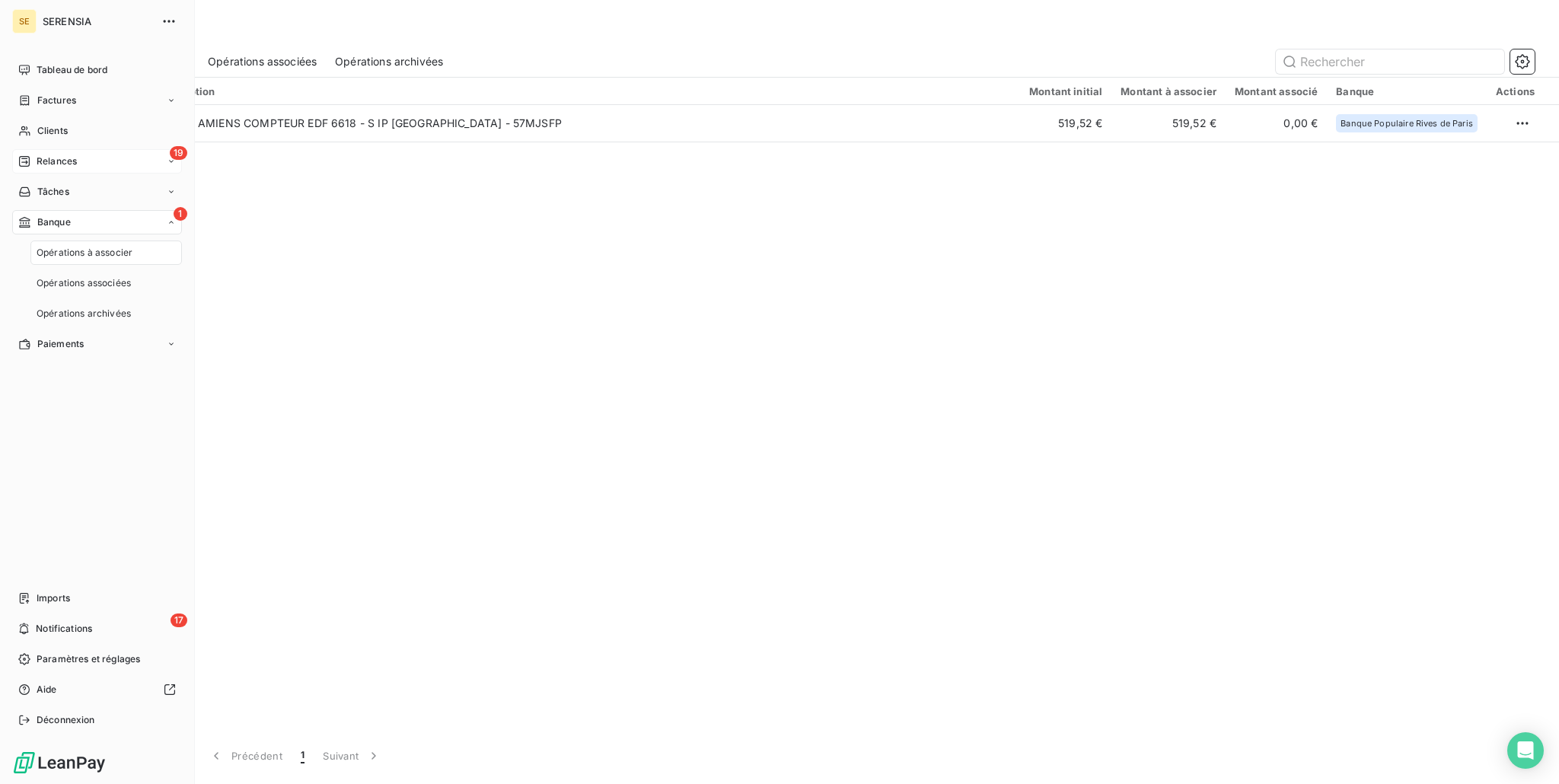
click at [67, 161] on span "Relances" at bounding box center [56, 161] width 41 height 14
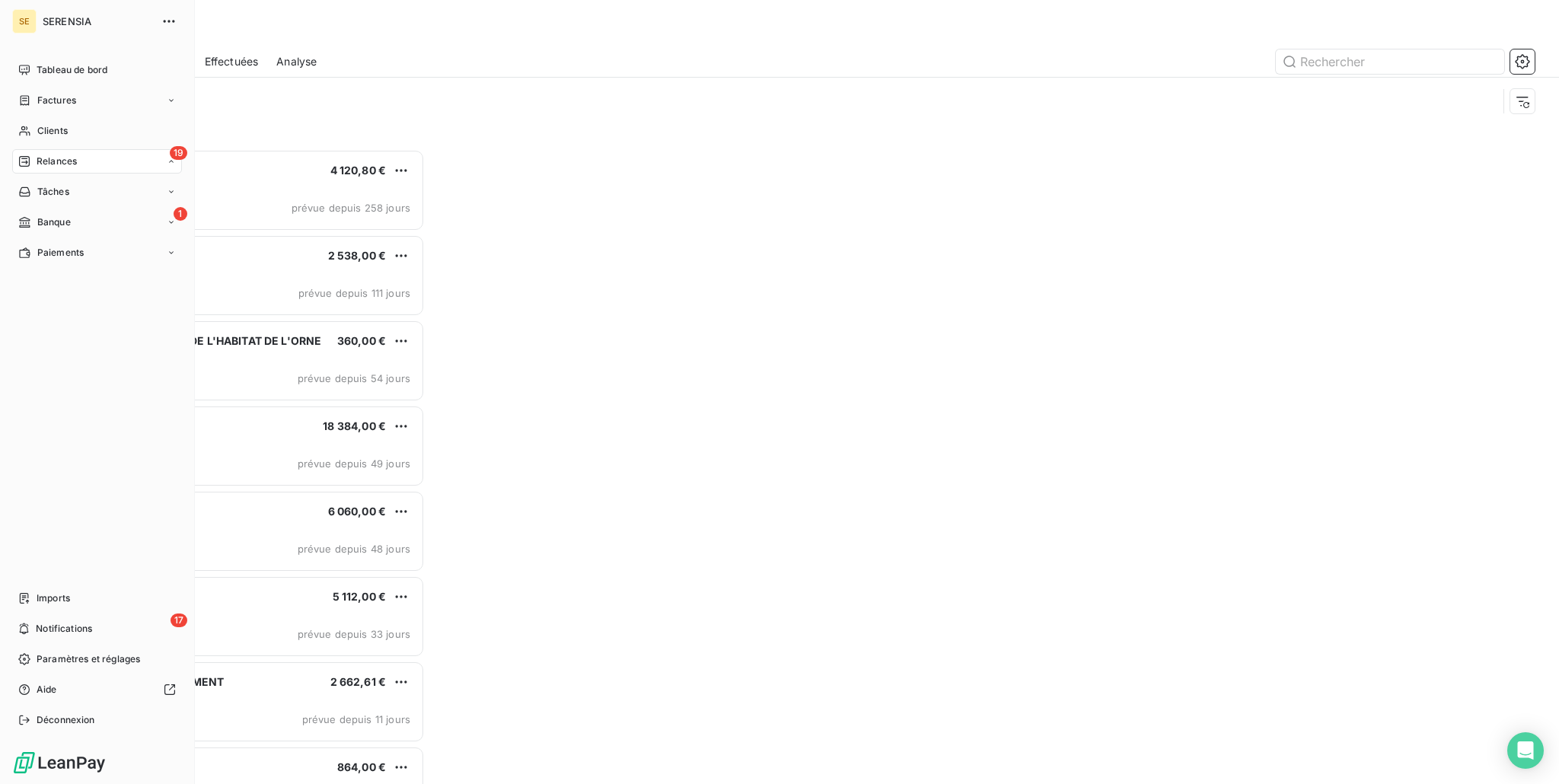
scroll to position [622, 340]
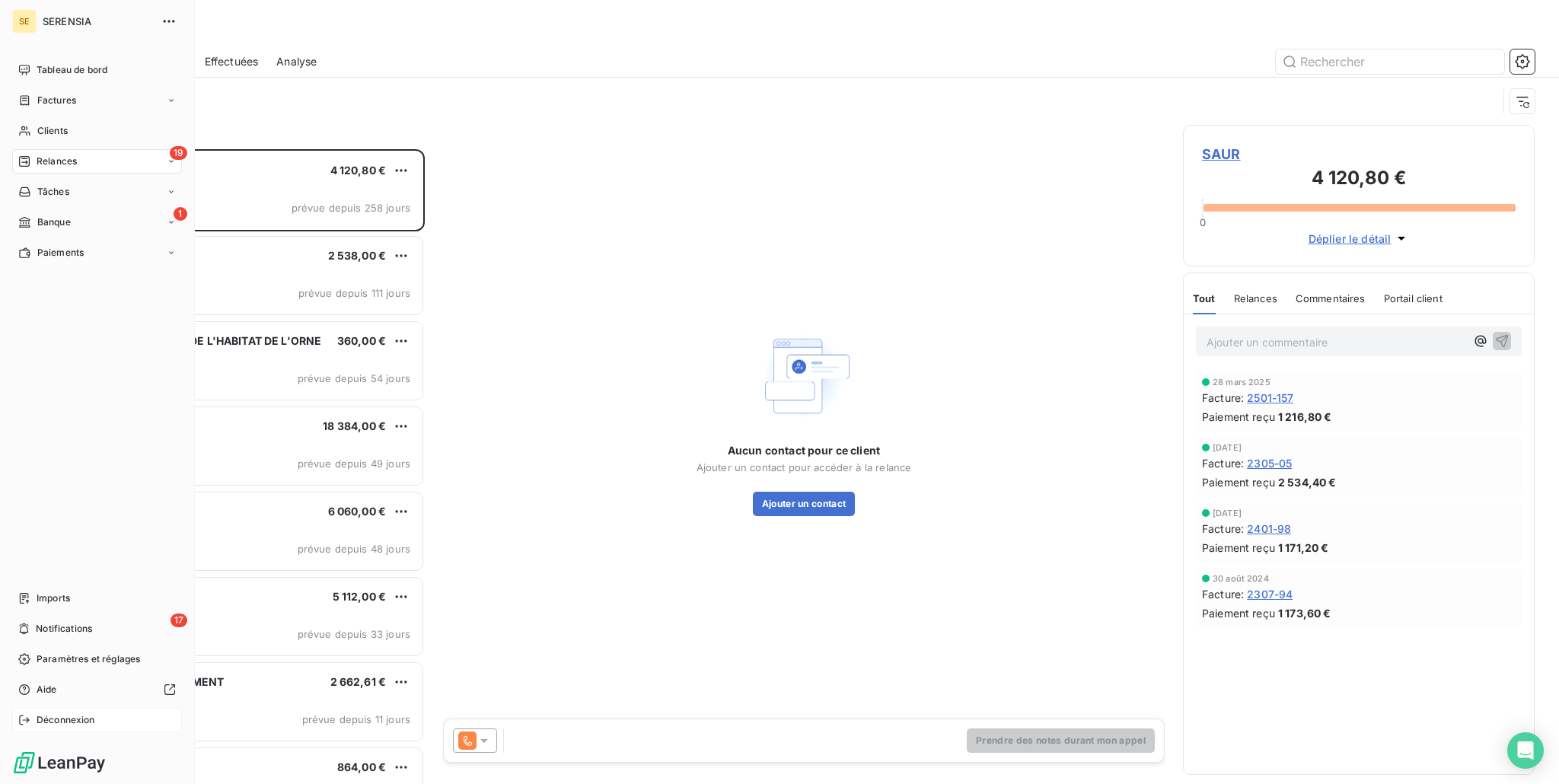
click at [44, 720] on span "Déconnexion" at bounding box center [65, 720] width 58 height 14
